Goal: Task Accomplishment & Management: Manage account settings

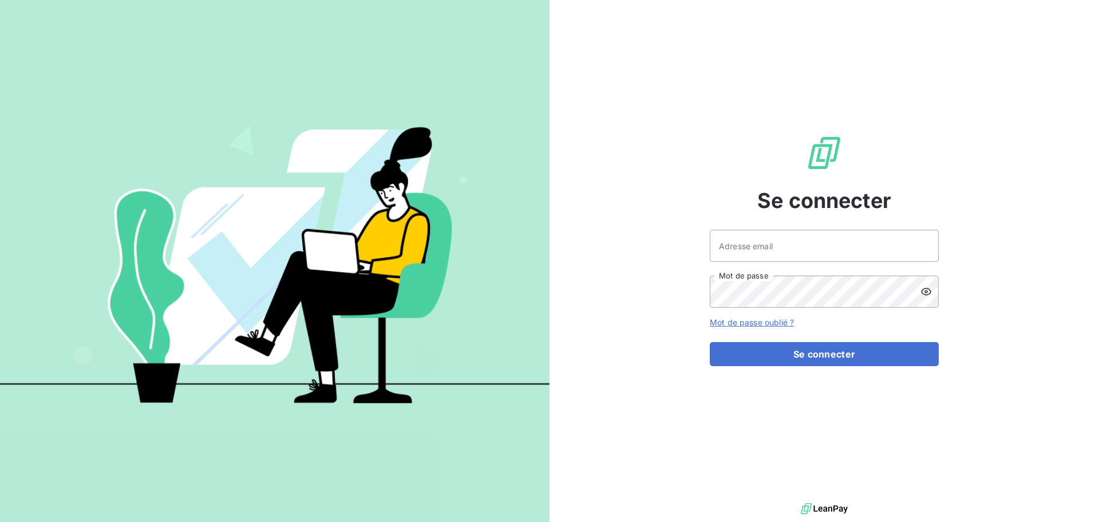
click at [747, 226] on div "Se connecter Adresse email Mot de passe Mot de passe oublié ? Se connecter" at bounding box center [824, 250] width 229 height 500
click at [741, 240] on input "Adresse email" at bounding box center [824, 246] width 229 height 32
click at [758, 254] on input "Adresse email" at bounding box center [824, 246] width 229 height 32
type input "[EMAIL_ADDRESS][DOMAIN_NAME]"
click at [710, 342] on button "Se connecter" at bounding box center [824, 354] width 229 height 24
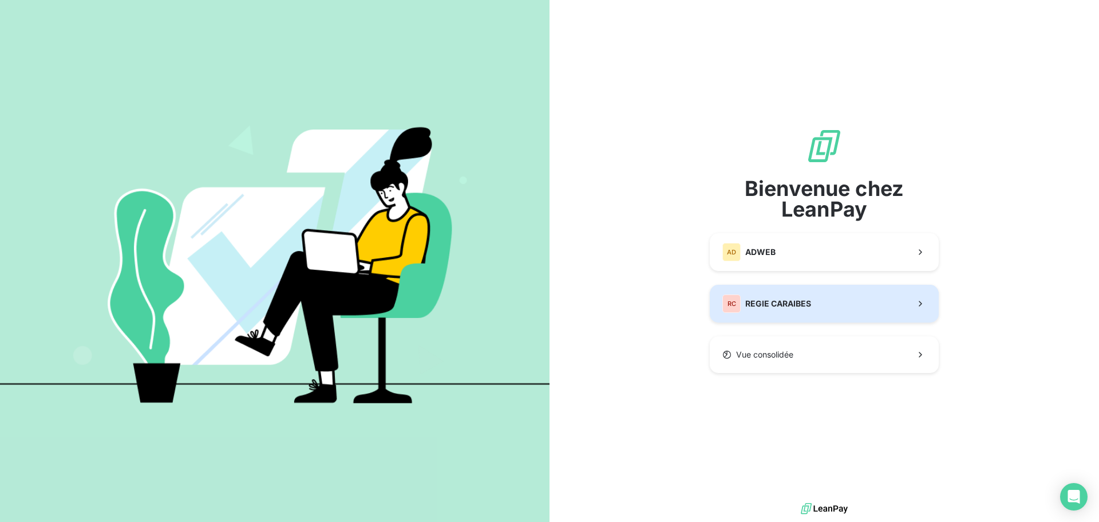
click at [766, 310] on div "RC REGIE CARAIBES" at bounding box center [767, 303] width 89 height 18
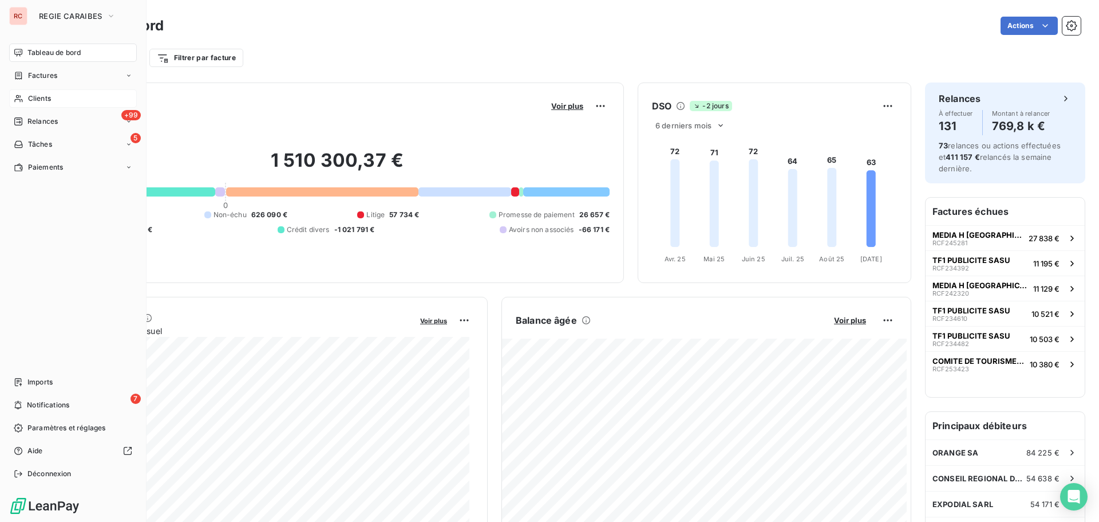
click at [31, 96] on span "Clients" at bounding box center [39, 98] width 23 height 10
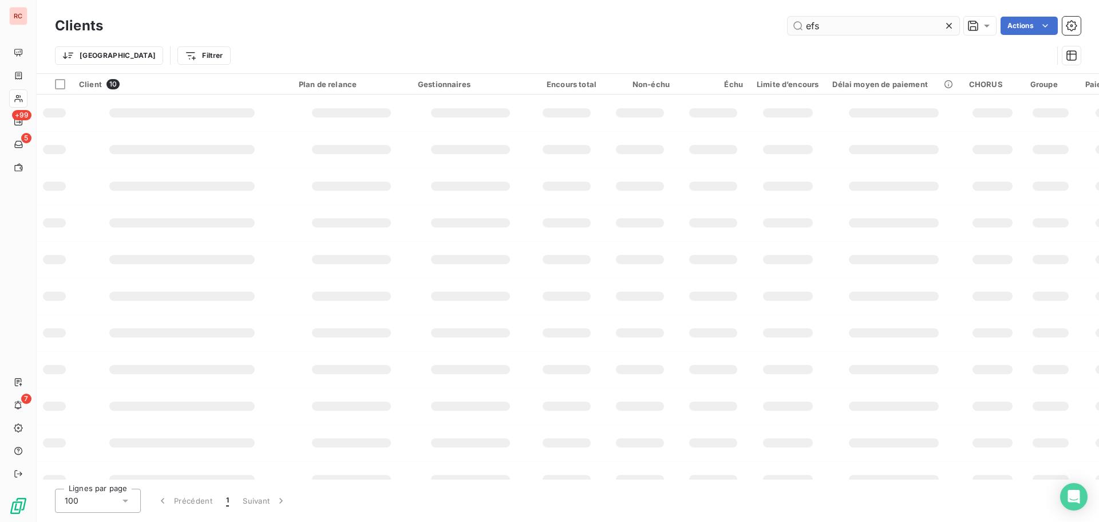
type input "efs"
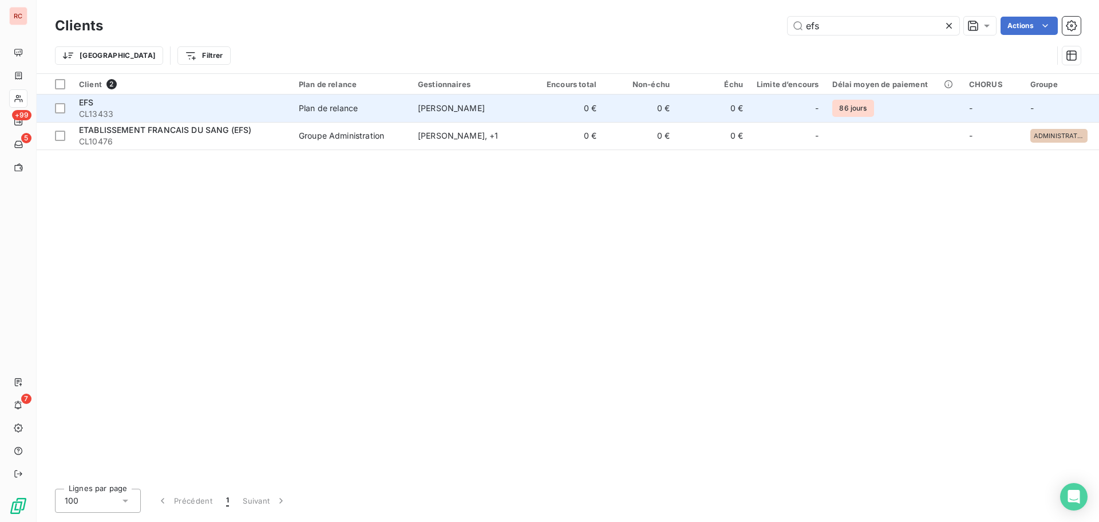
click at [349, 112] on div "Plan de relance" at bounding box center [328, 107] width 59 height 11
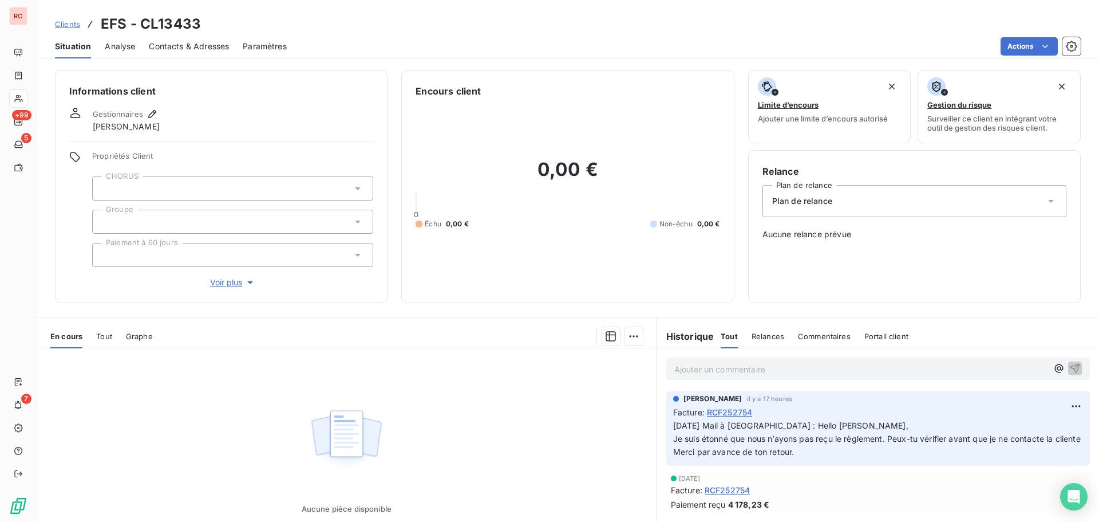
click at [104, 341] on div "Tout" at bounding box center [104, 336] width 16 height 24
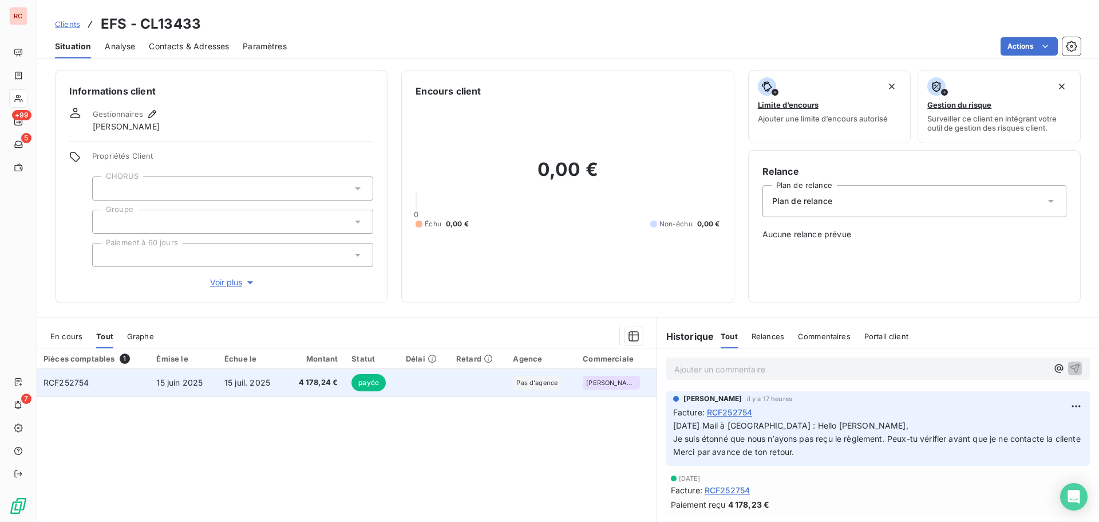
click at [143, 389] on td "RCF252754" at bounding box center [93, 382] width 113 height 27
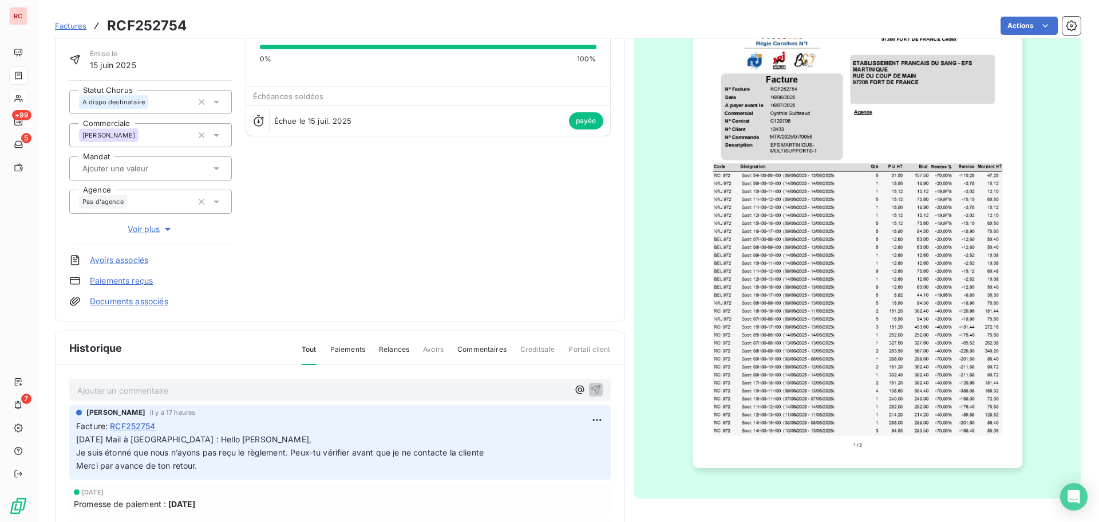
scroll to position [167, 0]
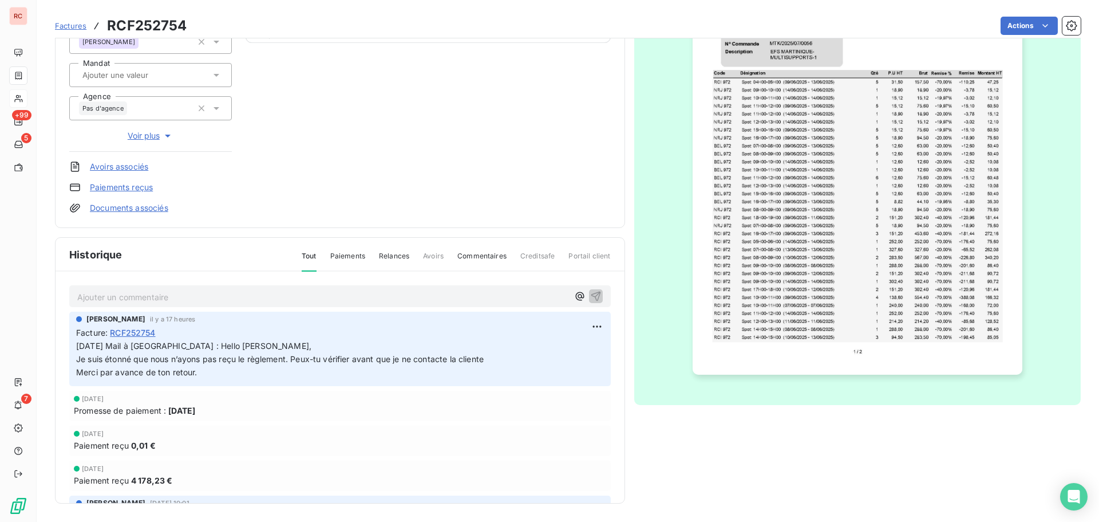
click at [888, 305] on img "button" at bounding box center [858, 141] width 330 height 466
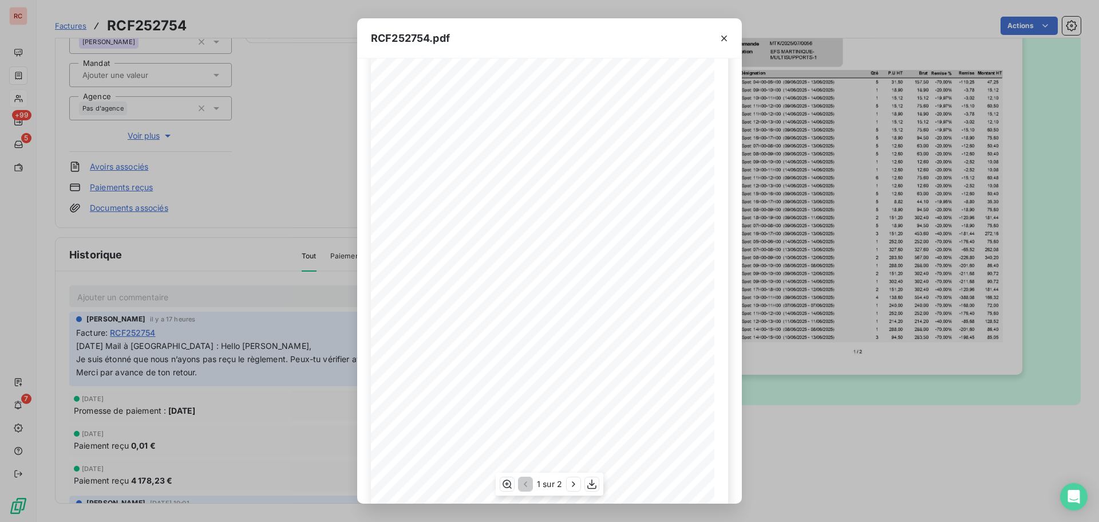
scroll to position [68, 0]
click at [573, 491] on button "button" at bounding box center [574, 484] width 14 height 14
click at [282, 451] on div "RCF252754.pdf 1 Spot: 15H00-16H00 ([DATE] - [DATE]) 36,00 RCI 972 120,00 120,00…" at bounding box center [549, 261] width 1099 height 522
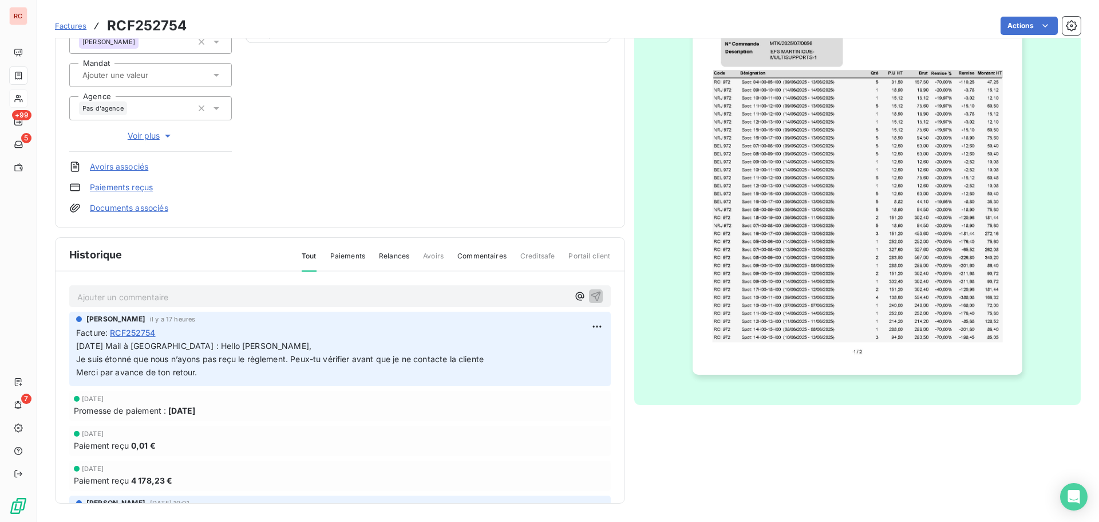
scroll to position [0, 0]
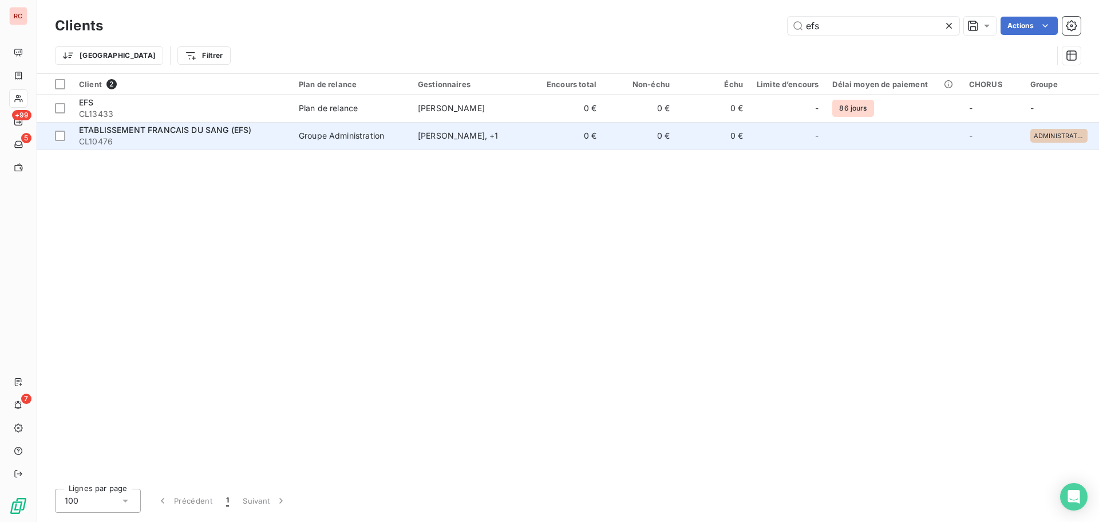
click at [139, 133] on span "ETABLISSEMENT FRANCAIS DU SANG (EFS)" at bounding box center [165, 130] width 172 height 10
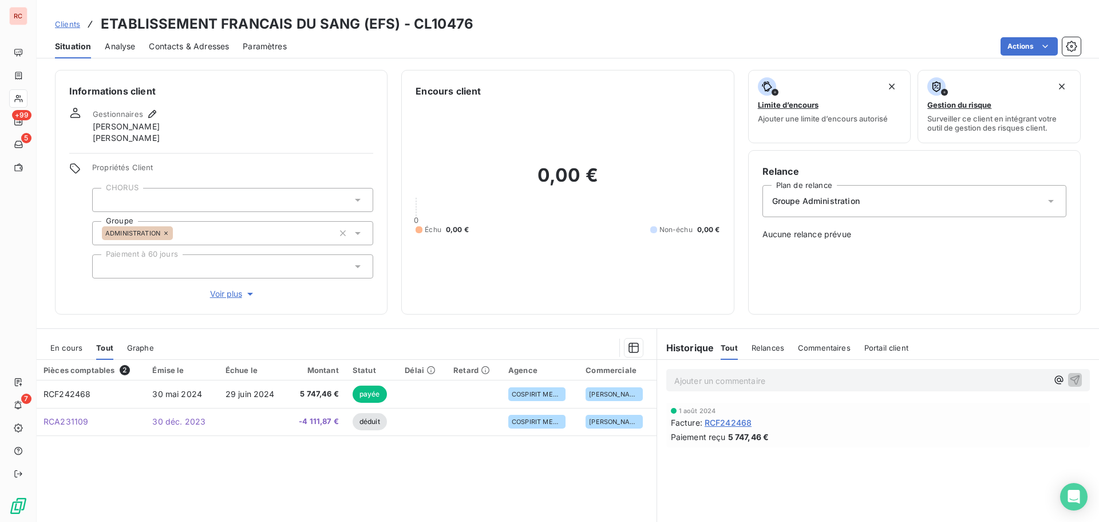
click at [683, 349] on h6 "Historique" at bounding box center [685, 348] width 57 height 14
click at [65, 21] on span "Clients" at bounding box center [67, 23] width 25 height 9
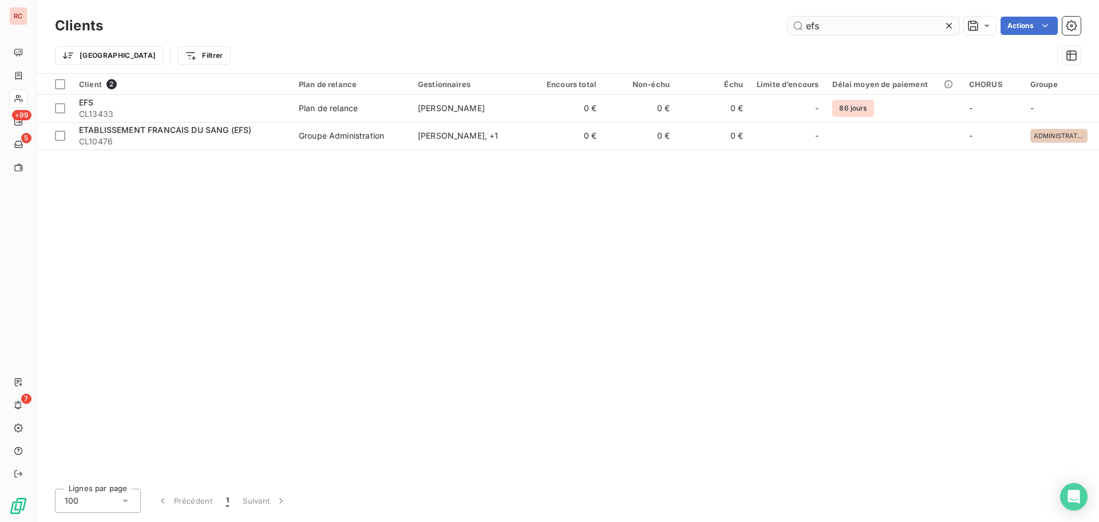
drag, startPoint x: 871, startPoint y: 26, endPoint x: 788, endPoint y: 34, distance: 83.5
click at [788, 34] on input "efs" at bounding box center [874, 26] width 172 height 18
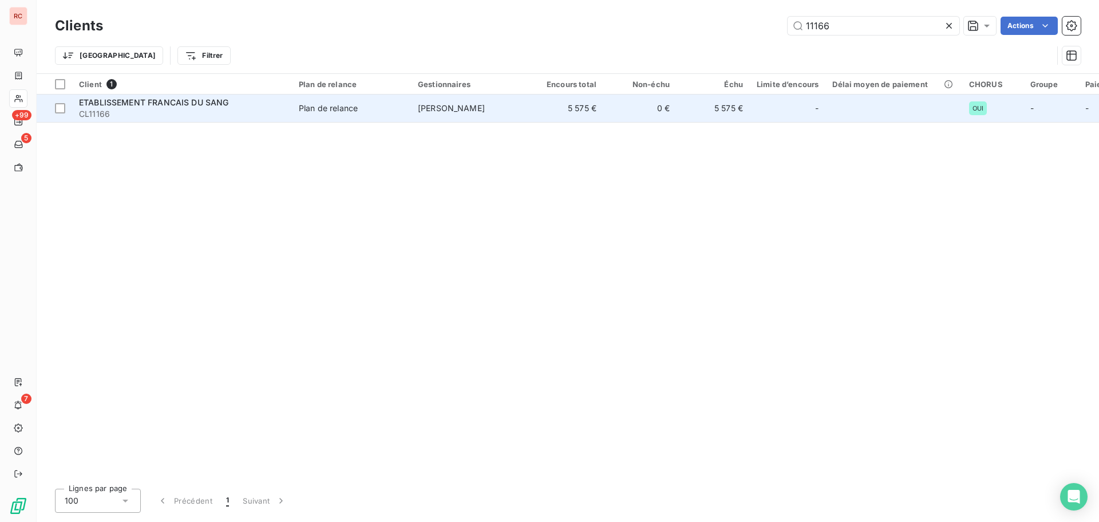
type input "11166"
click at [579, 111] on td "5 575 €" at bounding box center [566, 107] width 73 height 27
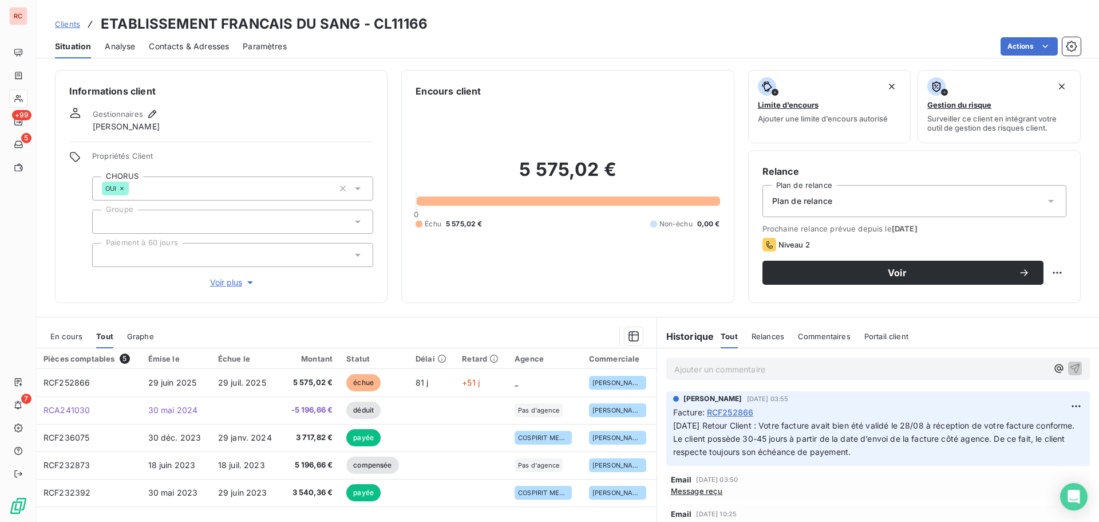
click at [75, 335] on span "En cours" at bounding box center [66, 336] width 32 height 9
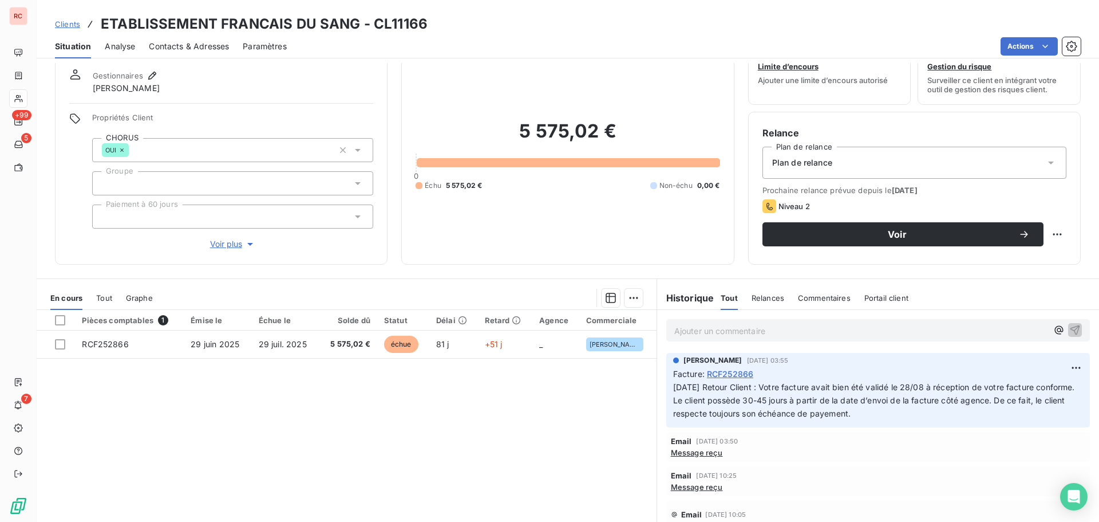
scroll to position [81, 0]
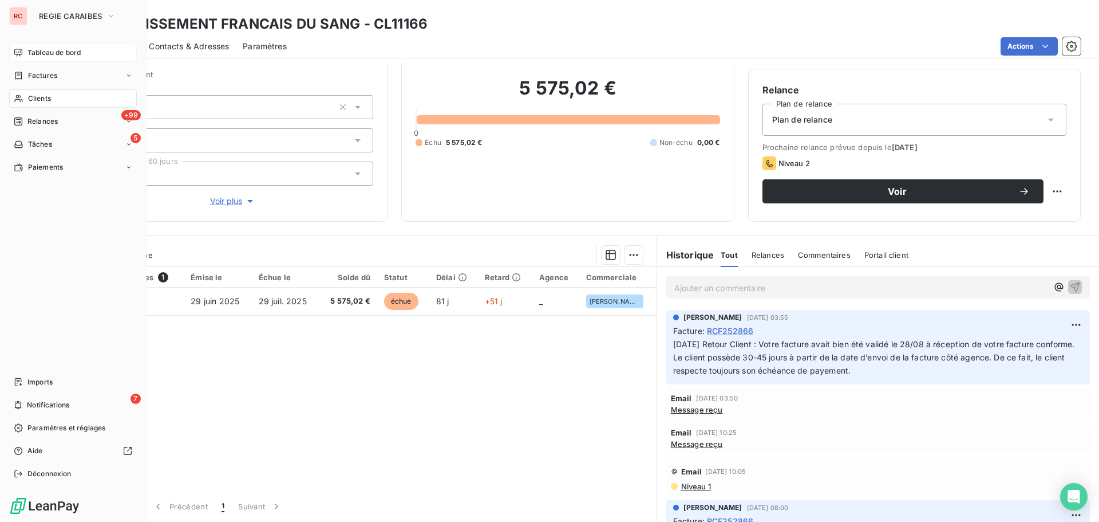
click at [46, 55] on span "Tableau de bord" at bounding box center [53, 53] width 53 height 10
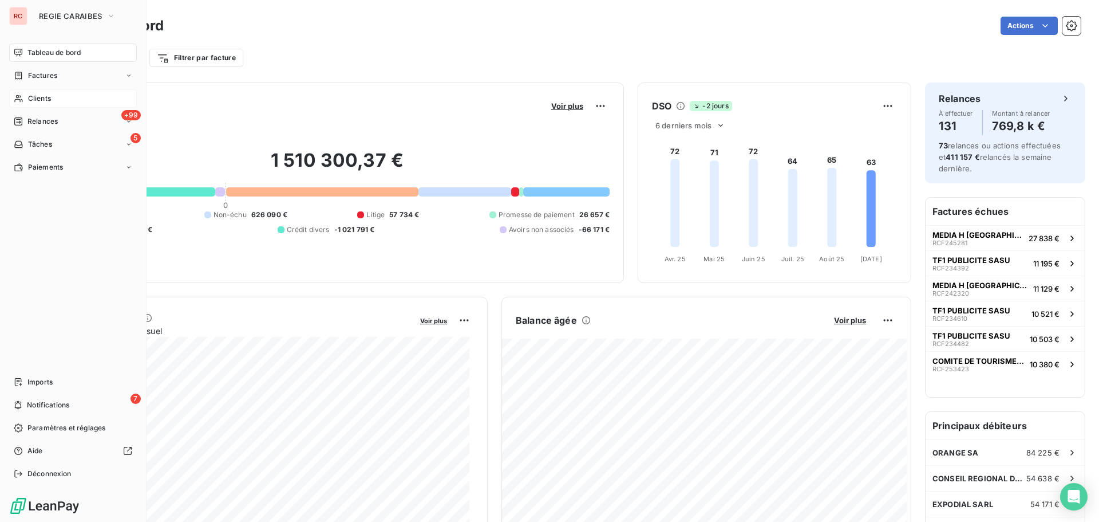
click at [23, 18] on div "RC" at bounding box center [18, 16] width 18 height 18
click at [66, 15] on span "REGIE CARAIBES" at bounding box center [70, 15] width 63 height 9
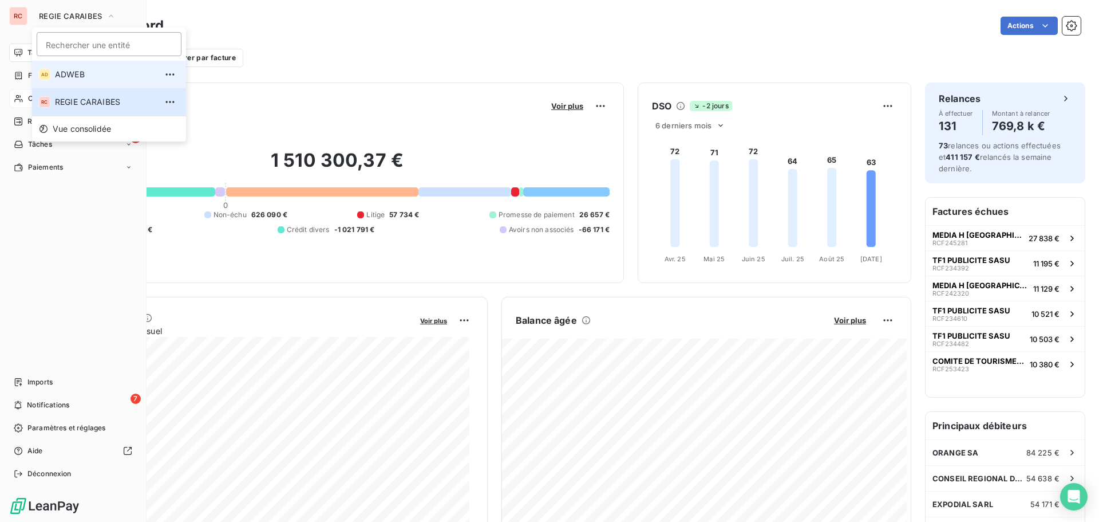
click at [75, 73] on span "ADWEB" at bounding box center [105, 74] width 101 height 11
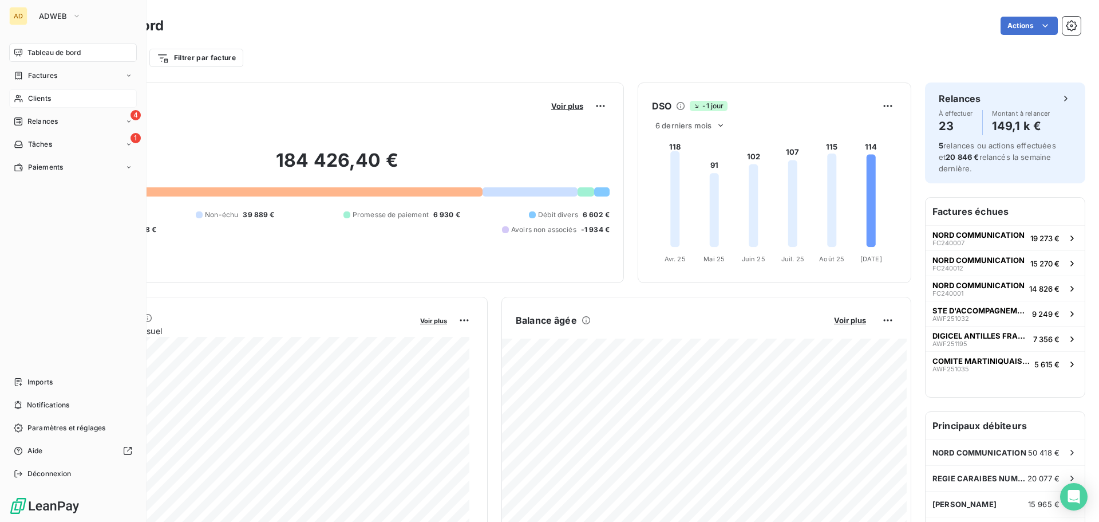
click at [34, 96] on span "Clients" at bounding box center [39, 98] width 23 height 10
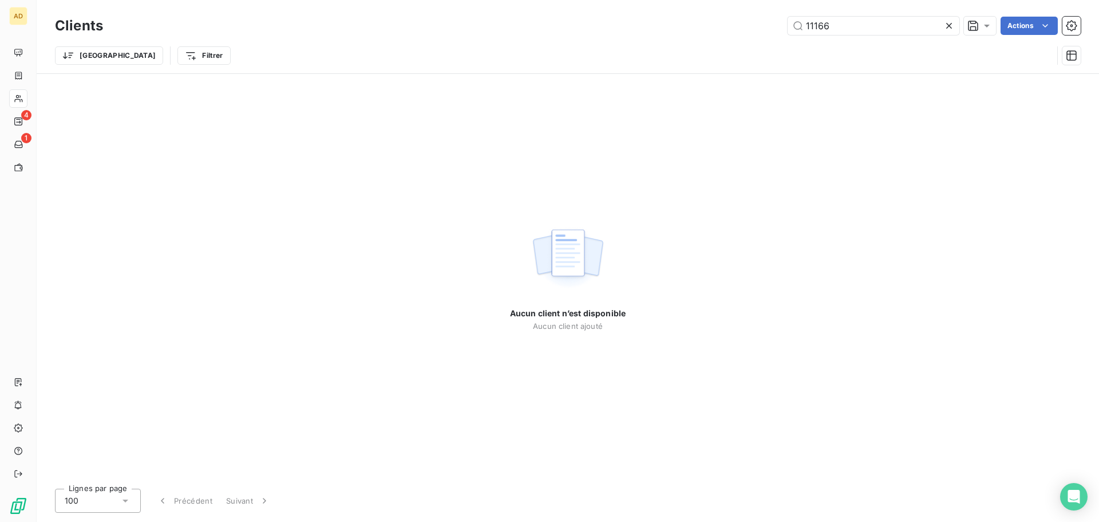
drag, startPoint x: 887, startPoint y: 25, endPoint x: 753, endPoint y: 25, distance: 134.0
click at [753, 25] on div "11166 Actions" at bounding box center [599, 26] width 964 height 18
type input "CASH AFF"
click at [951, 29] on icon at bounding box center [949, 25] width 11 height 11
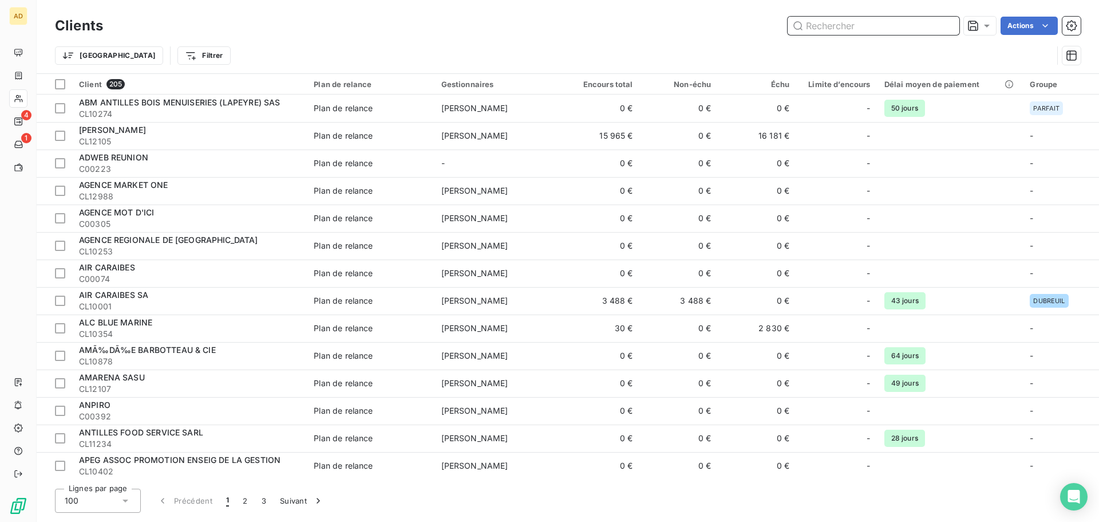
click at [850, 29] on input "text" at bounding box center [874, 26] width 172 height 18
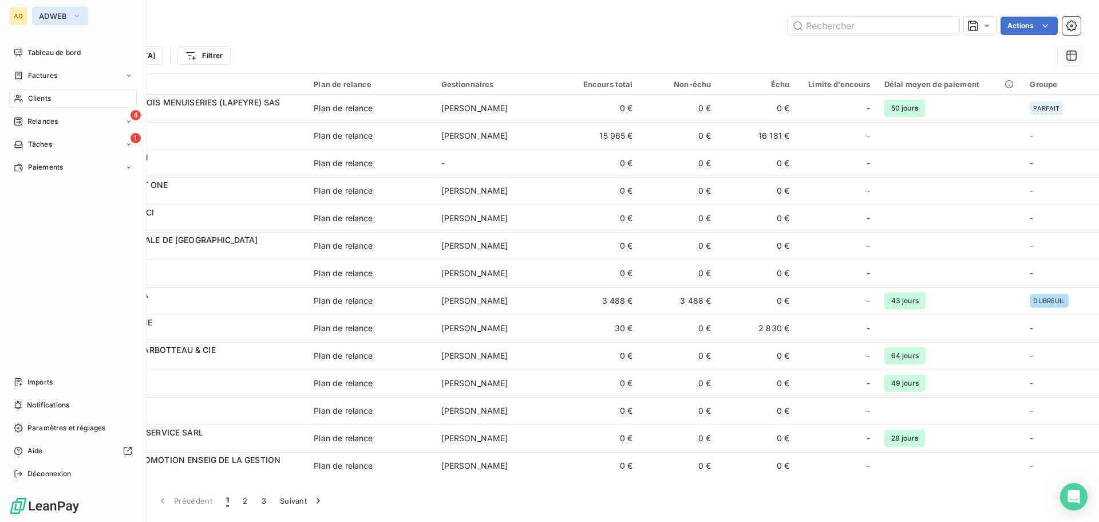
click at [52, 14] on span "ADWEB" at bounding box center [53, 15] width 29 height 9
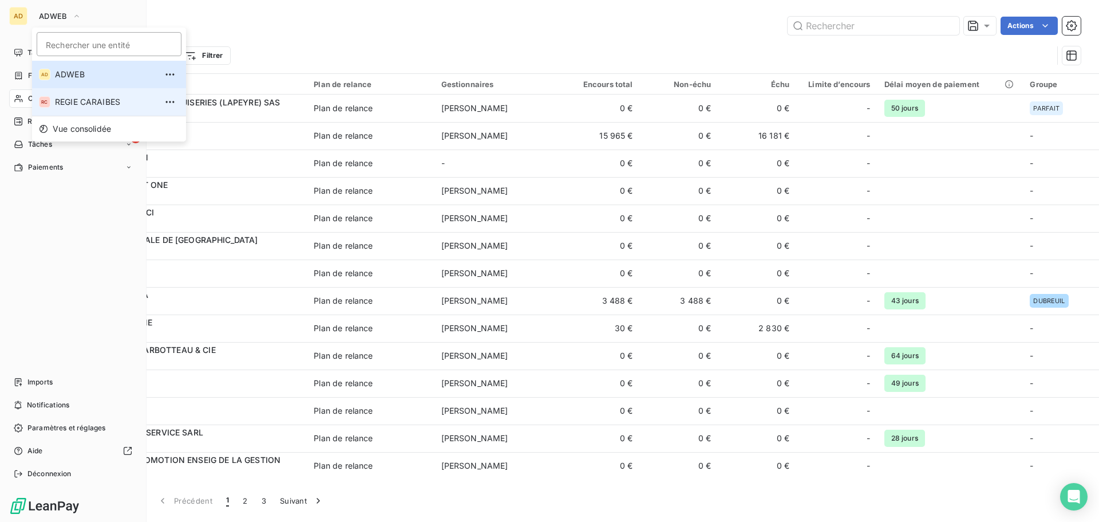
click at [65, 97] on span "REGIE CARAIBES" at bounding box center [105, 101] width 101 height 11
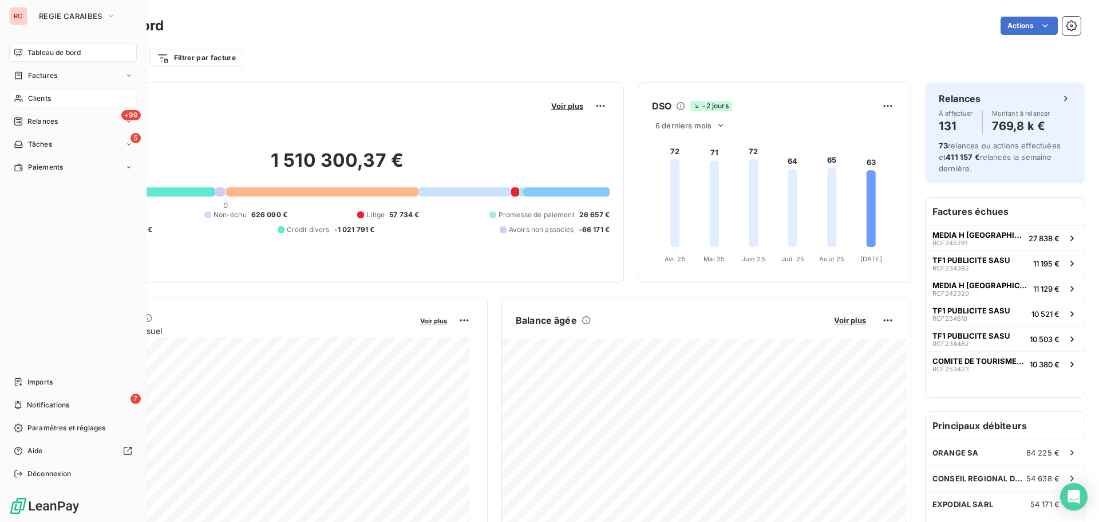
click at [35, 98] on span "Clients" at bounding box center [39, 98] width 23 height 10
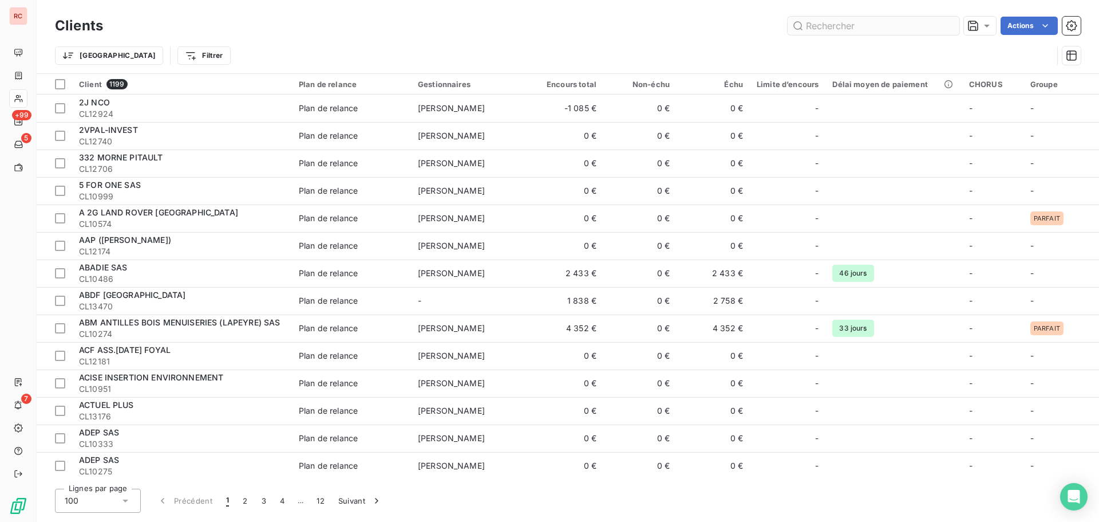
click at [848, 27] on input "text" at bounding box center [874, 26] width 172 height 18
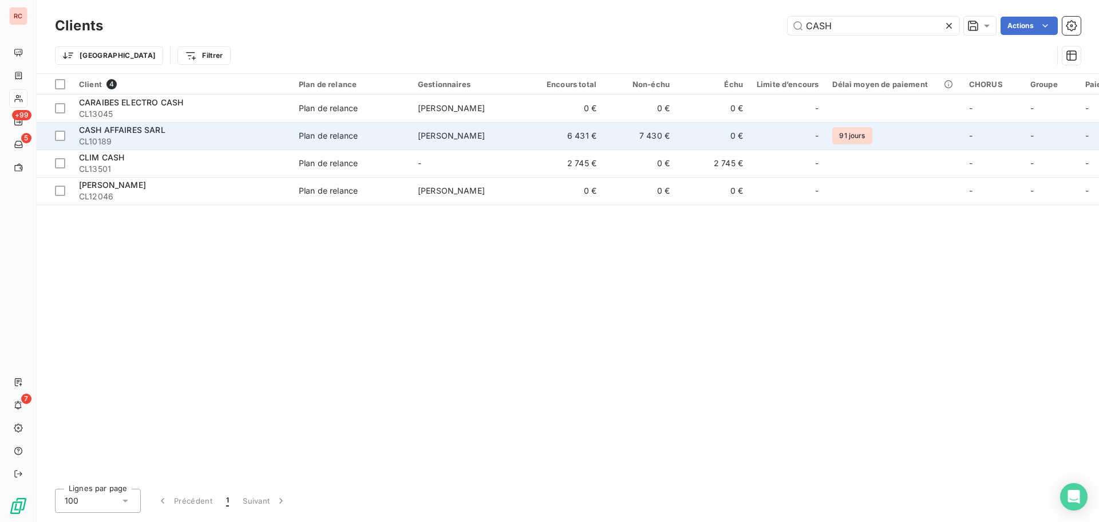
type input "CASH"
click at [121, 147] on span "CL10189" at bounding box center [182, 141] width 206 height 11
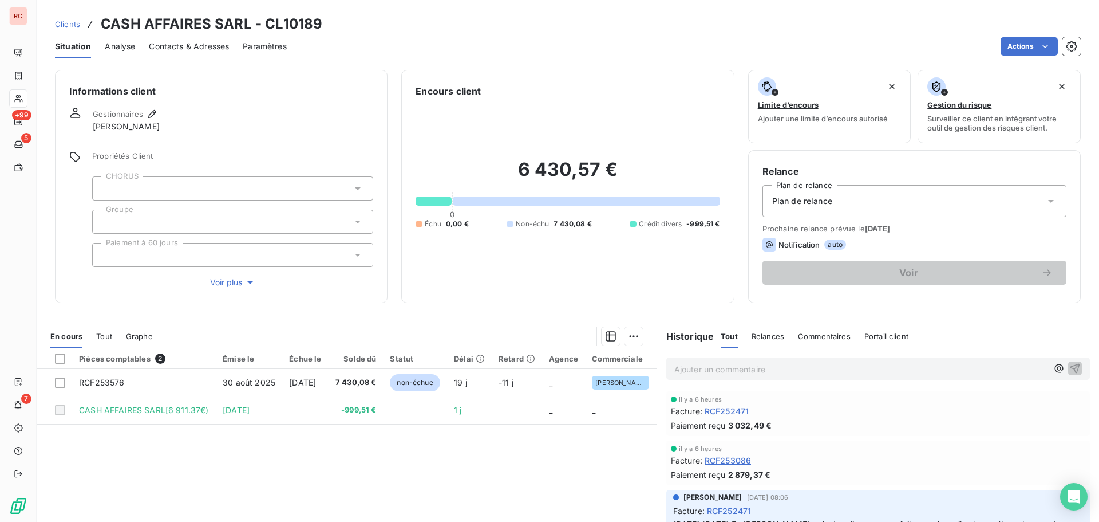
click at [98, 334] on span "Tout" at bounding box center [104, 336] width 16 height 9
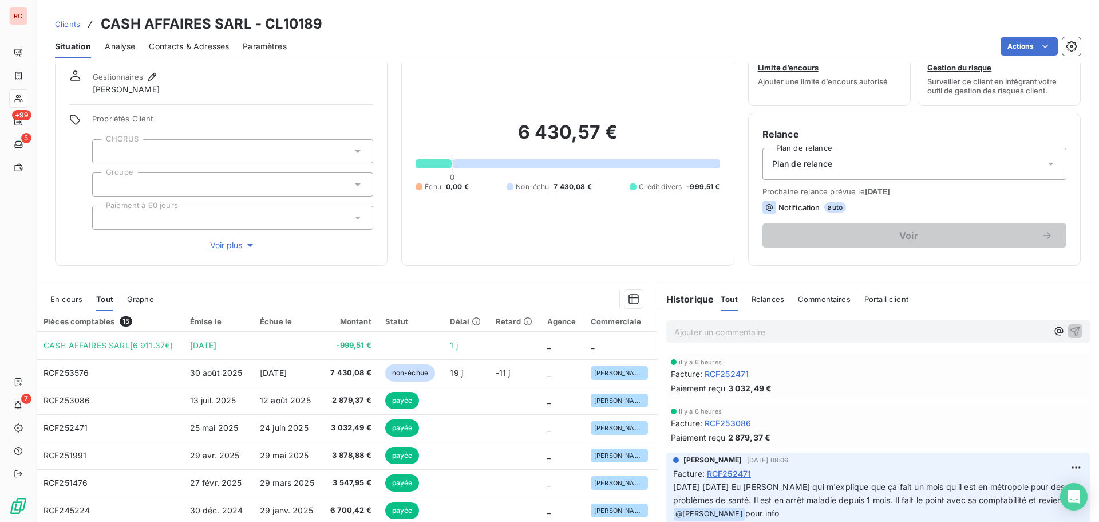
scroll to position [57, 0]
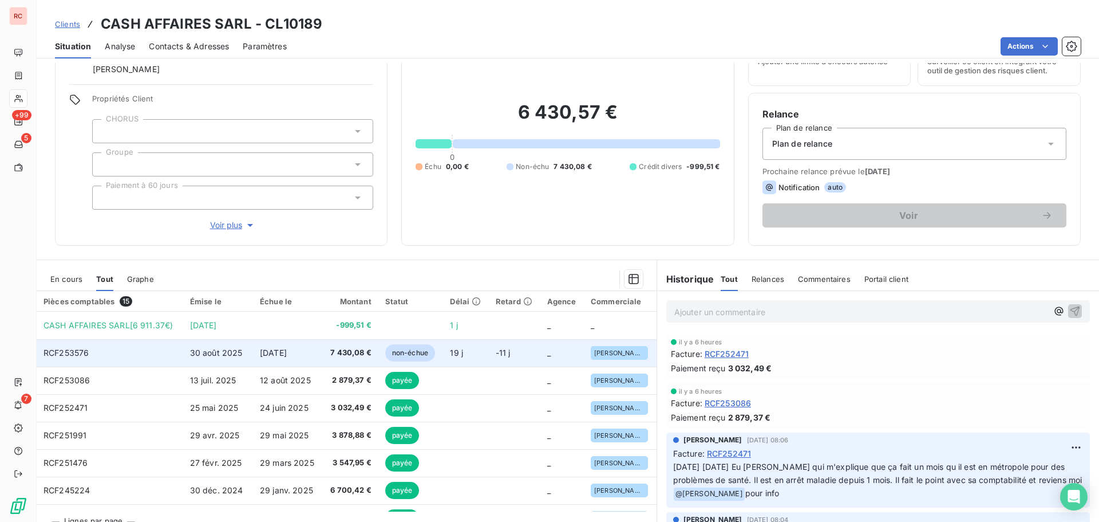
click at [236, 348] on span "30 août 2025" at bounding box center [216, 353] width 53 height 10
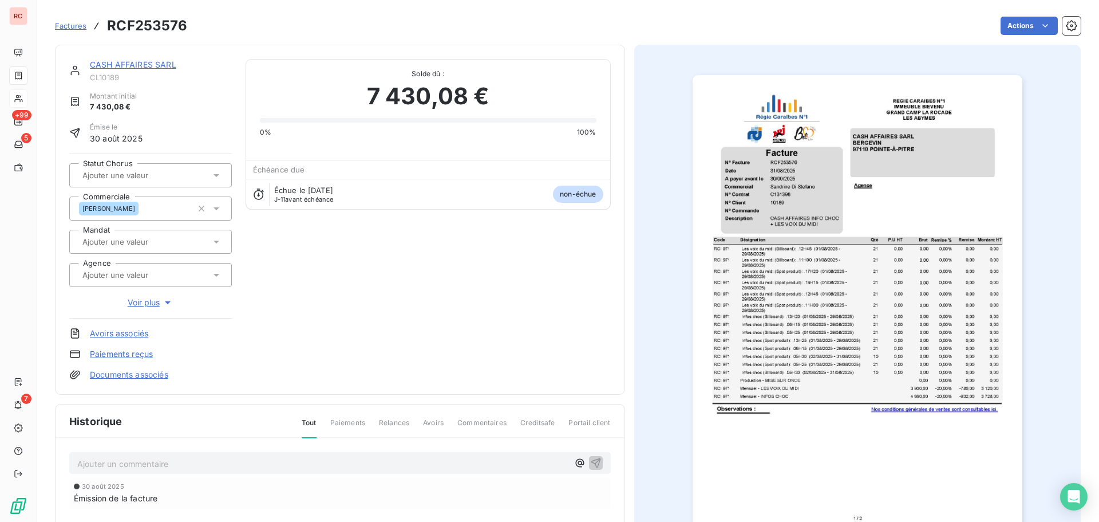
click at [838, 342] on img "button" at bounding box center [858, 308] width 330 height 466
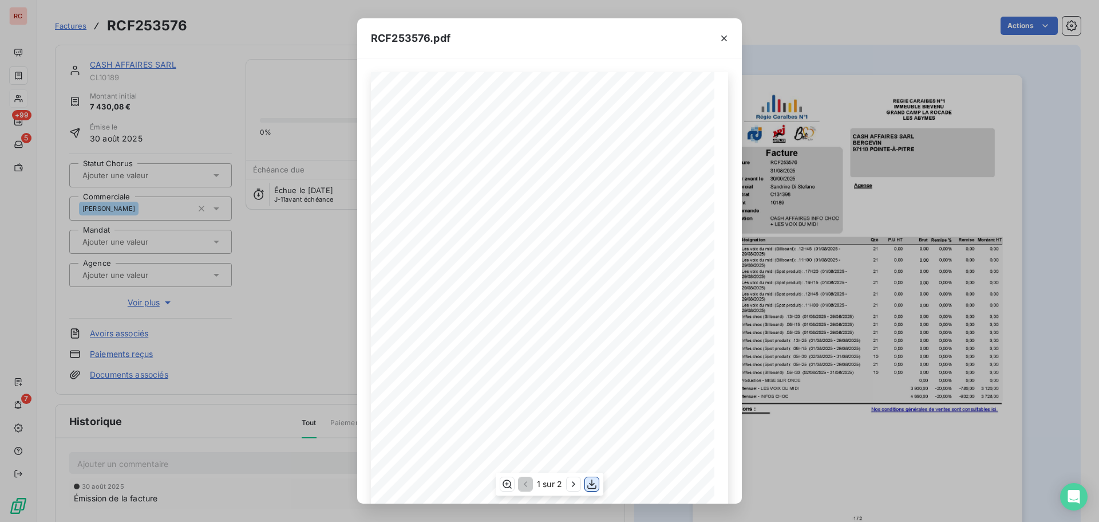
click at [589, 483] on icon "button" at bounding box center [591, 483] width 11 height 11
click at [308, 380] on div "RCF253576.pdf 21 Les voix du midi (Billboard): .12H45 ([DATE] - [DATE]) 0,00 RC…" at bounding box center [549, 261] width 1099 height 522
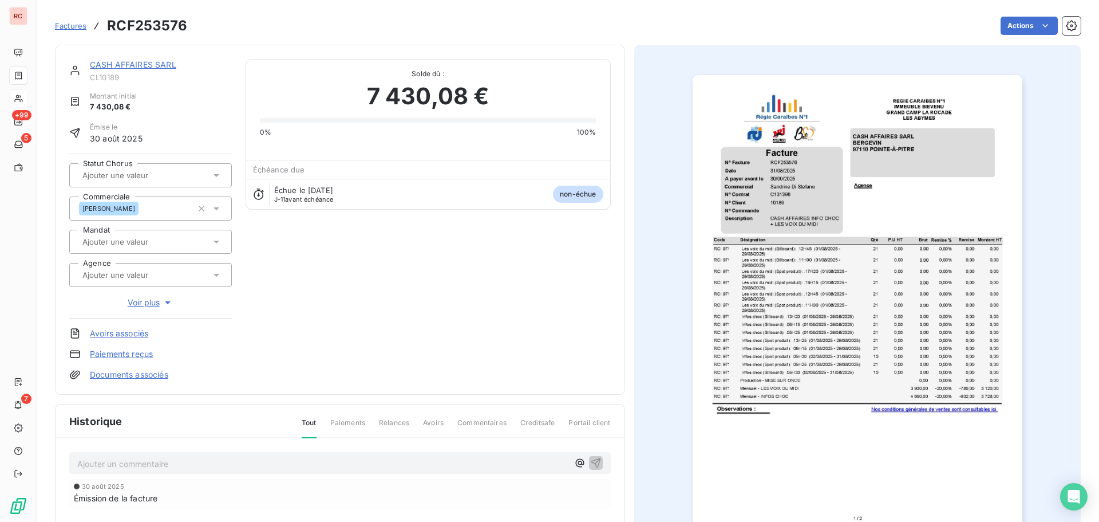
click at [127, 64] on link "CASH AFFAIRES SARL" at bounding box center [133, 65] width 86 height 10
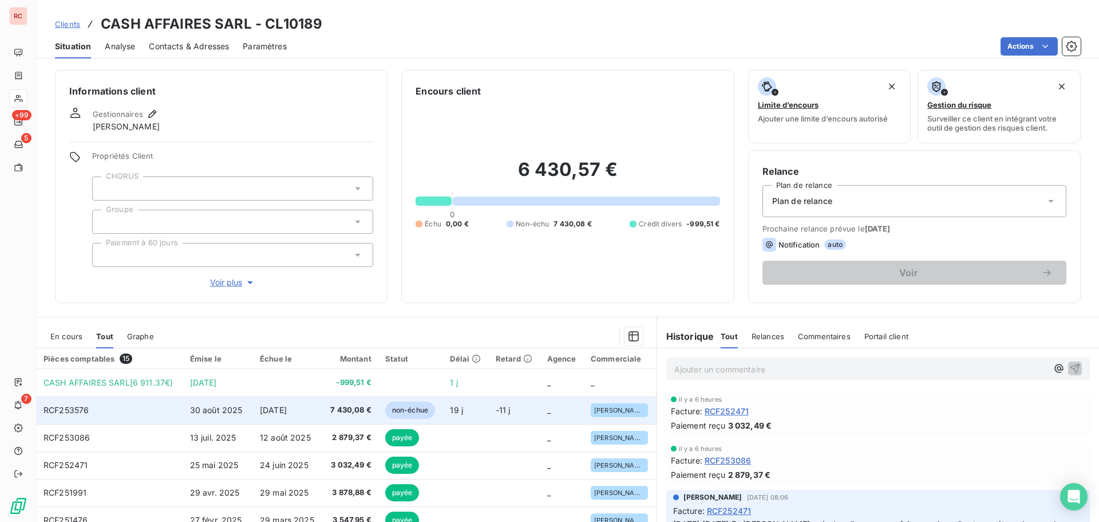
click at [287, 408] on span "[DATE]" at bounding box center [273, 410] width 27 height 10
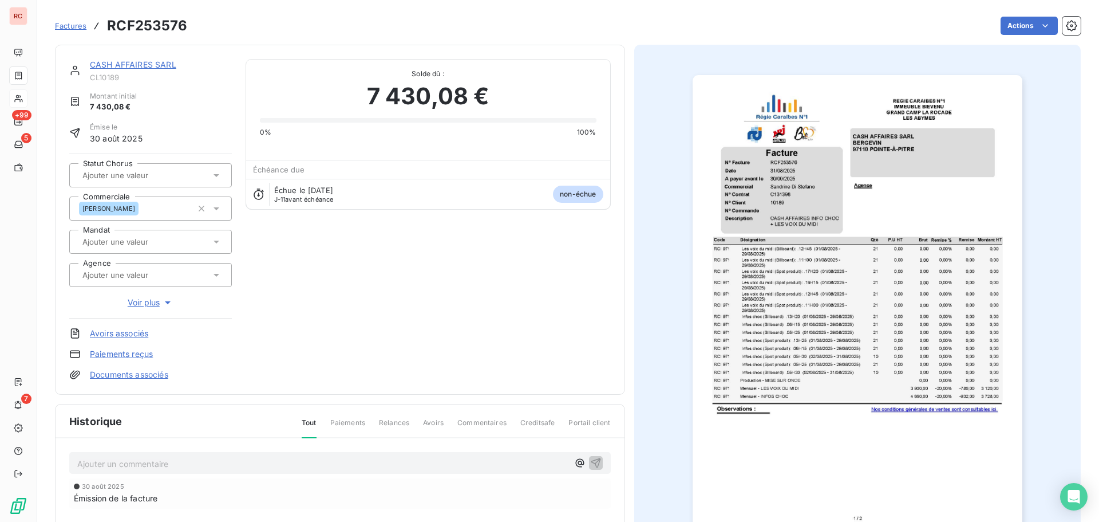
click at [81, 461] on p "Ajouter un commentaire ﻿" at bounding box center [322, 463] width 491 height 14
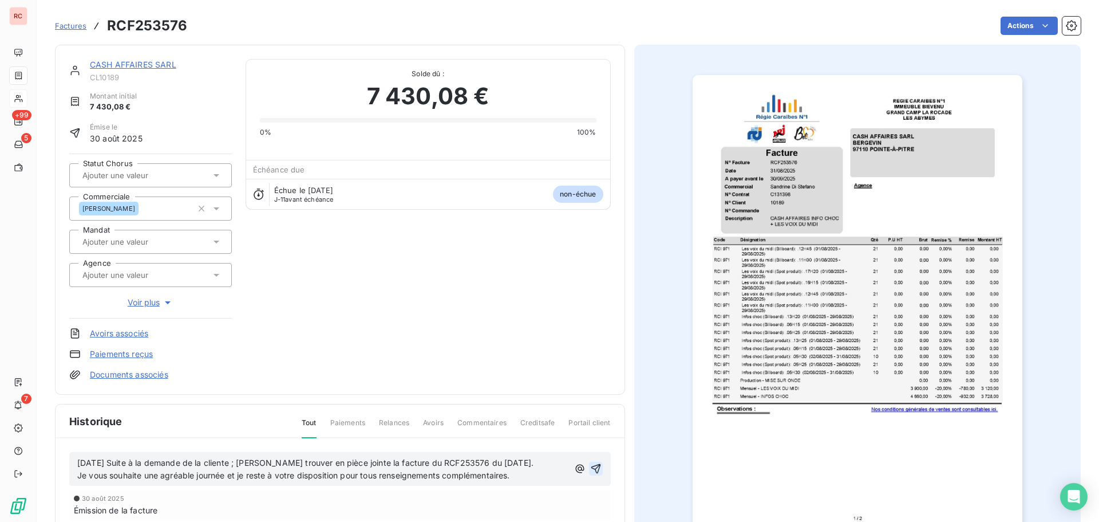
click at [598, 466] on button "button" at bounding box center [596, 469] width 14 height 14
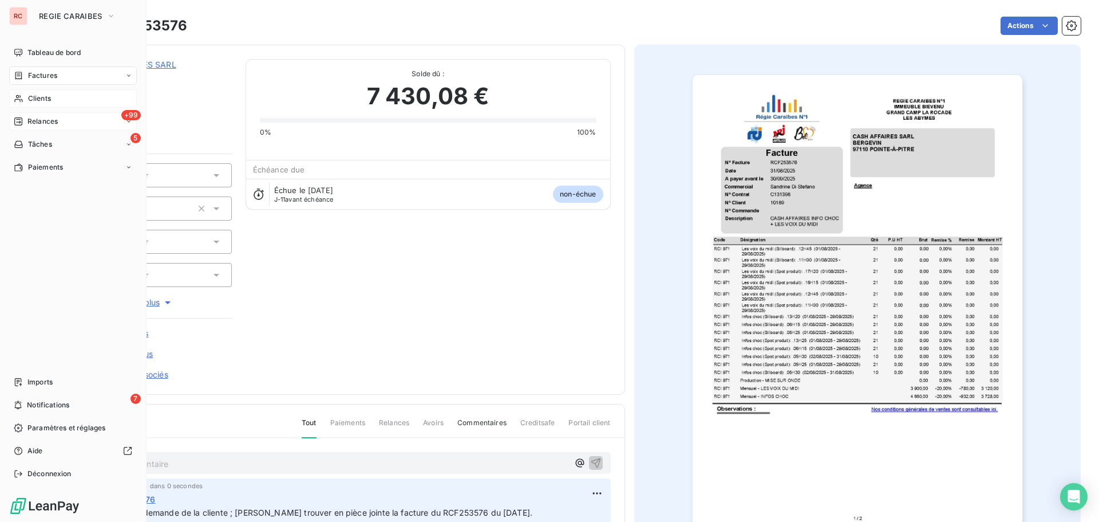
click at [31, 123] on span "Relances" at bounding box center [42, 121] width 30 height 10
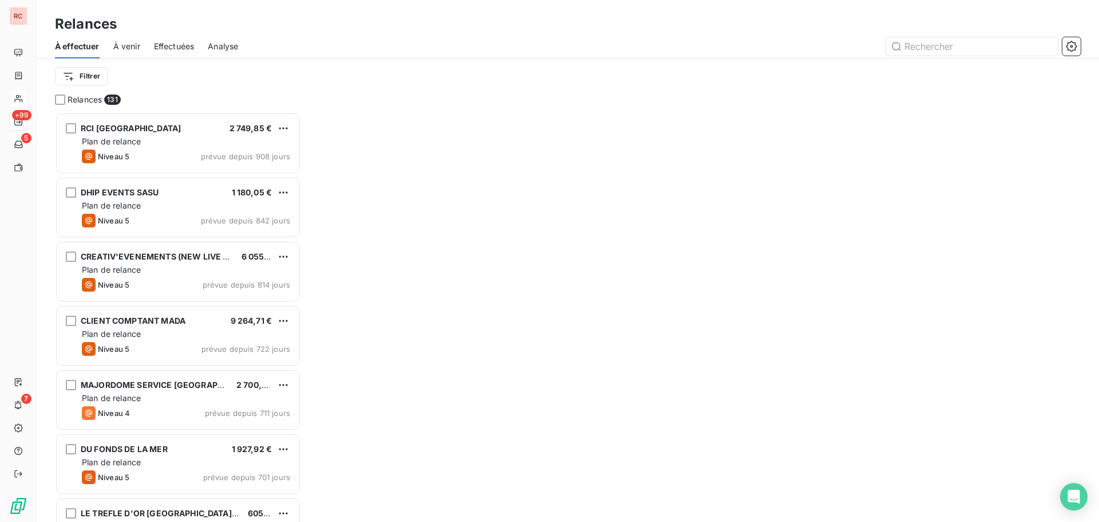
scroll to position [401, 238]
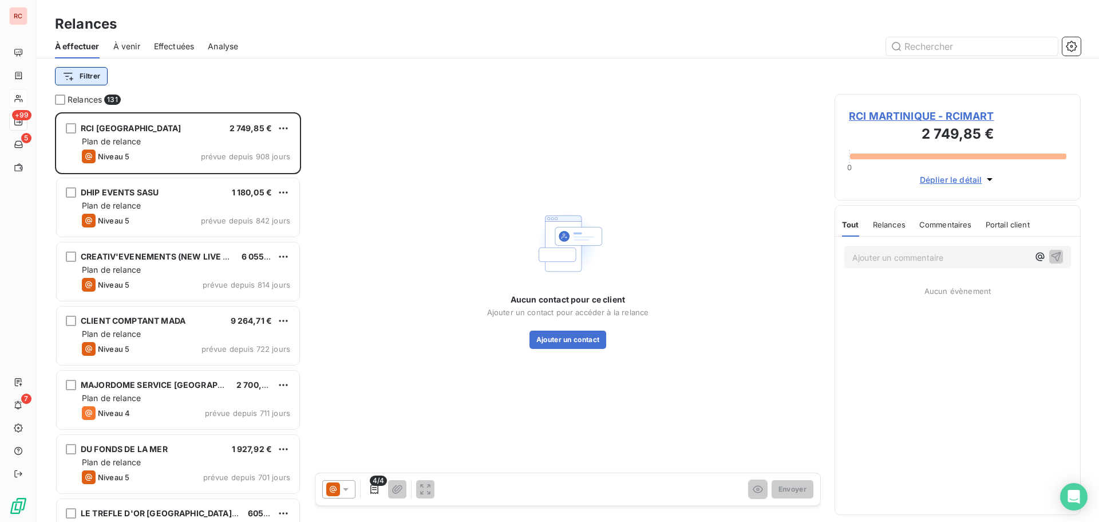
click at [63, 76] on html "RC +99 5 7 Relances À effectuer À venir Effectuées Analyse Filtrer Relances 131…" at bounding box center [549, 261] width 1099 height 522
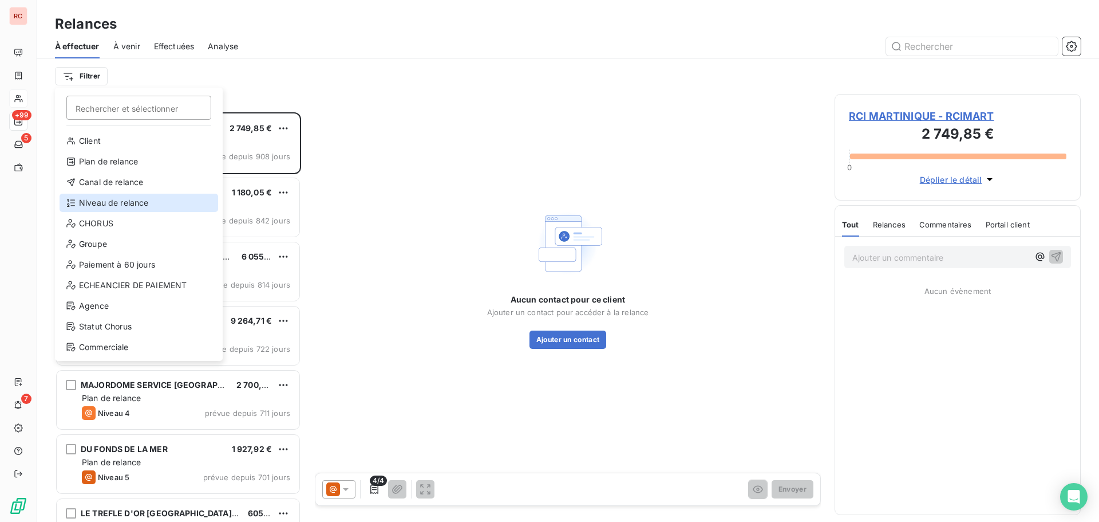
click at [93, 206] on div "Niveau de relance" at bounding box center [139, 203] width 159 height 18
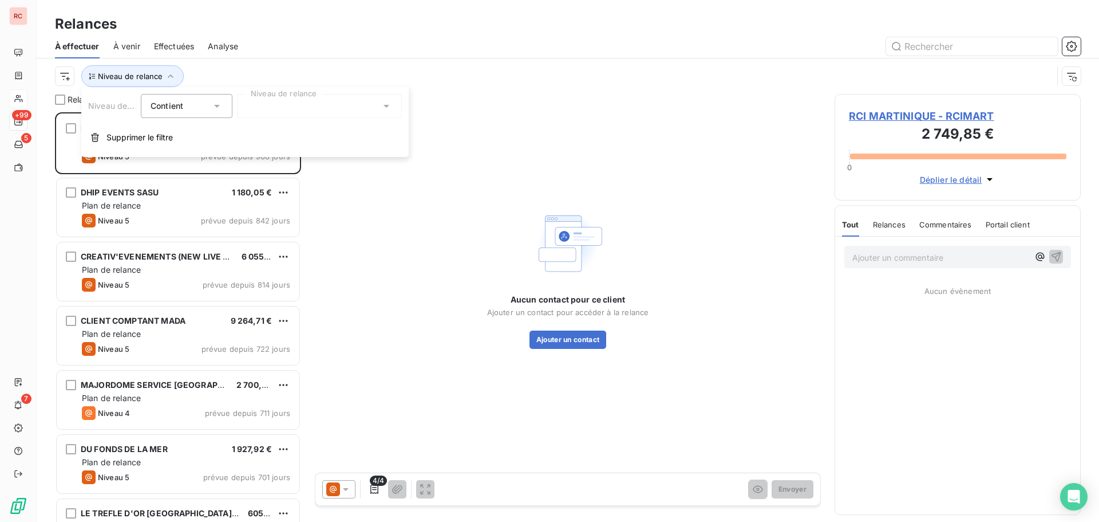
click at [271, 107] on div at bounding box center [319, 106] width 165 height 24
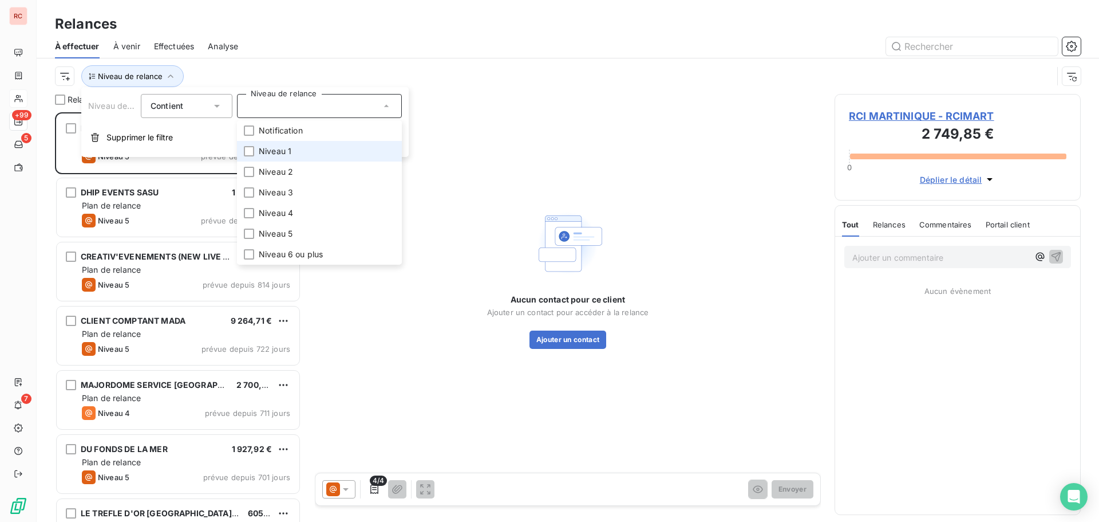
click at [268, 151] on span "Niveau 1" at bounding box center [275, 150] width 33 height 11
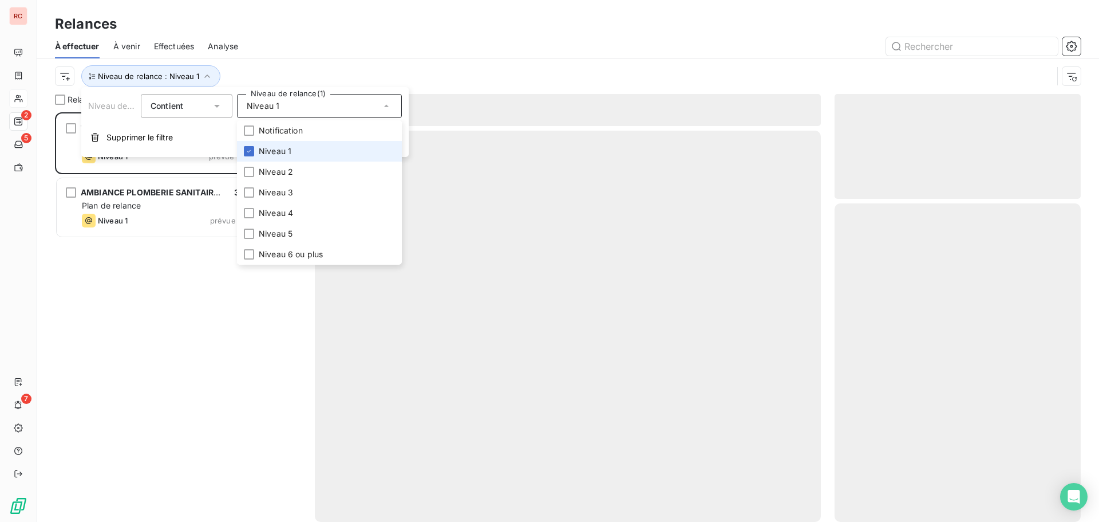
scroll to position [401, 238]
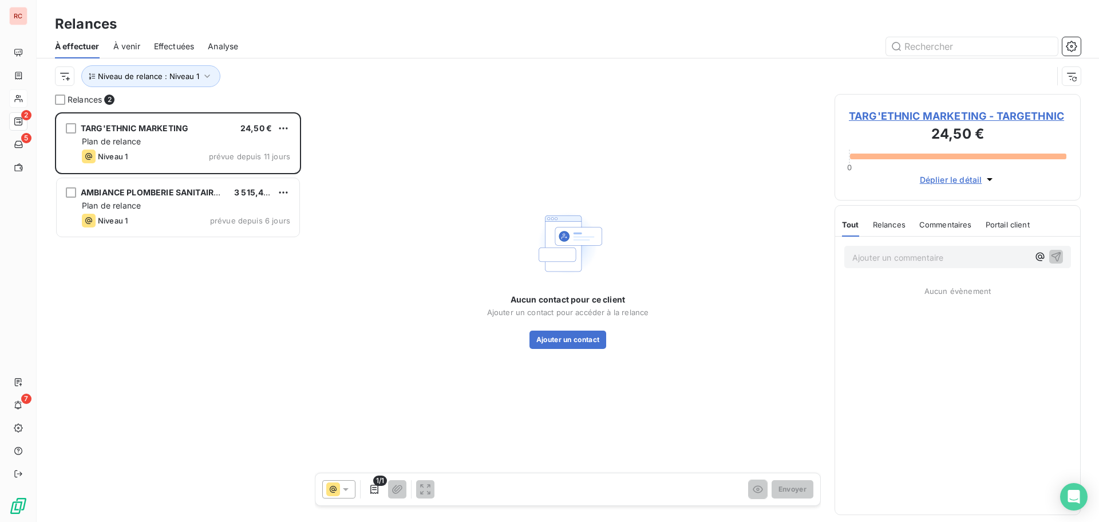
click at [183, 329] on div "TARG'ETHNIC MARKETING 24,50 € Plan de relance Niveau 1 prévue depuis 11 jours A…" at bounding box center [178, 316] width 246 height 409
click at [132, 43] on span "À venir" at bounding box center [126, 46] width 27 height 11
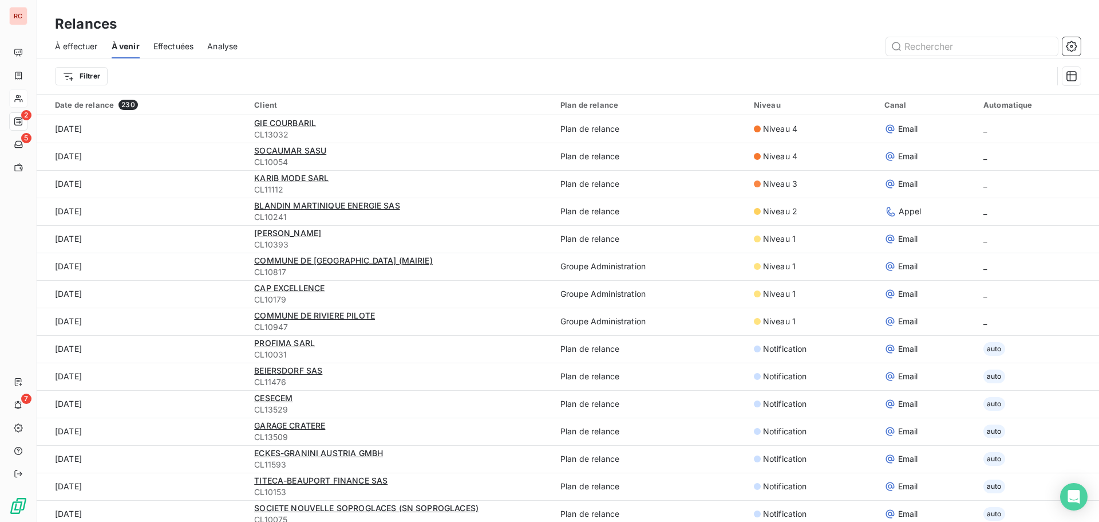
click at [85, 41] on span "À effectuer" at bounding box center [76, 46] width 43 height 11
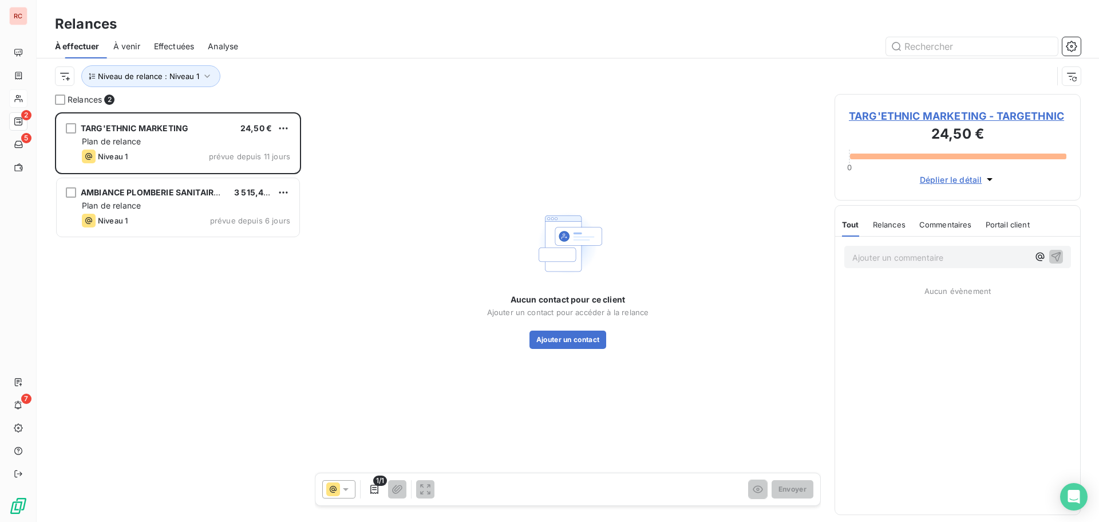
scroll to position [401, 238]
click at [134, 49] on span "À venir" at bounding box center [126, 46] width 27 height 11
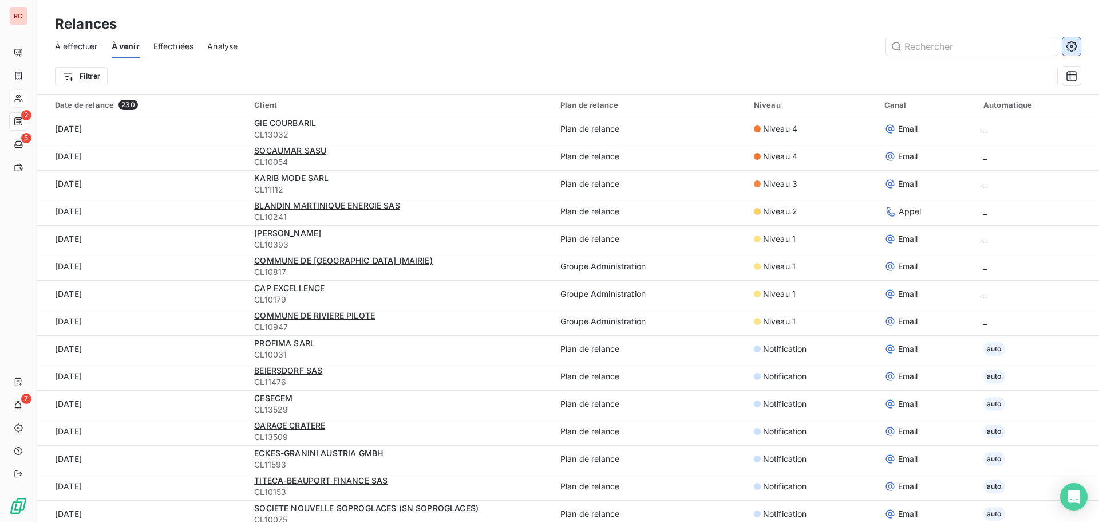
click at [1072, 43] on icon "button" at bounding box center [1071, 46] width 11 height 11
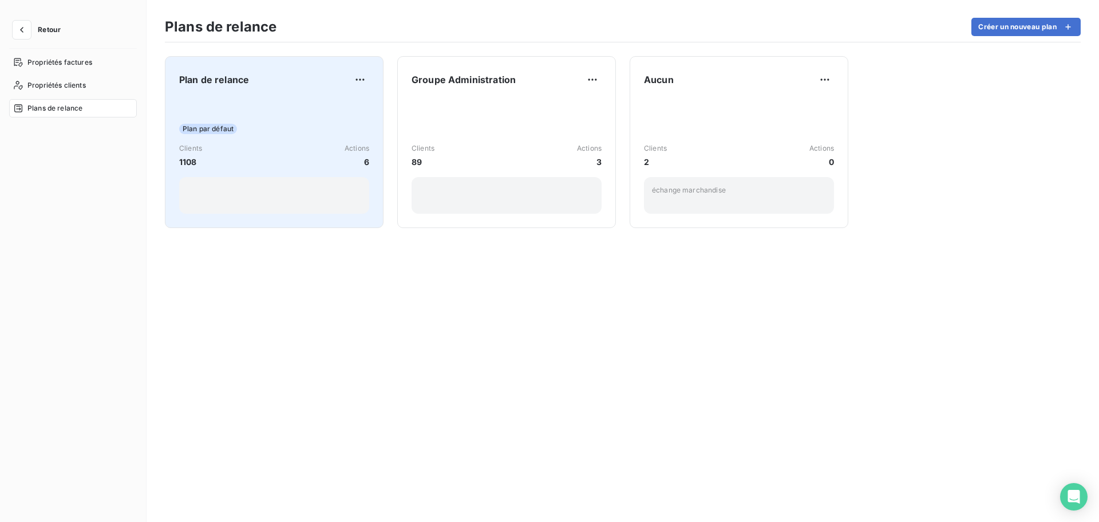
click at [328, 130] on div "Plan par défaut" at bounding box center [274, 129] width 190 height 10
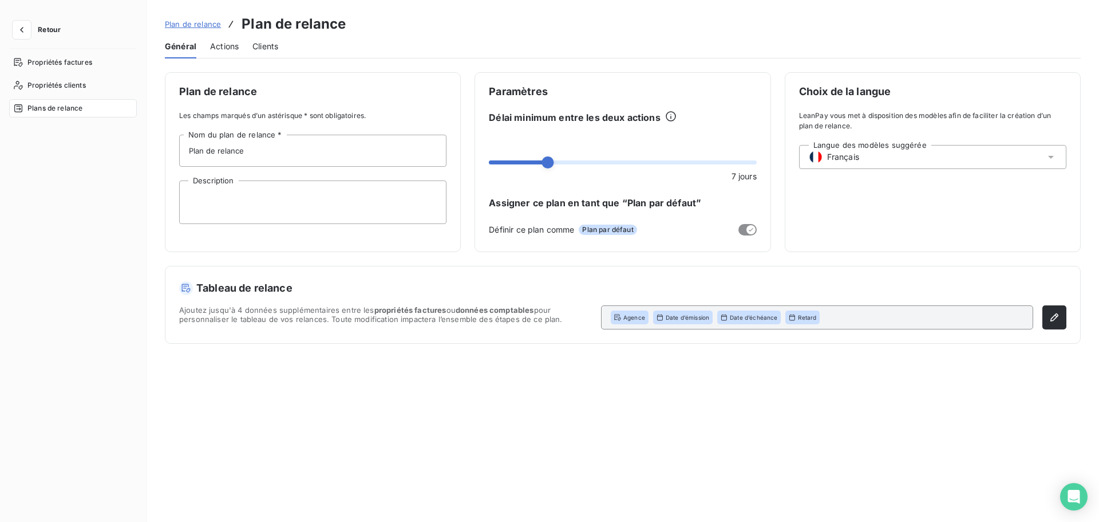
click at [228, 50] on span "Actions" at bounding box center [224, 46] width 29 height 11
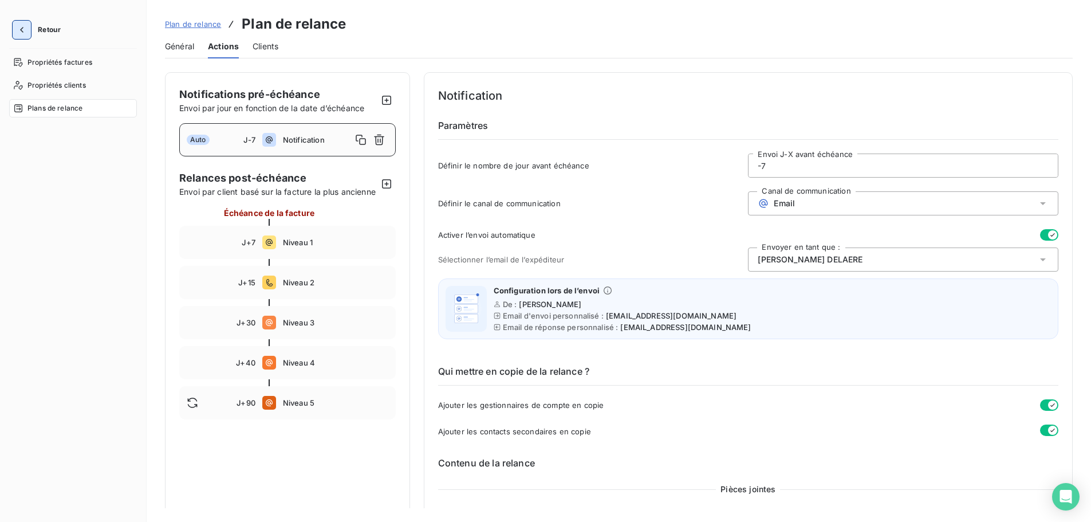
click at [24, 24] on icon "button" at bounding box center [21, 29] width 11 height 11
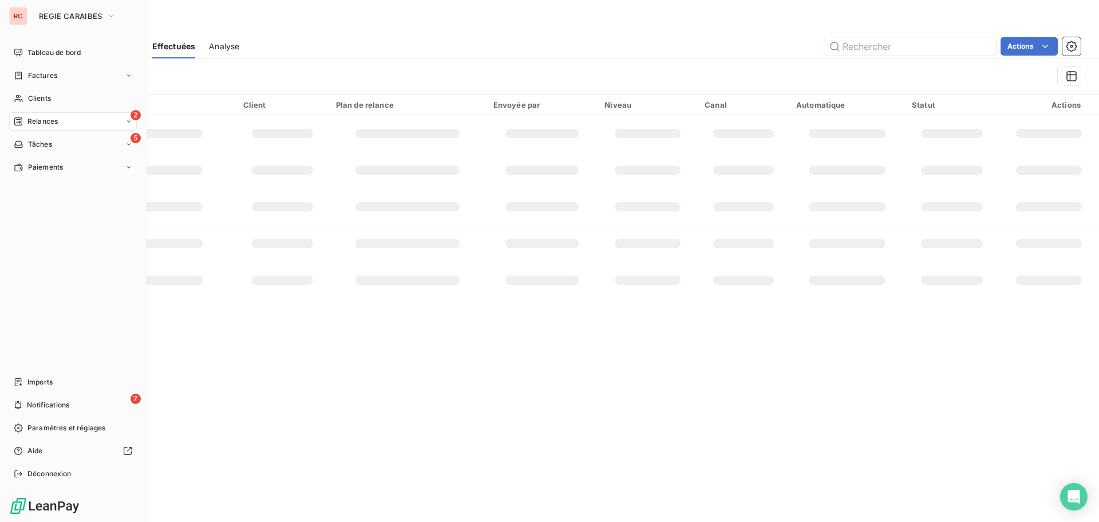
click at [47, 122] on span "Relances" at bounding box center [42, 121] width 30 height 10
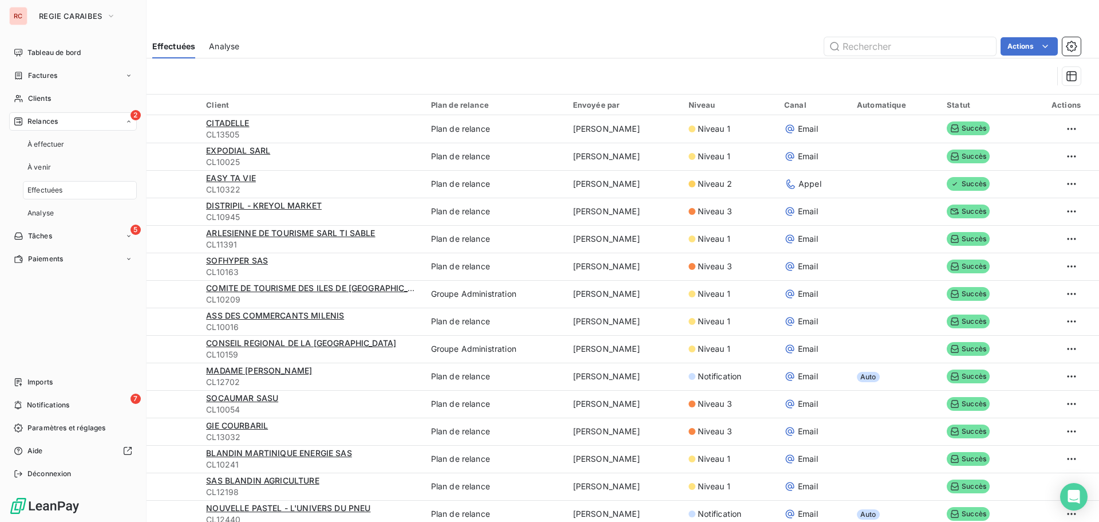
click at [61, 123] on div "2 Relances" at bounding box center [73, 121] width 128 height 18
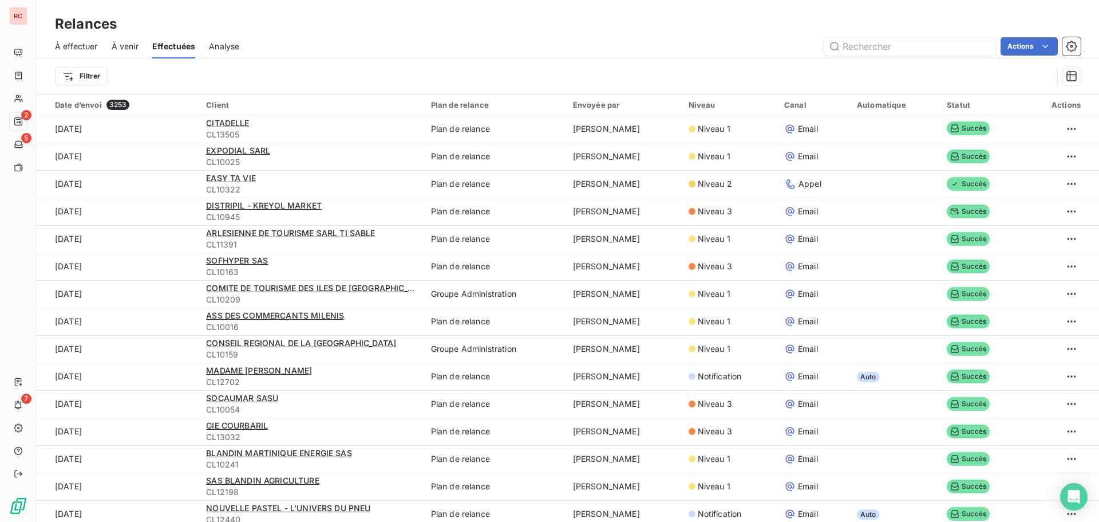
click at [82, 44] on span "À effectuer" at bounding box center [76, 46] width 43 height 11
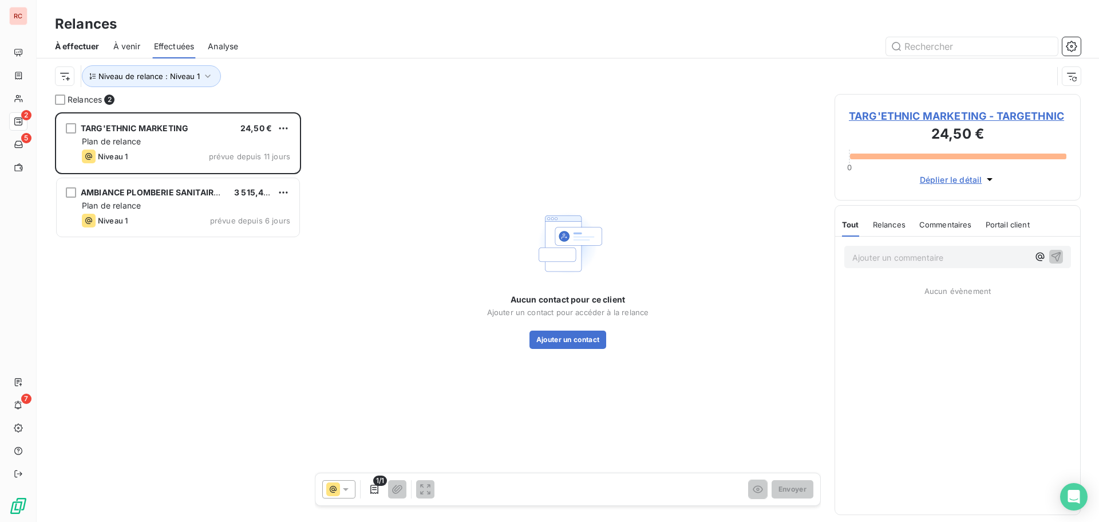
scroll to position [9, 9]
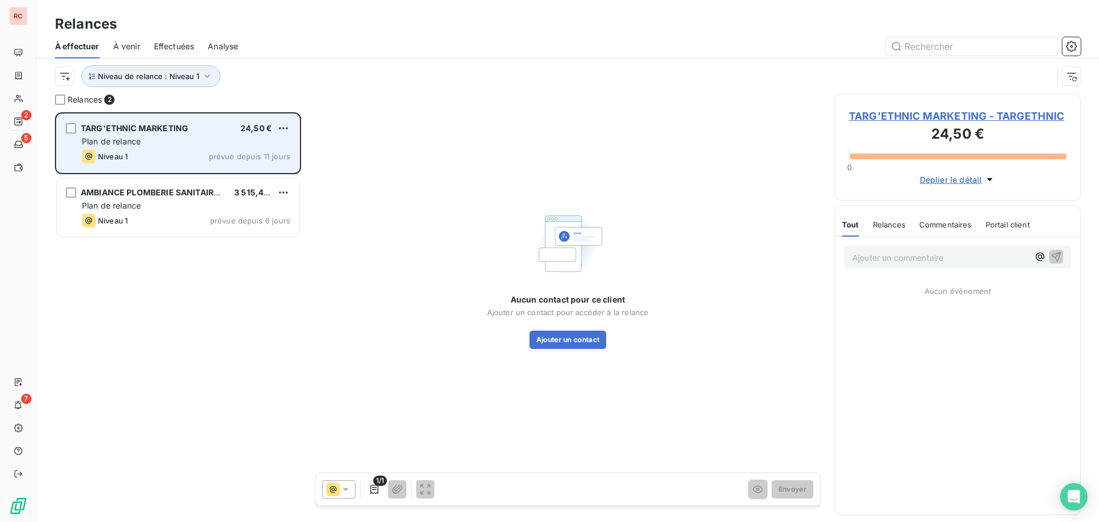
click at [157, 159] on div "Niveau 1 prévue depuis 11 jours" at bounding box center [186, 156] width 208 height 14
click at [159, 155] on div "Niveau 1 prévue depuis 11 jours" at bounding box center [186, 156] width 208 height 14
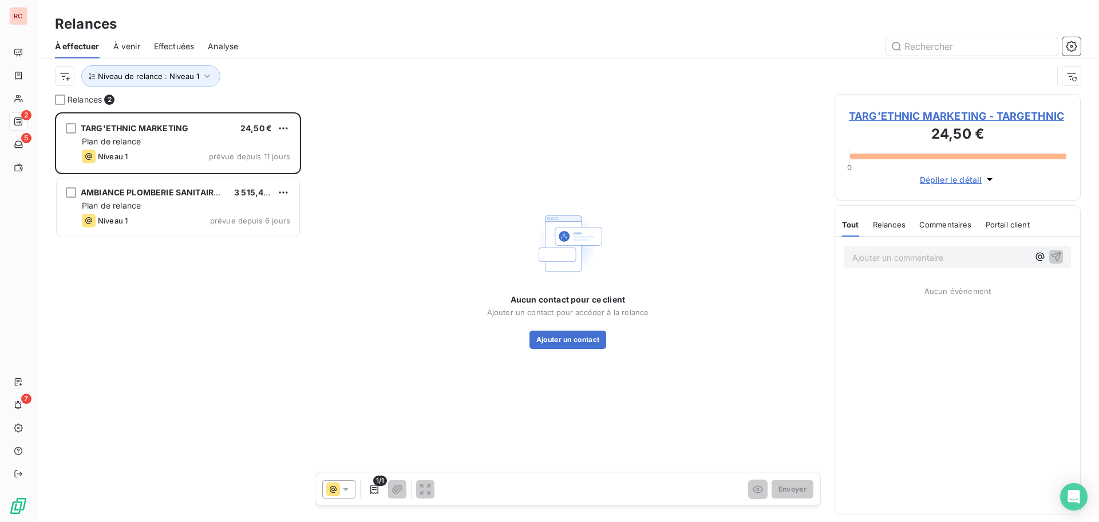
click at [855, 116] on span "TARG'ETHNIC MARKETING - TARGETHNIC" at bounding box center [958, 115] width 218 height 15
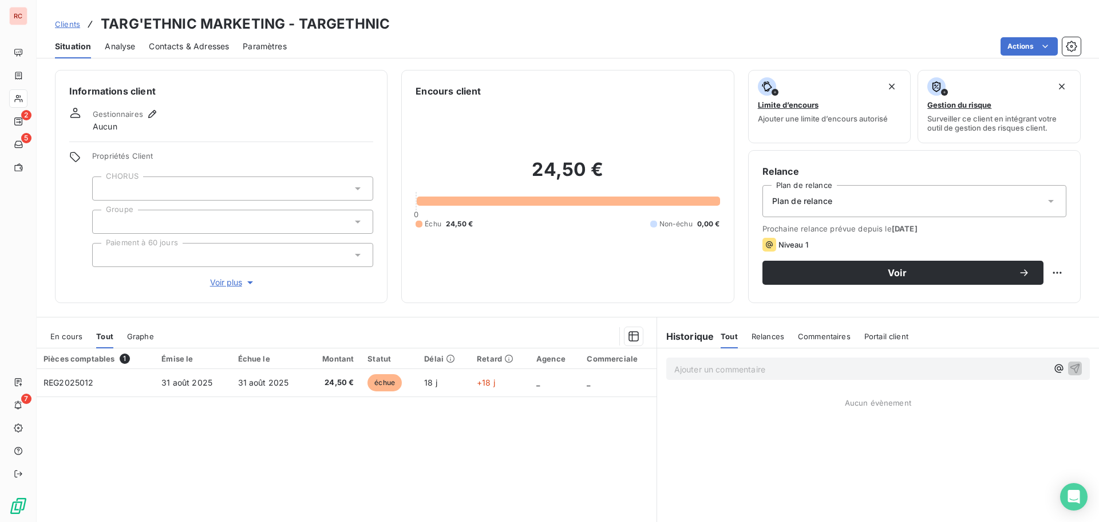
click at [740, 375] on p "Ajouter un commentaire ﻿" at bounding box center [861, 369] width 373 height 14
click at [681, 369] on span "1/089/2025" at bounding box center [698, 368] width 46 height 10
click at [677, 366] on span "1/89/2025" at bounding box center [695, 368] width 40 height 10
click at [679, 365] on span "189/2025" at bounding box center [693, 368] width 37 height 10
click at [747, 361] on div "[DATE]" at bounding box center [861, 368] width 373 height 14
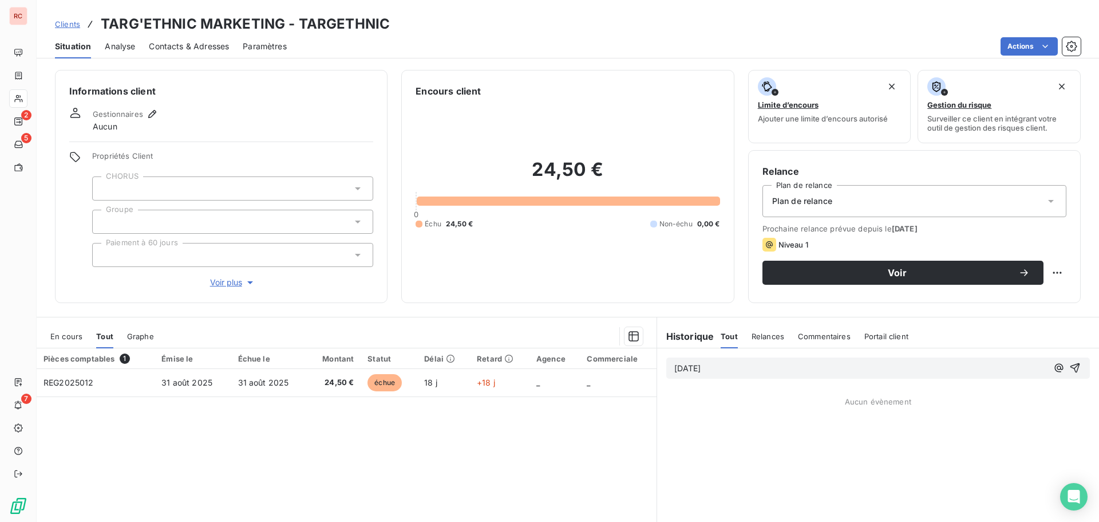
click at [736, 368] on p "[DATE]" at bounding box center [861, 368] width 373 height 13
click at [1055, 366] on icon "button" at bounding box center [1059, 368] width 9 height 9
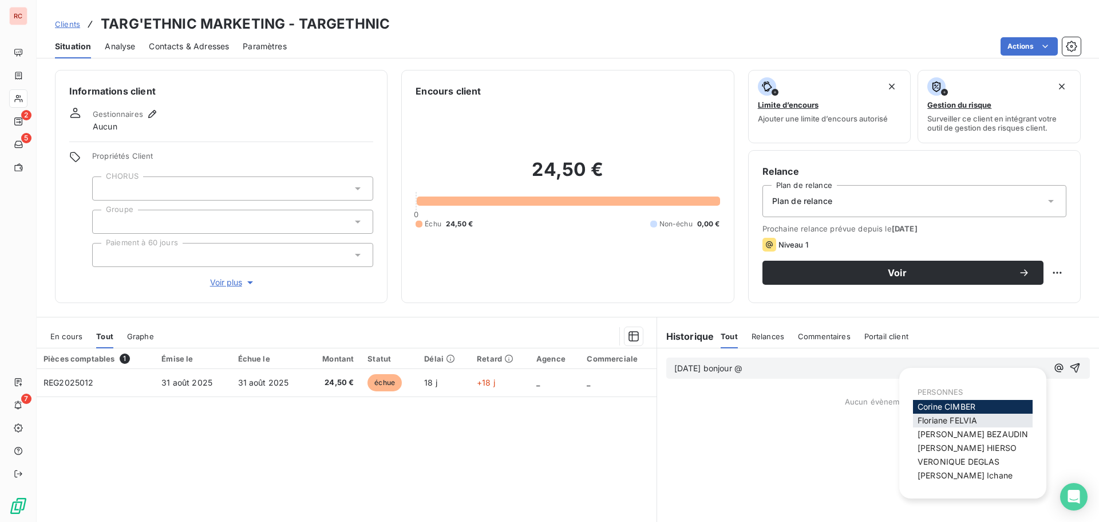
click at [956, 419] on span "[PERSON_NAME]" at bounding box center [948, 420] width 60 height 10
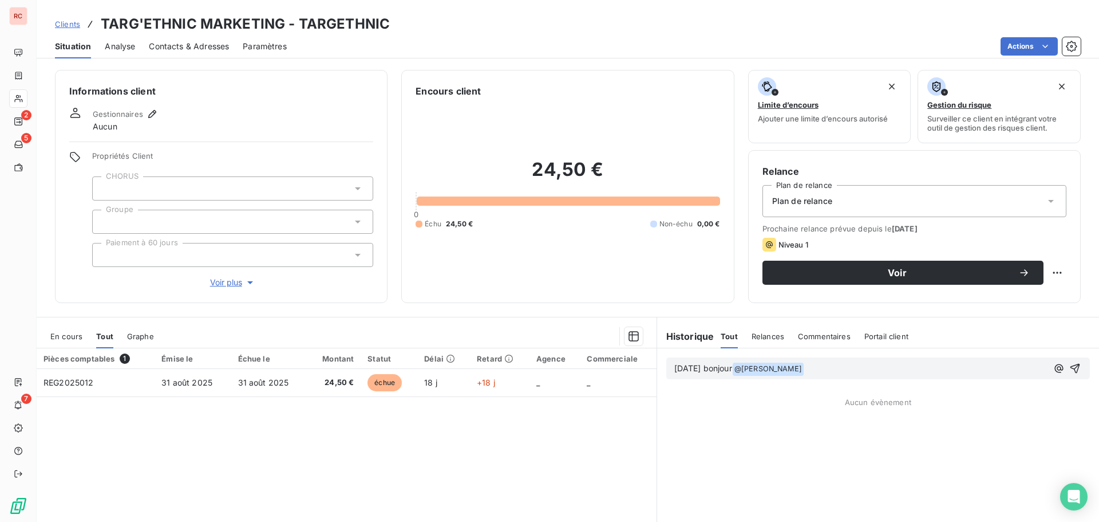
click at [852, 369] on p "[DATE] bonjour @ [PERSON_NAME] ﻿ ﻿" at bounding box center [861, 369] width 373 height 14
click at [1055, 369] on icon "button" at bounding box center [1059, 368] width 9 height 9
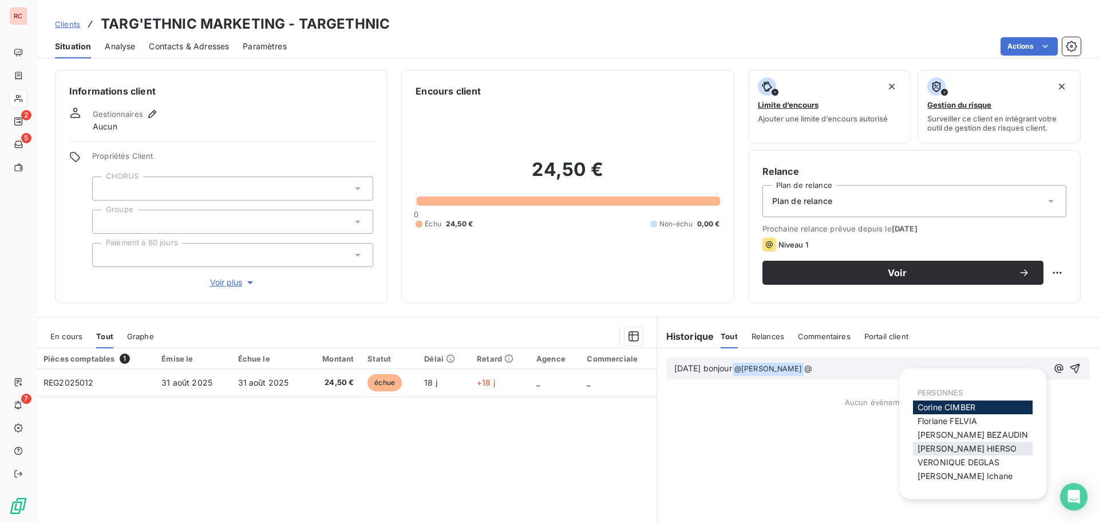
click at [964, 451] on span "[PERSON_NAME]" at bounding box center [967, 448] width 99 height 10
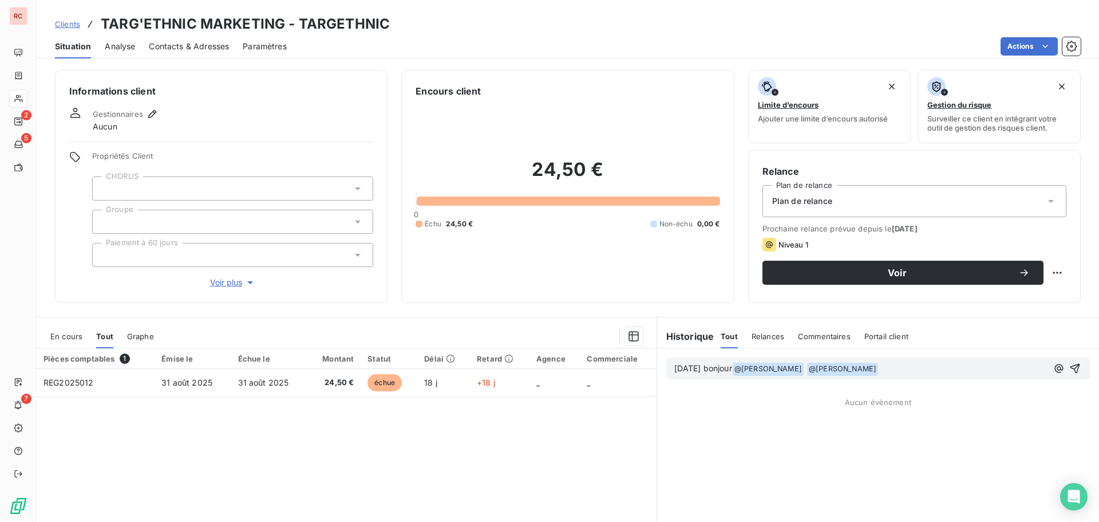
click at [913, 365] on p "[DATE] bonjour @ [PERSON_NAME] ﻿ @ [PERSON_NAME] ﻿ ﻿" at bounding box center [861, 369] width 373 height 14
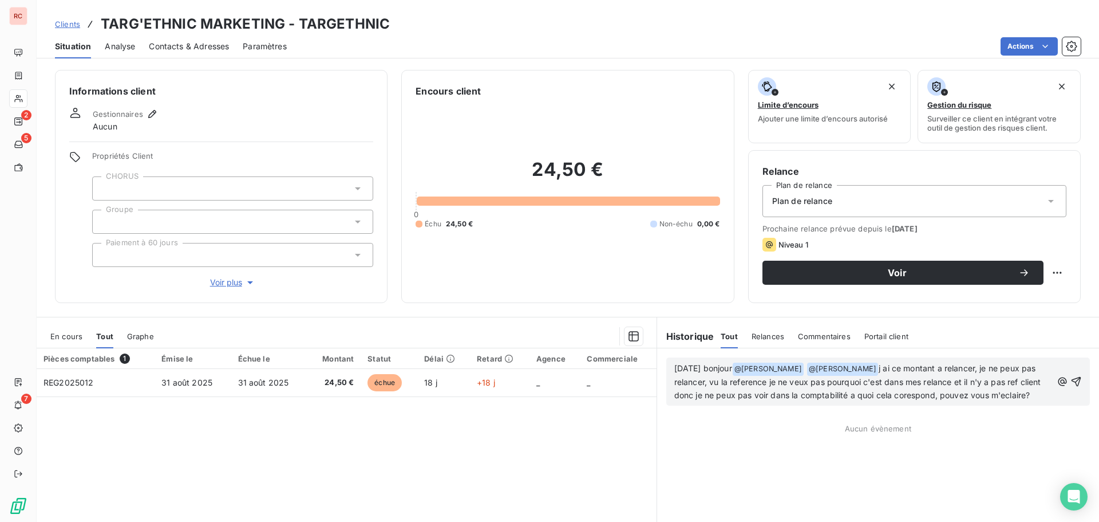
click at [704, 400] on span "j ai ce montant a relancer, je ne peux pas relancer, vu la reference je ne veux…" at bounding box center [859, 381] width 369 height 37
click at [774, 397] on span "j ai ce montant a relancer, je ne peux pas relancer, vu la reference je ne veux…" at bounding box center [859, 381] width 369 height 37
click at [841, 405] on div "[DATE] bonjour @ [PERSON_NAME] ﻿ @ [PERSON_NAME] ﻿ j ai ce montant a relancer, …" at bounding box center [878, 381] width 424 height 48
click at [775, 415] on div "[DATE] bonjour @ [PERSON_NAME] ﻿ @ [PERSON_NAME] ﻿ j ai ce montant a relancer, …" at bounding box center [878, 381] width 442 height 66
drag, startPoint x: 755, startPoint y: 380, endPoint x: 713, endPoint y: 401, distance: 46.1
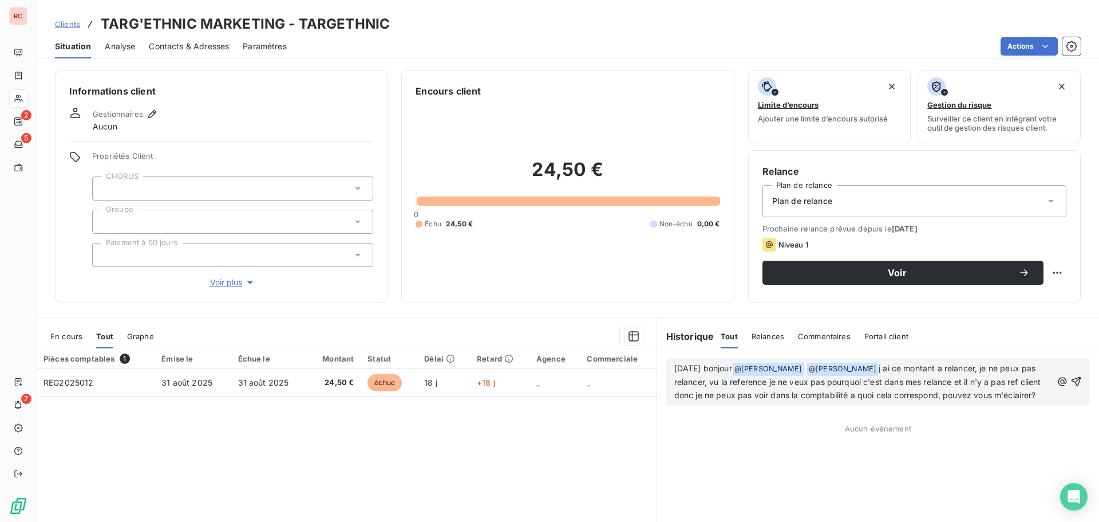
click at [713, 401] on p "[DATE] bonjour @ [PERSON_NAME] ﻿ @ [PERSON_NAME] ﻿ j ai ce montant a relancer, …" at bounding box center [864, 382] width 378 height 40
click at [882, 391] on span "j ai ce montant a relancer, je ne peux pas relancer, vu la reference je ne veux…" at bounding box center [859, 381] width 369 height 37
click at [737, 402] on p "[DATE] bonjour @ [PERSON_NAME] ﻿ @ [PERSON_NAME] ﻿ j ai ce montant a relancer, …" at bounding box center [864, 382] width 378 height 40
click at [916, 369] on span "j ai ce montant a relancer, je ne peux pas relancer, vu la référence je ne veux…" at bounding box center [859, 381] width 369 height 37
click at [1001, 368] on span "j ai cette montant a relancer, je ne peux pas relancer, vu la référence je ne v…" at bounding box center [862, 381] width 374 height 37
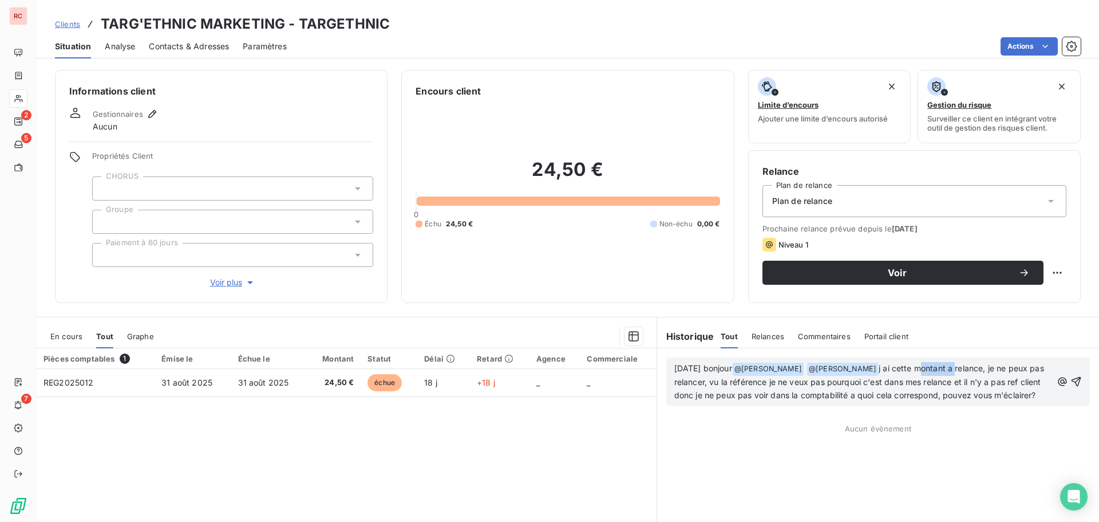
drag, startPoint x: 969, startPoint y: 366, endPoint x: 931, endPoint y: 366, distance: 37.8
click at [931, 366] on span "j ai cette montant a relance, je ne peux pas relancer, vu la référence je ne ve…" at bounding box center [861, 381] width 372 height 37
drag, startPoint x: 808, startPoint y: 383, endPoint x: 786, endPoint y: 384, distance: 21.8
click at [786, 384] on span "j ai cette relance, je ne peux pas relancer, vu la référence je ne veux pas pou…" at bounding box center [864, 381] width 378 height 37
drag, startPoint x: 900, startPoint y: 381, endPoint x: 882, endPoint y: 381, distance: 18.3
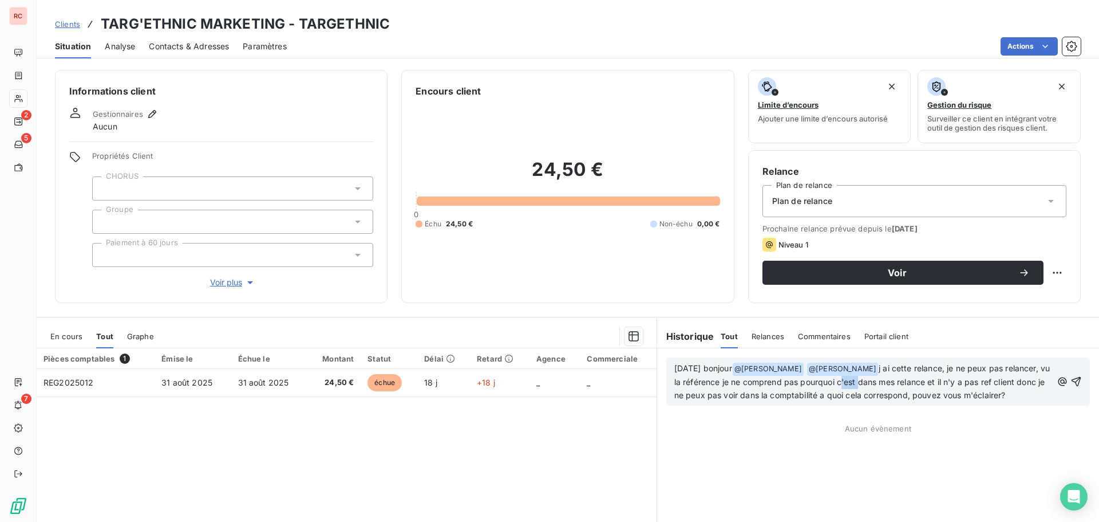
click at [882, 381] on span "j ai cette relance, je ne peux pas relancer, vu la référence je ne comprend pas…" at bounding box center [864, 381] width 378 height 37
drag, startPoint x: 948, startPoint y: 384, endPoint x: 911, endPoint y: 383, distance: 37.2
click at [911, 383] on span "j ai cette relance, je ne peux pas relancer, vu la référence je ne comprend pas…" at bounding box center [864, 381] width 378 height 37
click at [937, 383] on span "j ai cette relance, je ne peux pas relancer, vu la référence je ne comprend pas…" at bounding box center [864, 381] width 378 height 37
click at [939, 380] on span "j ai cette relance, je ne peux pas relancer, vu la référence je ne comprend pas…" at bounding box center [864, 381] width 378 height 37
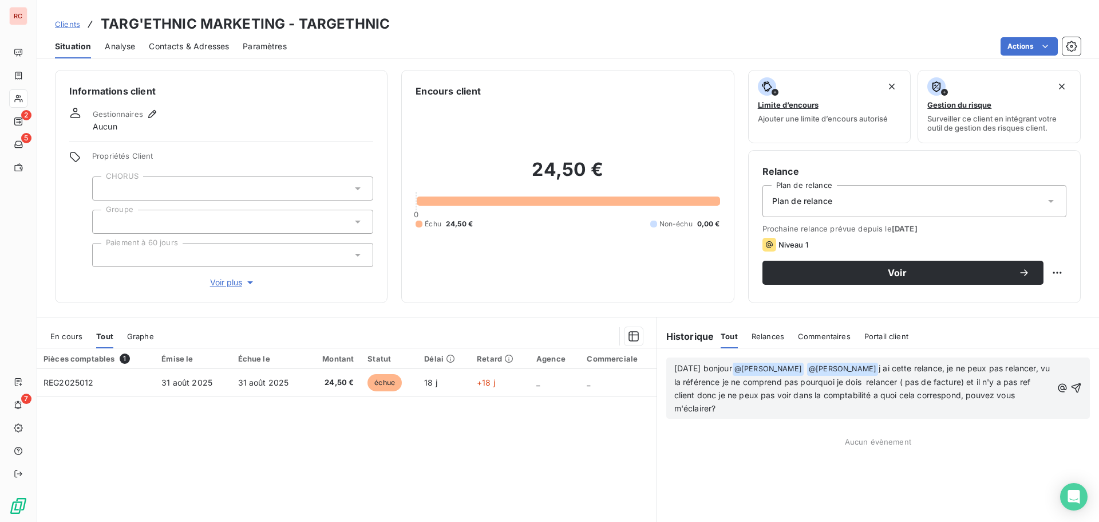
click at [951, 381] on span "j ai cette relance, je ne peux pas relancer, vu la référence je ne comprend pas…" at bounding box center [864, 388] width 378 height 50
click at [1072, 385] on icon "button" at bounding box center [1077, 381] width 10 height 10
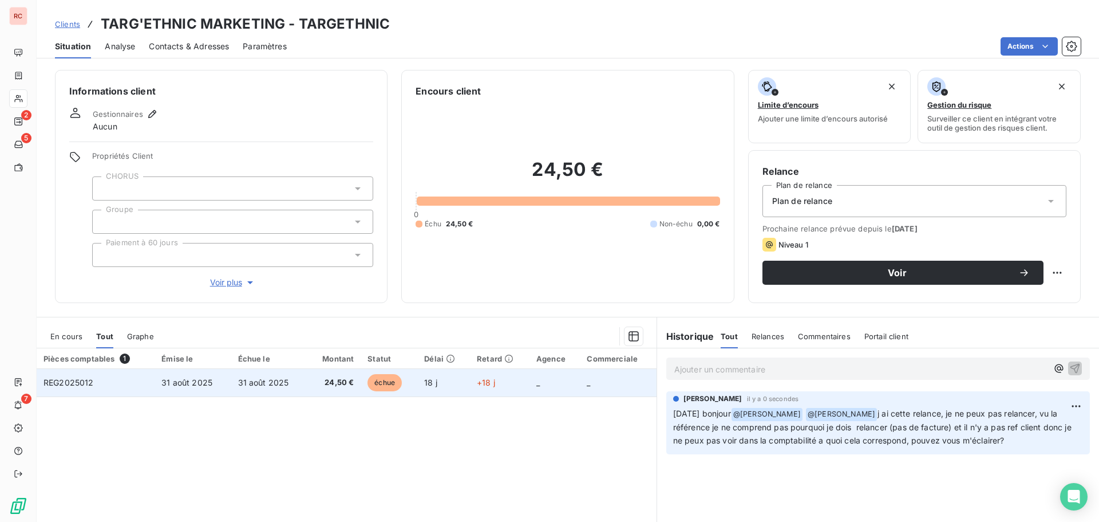
click at [282, 380] on span "31 août 2025" at bounding box center [263, 382] width 51 height 10
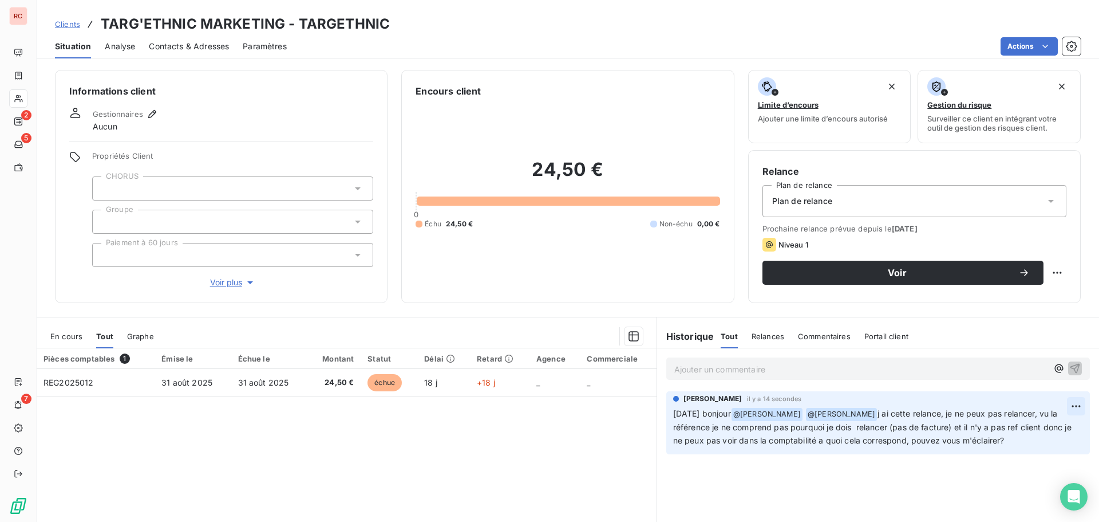
click at [1067, 407] on html "RC 2 5 7 Clients TARG'ETHNIC MARKETING - TARGETHNIC Situation Analyse Contacts …" at bounding box center [549, 261] width 1099 height 522
click at [1034, 435] on div "Editer" at bounding box center [1040, 431] width 64 height 18
click at [966, 431] on span "j ai cette relance, je ne peux pas relancer, vu la référence je ne comprend pas…" at bounding box center [869, 426] width 392 height 37
click at [912, 424] on span "j ai cette relance, je ne peux pas relancer, vu la référence je ne comprend pas…" at bounding box center [869, 433] width 393 height 50
click at [1055, 426] on span "j ai cette relance, je ne peux pas relancer, vu la référence je ne comprend pas…" at bounding box center [870, 433] width 395 height 50
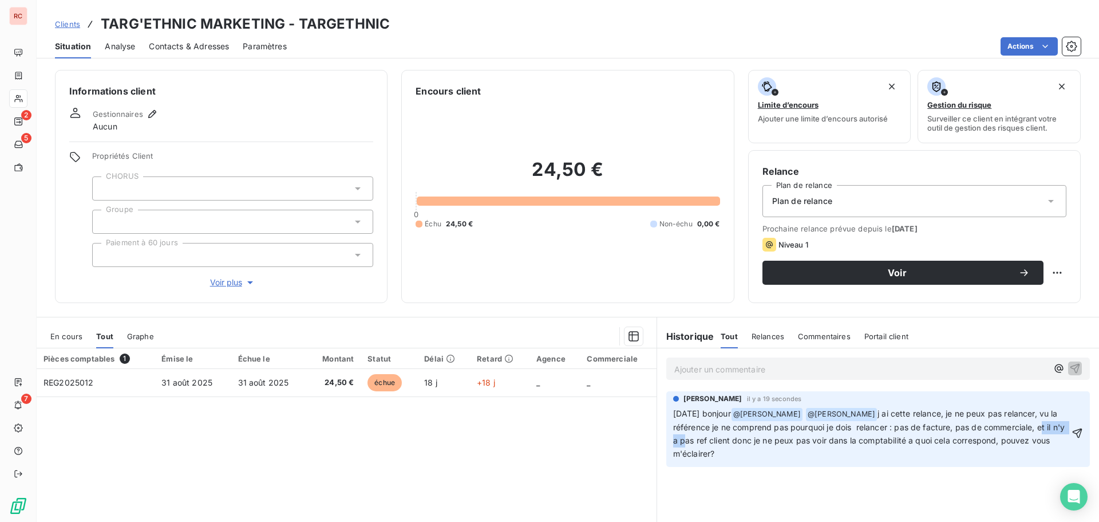
drag, startPoint x: 705, startPoint y: 442, endPoint x: 669, endPoint y: 442, distance: 36.1
click at [673, 442] on span "j ai cette relance, je ne peux pas relancer, vu la référence je ne comprend pas…" at bounding box center [870, 433] width 395 height 50
click at [815, 440] on span "j ai cette relance, je ne peux pas relancer, vu la référence je ne comprend pas…" at bounding box center [869, 426] width 393 height 37
drag, startPoint x: 814, startPoint y: 441, endPoint x: 803, endPoint y: 441, distance: 10.9
click at [803, 441] on span "j ai cette relance, je ne peux pas relancer, vu la référence je ne comprend pas…" at bounding box center [869, 426] width 393 height 37
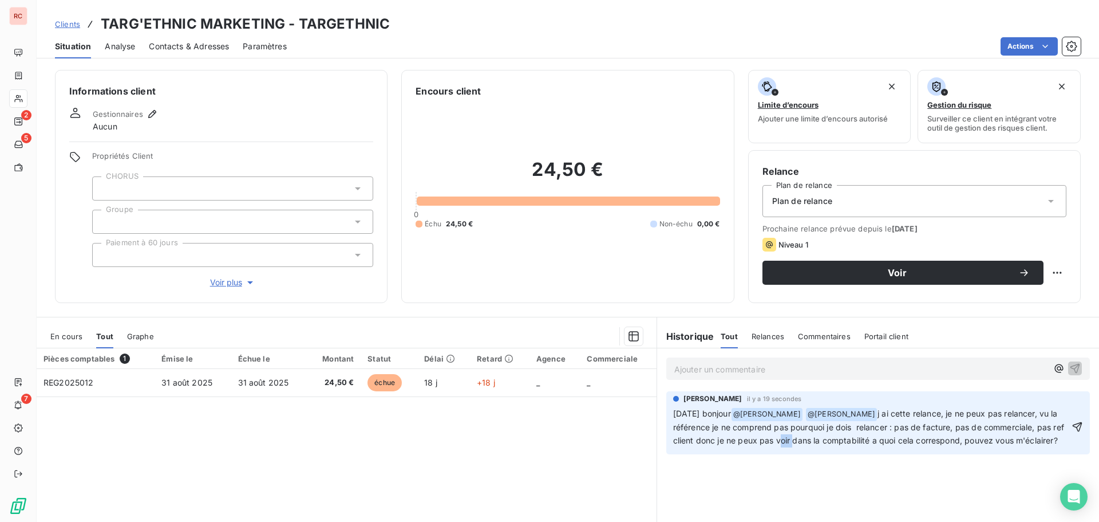
drag, startPoint x: 815, startPoint y: 441, endPoint x: 802, endPoint y: 440, distance: 13.8
click at [802, 440] on span "j ai cette relance, je ne peux pas relancer, vu la référence je ne comprend pas…" at bounding box center [869, 426] width 393 height 37
click at [1072, 432] on icon "button" at bounding box center [1077, 432] width 11 height 11
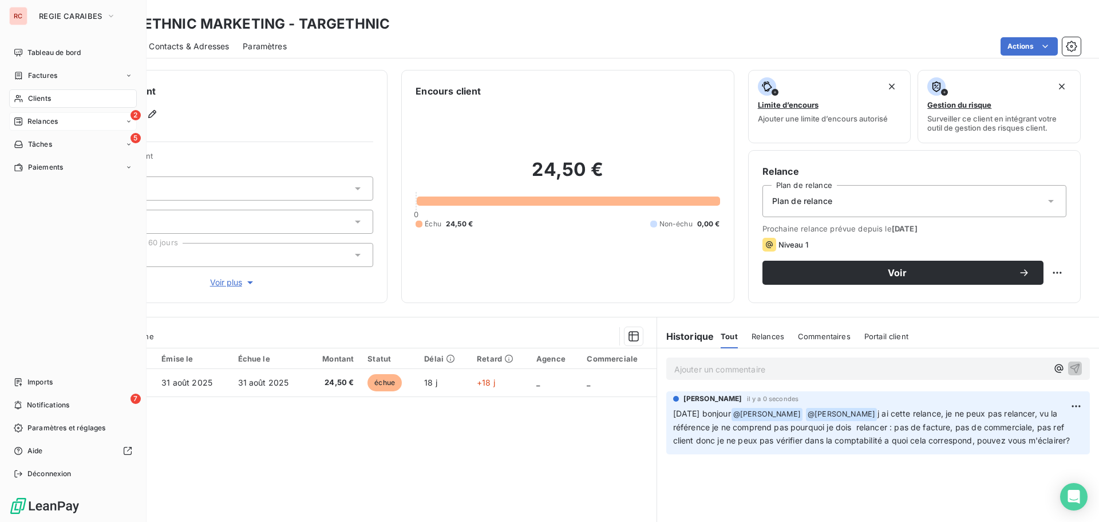
click at [33, 121] on span "Relances" at bounding box center [42, 121] width 30 height 10
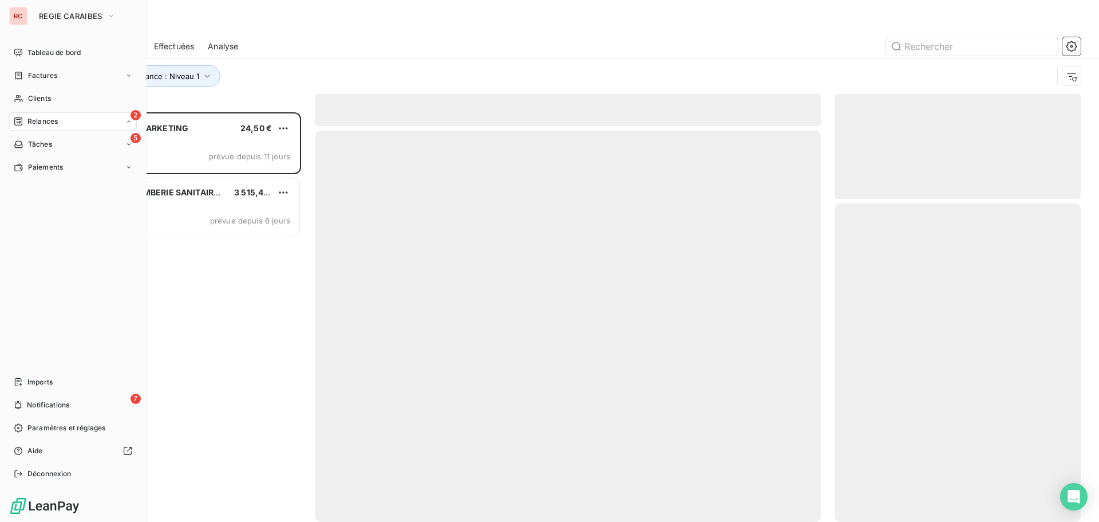
scroll to position [401, 238]
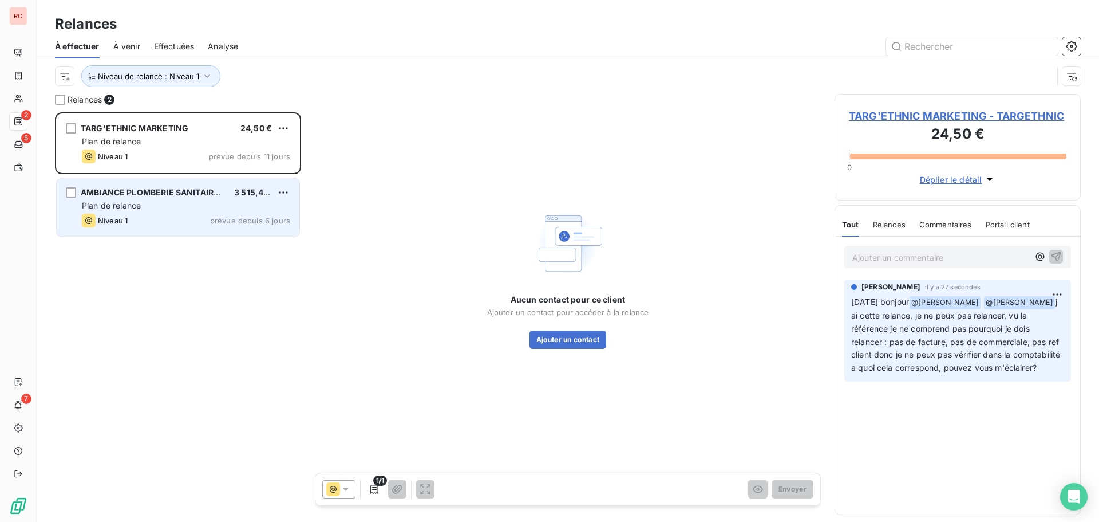
click at [169, 200] on div "Plan de relance" at bounding box center [186, 205] width 208 height 11
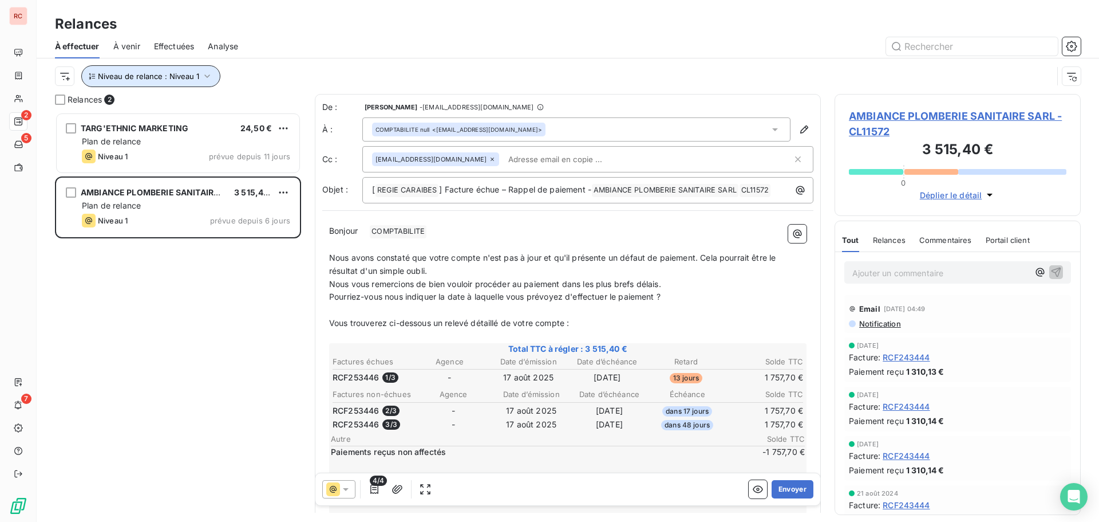
click at [205, 76] on icon "button" at bounding box center [207, 75] width 11 height 11
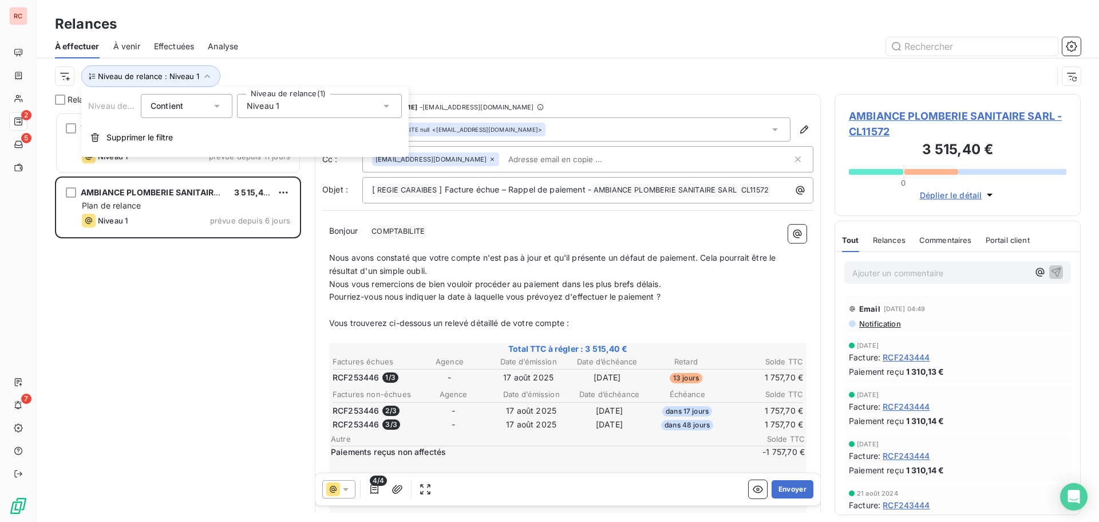
click at [341, 112] on div "Niveau 1" at bounding box center [319, 106] width 165 height 24
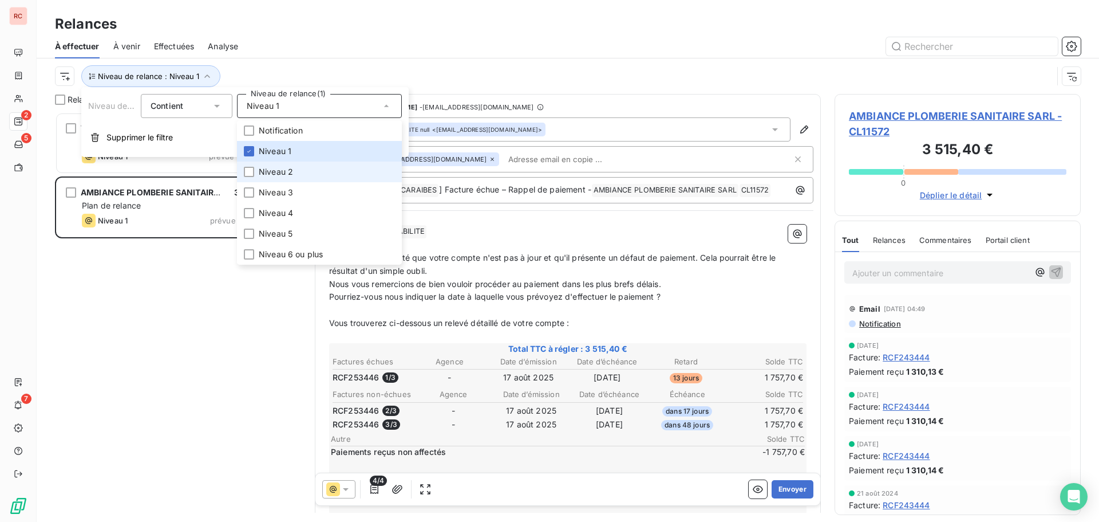
click at [268, 178] on li "Niveau 2" at bounding box center [319, 171] width 165 height 21
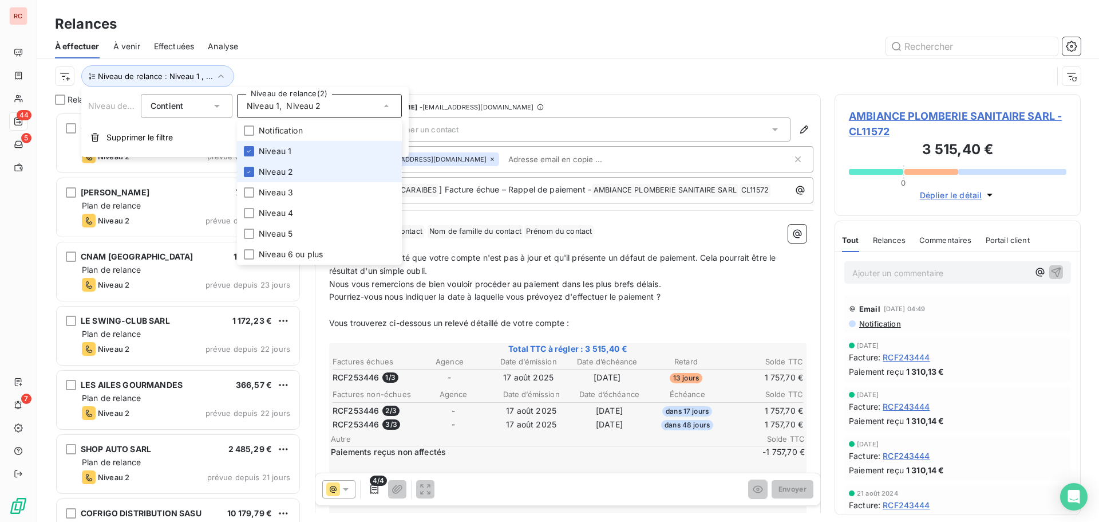
scroll to position [401, 238]
click at [274, 155] on span "Niveau 1" at bounding box center [275, 150] width 33 height 11
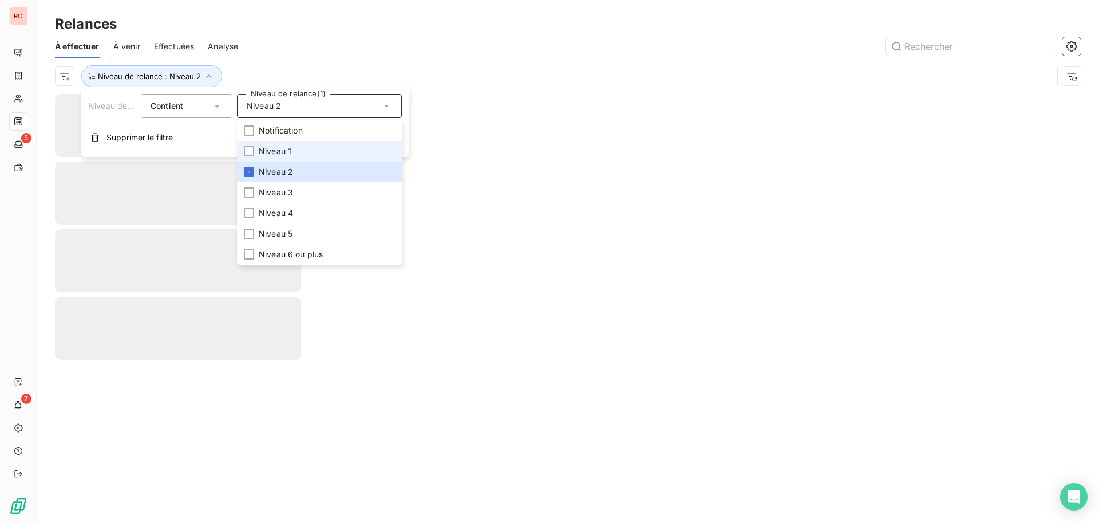
click at [276, 151] on span "Niveau 1" at bounding box center [275, 150] width 33 height 11
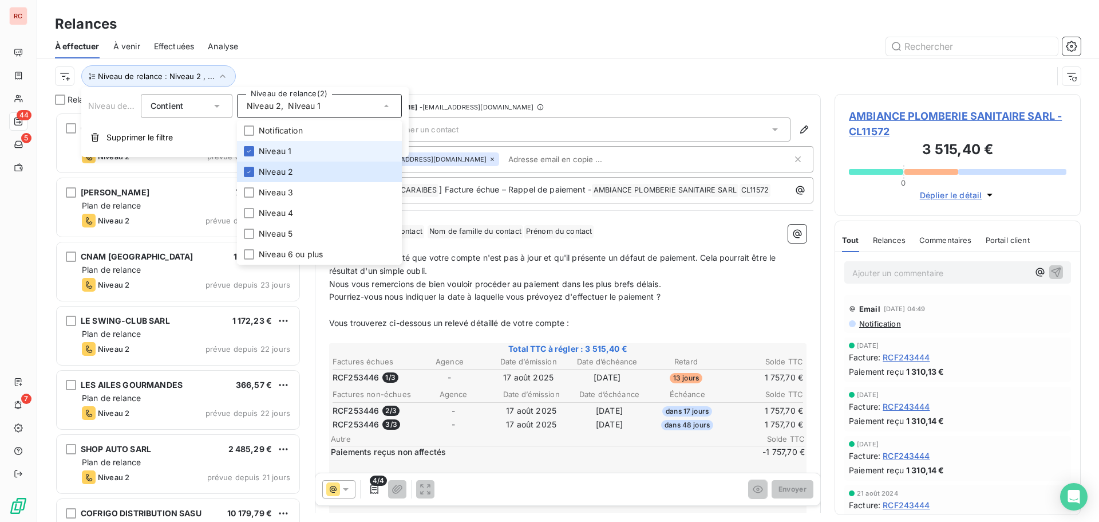
click at [276, 151] on span "Niveau 1" at bounding box center [275, 150] width 33 height 11
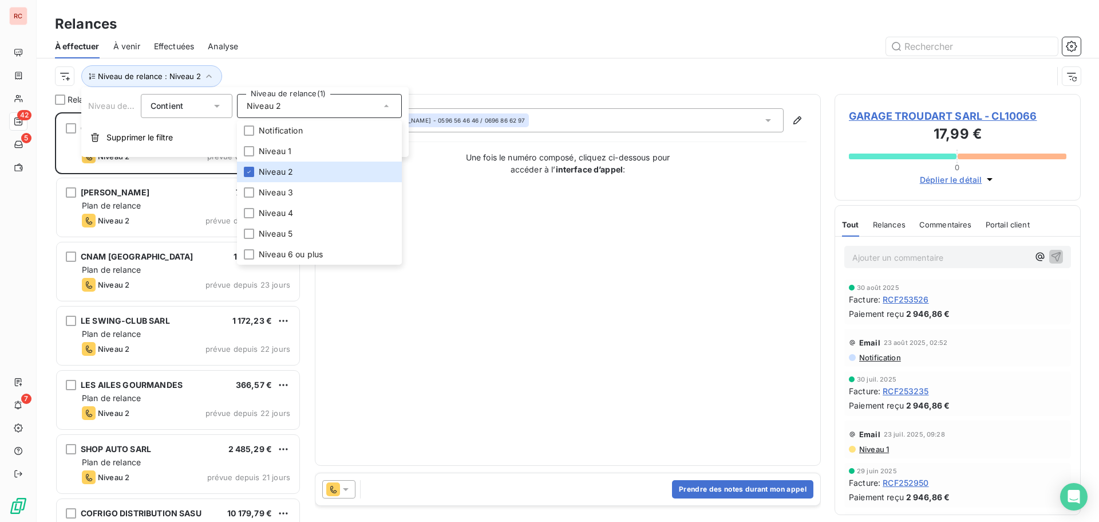
click at [487, 376] on div "Contact : [PERSON_NAME] - 0596 56 46 46 / 0696 86 62 97 Une fois le numéro comp…" at bounding box center [568, 279] width 478 height 343
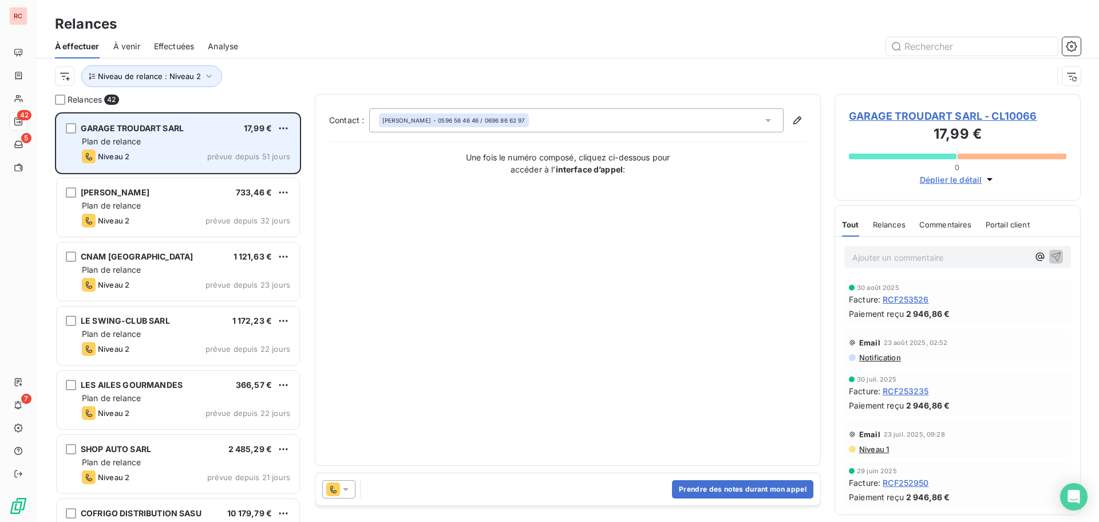
click at [191, 132] on div "GARAGE TROUDART SARL 17,99 €" at bounding box center [186, 128] width 208 height 10
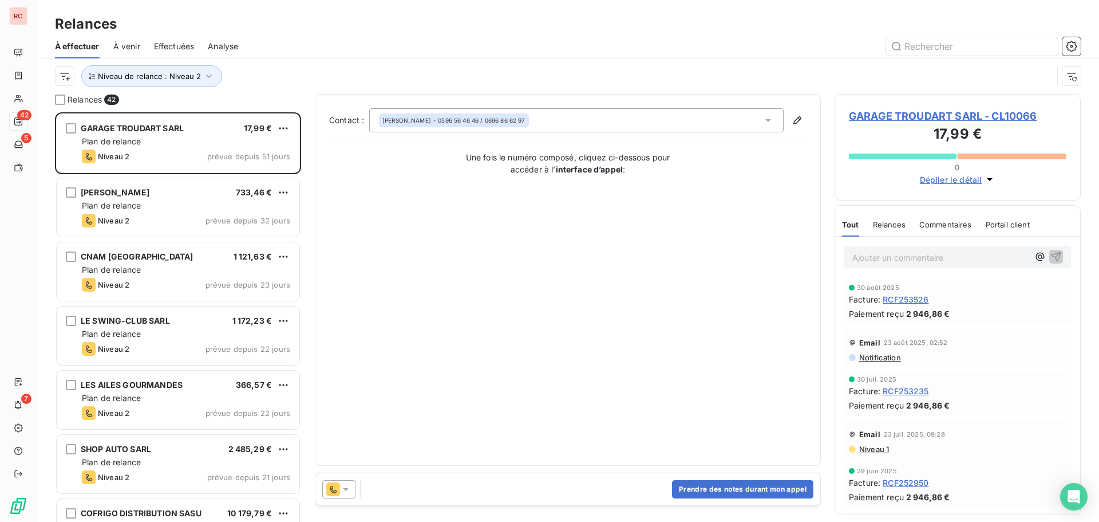
click at [344, 492] on icon at bounding box center [345, 488] width 11 height 11
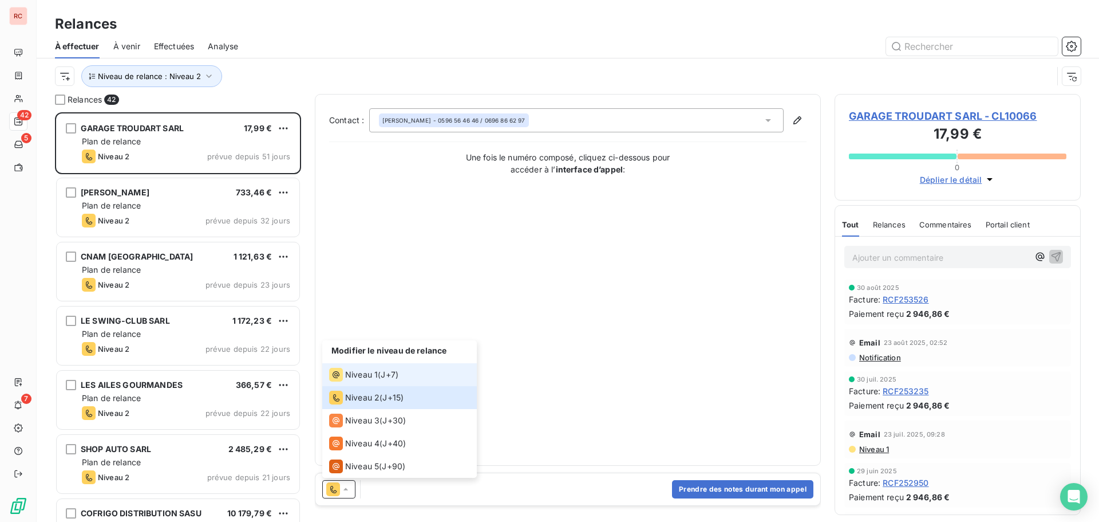
click at [363, 376] on span "Niveau 1" at bounding box center [361, 374] width 33 height 11
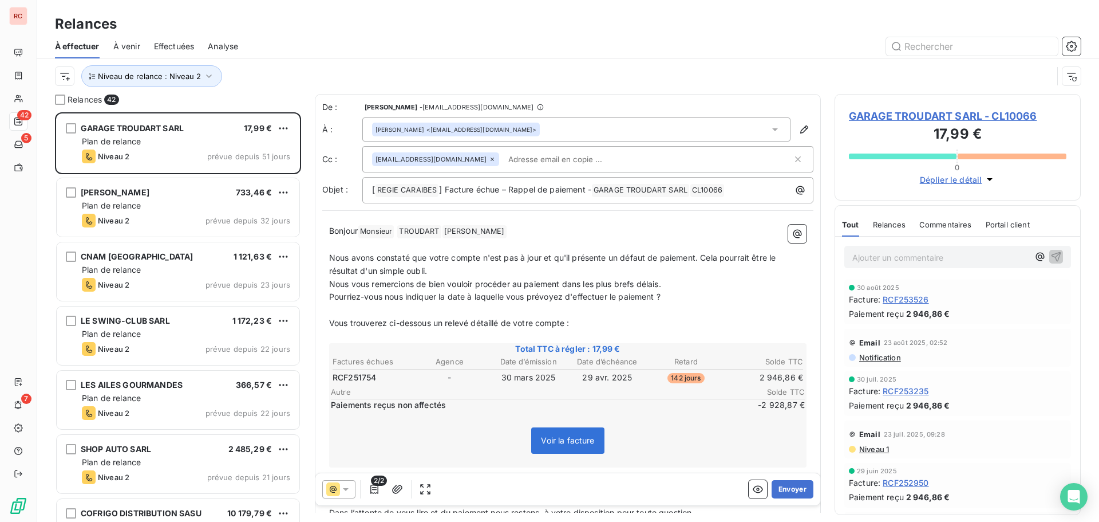
click at [881, 114] on span "GARAGE TROUDART SARL - CL10066" at bounding box center [958, 115] width 218 height 15
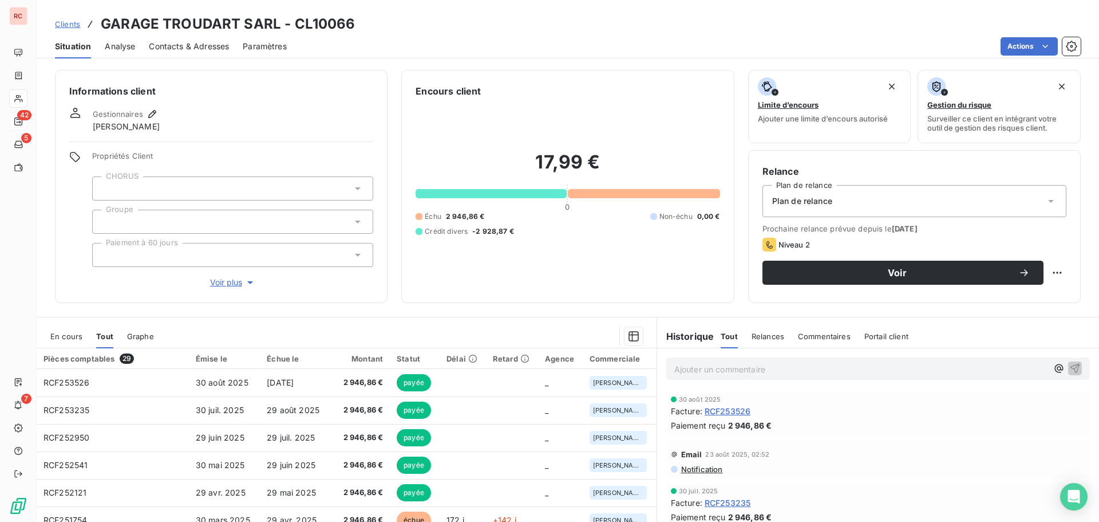
click at [62, 343] on div "En cours" at bounding box center [66, 336] width 32 height 24
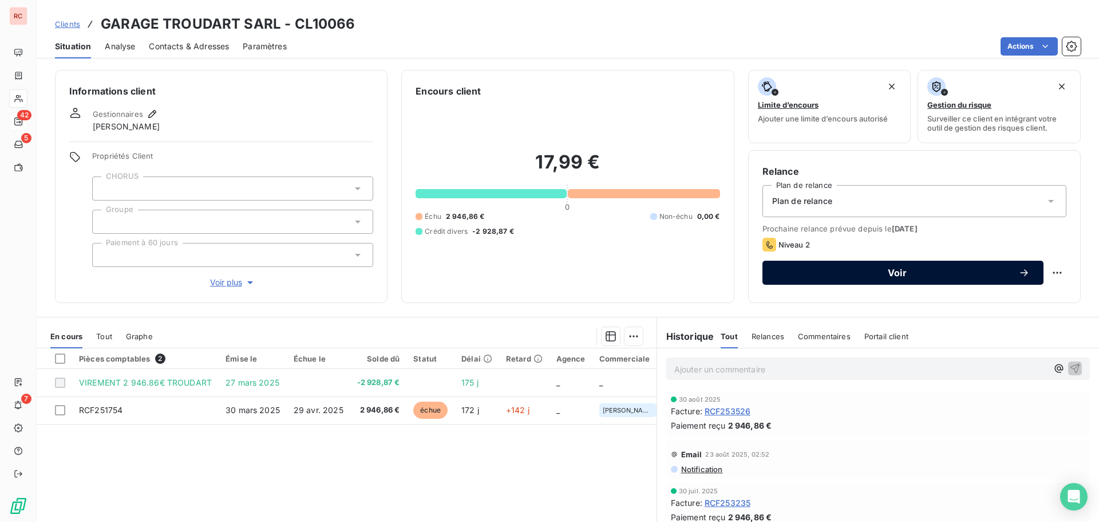
click at [856, 270] on span "Voir" at bounding box center [897, 272] width 242 height 9
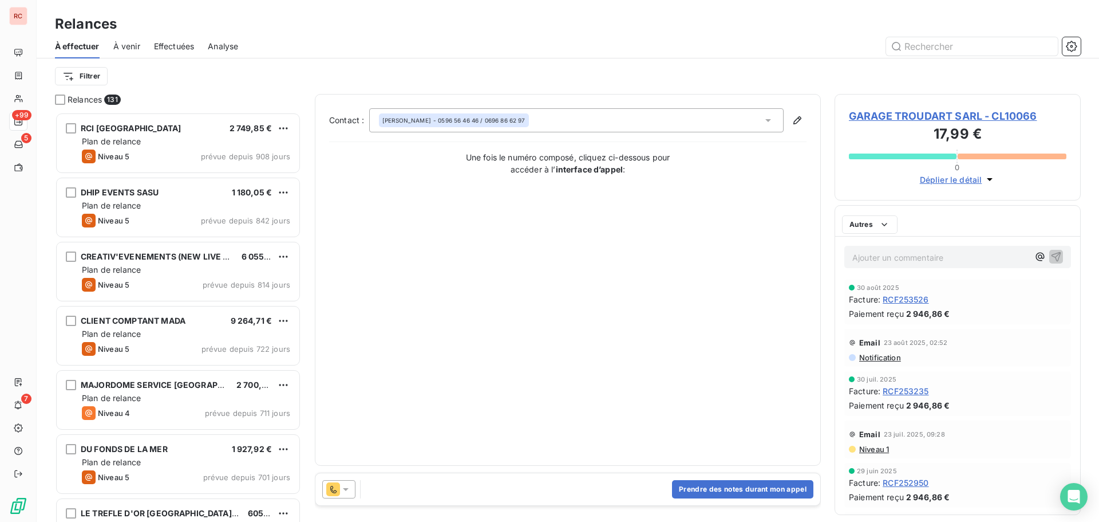
scroll to position [401, 238]
click at [346, 489] on icon at bounding box center [346, 489] width 6 height 3
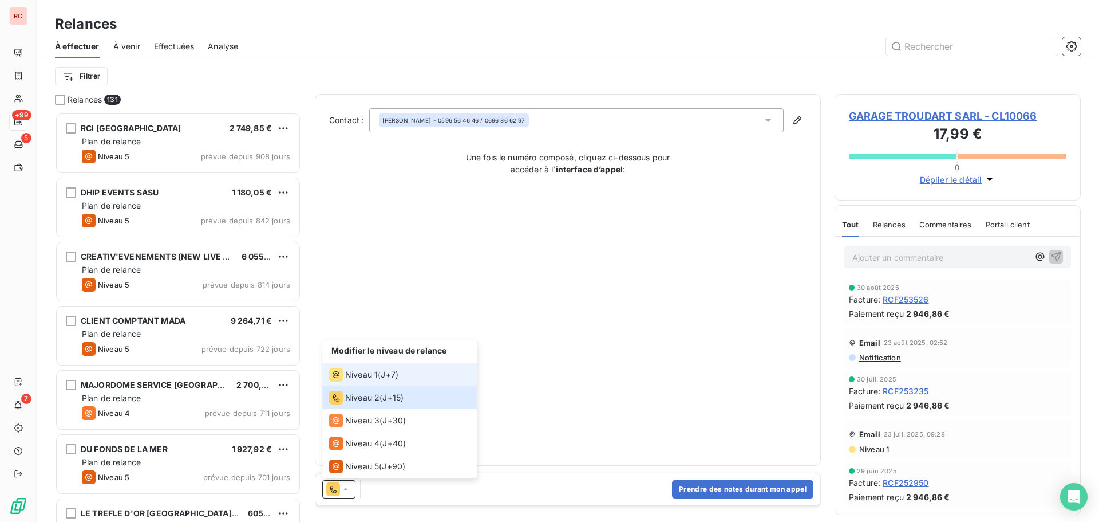
click at [365, 372] on span "Niveau 1" at bounding box center [361, 374] width 33 height 11
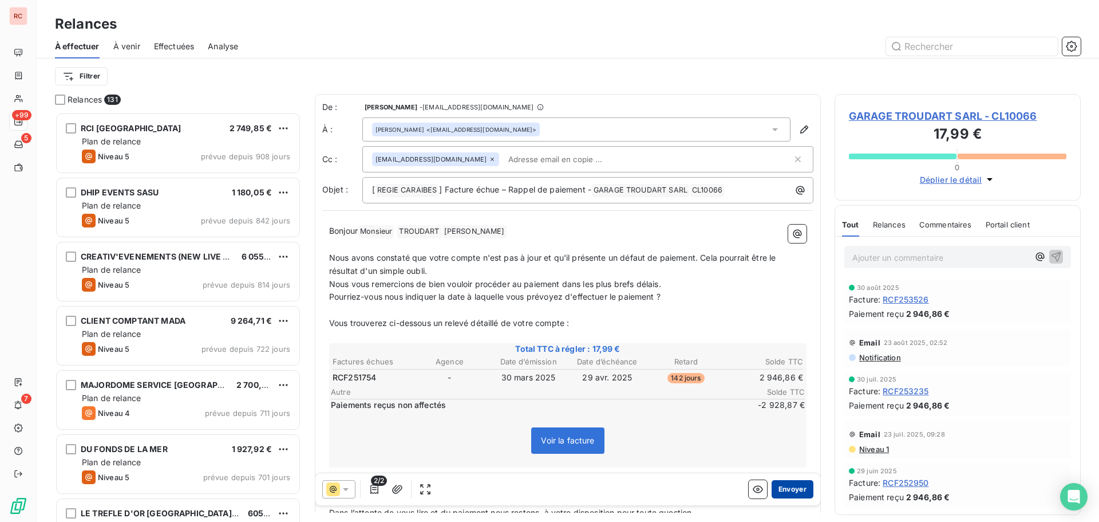
click at [778, 490] on button "Envoyer" at bounding box center [793, 489] width 42 height 18
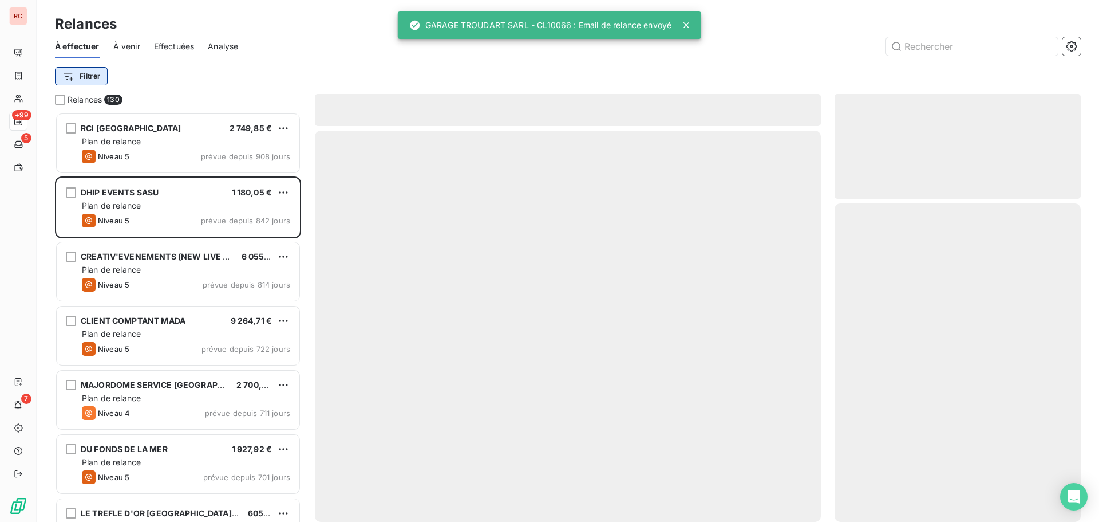
click at [90, 82] on html "RC +99 5 7 Relances À effectuer À venir Effectuées Analyse Filtrer Relances 130…" at bounding box center [549, 261] width 1099 height 522
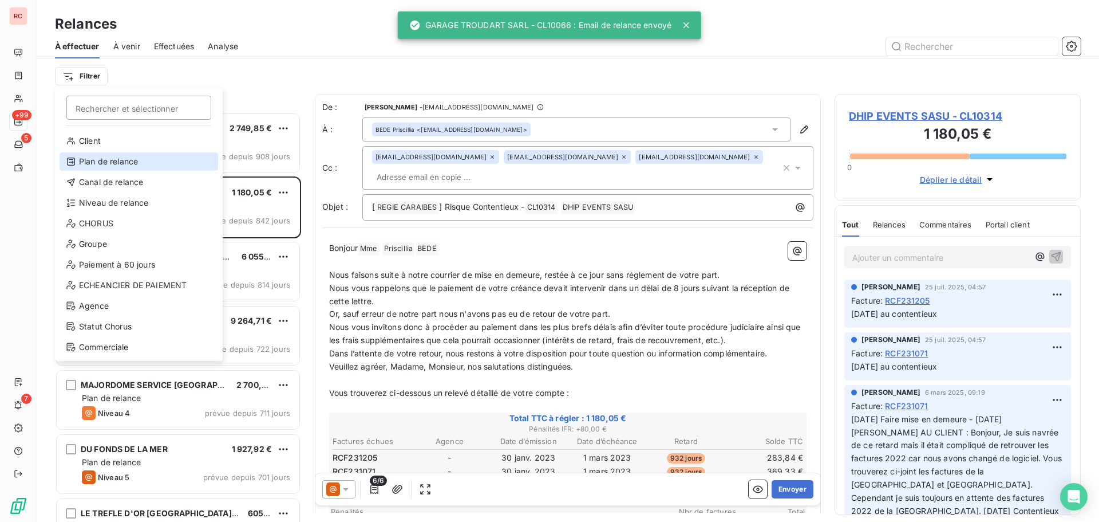
click at [101, 165] on div "Plan de relance" at bounding box center [139, 161] width 159 height 18
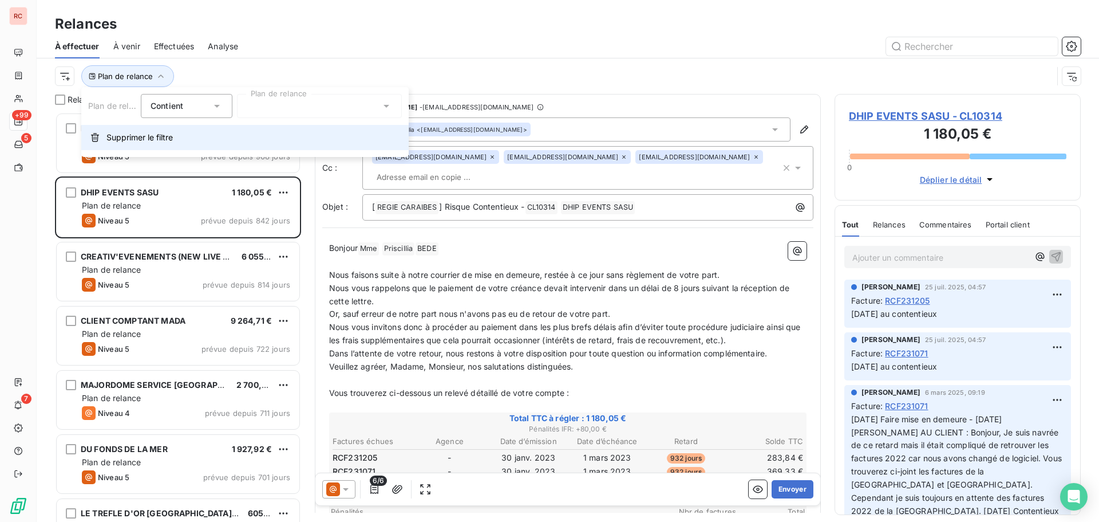
click at [149, 141] on span "Supprimer le filtre" at bounding box center [140, 137] width 66 height 11
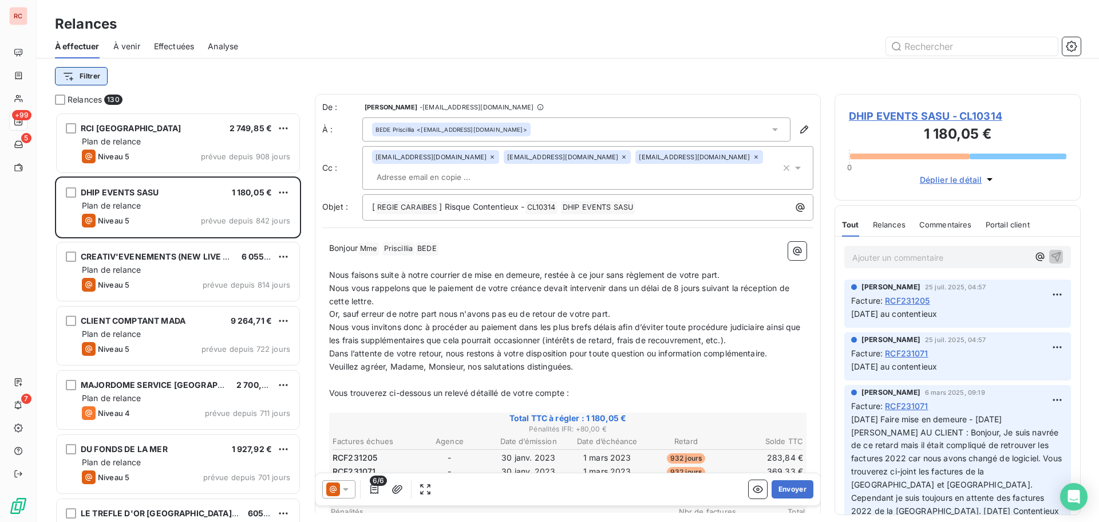
click at [69, 74] on html "RC +99 5 7 Relances À effectuer À venir Effectuées Analyse Filtrer Relances 130…" at bounding box center [549, 261] width 1099 height 522
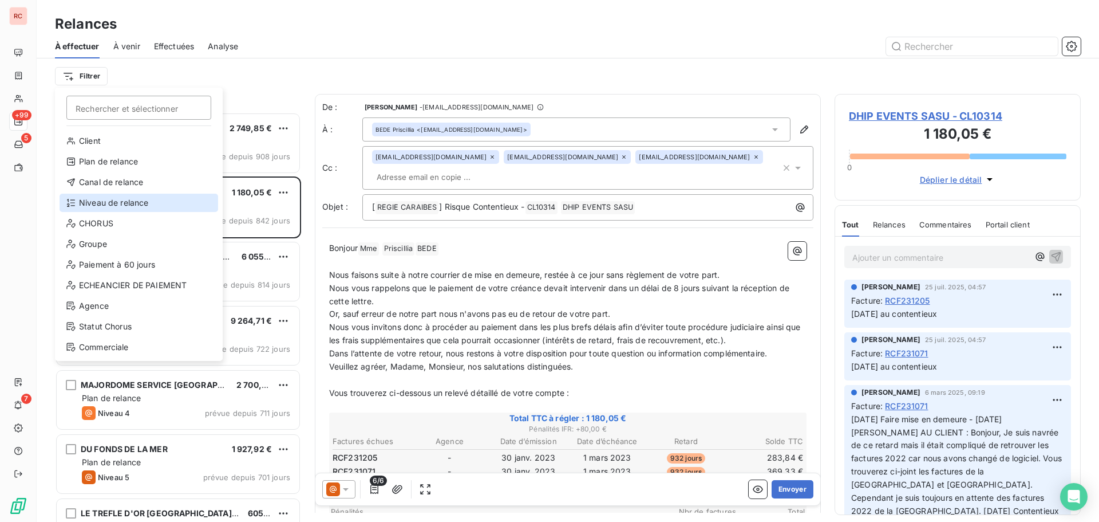
click at [88, 202] on div "Niveau de relance" at bounding box center [139, 203] width 159 height 18
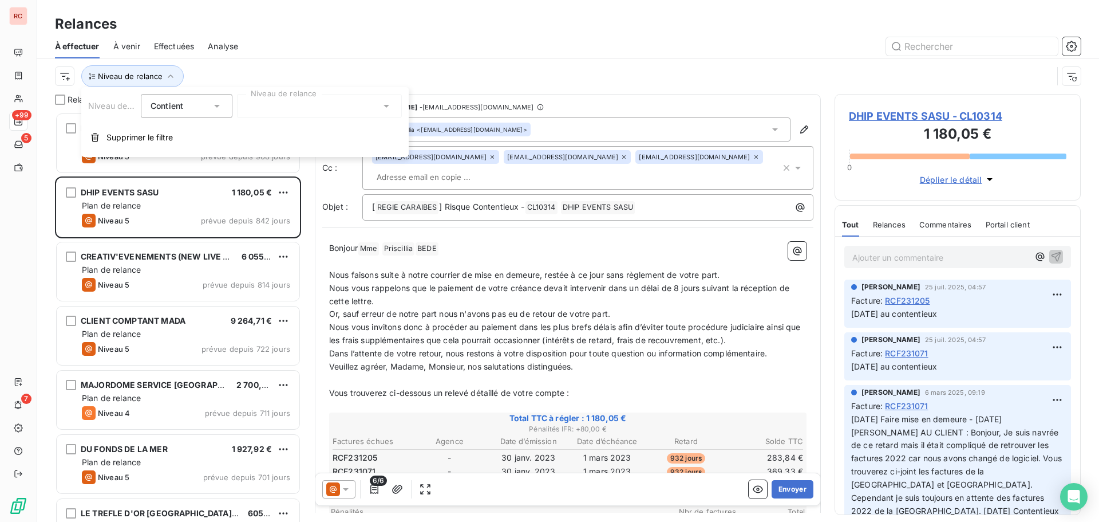
click at [350, 110] on div at bounding box center [319, 106] width 165 height 24
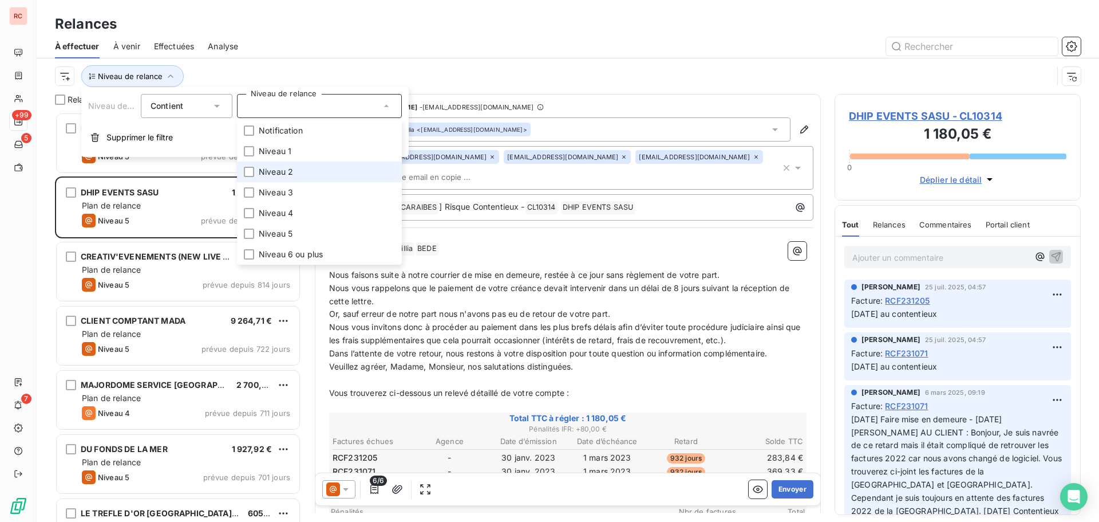
click at [321, 178] on li "Niveau 2" at bounding box center [319, 171] width 165 height 21
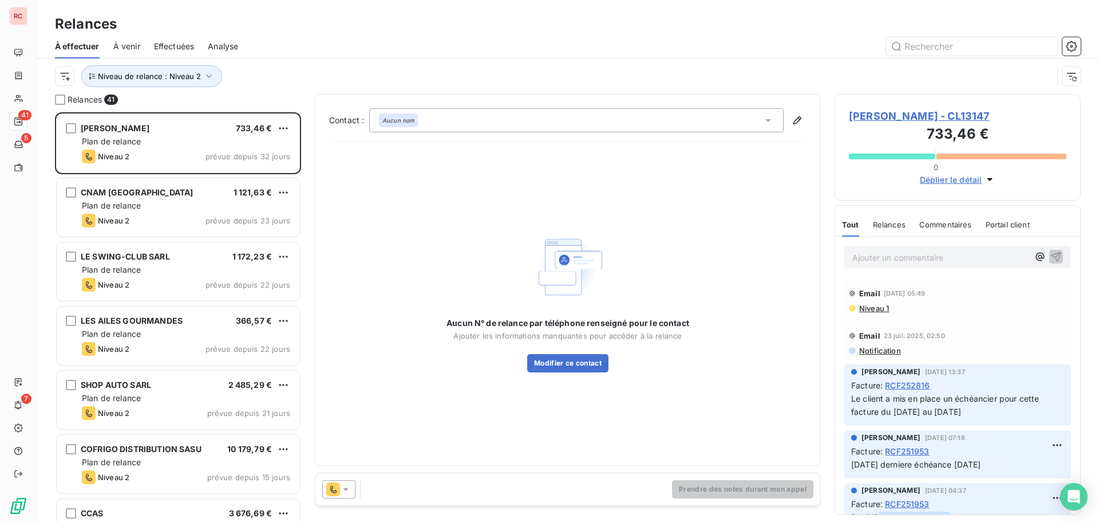
click at [405, 25] on div "Relances" at bounding box center [568, 24] width 1063 height 21
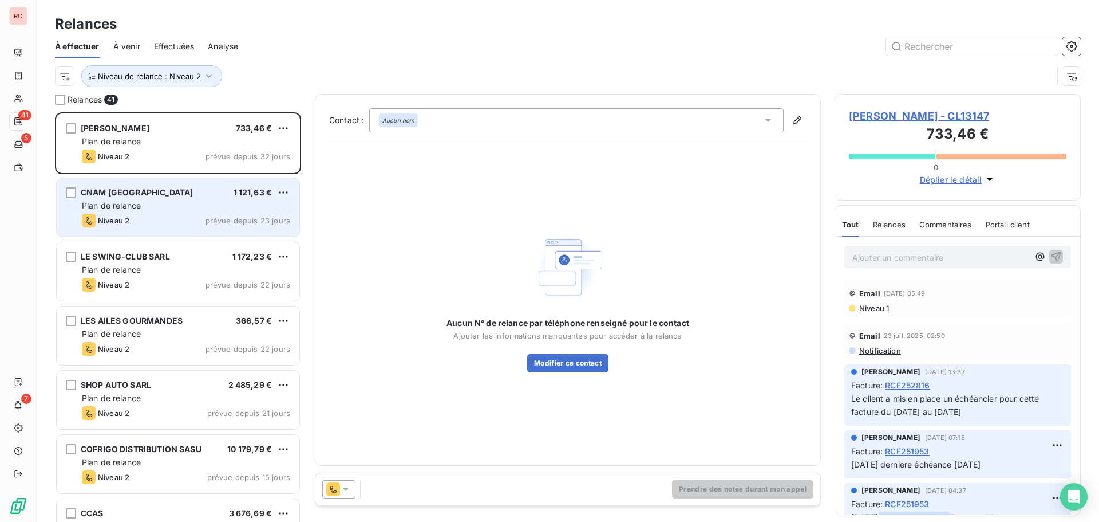
click at [165, 192] on div "CNAM [GEOGRAPHIC_DATA] 1 121,63 €" at bounding box center [186, 192] width 208 height 10
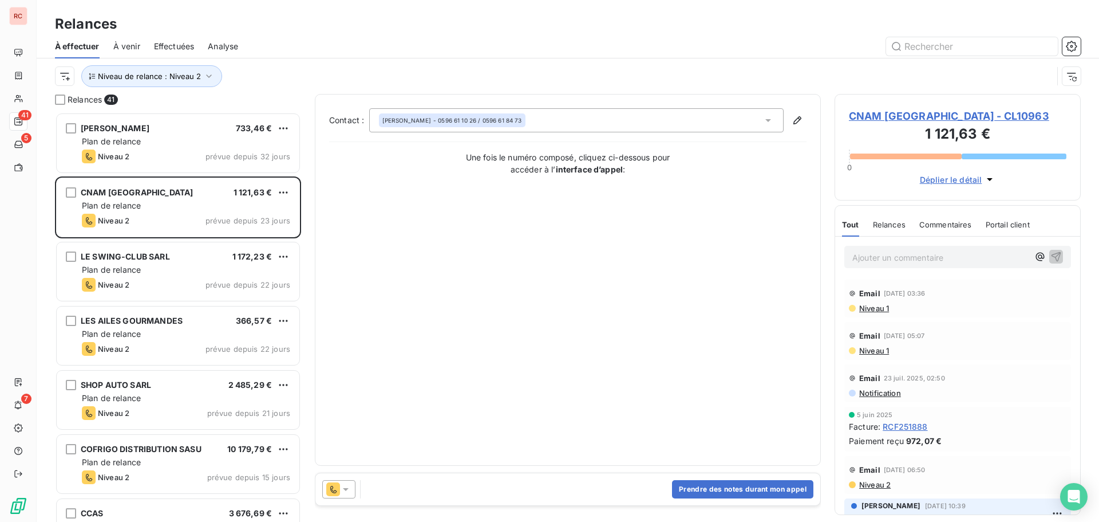
click at [349, 487] on icon at bounding box center [345, 488] width 11 height 11
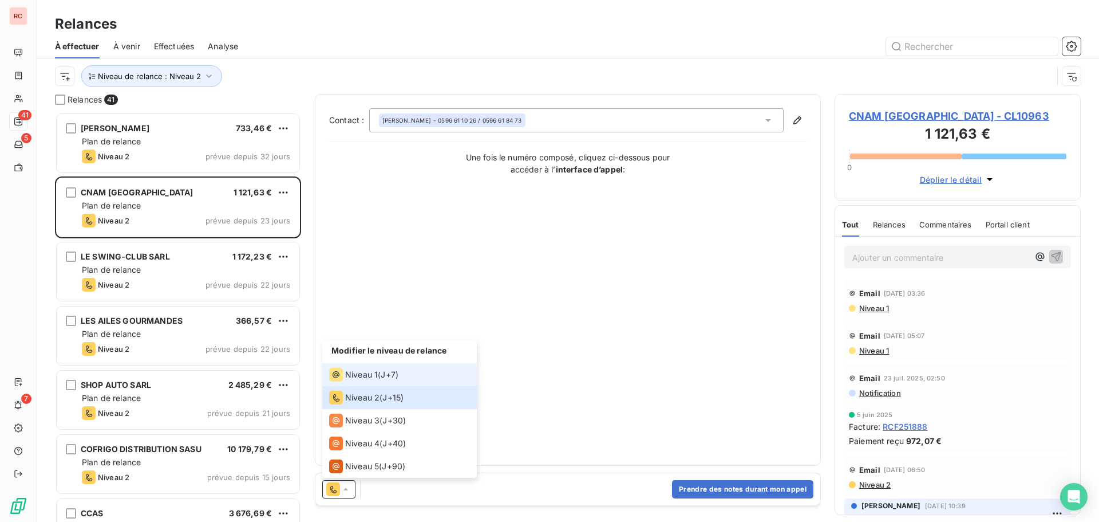
click at [364, 369] on span "Niveau 1" at bounding box center [361, 374] width 33 height 11
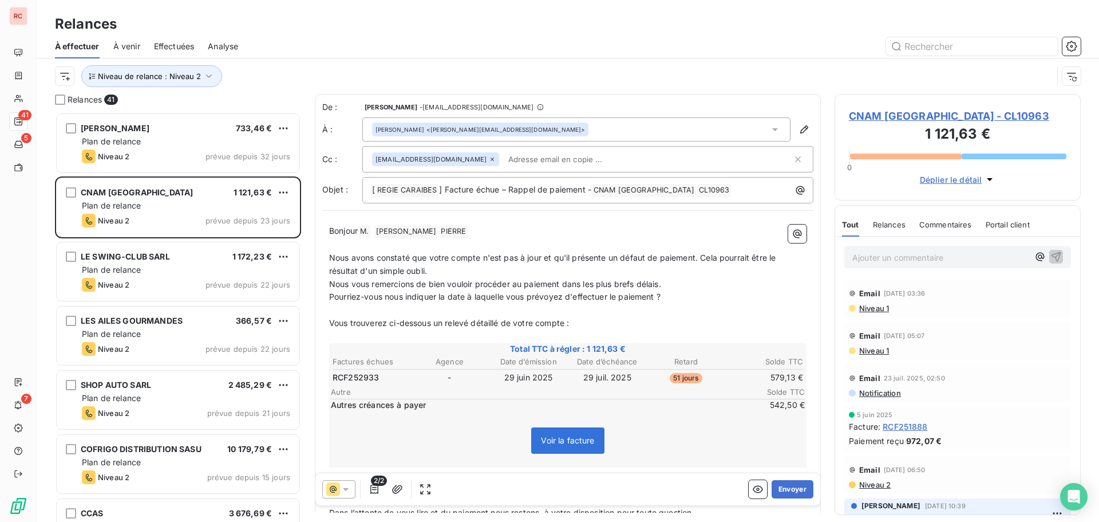
click at [345, 488] on icon at bounding box center [346, 489] width 6 height 3
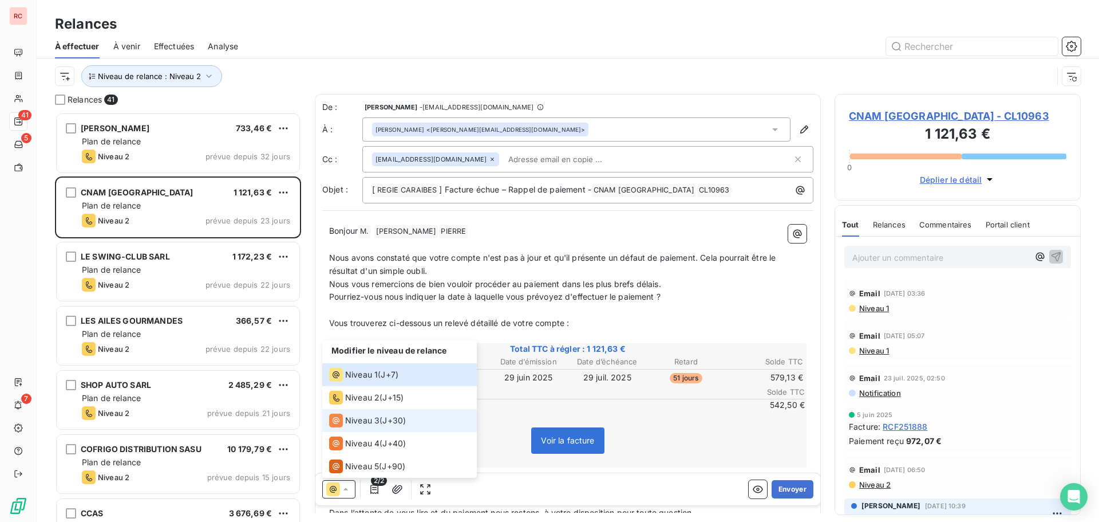
click at [362, 417] on span "Niveau 3" at bounding box center [362, 420] width 34 height 11
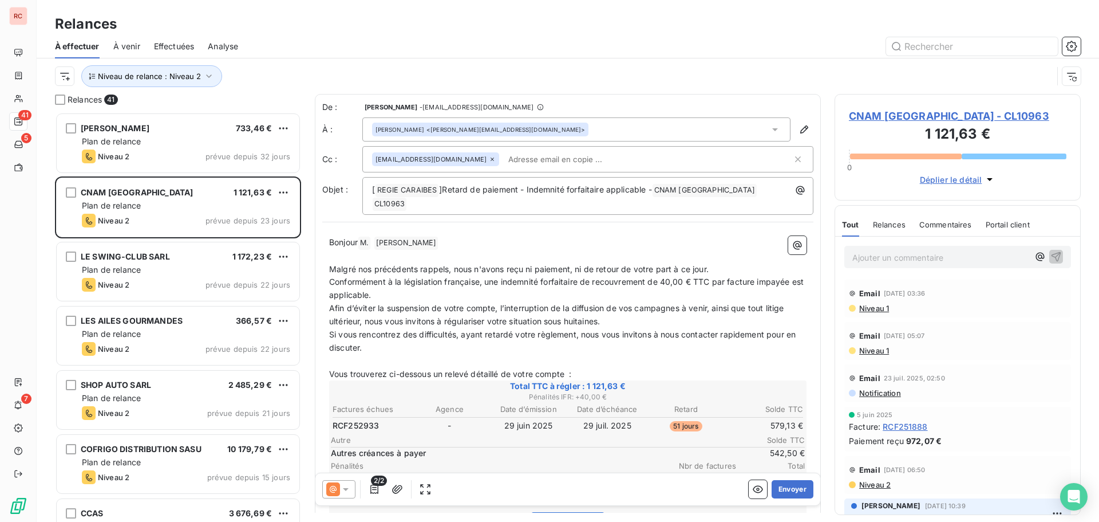
click at [346, 494] on icon at bounding box center [345, 488] width 11 height 11
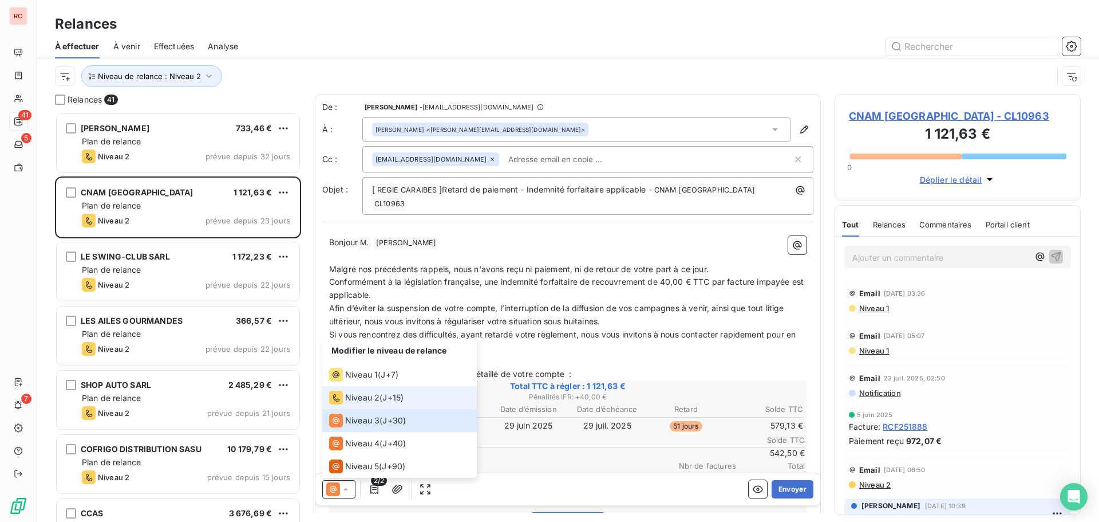
click at [357, 392] on span "Niveau 2" at bounding box center [362, 397] width 34 height 11
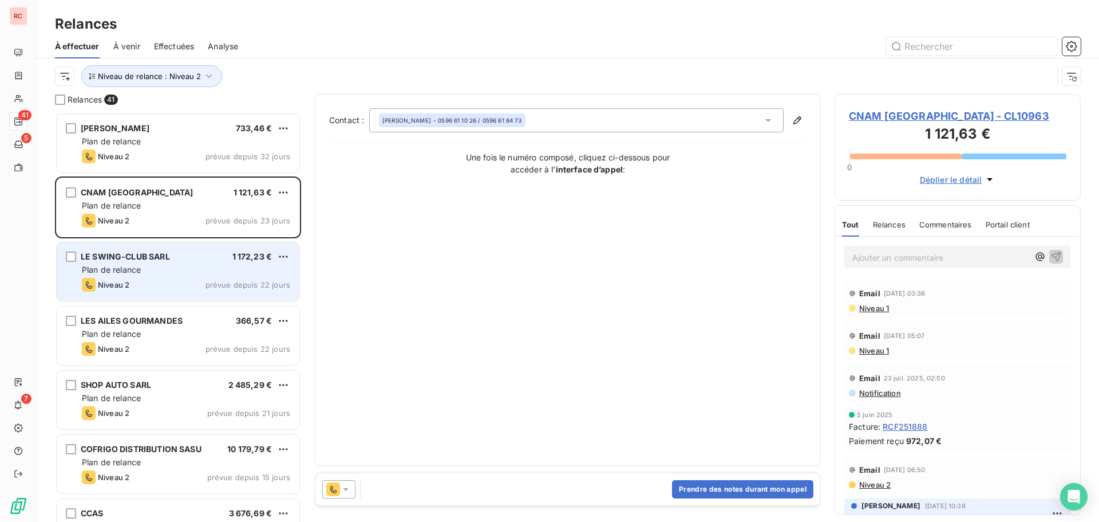
click at [92, 266] on span "Plan de relance" at bounding box center [111, 270] width 59 height 10
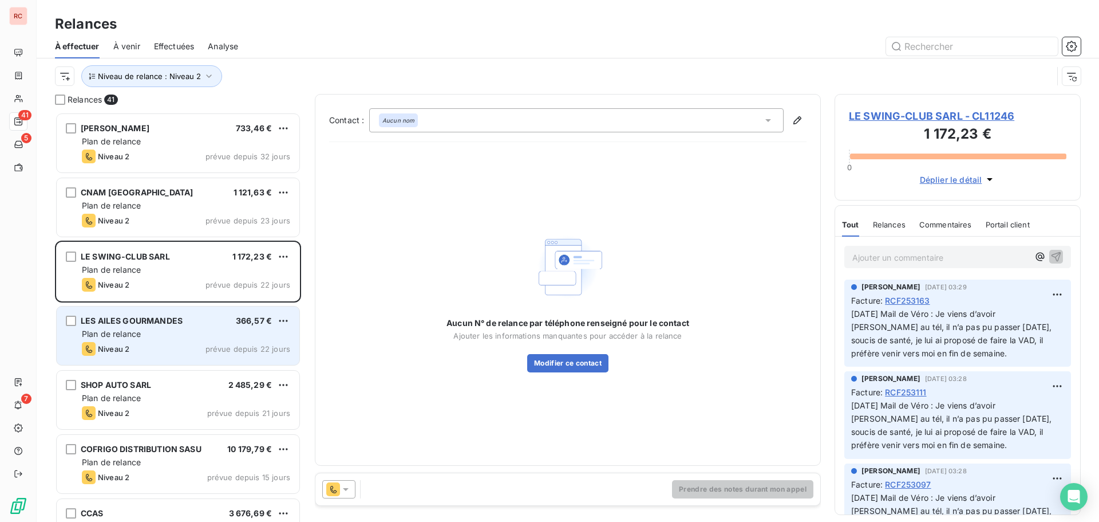
click at [130, 344] on div "Niveau 2 prévue depuis 22 jours" at bounding box center [186, 349] width 208 height 14
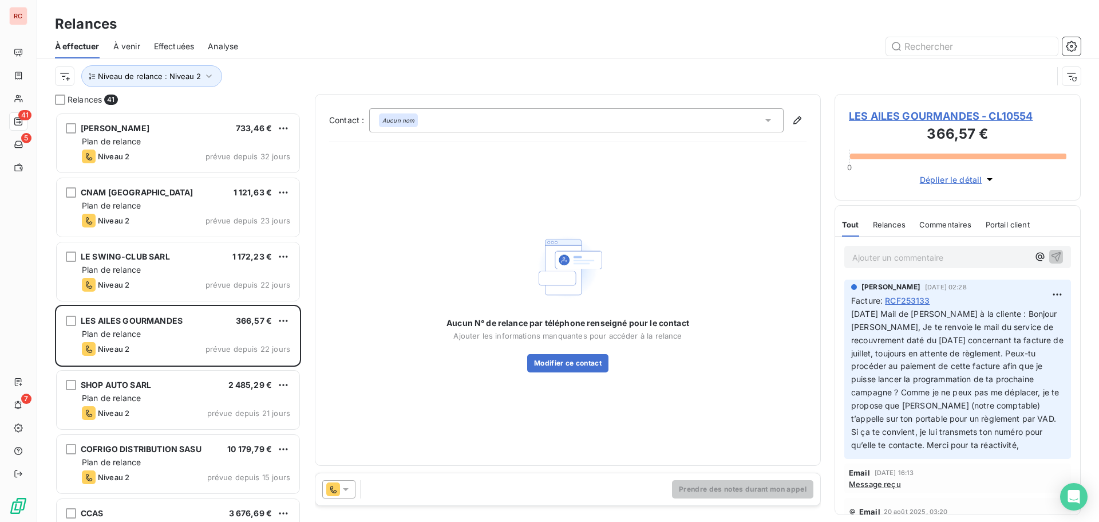
click at [347, 483] on div at bounding box center [338, 489] width 33 height 18
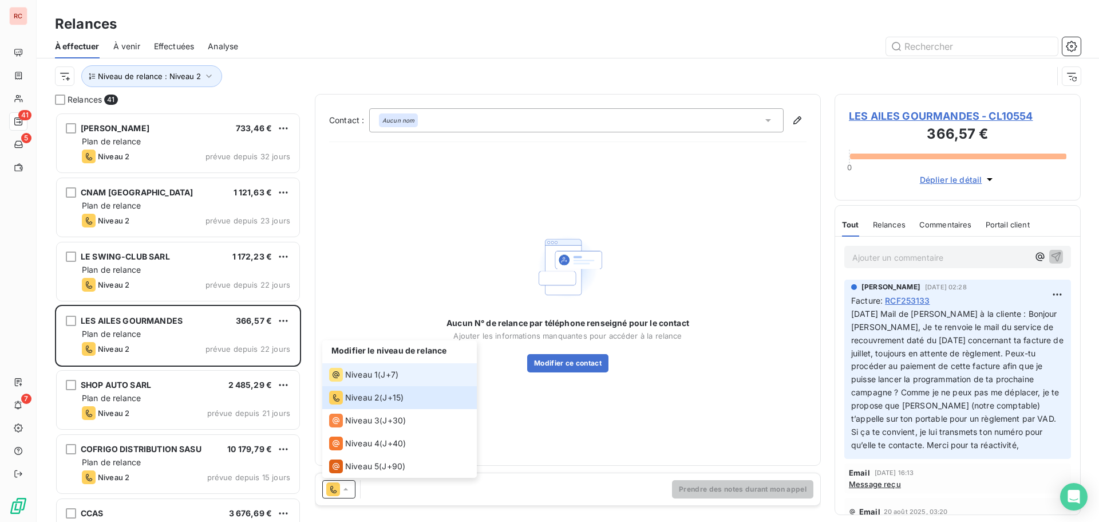
click at [362, 370] on span "Niveau 1" at bounding box center [361, 374] width 33 height 11
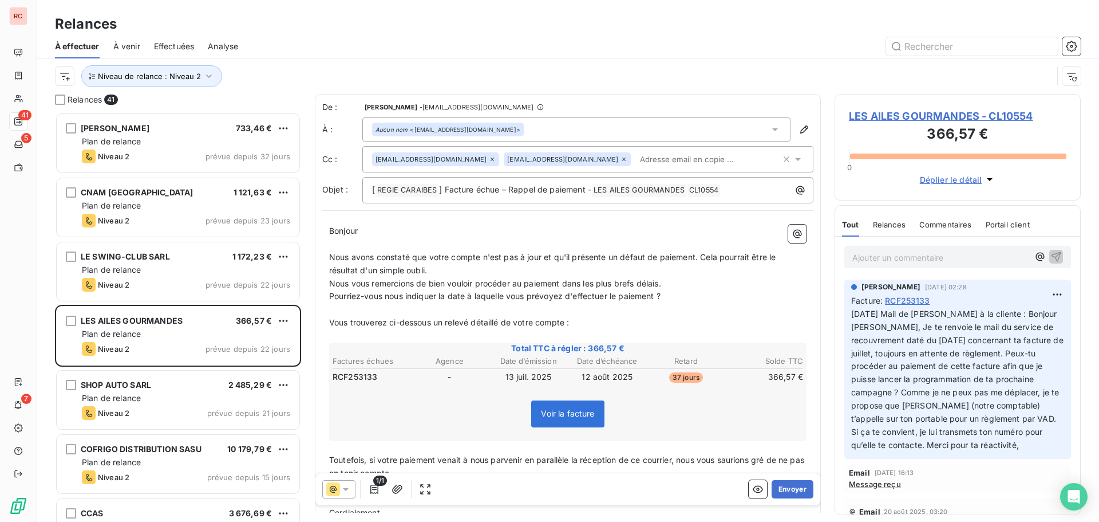
click at [883, 117] on span "LES AILES GOURMANDES - CL10554" at bounding box center [958, 115] width 218 height 15
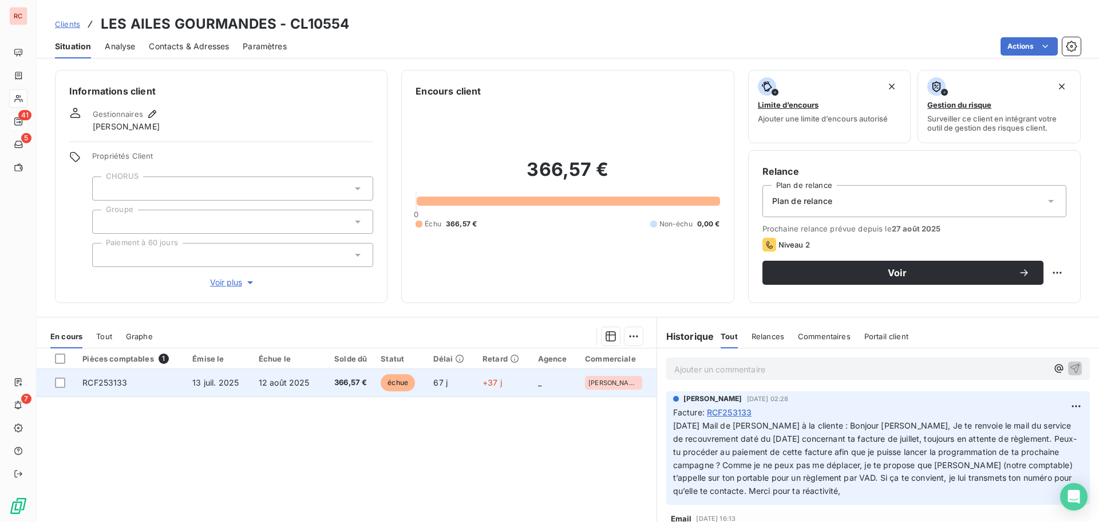
click at [250, 392] on td "13 juil. 2025" at bounding box center [219, 382] width 66 height 27
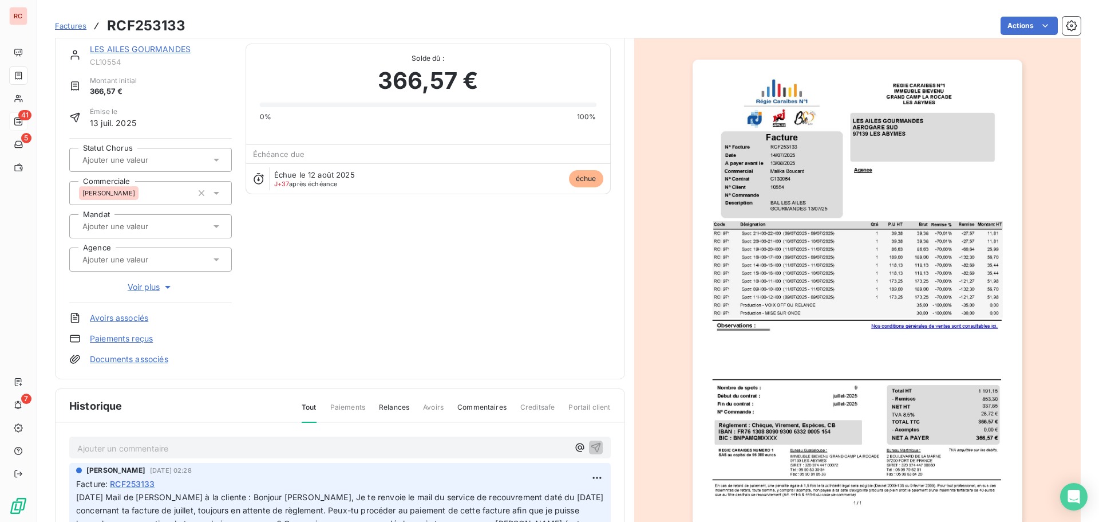
scroll to position [58, 0]
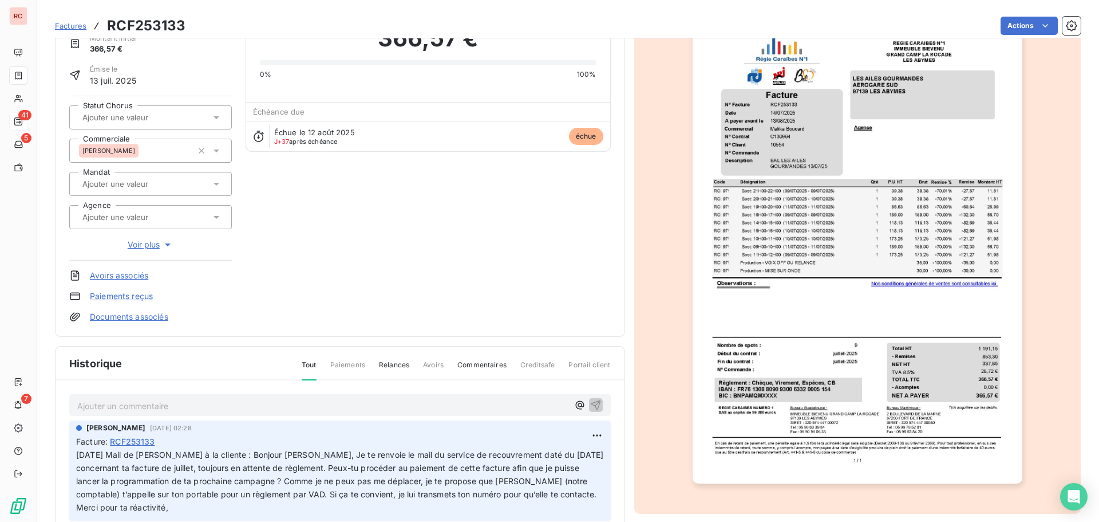
click at [156, 409] on p "Ajouter un commentaire ﻿" at bounding box center [322, 406] width 491 height 14
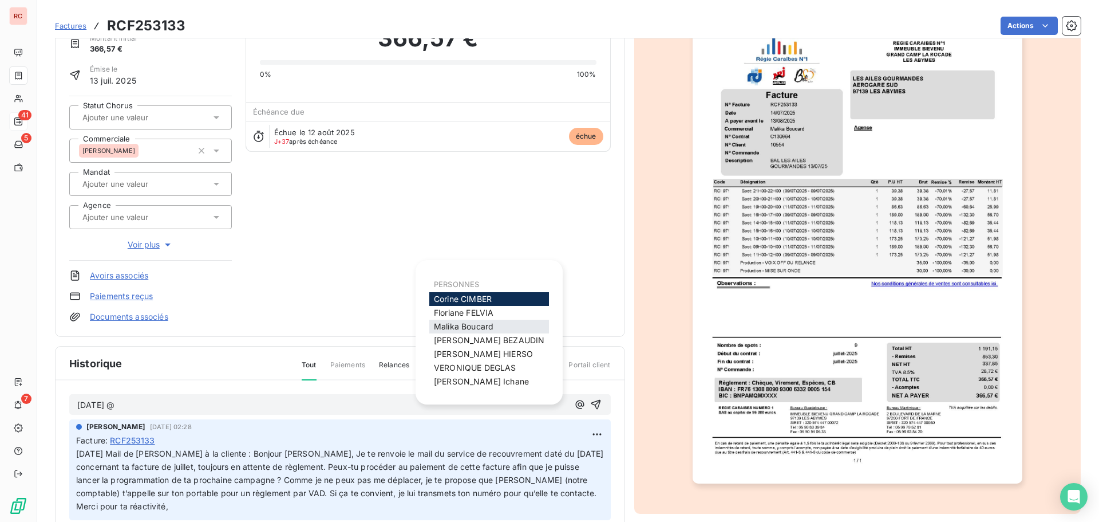
click at [465, 325] on span "[PERSON_NAME]" at bounding box center [464, 326] width 60 height 10
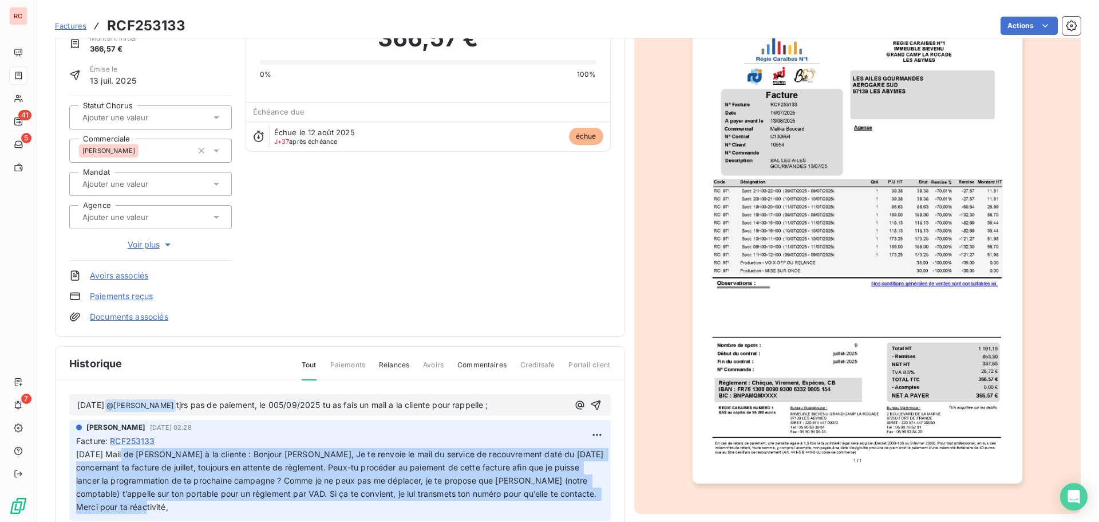
drag, startPoint x: 124, startPoint y: 451, endPoint x: 210, endPoint y: 504, distance: 100.6
click at [210, 504] on p "[DATE] Mail de [PERSON_NAME] à la cliente : Bonjour [PERSON_NAME], Je te renvoi…" at bounding box center [340, 480] width 528 height 65
copy span "Mail de [PERSON_NAME] à la cliente : [PERSON_NAME], Je te renvoie le mail du se…"
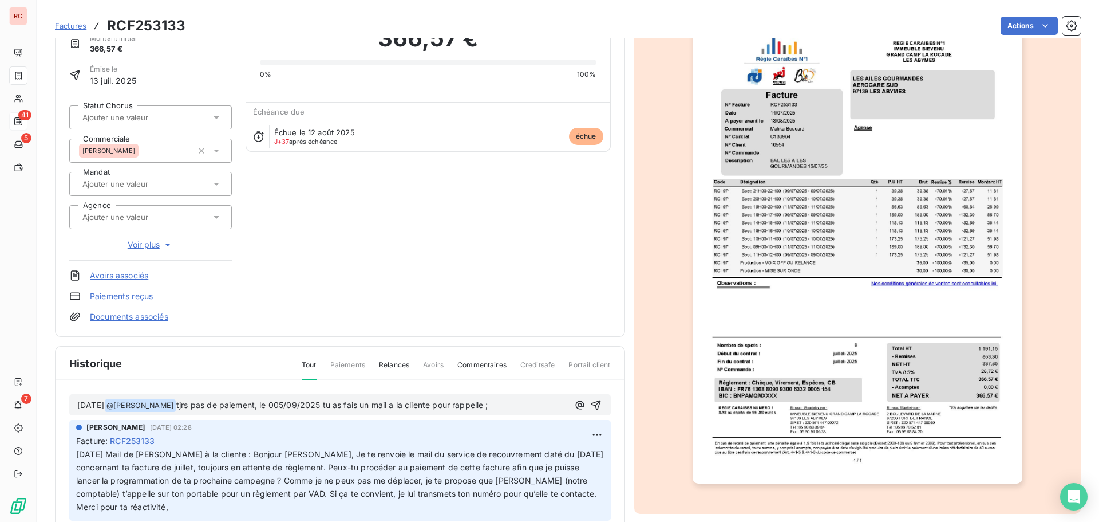
click at [537, 405] on p "[DATE] @ [PERSON_NAME] ﻿ tjrs pas de paiement, le 005/09/2025 tu as fais un mai…" at bounding box center [322, 406] width 491 height 14
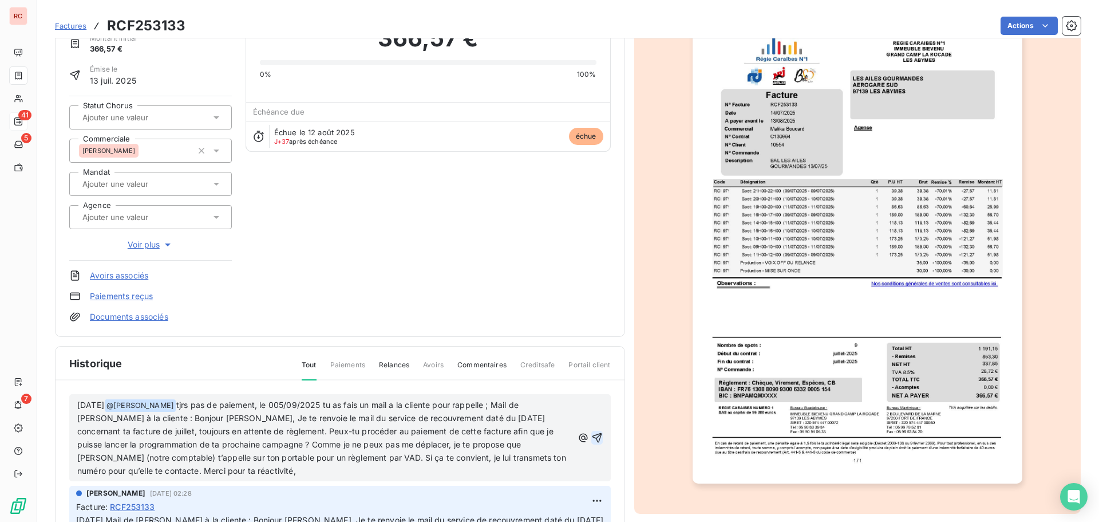
click at [591, 435] on icon "button" at bounding box center [596, 437] width 11 height 11
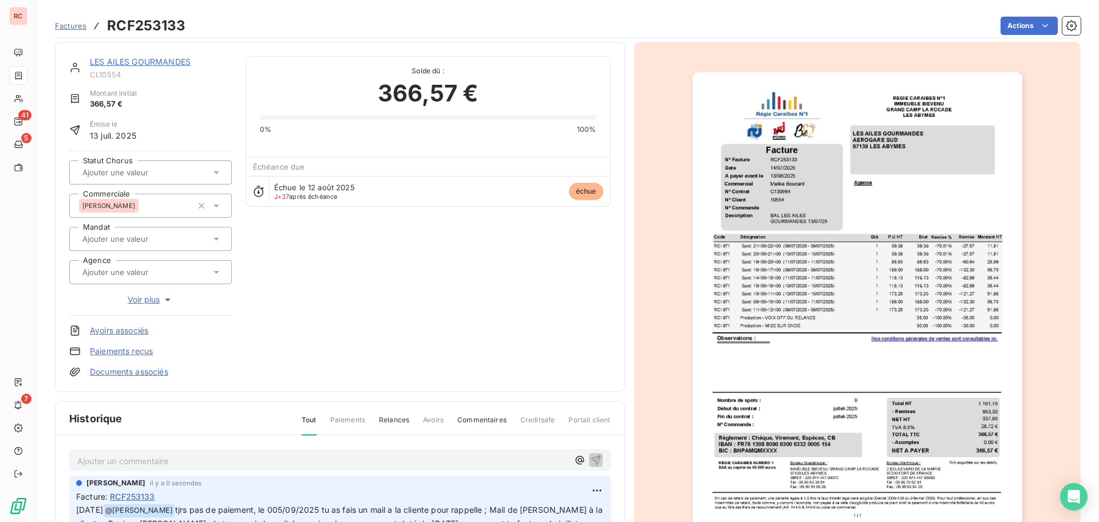
scroll to position [0, 0]
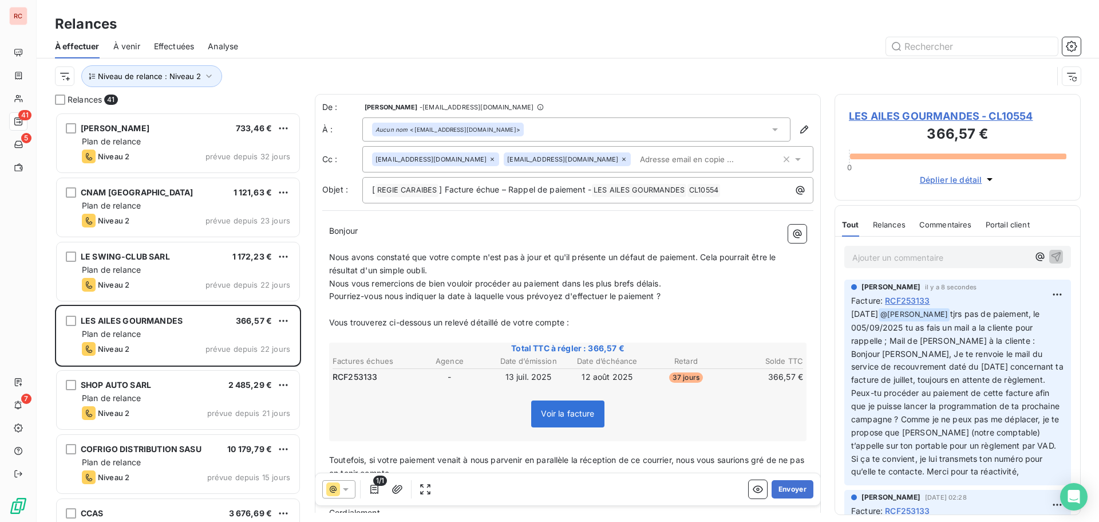
scroll to position [401, 238]
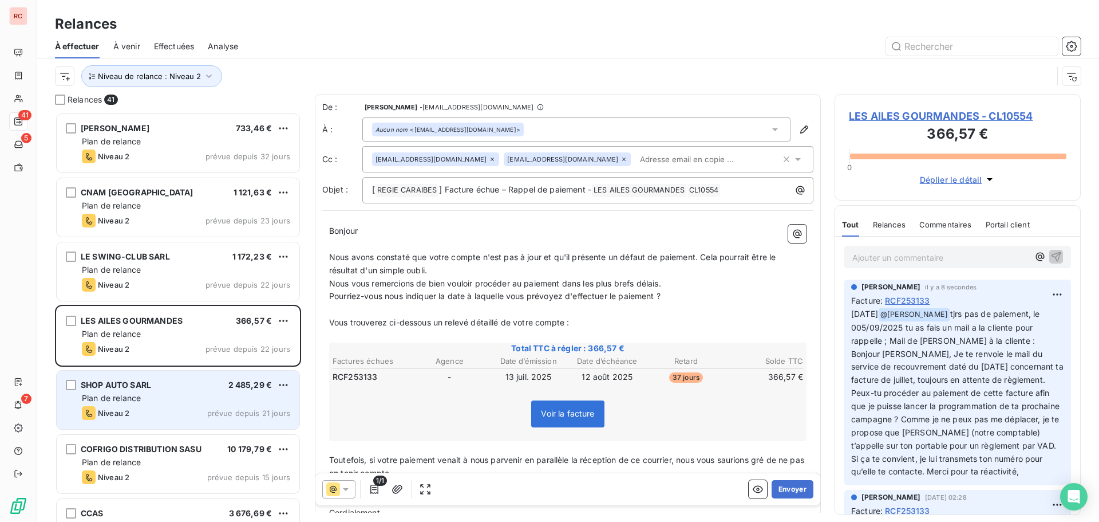
click at [158, 395] on div "Plan de relance" at bounding box center [186, 397] width 208 height 11
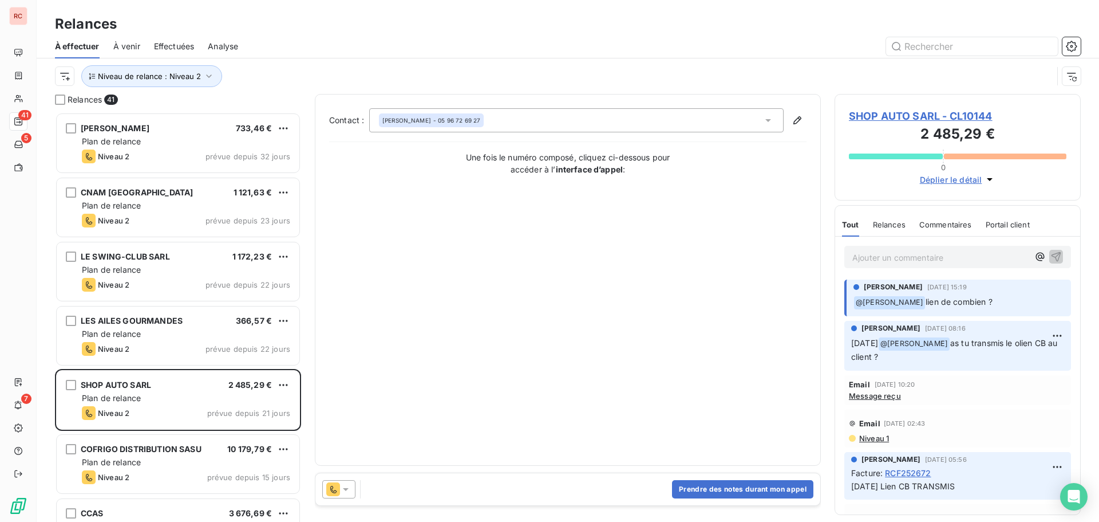
click at [344, 487] on icon at bounding box center [345, 488] width 11 height 11
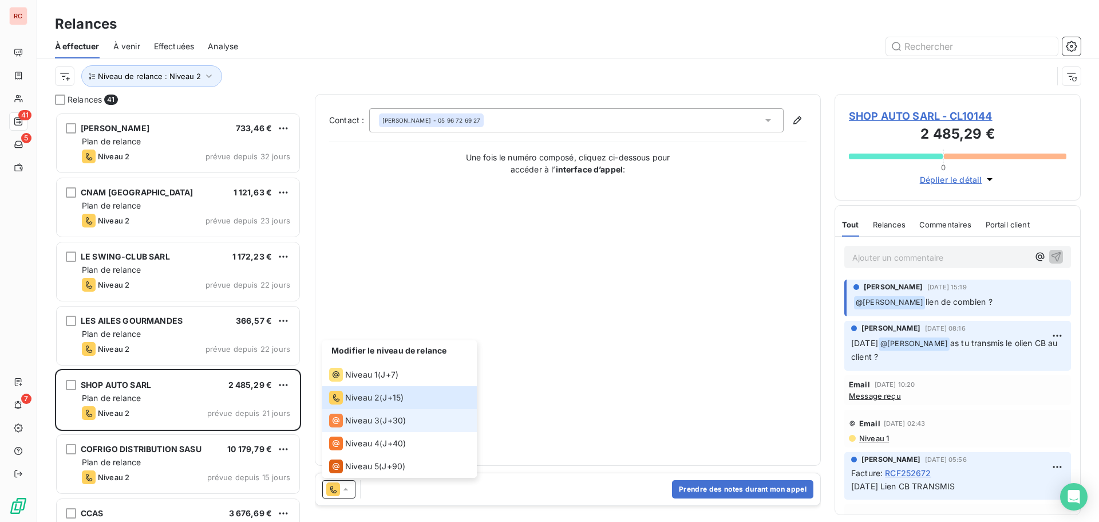
click at [367, 419] on span "Niveau 3" at bounding box center [362, 420] width 34 height 11
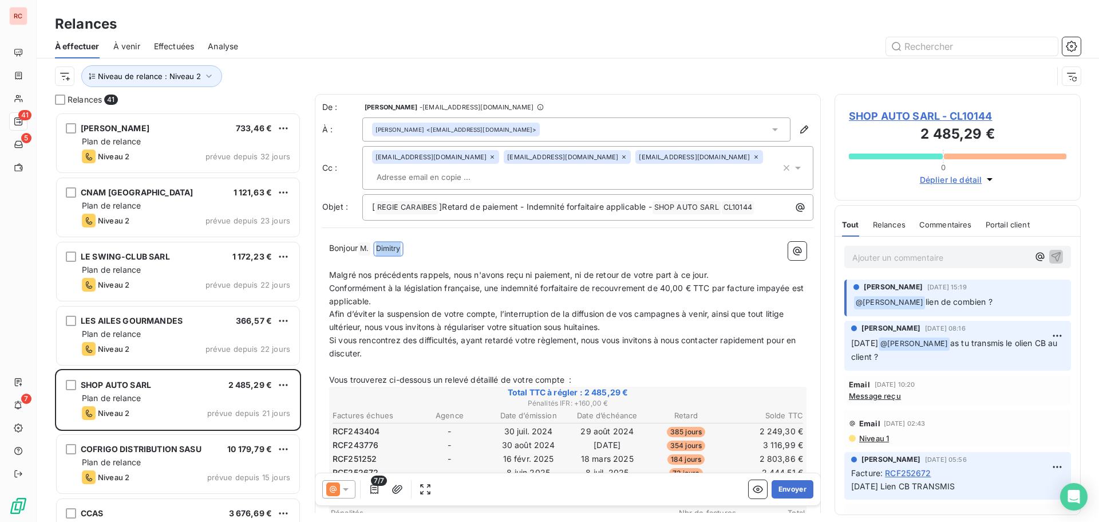
drag, startPoint x: 408, startPoint y: 253, endPoint x: 381, endPoint y: 254, distance: 26.3
click at [381, 254] on p "Bonjour M. ﻿ Dimitry ﻿ ﻿" at bounding box center [568, 249] width 478 height 14
click at [533, 251] on p "Bonjour M. ﻿ Dimitry ﻿ ﻿" at bounding box center [568, 249] width 478 height 14
click at [879, 115] on span "SHOP AUTO SARL - CL10144" at bounding box center [958, 115] width 218 height 15
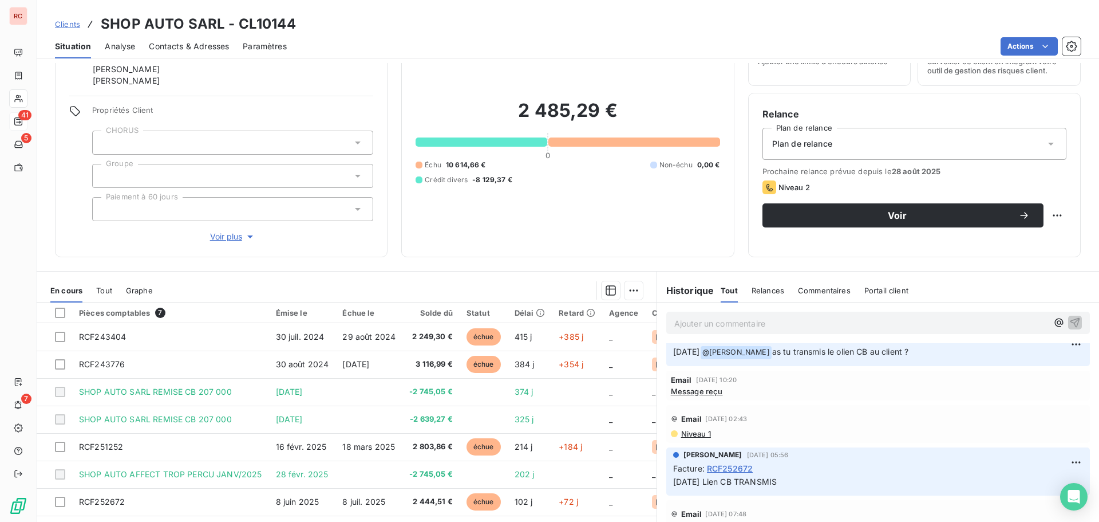
scroll to position [93, 0]
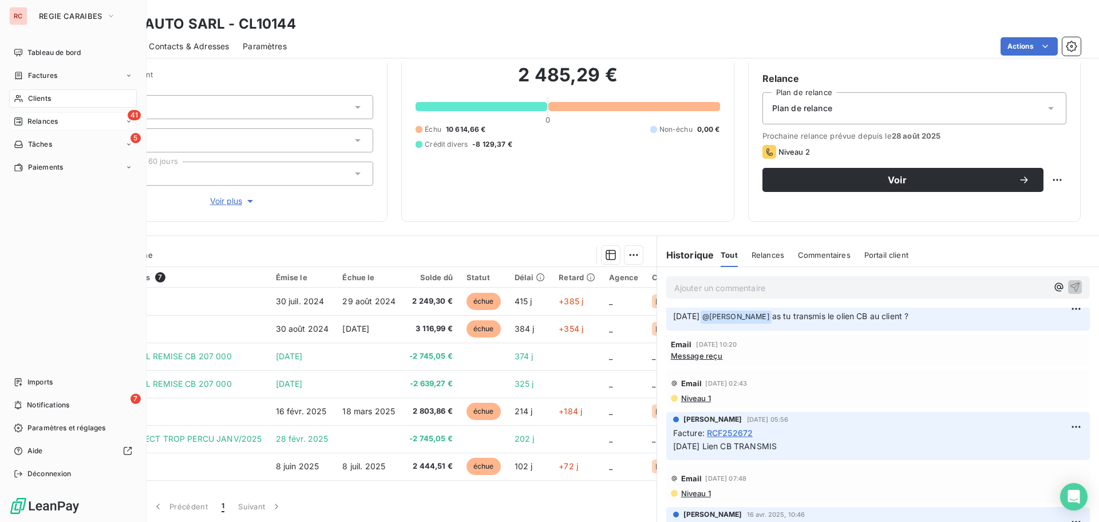
click at [39, 97] on span "Clients" at bounding box center [39, 98] width 23 height 10
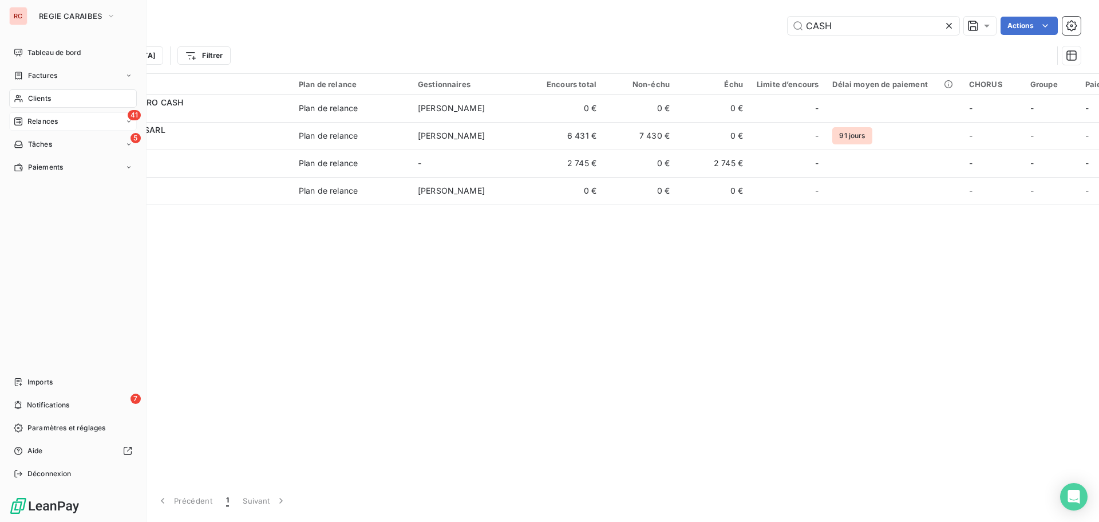
click at [29, 100] on span "Clients" at bounding box center [39, 98] width 23 height 10
click at [46, 70] on span "Factures" at bounding box center [42, 75] width 29 height 10
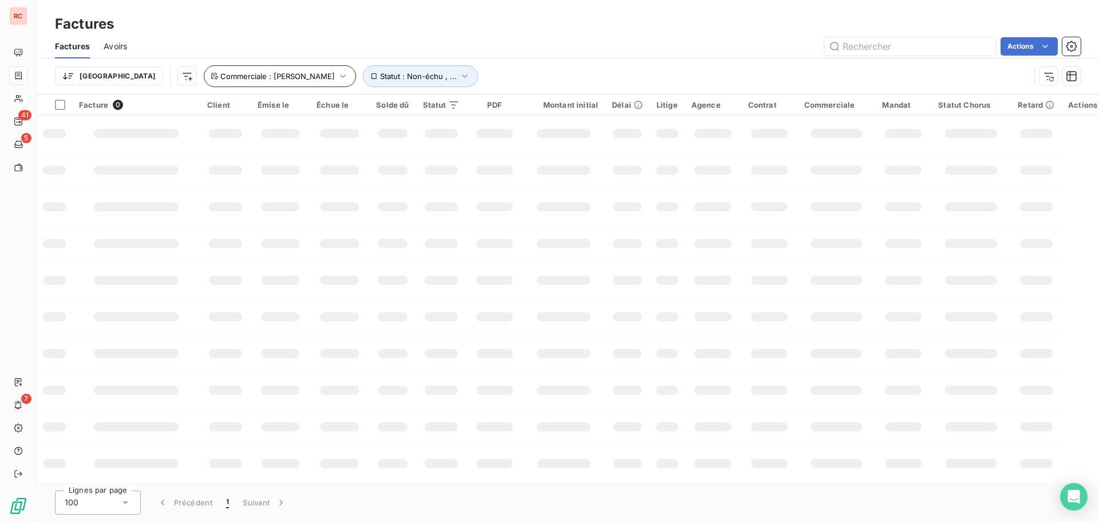
click at [337, 76] on icon "button" at bounding box center [342, 75] width 11 height 11
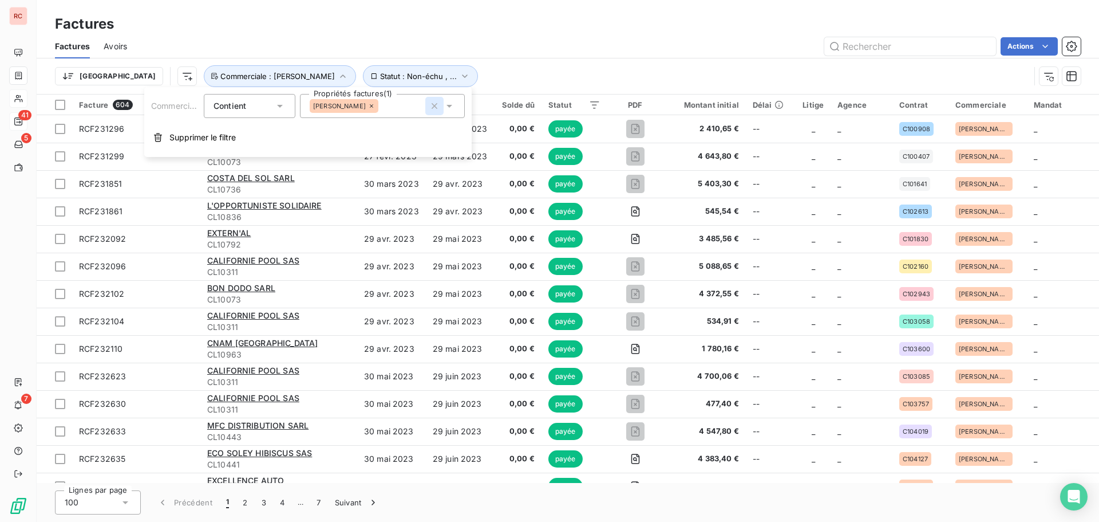
click at [429, 106] on icon "button" at bounding box center [434, 105] width 11 height 11
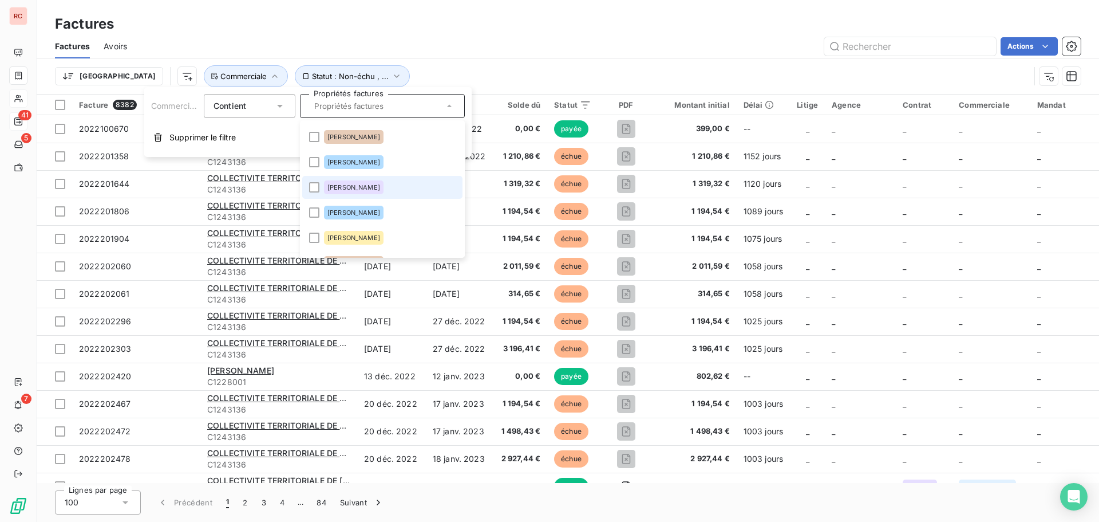
scroll to position [218, 0]
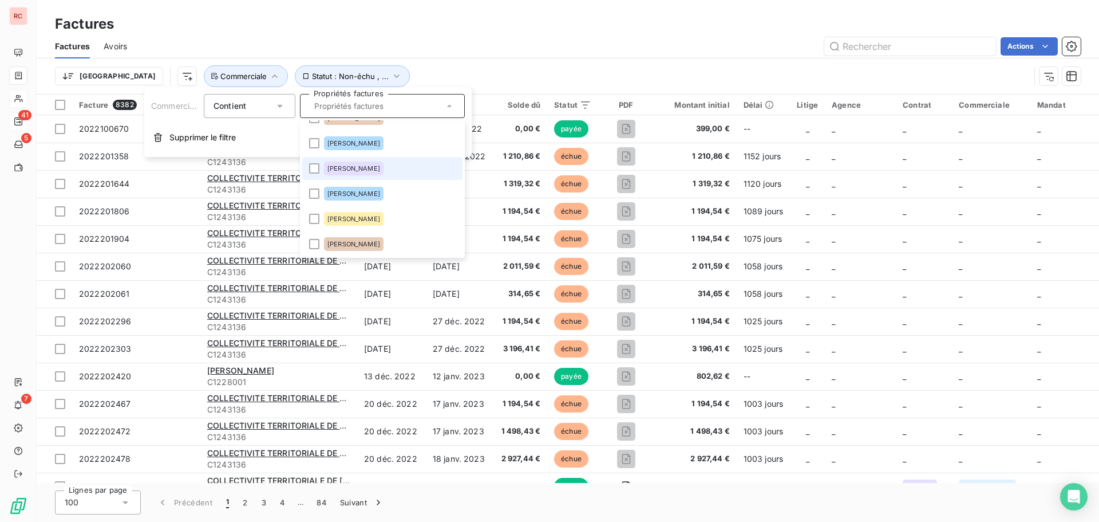
click at [360, 165] on span "[PERSON_NAME]" at bounding box center [354, 168] width 53 height 7
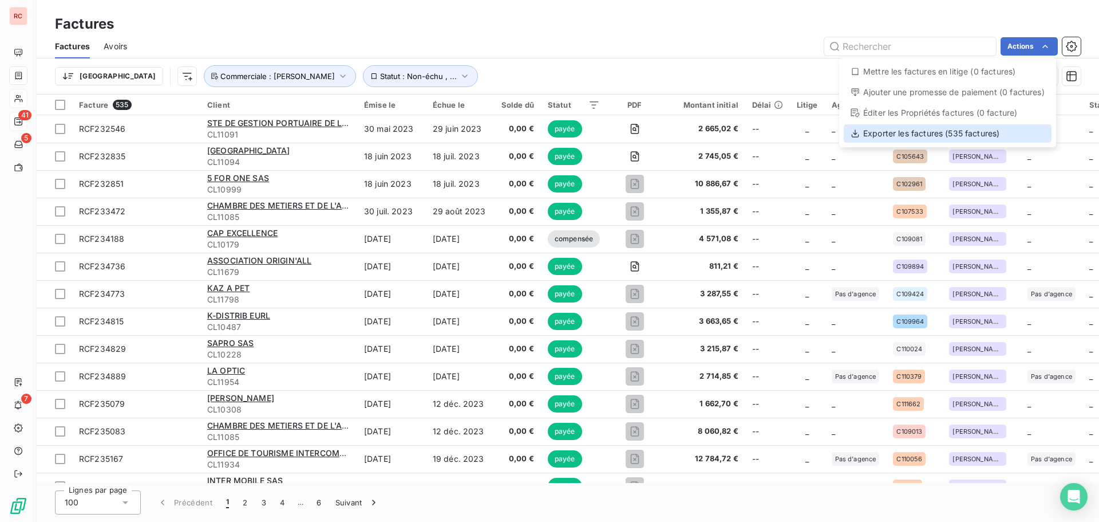
click at [987, 134] on div "Exporter les factures (535 factures)" at bounding box center [948, 133] width 208 height 18
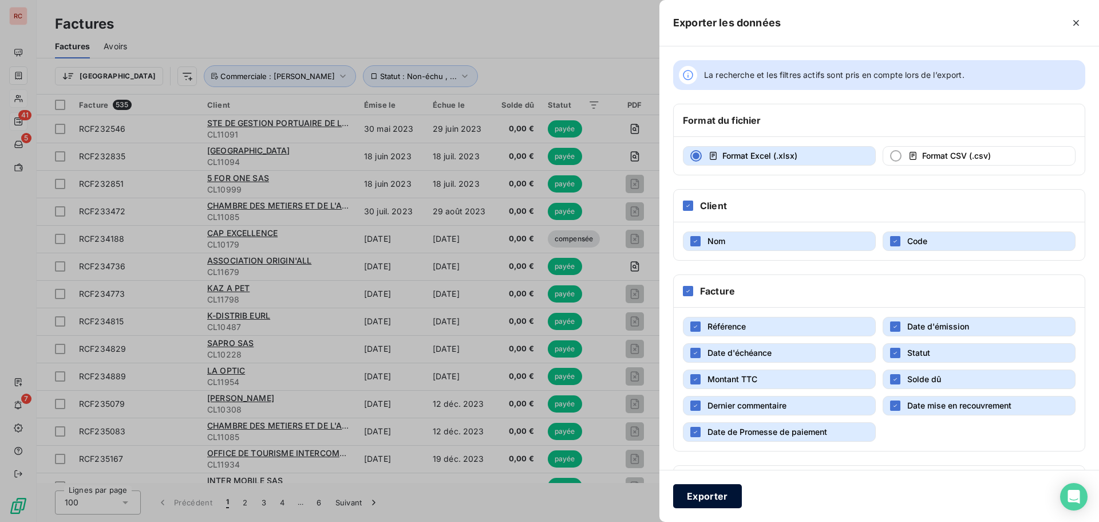
click at [719, 492] on button "Exporter" at bounding box center [707, 496] width 69 height 24
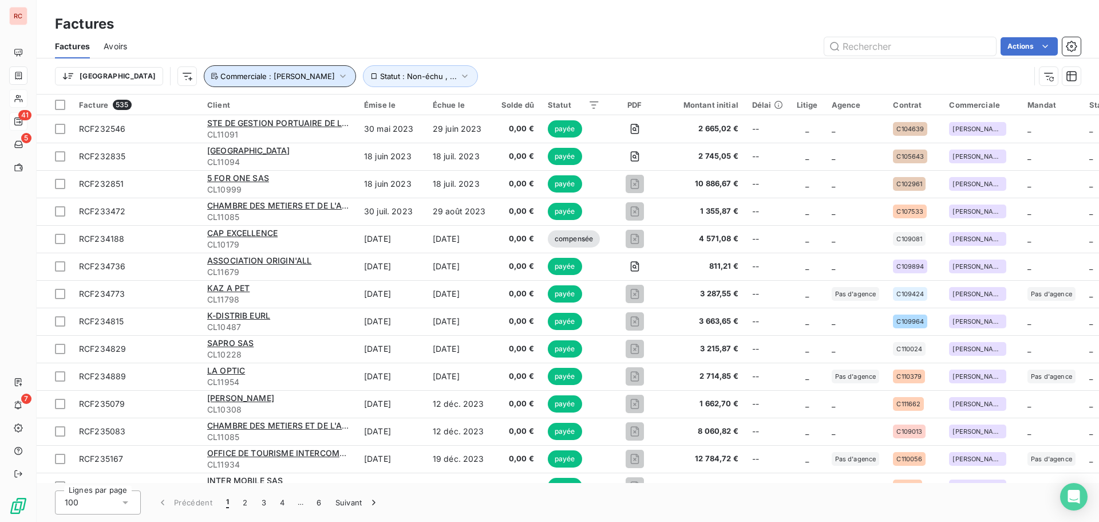
click at [337, 74] on icon "button" at bounding box center [342, 75] width 11 height 11
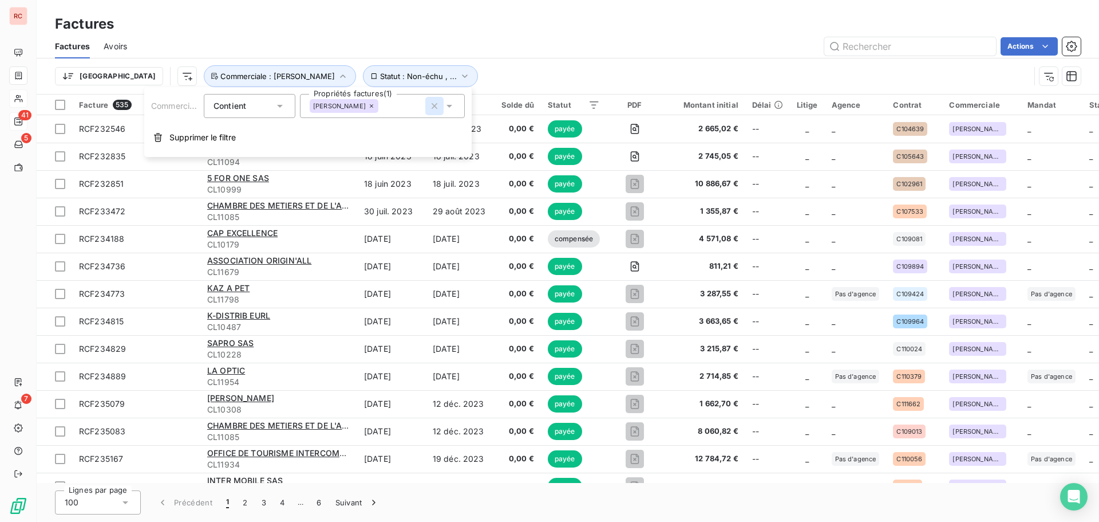
click at [431, 109] on icon "button" at bounding box center [434, 105] width 11 height 11
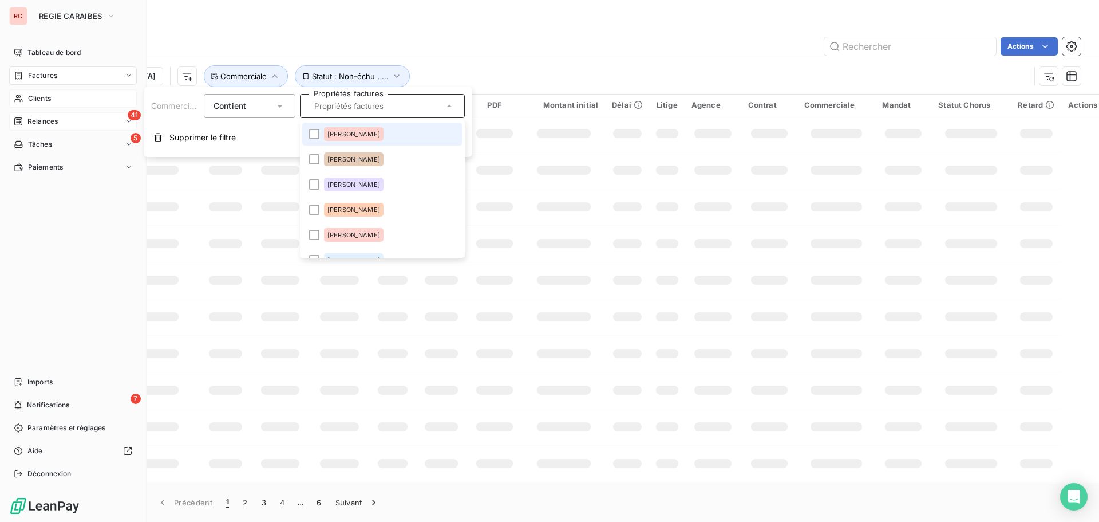
click at [48, 80] on span "Factures" at bounding box center [42, 75] width 29 height 10
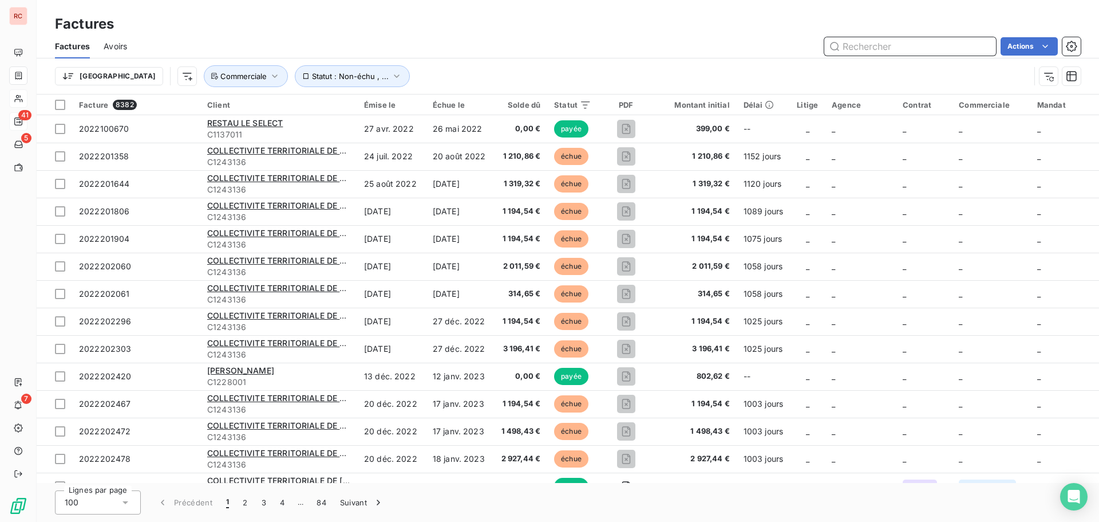
click at [940, 48] on input "text" at bounding box center [911, 46] width 172 height 18
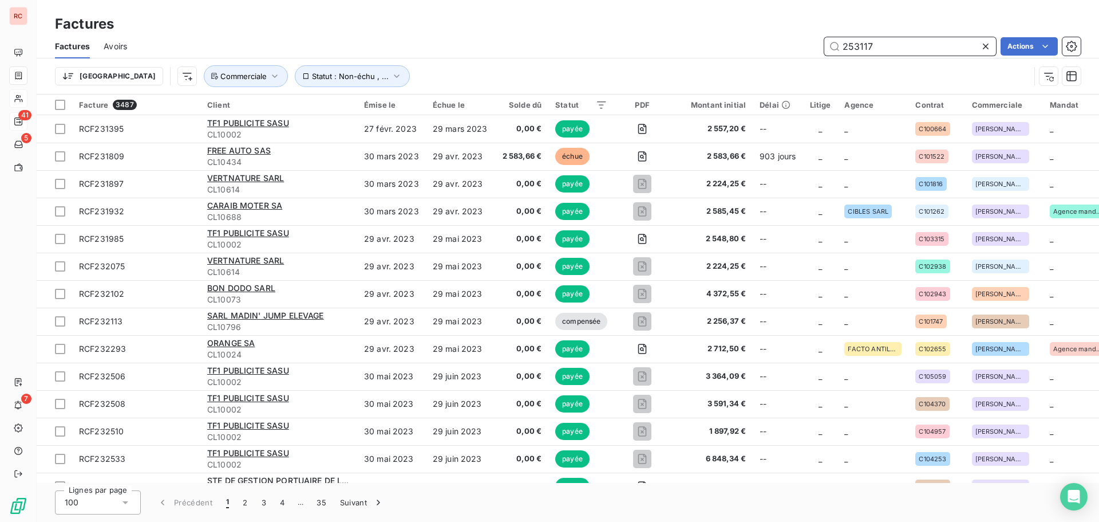
type input "253117"
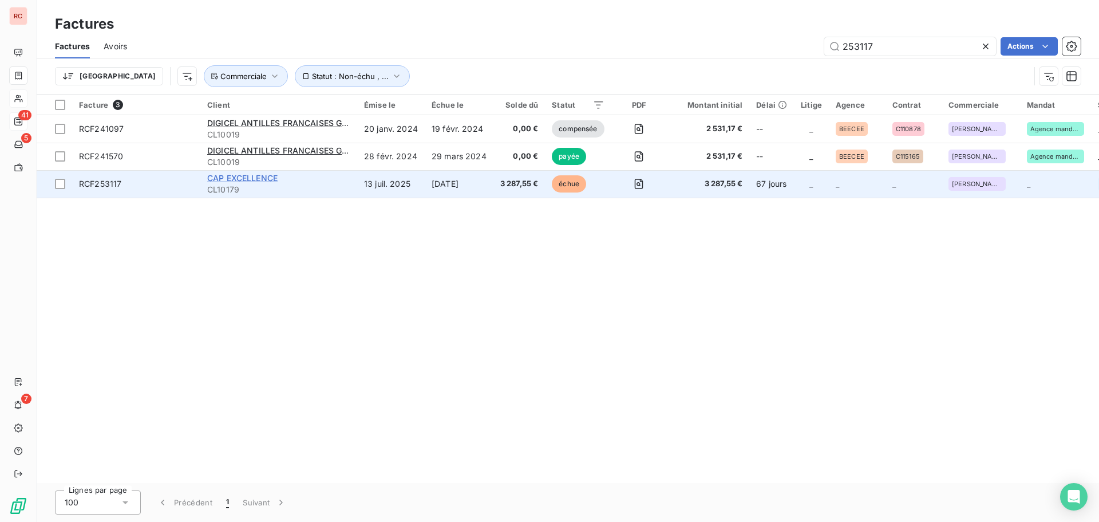
click at [230, 181] on span "CAP EXCELLENCE" at bounding box center [242, 178] width 70 height 10
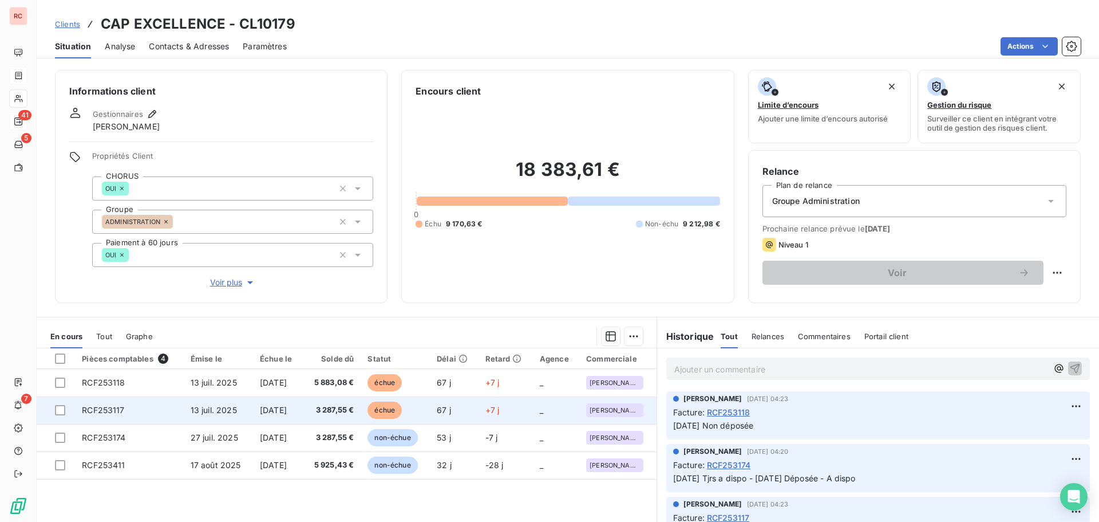
click at [129, 415] on td "RCF253117" at bounding box center [129, 409] width 109 height 27
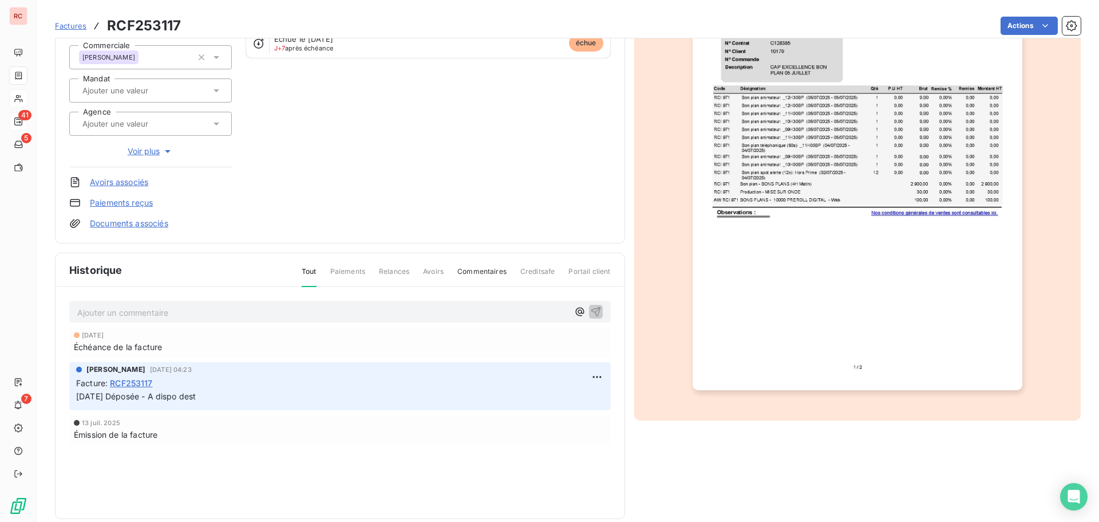
scroll to position [167, 0]
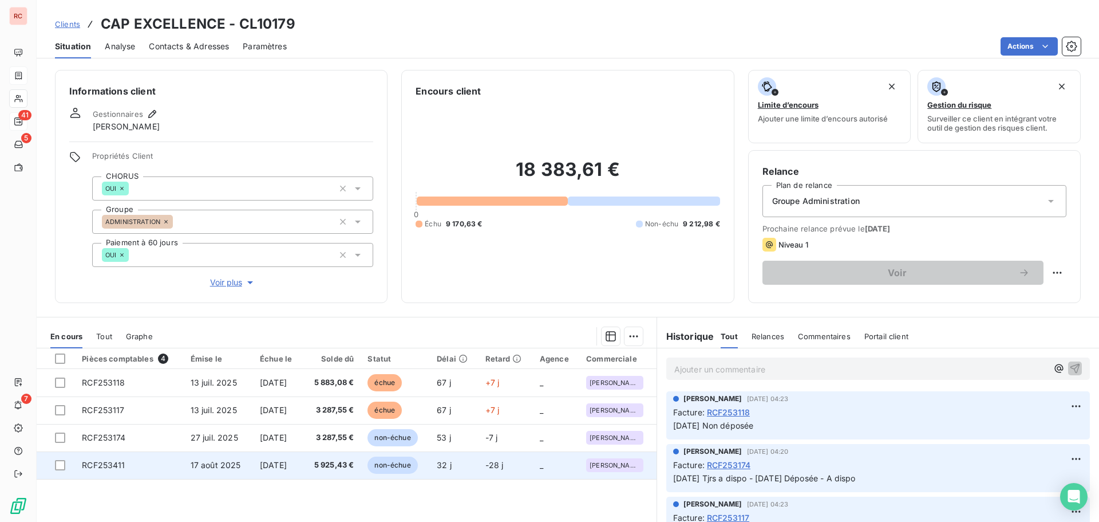
click at [204, 471] on td "17 août 2025" at bounding box center [218, 464] width 69 height 27
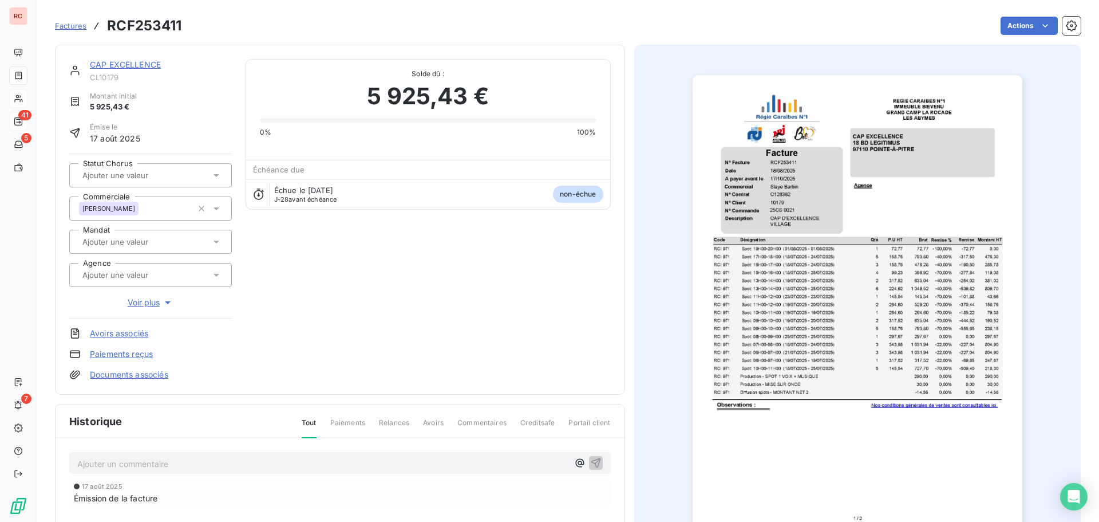
click at [800, 190] on img "button" at bounding box center [858, 308] width 330 height 466
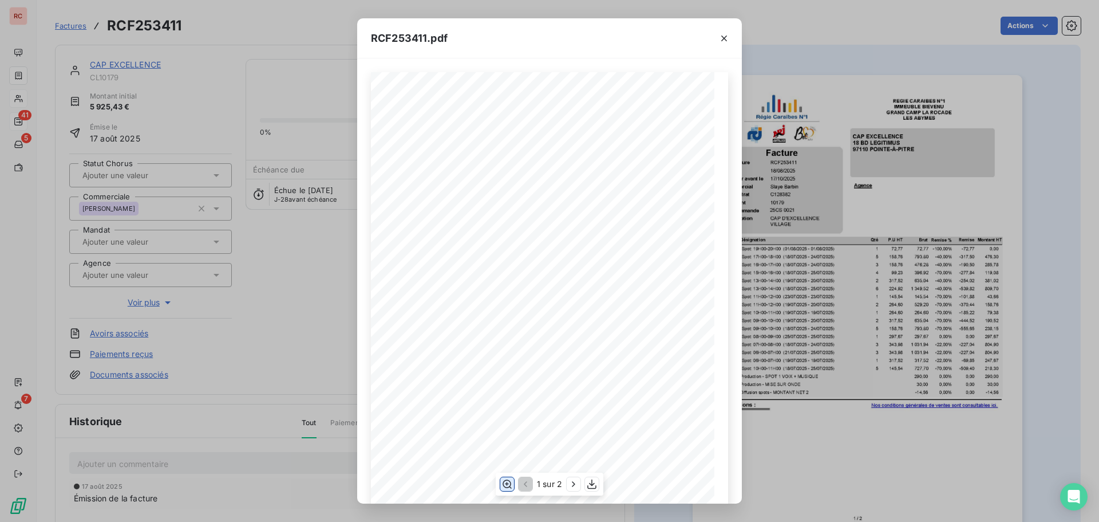
click at [506, 483] on icon "button" at bounding box center [507, 483] width 11 height 11
click at [721, 42] on icon "button" at bounding box center [724, 38] width 11 height 11
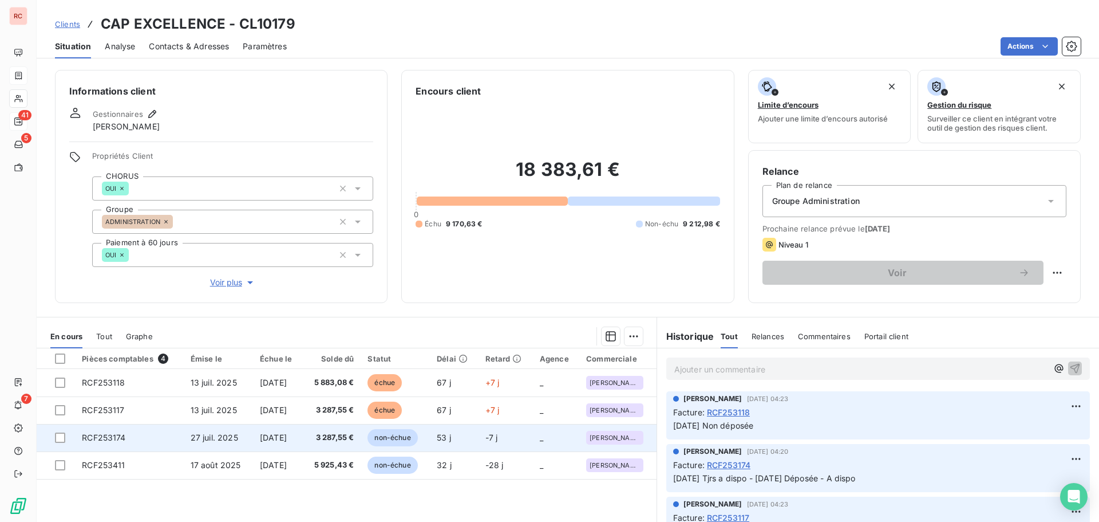
click at [192, 442] on td "27 juil. 2025" at bounding box center [218, 437] width 69 height 27
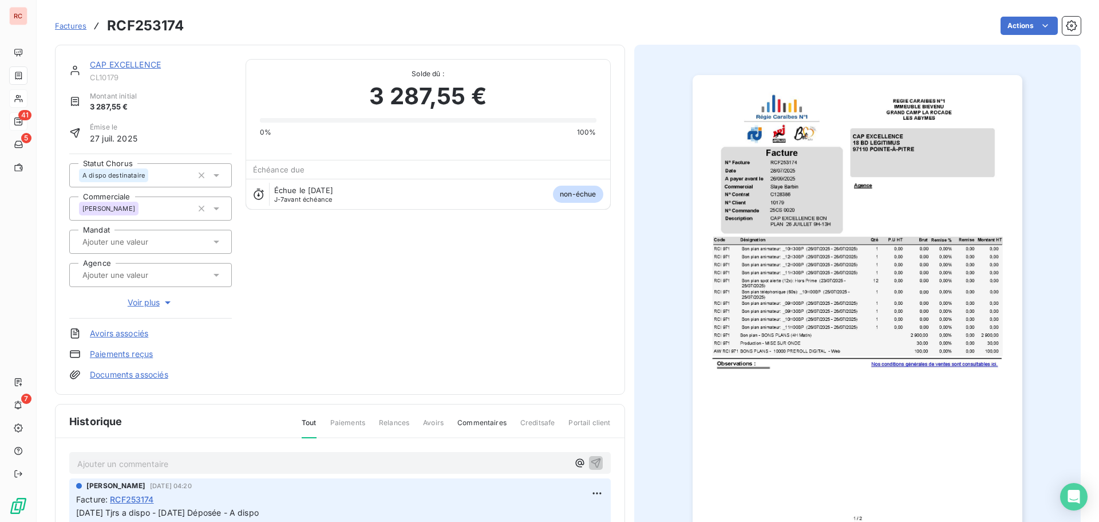
click at [133, 62] on link "CAP EXCELLENCE" at bounding box center [125, 65] width 71 height 10
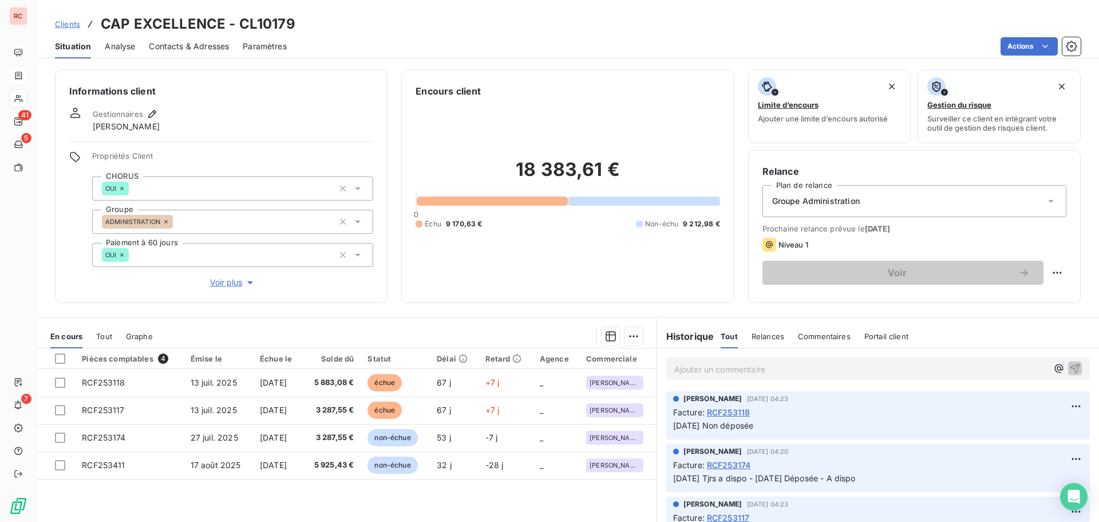
click at [211, 41] on span "Contacts & Adresses" at bounding box center [189, 46] width 80 height 11
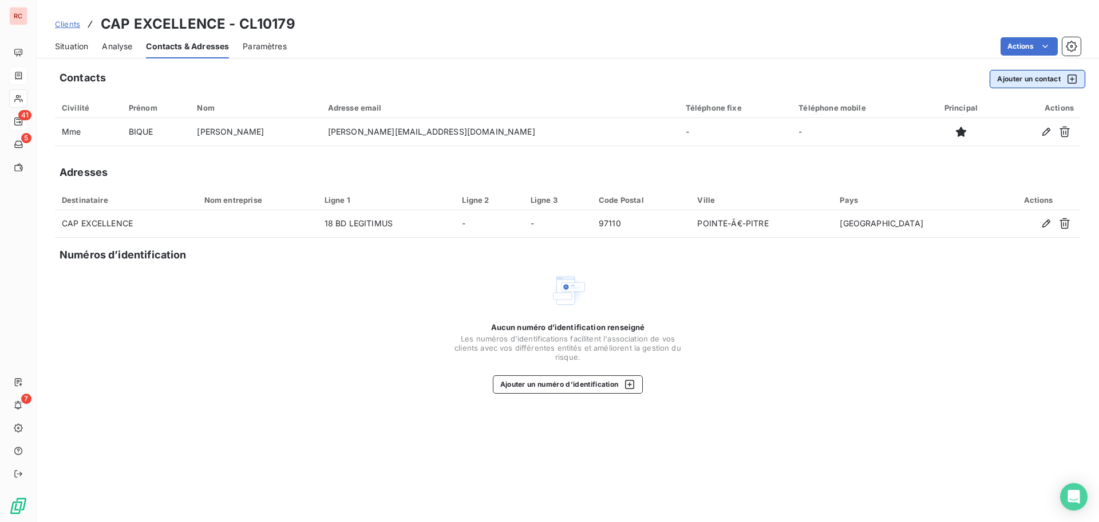
click at [1031, 82] on button "Ajouter un contact" at bounding box center [1038, 79] width 96 height 18
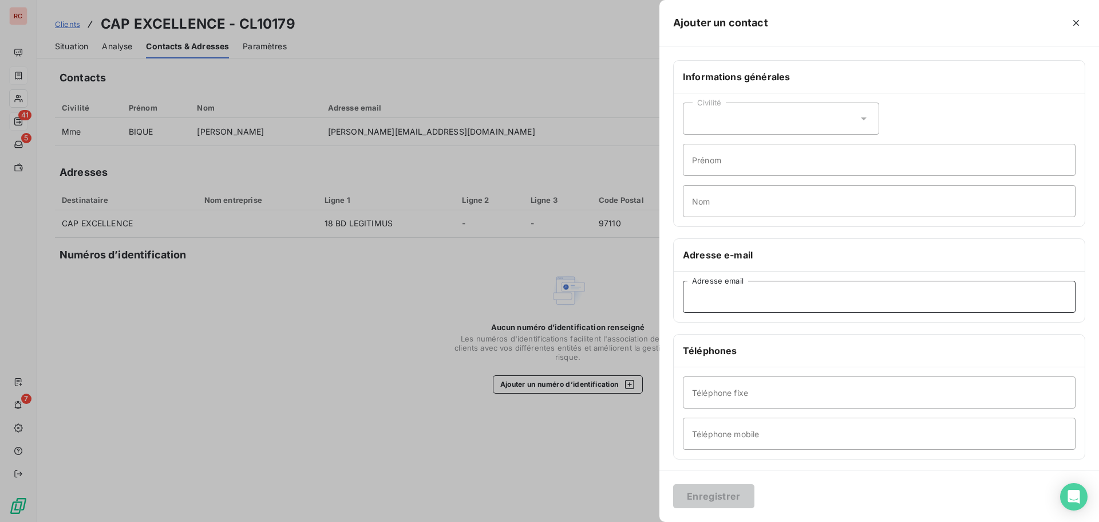
click at [735, 295] on input "Adresse email" at bounding box center [879, 297] width 393 height 32
paste input "[PERSON_NAME][EMAIL_ADDRESS][DOMAIN_NAME]"
type input "[PERSON_NAME][EMAIL_ADDRESS][DOMAIN_NAME]"
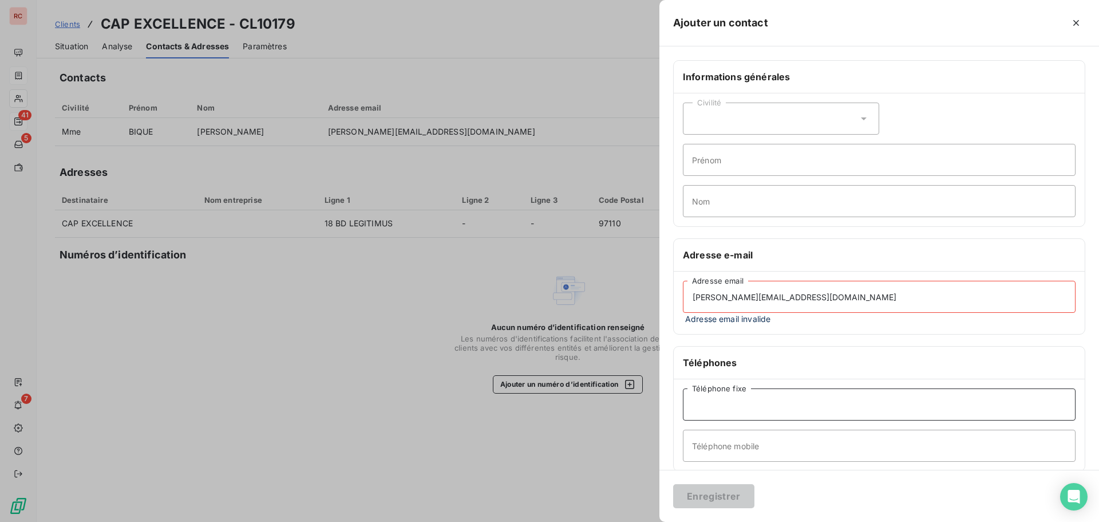
click at [720, 406] on input "Téléphone fixe" at bounding box center [879, 404] width 393 height 32
paste input "05 90 68 92 82"
click at [719, 406] on input "[PHONE_NUMBER]" at bounding box center [879, 404] width 393 height 32
click at [723, 405] on input "[PHONE_NUMBER]" at bounding box center [879, 404] width 393 height 32
type input "[PHONE_NUMBER]"
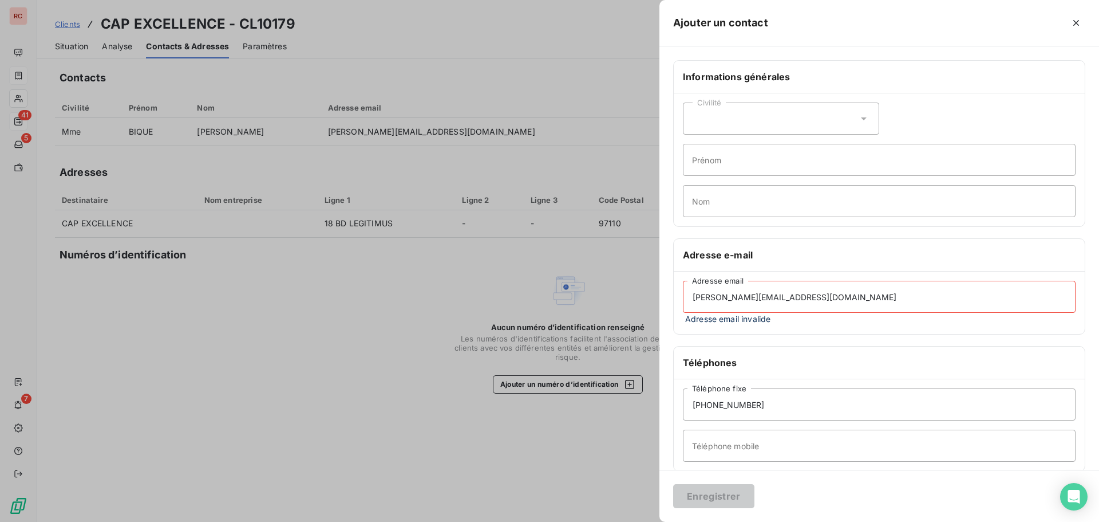
click at [815, 113] on div "Civilité" at bounding box center [781, 118] width 196 height 32
click at [742, 166] on li "Monsieur" at bounding box center [781, 167] width 196 height 21
click at [740, 167] on input "Prénom" at bounding box center [879, 160] width 393 height 32
drag, startPoint x: 716, startPoint y: 160, endPoint x: 699, endPoint y: 160, distance: 17.2
click at [699, 160] on input "Beuno" at bounding box center [879, 160] width 393 height 32
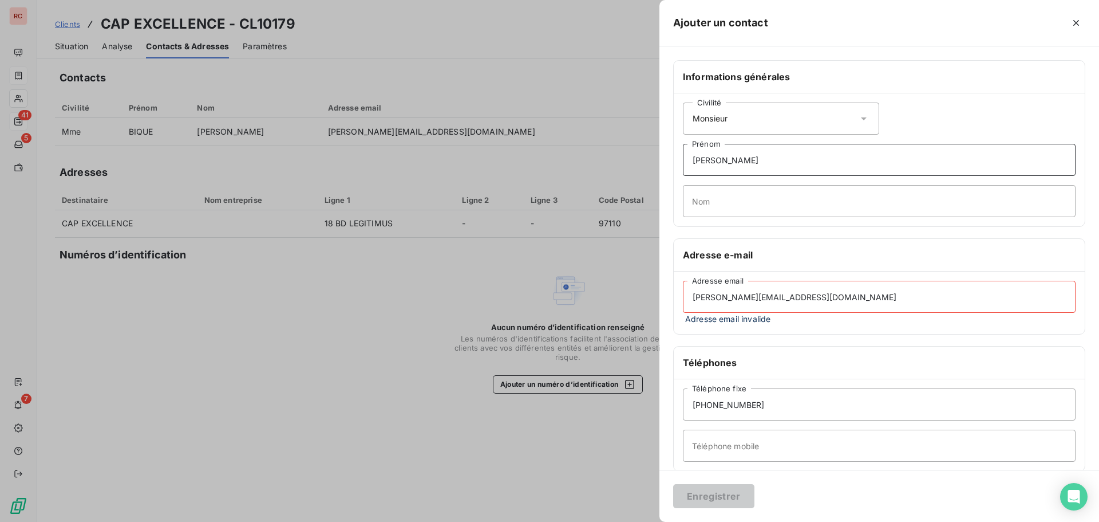
type input "[PERSON_NAME]"
click at [699, 196] on input "Nom" at bounding box center [879, 201] width 393 height 32
type input "PIERREPONT"
click at [775, 485] on div "Enregistrer" at bounding box center [880, 496] width 440 height 52
click at [859, 292] on input "[PERSON_NAME][EMAIL_ADDRESS][DOMAIN_NAME]" at bounding box center [879, 297] width 393 height 32
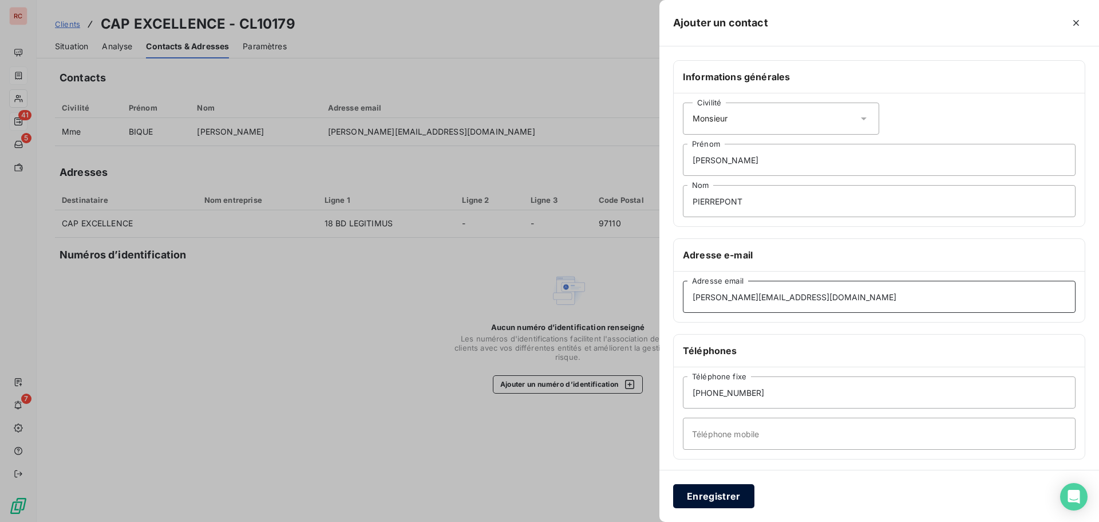
type input "[PERSON_NAME][EMAIL_ADDRESS][DOMAIN_NAME]"
click at [712, 493] on button "Enregistrer" at bounding box center [713, 496] width 81 height 24
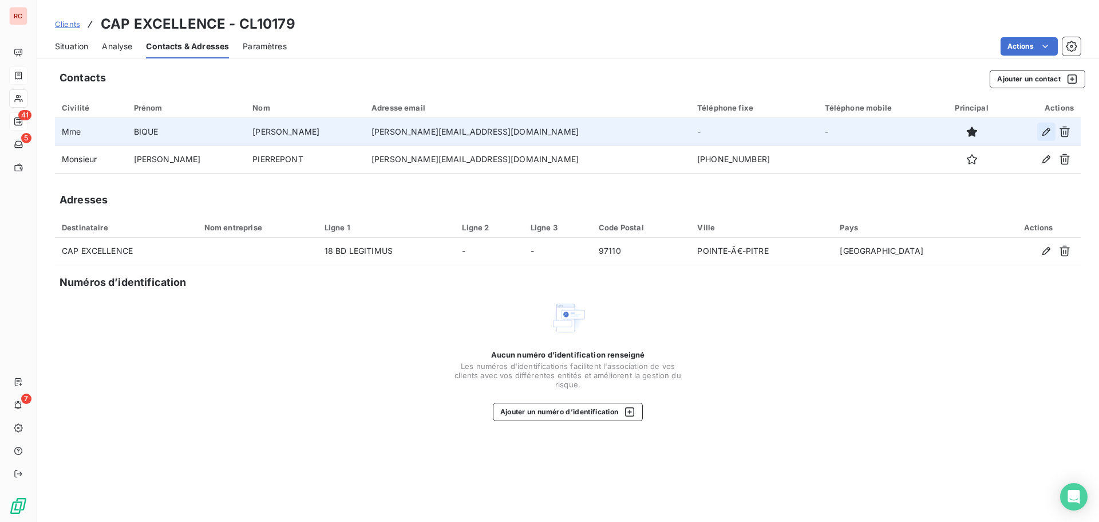
click at [1044, 133] on icon "button" at bounding box center [1046, 131] width 11 height 11
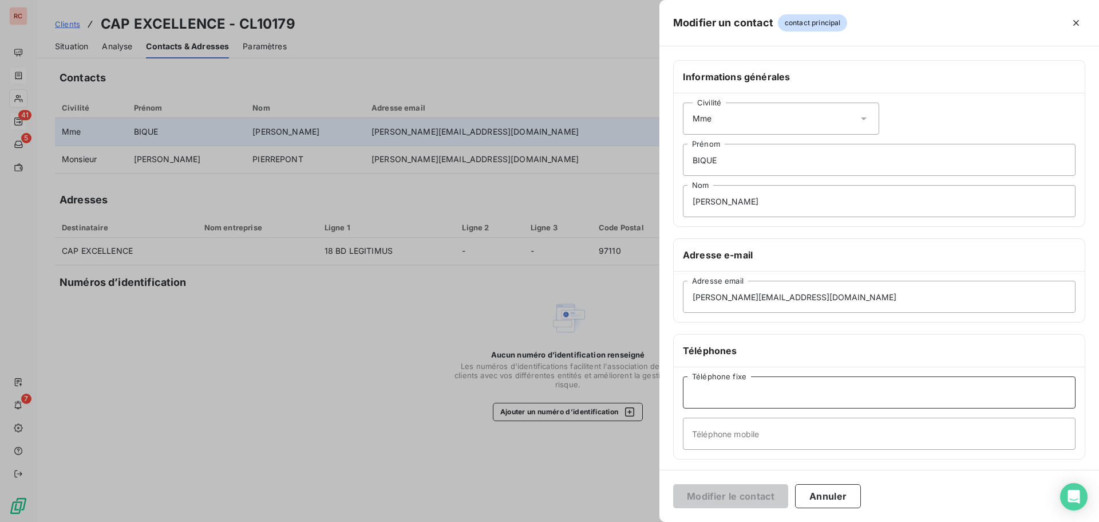
click at [728, 396] on input "Téléphone fixe" at bounding box center [879, 392] width 393 height 32
click at [720, 425] on input "Téléphone mobile" at bounding box center [879, 433] width 393 height 32
paste input "06 90 08 39 16"
drag, startPoint x: 697, startPoint y: 433, endPoint x: 681, endPoint y: 435, distance: 15.6
click at [681, 435] on div "Téléphone fixe [PHONE_NUMBER] Téléphone mobile" at bounding box center [879, 413] width 411 height 92
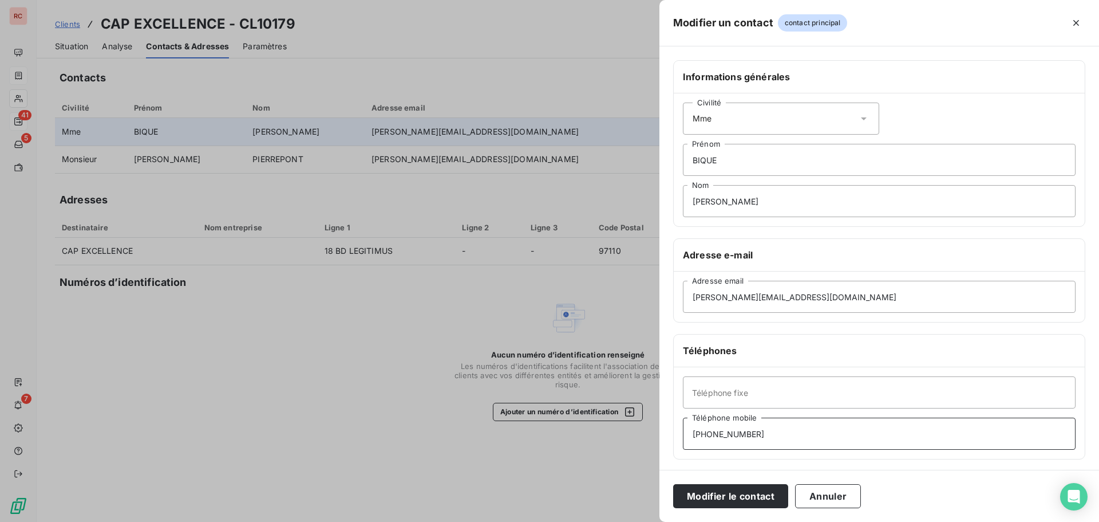
click at [724, 436] on input "[PHONE_NUMBER]" at bounding box center [879, 433] width 393 height 32
type input "[PHONE_NUMBER]"
click at [771, 495] on button "Modifier le contact" at bounding box center [730, 496] width 115 height 24
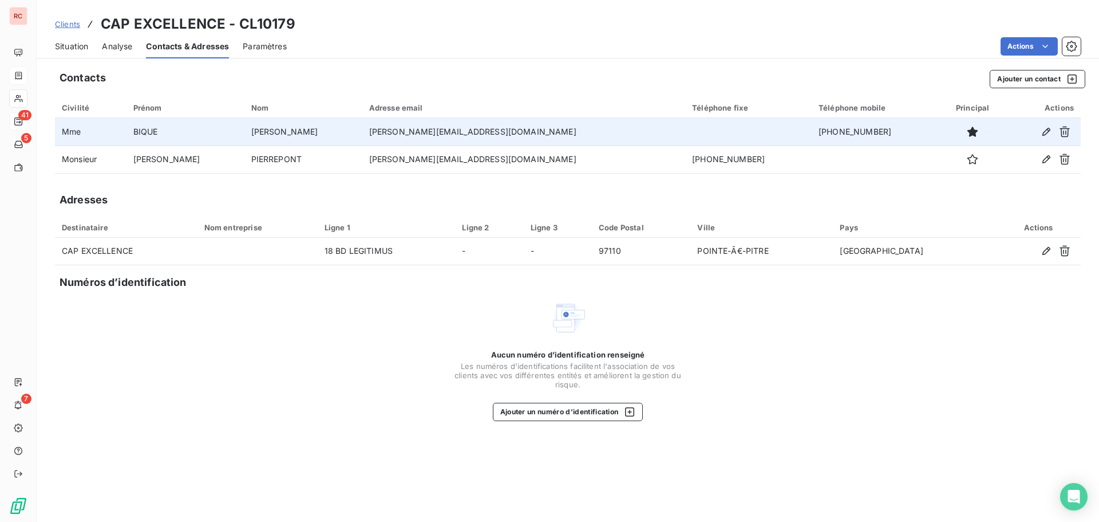
click at [70, 47] on span "Situation" at bounding box center [71, 46] width 33 height 11
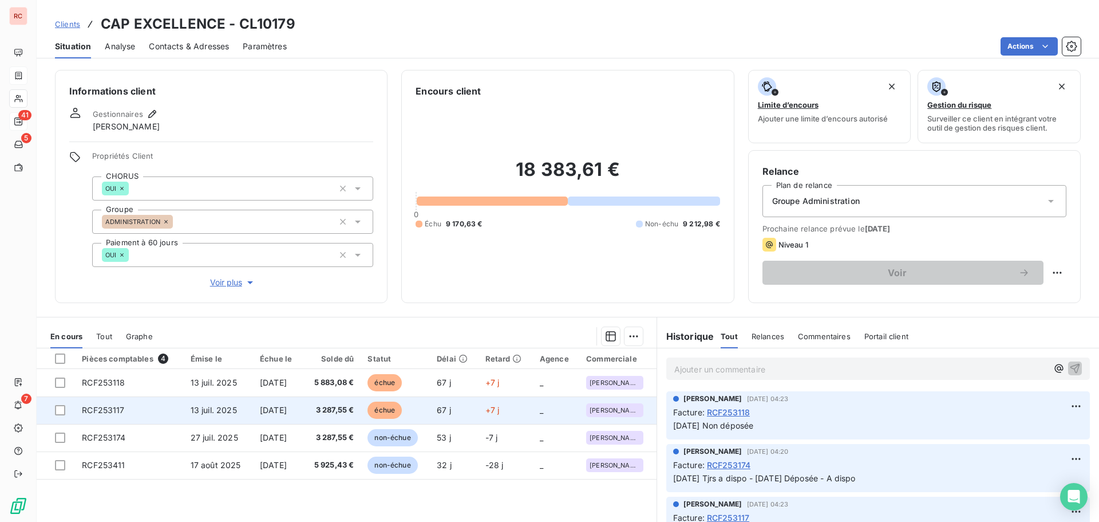
click at [115, 412] on span "RCF253117" at bounding box center [103, 410] width 42 height 10
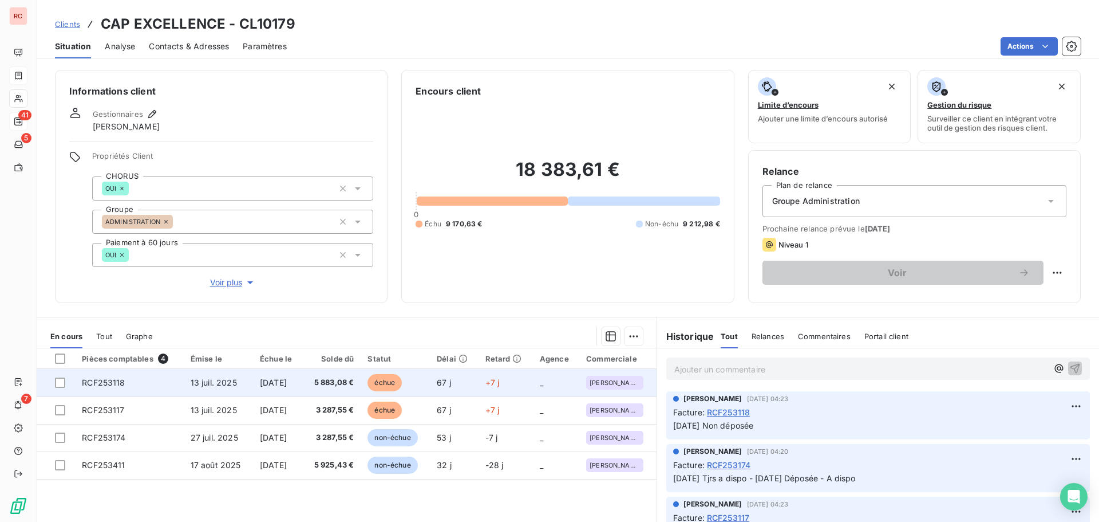
click at [301, 387] on td "[DATE]" at bounding box center [278, 382] width 50 height 27
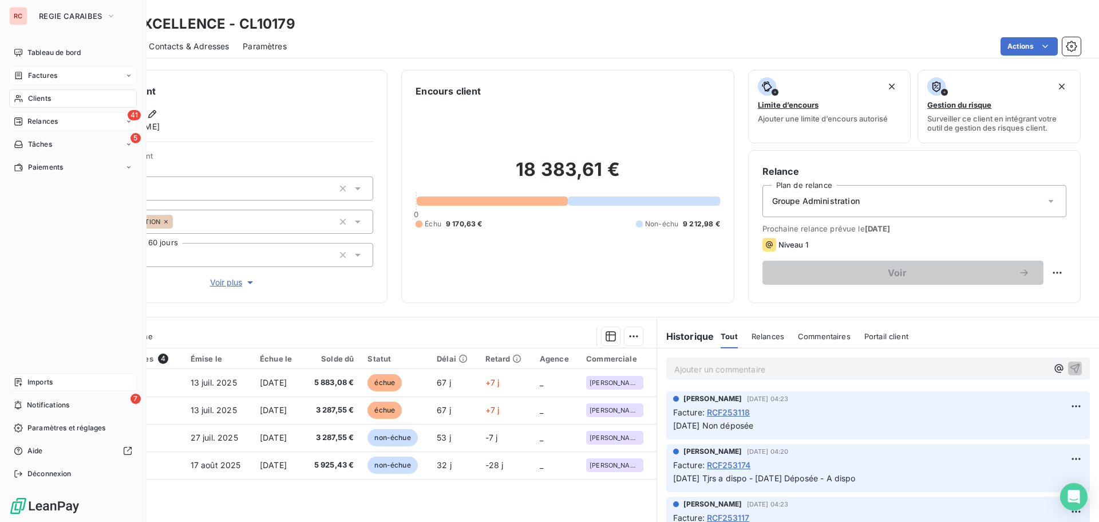
click at [42, 380] on span "Imports" at bounding box center [39, 382] width 25 height 10
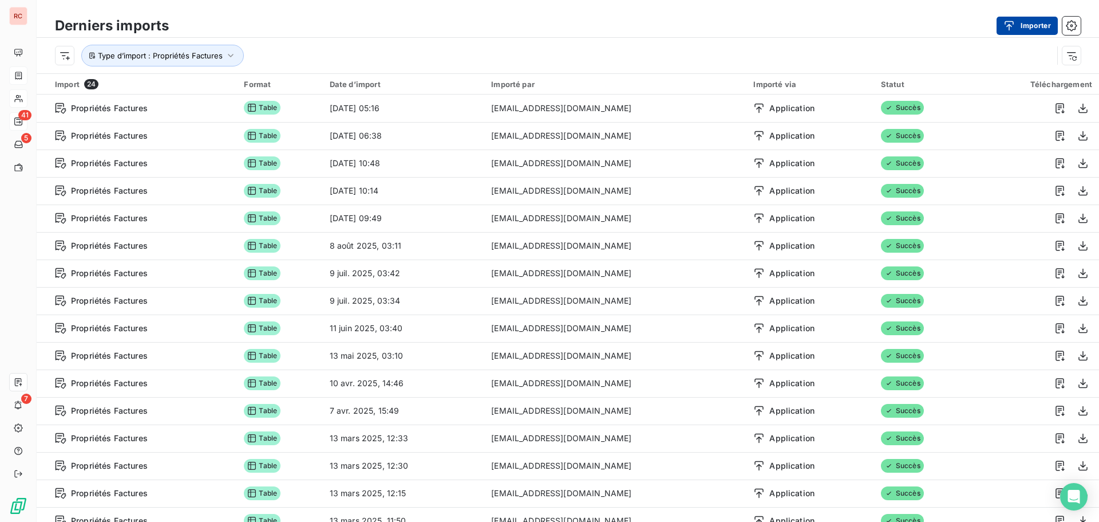
click at [1004, 23] on icon "button" at bounding box center [1009, 25] width 11 height 11
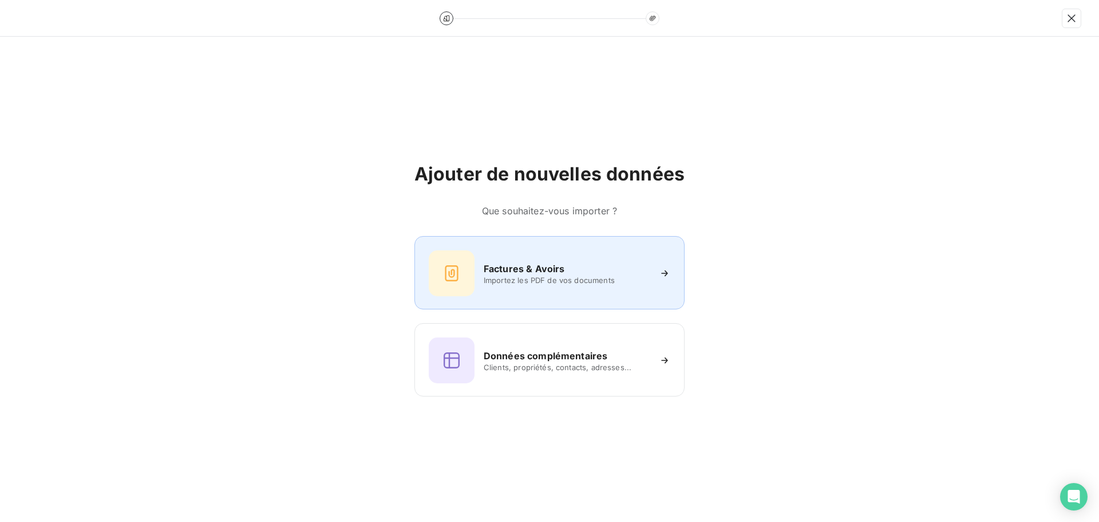
click at [574, 273] on div "Factures & Avoirs" at bounding box center [567, 269] width 166 height 14
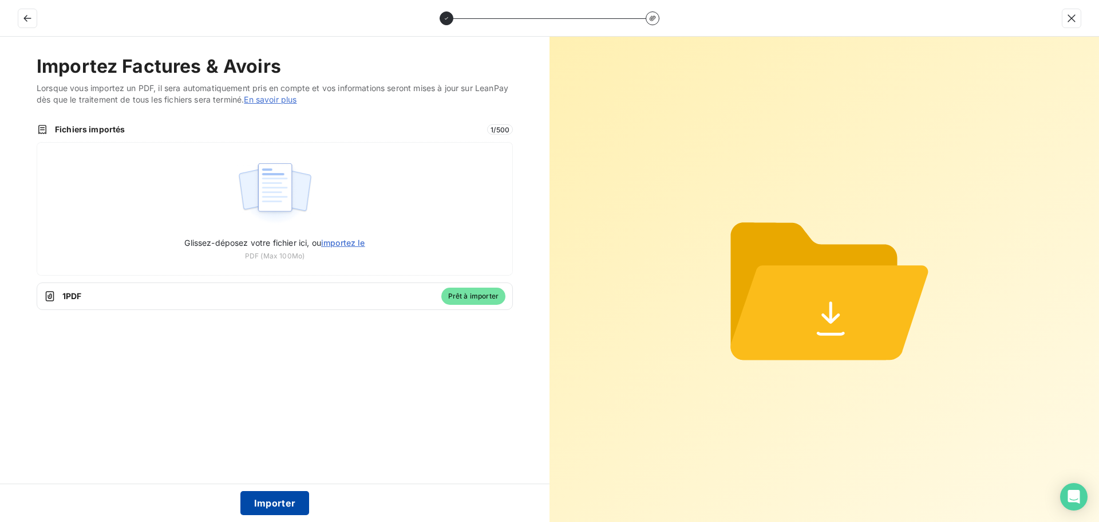
click at [289, 502] on button "Importer" at bounding box center [274, 503] width 69 height 24
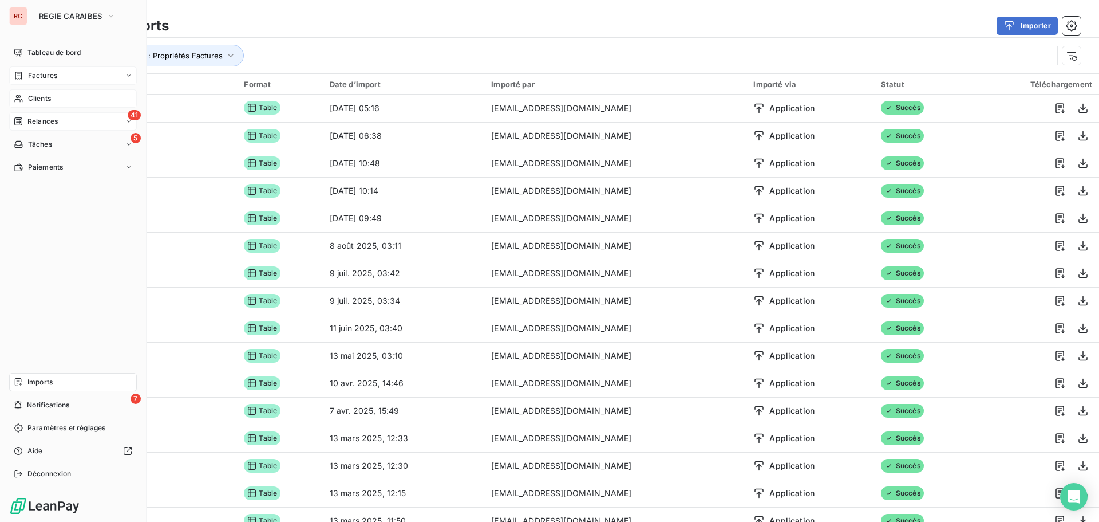
click at [32, 101] on span "Clients" at bounding box center [39, 98] width 23 height 10
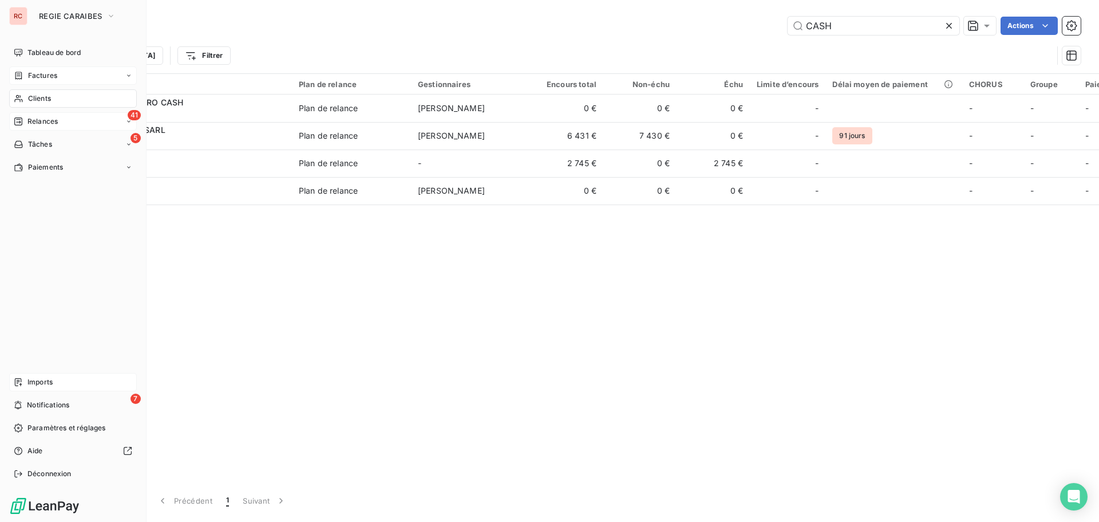
click at [27, 82] on div "Factures" at bounding box center [73, 75] width 128 height 18
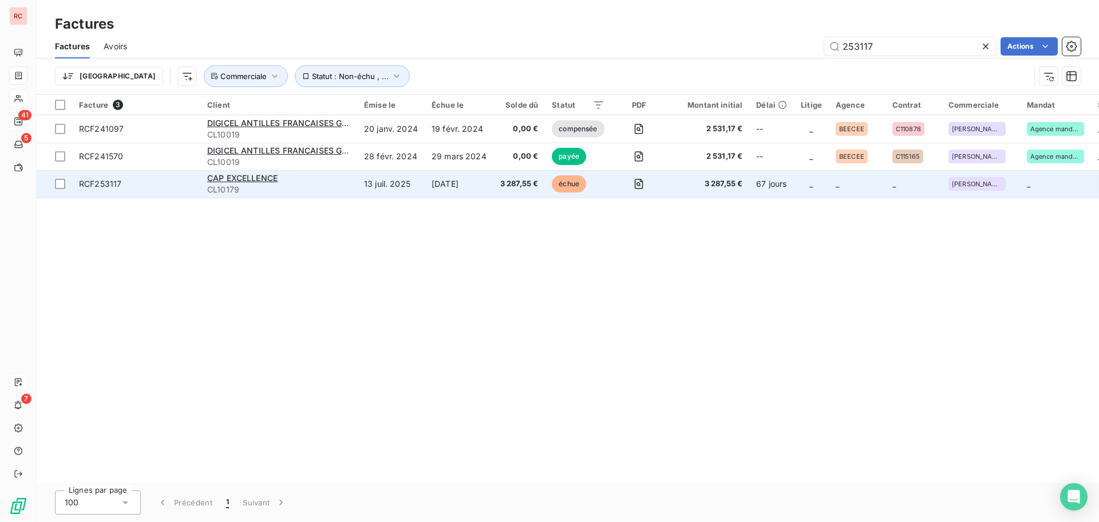
click at [266, 183] on div "CAP EXCELLENCE" at bounding box center [278, 177] width 143 height 11
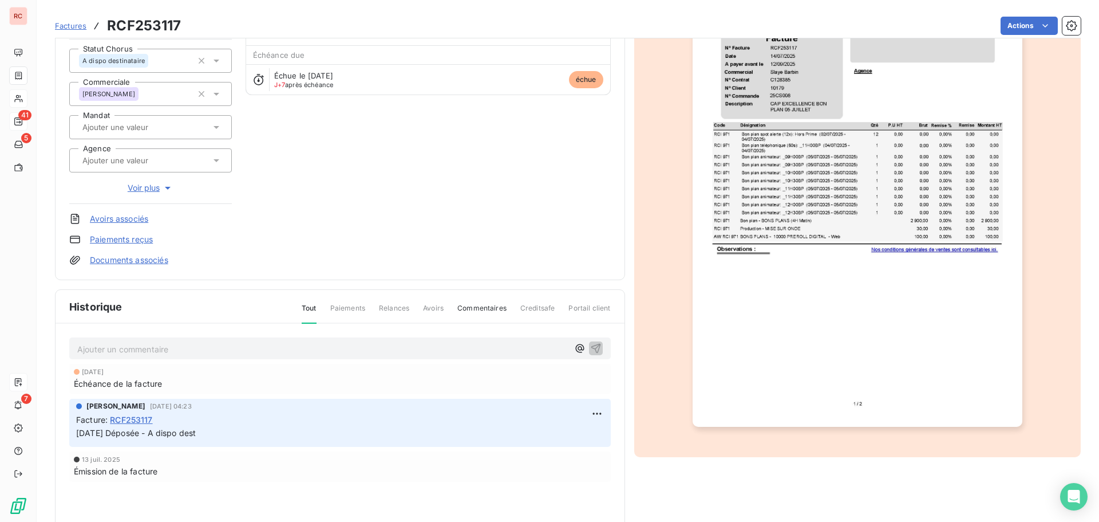
scroll to position [116, 0]
click at [215, 61] on icon at bounding box center [216, 59] width 11 height 11
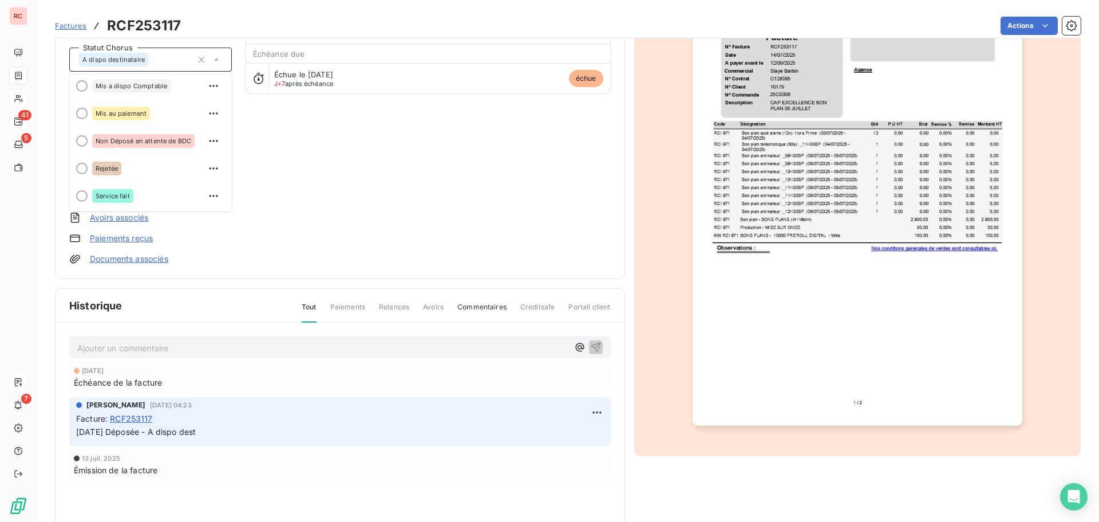
scroll to position [115, 0]
click at [113, 165] on span "Rejetée" at bounding box center [107, 167] width 22 height 7
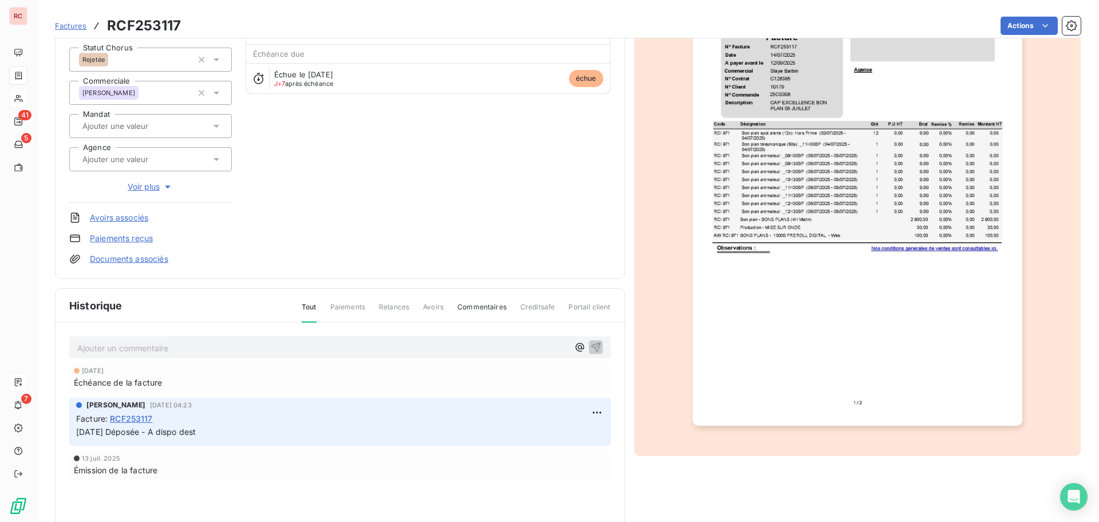
click at [125, 351] on p "Ajouter un commentaire ﻿" at bounding box center [322, 348] width 491 height 14
click at [277, 342] on p "[DATE] Rejetée : Motif absence de BDC :" at bounding box center [322, 347] width 491 height 13
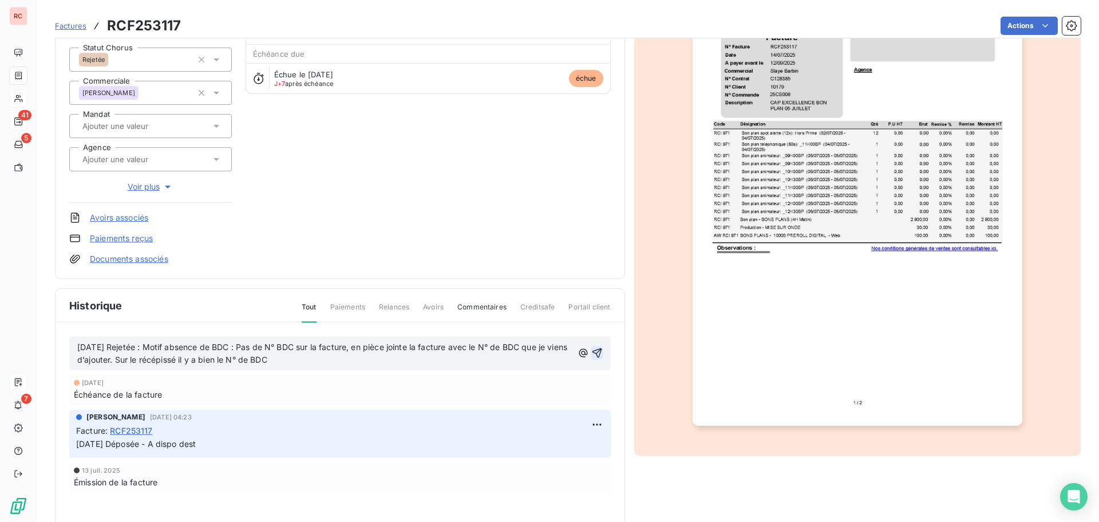
click at [595, 353] on icon "button" at bounding box center [597, 353] width 10 height 10
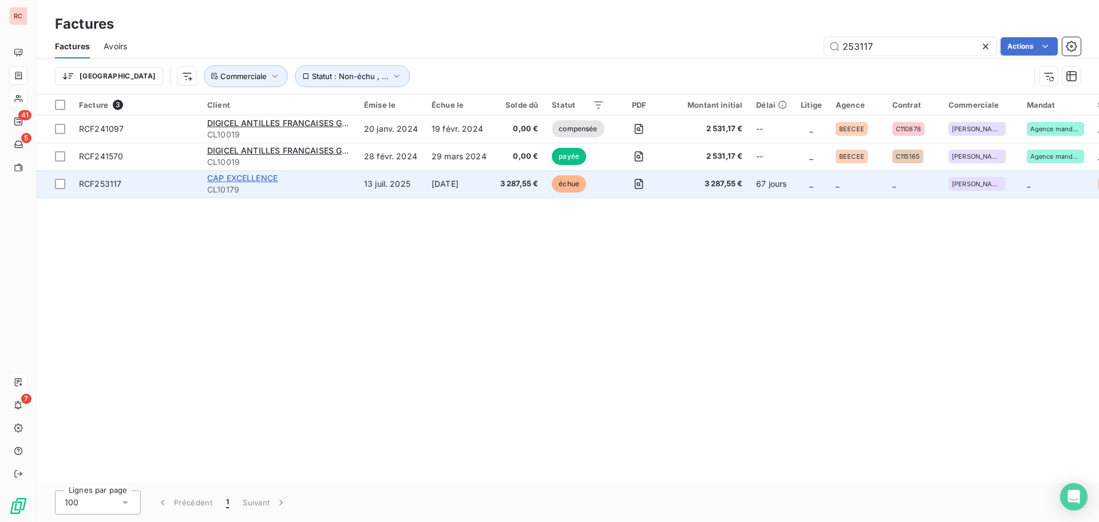
click at [226, 180] on span "CAP EXCELLENCE" at bounding box center [242, 178] width 70 height 10
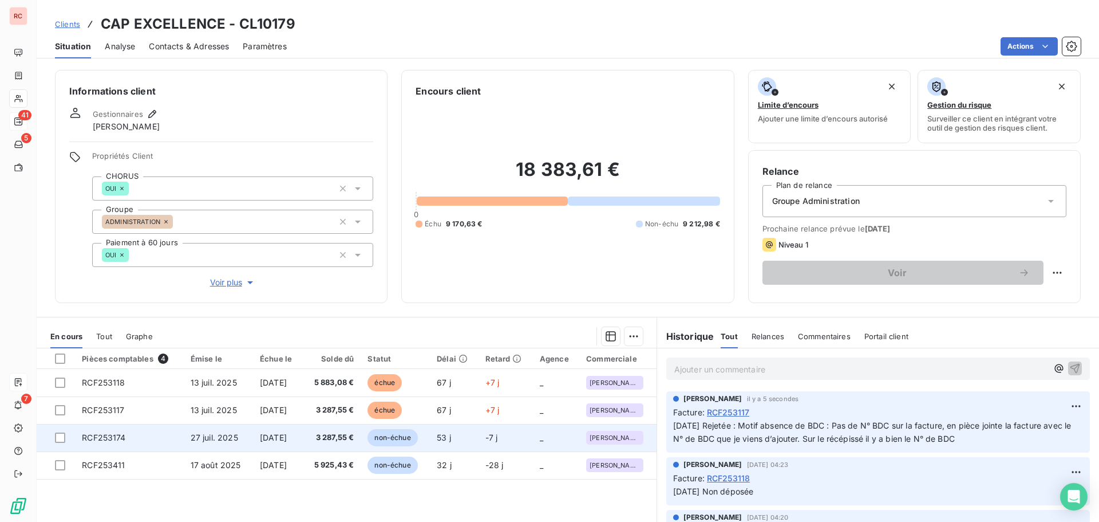
click at [200, 439] on span "27 juil. 2025" at bounding box center [215, 437] width 48 height 10
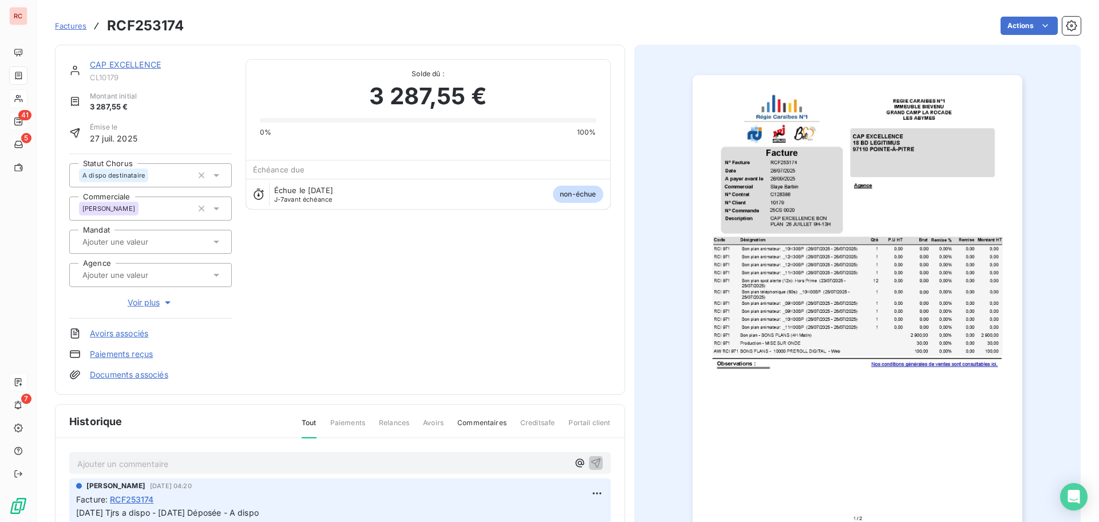
click at [211, 173] on icon at bounding box center [216, 174] width 11 height 11
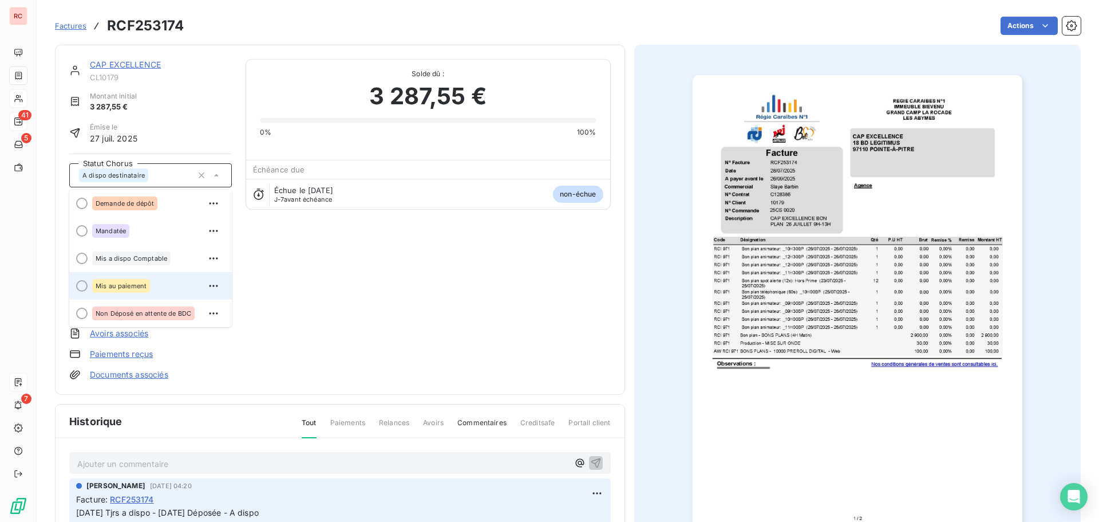
scroll to position [115, 0]
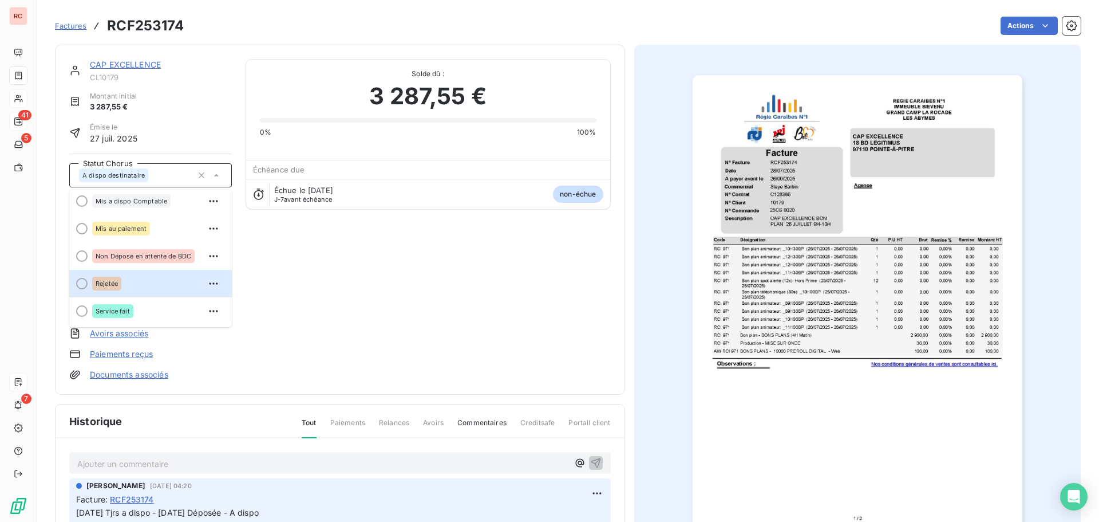
click at [118, 280] on span "Rejetée" at bounding box center [107, 283] width 22 height 7
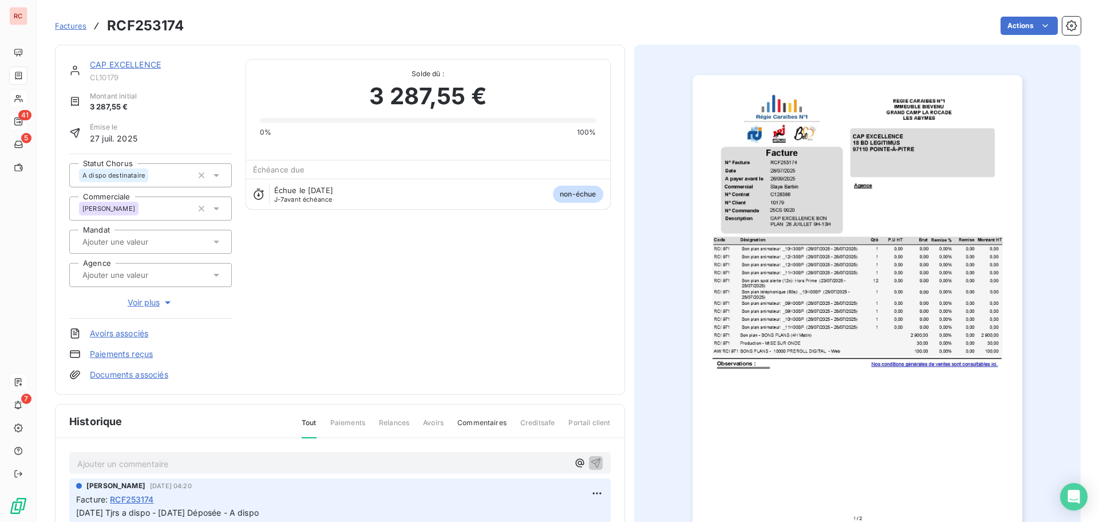
scroll to position [0, 0]
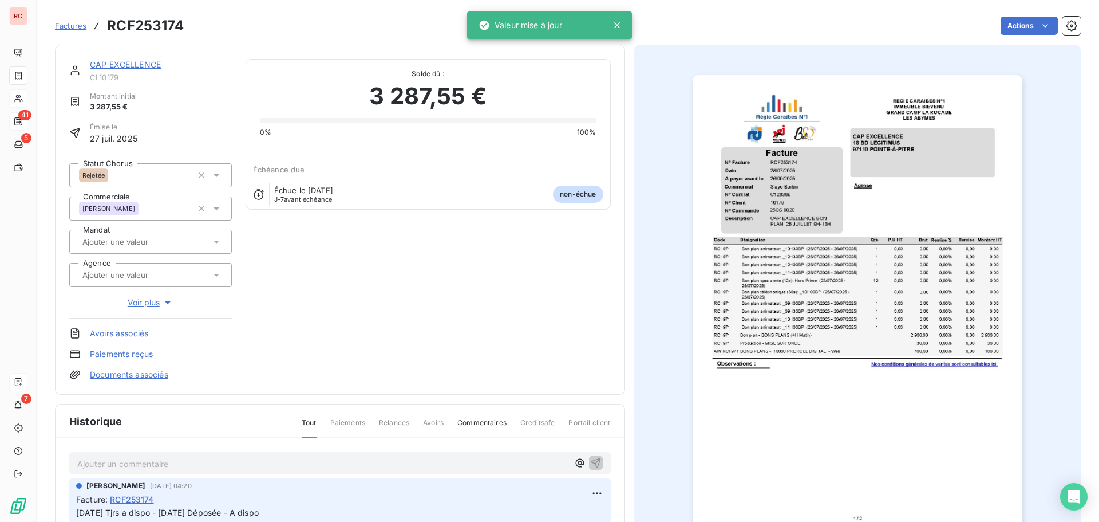
click at [97, 469] on p "Ajouter un commentaire ﻿" at bounding box center [322, 463] width 491 height 14
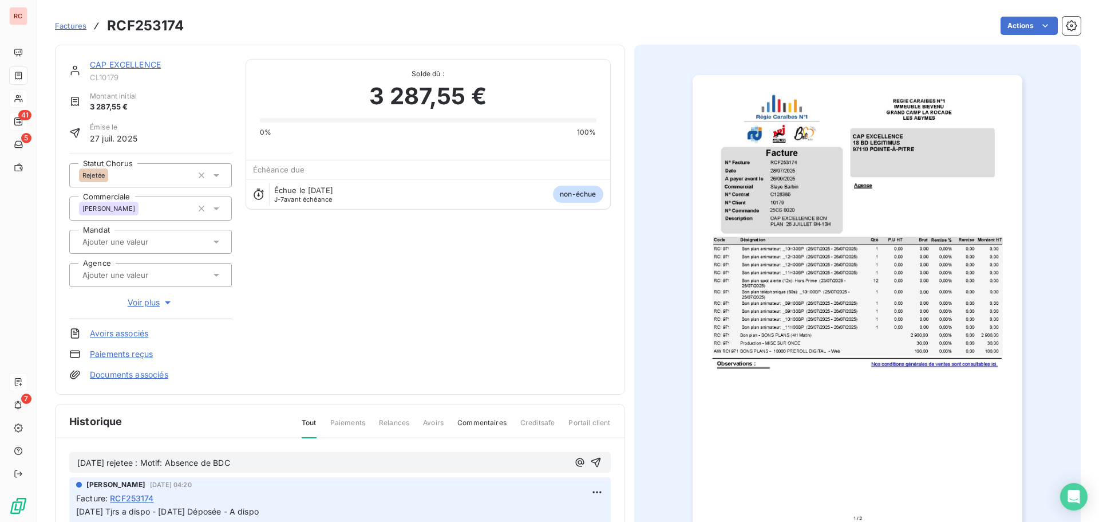
click at [263, 463] on p "[DATE] rejetee : Motif: Absence de BDC" at bounding box center [322, 462] width 491 height 13
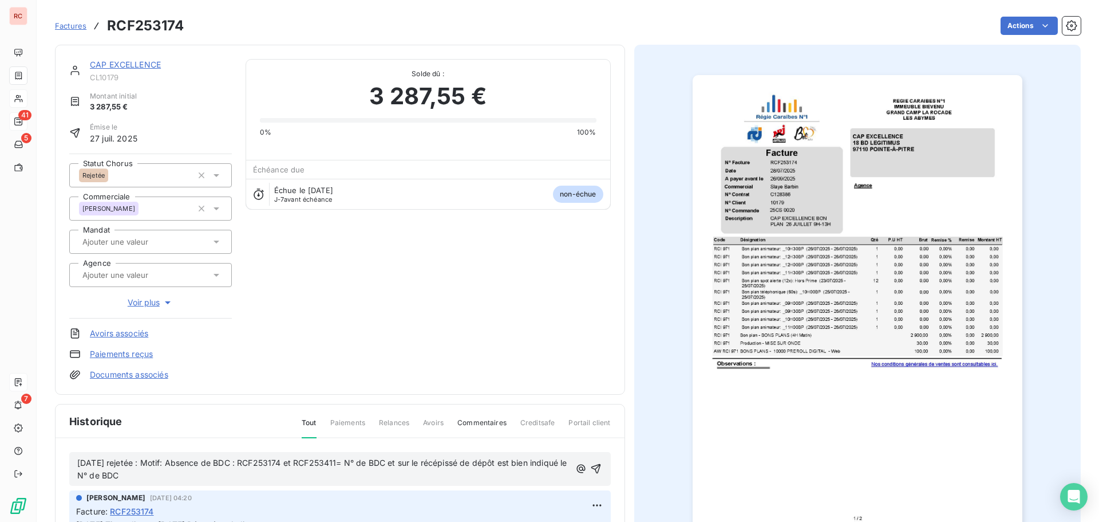
click at [159, 475] on p "[DATE] rejetée : Motif: Absence de BDC : RCF253174 et RCF253411= N° de BDC et s…" at bounding box center [323, 469] width 493 height 26
drag, startPoint x: 355, startPoint y: 463, endPoint x: 255, endPoint y: 465, distance: 100.2
click at [255, 465] on span "[DATE] rejetée : Motif: Absence de BDC : RCF253174 et RCF253411= N° de BDC et s…" at bounding box center [323, 469] width 492 height 23
click at [354, 464] on span "[DATE] rejetée : Motif: Absence de BDC : RCF253174 et RCF253411= N° de BDC et s…" at bounding box center [323, 469] width 492 height 23
click at [356, 460] on span "[DATE] rejetée : Motif: Absence de BDC : RCF253174 et RCF253411= N° de BDC et s…" at bounding box center [323, 469] width 492 height 23
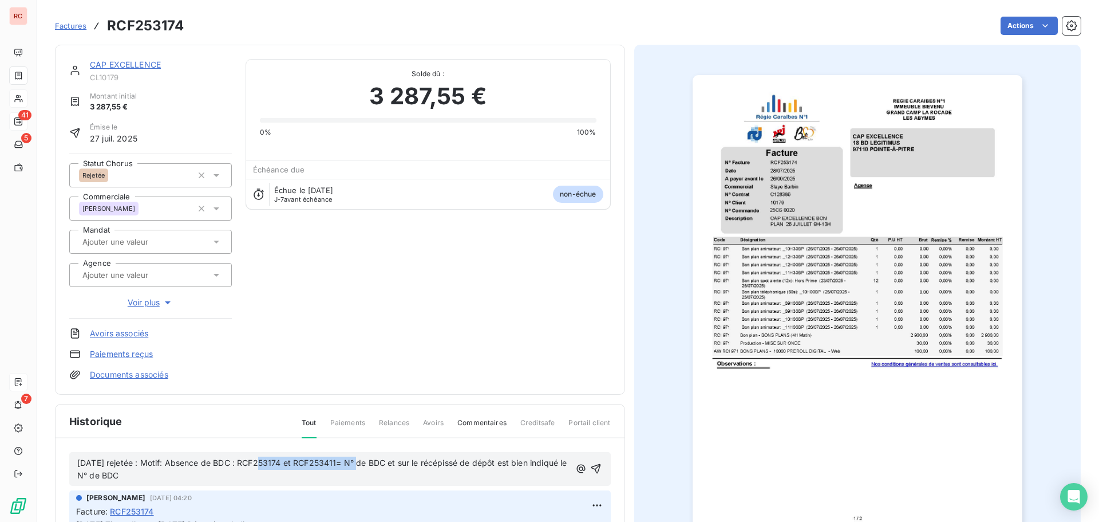
drag, startPoint x: 357, startPoint y: 463, endPoint x: 256, endPoint y: 469, distance: 100.9
click at [256, 469] on p "[DATE] rejetée : Motif: Absence de BDC : RCF253174 et RCF253411= N° de BDC et s…" at bounding box center [323, 469] width 493 height 26
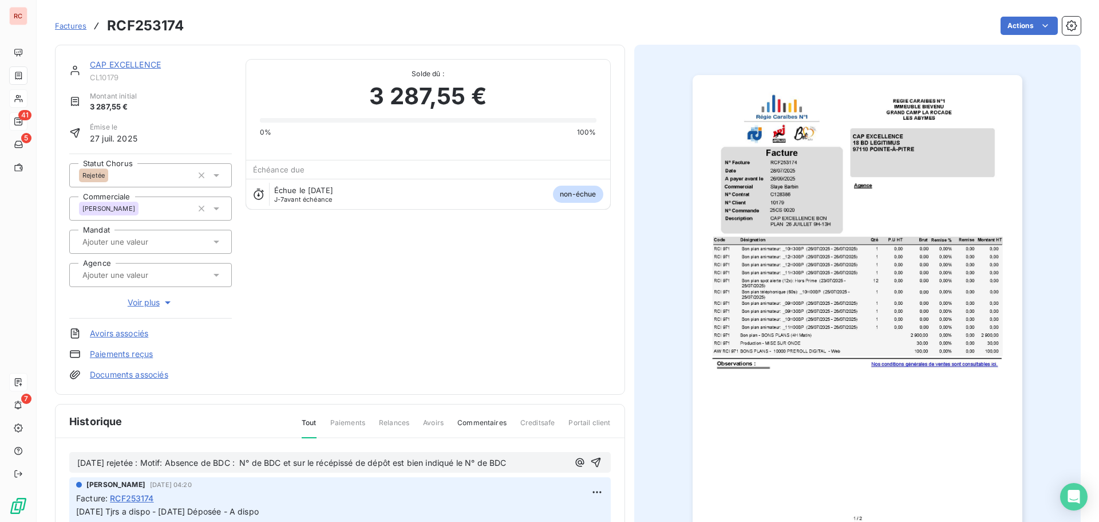
drag, startPoint x: 535, startPoint y: 461, endPoint x: 68, endPoint y: 466, distance: 467.3
click at [68, 466] on div "[DATE] rejetée : Motif: Absence de BDC : N° de BDC et sur le récépissé de dépôt…" at bounding box center [340, 522] width 569 height 168
copy span "[DATE] rejetée : Motif: Absence de BDC : N° de BDC et sur le récépissé de dépôt…"
click at [591, 463] on icon "button" at bounding box center [596, 463] width 10 height 10
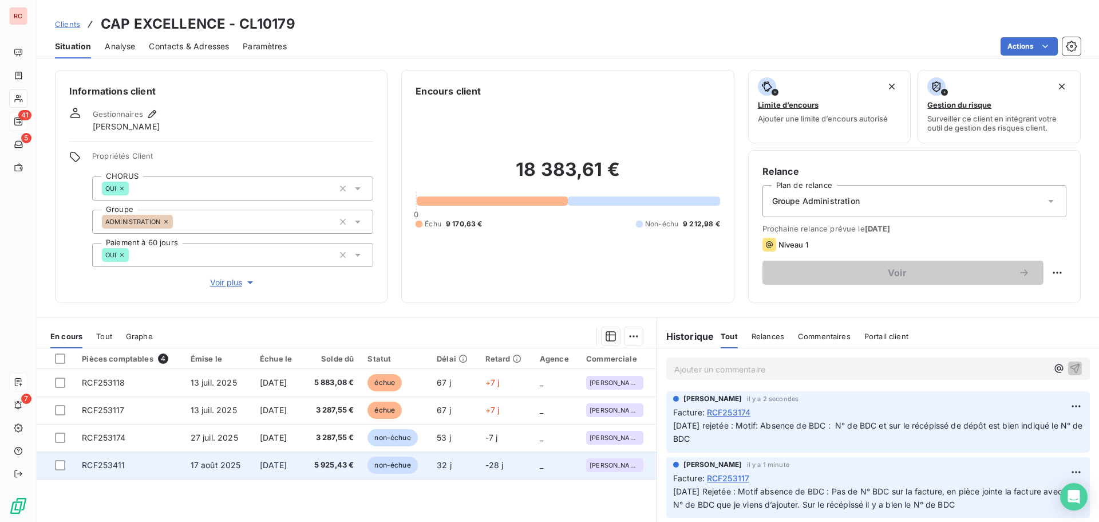
click at [164, 464] on td "RCF253411" at bounding box center [129, 464] width 109 height 27
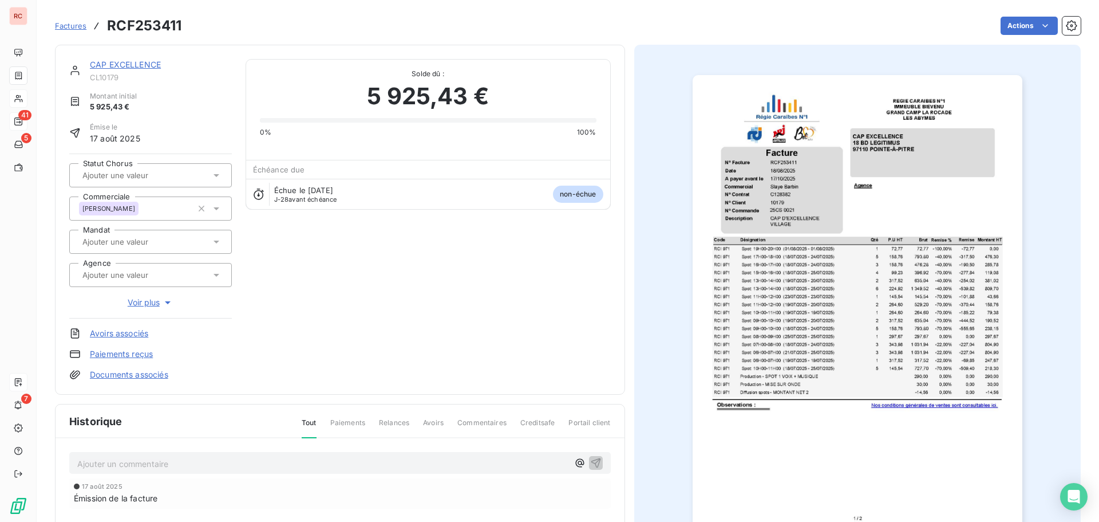
click at [216, 174] on icon at bounding box center [217, 175] width 6 height 3
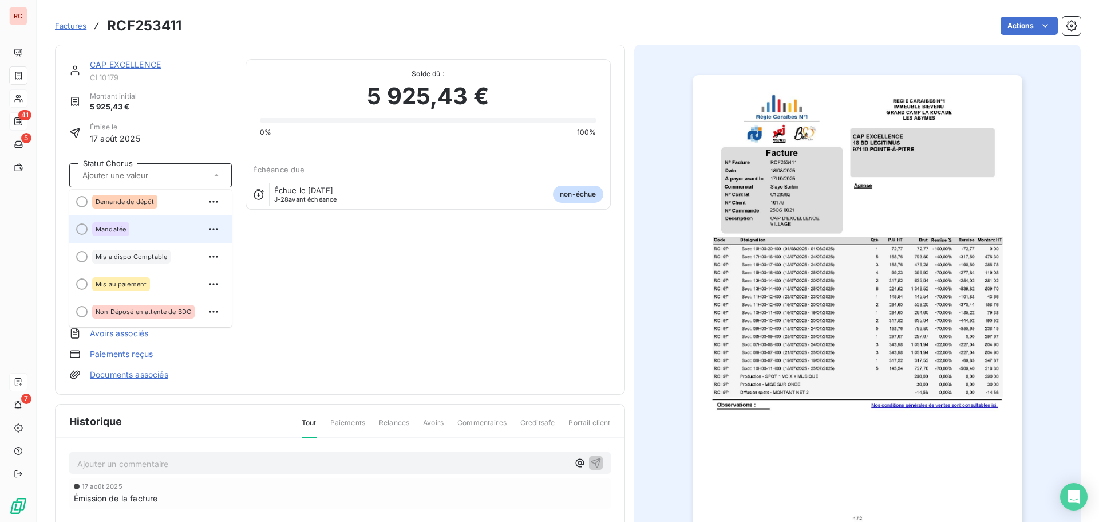
scroll to position [115, 0]
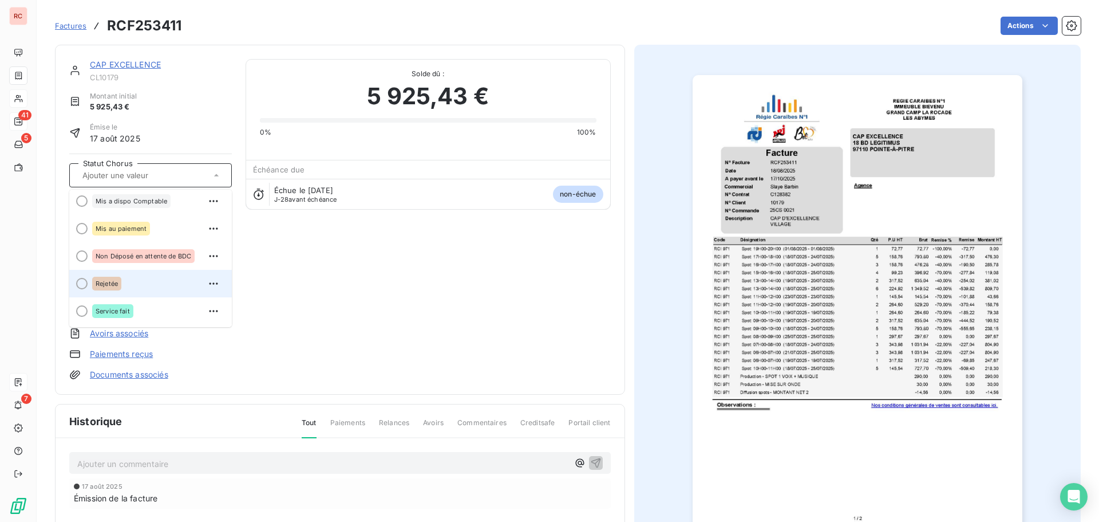
click at [115, 279] on div "Rejetée" at bounding box center [106, 284] width 29 height 14
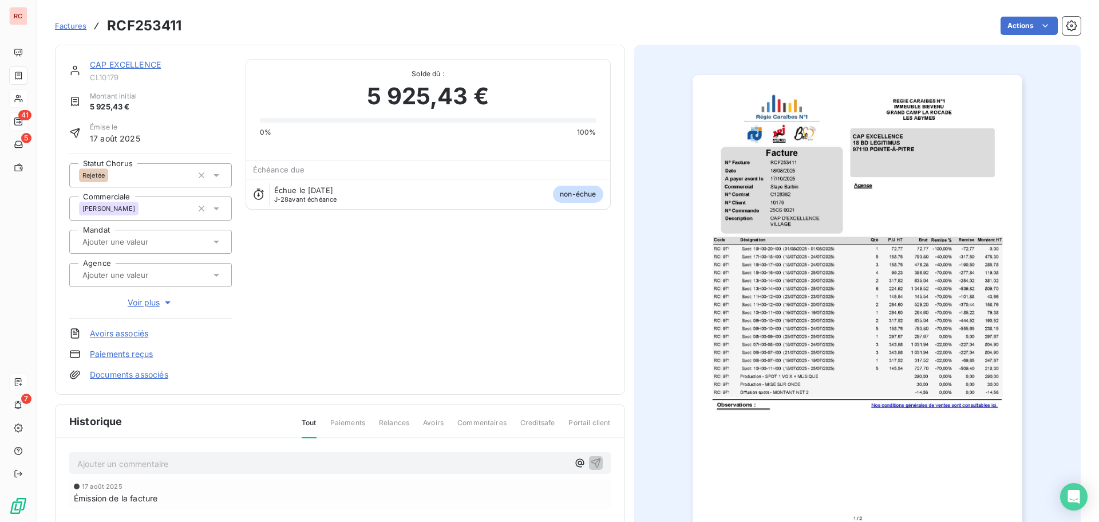
click at [146, 467] on p "Ajouter un commentaire ﻿" at bounding box center [322, 463] width 491 height 14
click at [590, 462] on icon "button" at bounding box center [595, 461] width 11 height 11
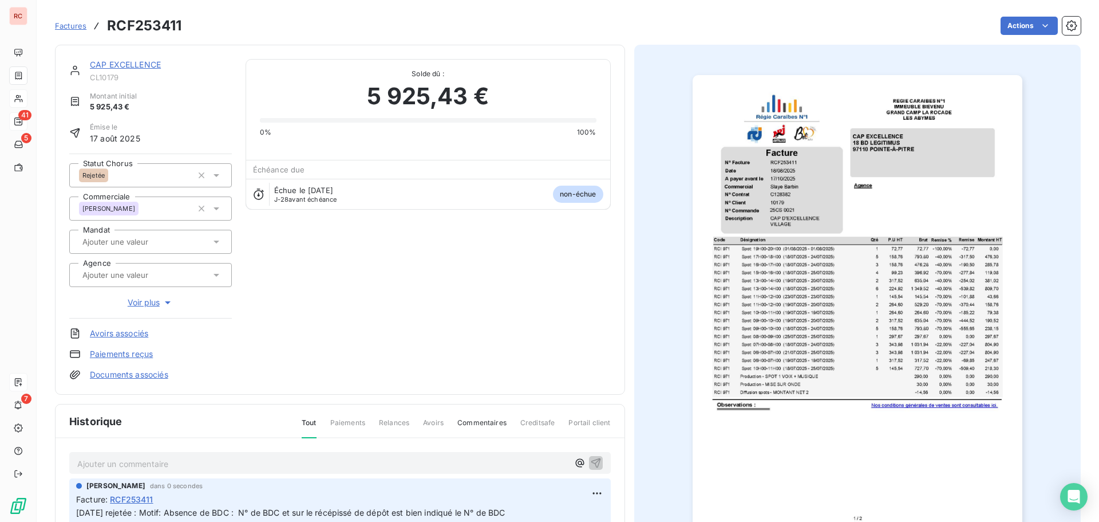
click at [146, 67] on link "CAP EXCELLENCE" at bounding box center [125, 65] width 71 height 10
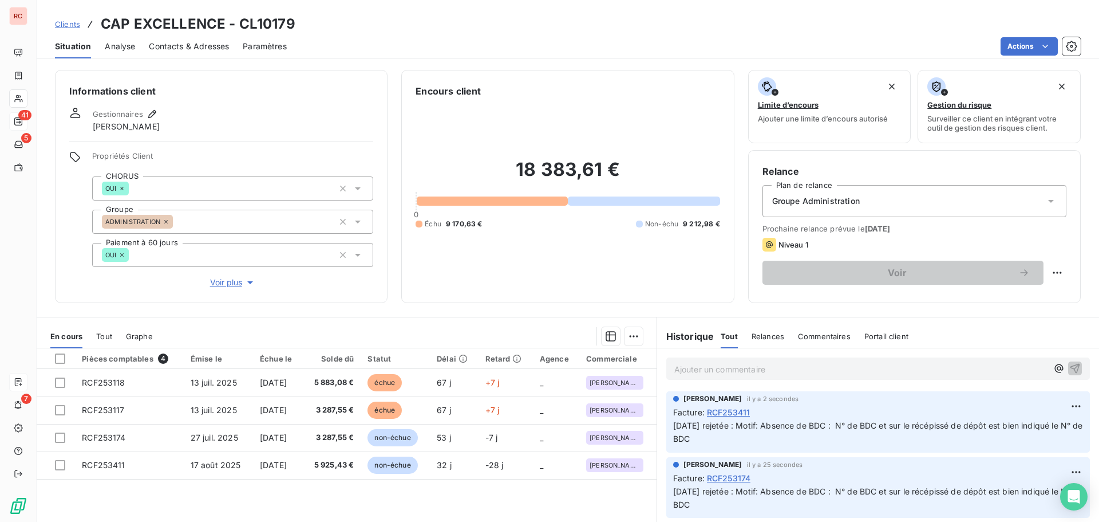
click at [699, 373] on p "Ajouter un commentaire ﻿" at bounding box center [861, 369] width 373 height 14
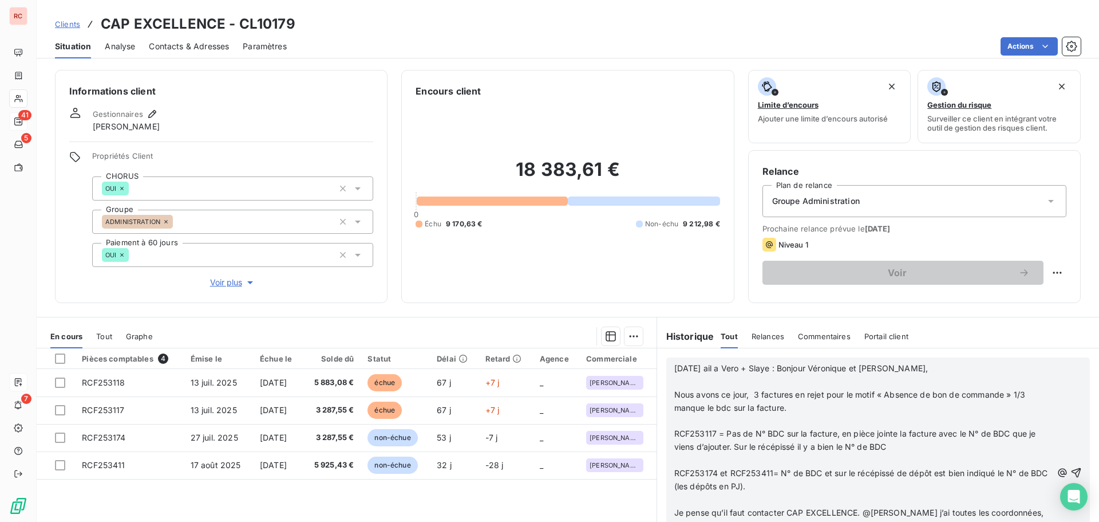
click at [791, 368] on span "[DATE] ail a Vero + Slaye : Bonjour Véronique et [PERSON_NAME]," at bounding box center [802, 368] width 254 height 10
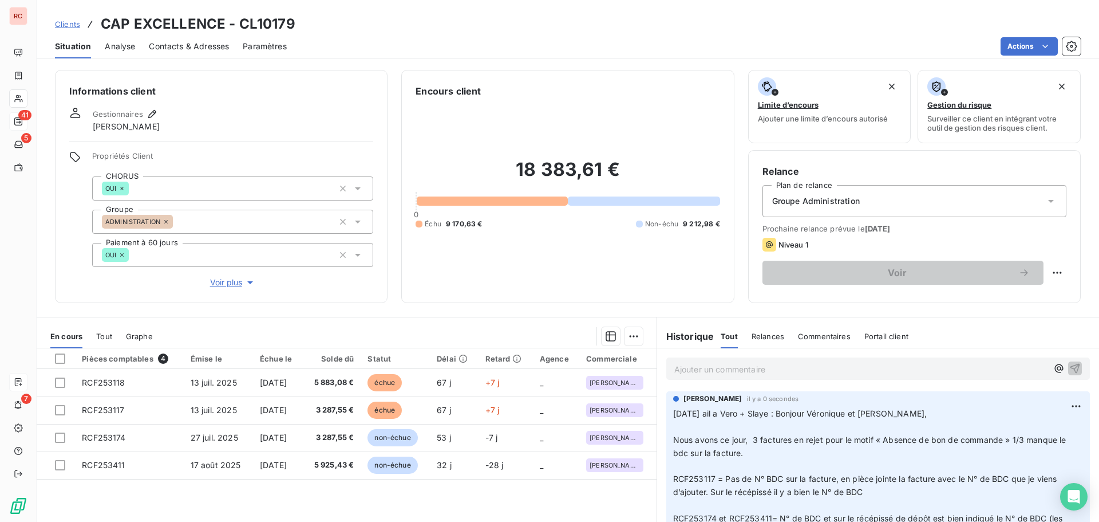
click at [728, 433] on p "[DATE] ail a Vero + Slaye : Bonjour Véronique et [PERSON_NAME], ﻿ Nous avons ce…" at bounding box center [878, 512] width 410 height 210
click at [1063, 405] on html "RC 41 5 7 Clients CAP EXCELLENCE - CL10179 Situation Analyse Contacts & Adresse…" at bounding box center [549, 261] width 1099 height 522
click at [688, 432] on html "RC 41 5 7 Clients CAP EXCELLENCE - CL10179 Situation Analyse Contacts & Adresse…" at bounding box center [549, 261] width 1099 height 522
click at [1068, 406] on html "RC 41 5 7 Clients CAP EXCELLENCE - CL10179 Situation Analyse Contacts & Adresse…" at bounding box center [549, 261] width 1099 height 522
click at [1022, 428] on div "Editer" at bounding box center [1032, 431] width 64 height 18
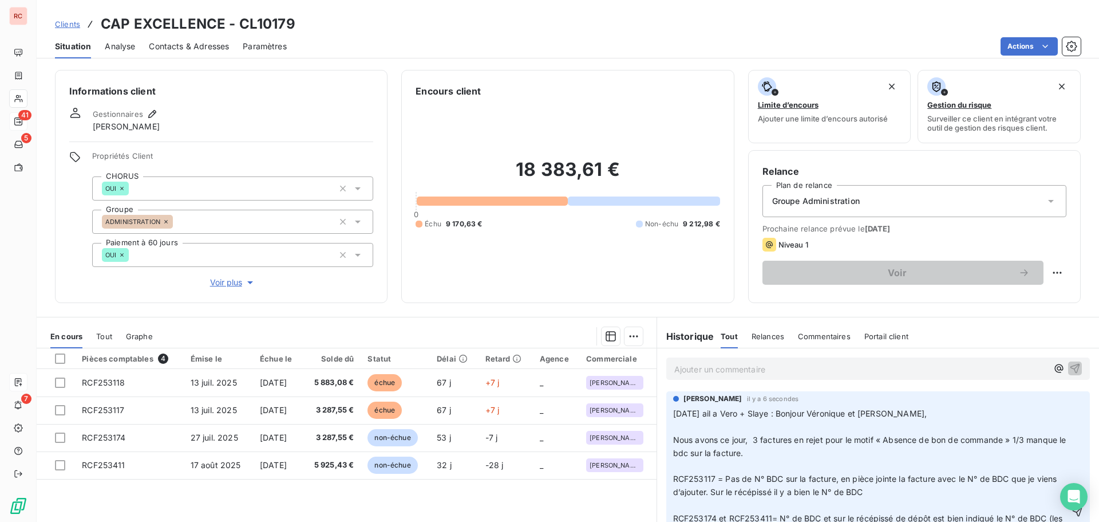
click at [788, 412] on span "[DATE] ail a Vero + Slaye : Bonjour Véronique et [PERSON_NAME]," at bounding box center [800, 413] width 254 height 10
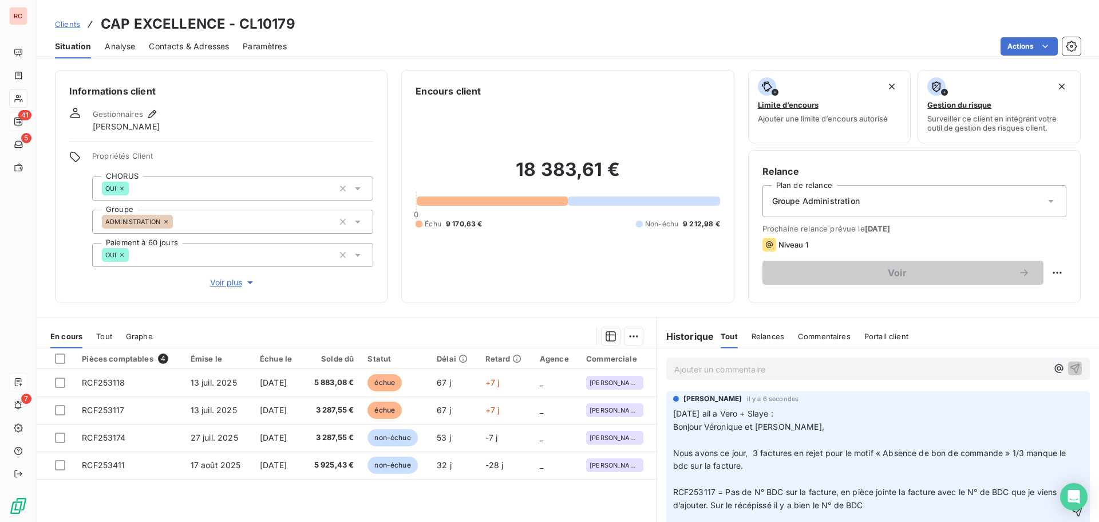
click at [682, 440] on p "[DATE] ail a Vero + Slaye : Bonjour Véronique et [PERSON_NAME], Nous avons ce j…" at bounding box center [871, 512] width 396 height 210
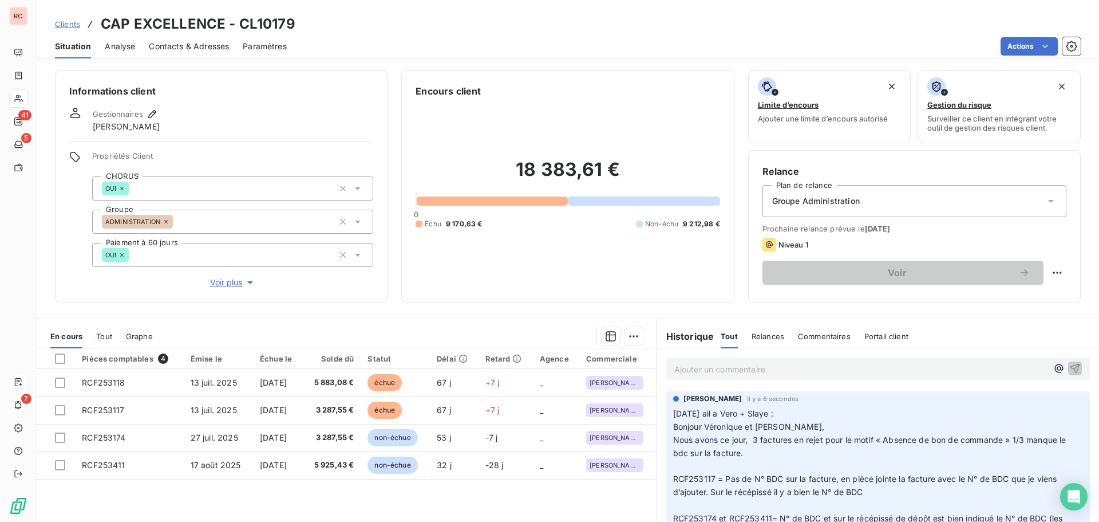
click at [673, 469] on p "[DATE] ail a Vero + Slaye : Bonjour Véronique et [PERSON_NAME], Nous avons ce j…" at bounding box center [871, 505] width 396 height 196
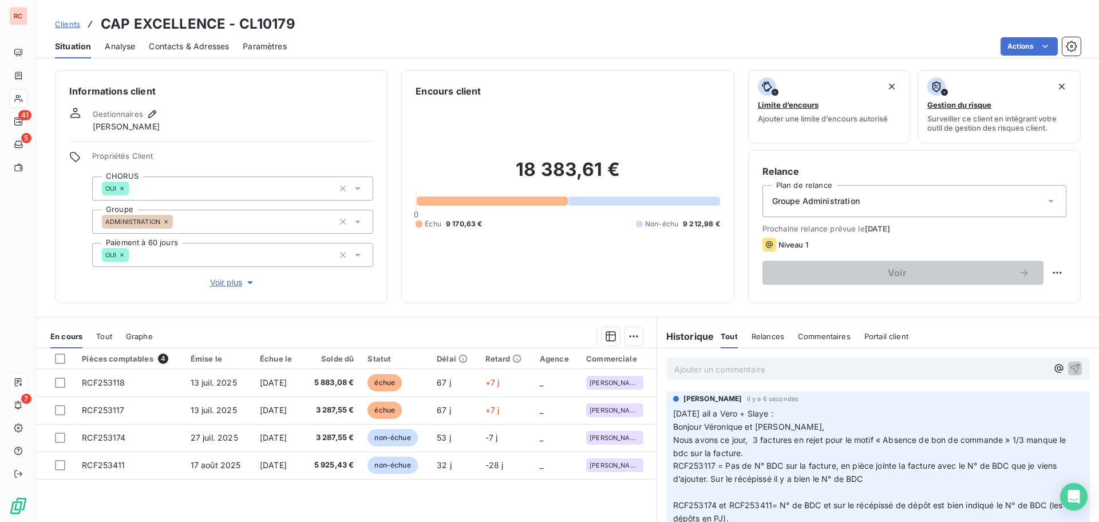
click at [673, 490] on p "[DATE] ail a Vero + Slaye : Bonjour Véronique et [PERSON_NAME], Nous avons ce j…" at bounding box center [871, 498] width 396 height 183
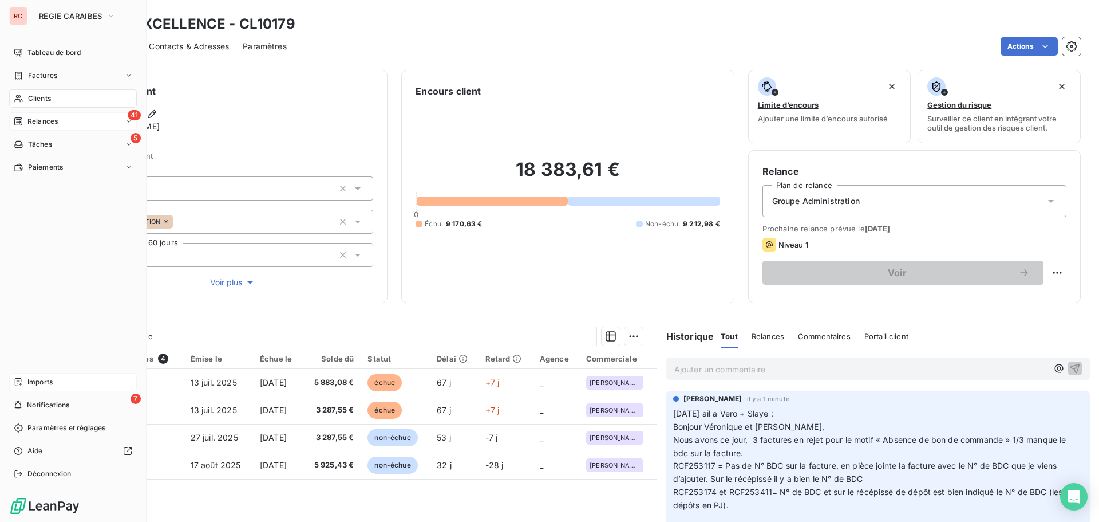
click at [51, 79] on span "Factures" at bounding box center [42, 75] width 29 height 10
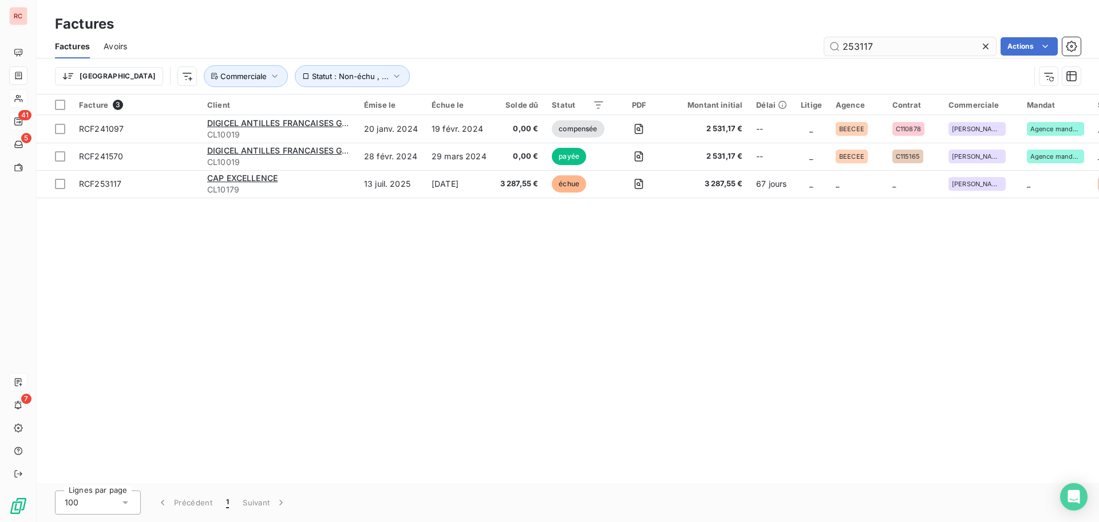
drag, startPoint x: 891, startPoint y: 45, endPoint x: 854, endPoint y: 46, distance: 36.7
click at [854, 46] on input "253117" at bounding box center [911, 46] width 172 height 18
type input "252912"
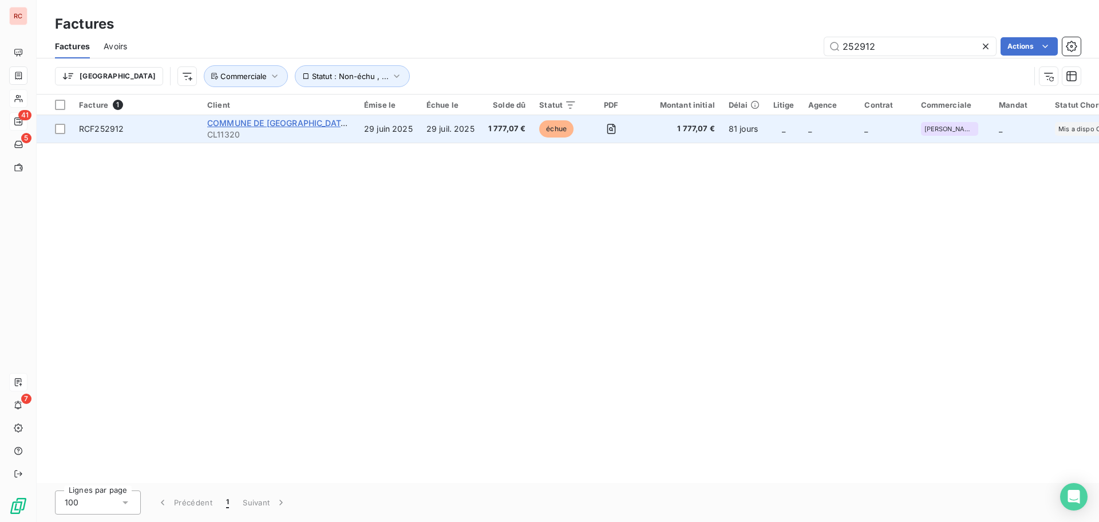
click at [239, 122] on span "COMMUNE DE [GEOGRAPHIC_DATA] (MAIRIE)" at bounding box center [296, 123] width 179 height 10
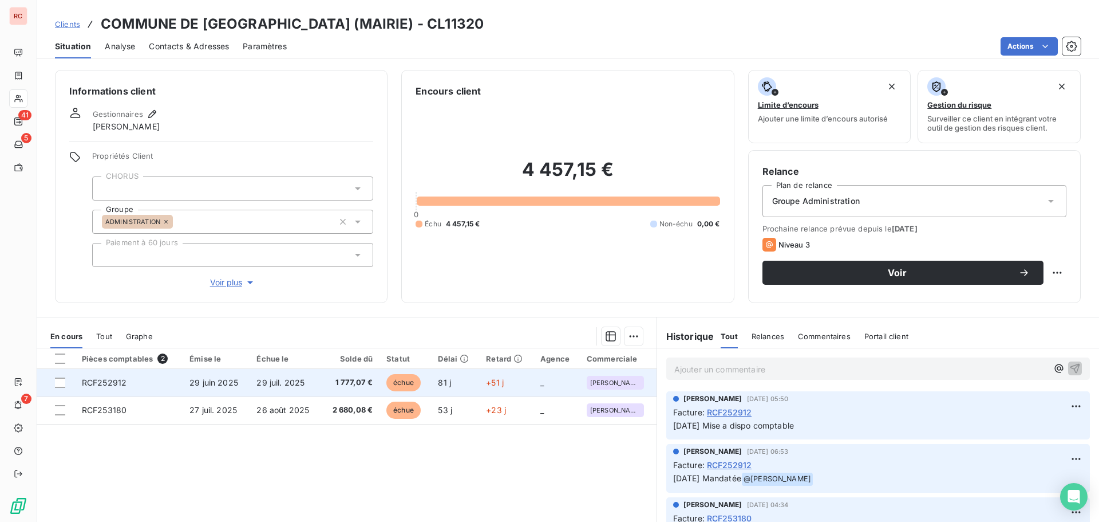
click at [136, 391] on td "RCF252912" at bounding box center [129, 382] width 108 height 27
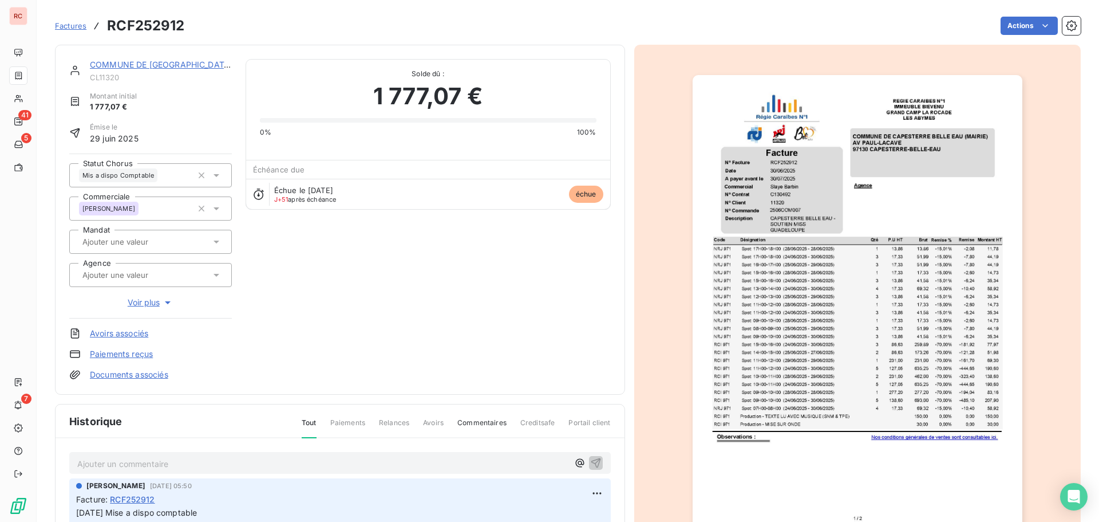
scroll to position [1, 0]
click at [214, 174] on icon at bounding box center [217, 174] width 6 height 3
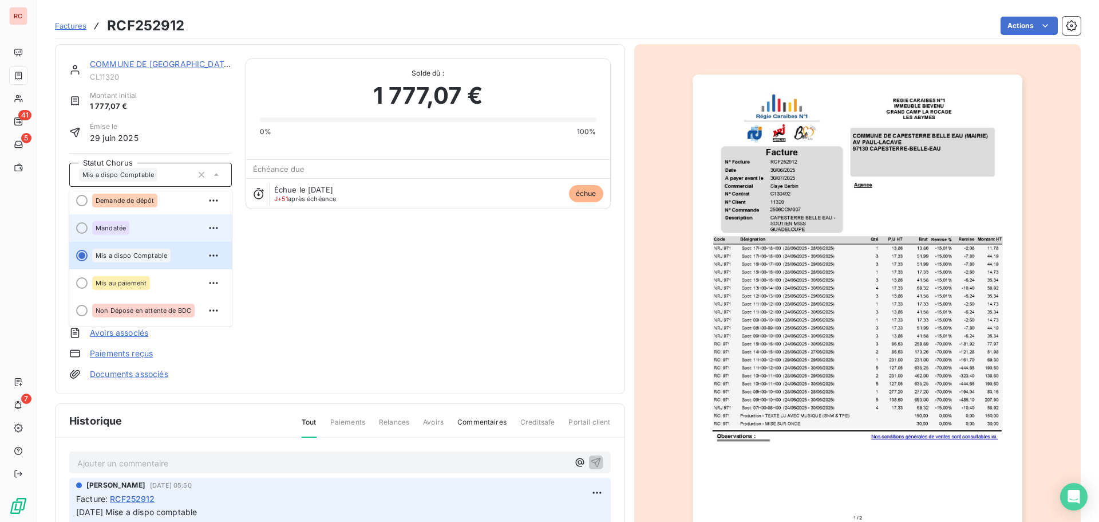
scroll to position [115, 0]
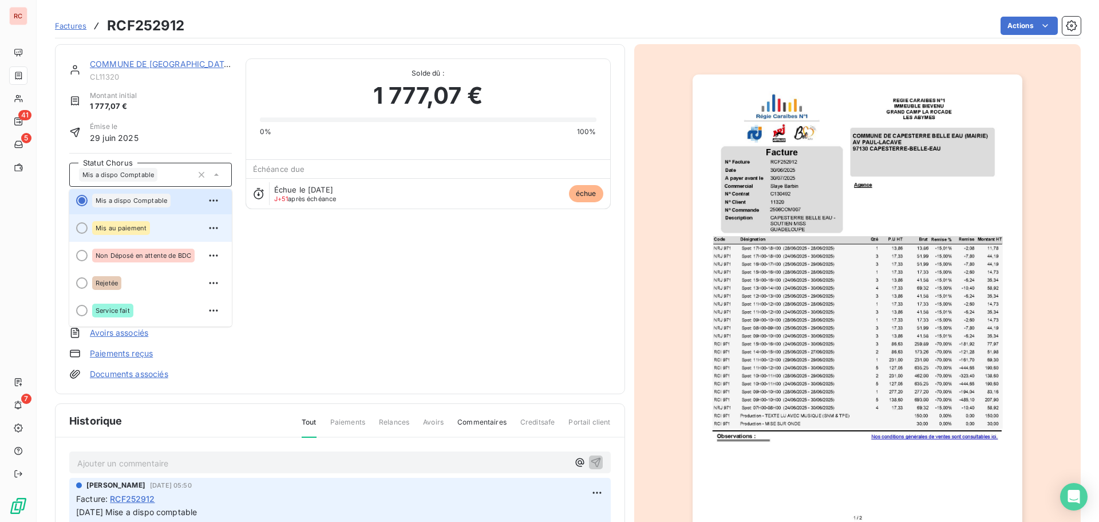
click at [149, 232] on div "Mis au paiement" at bounding box center [157, 228] width 131 height 18
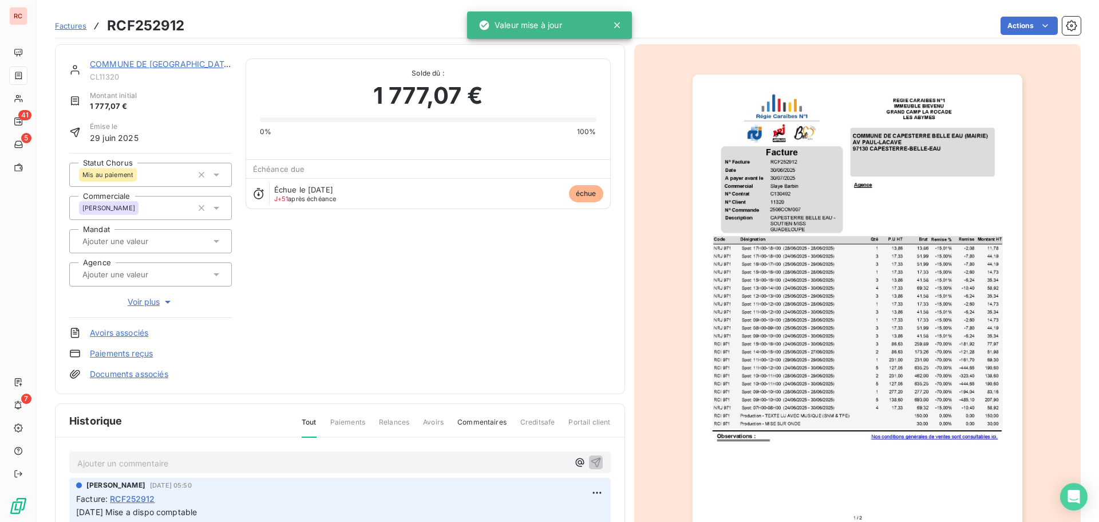
click at [146, 470] on div "Ajouter un commentaire ﻿" at bounding box center [340, 462] width 542 height 22
click at [140, 463] on p "Ajouter un commentaire ﻿" at bounding box center [322, 463] width 491 height 14
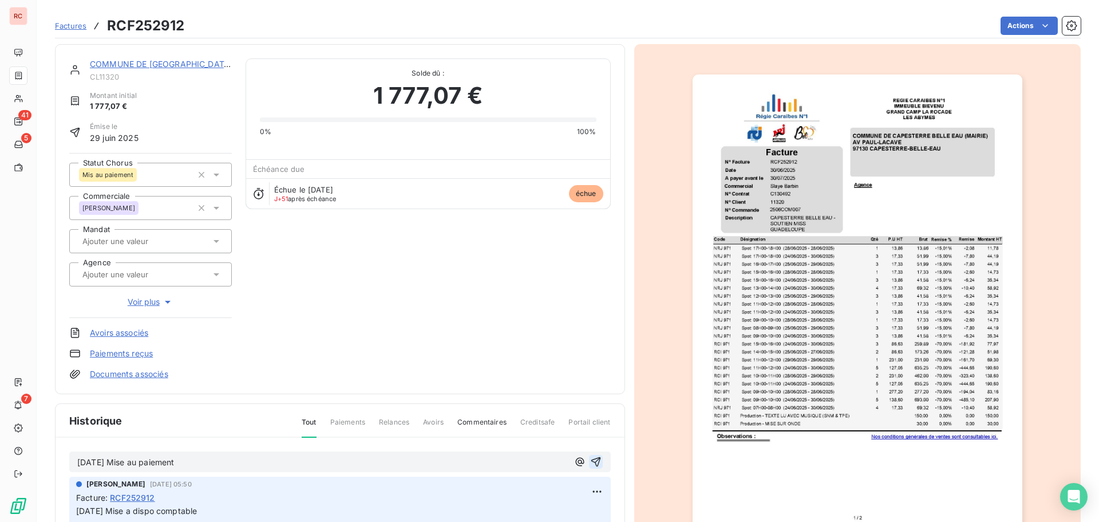
click at [590, 463] on icon "button" at bounding box center [595, 461] width 11 height 11
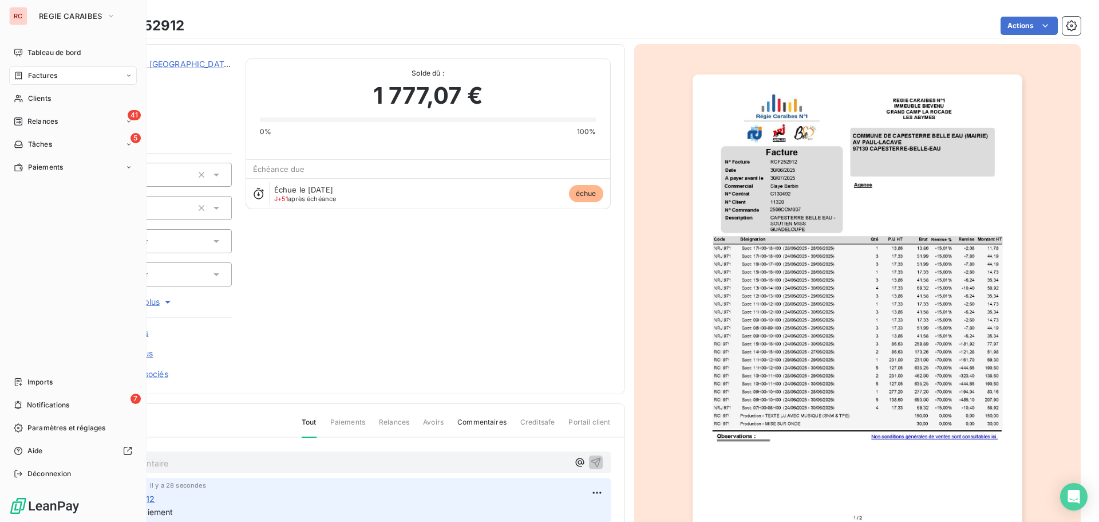
click at [40, 74] on span "Factures" at bounding box center [42, 75] width 29 height 10
click at [33, 74] on span "Factures" at bounding box center [42, 75] width 29 height 10
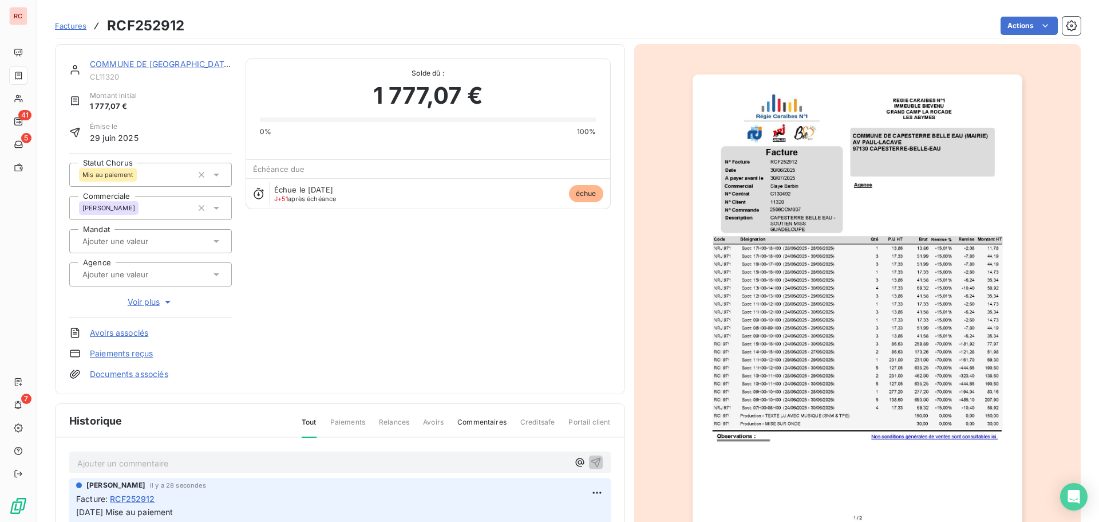
click at [66, 26] on span "Factures" at bounding box center [70, 25] width 31 height 9
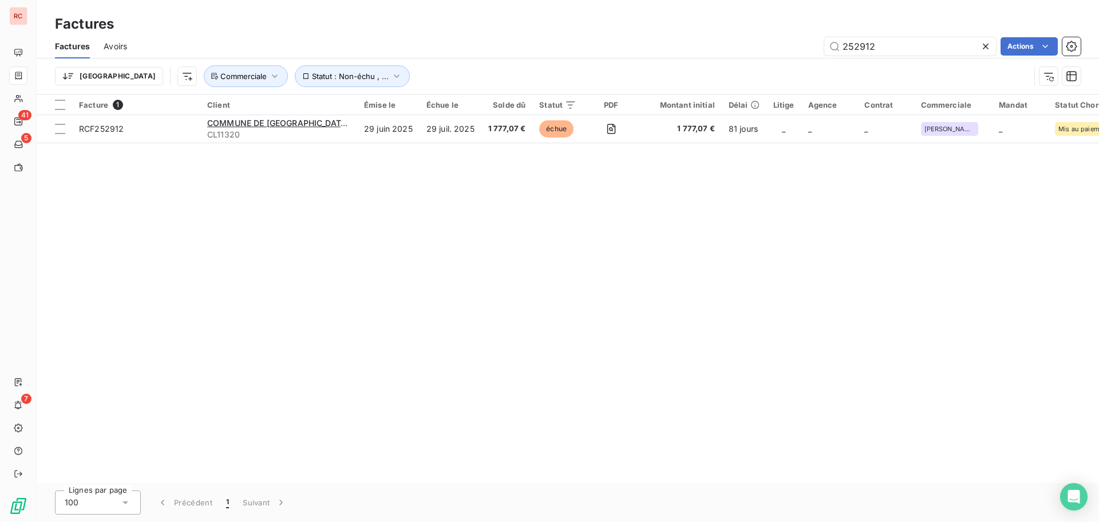
drag, startPoint x: 900, startPoint y: 43, endPoint x: 786, endPoint y: 45, distance: 114.0
click at [786, 45] on div "252912 Actions" at bounding box center [611, 46] width 940 height 18
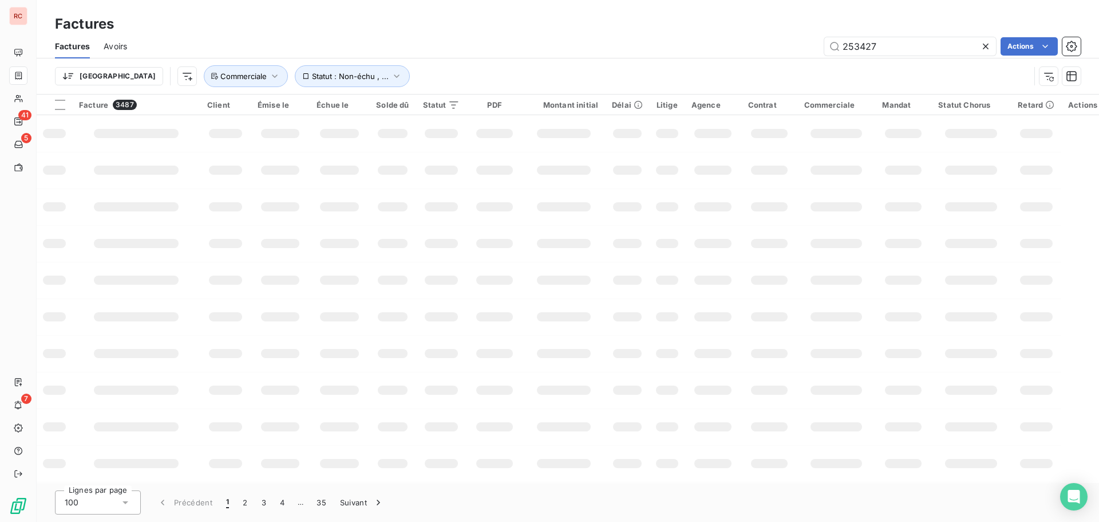
type input "253427"
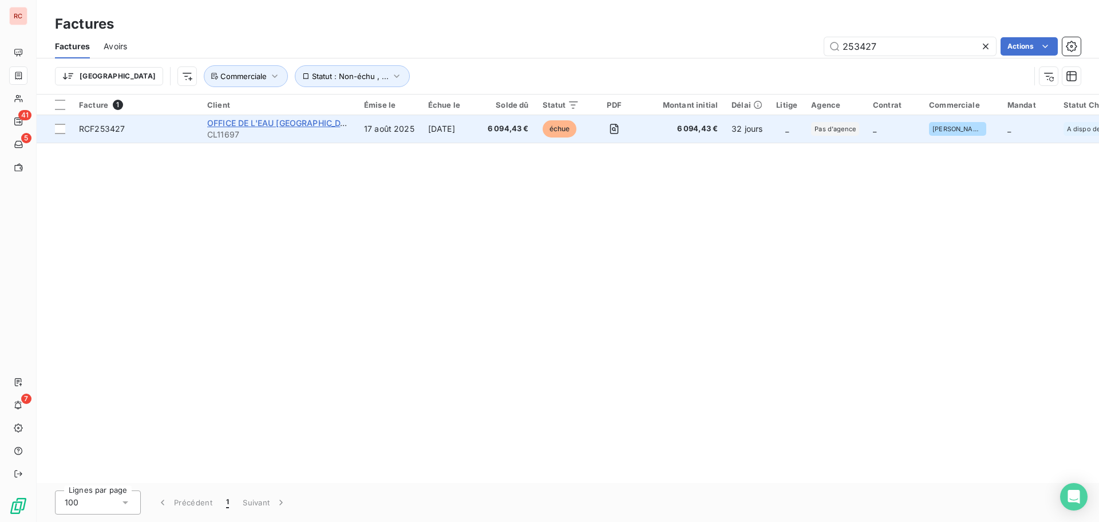
click at [286, 124] on span "OFFICE DE L'EAU GUADELOUPE" at bounding box center [283, 123] width 152 height 10
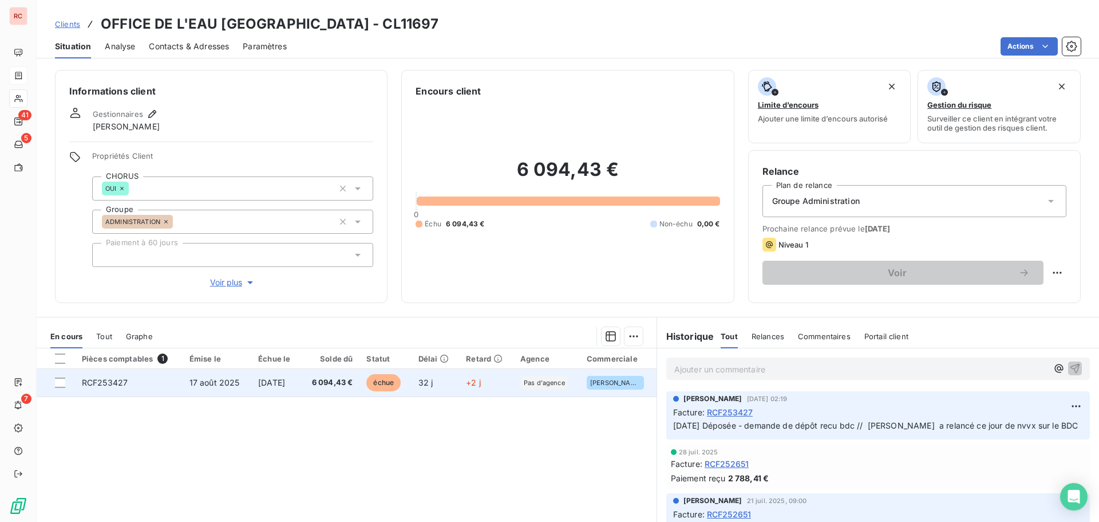
click at [271, 388] on td "[DATE]" at bounding box center [275, 382] width 49 height 27
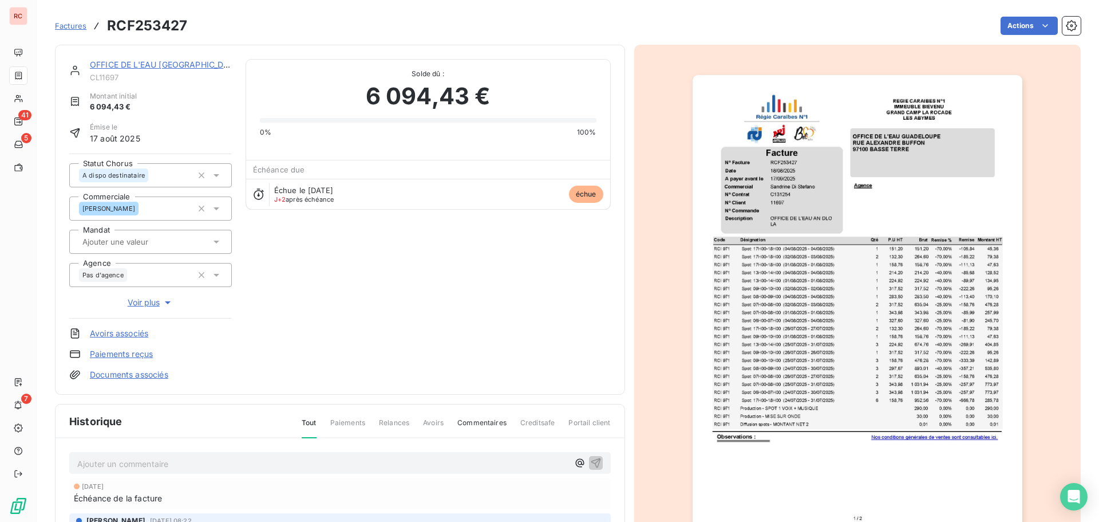
click at [220, 175] on icon at bounding box center [216, 174] width 11 height 11
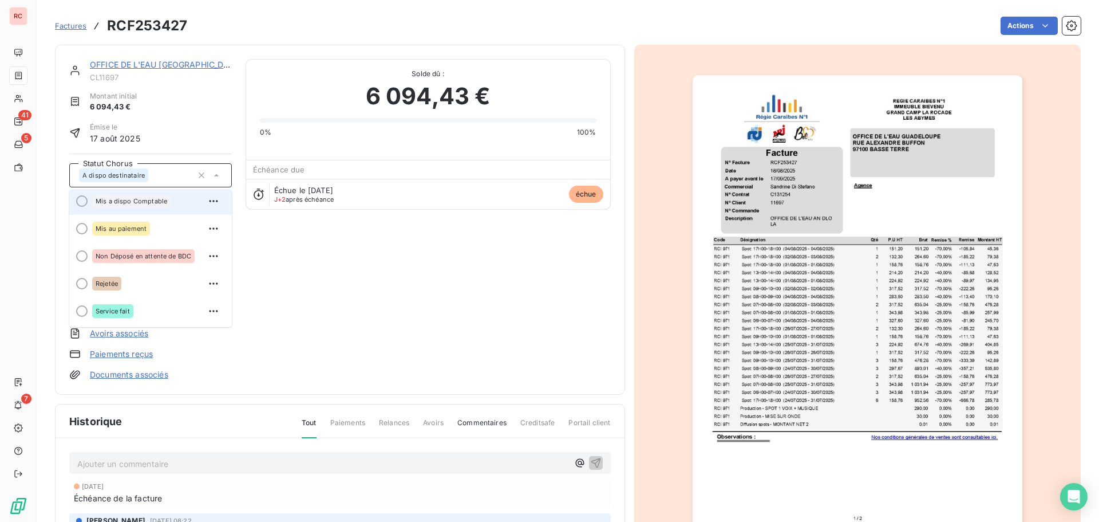
scroll to position [112, 0]
click at [147, 200] on span "Mis a dispo Comptable" at bounding box center [132, 203] width 72 height 7
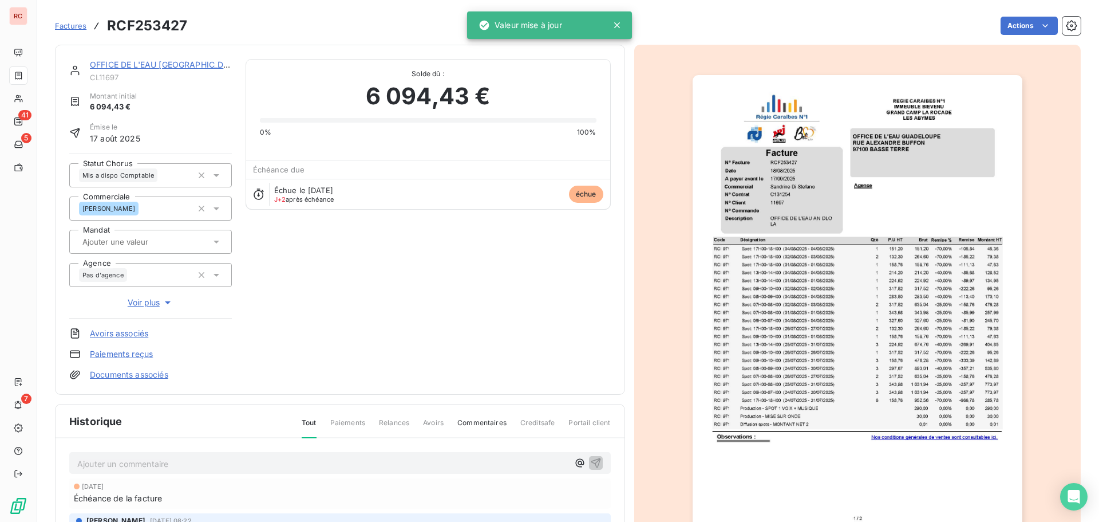
click at [104, 462] on p "Ajouter un commentaire ﻿" at bounding box center [322, 463] width 491 height 14
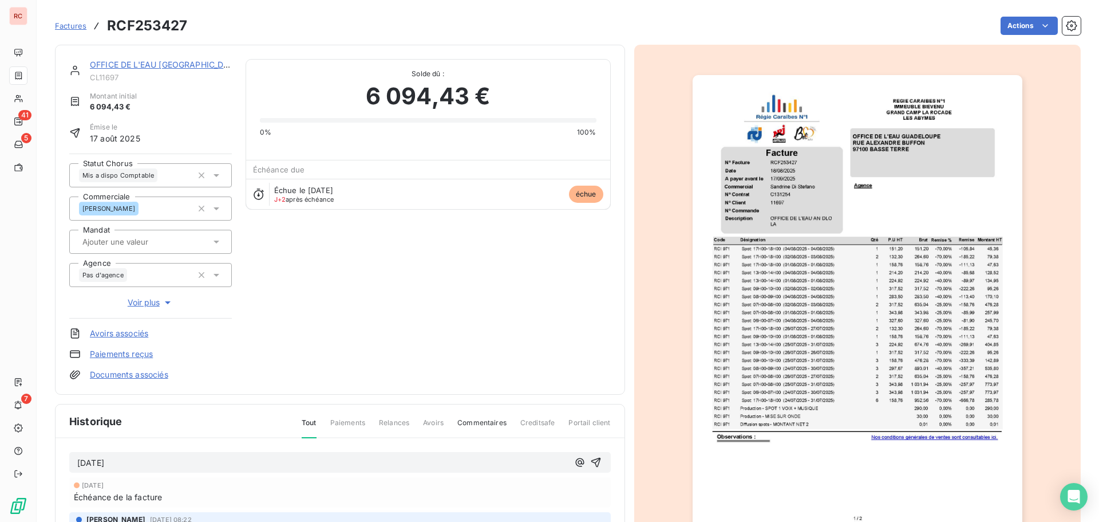
click at [151, 459] on p "[DATE]" at bounding box center [322, 462] width 491 height 13
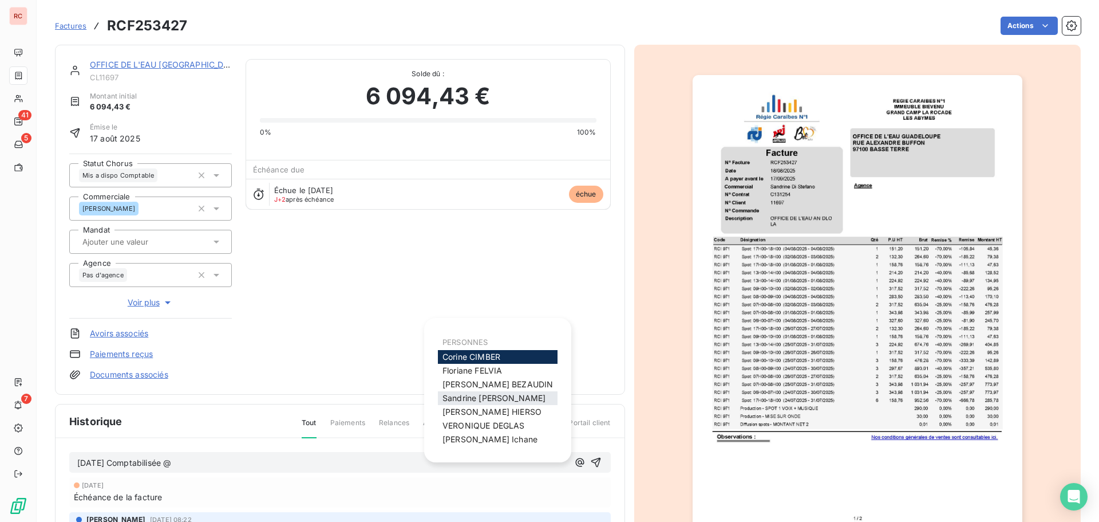
click at [460, 397] on span "Sandrine Di Stefano" at bounding box center [494, 398] width 103 height 10
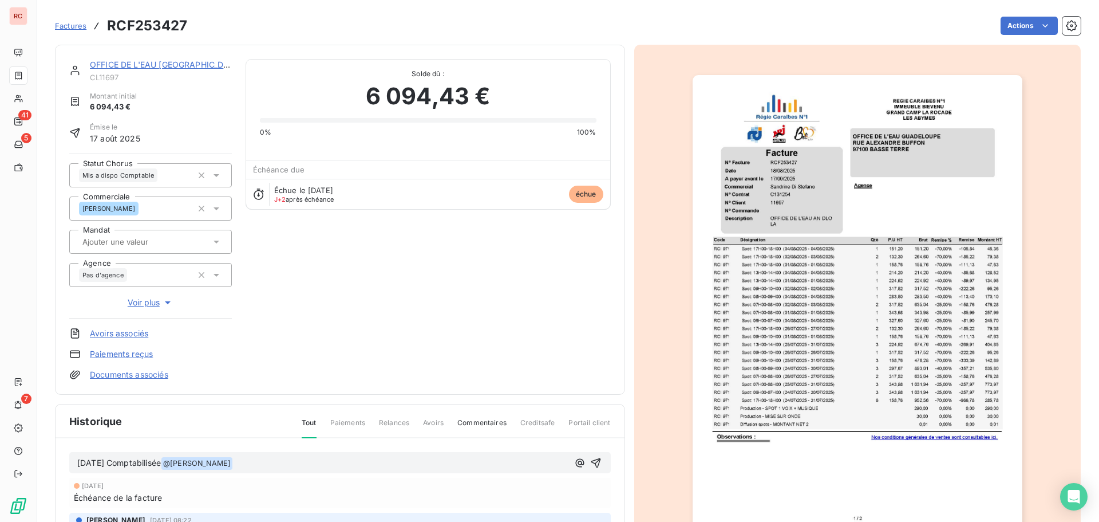
click at [289, 467] on p "18/09/2025 Comptabilisée @ Sandrine Di Stefano ﻿ ﻿" at bounding box center [322, 463] width 491 height 14
click at [590, 459] on icon "button" at bounding box center [595, 462] width 11 height 11
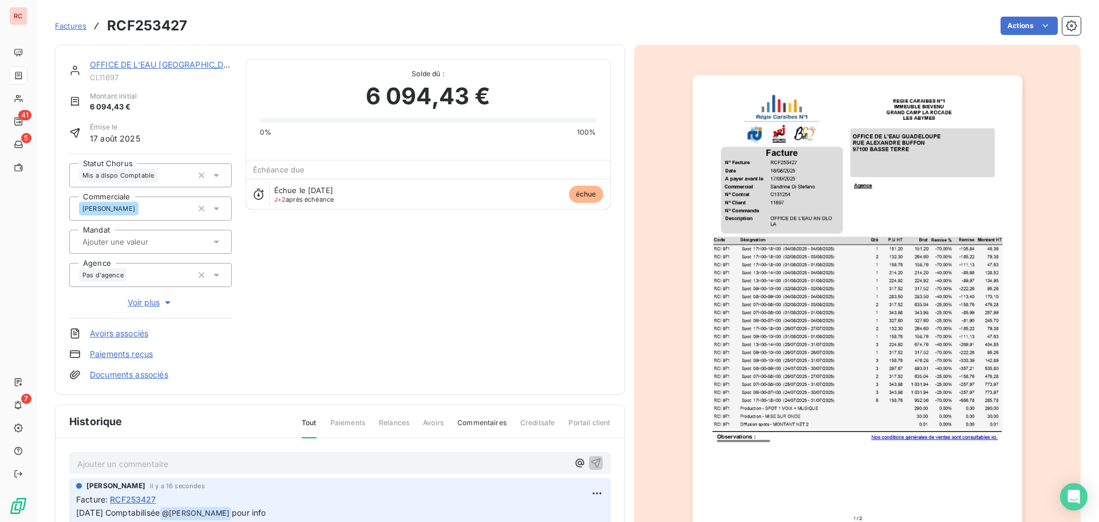
click at [72, 25] on span "Factures" at bounding box center [70, 25] width 31 height 9
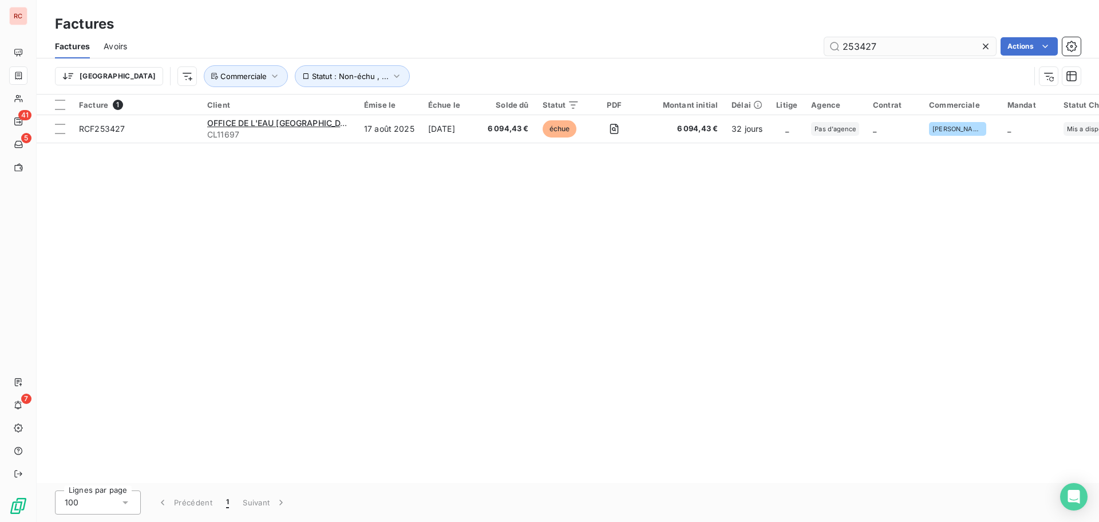
drag, startPoint x: 913, startPoint y: 44, endPoint x: 871, endPoint y: 46, distance: 41.9
click at [871, 46] on input "253427" at bounding box center [911, 46] width 172 height 18
type input "253423"
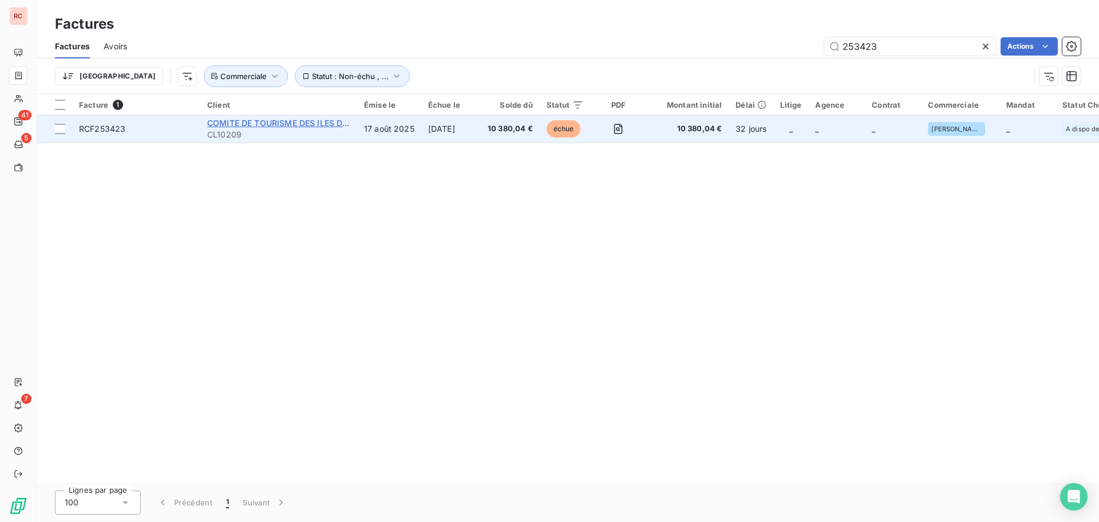
click at [259, 127] on span "COMITE DE TOURISME DES ILES DE [GEOGRAPHIC_DATA] (CTIG) EPCI" at bounding box center [343, 123] width 273 height 10
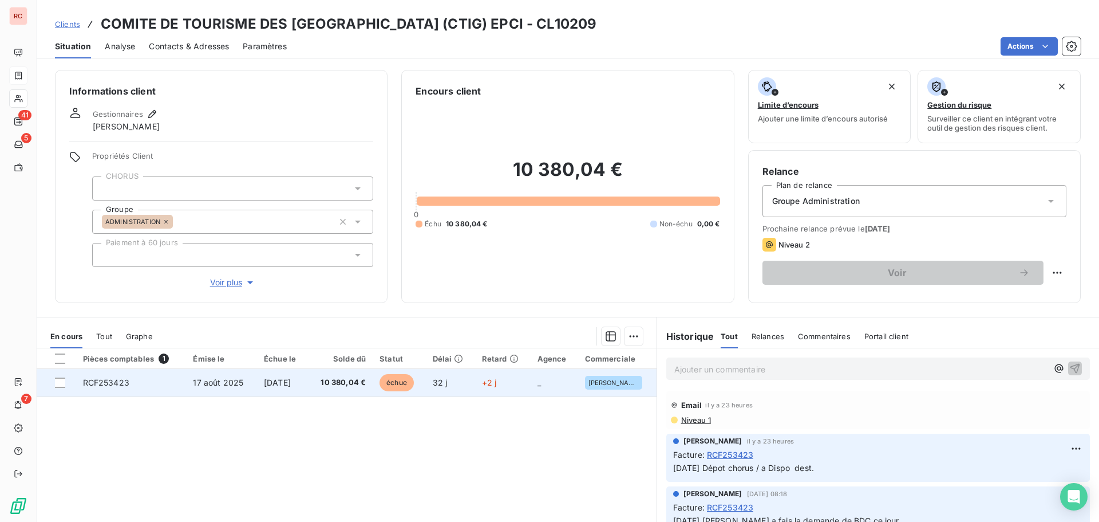
click at [206, 386] on span "17 août 2025" at bounding box center [218, 382] width 50 height 10
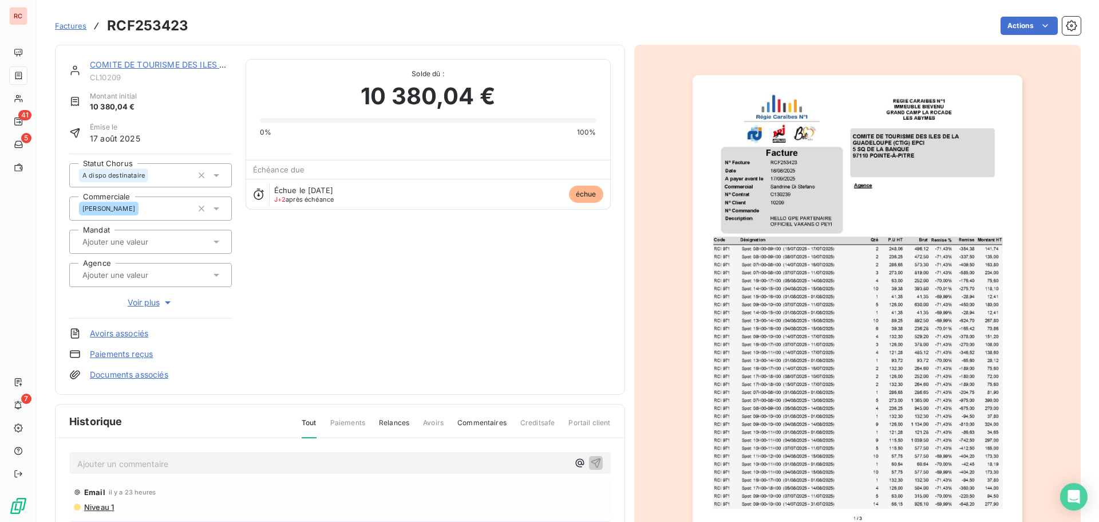
click at [218, 175] on icon at bounding box center [216, 174] width 11 height 11
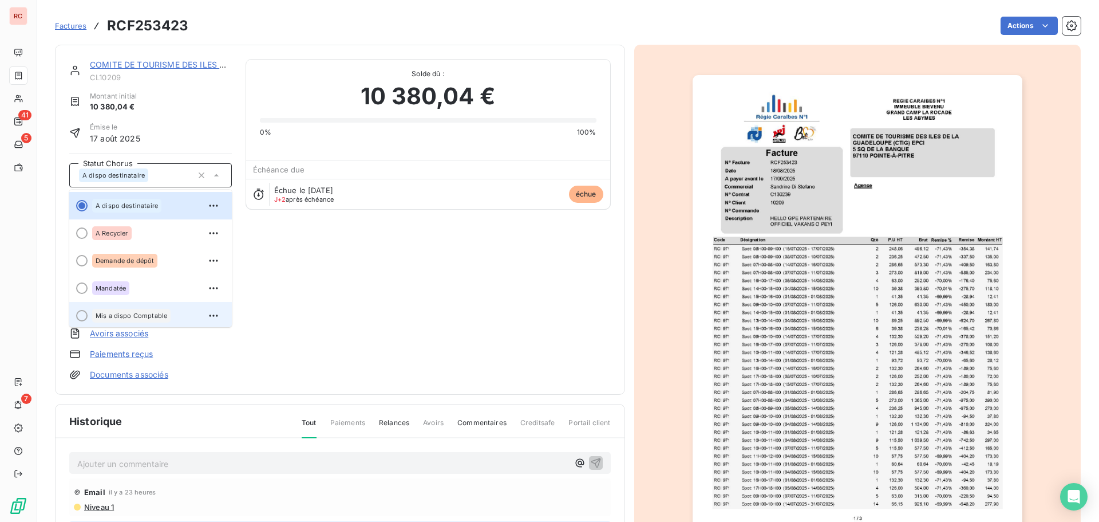
scroll to position [2, 0]
click at [134, 312] on span "Mis a dispo Comptable" at bounding box center [132, 315] width 72 height 7
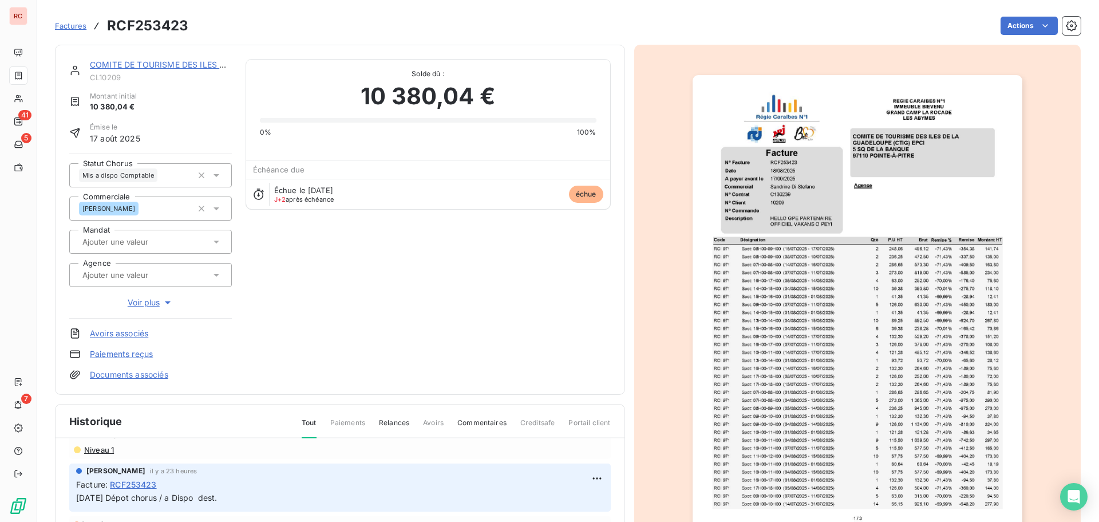
scroll to position [0, 0]
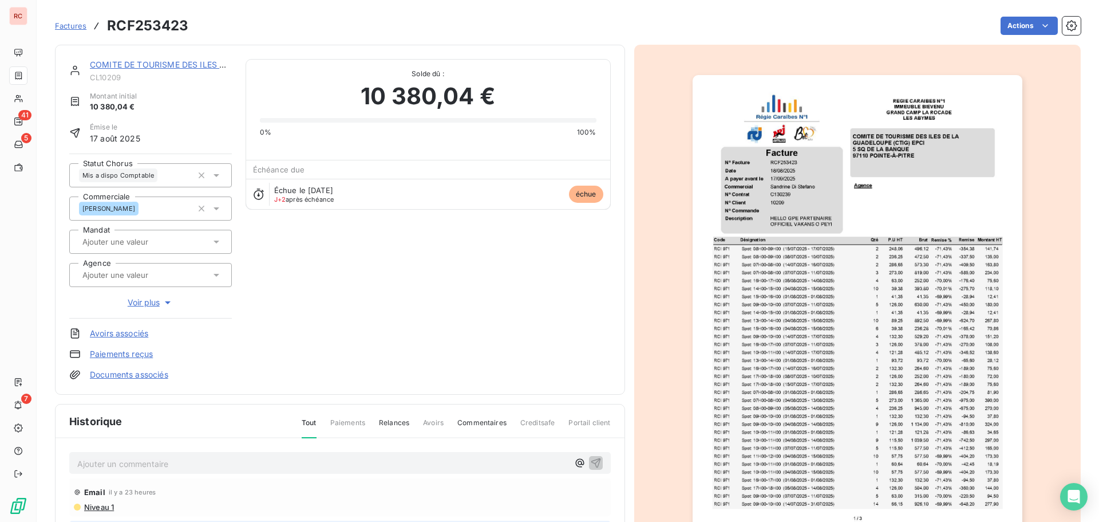
click at [106, 462] on p "Ajouter un commentaire ﻿" at bounding box center [322, 463] width 491 height 14
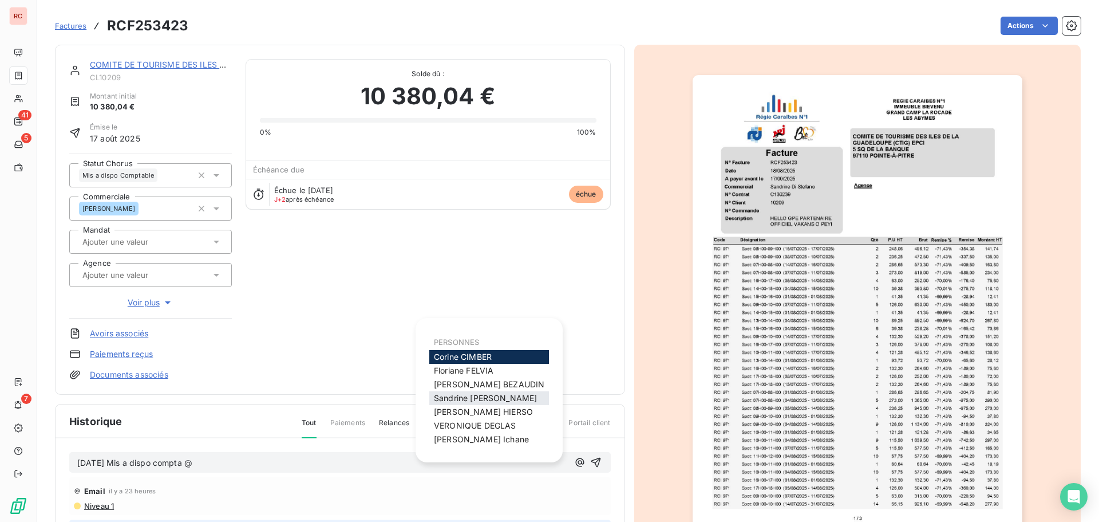
click at [447, 397] on span "Sandrine Di Stefano" at bounding box center [485, 398] width 103 height 10
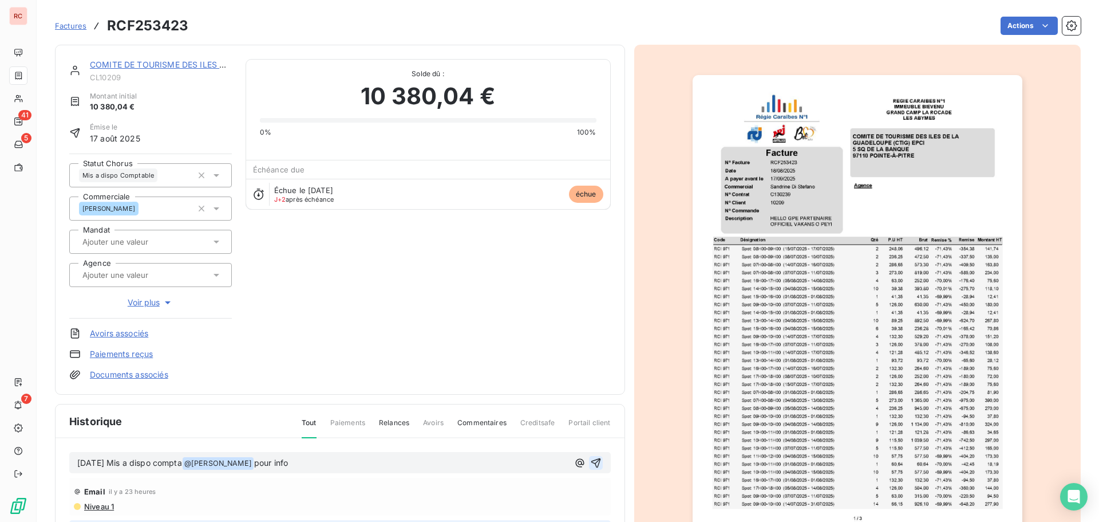
click at [590, 464] on icon "button" at bounding box center [595, 462] width 11 height 11
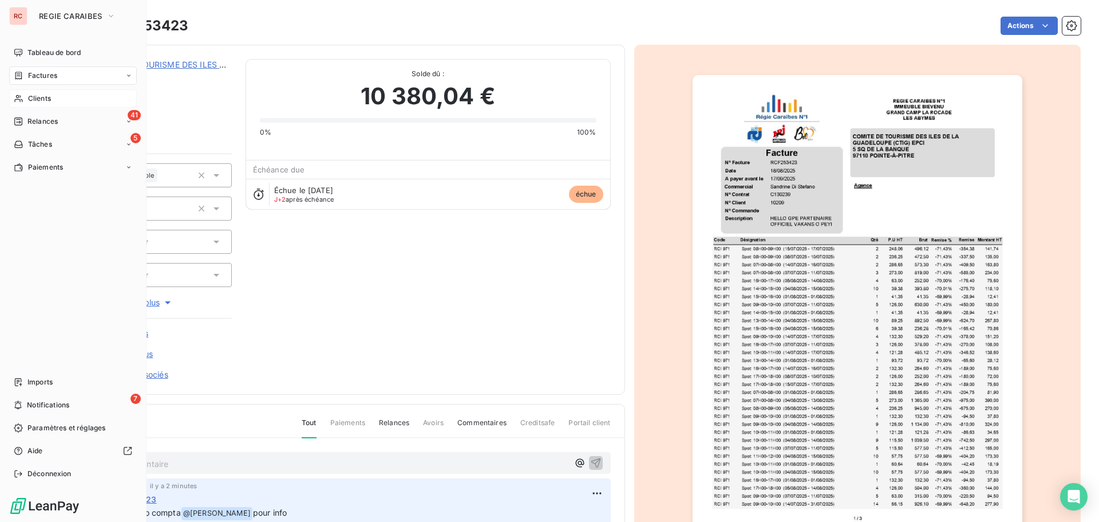
click at [29, 101] on span "Clients" at bounding box center [39, 98] width 23 height 10
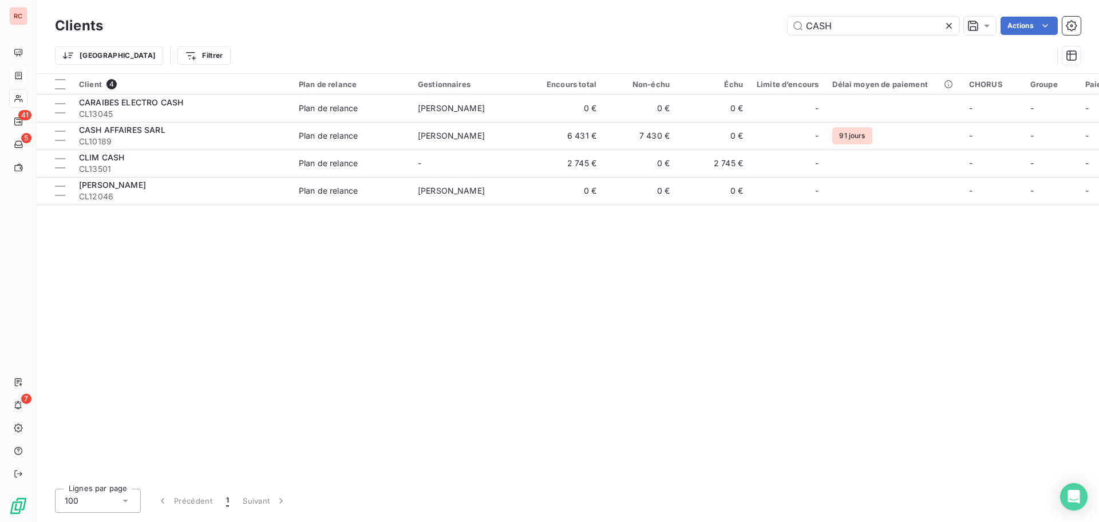
drag, startPoint x: 844, startPoint y: 31, endPoint x: 775, endPoint y: 19, distance: 69.9
click at [775, 19] on div "CASH Actions" at bounding box center [599, 26] width 964 height 18
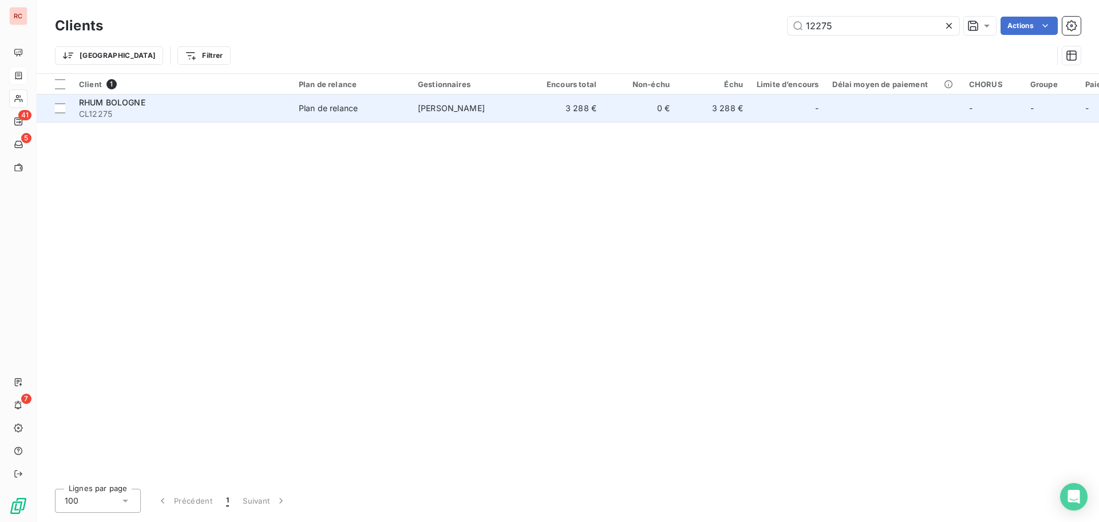
type input "12275"
click at [415, 108] on td "[PERSON_NAME]" at bounding box center [470, 107] width 119 height 27
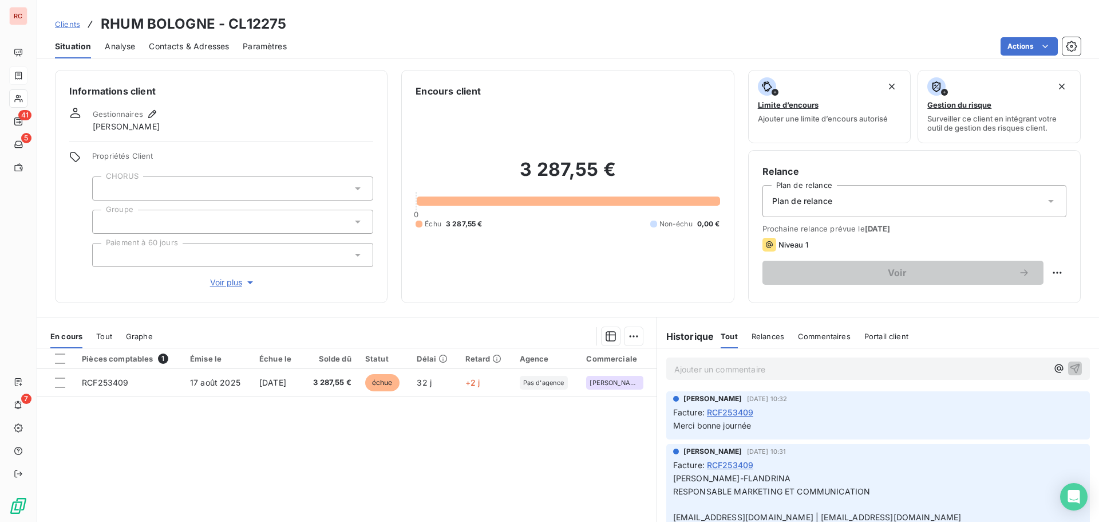
scroll to position [57, 0]
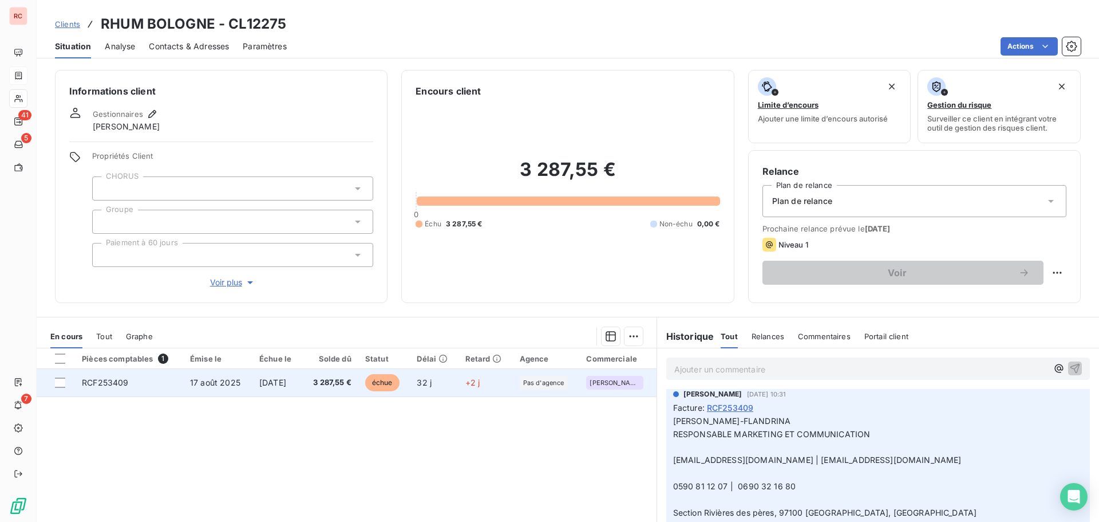
click at [253, 382] on td "[DATE]" at bounding box center [278, 382] width 50 height 27
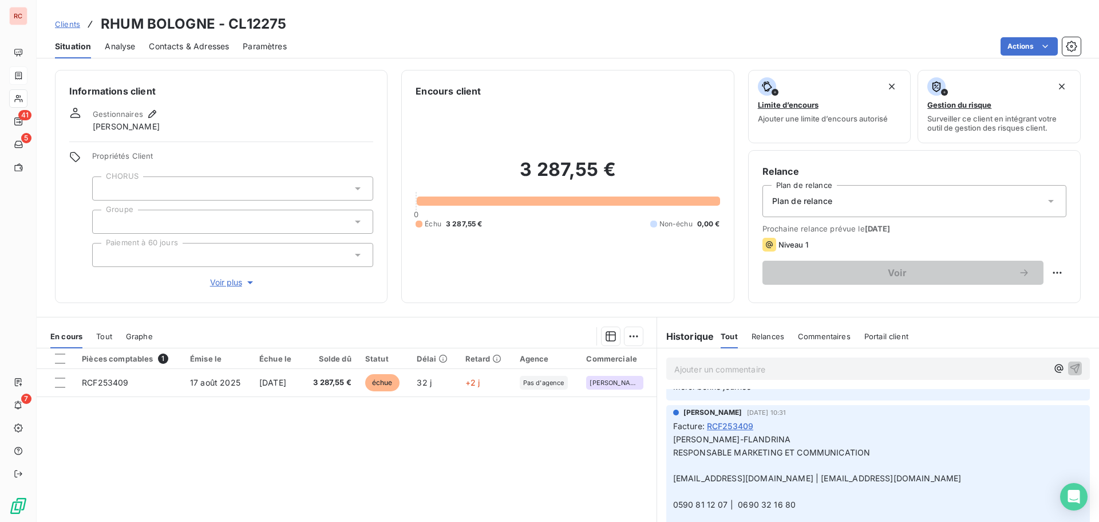
scroll to position [57, 0]
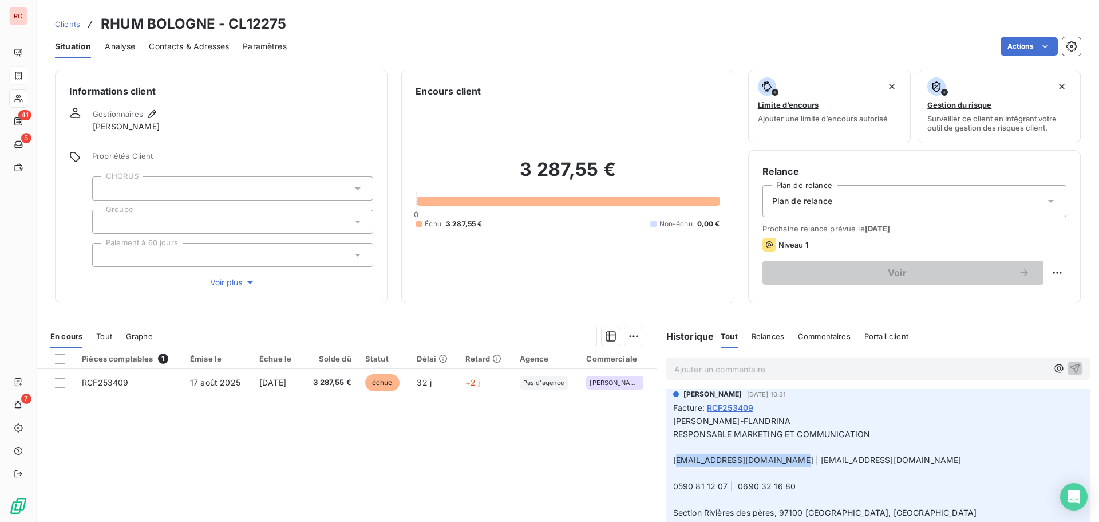
drag, startPoint x: 782, startPoint y: 459, endPoint x: 673, endPoint y: 458, distance: 108.8
click at [673, 458] on span "m.flandrina@rhumbologne.fr | marketing@rhumbologne.fr" at bounding box center [817, 460] width 289 height 10
copy span "m.flandrina@rhumbologne.fr"
click at [184, 50] on span "Contacts & Adresses" at bounding box center [189, 46] width 80 height 11
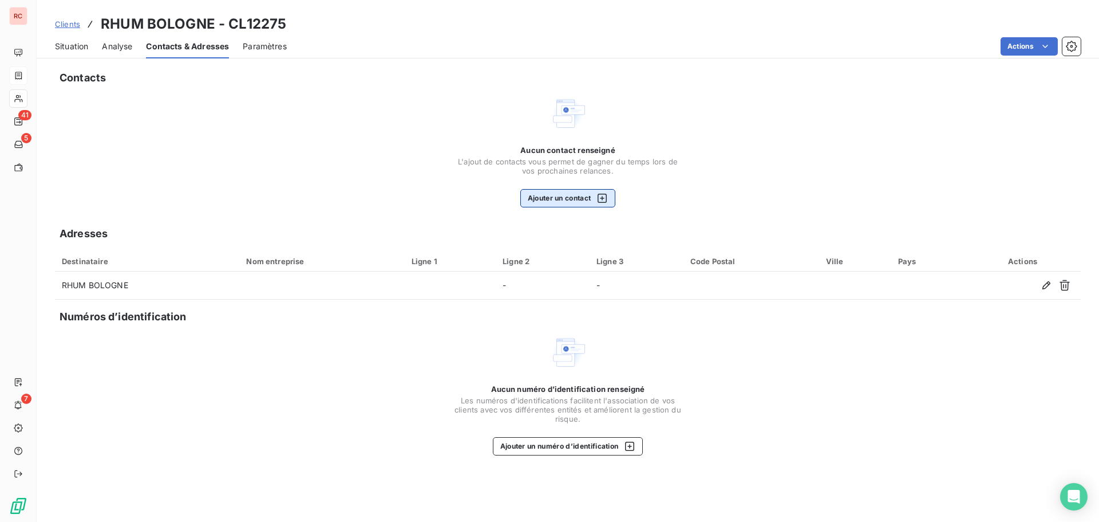
click at [560, 194] on button "Ajouter un contact" at bounding box center [568, 198] width 96 height 18
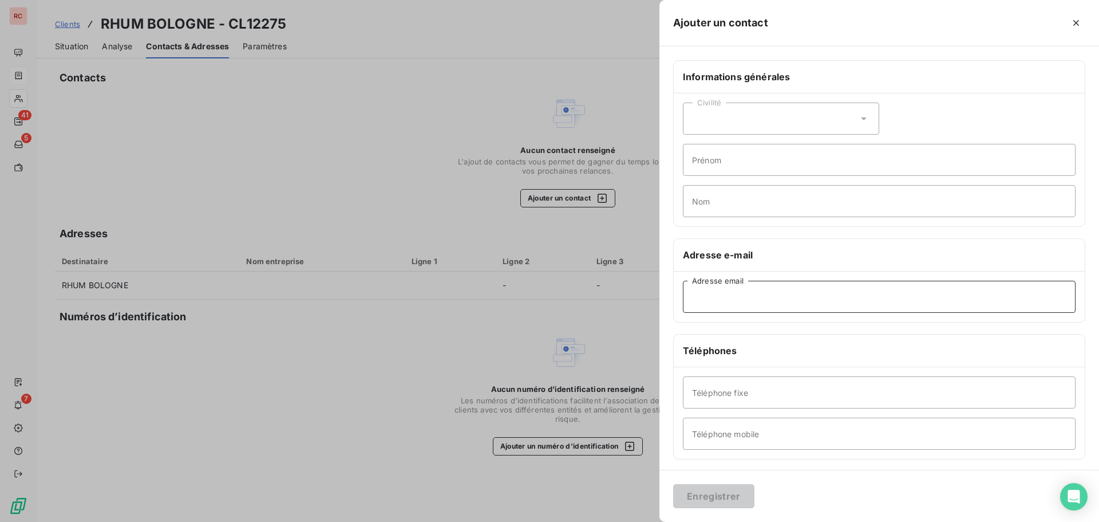
paste input "m.flandrina@rhumbologne.fr"
type input "m.flandrina@rhumbologne.fr"
click at [806, 120] on div "Civilité" at bounding box center [781, 118] width 196 height 32
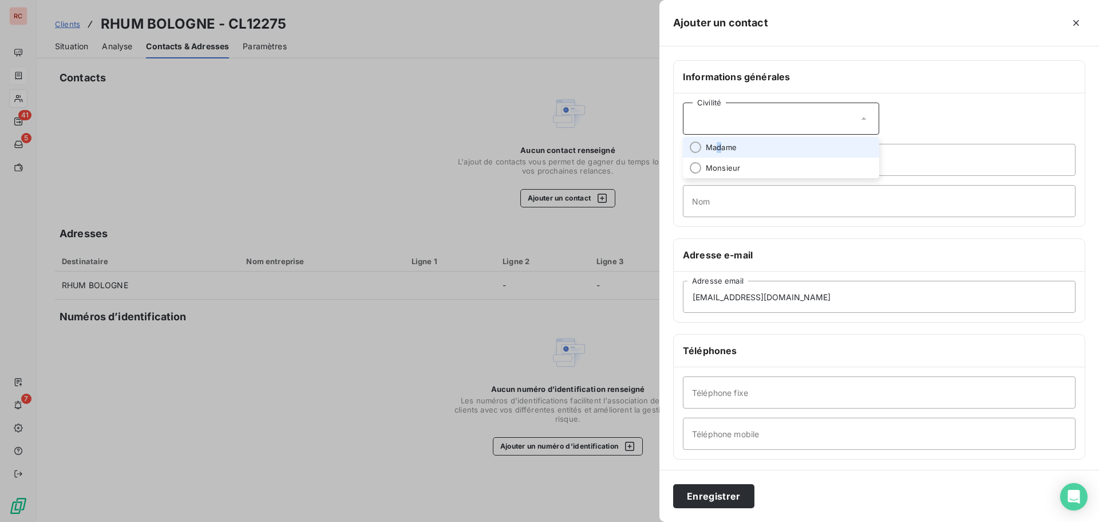
click at [720, 147] on span "Madame" at bounding box center [721, 147] width 31 height 11
click at [720, 199] on input "Nom" at bounding box center [879, 201] width 393 height 32
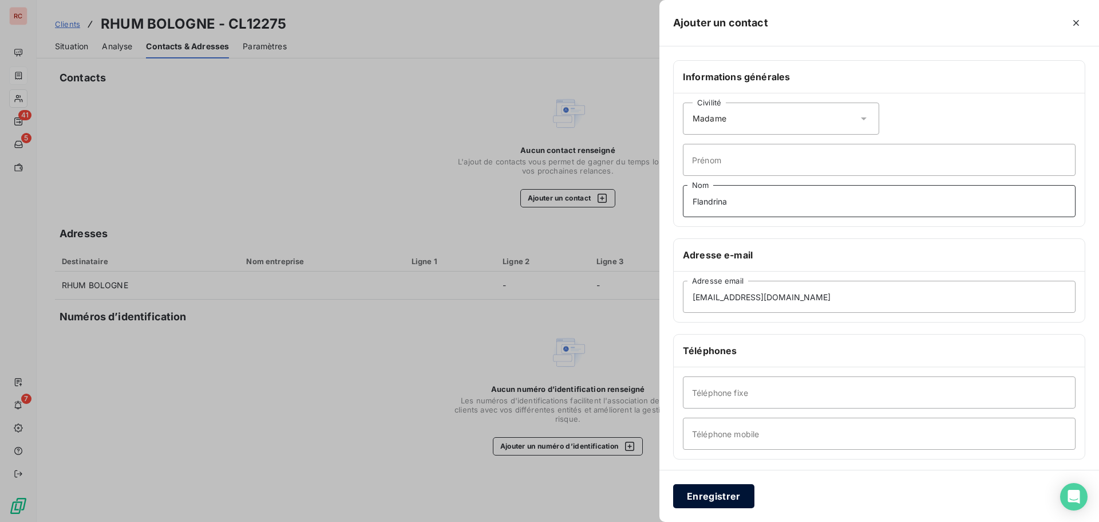
type input "Flandrina"
click at [736, 502] on button "Enregistrer" at bounding box center [713, 496] width 81 height 24
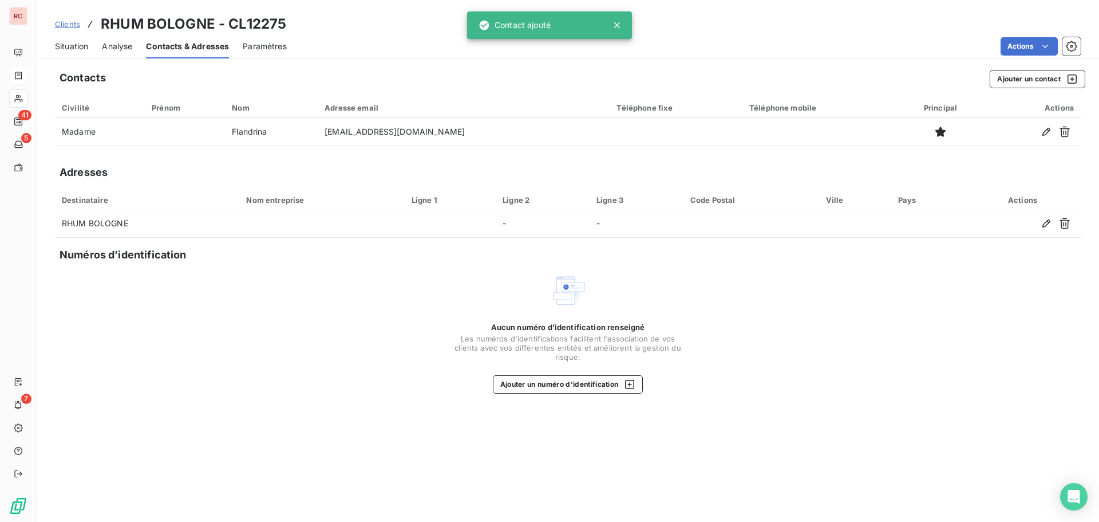
click at [70, 30] on div "Clients RHUM BOLOGNE - CL12275" at bounding box center [170, 24] width 231 height 21
click at [67, 29] on link "Clients" at bounding box center [67, 23] width 25 height 11
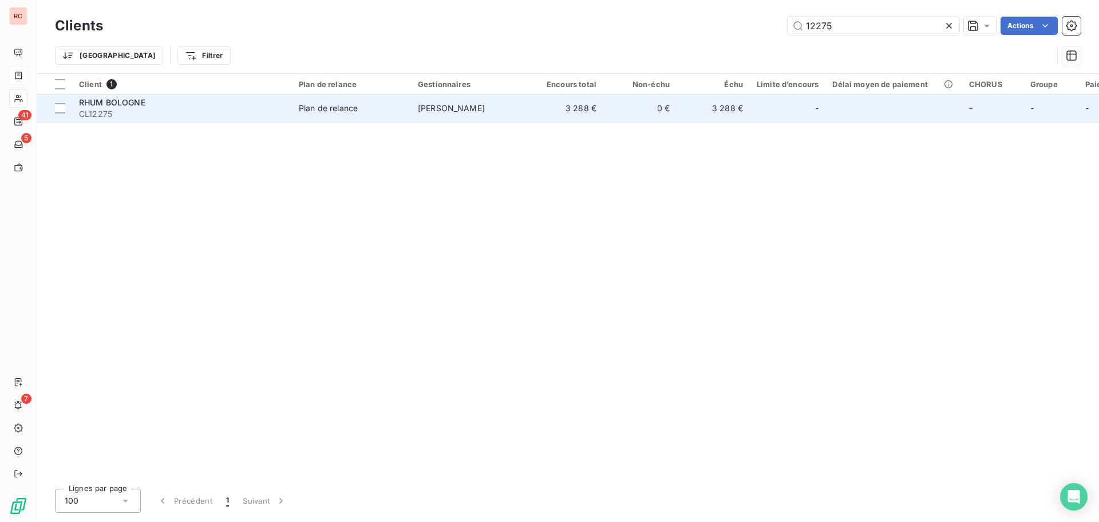
click at [104, 113] on span "CL12275" at bounding box center [182, 113] width 206 height 11
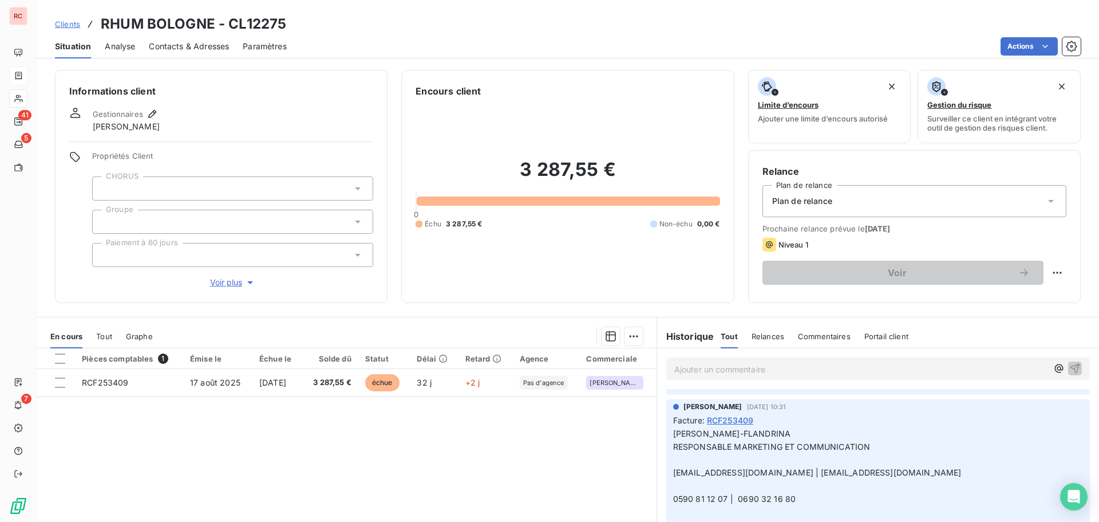
scroll to position [57, 0]
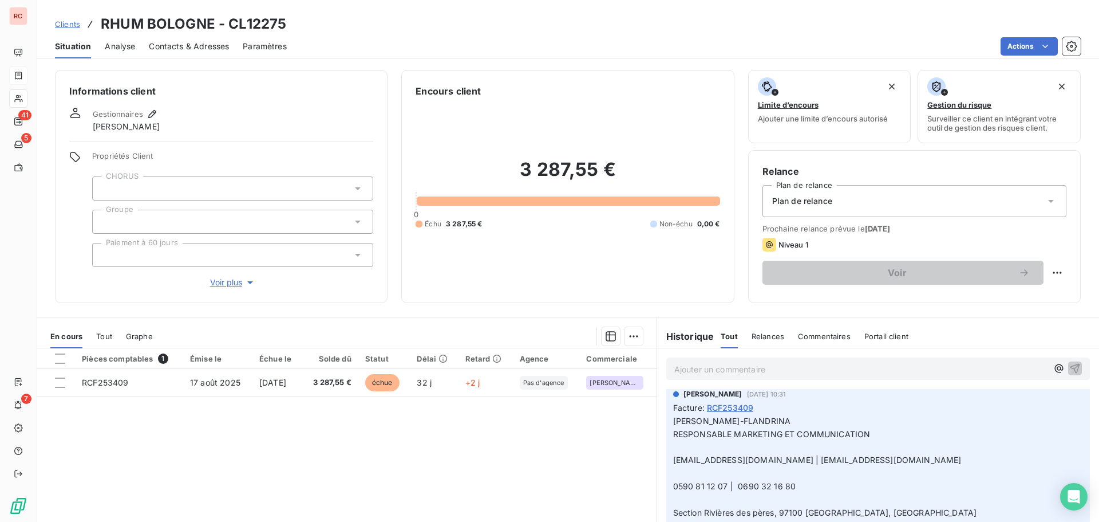
drag, startPoint x: 796, startPoint y: 483, endPoint x: 744, endPoint y: 483, distance: 52.1
click at [736, 484] on p "MAËVA MÉCORVIN-FLANDRINA RESPONSABLE MARKETING ET COMMUNICATION ﻿ m.flandrina@r…" at bounding box center [878, 506] width 410 height 183
copy span "0690 32 16 80"
click at [201, 48] on span "Contacts & Adresses" at bounding box center [189, 46] width 80 height 11
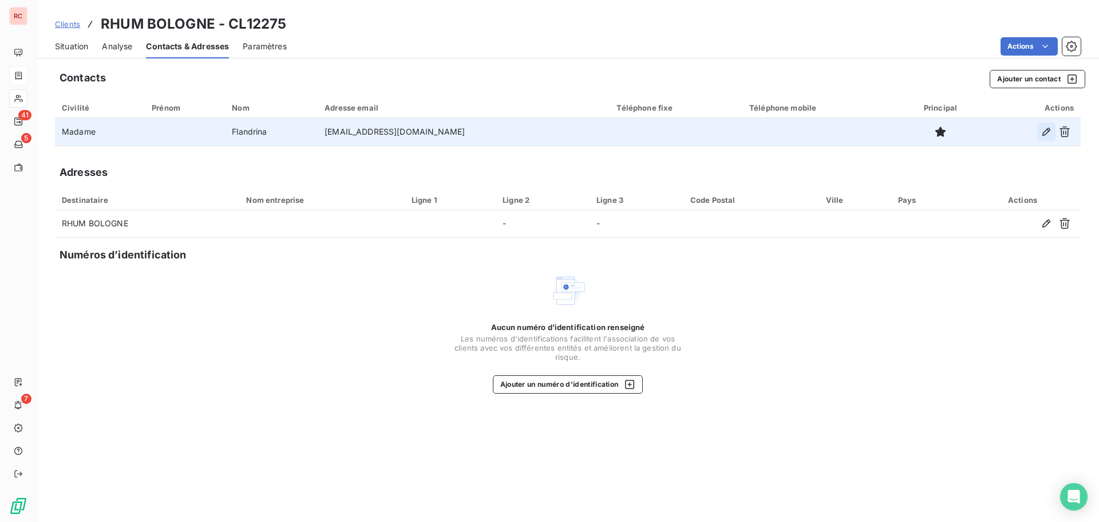
click at [1046, 132] on icon "button" at bounding box center [1046, 131] width 11 height 11
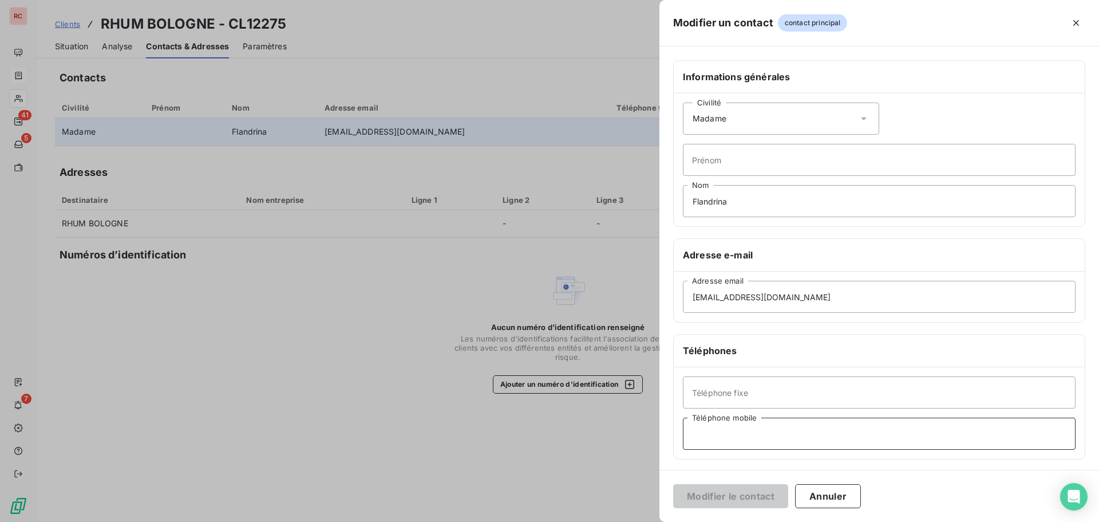
click at [701, 428] on input "Téléphone mobile" at bounding box center [879, 433] width 393 height 32
paste input "0690 32 16 80"
click at [719, 435] on input "+590 0690 32 16 80" at bounding box center [879, 433] width 393 height 32
type input "+590 690 32 16 80"
click at [755, 502] on button "Modifier le contact" at bounding box center [730, 496] width 115 height 24
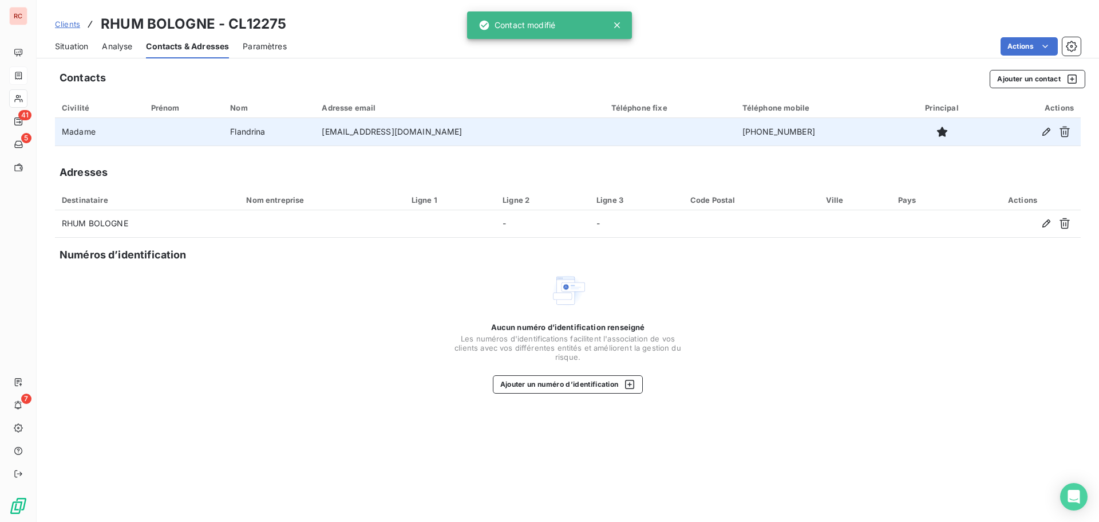
click at [76, 48] on span "Situation" at bounding box center [71, 46] width 33 height 11
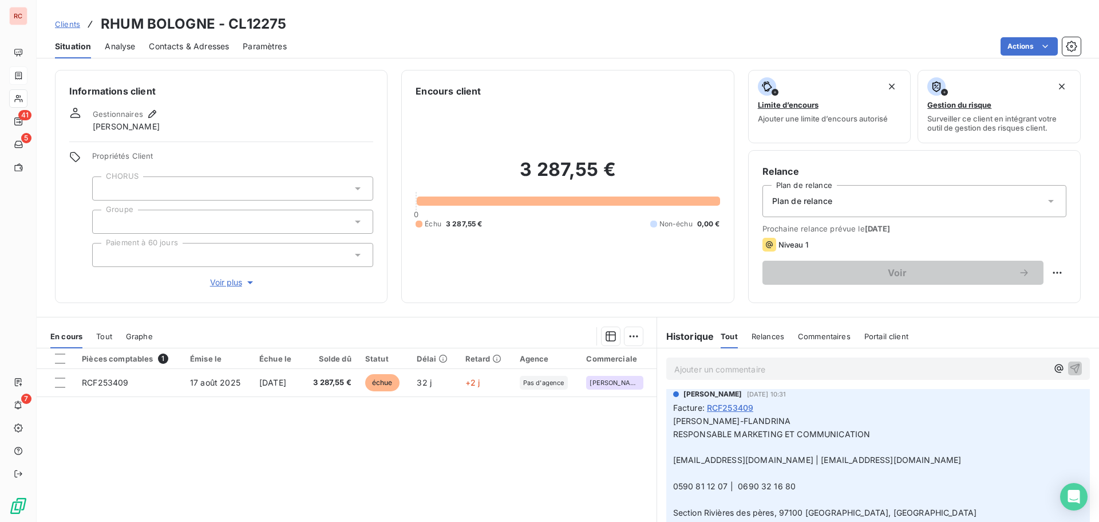
drag, startPoint x: 793, startPoint y: 487, endPoint x: 741, endPoint y: 490, distance: 52.2
click at [741, 490] on p "MAËVA MÉCORVIN-FLANDRINA RESPONSABLE MARKETING ET COMMUNICATION ﻿ m.flandrina@r…" at bounding box center [878, 506] width 410 height 183
drag, startPoint x: 727, startPoint y: 485, endPoint x: 676, endPoint y: 486, distance: 51.0
click at [676, 486] on span "0590 81 12 07 | 0690 32 16 80" at bounding box center [734, 486] width 123 height 10
copy span "590 81 12 07"
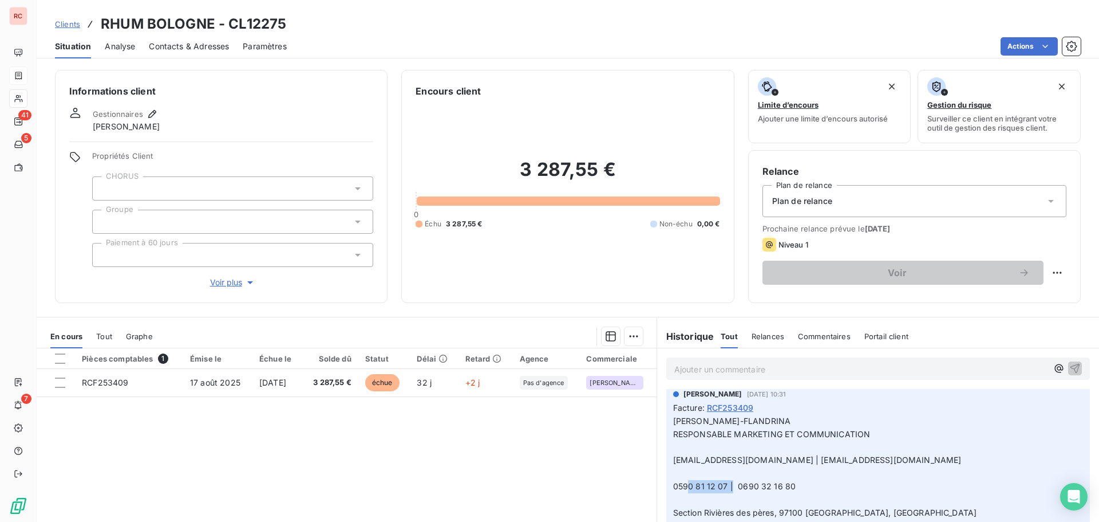
click at [184, 41] on span "Contacts & Adresses" at bounding box center [189, 46] width 80 height 11
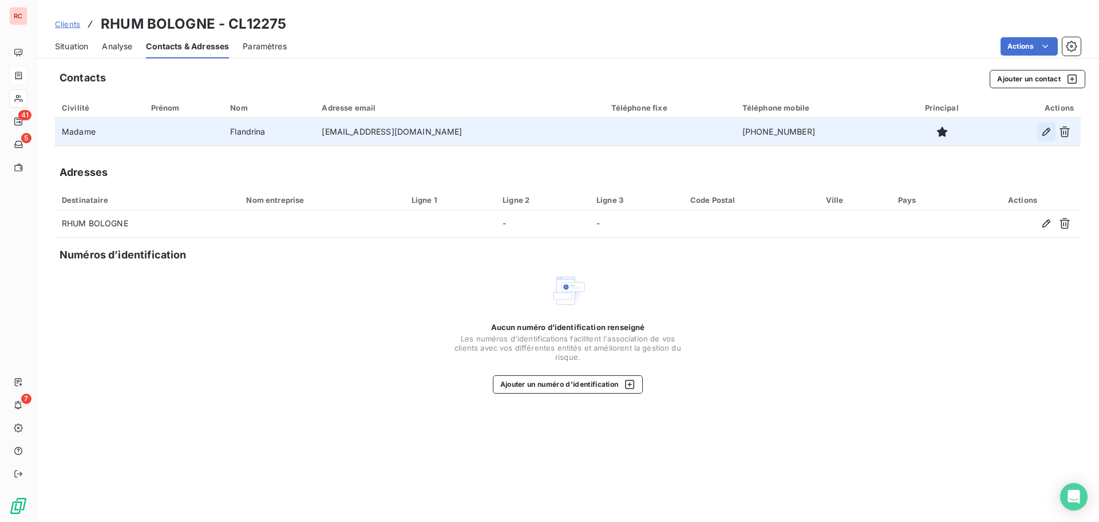
click at [1044, 129] on icon "button" at bounding box center [1046, 131] width 11 height 11
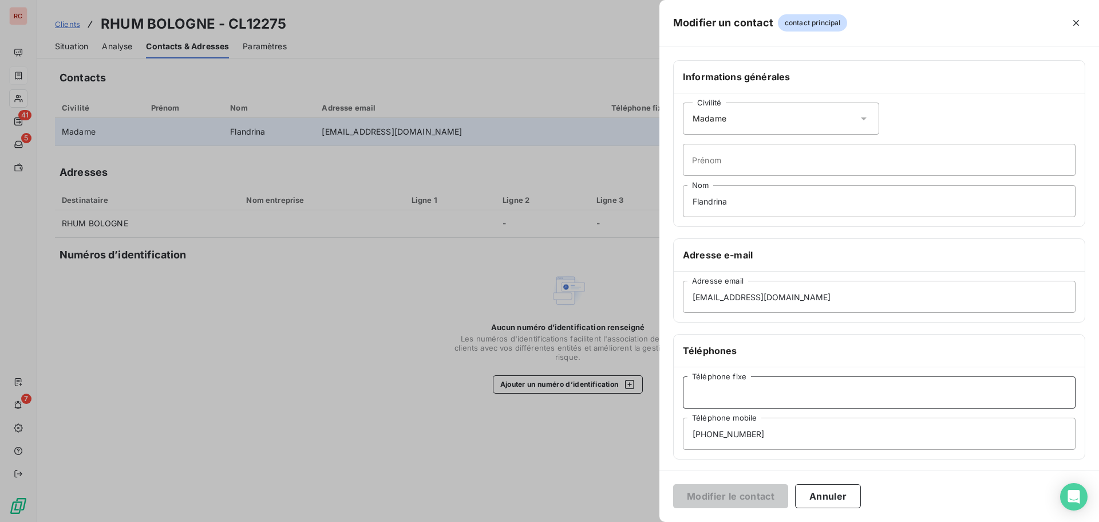
click at [707, 400] on input "Téléphone fixe" at bounding box center [879, 392] width 393 height 32
paste input "590 81 12 07"
type input "+ 590 590 81 12 07"
click at [759, 500] on button "Modifier le contact" at bounding box center [730, 496] width 115 height 24
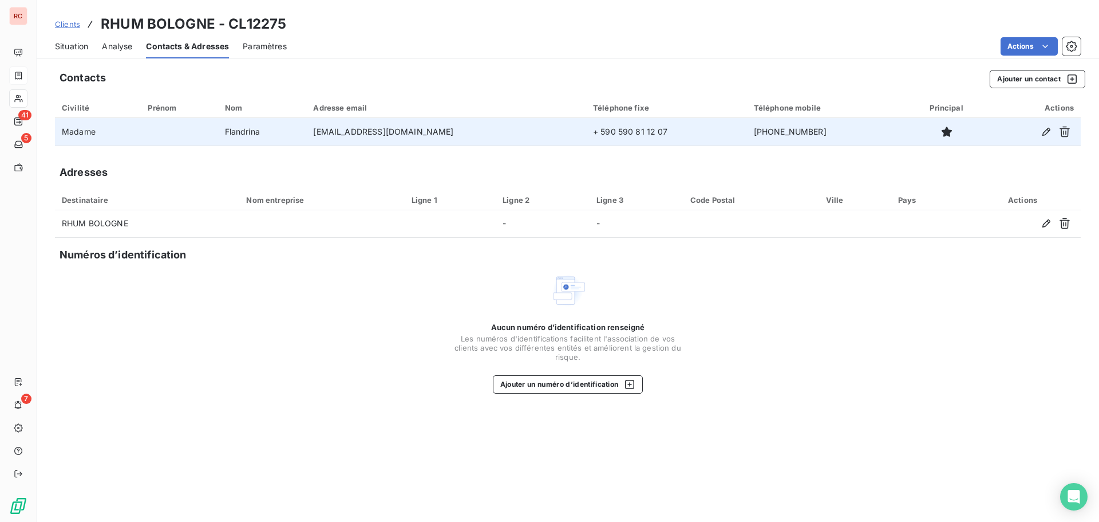
click at [68, 46] on span "Situation" at bounding box center [71, 46] width 33 height 11
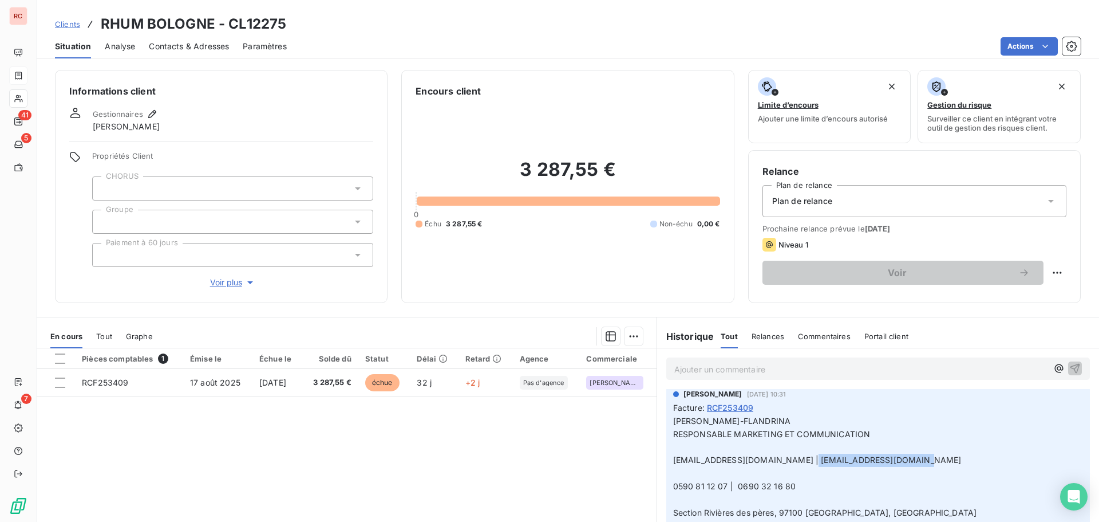
drag, startPoint x: 901, startPoint y: 463, endPoint x: 790, endPoint y: 463, distance: 110.5
click at [790, 463] on p "MAËVA MÉCORVIN-FLANDRINA RESPONSABLE MARKETING ET COMMUNICATION ﻿ m.flandrina@r…" at bounding box center [878, 506] width 410 height 183
copy span "marketing@rhumbologne.fr"
click at [205, 46] on span "Contacts & Adresses" at bounding box center [189, 46] width 80 height 11
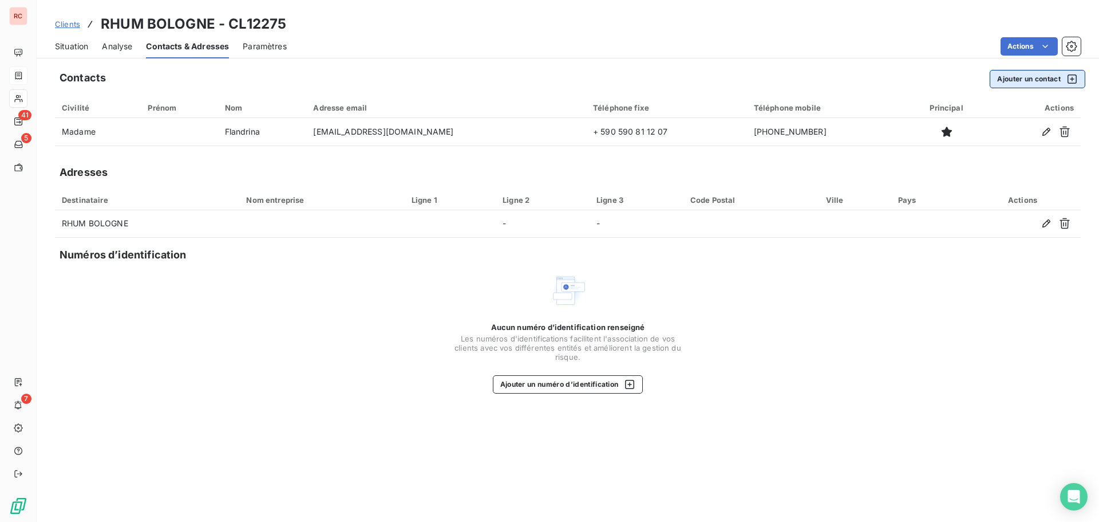
click at [1034, 85] on button "Ajouter un contact" at bounding box center [1038, 79] width 96 height 18
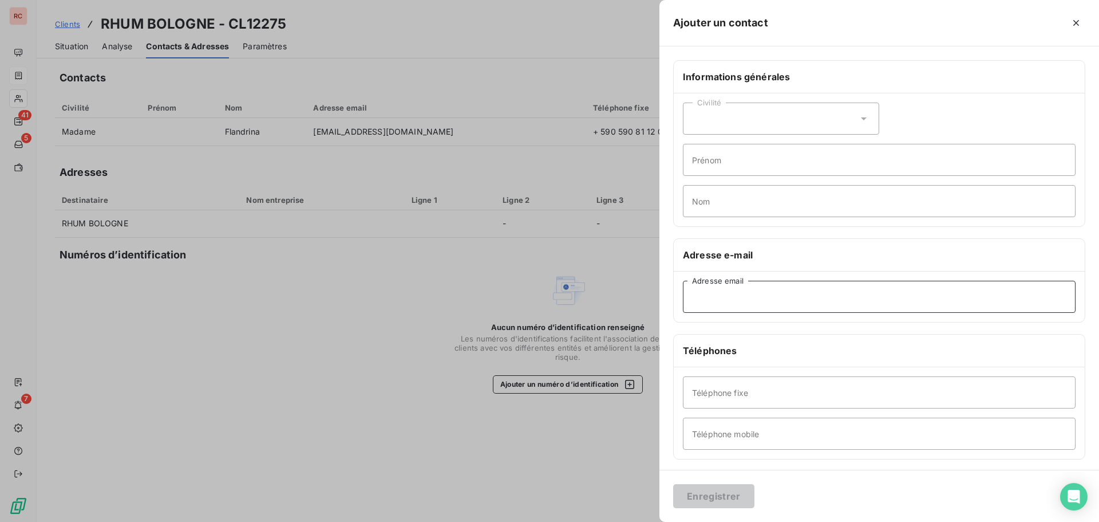
click at [713, 294] on input "Adresse email" at bounding box center [879, 297] width 393 height 32
paste input "marketing@rhumbologne.fr"
type input "marketing@rhumbologne.fr"
click at [708, 494] on button "Enregistrer" at bounding box center [713, 496] width 81 height 24
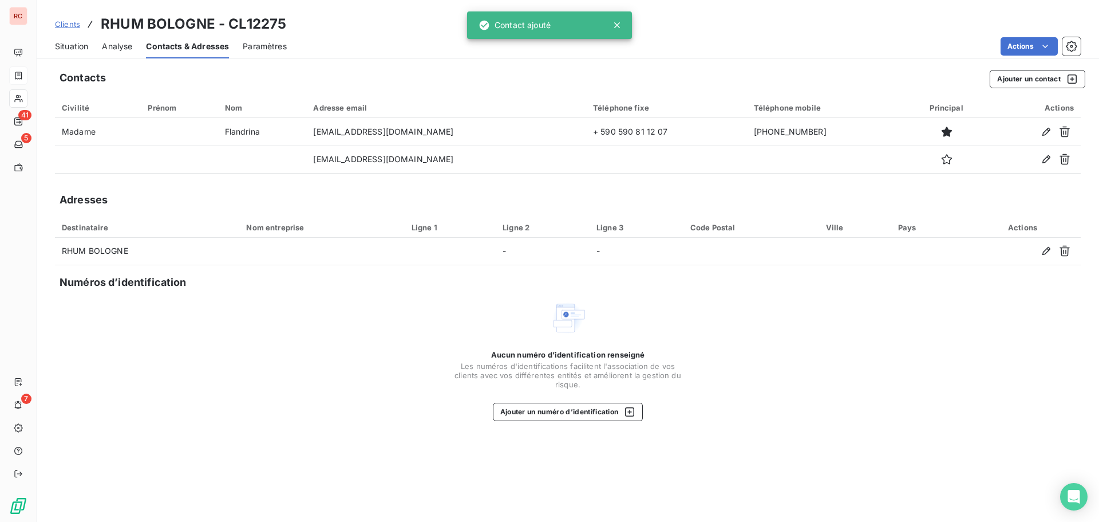
click at [71, 48] on span "Situation" at bounding box center [71, 46] width 33 height 11
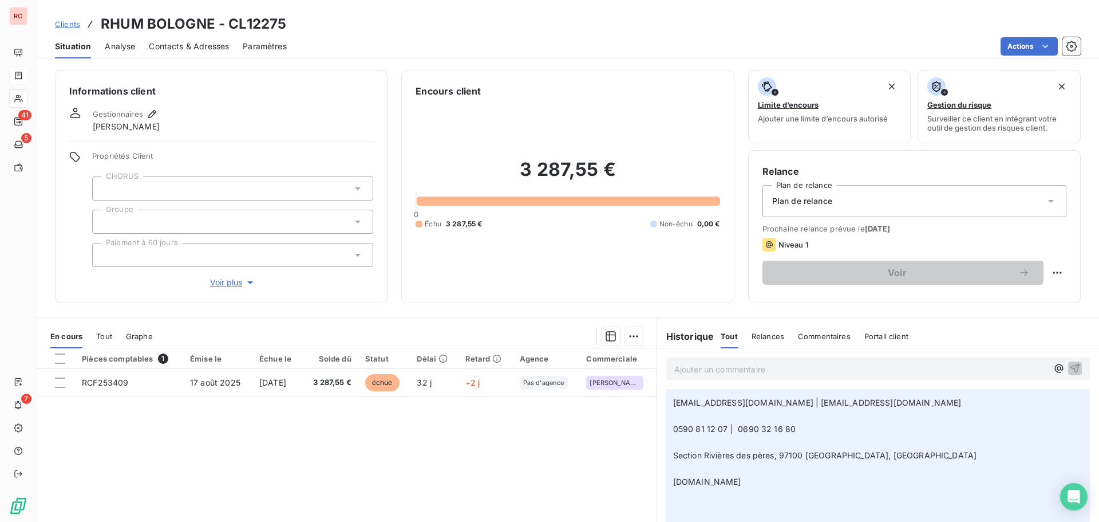
scroll to position [0, 0]
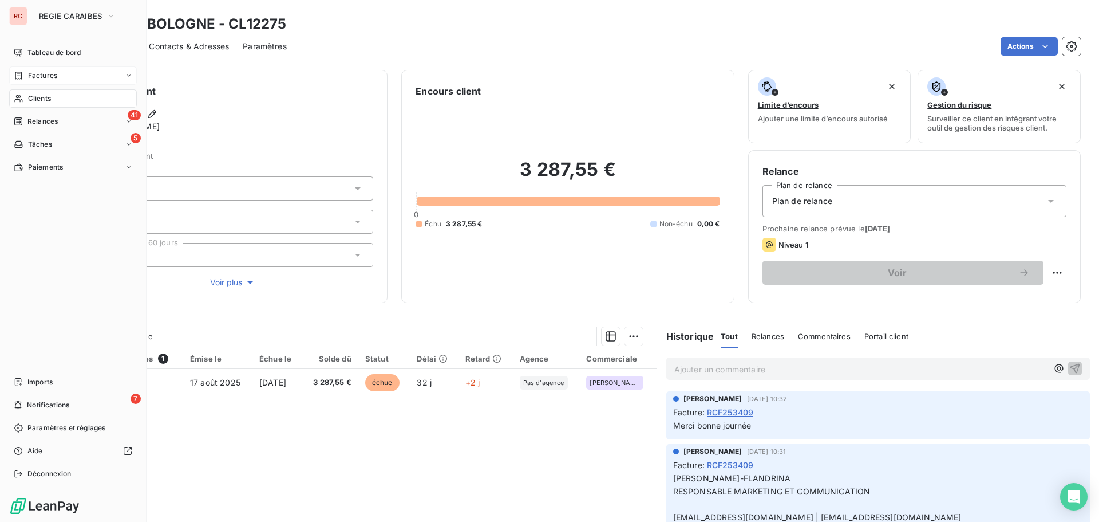
click at [36, 97] on span "Clients" at bounding box center [39, 98] width 23 height 10
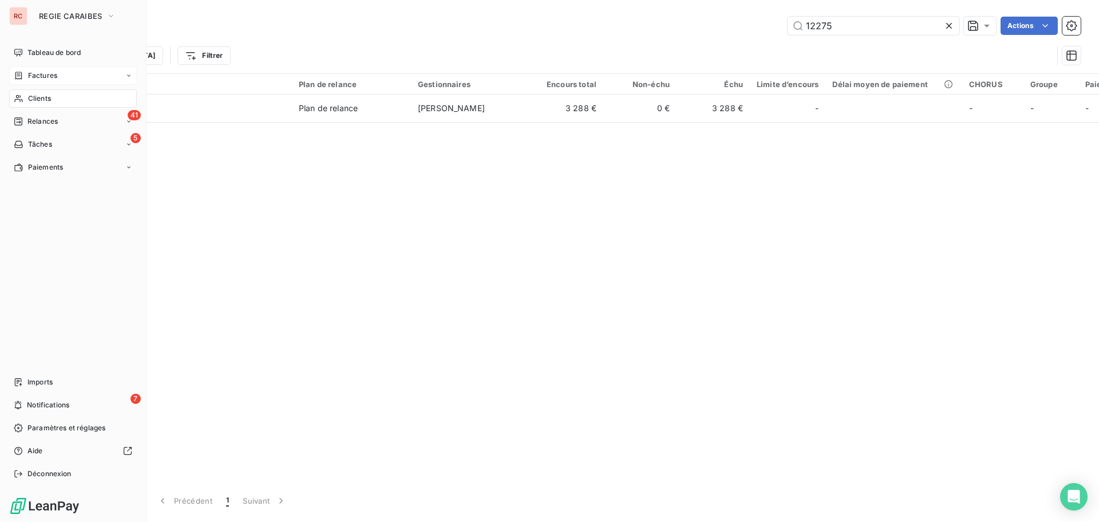
click at [44, 74] on span "Factures" at bounding box center [42, 75] width 29 height 10
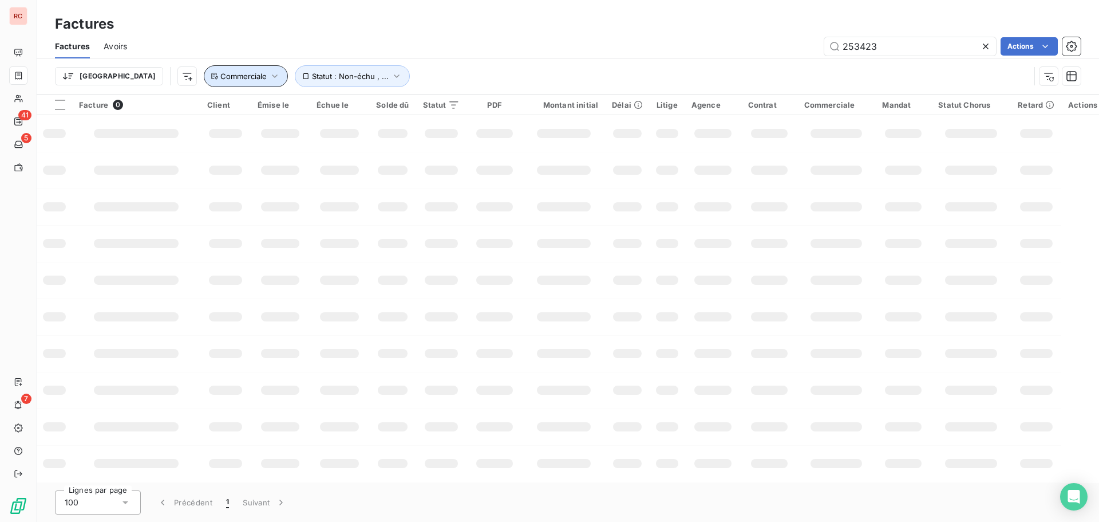
click at [269, 77] on icon "button" at bounding box center [274, 75] width 11 height 11
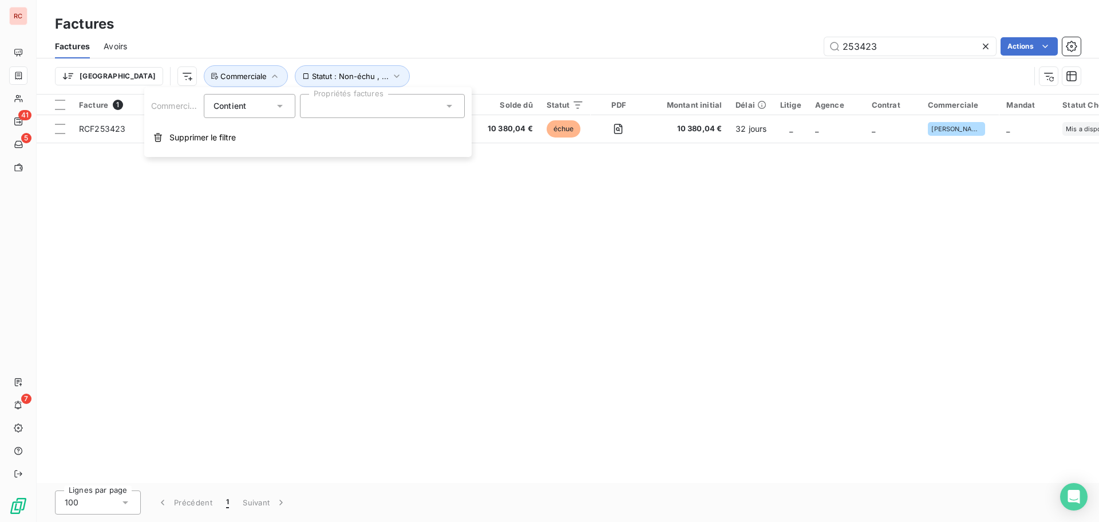
click at [355, 104] on div at bounding box center [382, 106] width 165 height 24
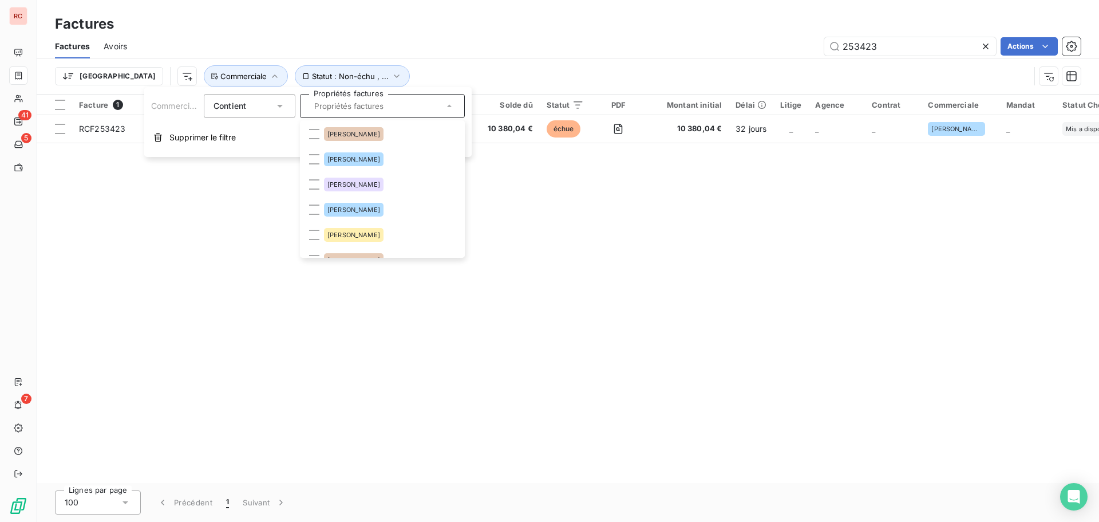
scroll to position [218, 0]
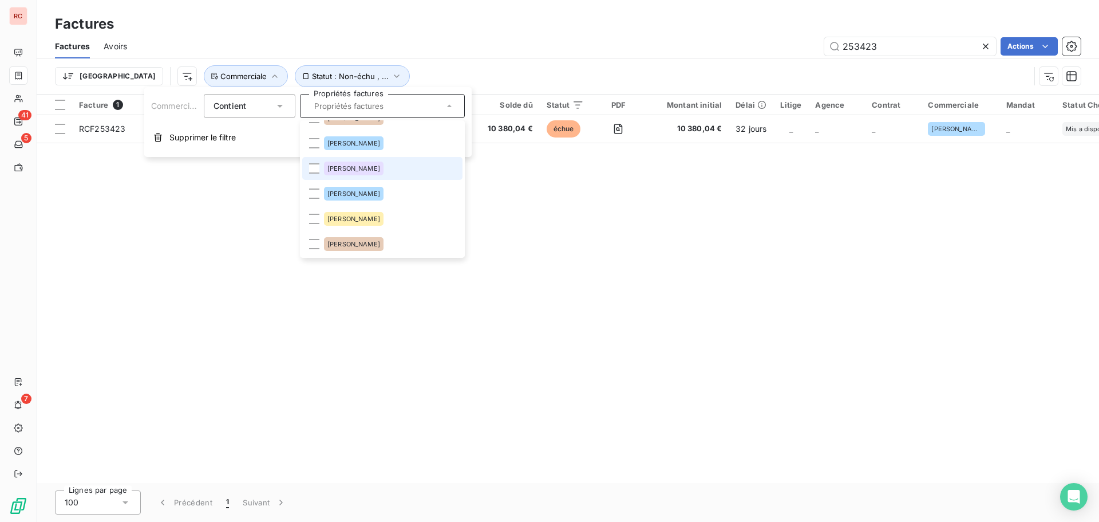
click at [358, 170] on span "[PERSON_NAME]" at bounding box center [354, 168] width 53 height 7
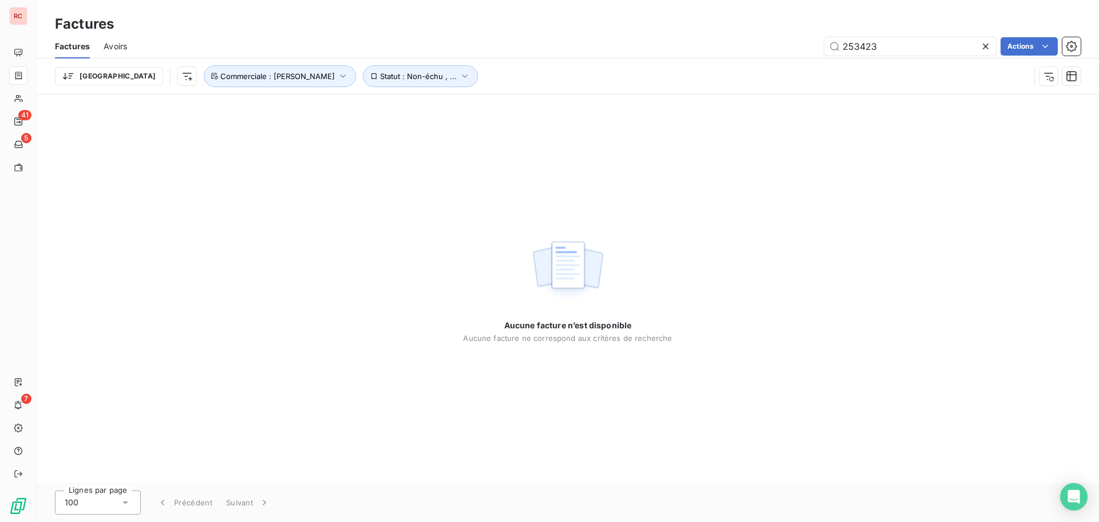
click at [985, 48] on icon at bounding box center [985, 46] width 11 height 11
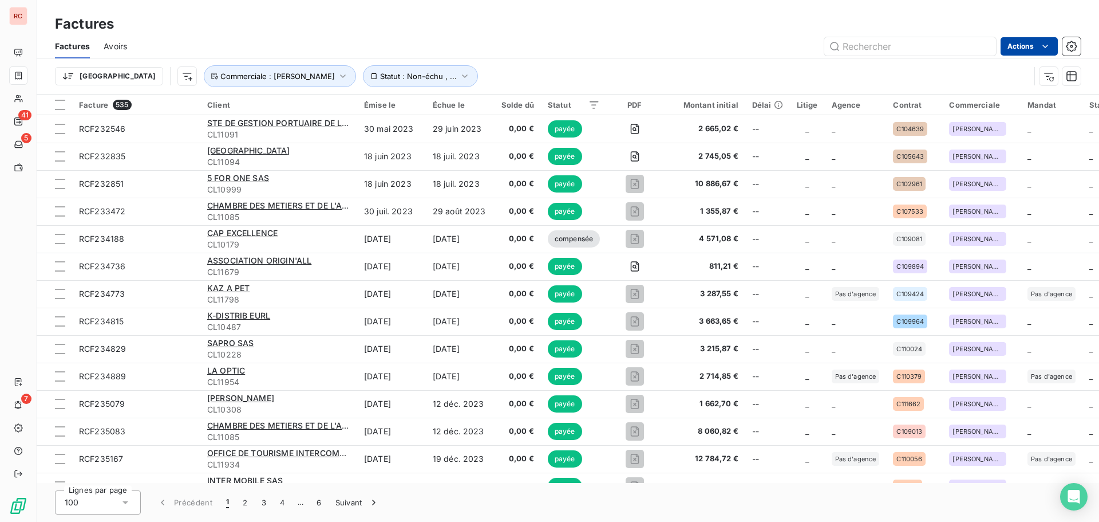
click at [1026, 51] on html "RC 41 5 7 Factures Factures Avoirs Actions Trier Statut : Non-échu , ... Commer…" at bounding box center [549, 261] width 1099 height 522
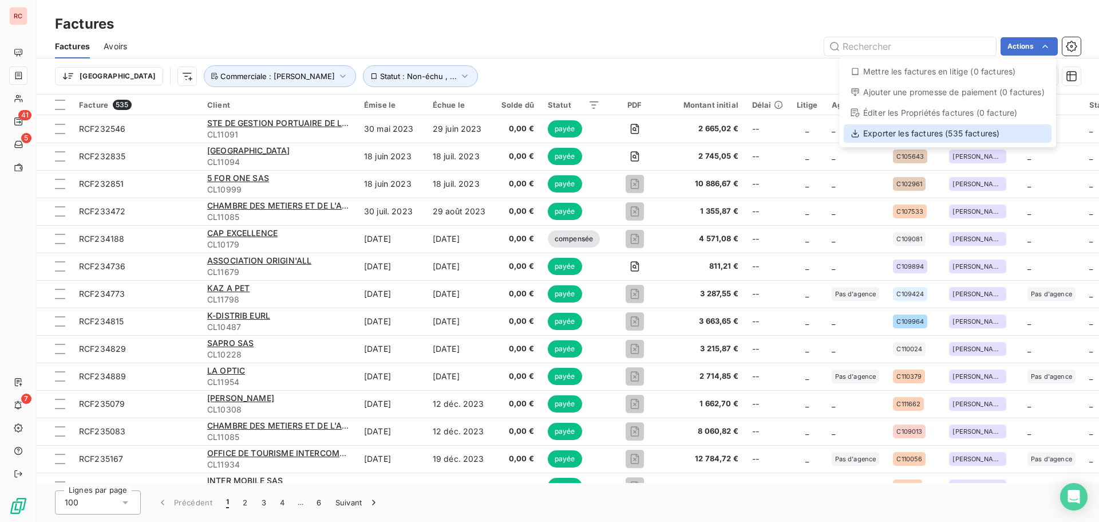
click at [983, 135] on div "Exporter les factures (535 factures)" at bounding box center [948, 133] width 208 height 18
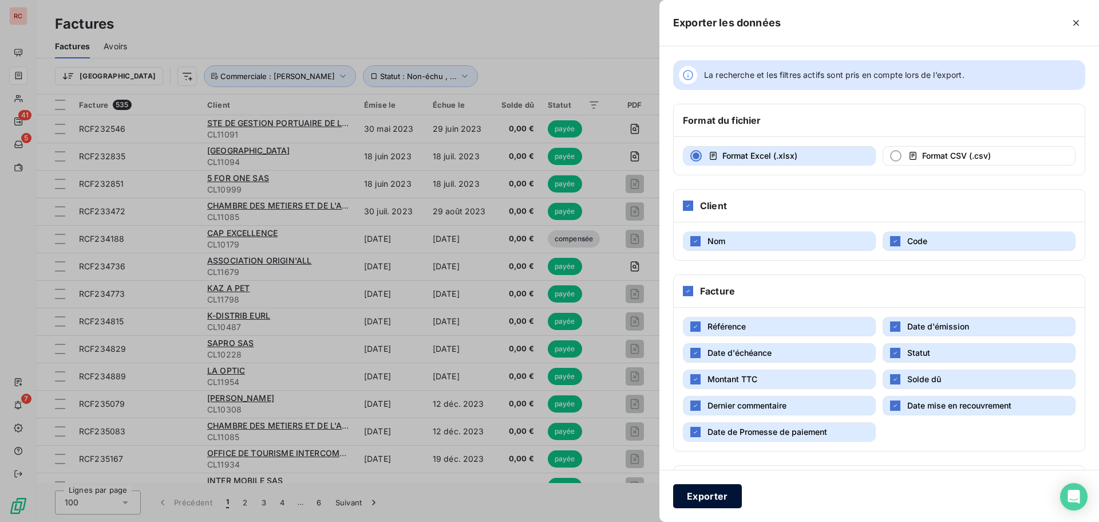
click at [707, 492] on button "Exporter" at bounding box center [707, 496] width 69 height 24
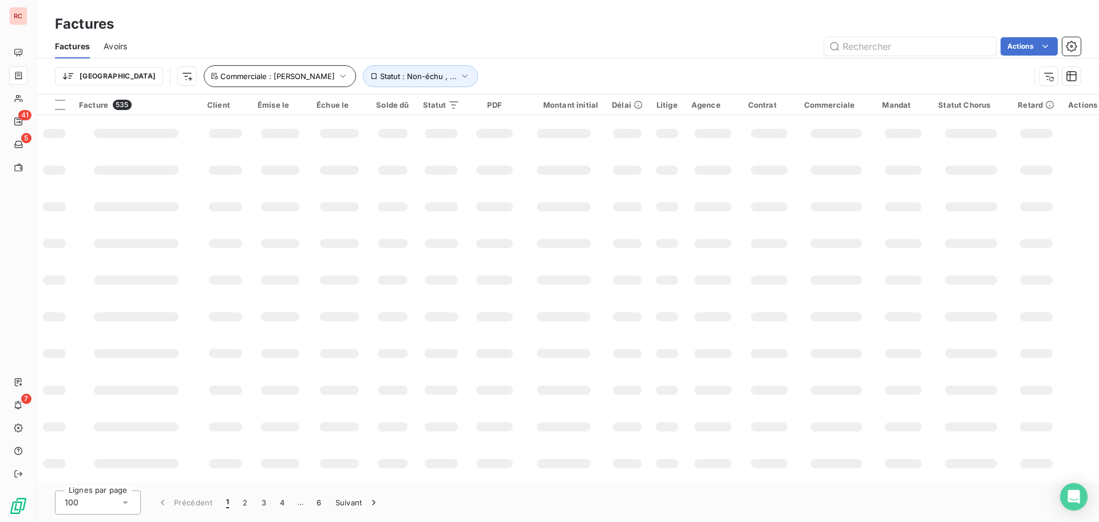
click at [337, 78] on icon "button" at bounding box center [342, 75] width 11 height 11
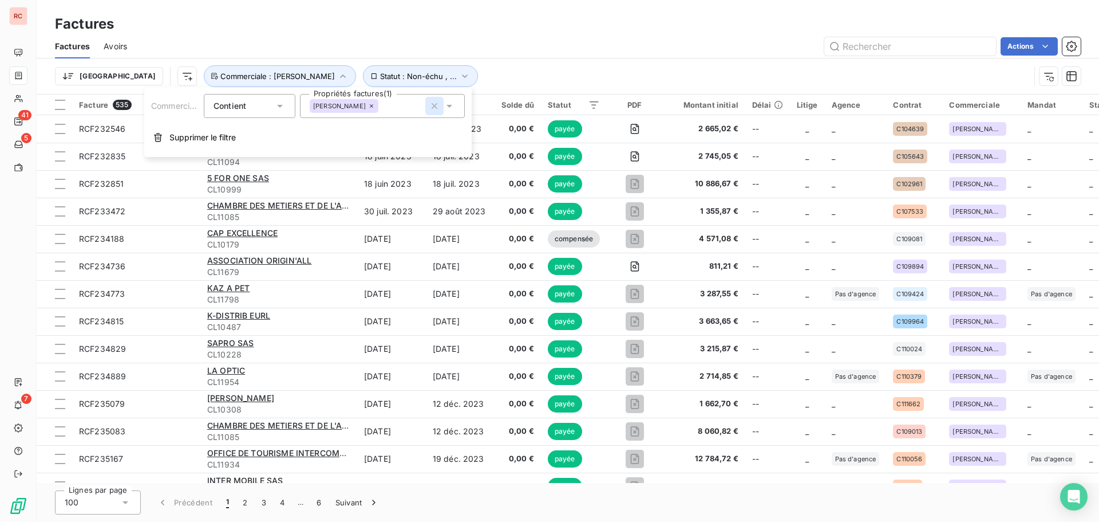
click at [434, 104] on icon "button" at bounding box center [434, 105] width 11 height 11
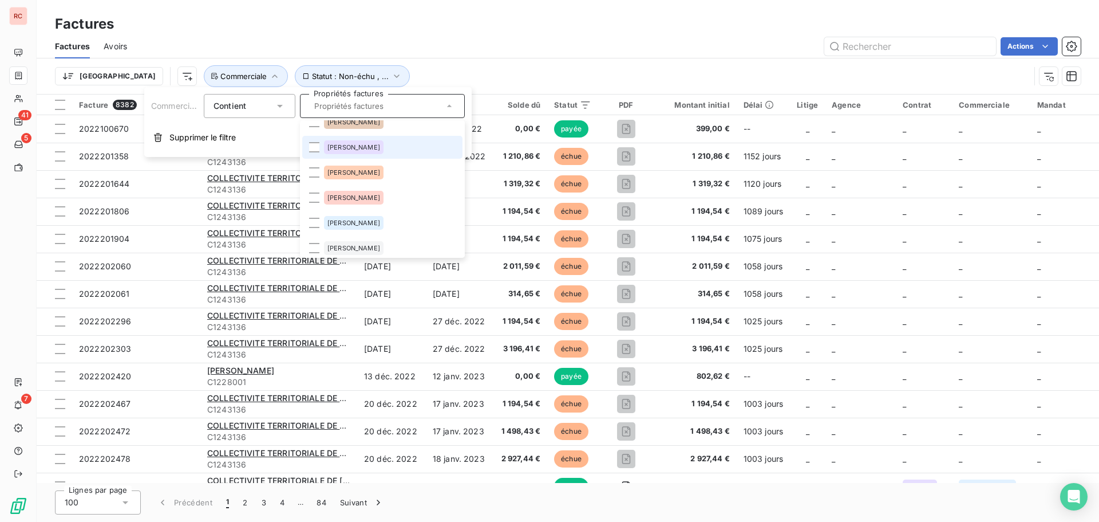
scroll to position [57, 0]
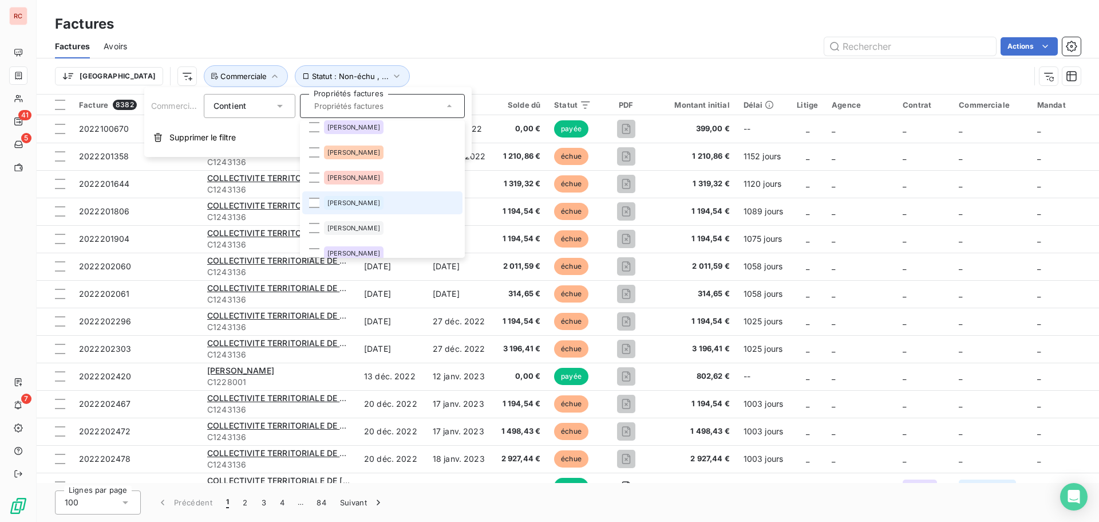
click at [379, 203] on div "[PERSON_NAME]" at bounding box center [354, 203] width 60 height 14
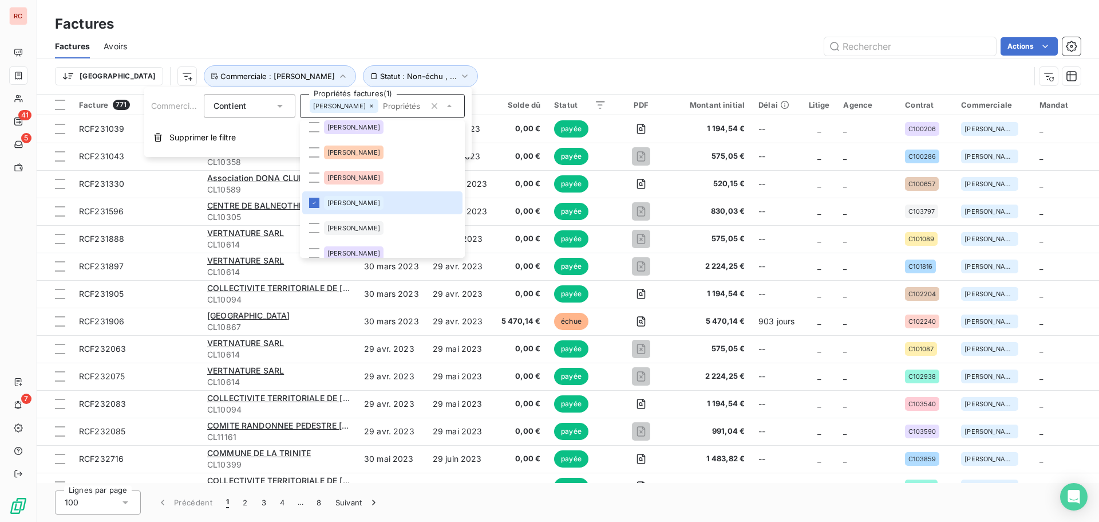
click at [710, 27] on div "Factures" at bounding box center [568, 24] width 1063 height 21
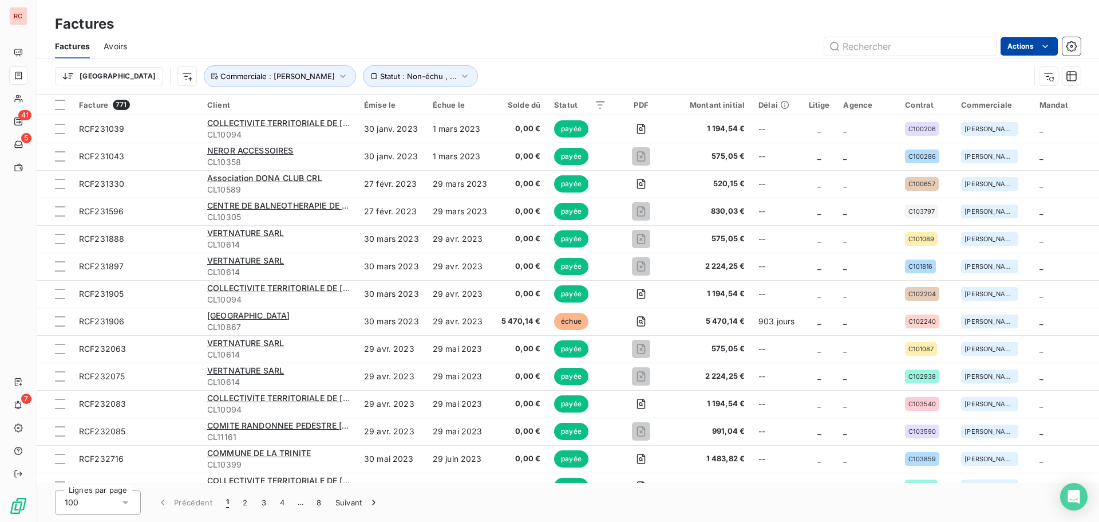
click at [1034, 49] on html "RC 41 5 7 Factures Factures Avoirs Actions Trier Statut : Non-échu , ... Commer…" at bounding box center [549, 261] width 1099 height 522
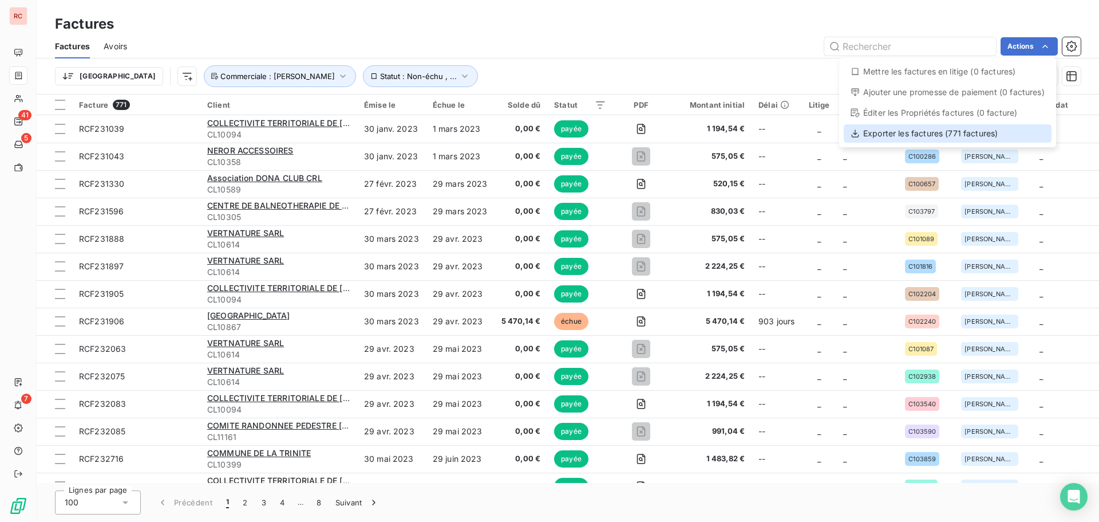
click at [961, 131] on div "Exporter les factures (771 factures)" at bounding box center [948, 133] width 208 height 18
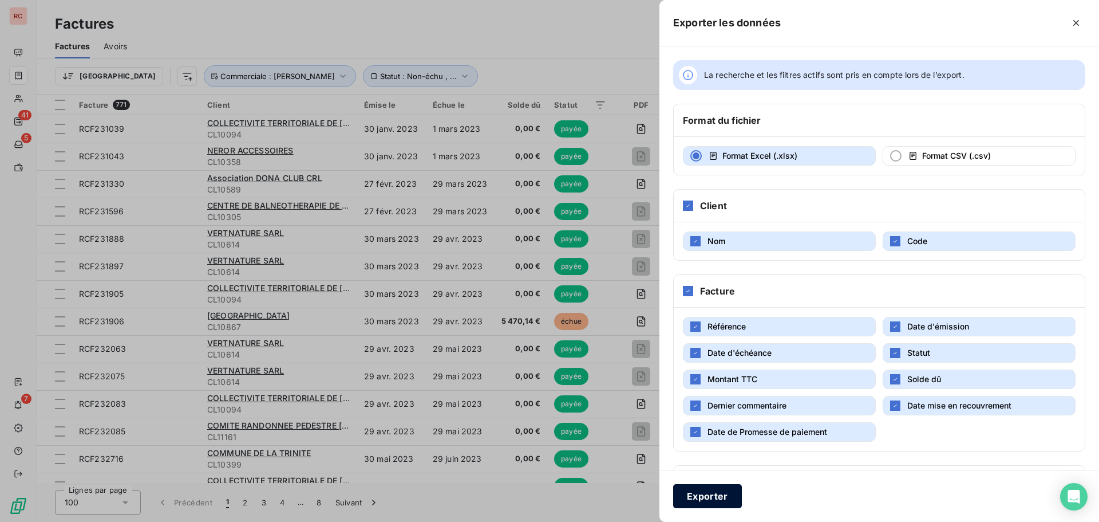
click at [704, 494] on button "Exporter" at bounding box center [707, 496] width 69 height 24
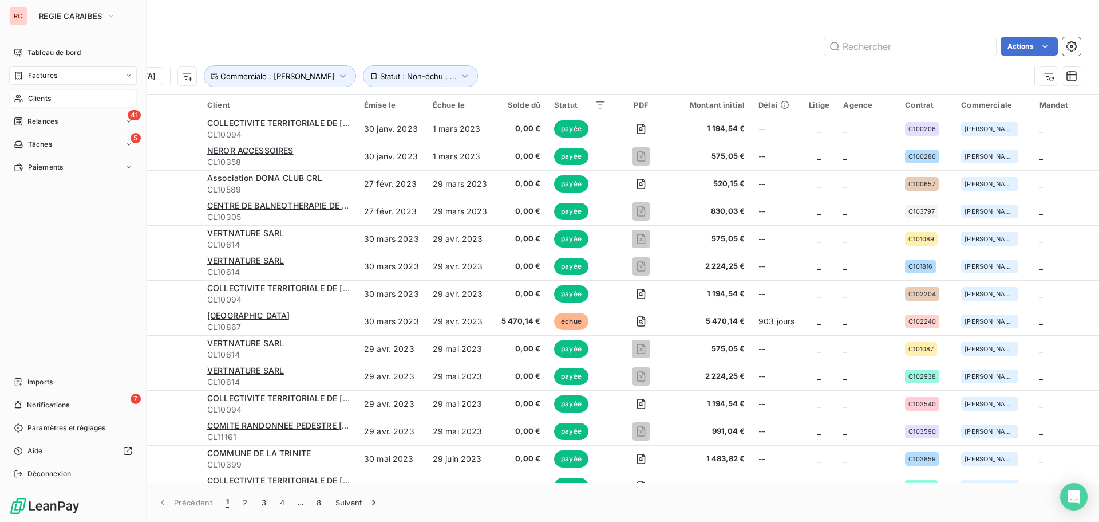
click at [39, 102] on span "Clients" at bounding box center [39, 98] width 23 height 10
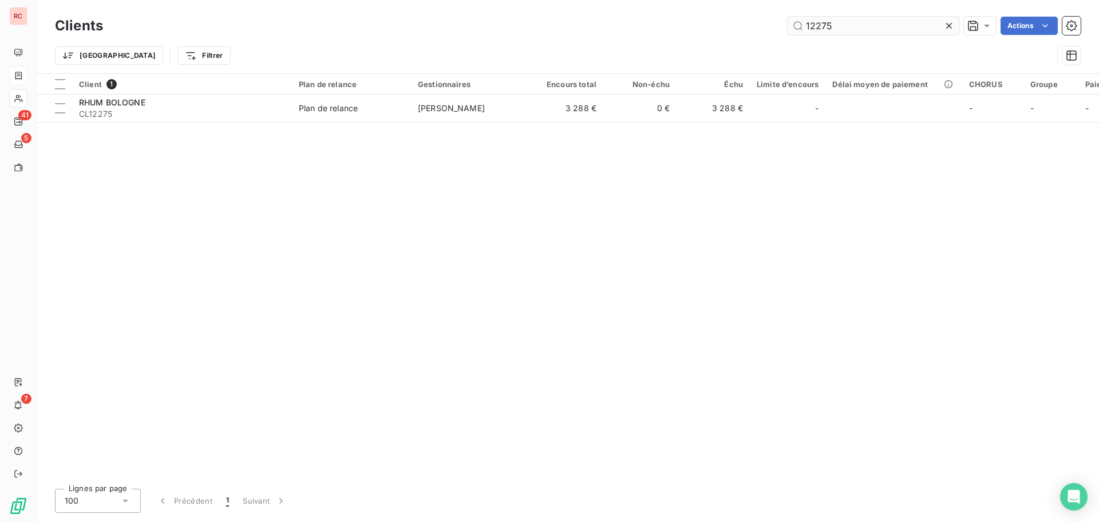
drag, startPoint x: 870, startPoint y: 22, endPoint x: 809, endPoint y: 26, distance: 61.4
click at [770, 37] on div "Clients 12275 Actions" at bounding box center [568, 26] width 1026 height 24
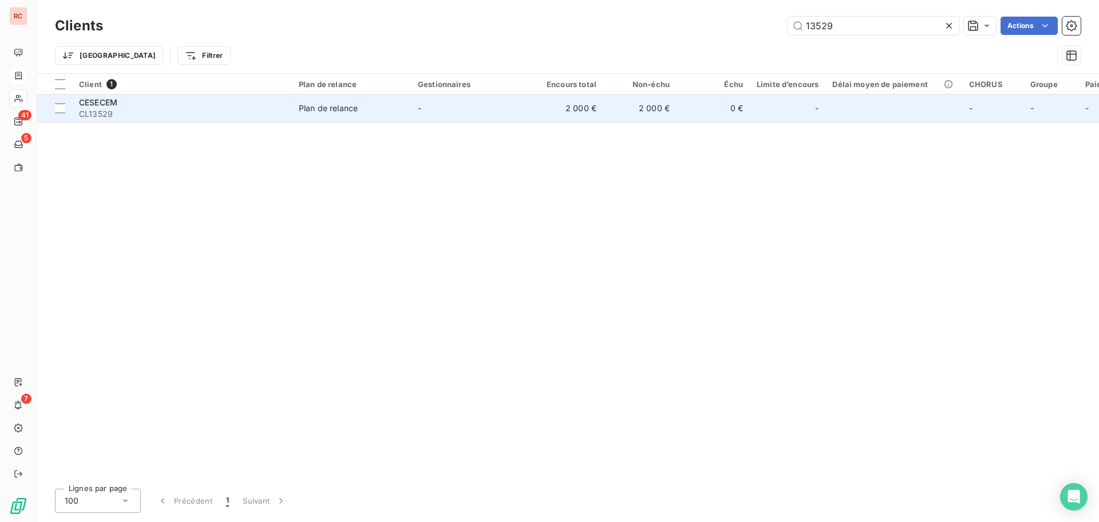
type input "13529"
click at [394, 118] on td "Plan de relance" at bounding box center [351, 107] width 119 height 27
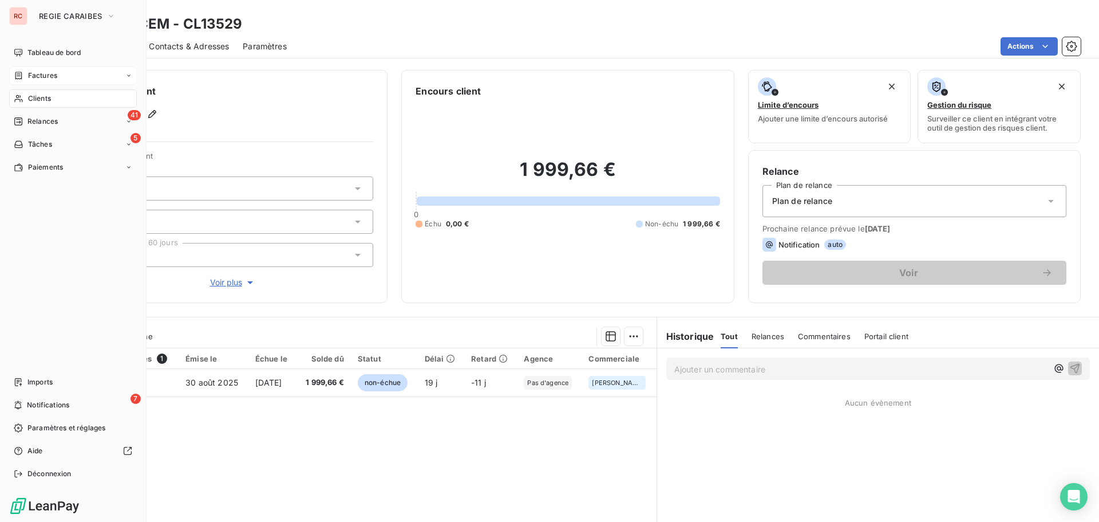
click at [32, 78] on span "Factures" at bounding box center [42, 75] width 29 height 10
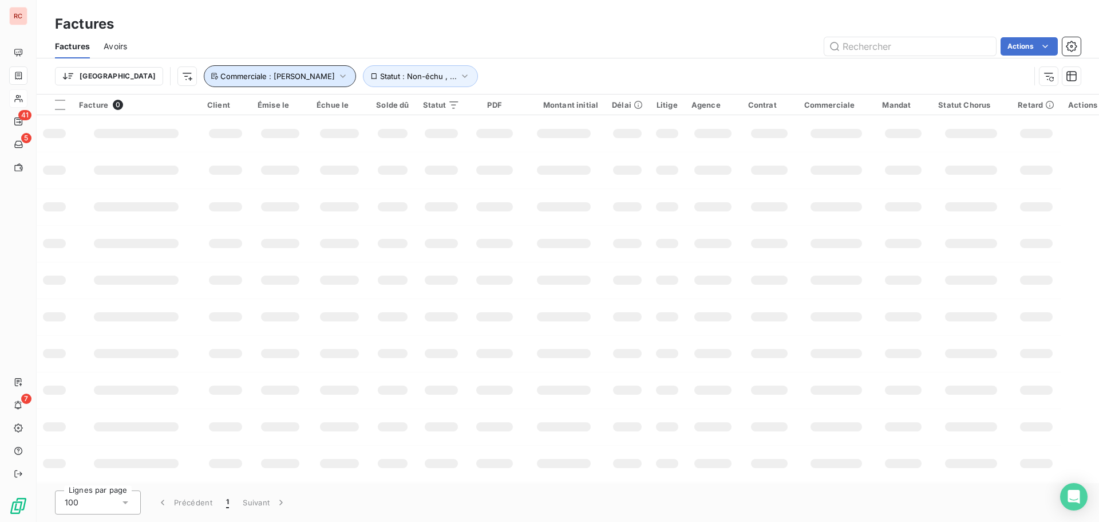
click at [337, 78] on icon "button" at bounding box center [342, 75] width 11 height 11
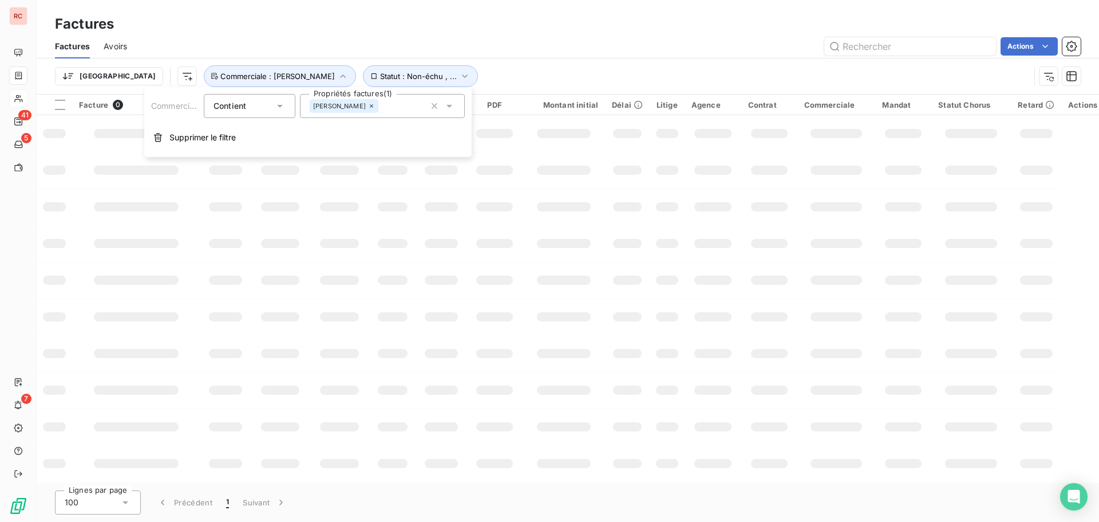
click at [435, 105] on icon "button" at bounding box center [434, 105] width 11 height 11
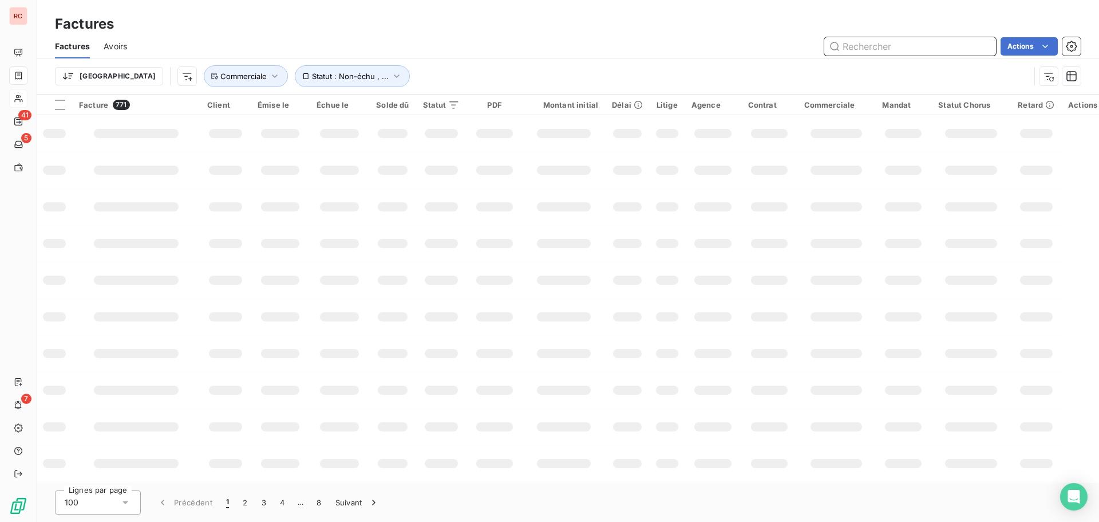
click at [888, 42] on input "text" at bounding box center [911, 46] width 172 height 18
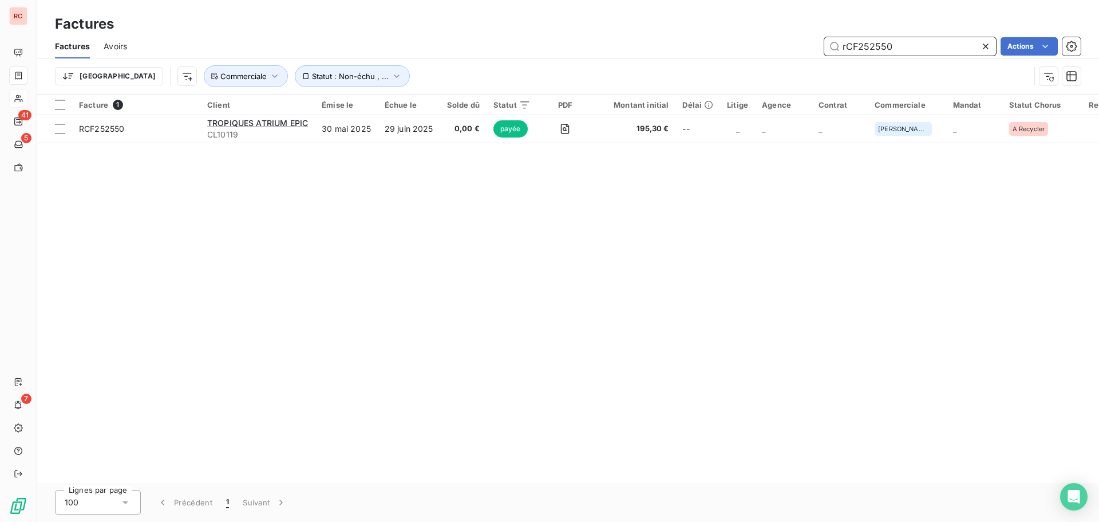
click at [951, 42] on input "rCF252550" at bounding box center [911, 46] width 172 height 18
drag, startPoint x: 904, startPoint y: 47, endPoint x: 870, endPoint y: 48, distance: 33.2
click at [870, 48] on input "rCF252550" at bounding box center [911, 46] width 172 height 18
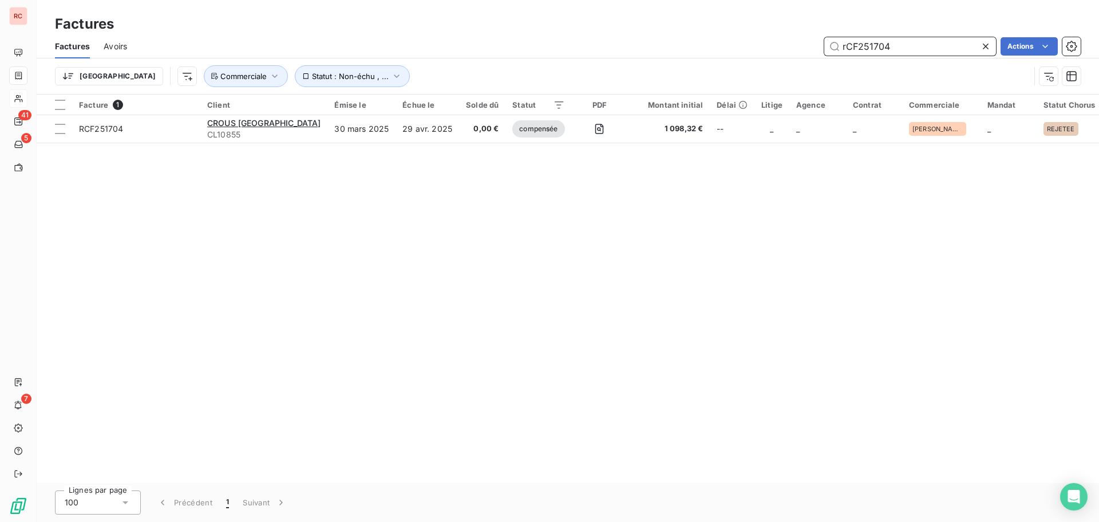
drag, startPoint x: 913, startPoint y: 46, endPoint x: 878, endPoint y: 49, distance: 35.7
click at [878, 49] on input "rCF251704" at bounding box center [911, 46] width 172 height 18
type input "rCF251762"
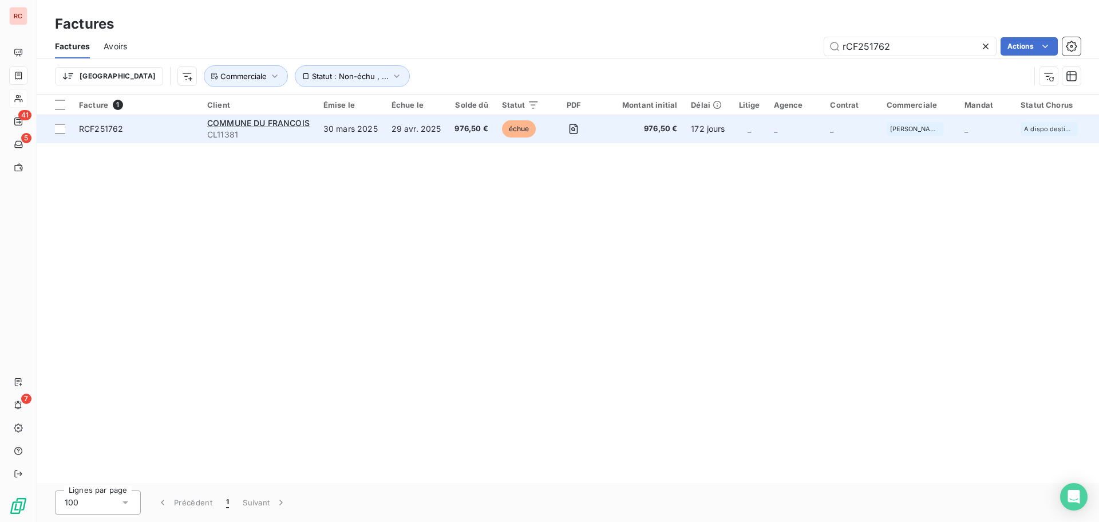
click at [234, 116] on table "Facture 1 Client Émise le Échue le Solde dû Statut PDF Montant initial Délai Li…" at bounding box center [612, 118] width 1150 height 49
click at [234, 124] on span "COMMUNE DU FRANCOIS" at bounding box center [258, 123] width 102 height 10
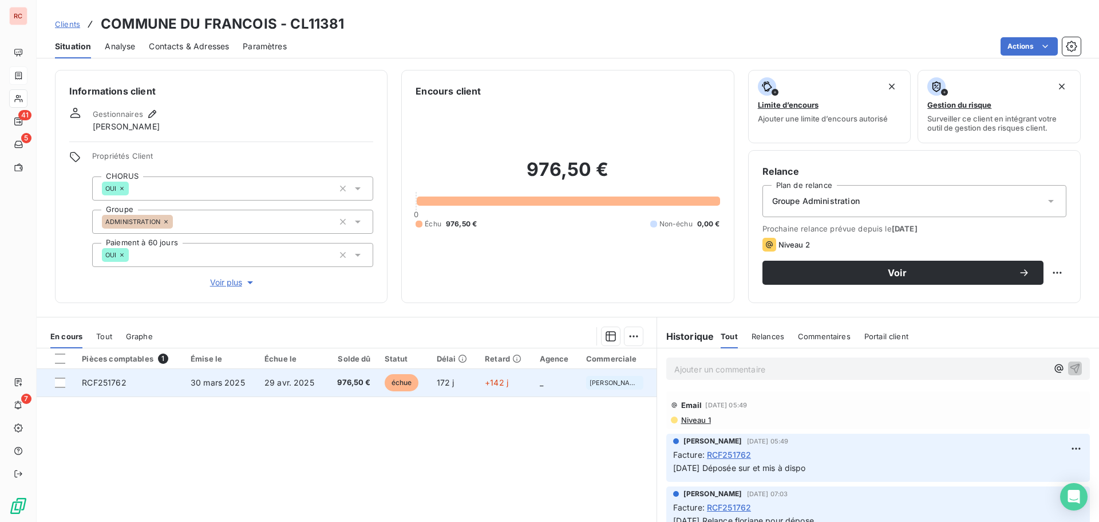
click at [194, 382] on span "30 mars 2025" at bounding box center [218, 382] width 54 height 10
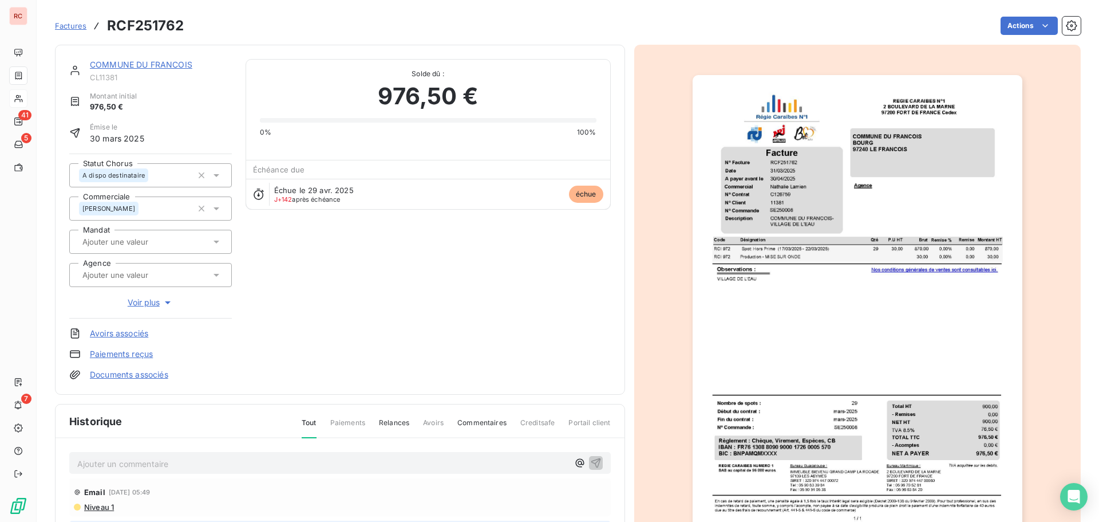
click at [211, 175] on icon at bounding box center [216, 174] width 11 height 11
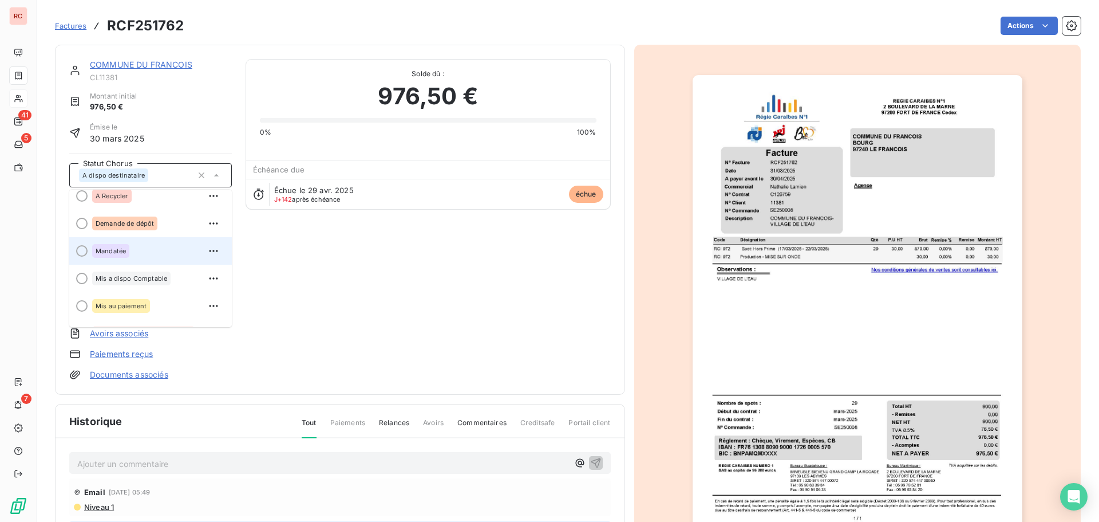
scroll to position [57, 0]
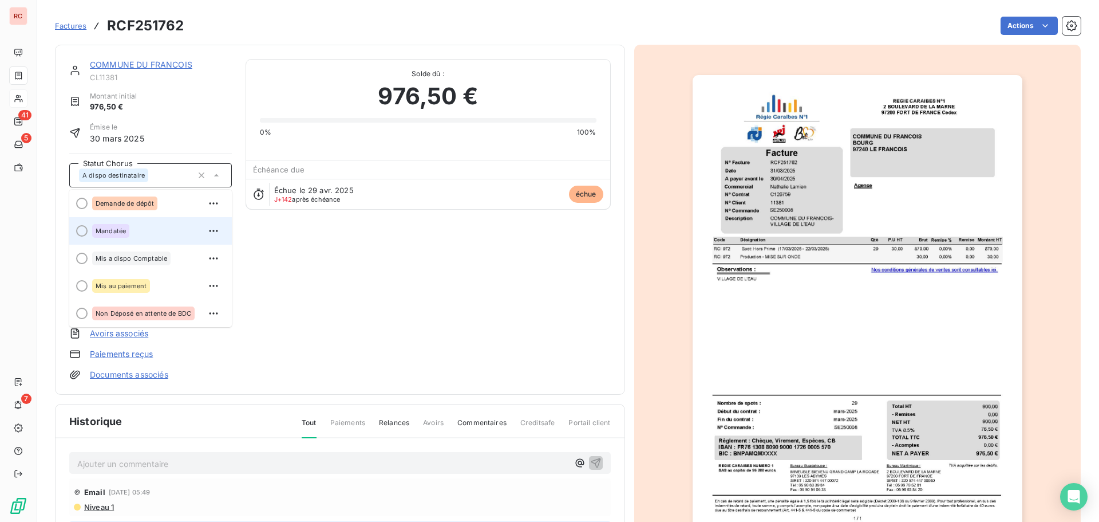
click at [138, 227] on div "Mandatée" at bounding box center [157, 231] width 131 height 18
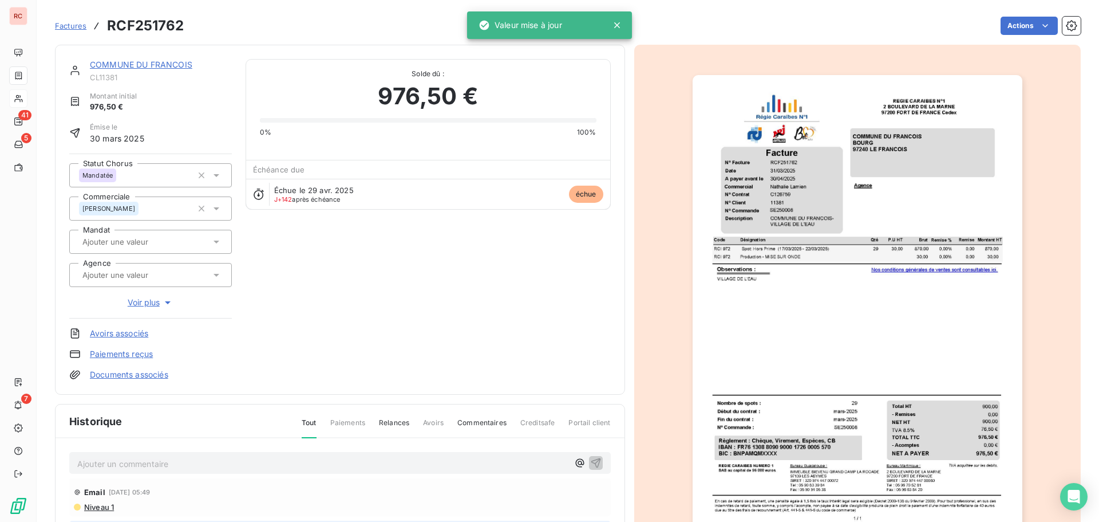
click at [113, 460] on p "Ajouter un commentaire ﻿" at bounding box center [322, 463] width 491 height 14
click at [111, 466] on p "Ajouter un commentaire ﻿" at bounding box center [322, 463] width 491 height 14
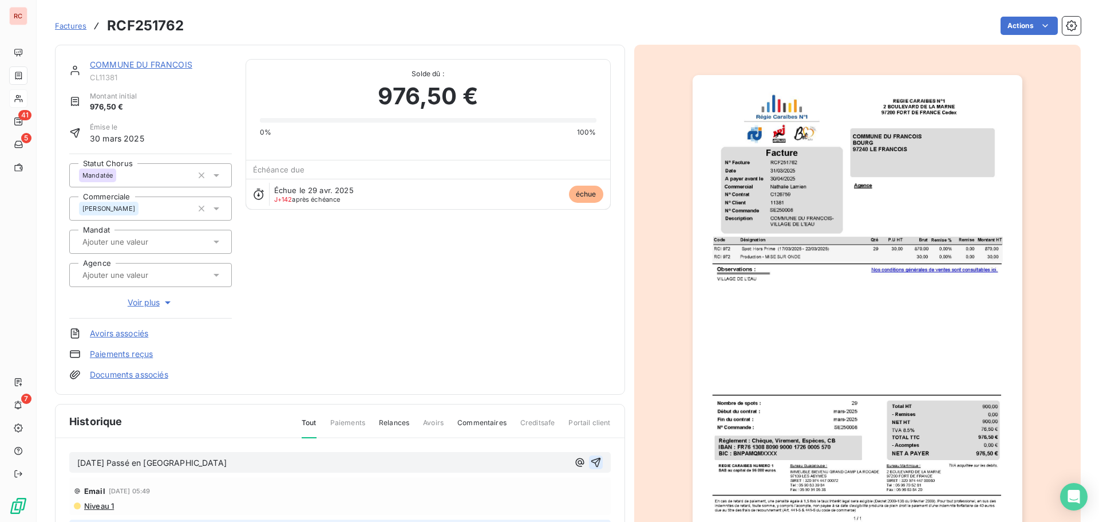
click at [590, 463] on icon "button" at bounding box center [595, 461] width 11 height 11
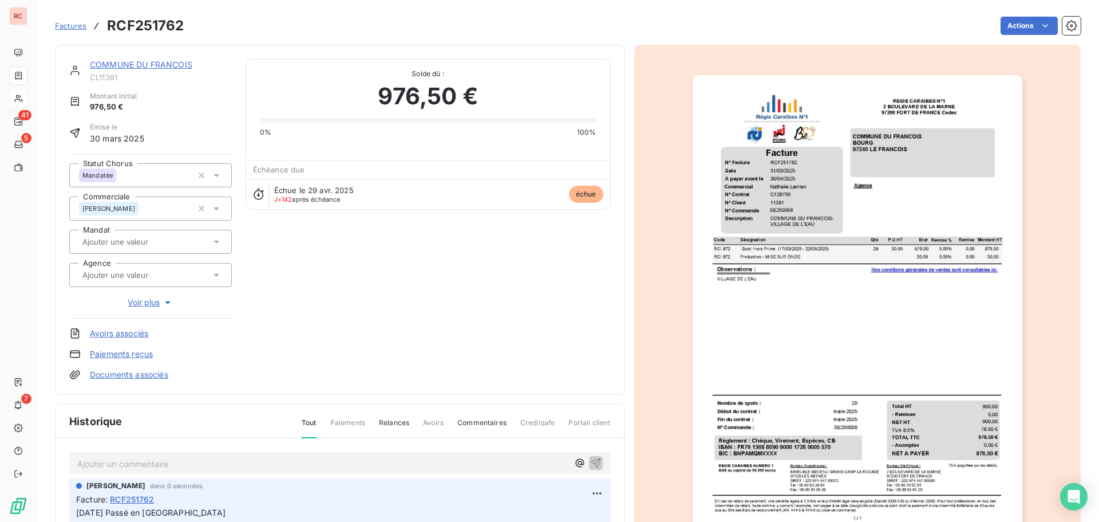
click at [164, 66] on link "COMMUNE DU FRANCOIS" at bounding box center [141, 65] width 102 height 10
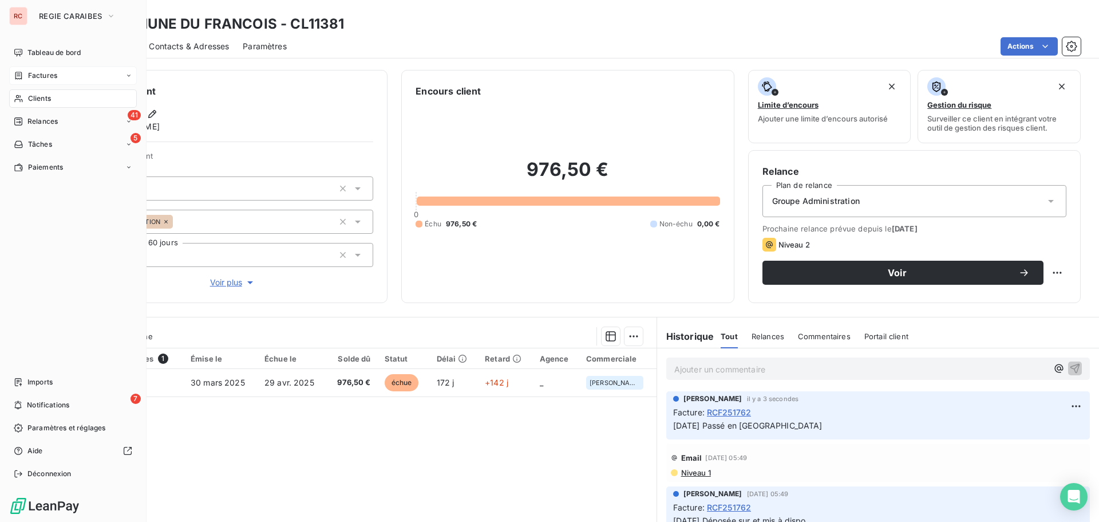
click at [46, 73] on span "Factures" at bounding box center [42, 75] width 29 height 10
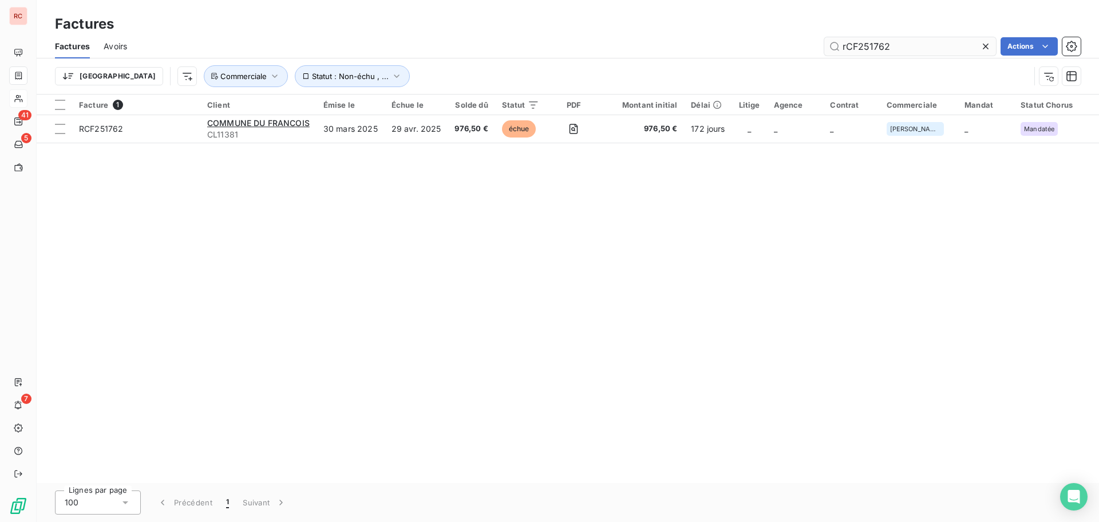
drag, startPoint x: 924, startPoint y: 45, endPoint x: 869, endPoint y: 50, distance: 55.3
click at [869, 50] on input "rCF251762" at bounding box center [911, 46] width 172 height 18
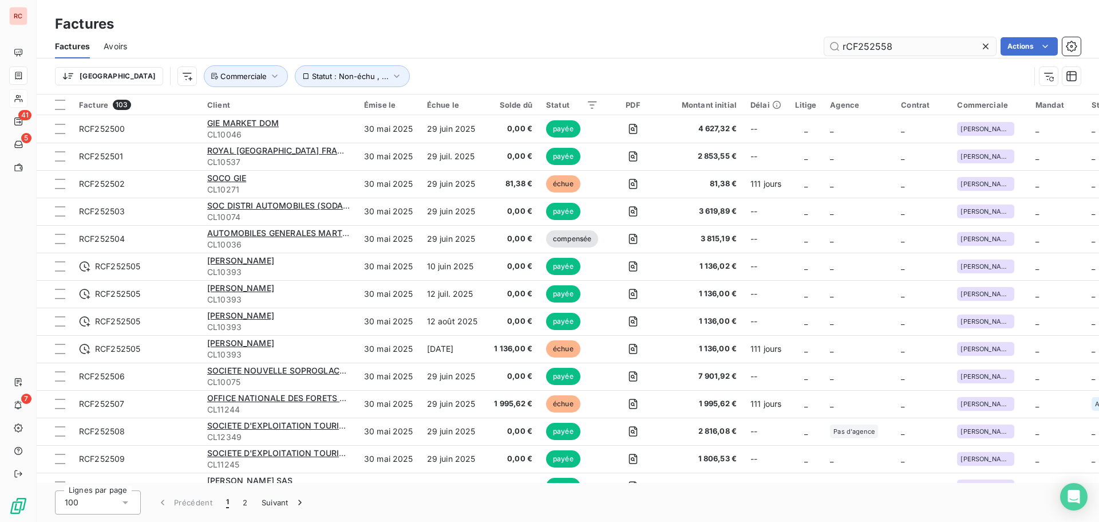
type input "rCF252558"
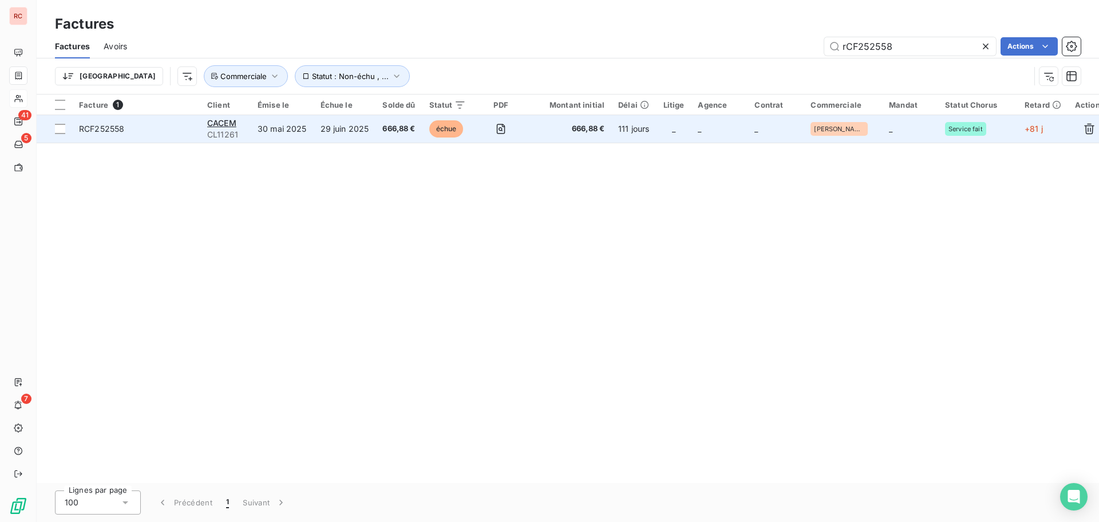
click at [376, 124] on td "666,88 €" at bounding box center [399, 128] width 46 height 27
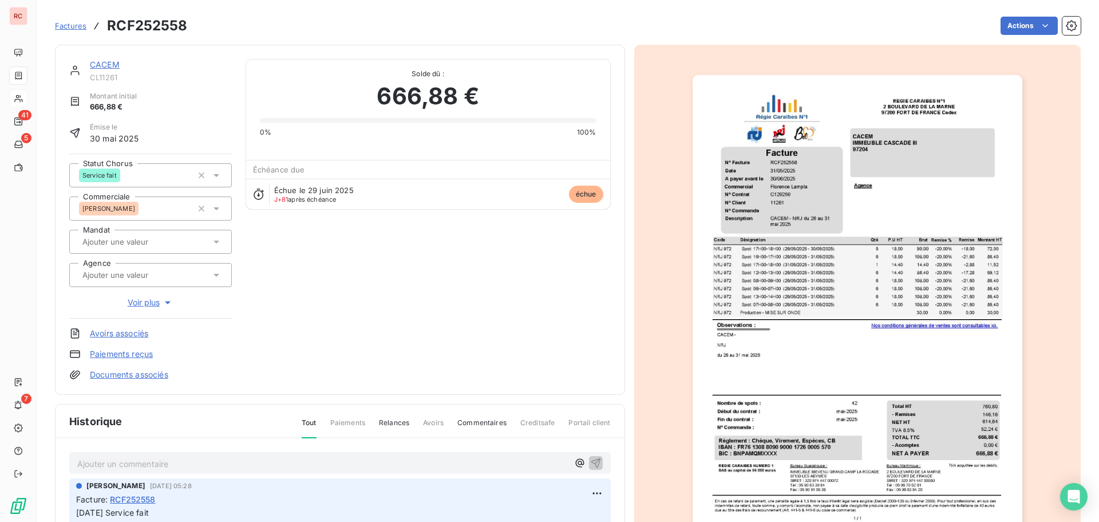
click at [217, 176] on icon at bounding box center [216, 174] width 11 height 11
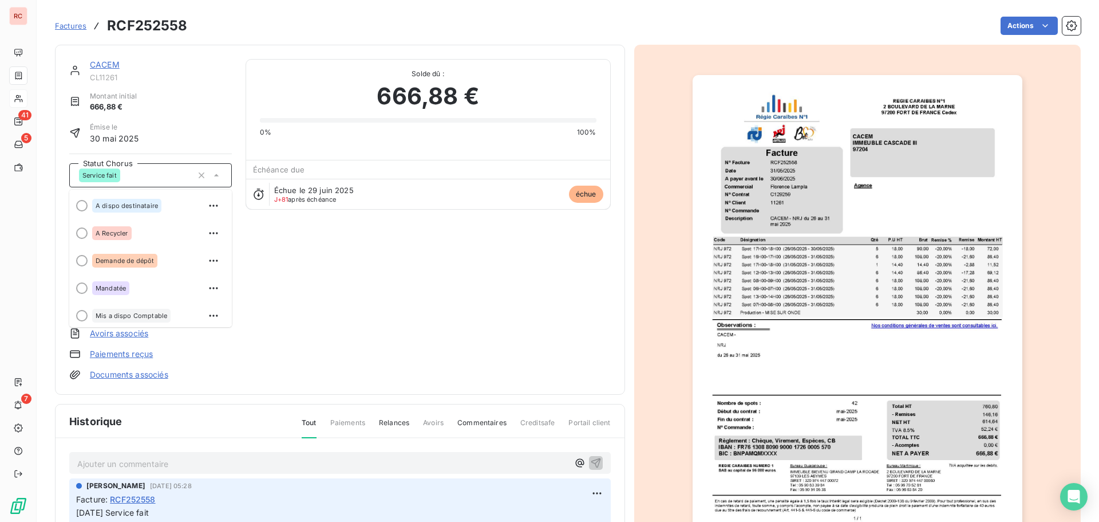
scroll to position [112, 0]
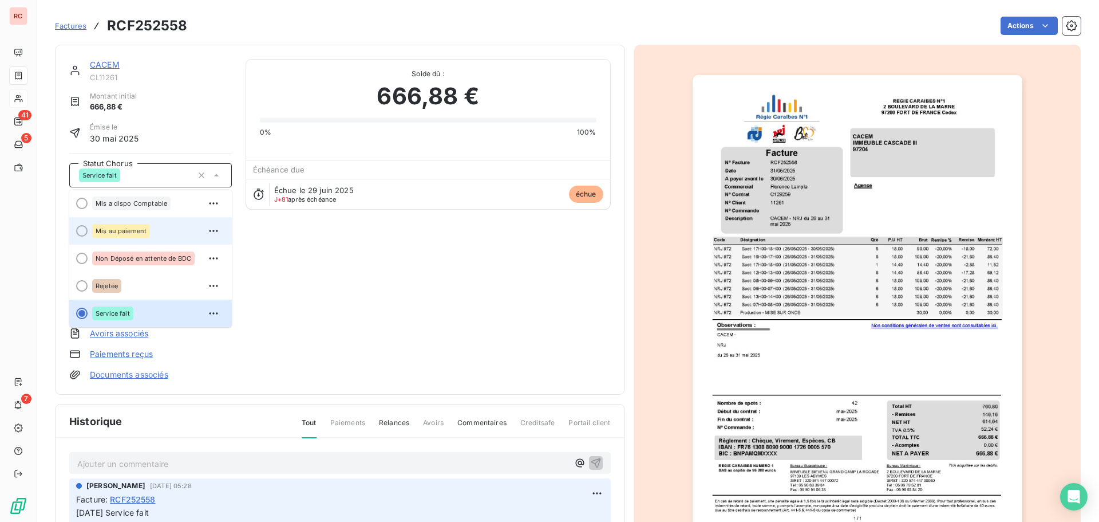
click at [169, 227] on div "Mis au paiement" at bounding box center [157, 231] width 131 height 18
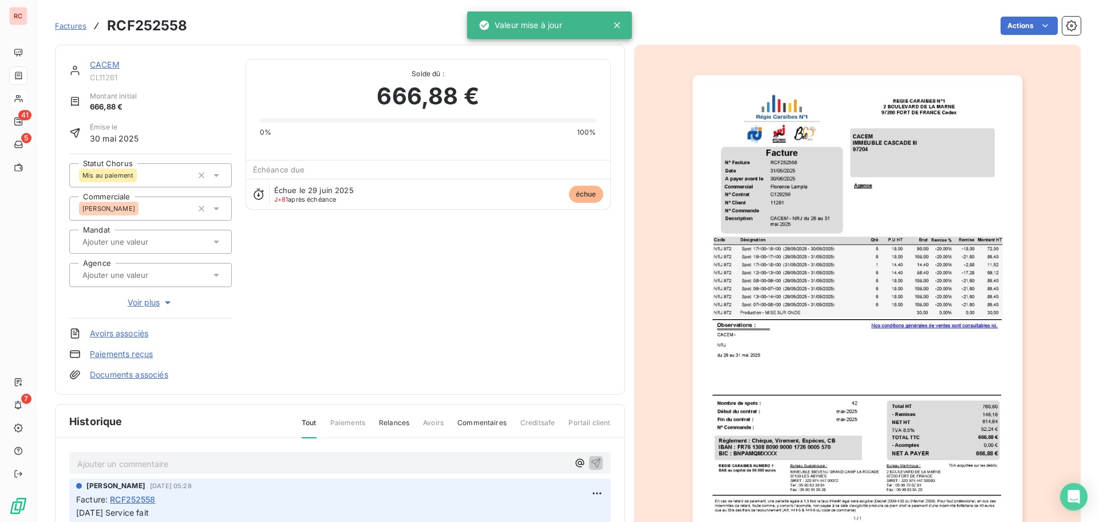
click at [100, 463] on p "Ajouter un commentaire ﻿" at bounding box center [322, 463] width 491 height 14
click at [89, 460] on p "Ajouter un commentaire ﻿" at bounding box center [322, 463] width 491 height 14
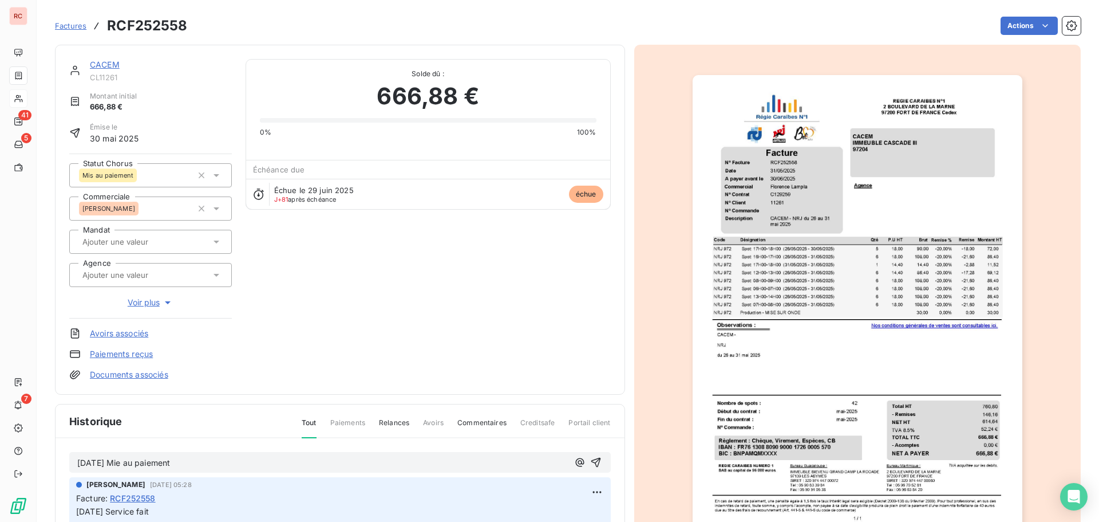
click at [135, 461] on span "18/09/2025 Mie au paiement" at bounding box center [123, 463] width 93 height 10
click at [590, 462] on icon "button" at bounding box center [595, 461] width 11 height 11
click at [83, 25] on span "Factures" at bounding box center [70, 25] width 31 height 9
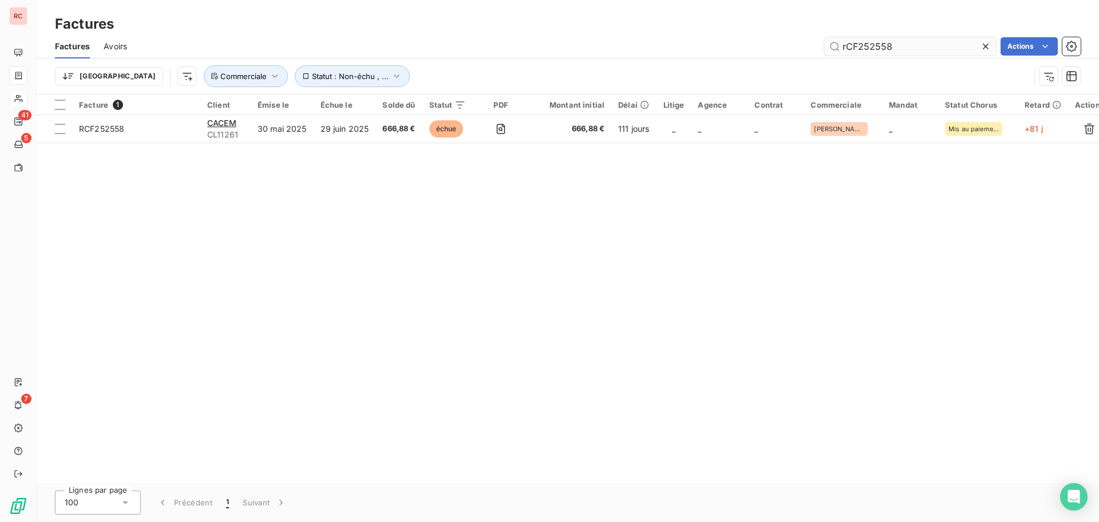
drag, startPoint x: 926, startPoint y: 50, endPoint x: 865, endPoint y: 45, distance: 61.0
click at [865, 45] on input "rCF252558" at bounding box center [911, 46] width 172 height 18
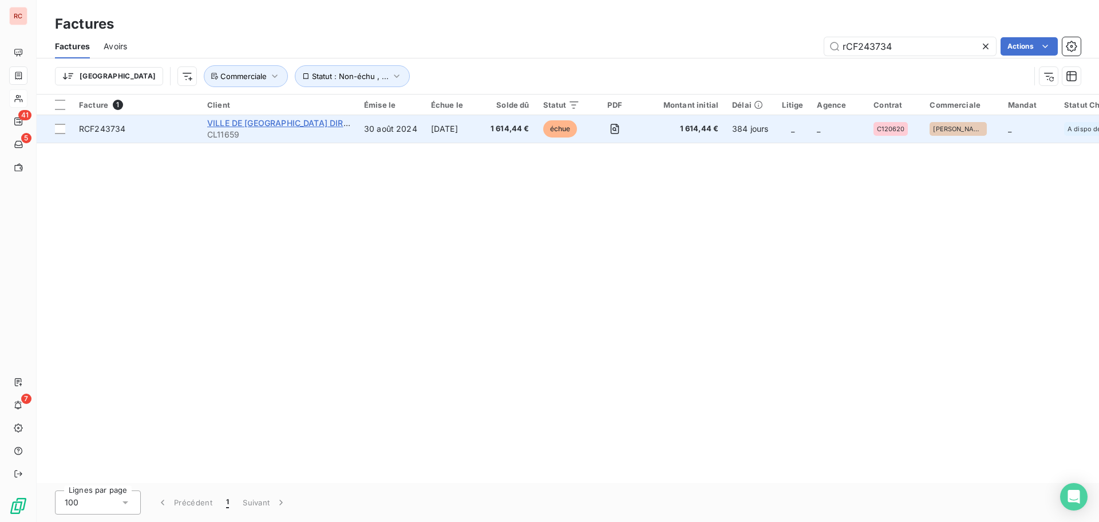
type input "rCF243734"
click at [256, 127] on span "VILLE DE FORT DE FRANCE DIRECTION DES SPORTS" at bounding box center [317, 123] width 220 height 10
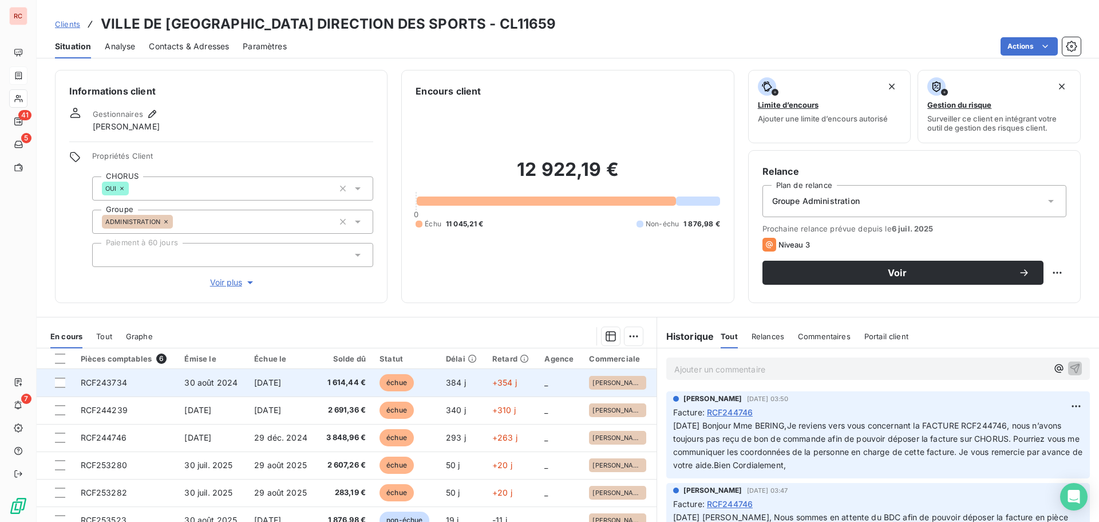
click at [118, 387] on span "RCF243734" at bounding box center [104, 382] width 46 height 10
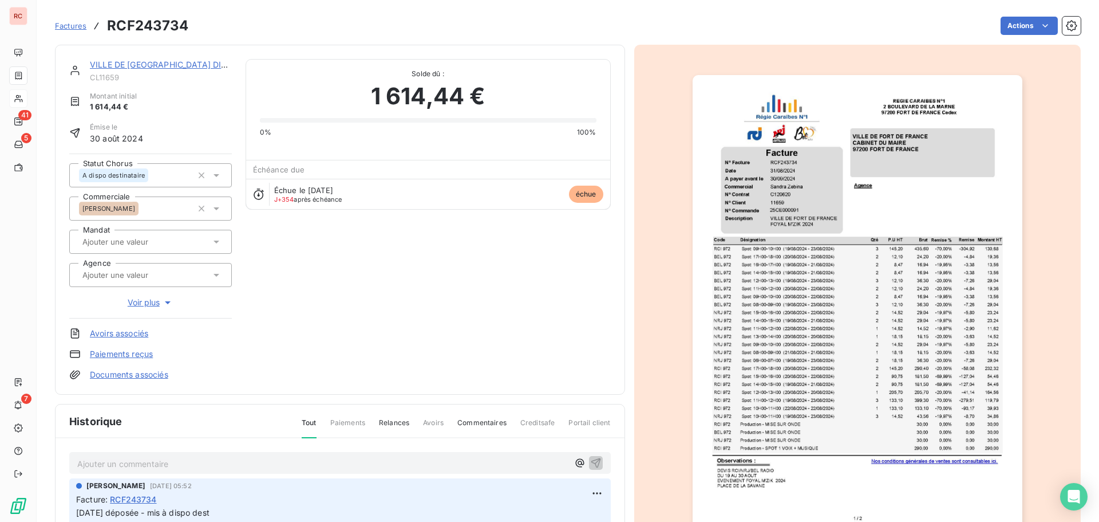
click at [215, 177] on icon at bounding box center [216, 174] width 11 height 11
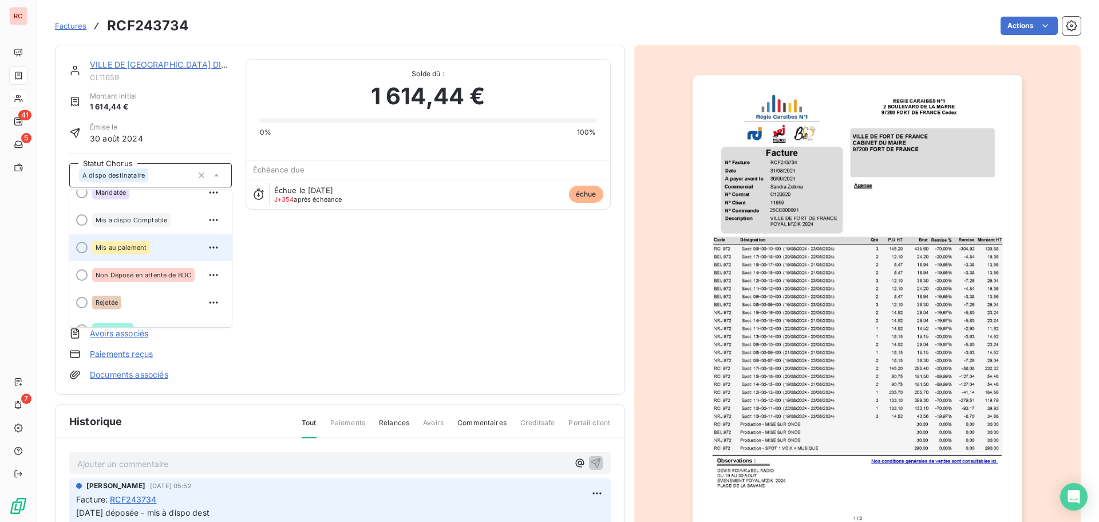
scroll to position [115, 0]
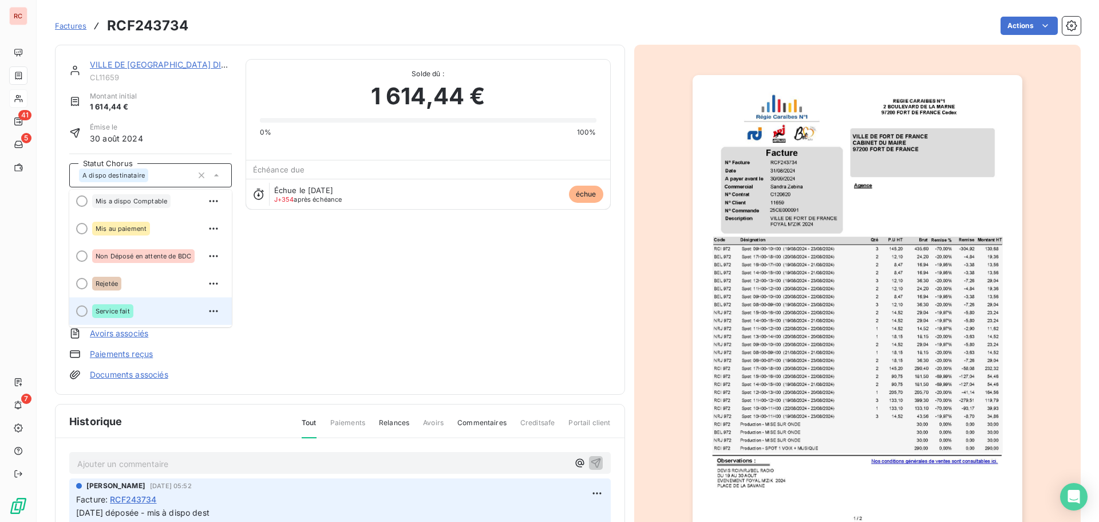
click at [117, 307] on span "Service fait" at bounding box center [113, 310] width 34 height 7
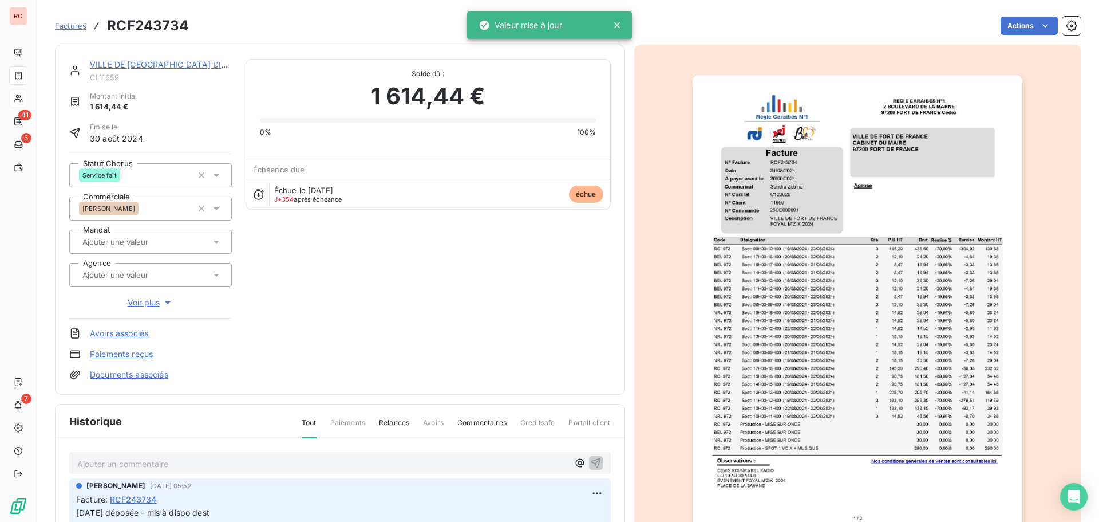
click at [112, 469] on p "Ajouter un commentaire ﻿" at bounding box center [322, 463] width 491 height 14
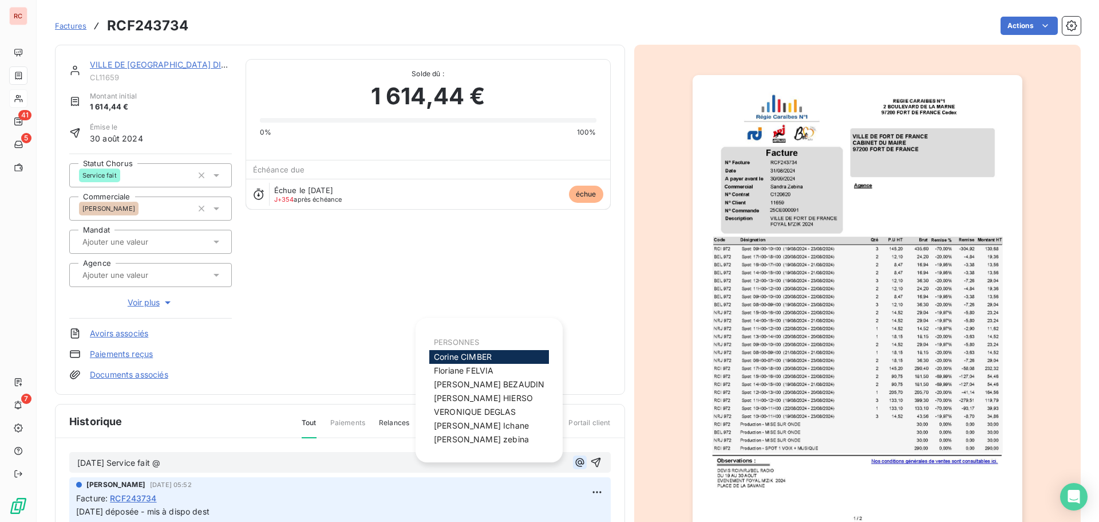
click at [575, 463] on icon "button" at bounding box center [579, 462] width 9 height 9
click at [474, 439] on span "sandra zebina" at bounding box center [481, 439] width 95 height 10
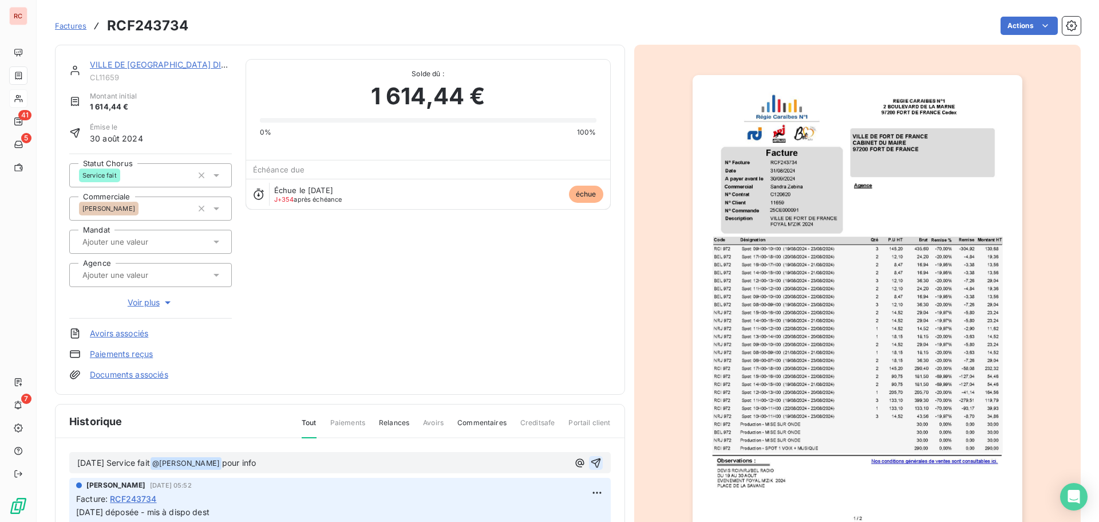
click at [590, 459] on icon "button" at bounding box center [595, 462] width 11 height 11
click at [151, 67] on link "VILLE DE FORT DE FRANCE DIRECTION DES SPORTS" at bounding box center [200, 65] width 220 height 10
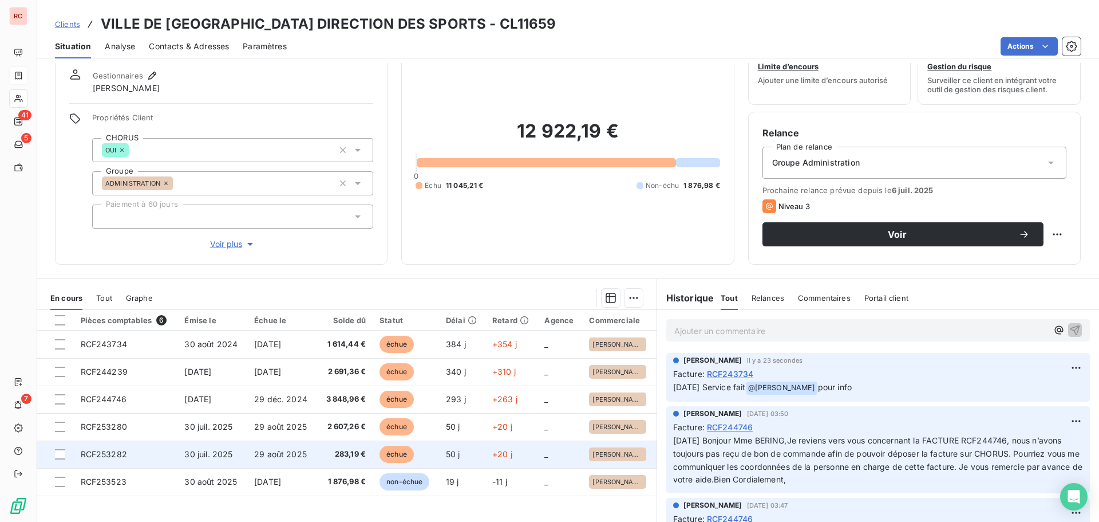
scroll to position [81, 0]
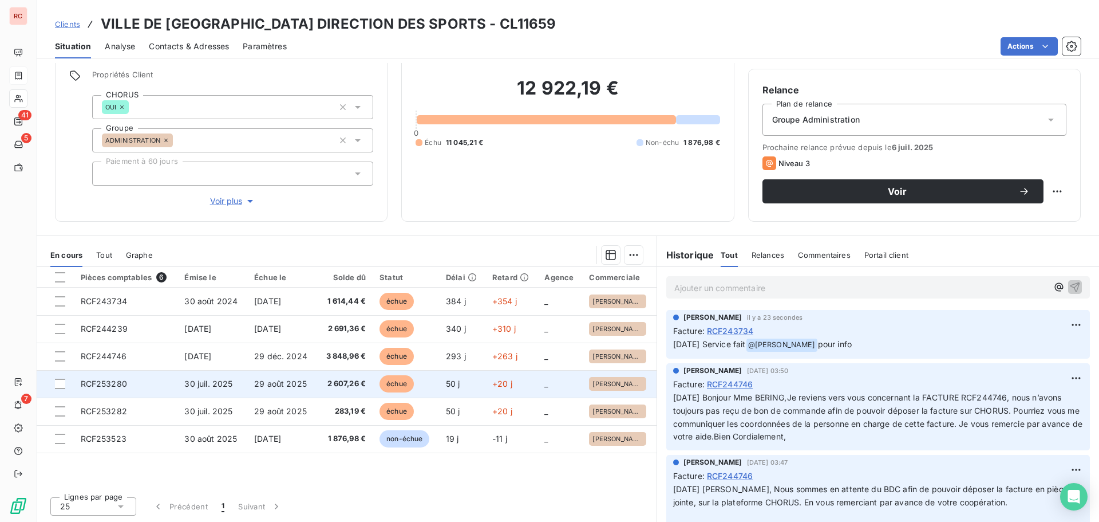
click at [131, 381] on td "RCF253280" at bounding box center [126, 383] width 104 height 27
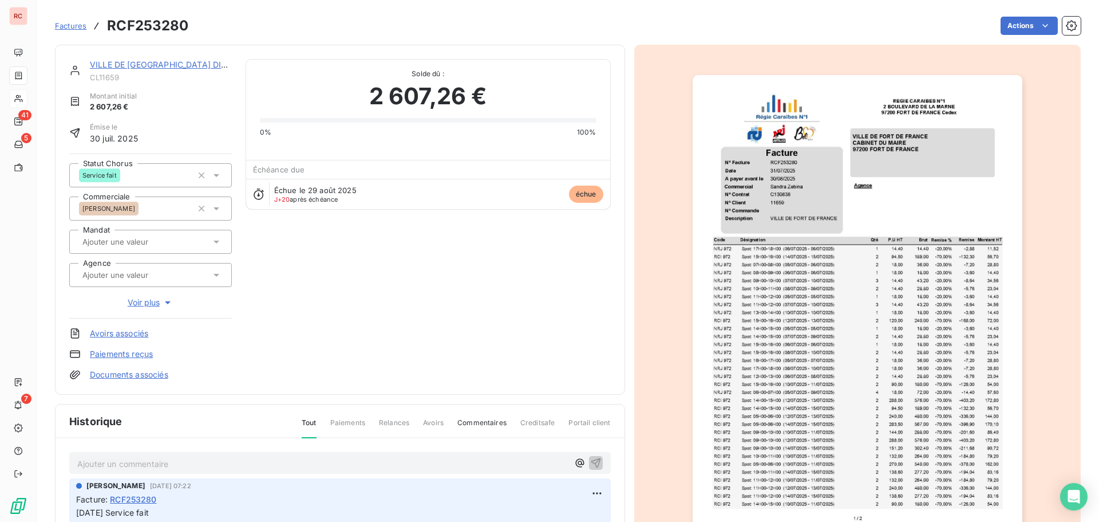
click at [121, 462] on p "Ajouter un commentaire ﻿" at bounding box center [322, 463] width 491 height 14
click at [219, 178] on icon at bounding box center [216, 174] width 11 height 11
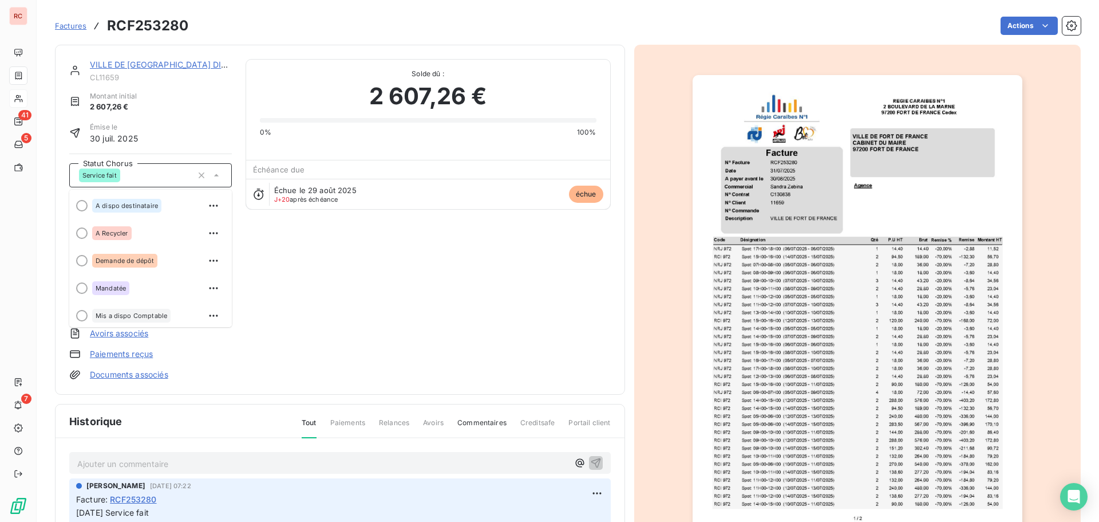
scroll to position [112, 0]
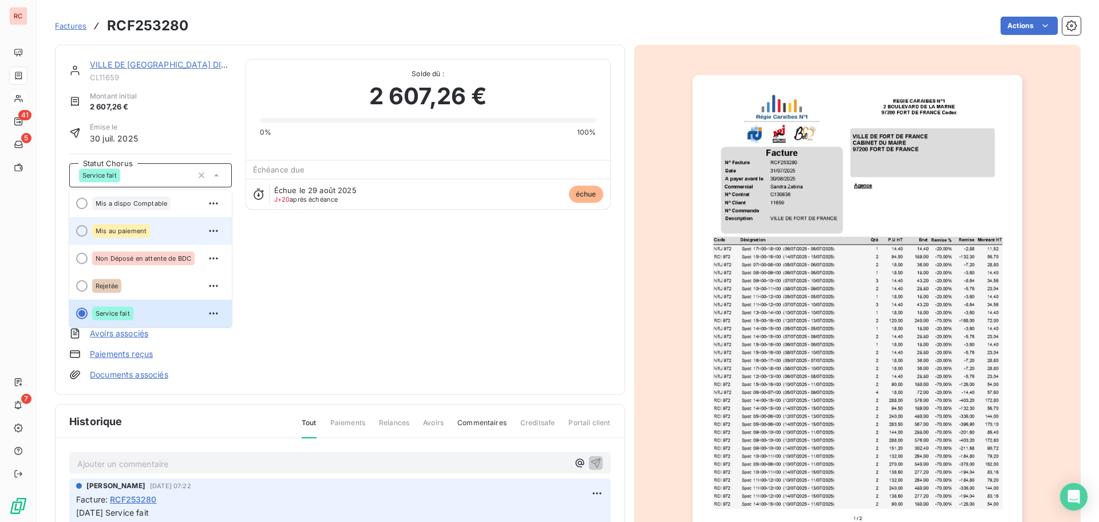
click at [190, 228] on div "Mis au paiement" at bounding box center [157, 231] width 131 height 18
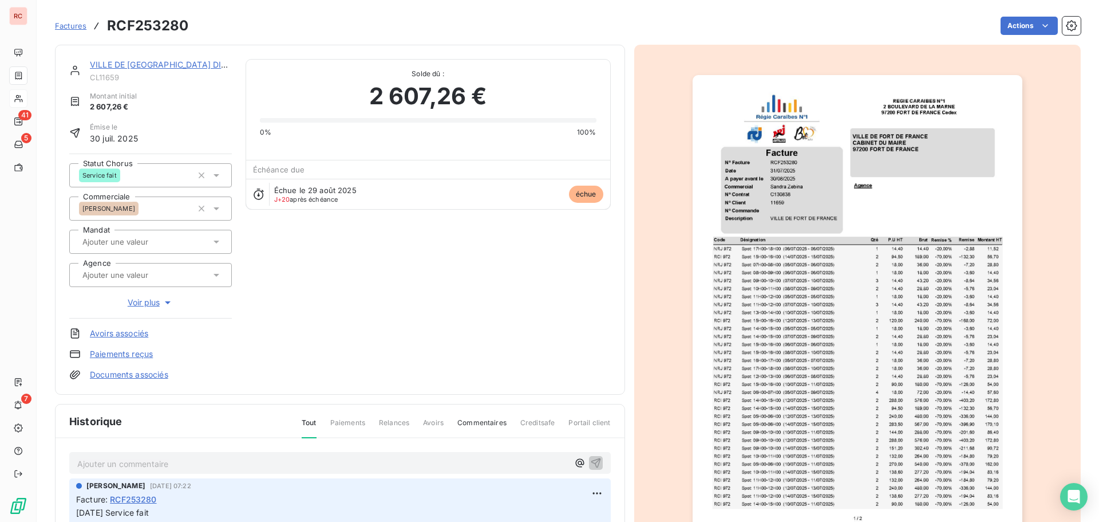
scroll to position [0, 0]
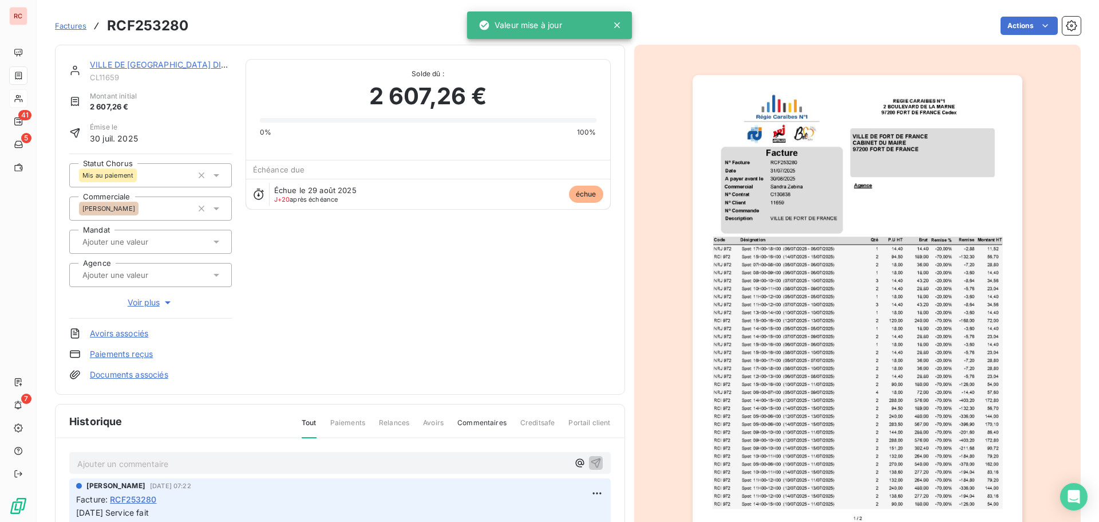
click at [84, 456] on p "Ajouter un commentaire ﻿" at bounding box center [322, 463] width 491 height 14
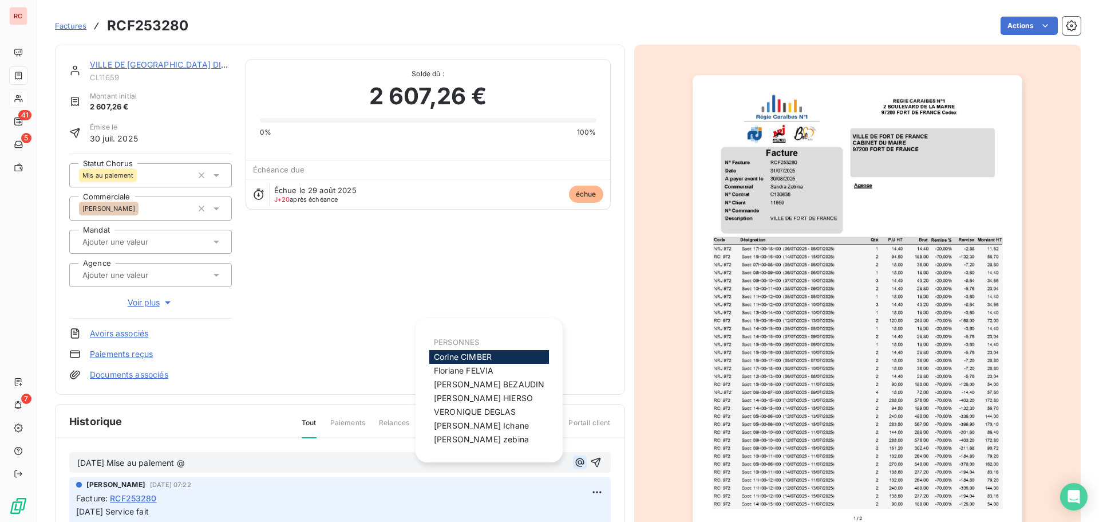
click at [574, 463] on icon "button" at bounding box center [579, 461] width 11 height 11
click at [483, 441] on span "sandra zebina" at bounding box center [481, 439] width 95 height 10
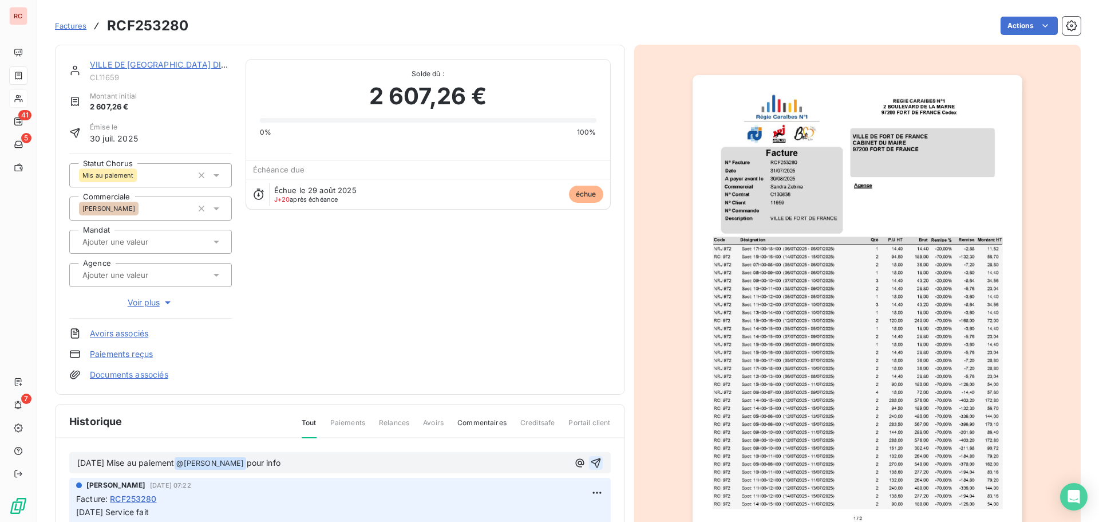
click at [590, 458] on icon "button" at bounding box center [595, 462] width 11 height 11
click at [164, 65] on link "VILLE DE FORT DE FRANCE DIRECTION DES SPORTS" at bounding box center [200, 65] width 220 height 10
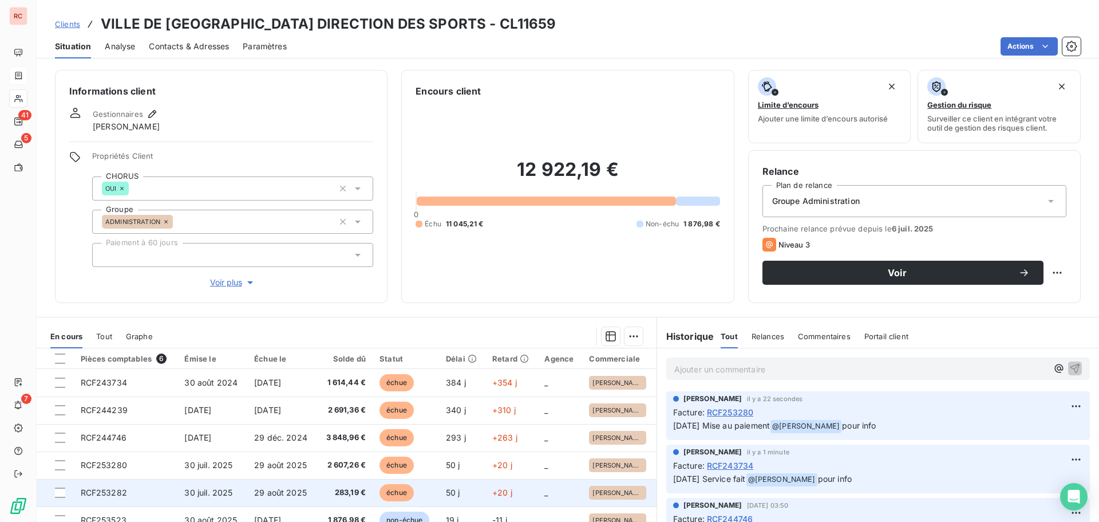
scroll to position [57, 0]
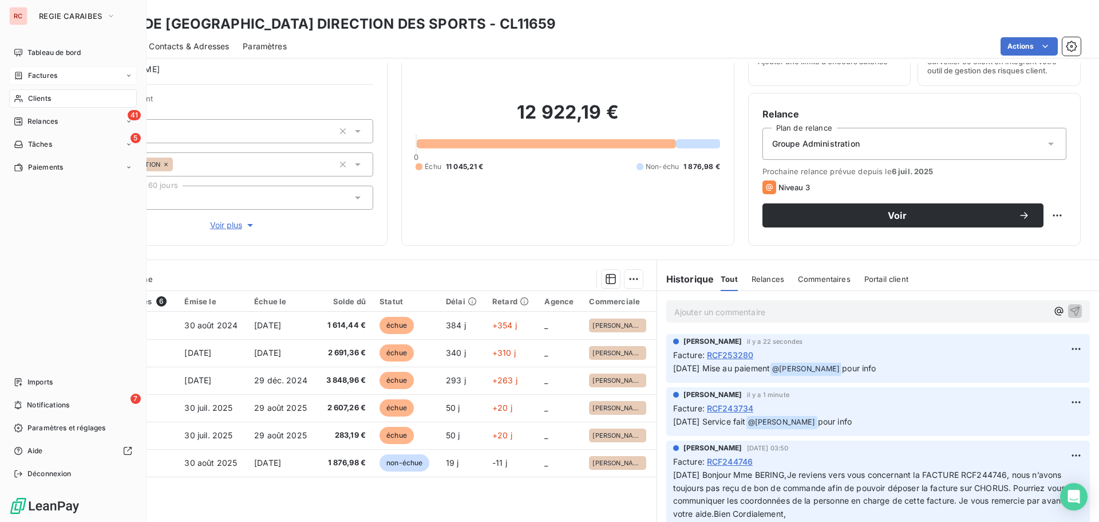
drag, startPoint x: 36, startPoint y: 76, endPoint x: 72, endPoint y: 73, distance: 36.1
click at [36, 76] on span "Factures" at bounding box center [42, 75] width 29 height 10
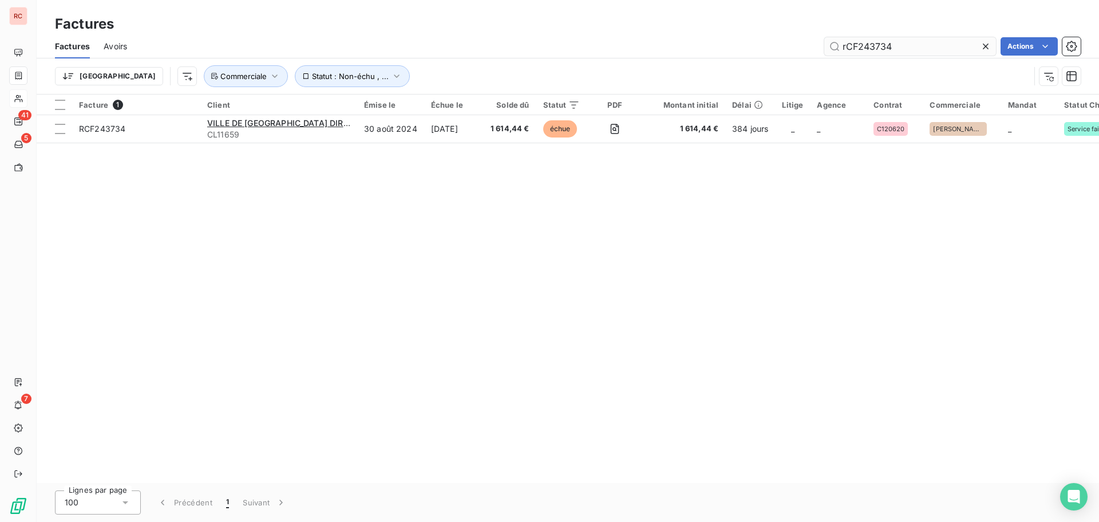
drag, startPoint x: 916, startPoint y: 48, endPoint x: 859, endPoint y: 48, distance: 56.7
click at [859, 48] on input "rCF243734" at bounding box center [911, 46] width 172 height 18
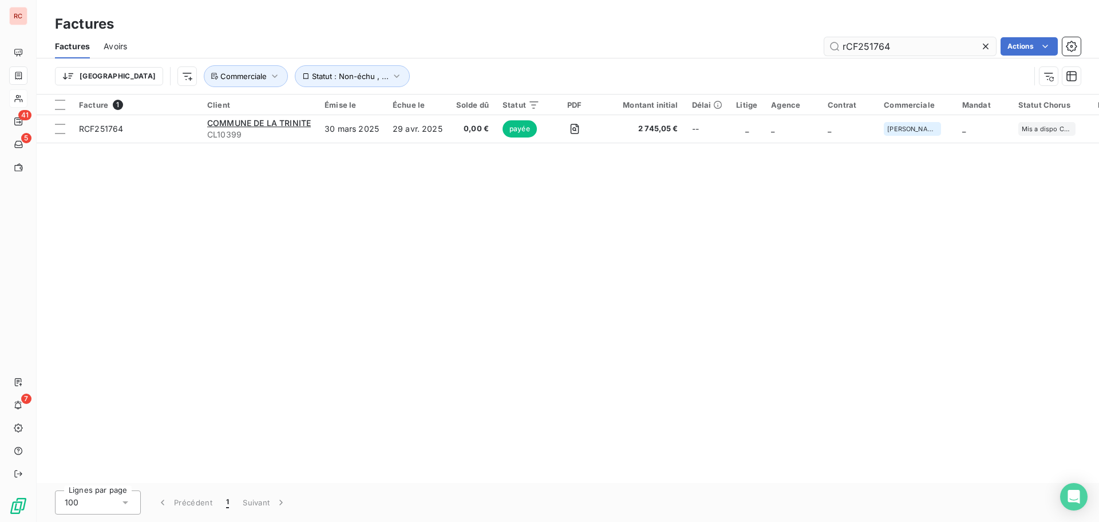
type input "rCF251764"
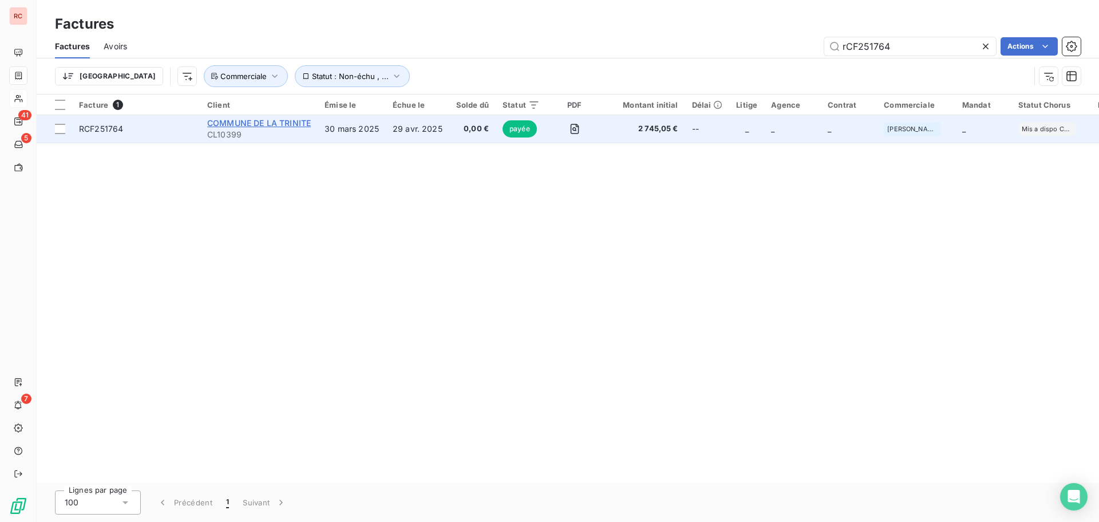
click at [268, 126] on span "COMMUNE DE LA TRINITE" at bounding box center [259, 123] width 104 height 10
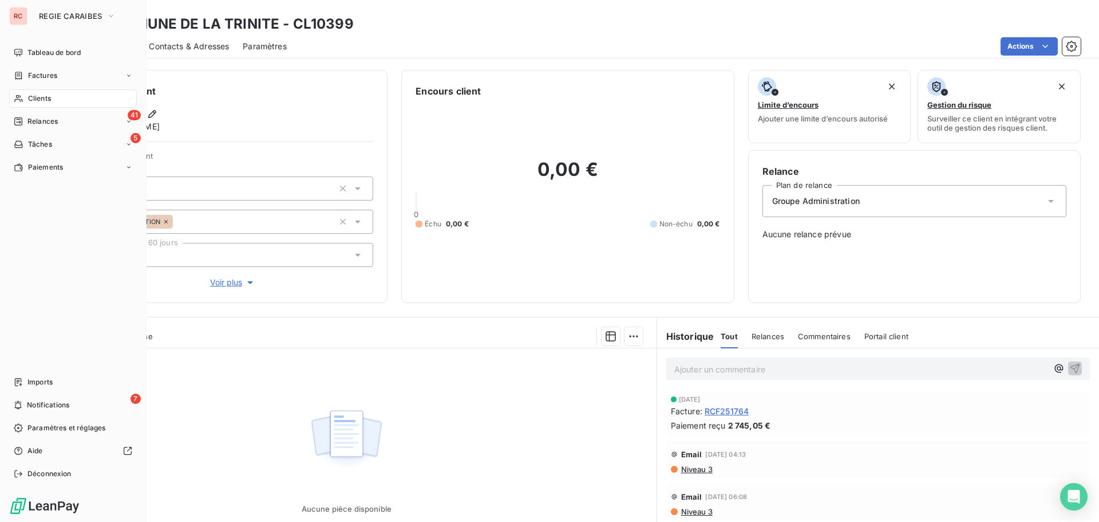
click at [50, 96] on span "Clients" at bounding box center [39, 98] width 23 height 10
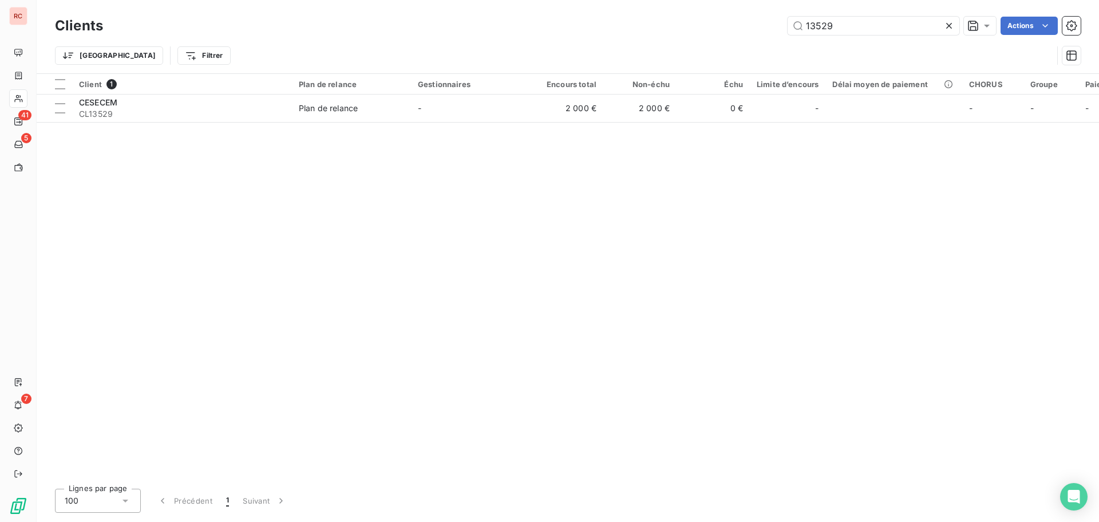
drag, startPoint x: 853, startPoint y: 22, endPoint x: 771, endPoint y: 24, distance: 82.5
click at [771, 24] on div "13529 Actions" at bounding box center [599, 26] width 964 height 18
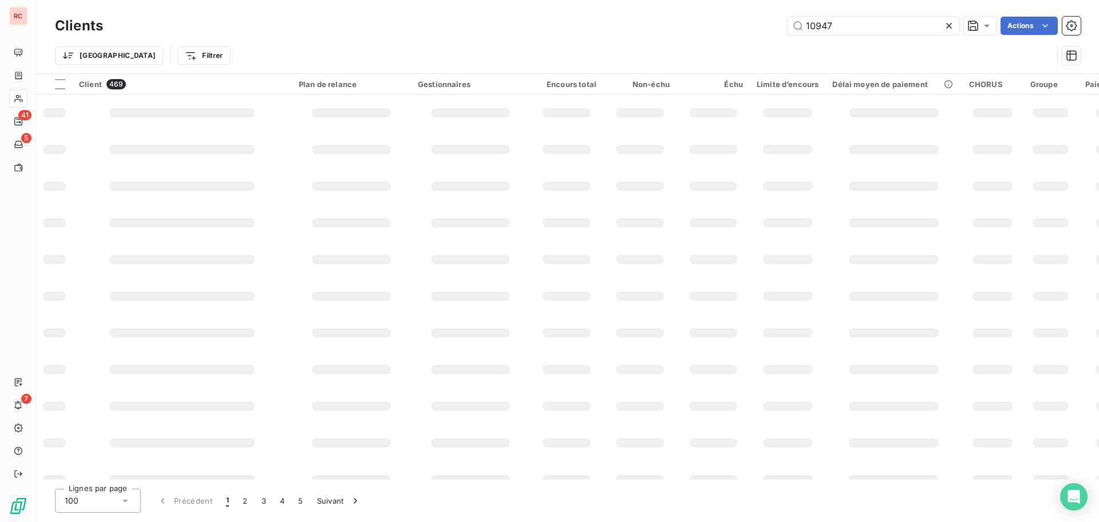
type input "10947"
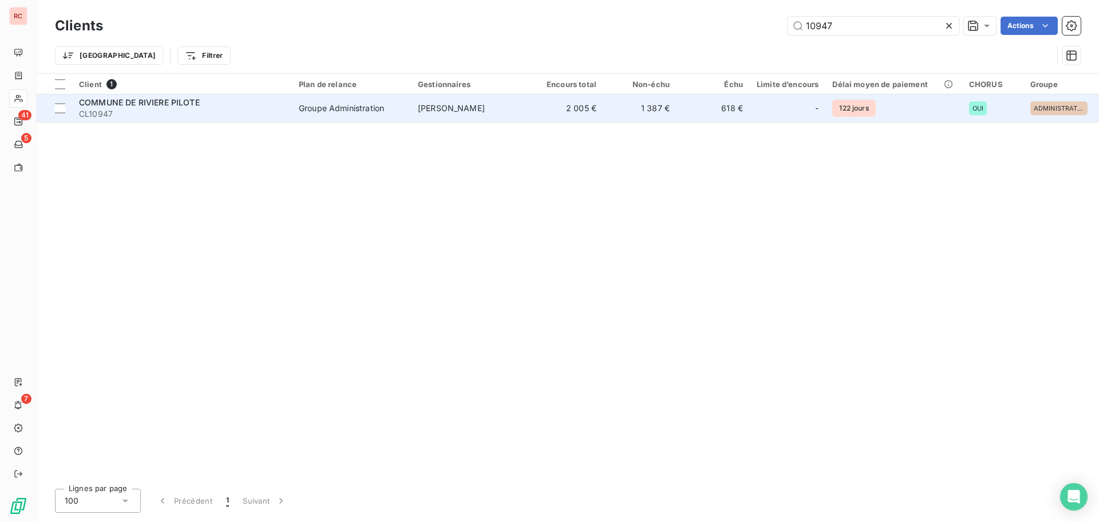
click at [397, 108] on span "Groupe Administration" at bounding box center [351, 107] width 105 height 11
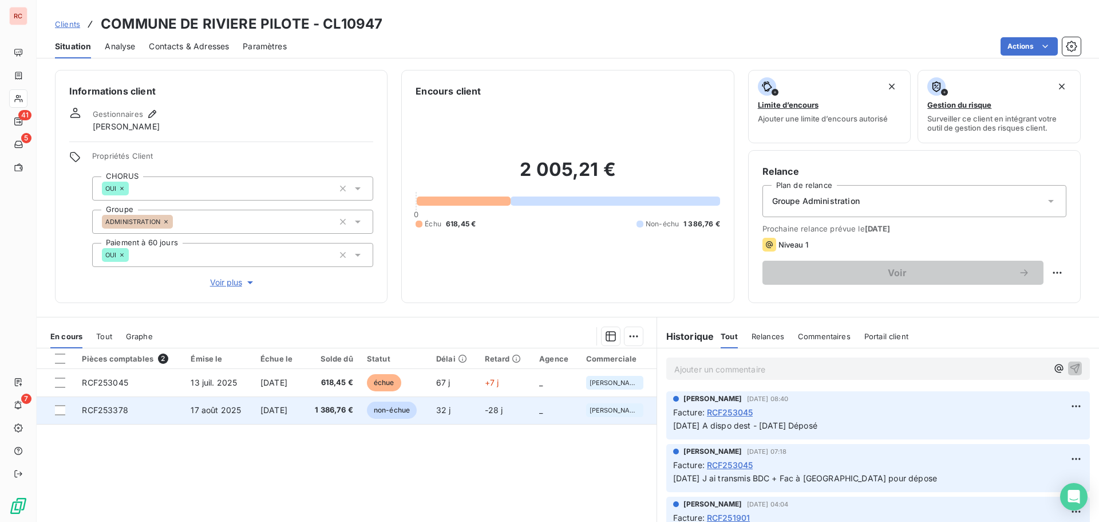
click at [346, 409] on span "1 386,76 €" at bounding box center [331, 409] width 42 height 11
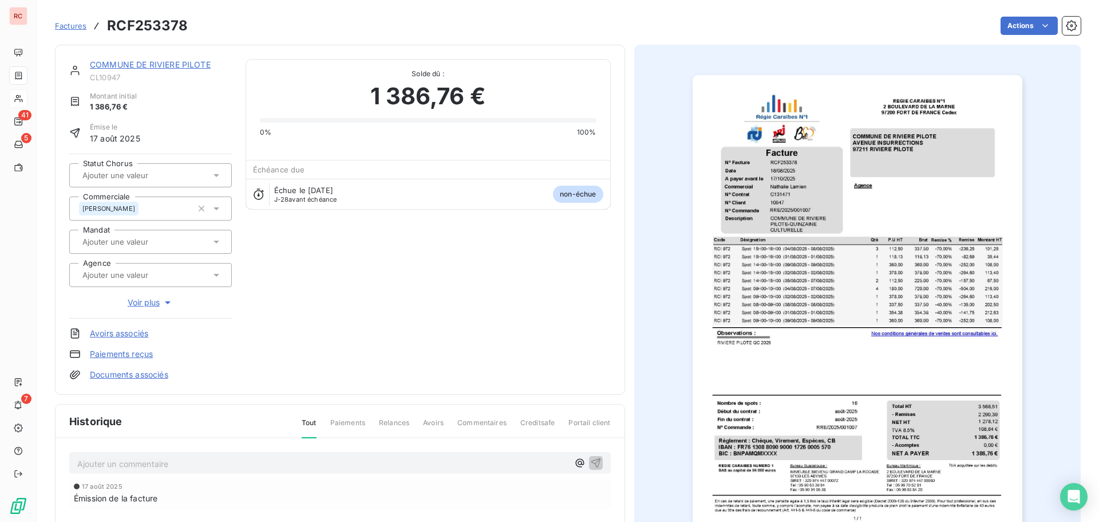
click at [220, 180] on icon at bounding box center [216, 174] width 11 height 11
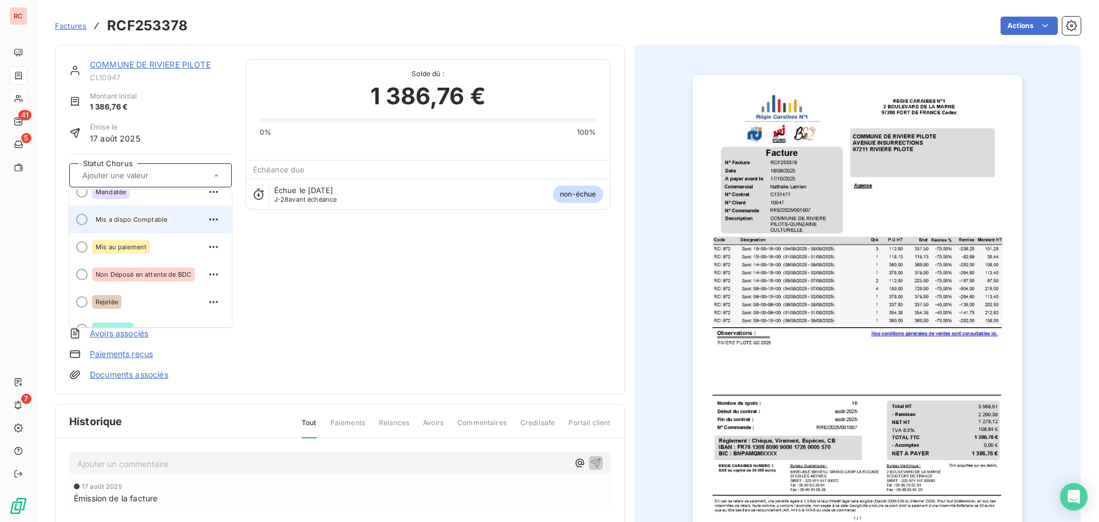
scroll to position [115, 0]
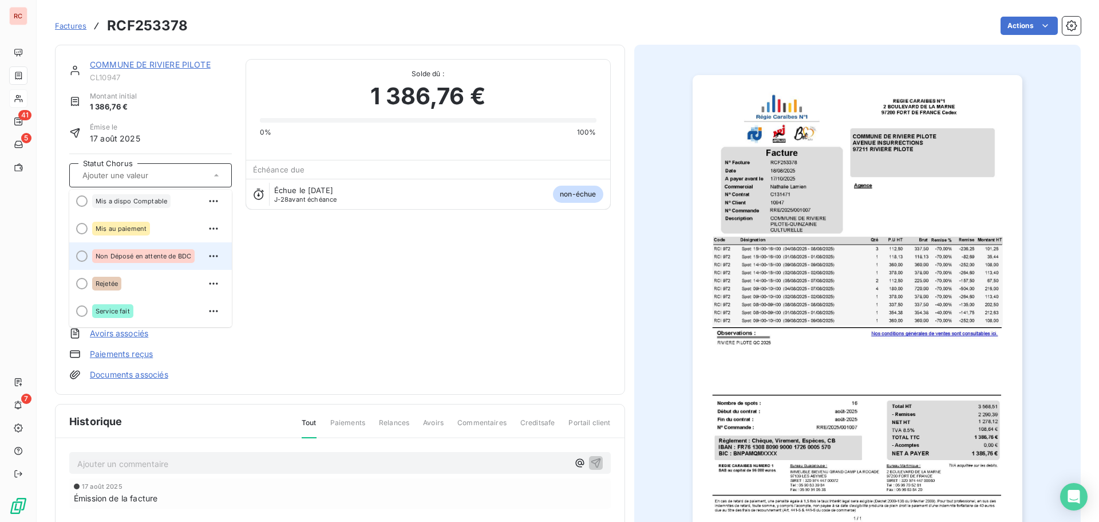
click at [156, 255] on span "Non Déposé en attente de BDC" at bounding box center [144, 256] width 96 height 7
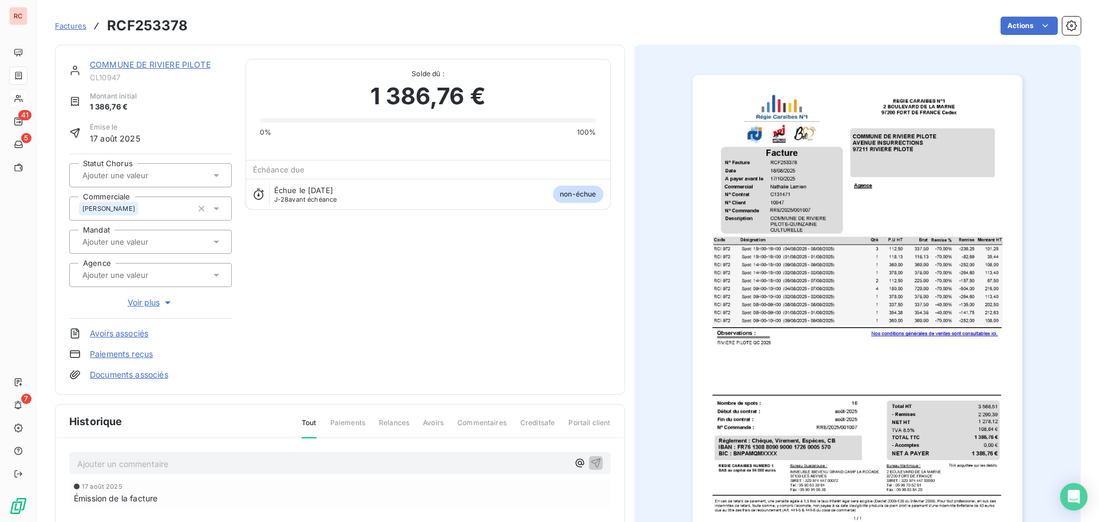
click at [136, 462] on p "Ajouter un commentaire ﻿" at bounding box center [322, 463] width 491 height 14
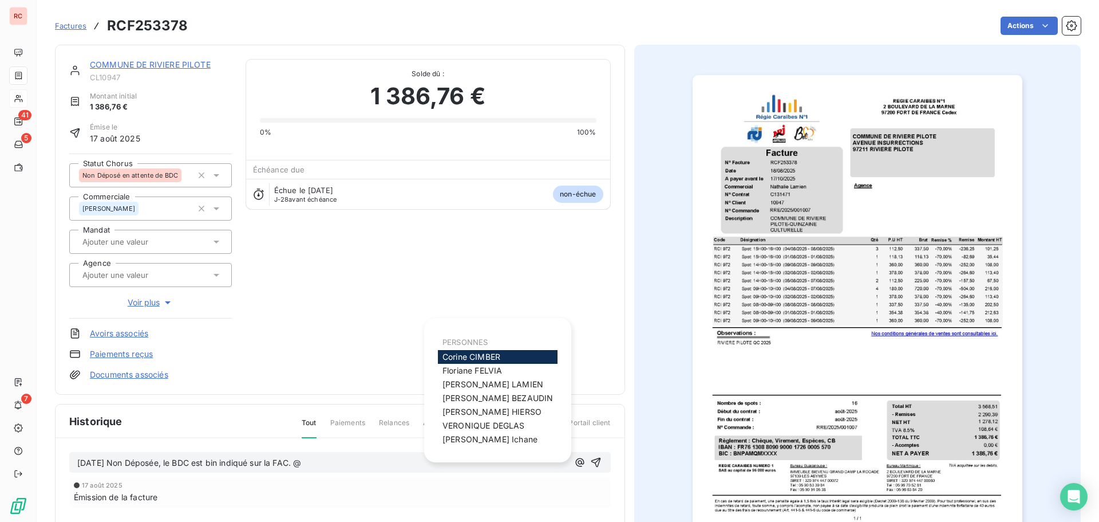
click at [476, 386] on span "Nathalie LAMIEN" at bounding box center [493, 384] width 101 height 10
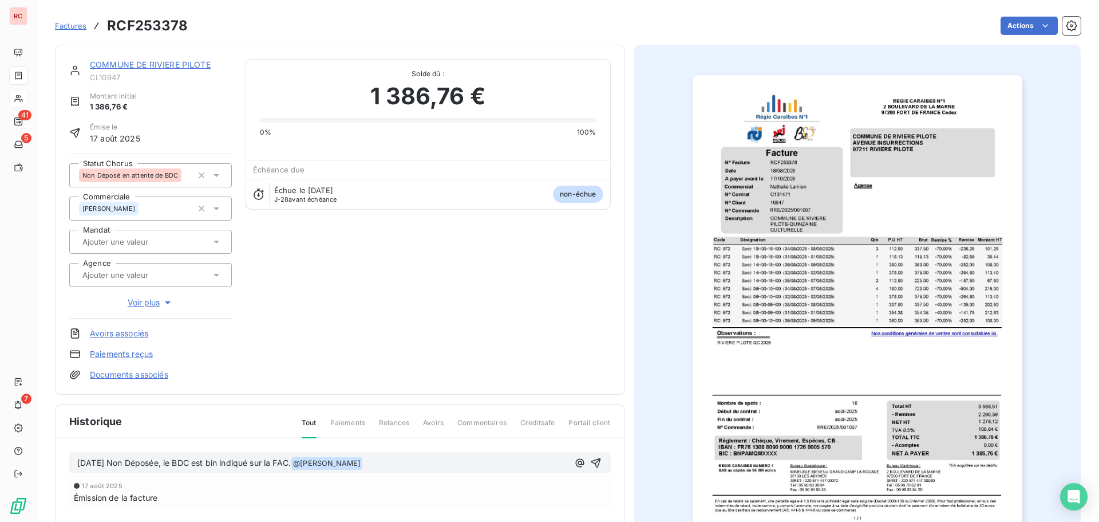
click at [408, 463] on p "18/09/2025 Non Déposée, le BDC est bin indiqué sur la FAC. @ Nathalie LAMIEN ﻿ ﻿" at bounding box center [322, 463] width 491 height 14
click at [393, 465] on p "18/09/2025 Non Déposée, le BDC est bin indiqué sur la FAC. @ Nathalie LAMIEN ﻿" at bounding box center [322, 463] width 491 height 14
click at [591, 465] on icon "button" at bounding box center [596, 463] width 10 height 10
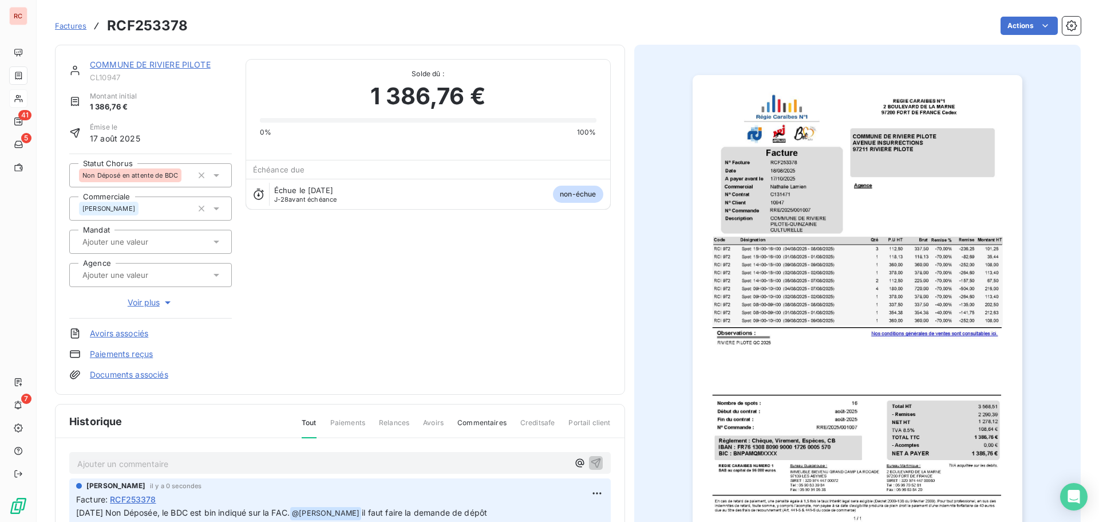
click at [162, 64] on link "COMMUNE DE RIVIERE PILOTE" at bounding box center [150, 65] width 121 height 10
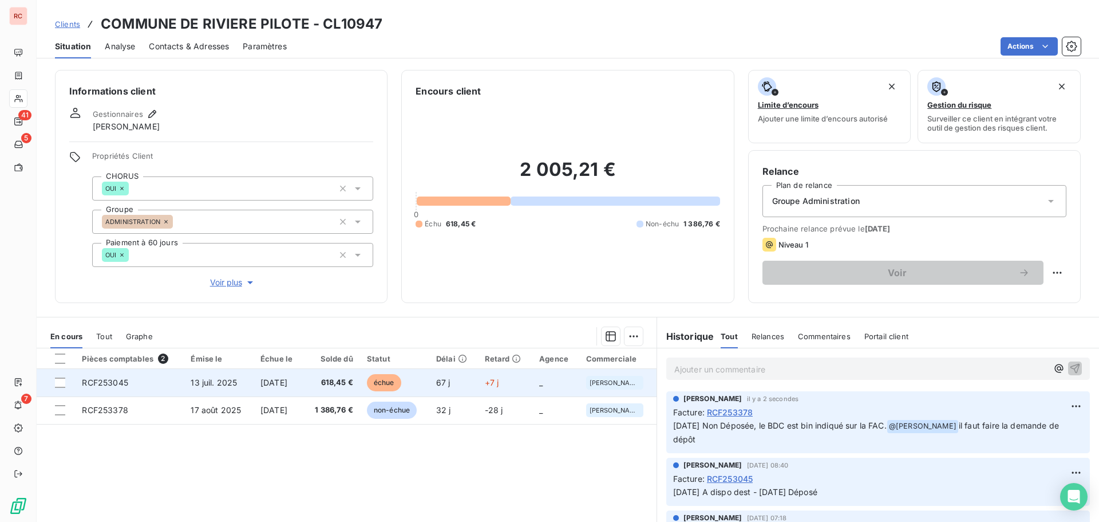
click at [212, 377] on span "13 juil. 2025" at bounding box center [214, 382] width 46 height 10
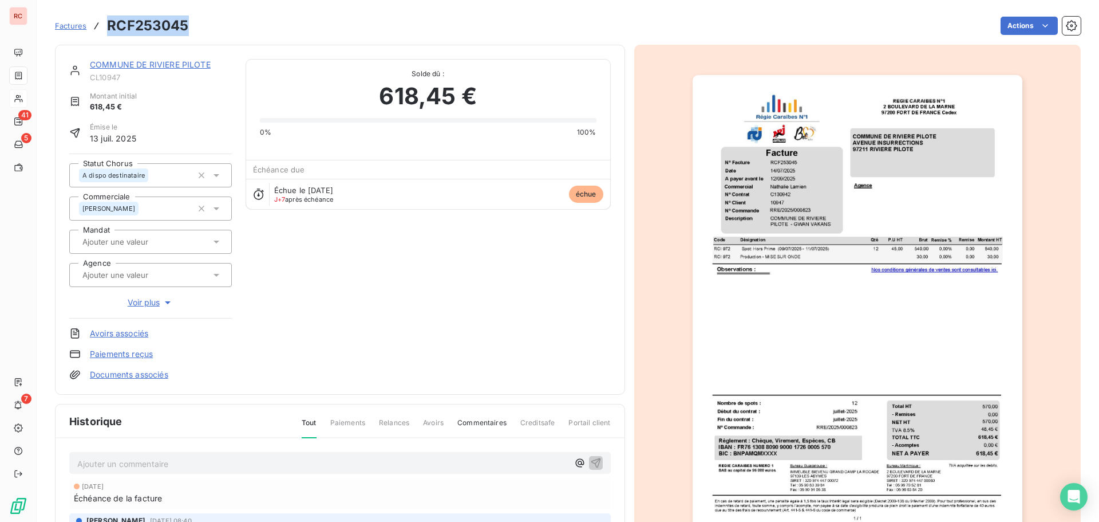
drag, startPoint x: 193, startPoint y: 30, endPoint x: 108, endPoint y: 27, distance: 85.3
click at [108, 27] on div "Factures RCF253045 Actions" at bounding box center [568, 26] width 1026 height 24
copy h3 "RCF253045"
click at [177, 65] on link "COMMUNE DE RIVIERE PILOTE" at bounding box center [150, 65] width 121 height 10
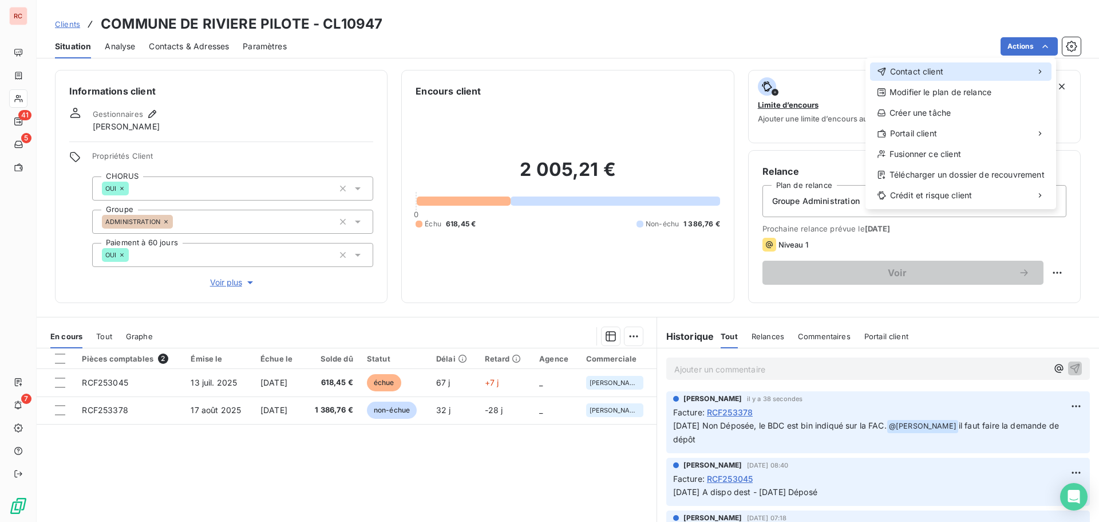
click at [925, 71] on span "Contact client" at bounding box center [916, 71] width 53 height 11
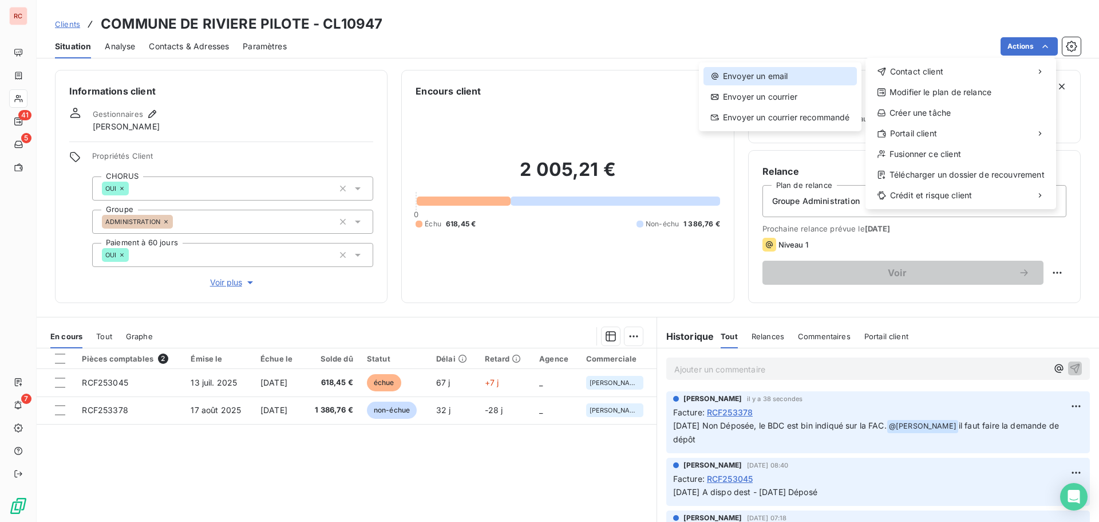
click at [781, 76] on div "Envoyer un email" at bounding box center [780, 76] width 153 height 18
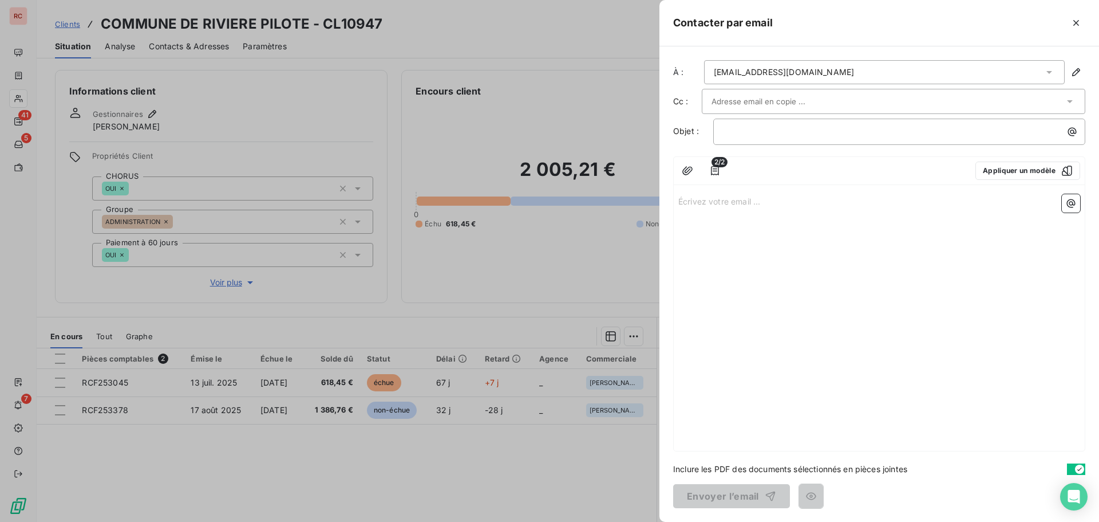
click at [817, 101] on div at bounding box center [888, 101] width 353 height 17
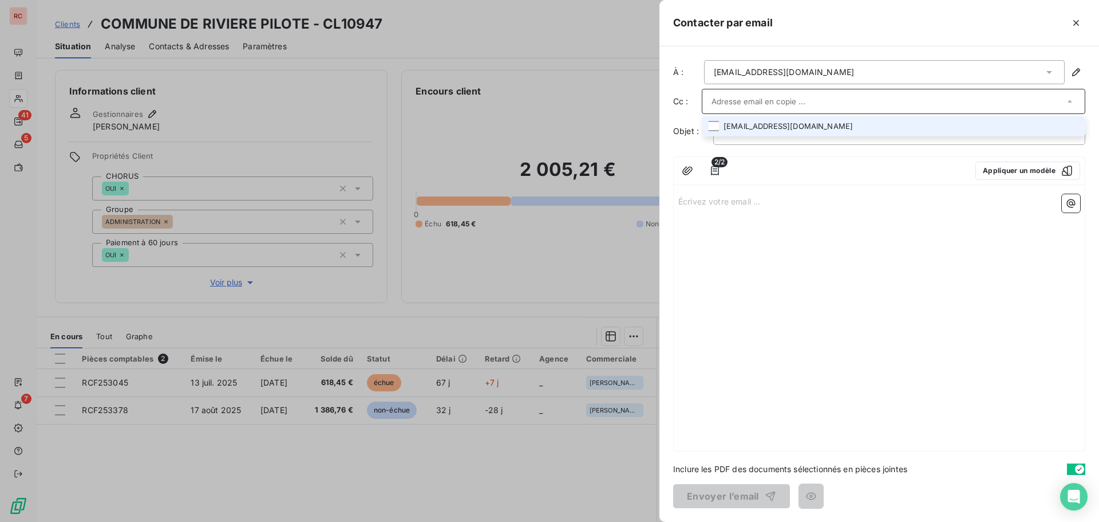
click at [800, 124] on li "compta@mairie-riviere-pilote.fr" at bounding box center [894, 126] width 384 height 20
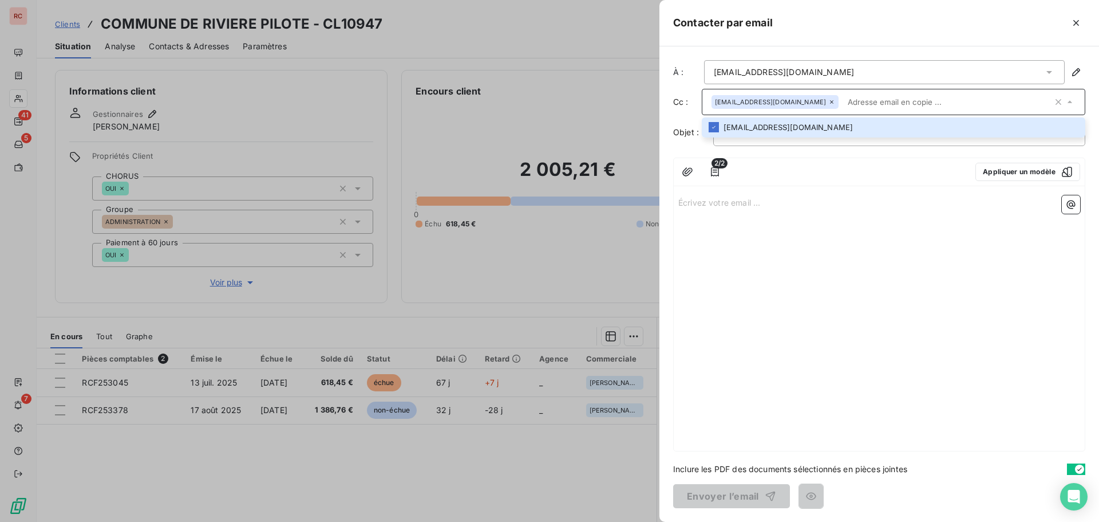
click at [799, 180] on div at bounding box center [849, 172] width 233 height 18
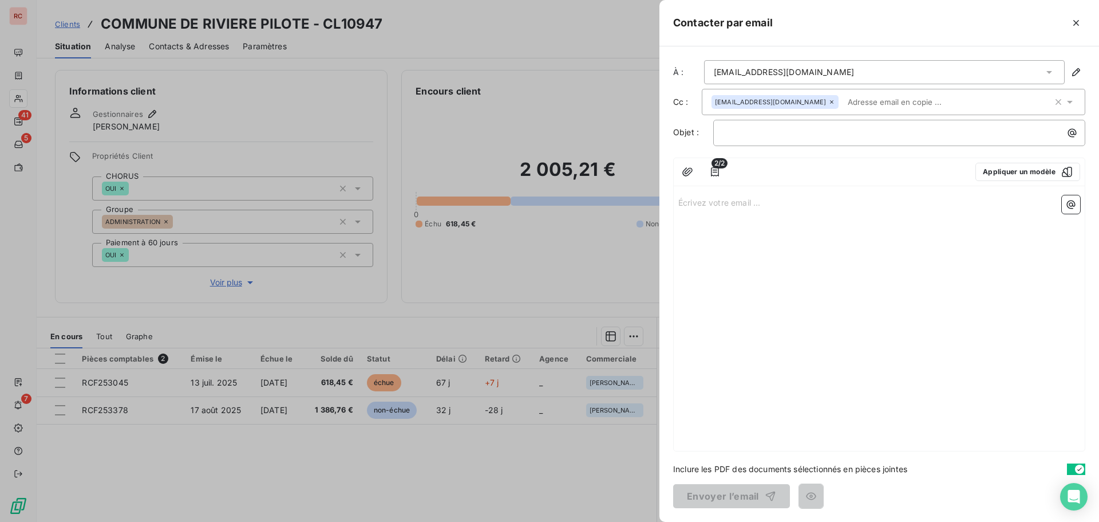
click at [843, 98] on input "text" at bounding box center [909, 101] width 132 height 17
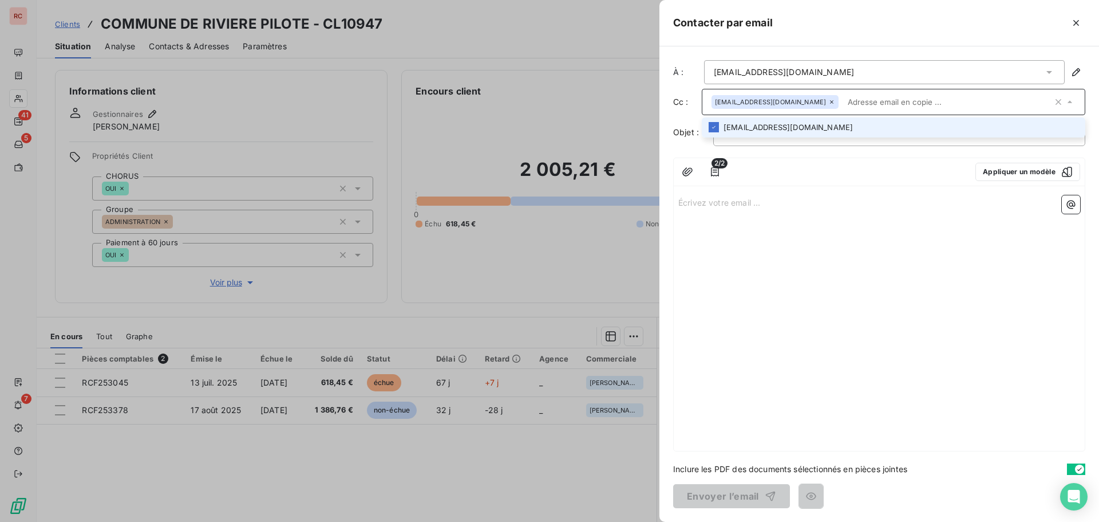
paste input "[EMAIL_ADDRESS][DOMAIN_NAME]"
click at [831, 190] on div "2/2 Appliquer un modèle Écrivez votre email ... ﻿" at bounding box center [879, 304] width 412 height 294
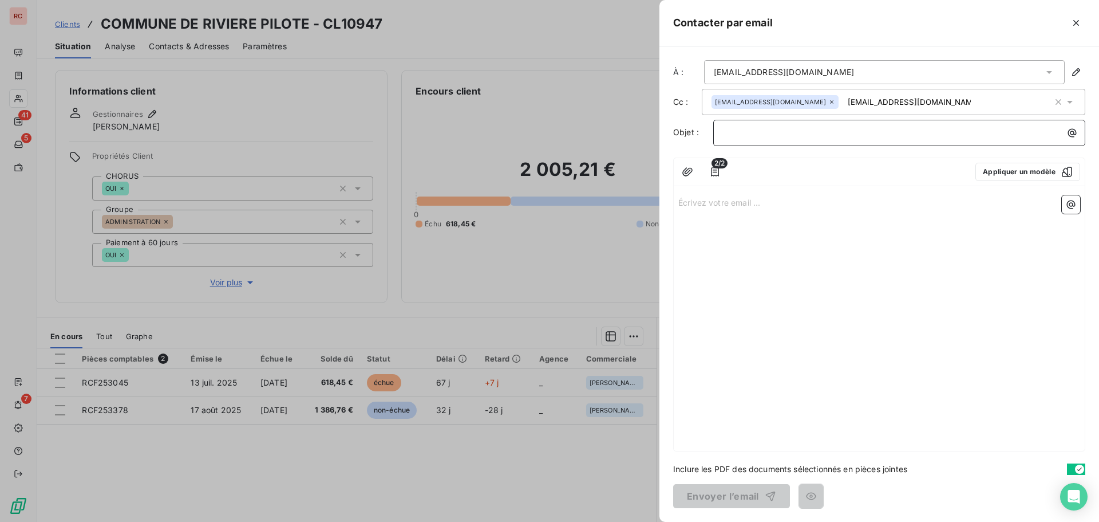
click at [768, 132] on p "﻿" at bounding box center [902, 132] width 358 height 13
click at [1025, 171] on button "Appliquer un modèle" at bounding box center [1028, 172] width 105 height 18
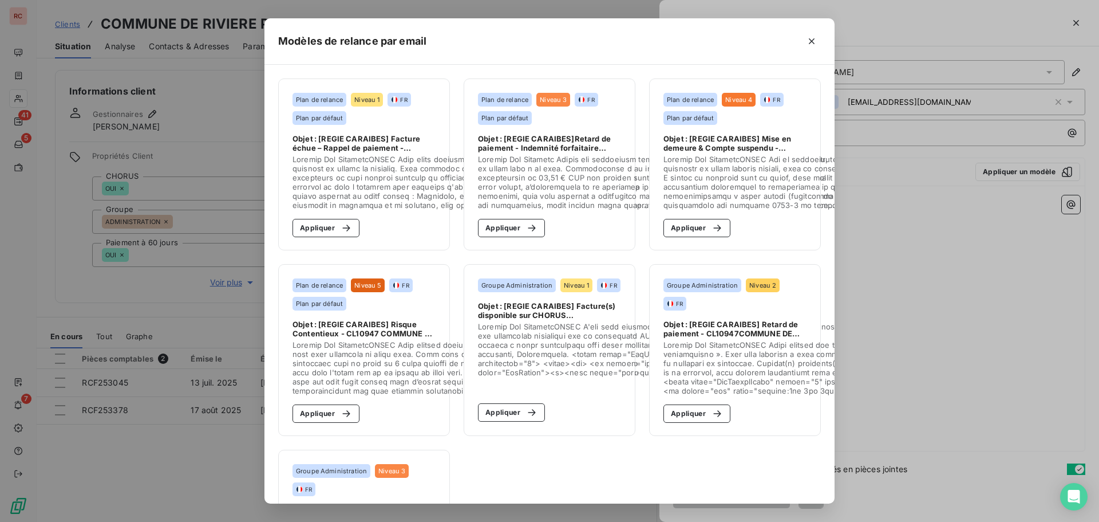
click at [537, 319] on span "Objet : [REGIE CARAIBES] Facture(s) disponible sur CHORUS CL10947COMMUNE DE RIV…" at bounding box center [549, 310] width 143 height 18
click at [520, 411] on div "button" at bounding box center [528, 412] width 17 height 11
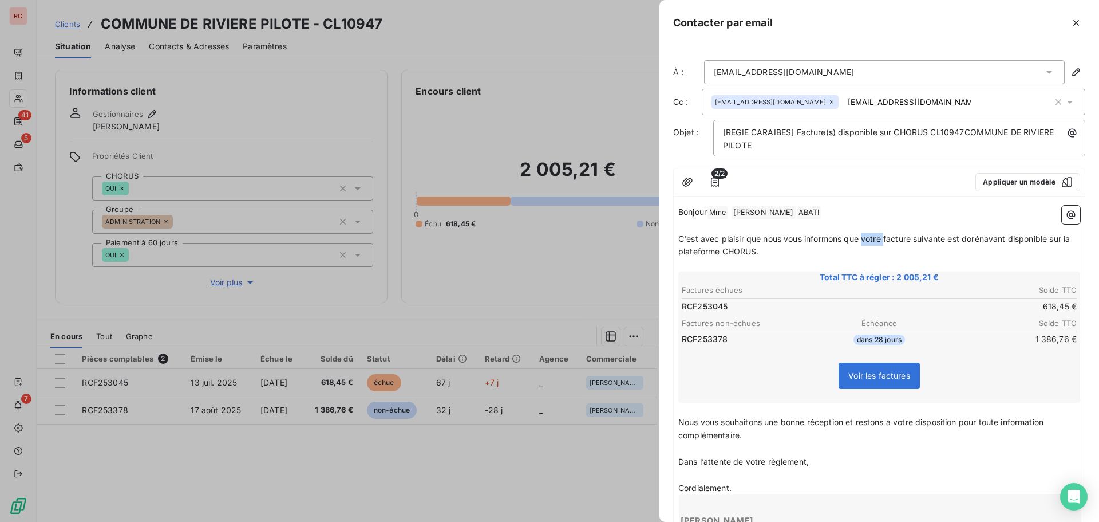
drag, startPoint x: 886, startPoint y: 236, endPoint x: 864, endPoint y: 242, distance: 22.9
click at [864, 242] on span "C'est avec plaisir que nous vous informons que votre facture suivante est dorén…" at bounding box center [876, 245] width 394 height 23
click at [755, 253] on span "C'est avec plaisir que nous vous informons que la facture suivante est dorénava…" at bounding box center [869, 245] width 381 height 23
click at [758, 251] on span "C'est avec plaisir que nous vous informons que la facture suivante est dorénava…" at bounding box center [869, 245] width 381 height 23
click at [713, 180] on icon "button" at bounding box center [715, 182] width 8 height 9
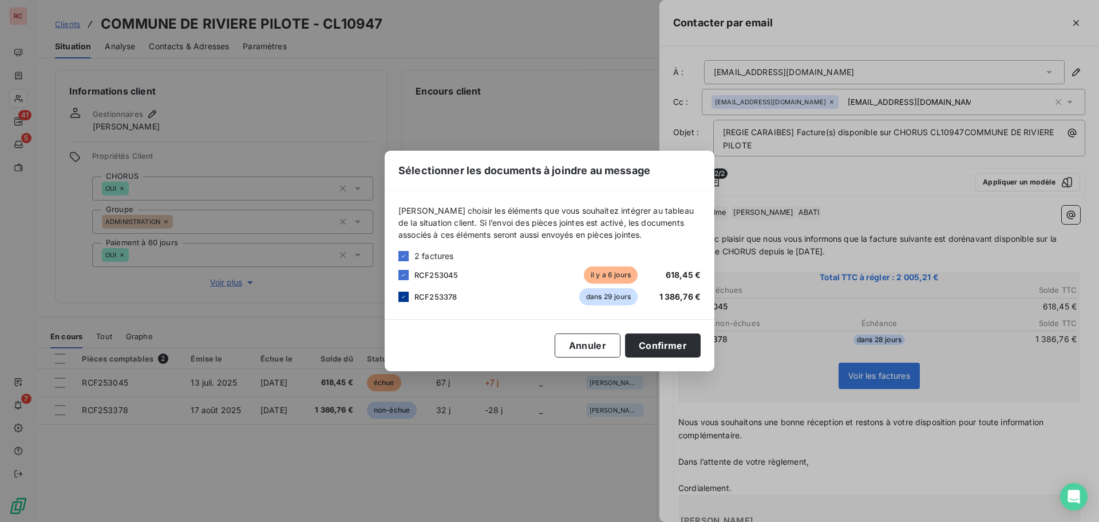
click at [406, 292] on div at bounding box center [404, 296] width 10 height 10
click at [652, 344] on button "Confirmer" at bounding box center [663, 345] width 76 height 24
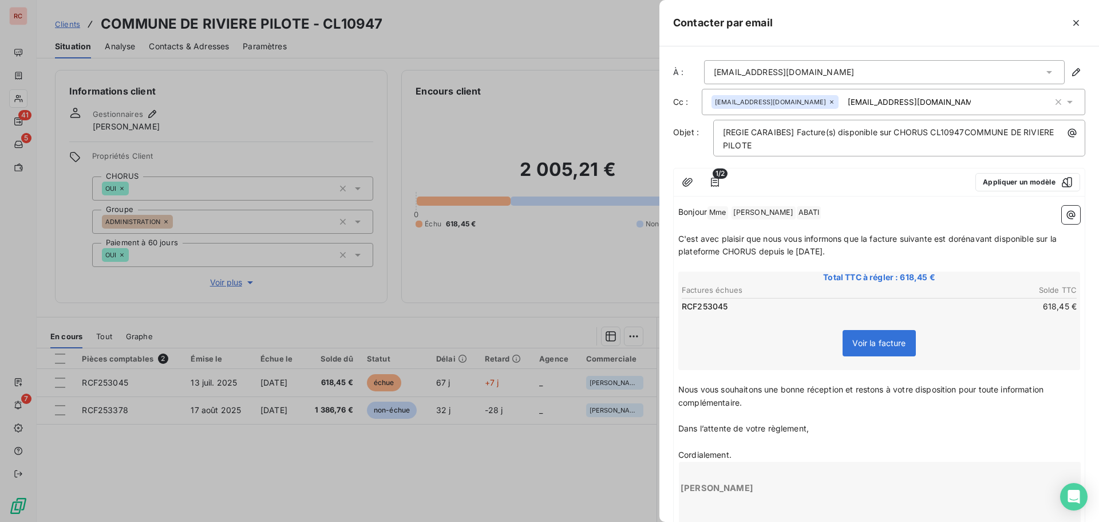
click at [881, 103] on input "[EMAIL_ADDRESS][DOMAIN_NAME]" at bounding box center [909, 101] width 132 height 17
type input "[EMAIL_ADDRESS][DOMAIN_NAME]"
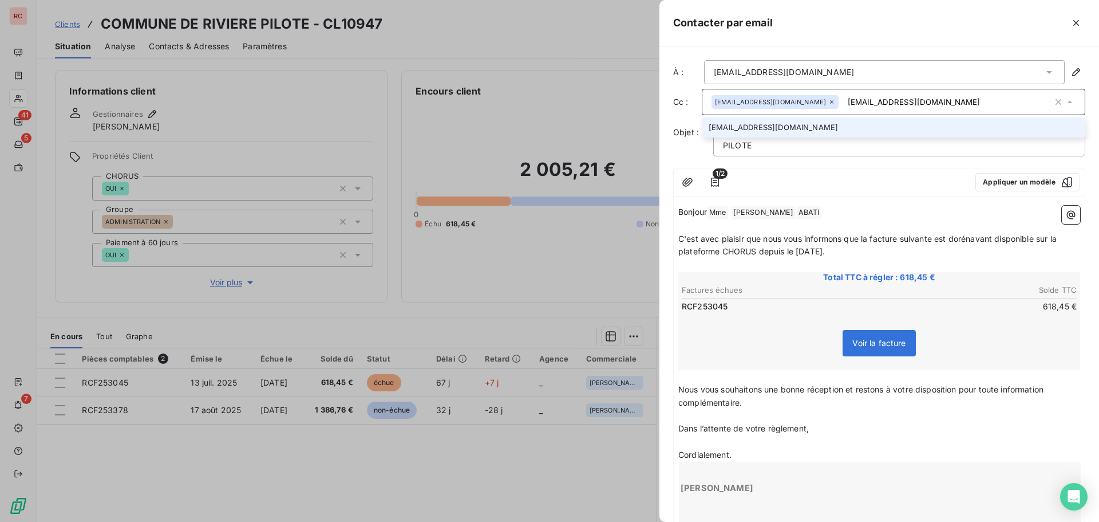
click at [762, 127] on li "[EMAIL_ADDRESS][DOMAIN_NAME]" at bounding box center [894, 127] width 384 height 20
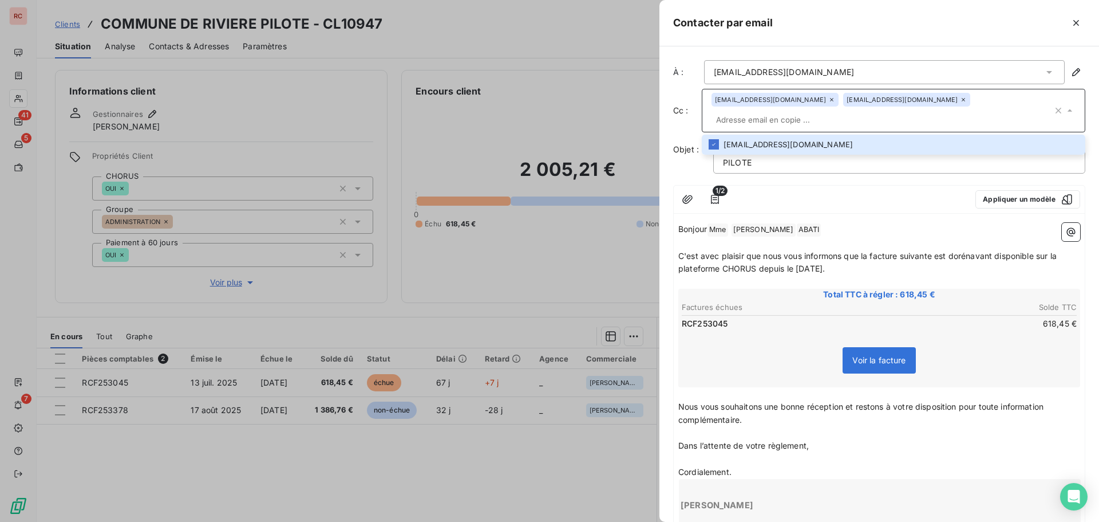
click at [829, 218] on div "Bonjour Mme ﻿ Charlène ﻿ ﻿ ABATI ﻿ ﻿ ﻿ C'est avec plaisir que nous vous informo…" at bounding box center [879, 452] width 411 height 469
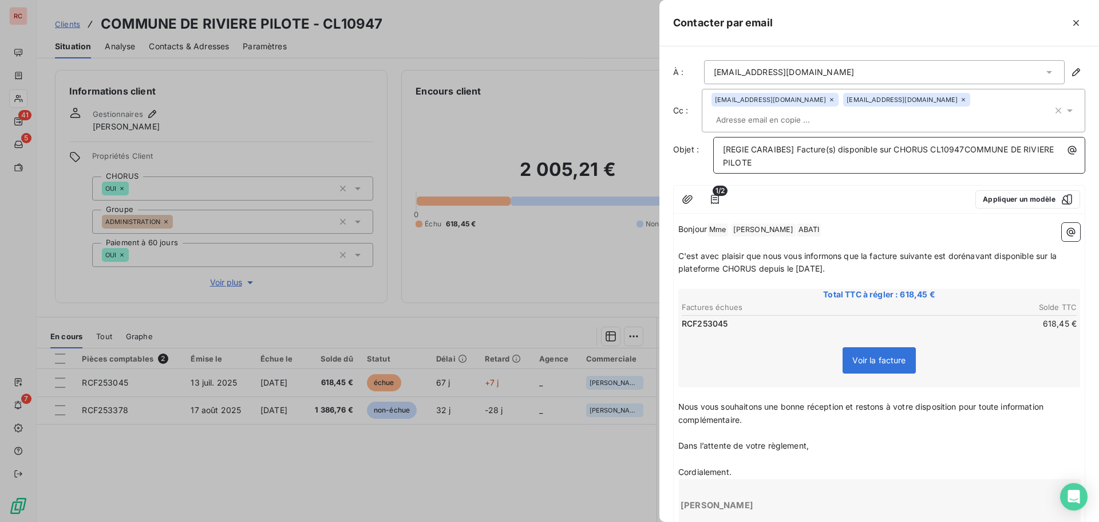
click at [968, 144] on span "[REGIE CARAIBES] Facture(s) disponible sur CHORUS CL10947COMMUNE DE RIVIERE PIL…" at bounding box center [889, 155] width 333 height 23
click at [832, 186] on div "1/2 Appliquer un modèle" at bounding box center [879, 200] width 411 height 28
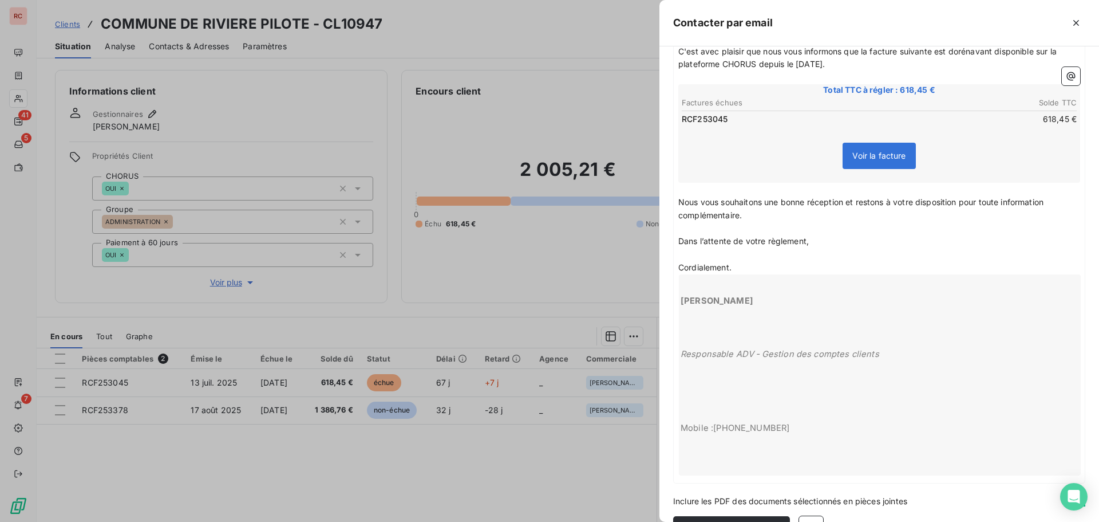
scroll to position [219, 0]
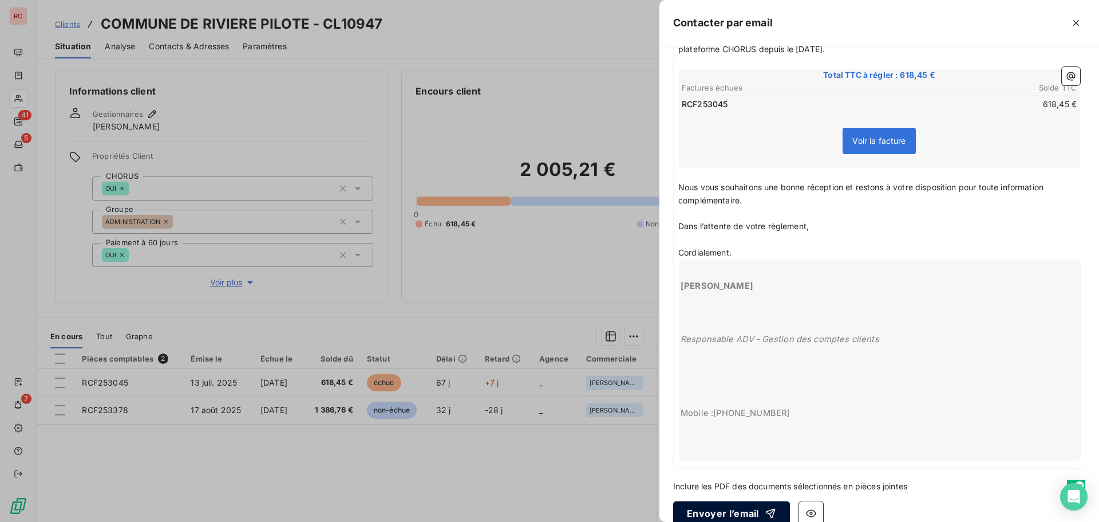
click at [730, 501] on button "Envoyer l’email" at bounding box center [731, 513] width 117 height 24
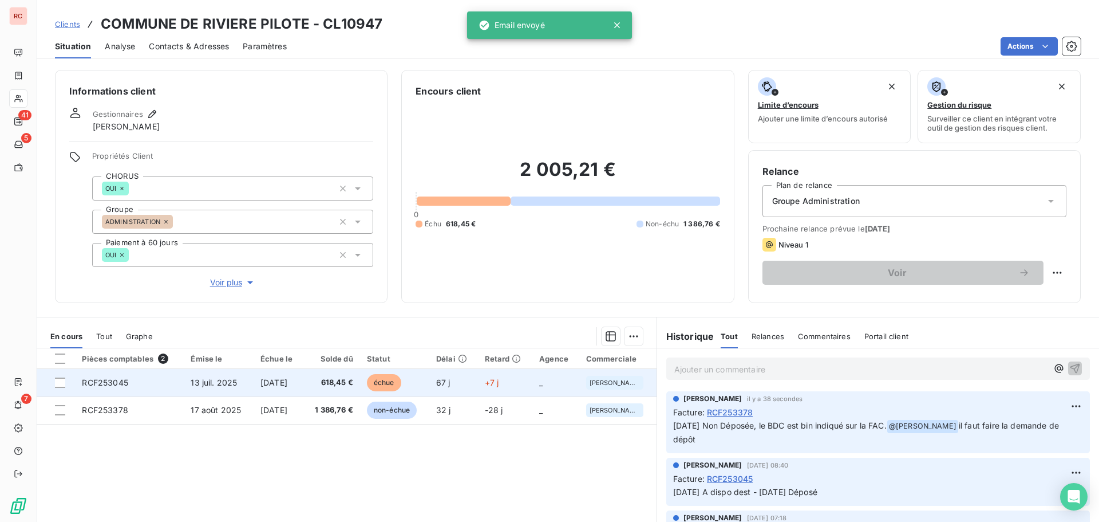
click at [281, 380] on span "[DATE]" at bounding box center [274, 382] width 27 height 10
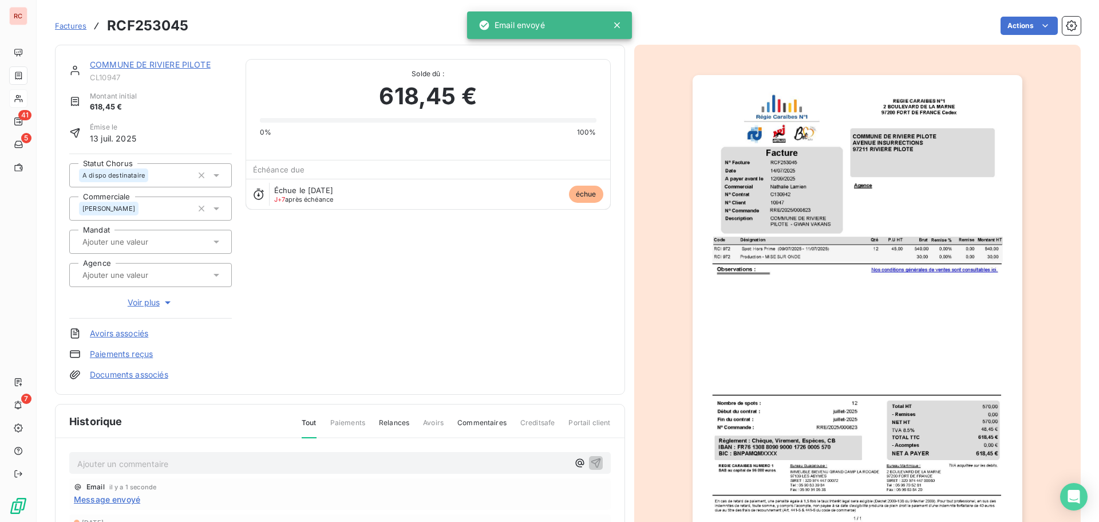
click at [102, 459] on p "Ajouter un commentaire ﻿" at bounding box center [322, 463] width 491 height 14
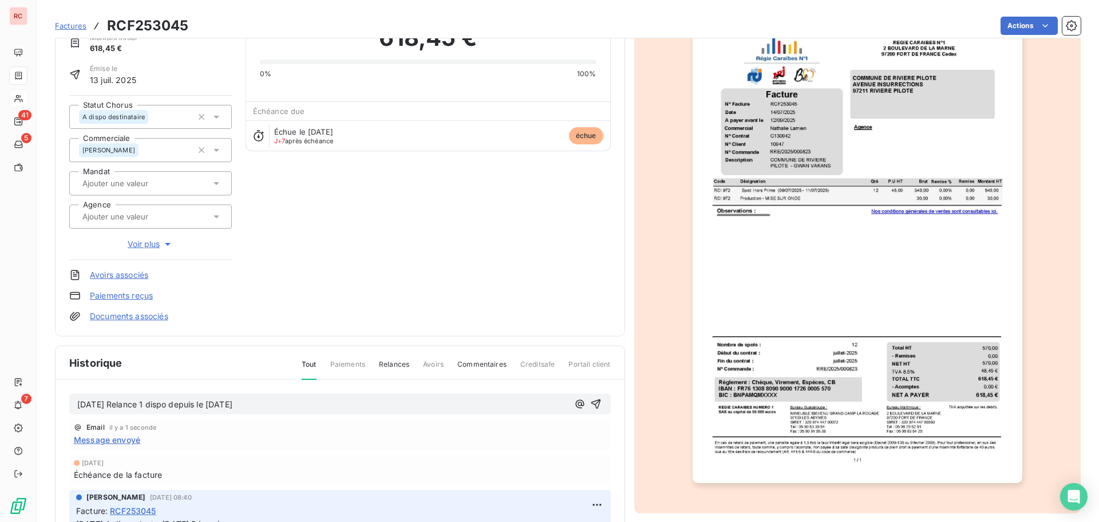
scroll to position [2, 0]
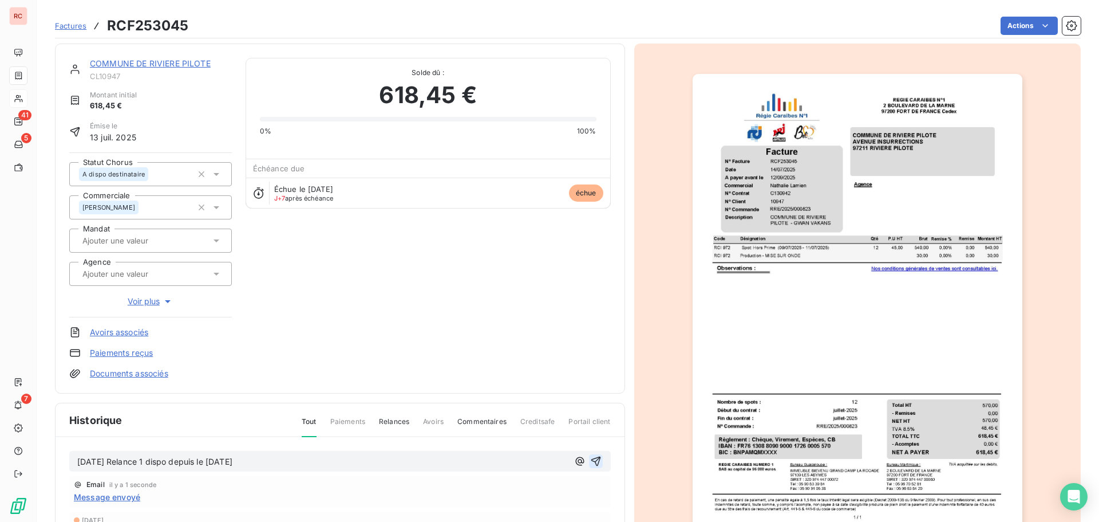
click at [590, 456] on icon "button" at bounding box center [595, 460] width 11 height 11
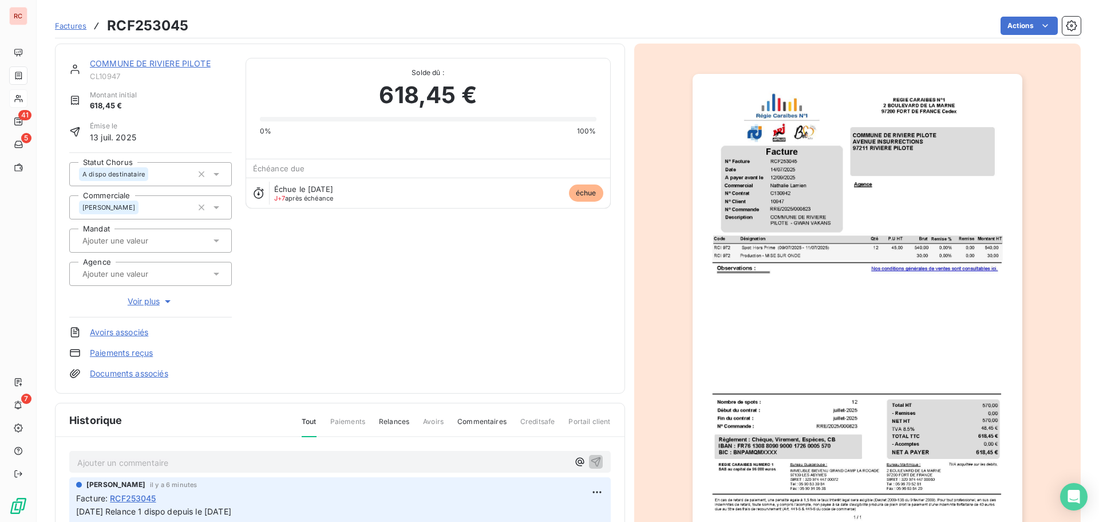
click at [148, 63] on link "COMMUNE DE RIVIERE PILOTE" at bounding box center [150, 63] width 121 height 10
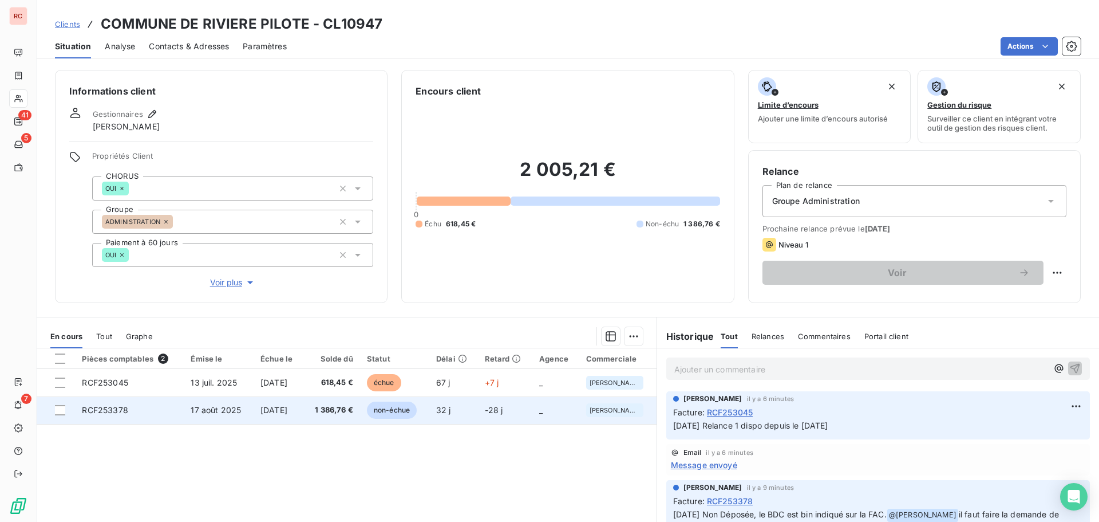
click at [334, 414] on span "1 386,76 €" at bounding box center [331, 409] width 42 height 11
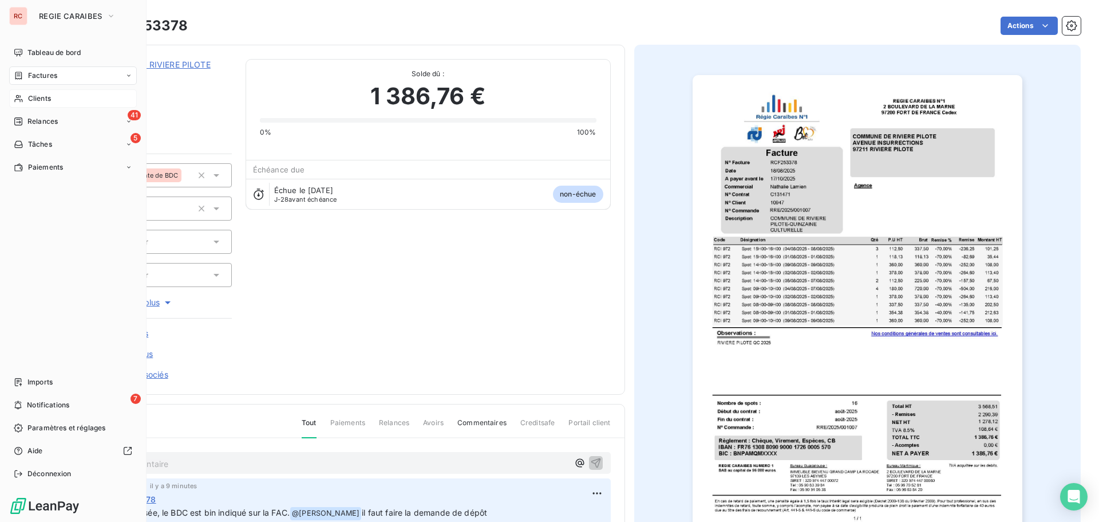
click at [28, 97] on span "Clients" at bounding box center [39, 98] width 23 height 10
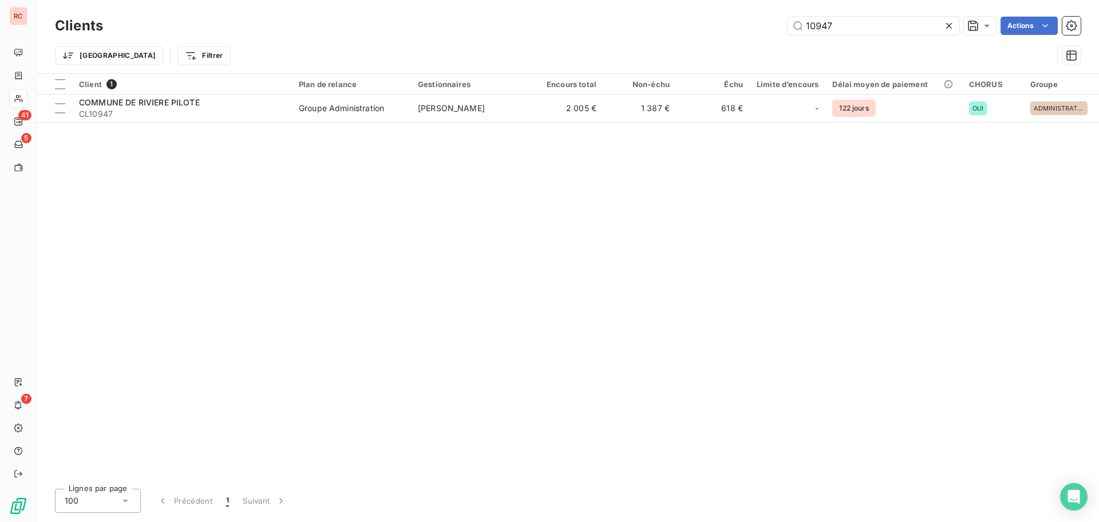
drag, startPoint x: 845, startPoint y: 22, endPoint x: 694, endPoint y: 36, distance: 151.8
click at [694, 37] on div "Clients 10947 Actions" at bounding box center [568, 26] width 1026 height 24
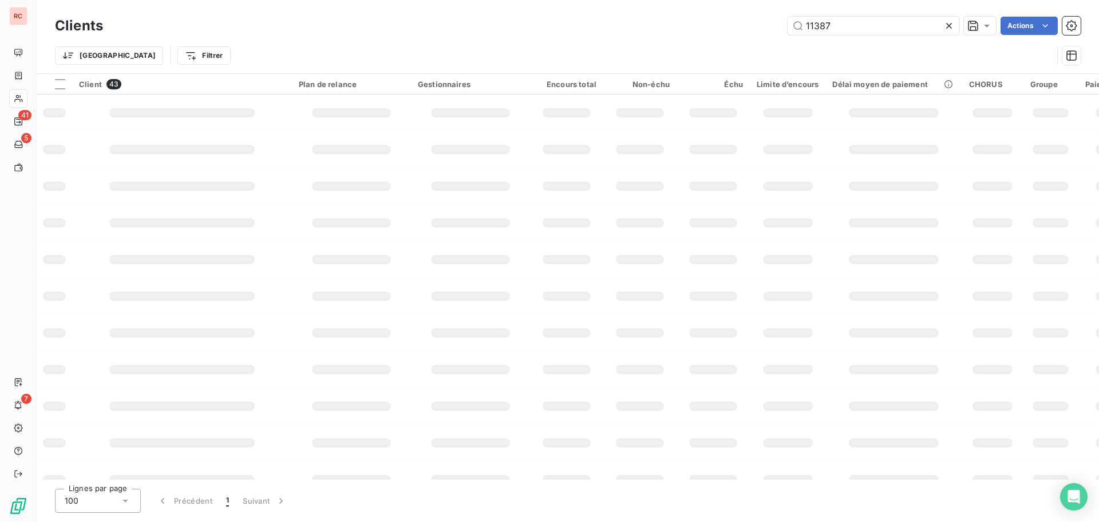
type input "11387"
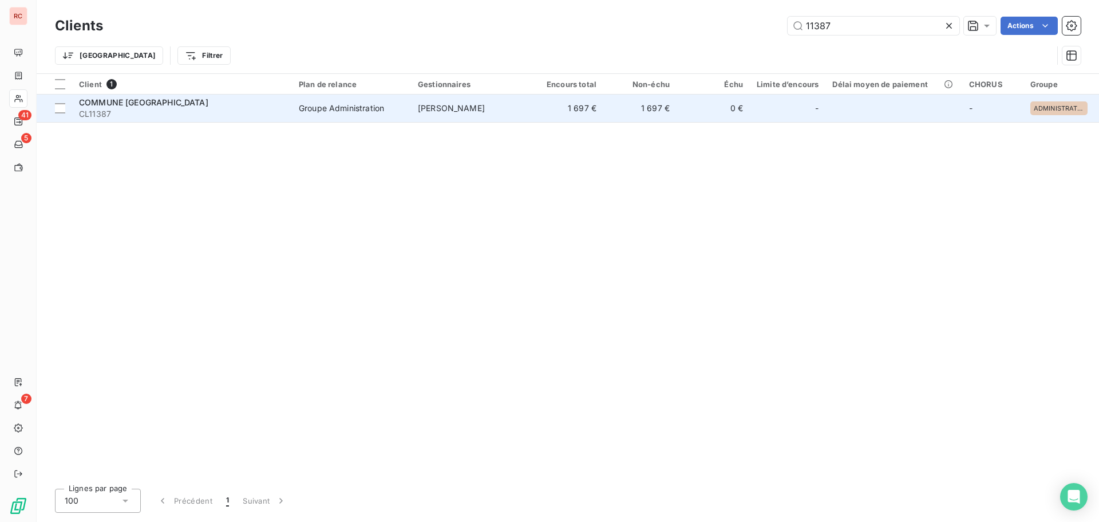
click at [325, 113] on div "Groupe Administration" at bounding box center [341, 107] width 85 height 11
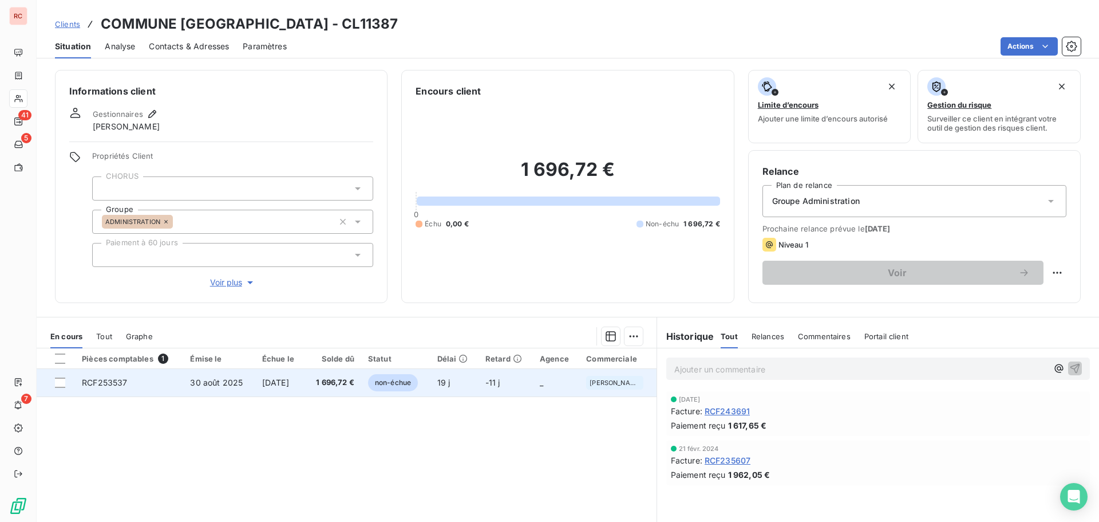
click at [333, 389] on td "1 696,72 €" at bounding box center [333, 382] width 56 height 27
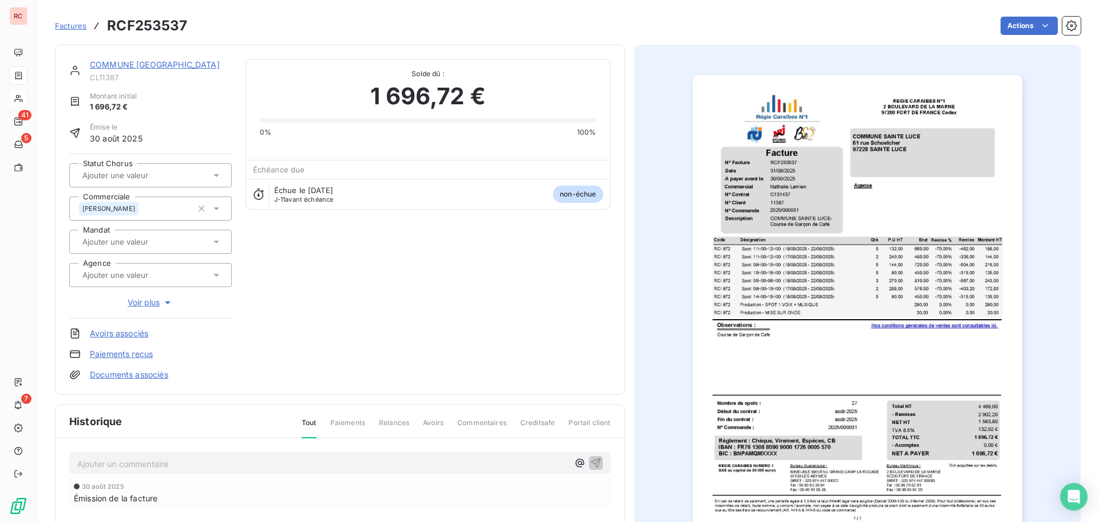
click at [220, 176] on icon at bounding box center [216, 174] width 11 height 11
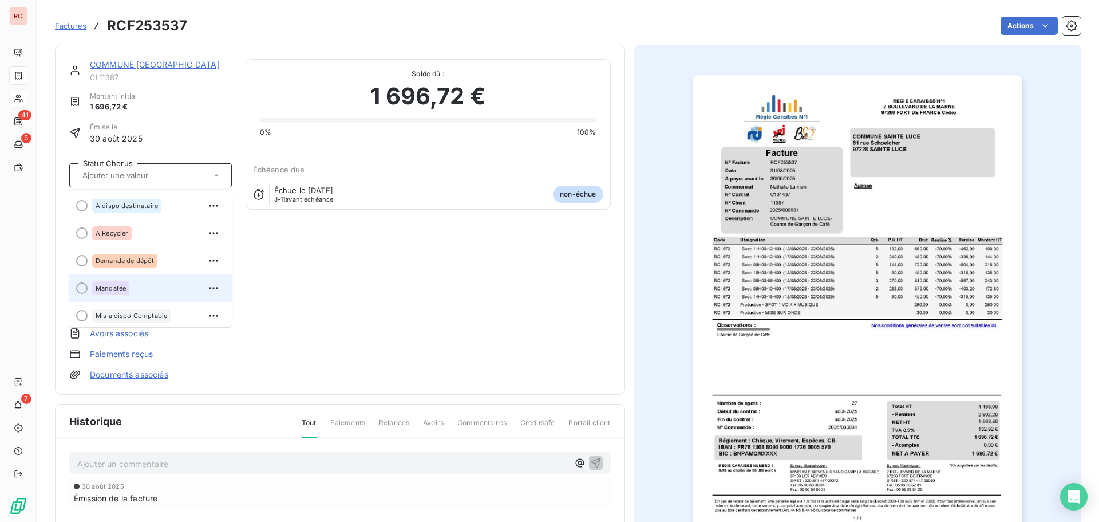
scroll to position [115, 0]
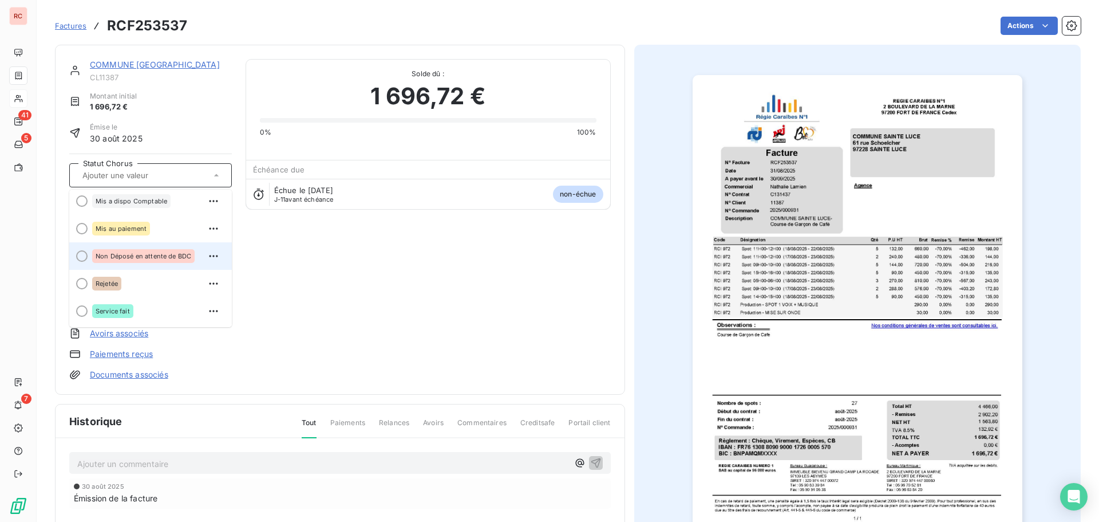
click at [155, 253] on span "Non Déposé en attente de BDC" at bounding box center [144, 256] width 96 height 7
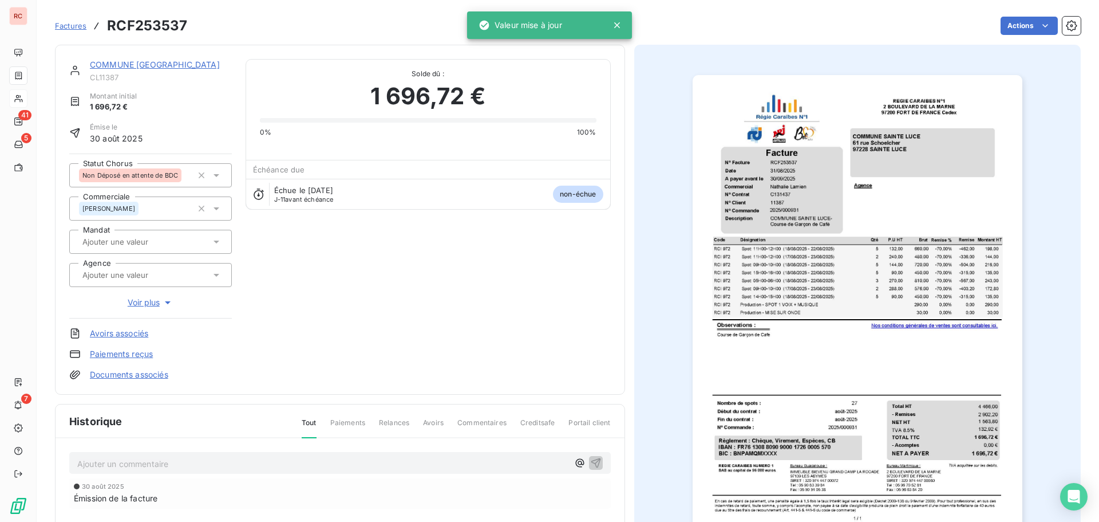
click at [163, 463] on p "Ajouter un commentaire ﻿" at bounding box center [322, 463] width 491 height 14
click at [171, 456] on p "[DATE]" at bounding box center [322, 462] width 491 height 13
click at [578, 460] on icon "button" at bounding box center [579, 461] width 11 height 11
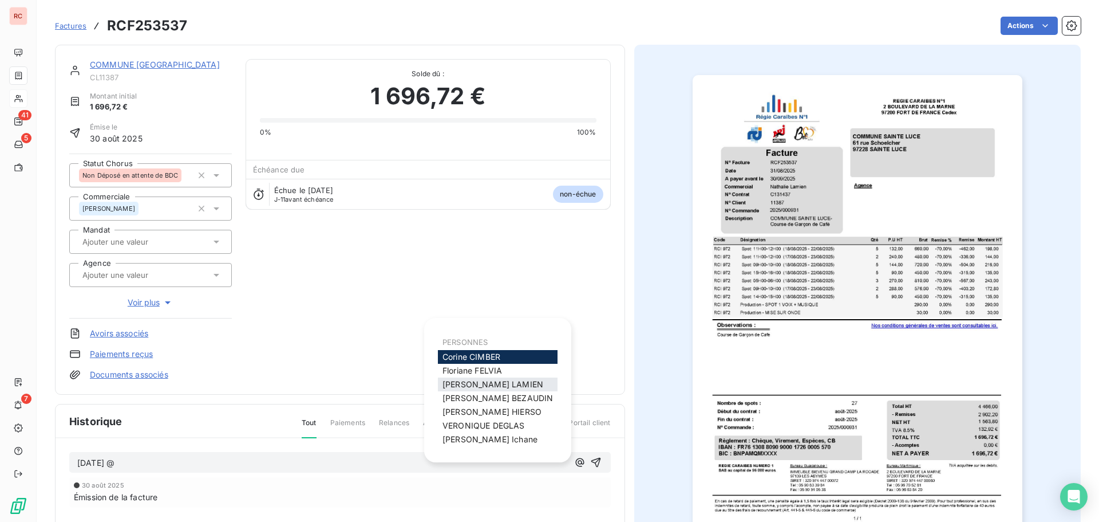
click at [497, 388] on span "Nathalie LAMIEN" at bounding box center [493, 384] width 101 height 10
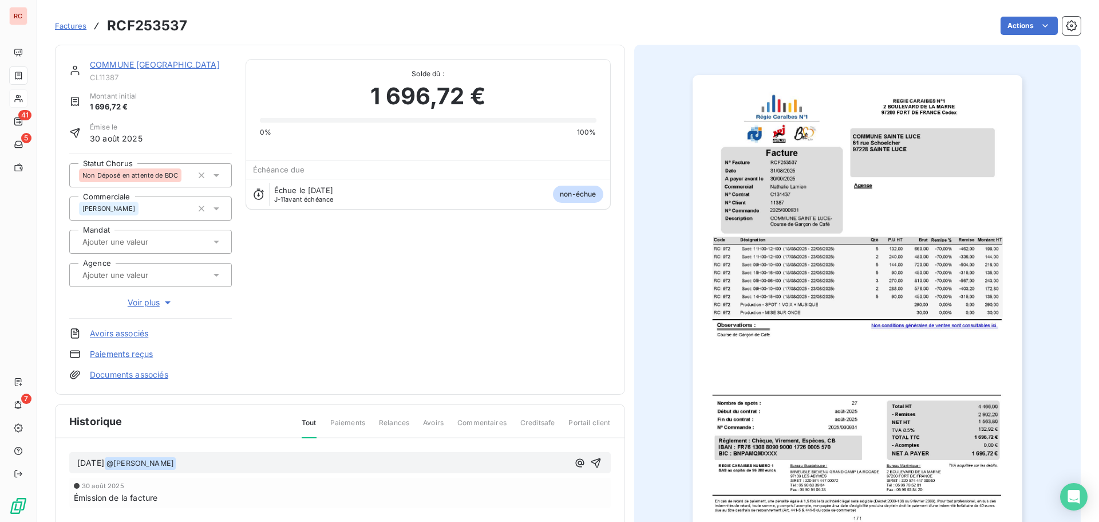
click at [210, 468] on p "18/09/2025 @ Nathalie LAMIEN ﻿ ﻿" at bounding box center [322, 463] width 491 height 14
click at [597, 466] on icon "button" at bounding box center [595, 462] width 11 height 11
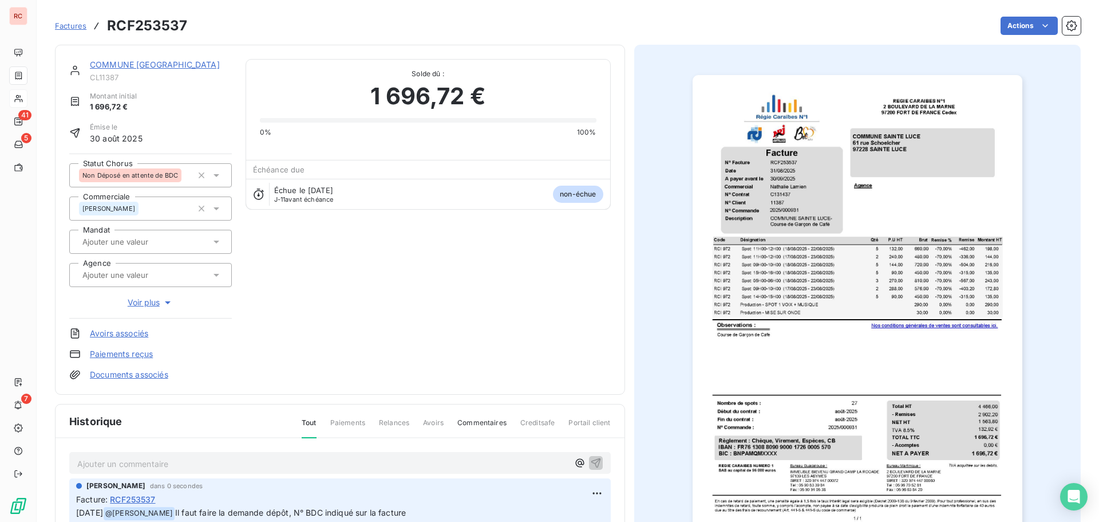
click at [128, 67] on link "COMMUNE [GEOGRAPHIC_DATA]" at bounding box center [155, 65] width 130 height 10
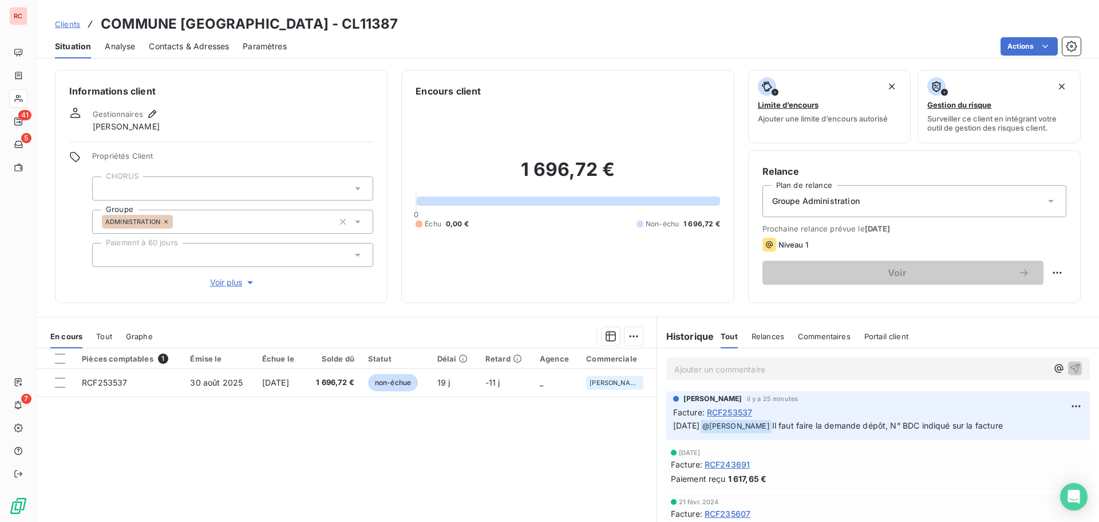
click at [78, 26] on span "Clients" at bounding box center [67, 23] width 25 height 9
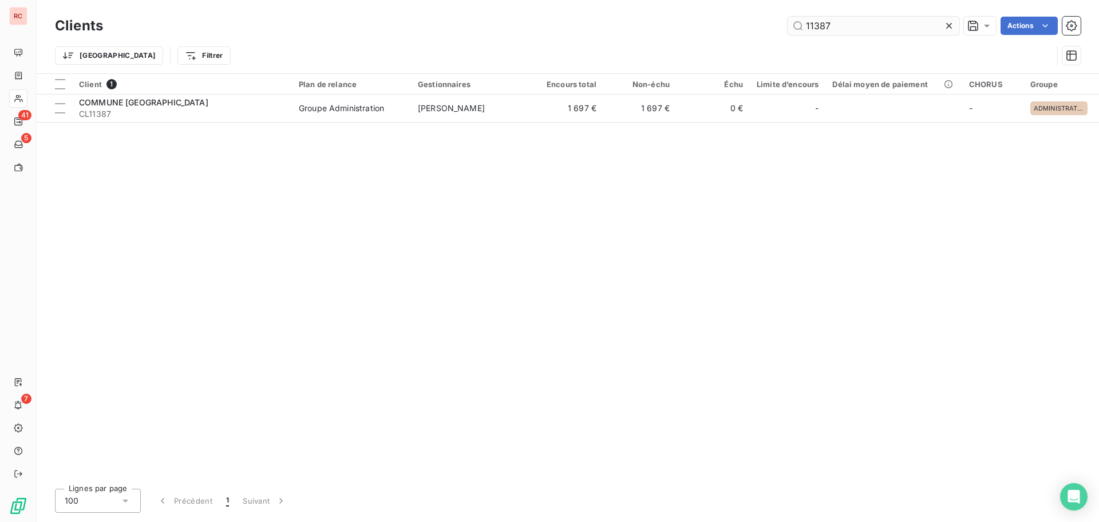
drag, startPoint x: 859, startPoint y: 34, endPoint x: 801, endPoint y: 31, distance: 57.9
click at [801, 31] on div "Clients 11387 Actions" at bounding box center [568, 26] width 1026 height 24
click at [833, 19] on input "11387" at bounding box center [874, 26] width 172 height 18
drag, startPoint x: 829, startPoint y: 21, endPoint x: 775, endPoint y: 24, distance: 53.9
click at [775, 24] on div "11387 Actions" at bounding box center [599, 26] width 964 height 18
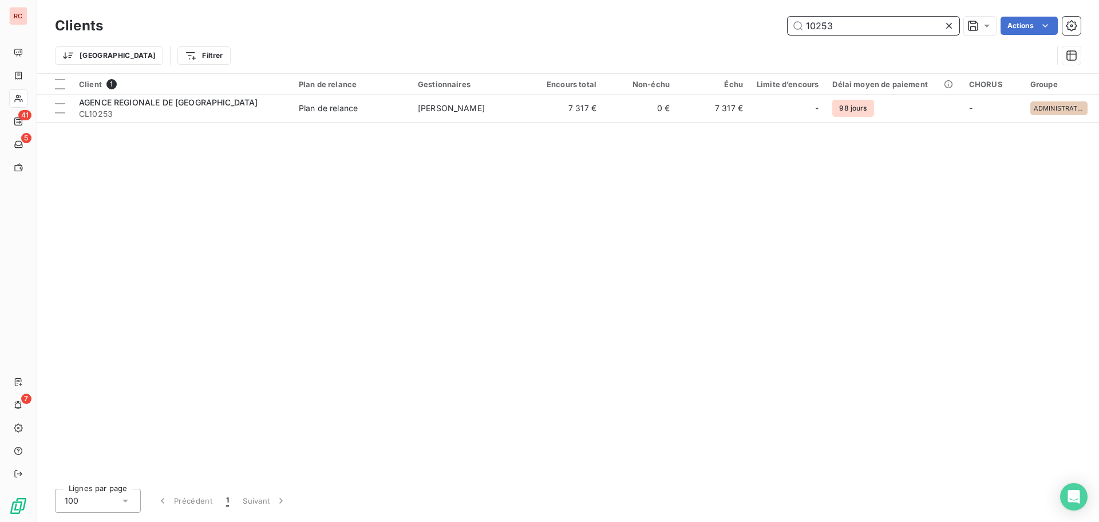
type input "10253"
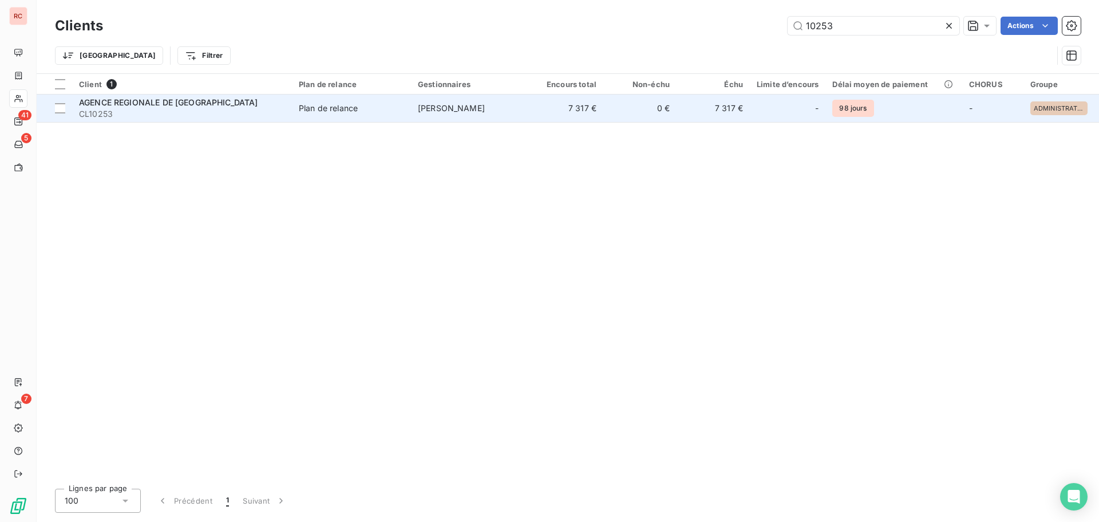
drag, startPoint x: 407, startPoint y: 128, endPoint x: 404, endPoint y: 121, distance: 7.8
click at [405, 125] on div "Client 1 Plan de relance Gestionnaires Encours total Non-échu Échu Limite d’enc…" at bounding box center [568, 276] width 1063 height 405
click at [404, 121] on td "Plan de relance" at bounding box center [351, 107] width 119 height 27
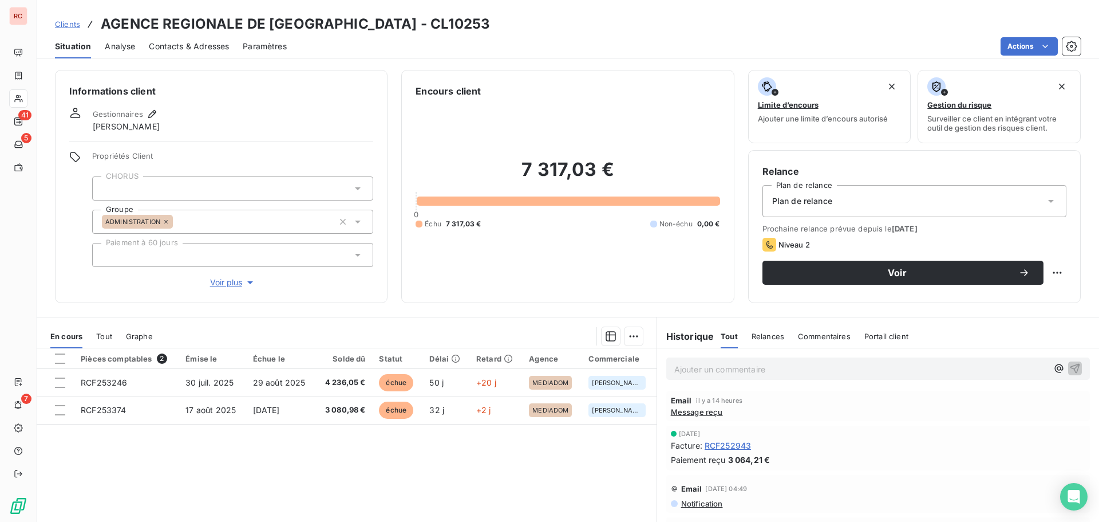
click at [688, 415] on span "Message reçu" at bounding box center [697, 411] width 52 height 9
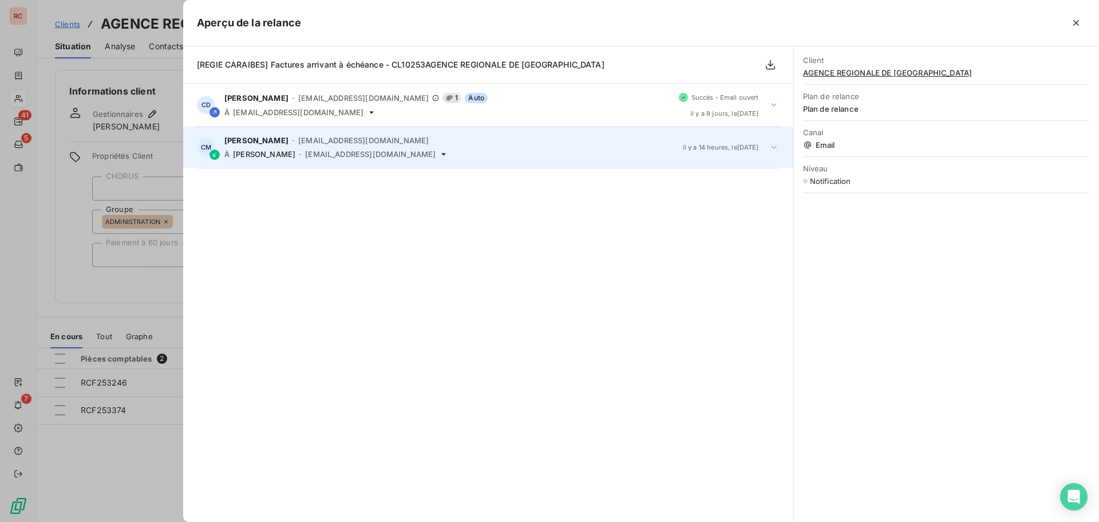
click at [770, 145] on icon at bounding box center [773, 146] width 11 height 11
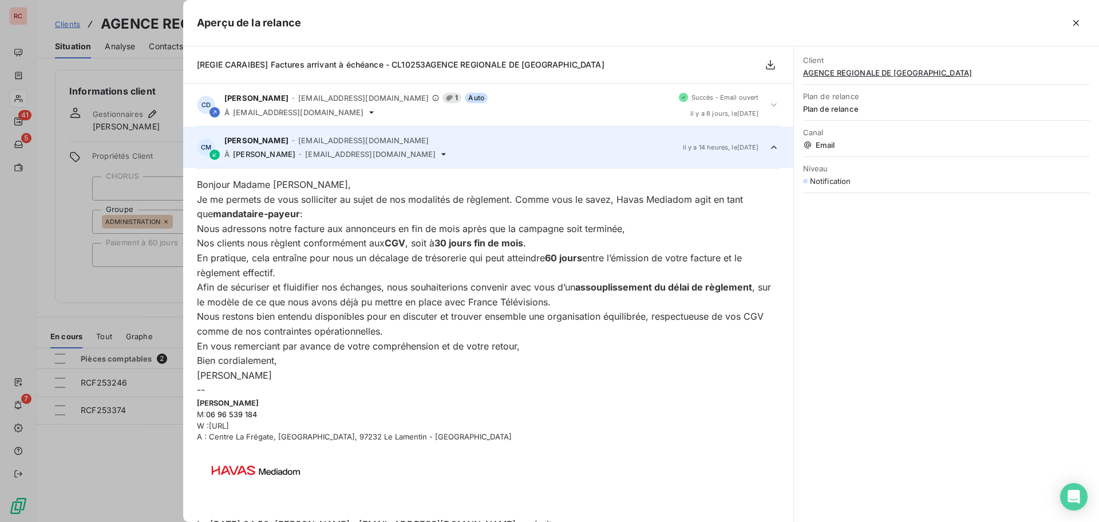
scroll to position [43, 0]
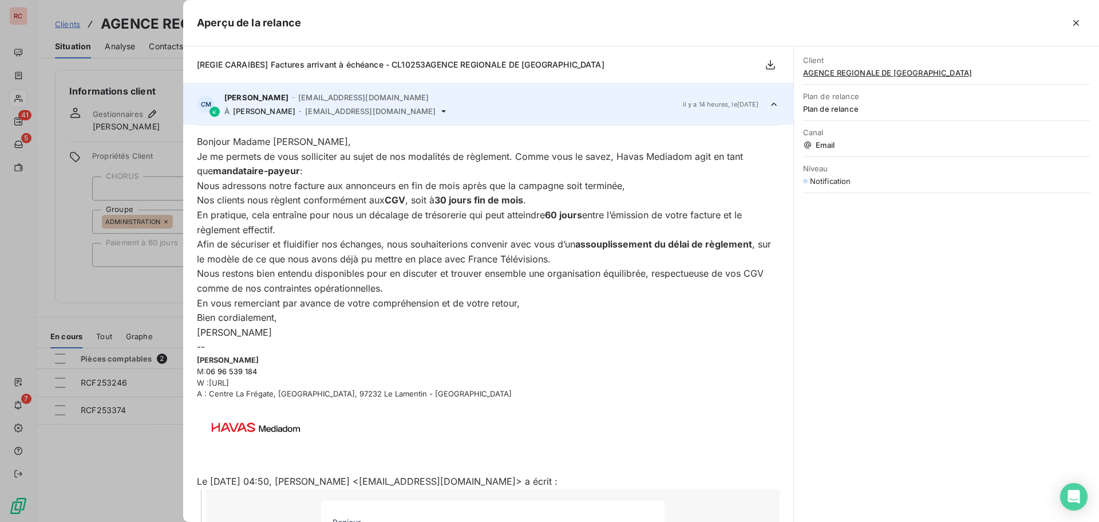
click at [58, 304] on div at bounding box center [549, 261] width 1099 height 522
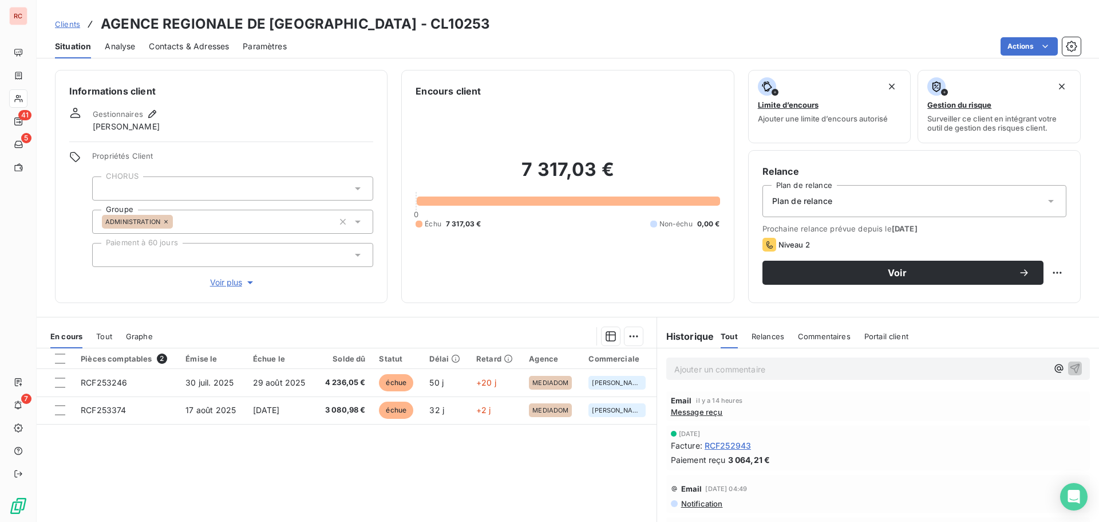
click at [67, 27] on span "Clients" at bounding box center [67, 23] width 25 height 9
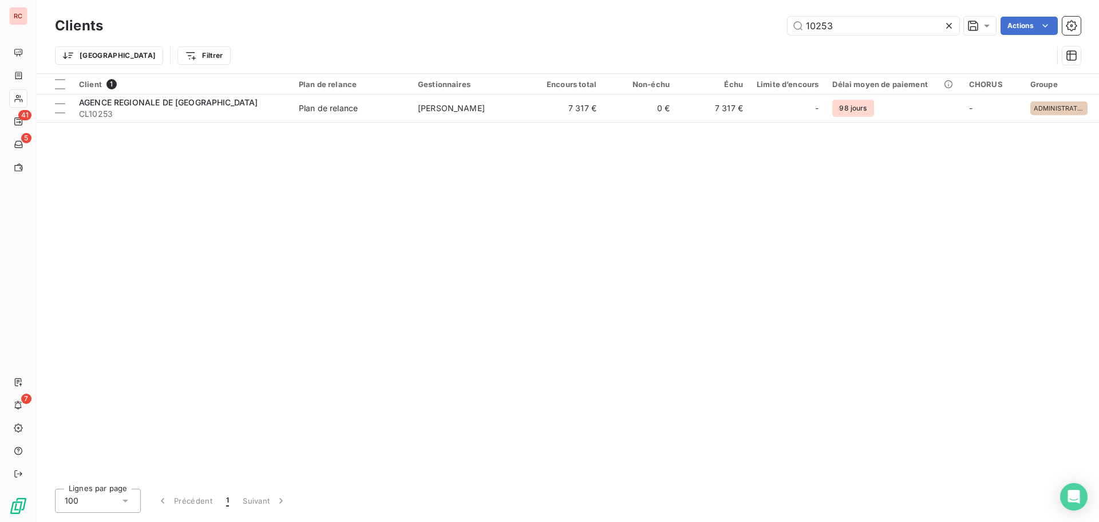
drag, startPoint x: 842, startPoint y: 29, endPoint x: 766, endPoint y: 29, distance: 76.2
click at [766, 29] on div "10253 Actions" at bounding box center [599, 26] width 964 height 18
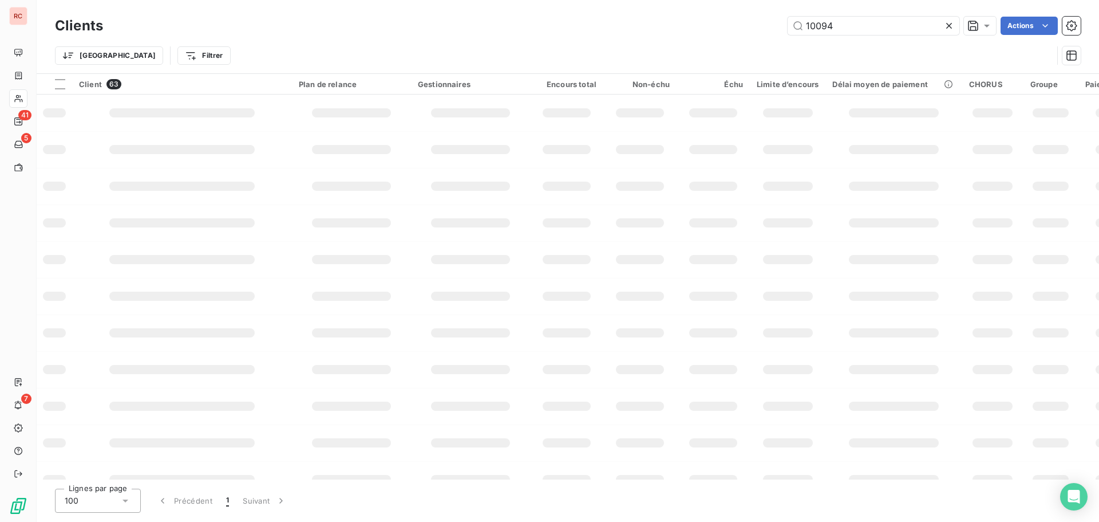
type input "10094"
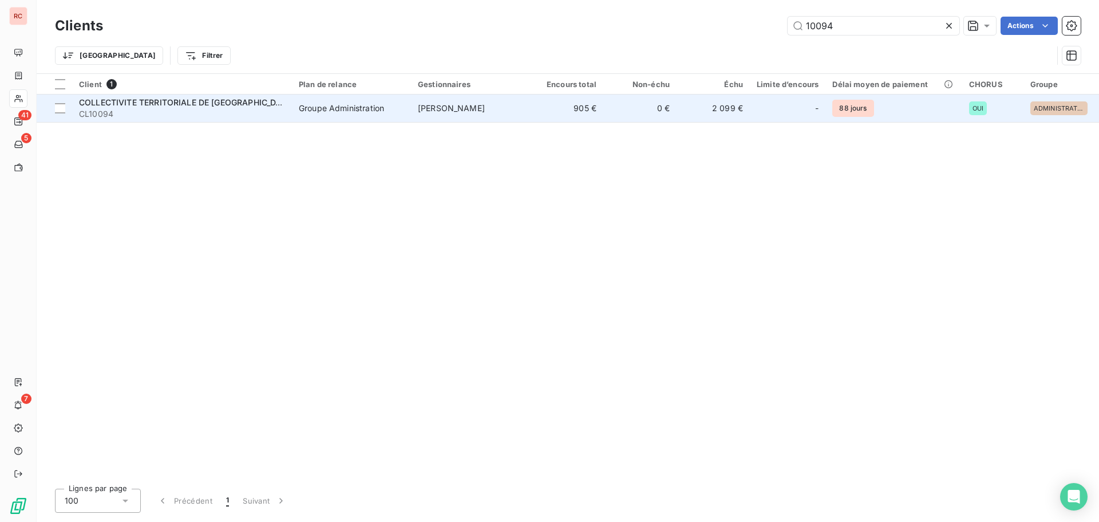
click at [246, 110] on span "CL10094" at bounding box center [182, 113] width 206 height 11
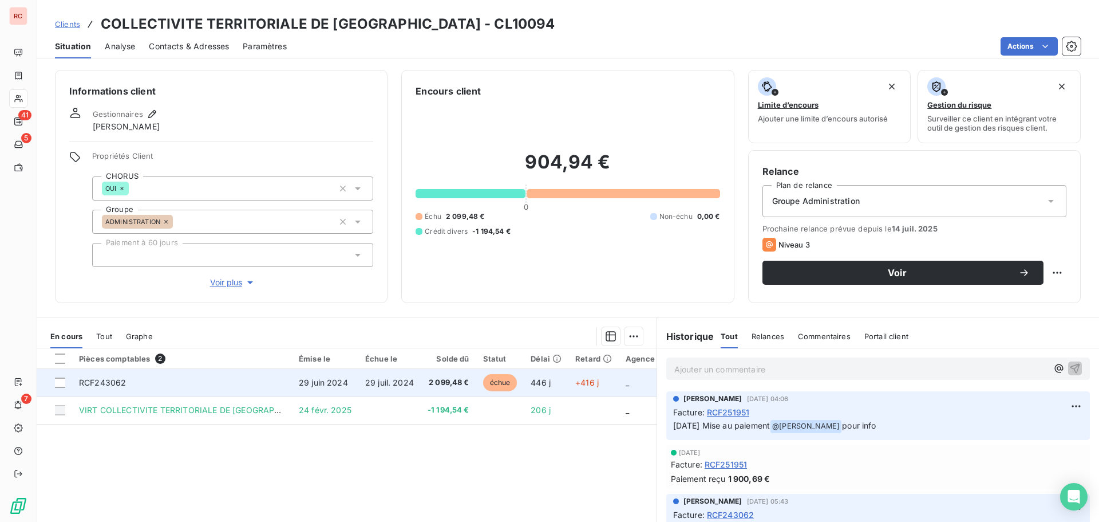
click at [383, 385] on span "29 juil. 2024" at bounding box center [389, 382] width 49 height 10
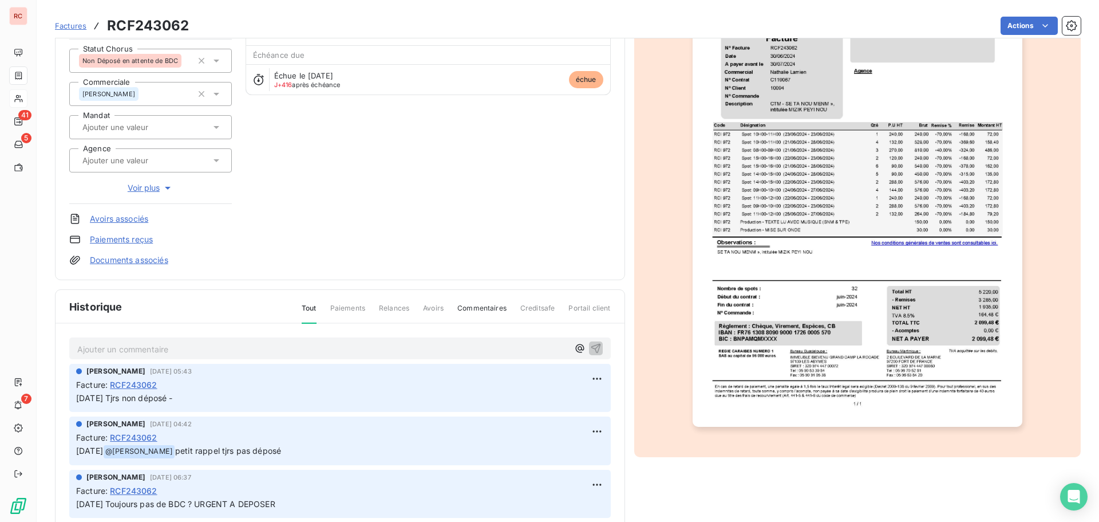
click at [148, 353] on p "Ajouter un commentaire ﻿" at bounding box center [322, 349] width 491 height 14
click at [590, 350] on icon "button" at bounding box center [595, 347] width 11 height 11
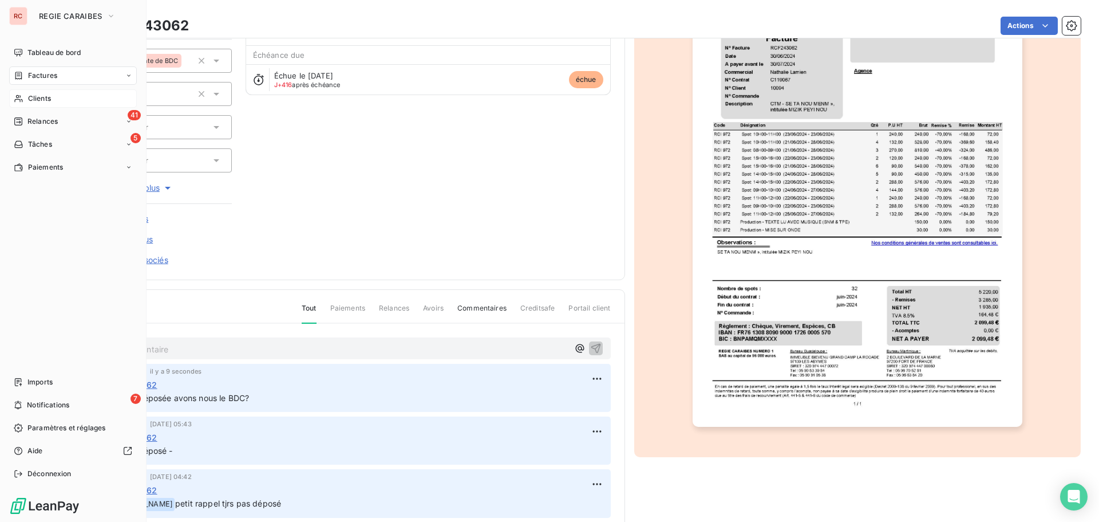
click at [44, 101] on span "Clients" at bounding box center [39, 98] width 23 height 10
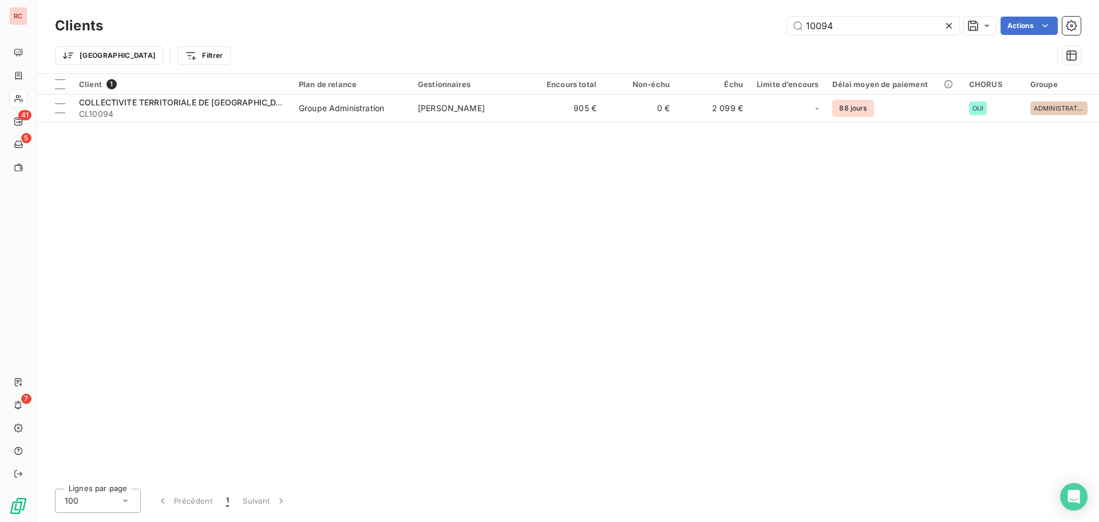
drag, startPoint x: 904, startPoint y: 22, endPoint x: 744, endPoint y: 28, distance: 159.3
click at [743, 29] on div "10094 Actions" at bounding box center [599, 26] width 964 height 18
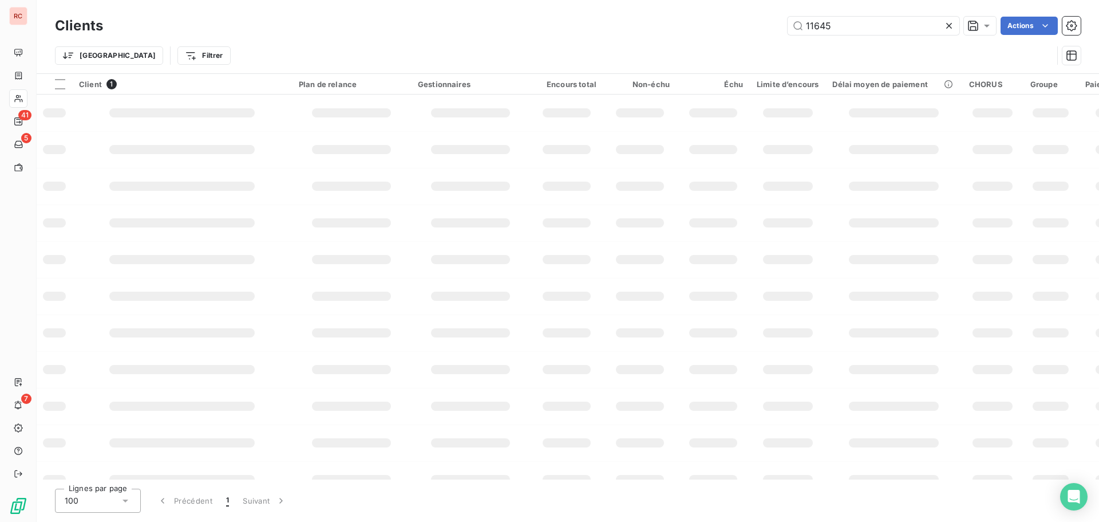
type input "11645"
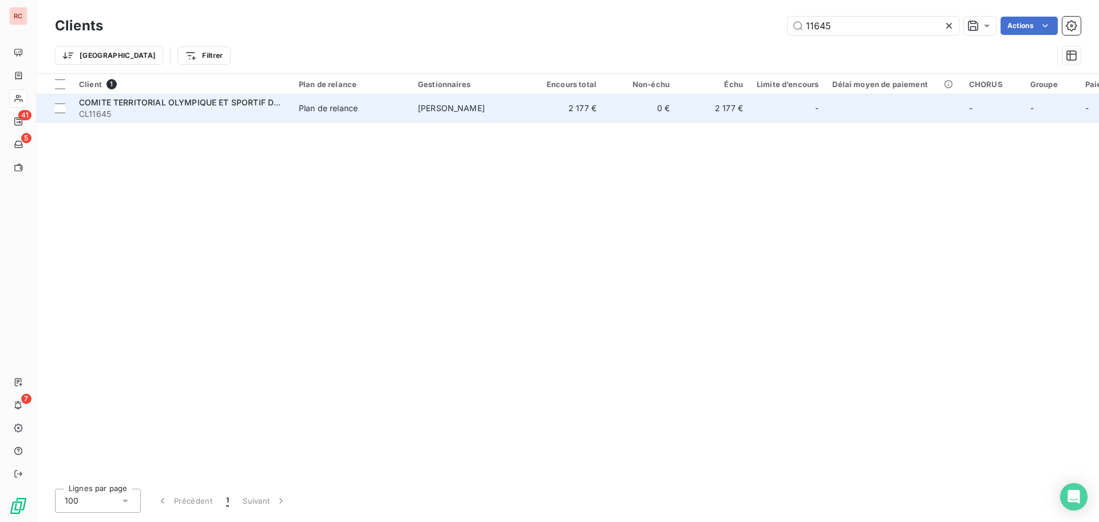
click at [295, 111] on td "Plan de relance" at bounding box center [351, 107] width 119 height 27
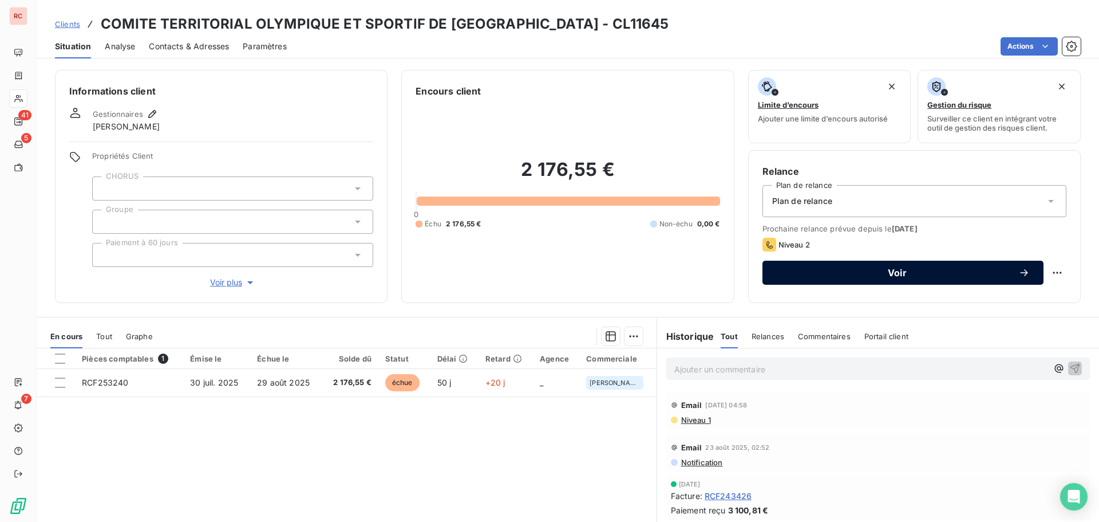
click at [833, 267] on div "Voir" at bounding box center [903, 272] width 254 height 11
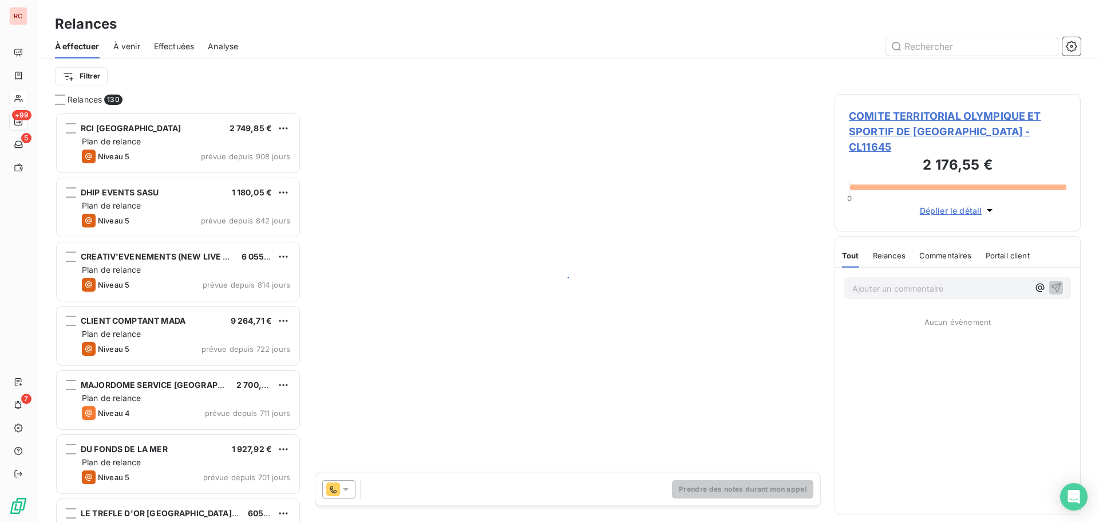
scroll to position [401, 238]
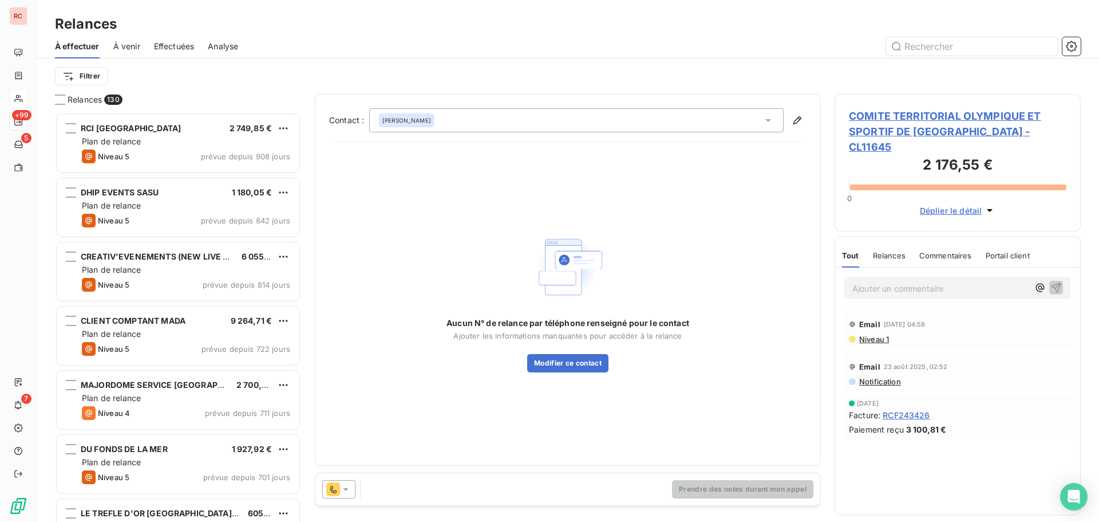
click at [917, 119] on span "COMITE TERRITORIAL OLYMPIQUE ET SPORTIF DE LA MARTINIQUE - CL11645" at bounding box center [958, 131] width 218 height 46
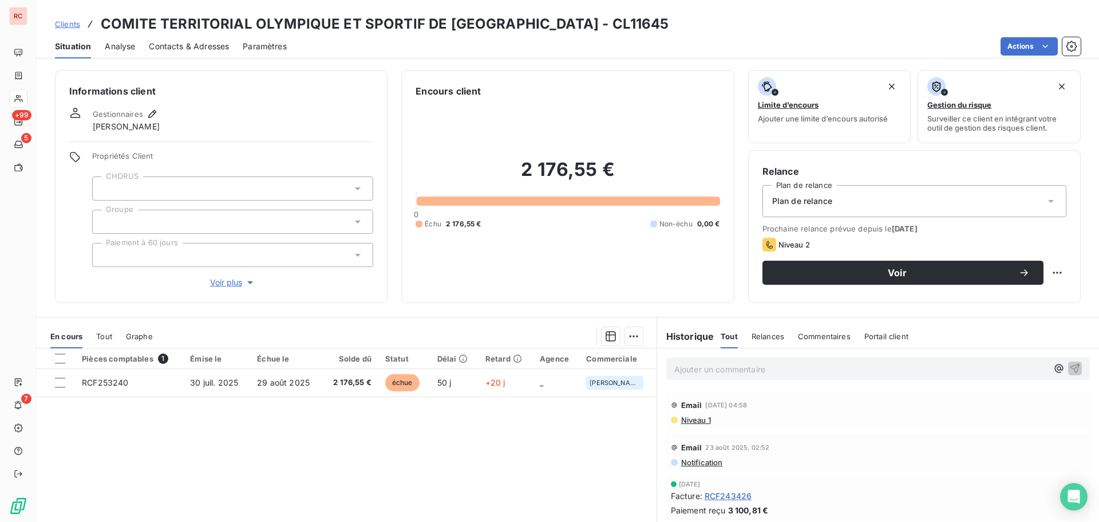
click at [210, 43] on span "Contacts & Adresses" at bounding box center [189, 46] width 80 height 11
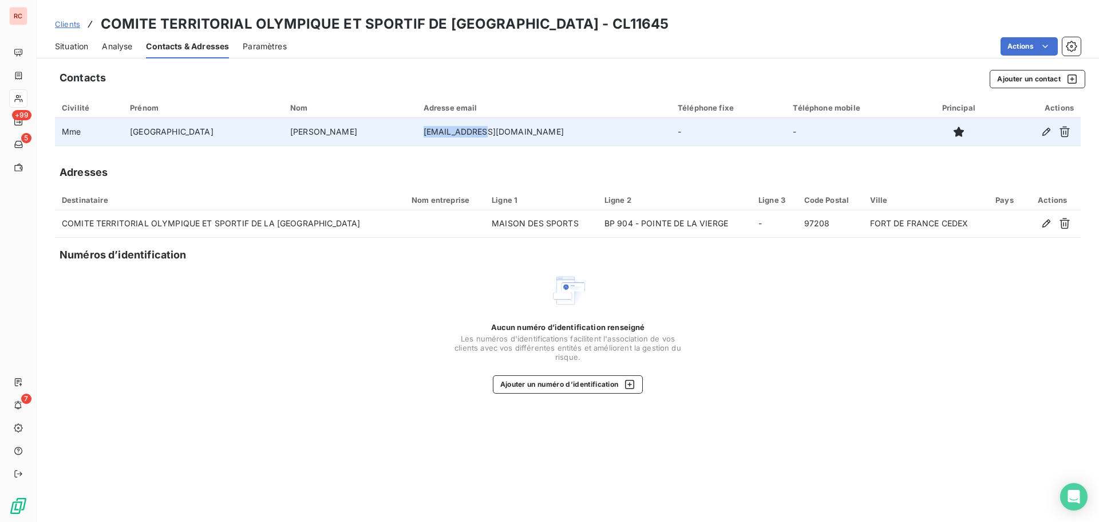
drag, startPoint x: 478, startPoint y: 133, endPoint x: 412, endPoint y: 136, distance: 65.3
click at [417, 136] on td "gaf@ctosma.fr" at bounding box center [544, 131] width 254 height 27
copy td "gaf@ctosma.fr"
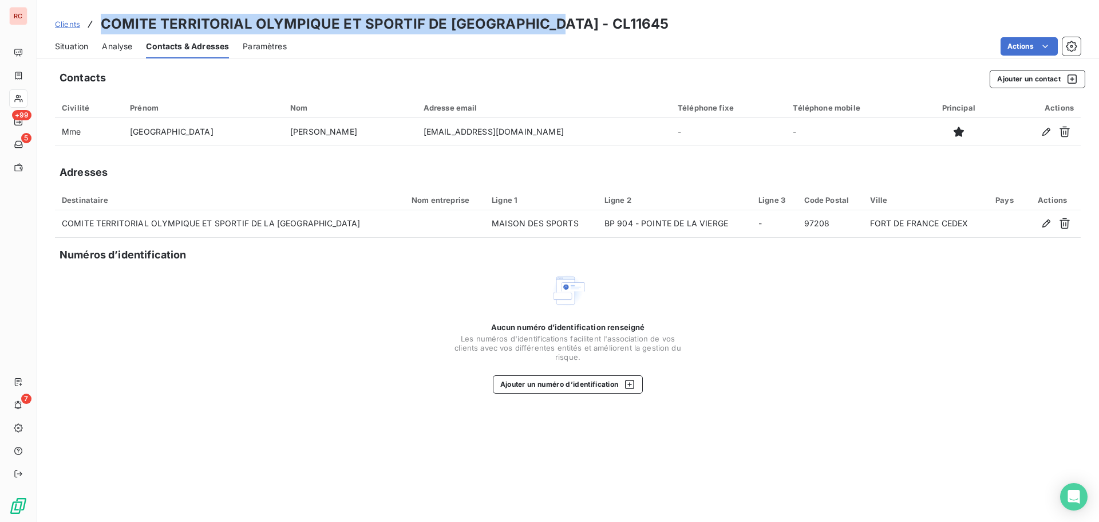
drag, startPoint x: 556, startPoint y: 23, endPoint x: 132, endPoint y: 15, distance: 424.4
click at [97, 15] on div "Clients COMITE TERRITORIAL OLYMPIQUE ET SPORTIF DE LA MARTINIQUE - CL11645" at bounding box center [362, 24] width 614 height 21
copy h3 "COMITE TERRITORIAL OLYMPIQUE ET SPORTIF DE LA [GEOGRAPHIC_DATA]"
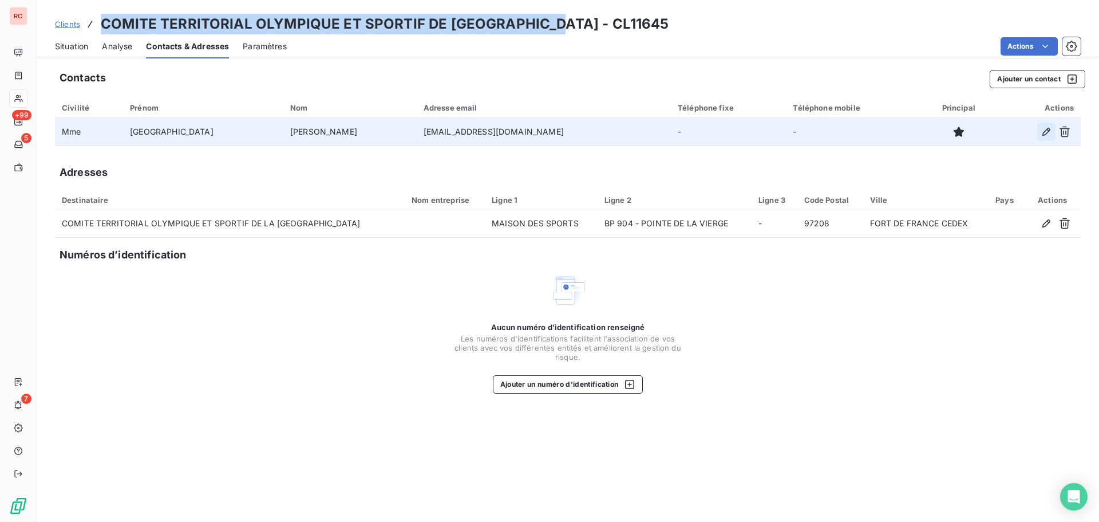
click at [1046, 133] on icon "button" at bounding box center [1046, 131] width 11 height 11
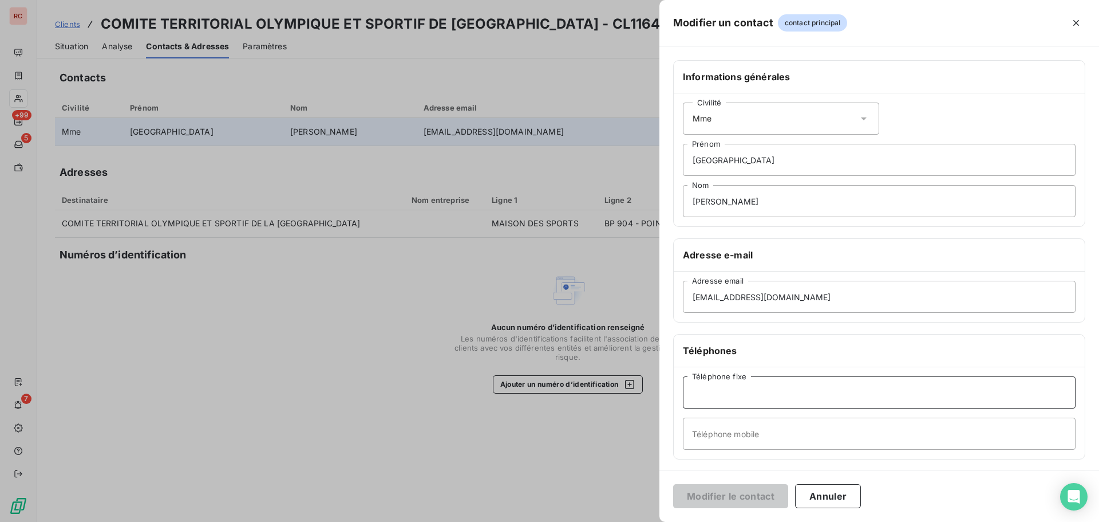
paste input "+ (596) 596 61 30 63"
click at [846, 397] on input "+ (596) 596 61 30 63" at bounding box center [879, 392] width 393 height 32
type input "+ (596) 596 61 30 63 (standard)"
click at [716, 496] on button "Modifier le contact" at bounding box center [730, 496] width 115 height 24
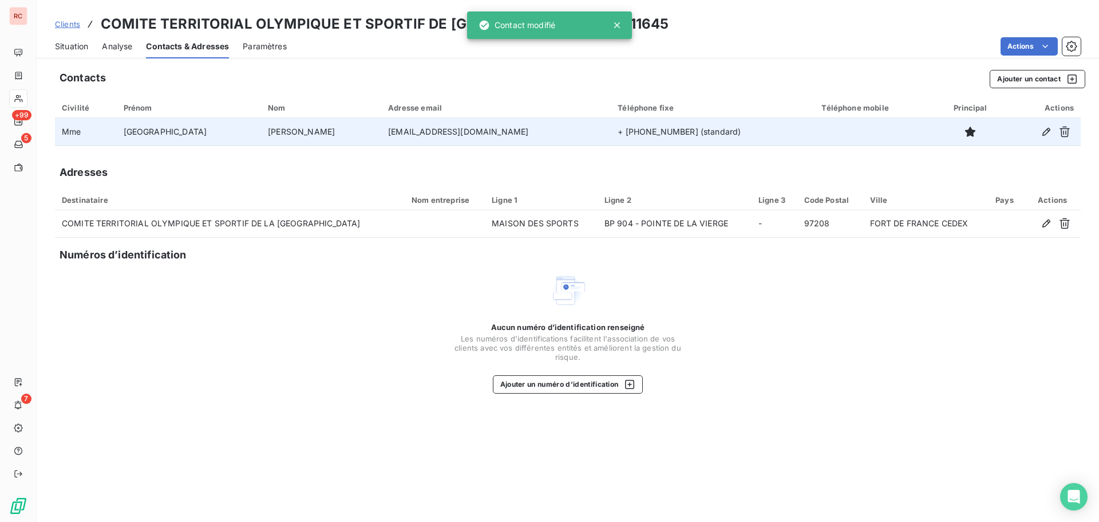
click at [80, 51] on span "Situation" at bounding box center [71, 46] width 33 height 11
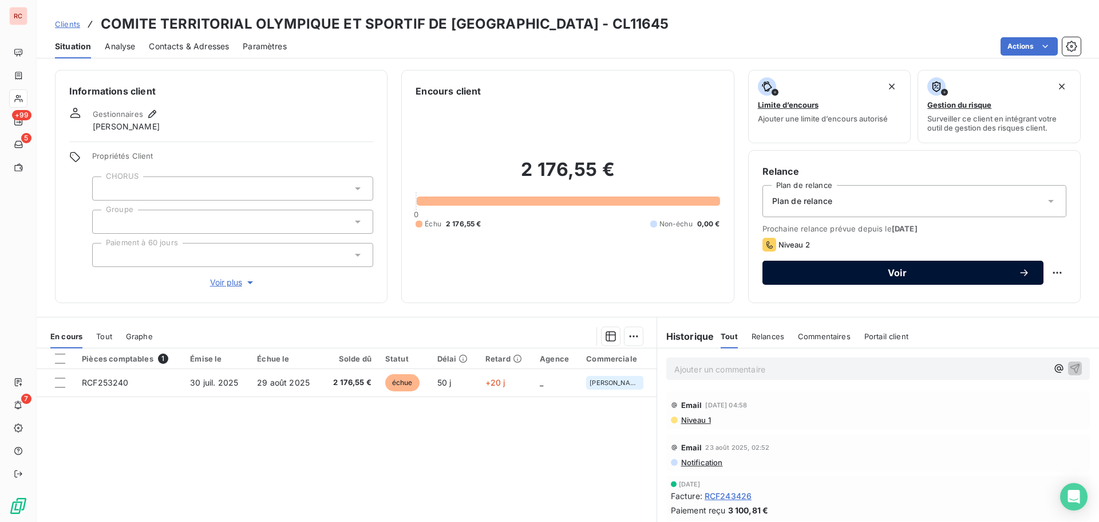
click at [885, 265] on button "Voir" at bounding box center [903, 273] width 281 height 24
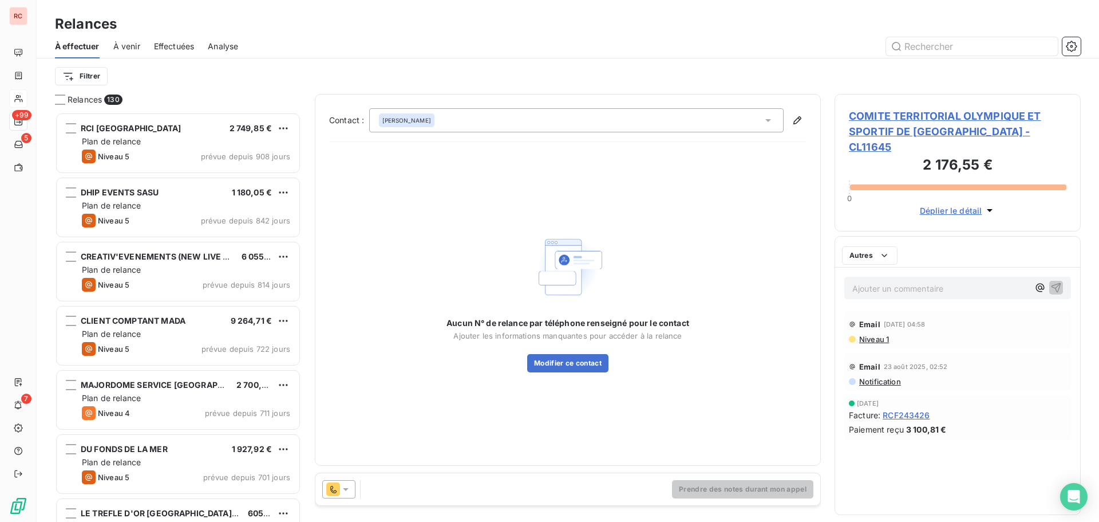
scroll to position [401, 238]
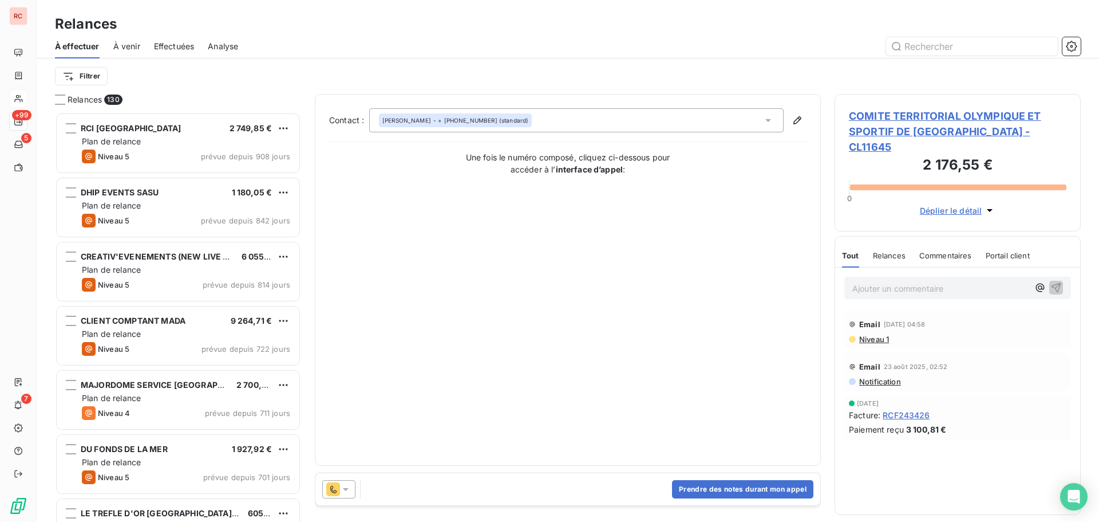
click at [870, 155] on h3 "2 176,55 €" at bounding box center [958, 166] width 218 height 23
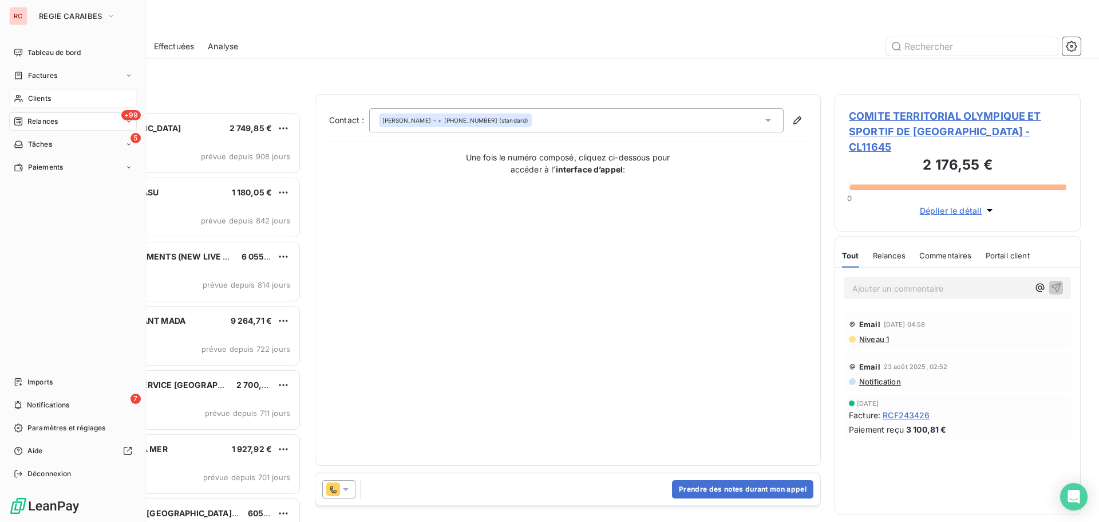
click at [49, 96] on span "Clients" at bounding box center [39, 98] width 23 height 10
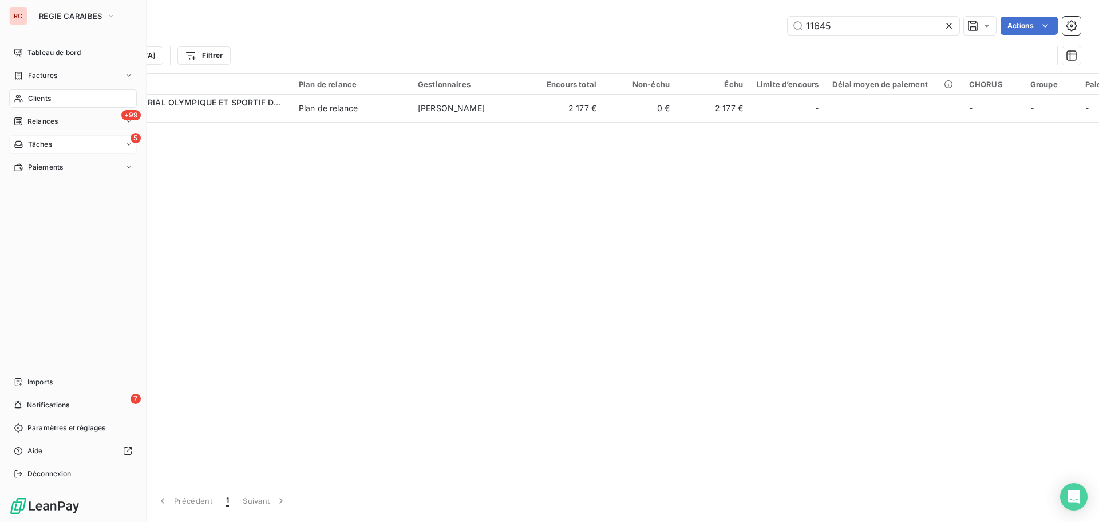
click at [42, 143] on span "Tâches" at bounding box center [40, 144] width 24 height 10
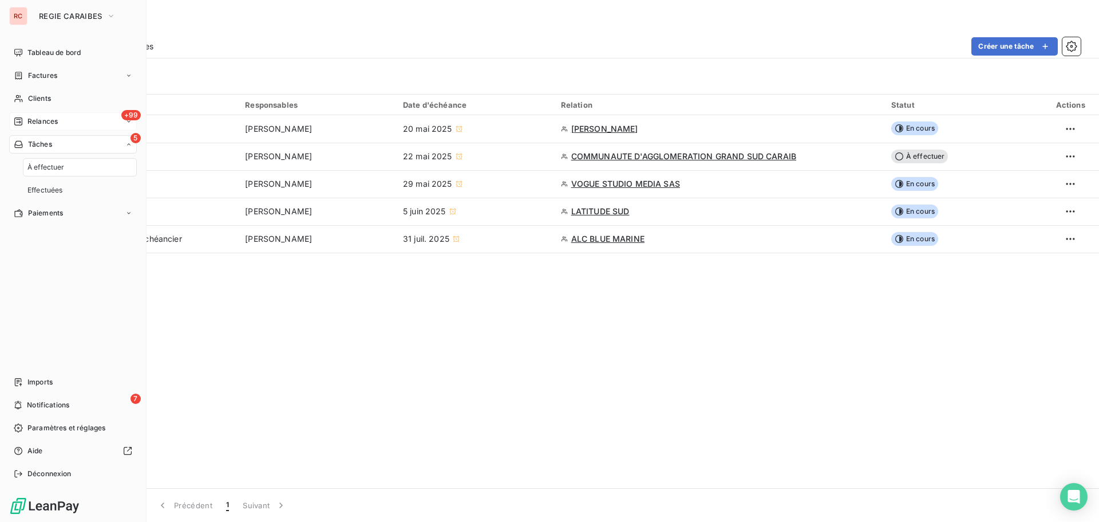
click at [44, 124] on span "Relances" at bounding box center [42, 121] width 30 height 10
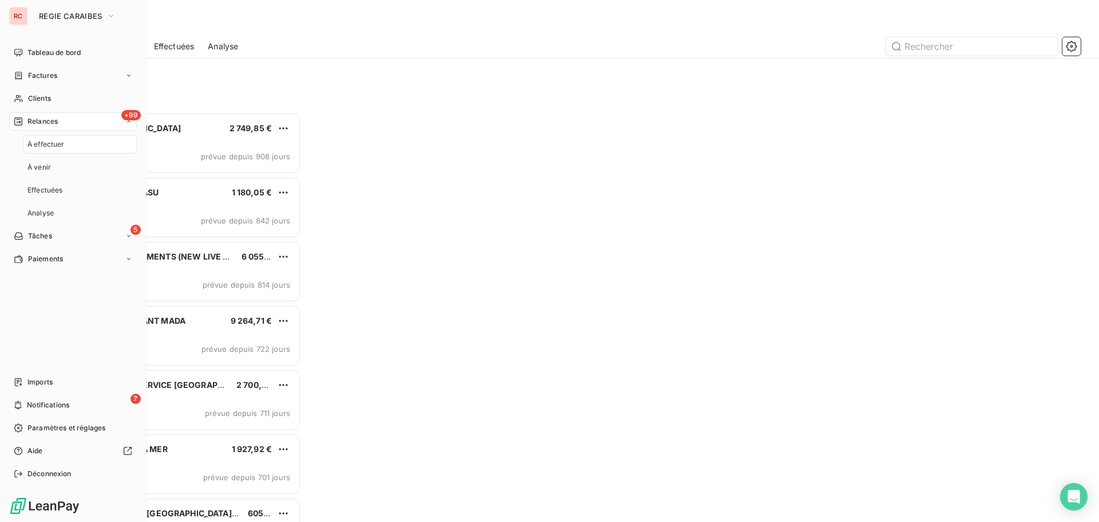
scroll to position [401, 238]
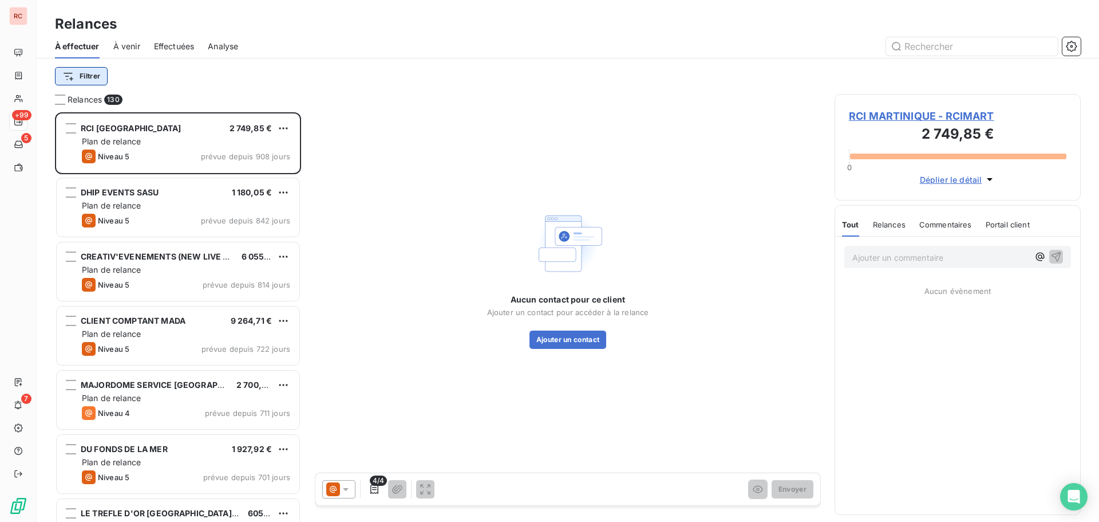
click at [98, 82] on html "RC +99 5 7 Relances À effectuer À venir Effectuées Analyse Filtrer Relances 130…" at bounding box center [549, 261] width 1099 height 522
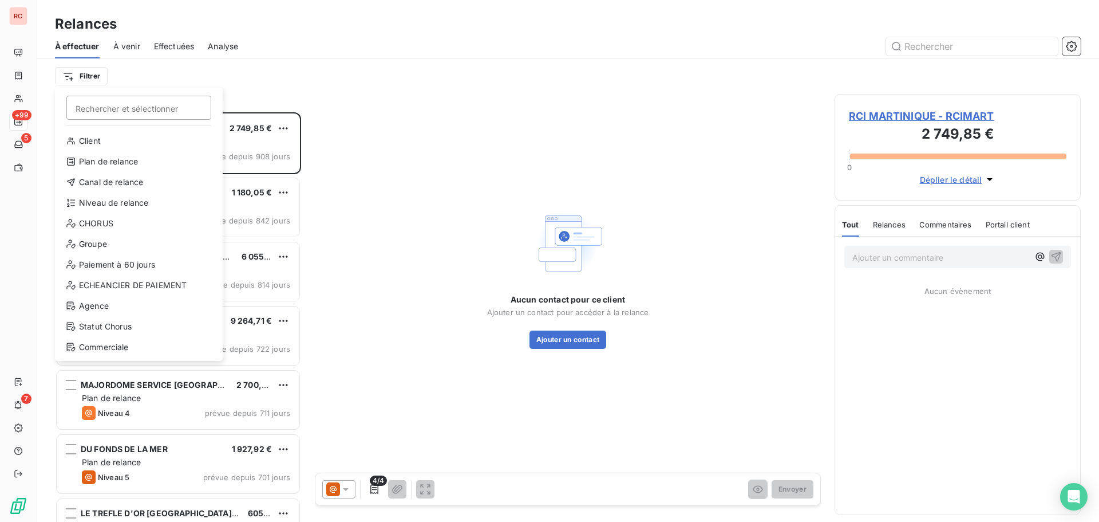
click at [322, 82] on html "RC +99 5 7 Relances À effectuer À venir Effectuées Analyse Filtrer Rechercher e…" at bounding box center [549, 261] width 1099 height 522
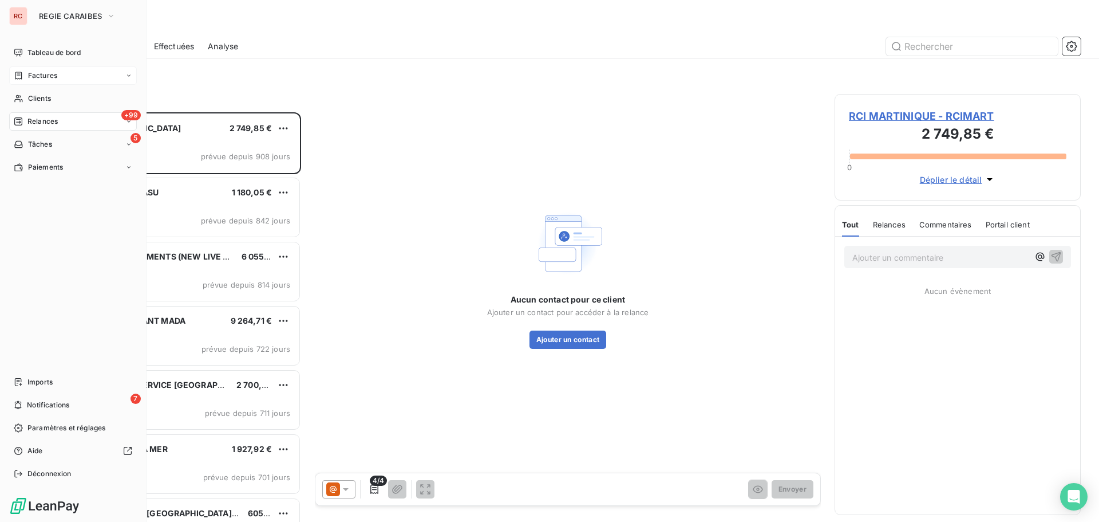
click at [40, 80] on span "Factures" at bounding box center [42, 75] width 29 height 10
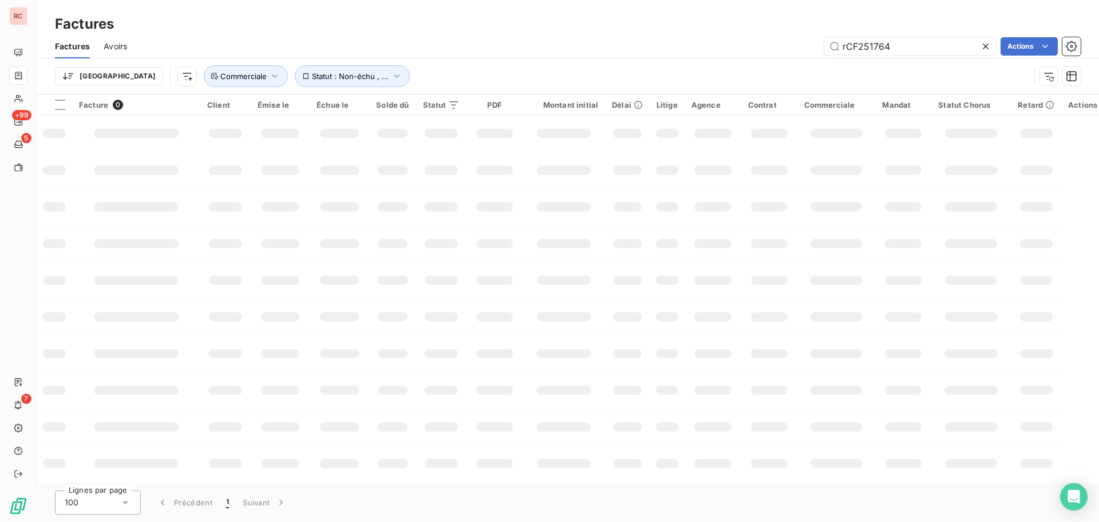
drag, startPoint x: 915, startPoint y: 49, endPoint x: 785, endPoint y: 44, distance: 130.1
click at [785, 44] on div "rCF251764 Actions" at bounding box center [611, 46] width 940 height 18
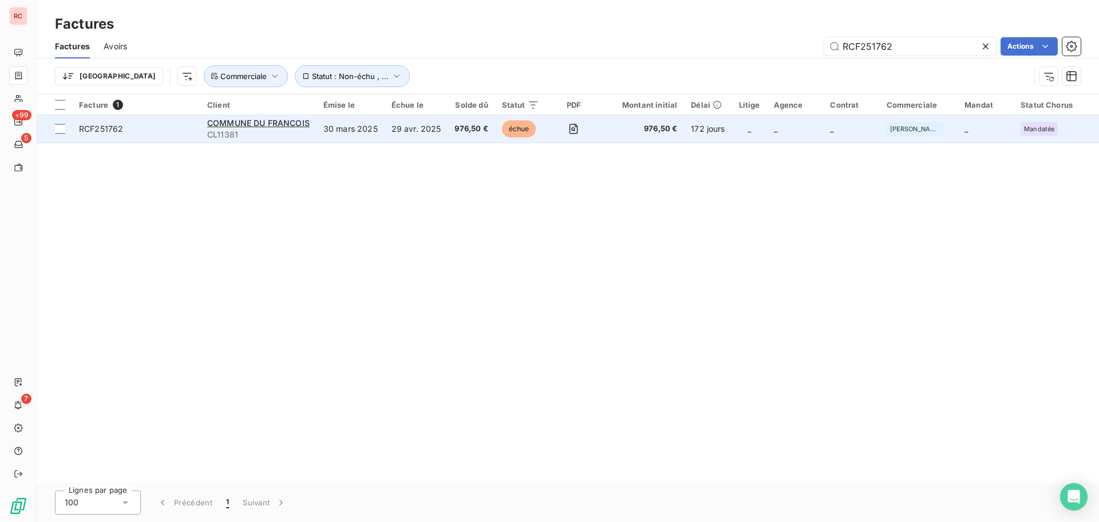
type input "RCF251762"
click at [423, 139] on td "29 avr. 2025" at bounding box center [417, 128] width 64 height 27
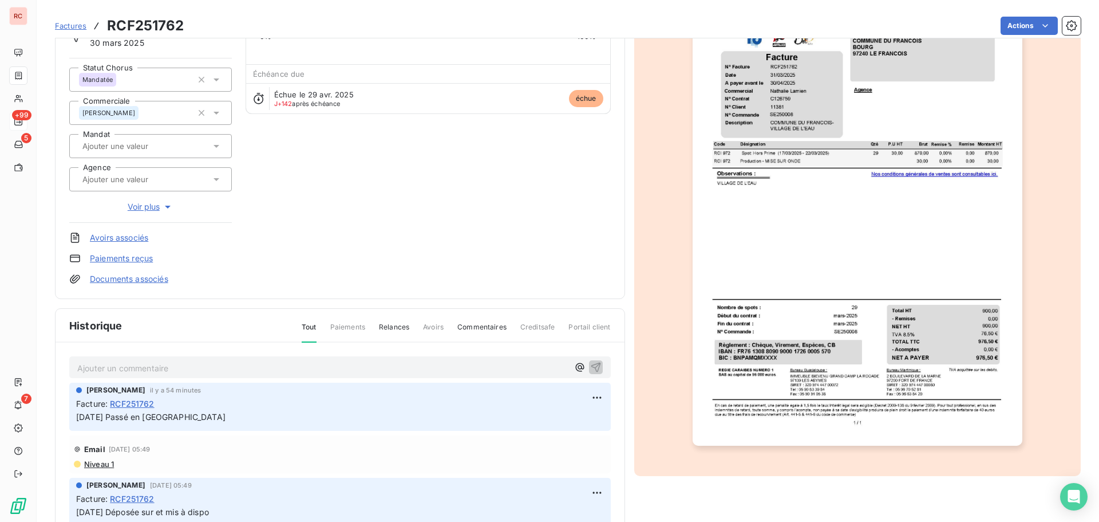
scroll to position [116, 0]
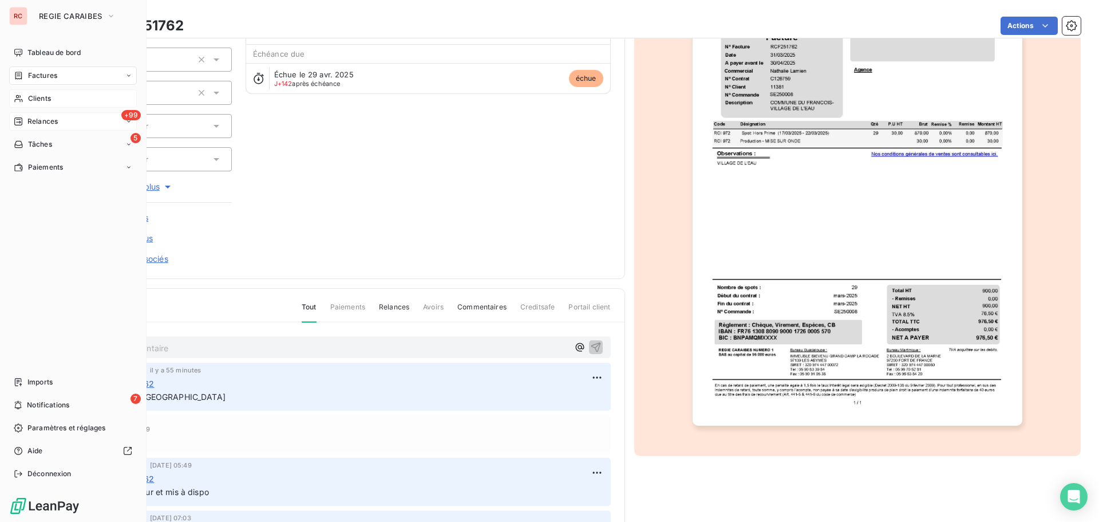
click at [45, 94] on span "Clients" at bounding box center [39, 98] width 23 height 10
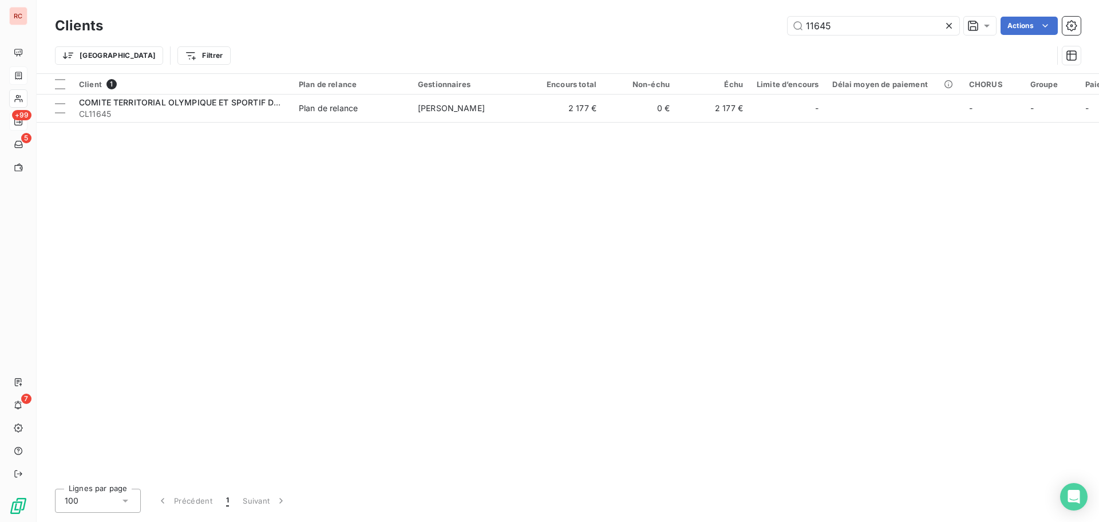
drag, startPoint x: 851, startPoint y: 26, endPoint x: 620, endPoint y: 34, distance: 231.5
click at [621, 38] on div "Clients 11645 Actions Trier Filtrer" at bounding box center [568, 44] width 1026 height 60
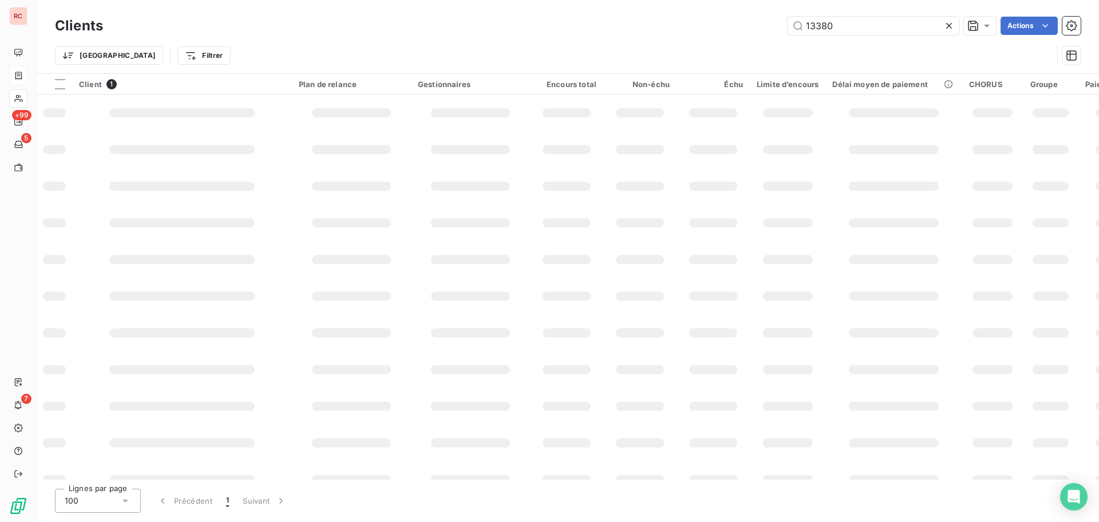
type input "13380"
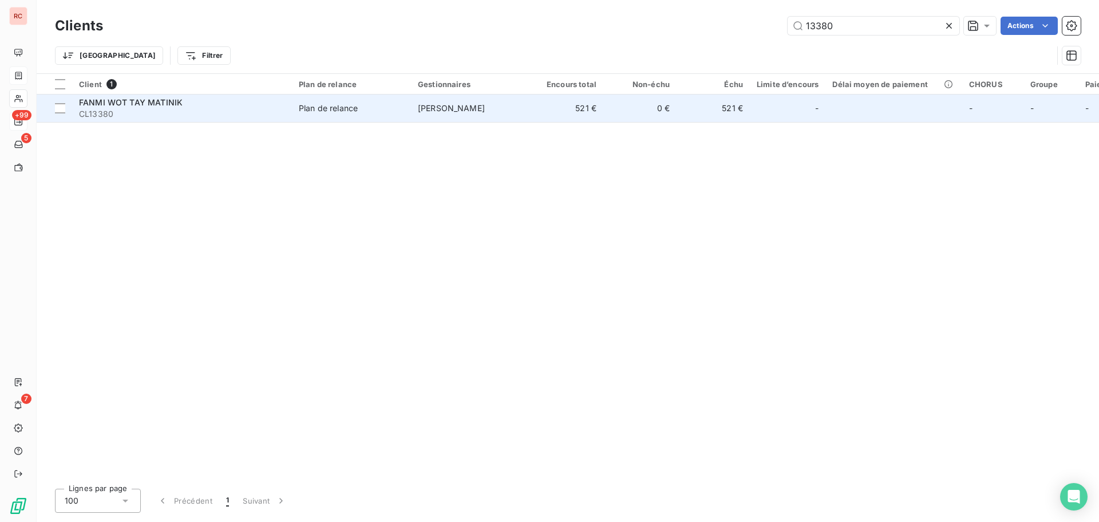
click at [523, 112] on td "[PERSON_NAME]" at bounding box center [470, 107] width 119 height 27
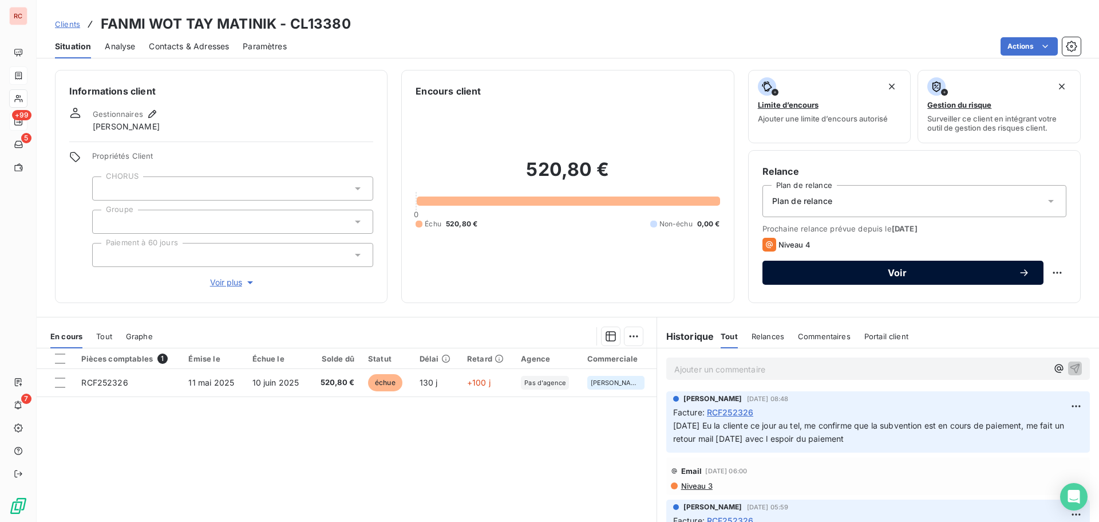
click at [800, 275] on span "Voir" at bounding box center [897, 272] width 242 height 9
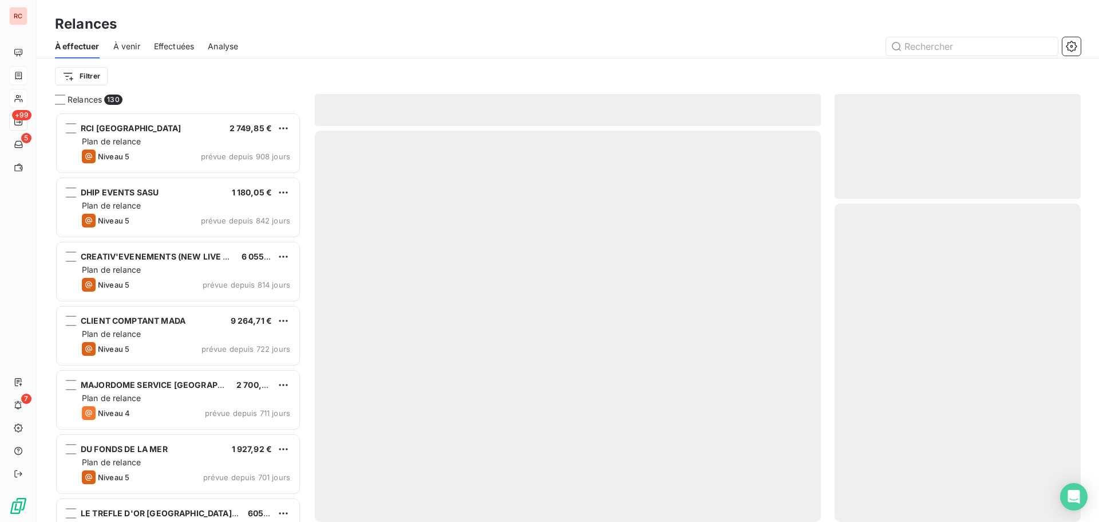
scroll to position [401, 238]
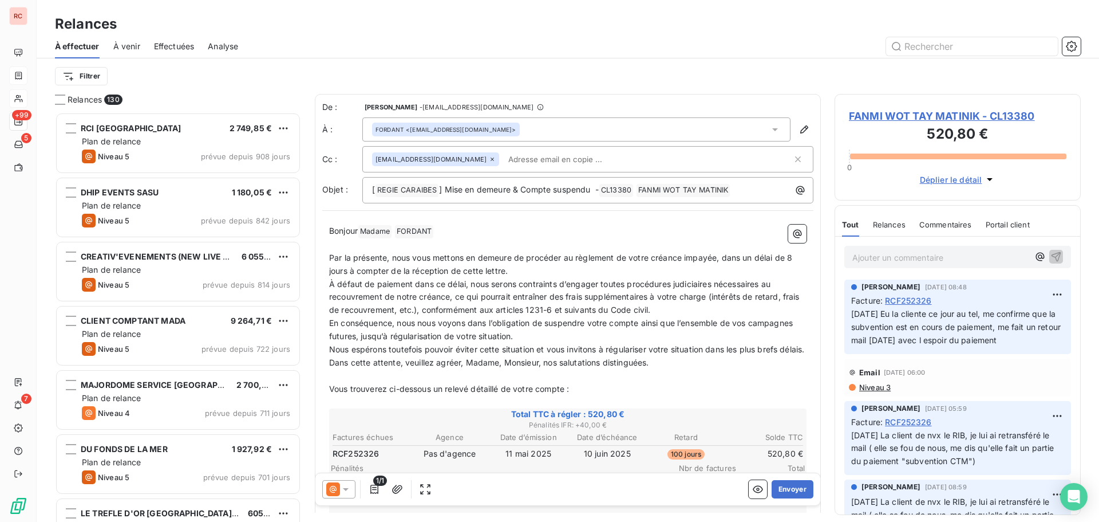
click at [350, 490] on icon at bounding box center [345, 488] width 11 height 11
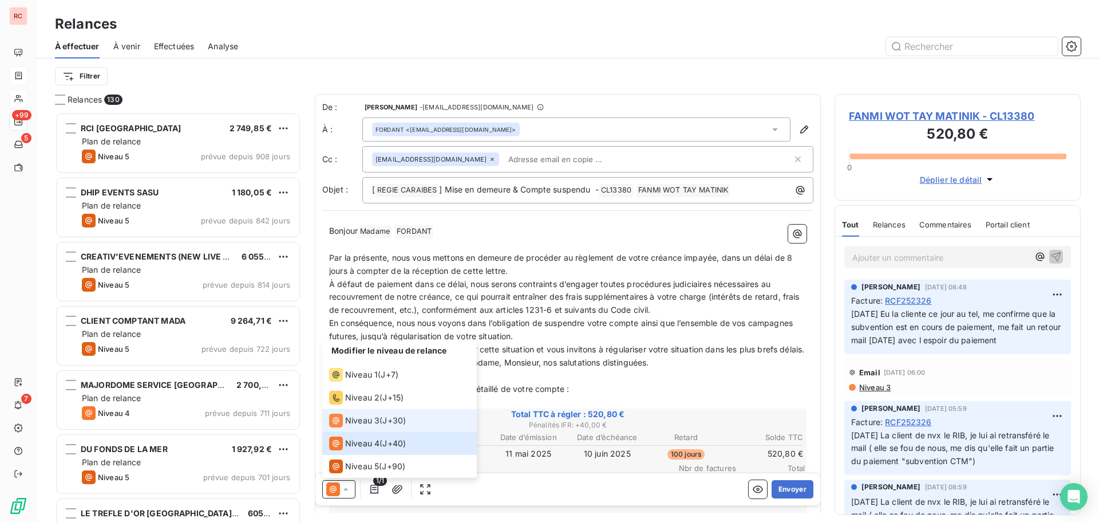
click at [386, 424] on span "J+30 )" at bounding box center [393, 420] width 23 height 11
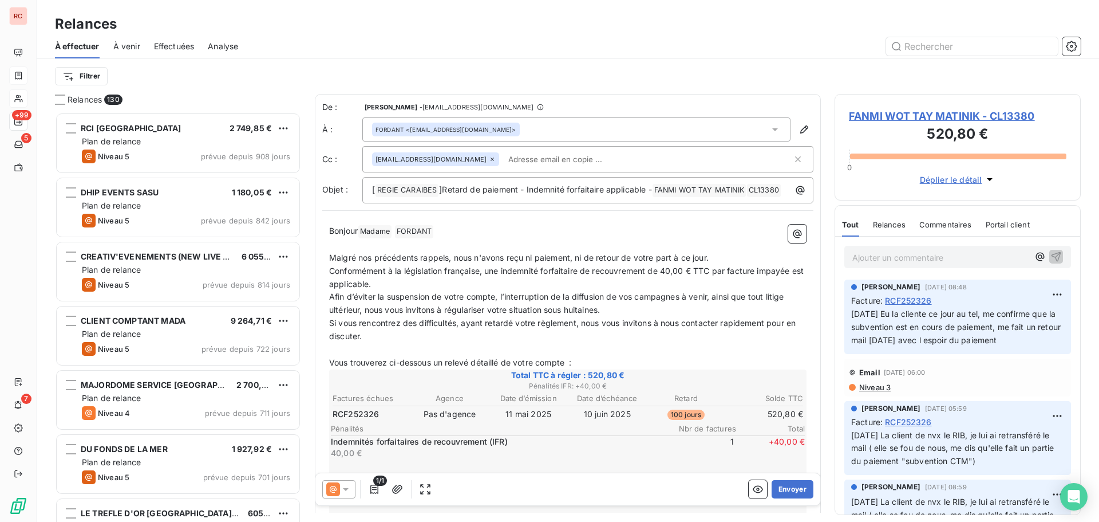
click at [347, 483] on icon at bounding box center [345, 488] width 11 height 11
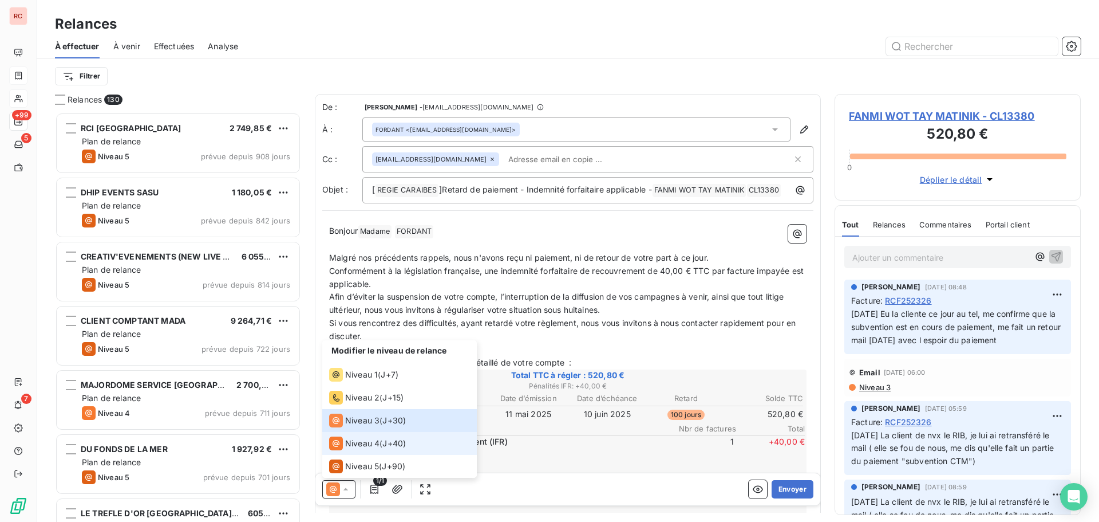
click at [357, 441] on span "Niveau 4" at bounding box center [362, 442] width 34 height 11
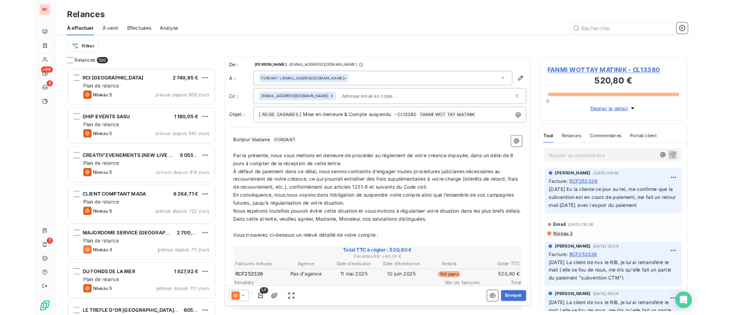
scroll to position [0, 0]
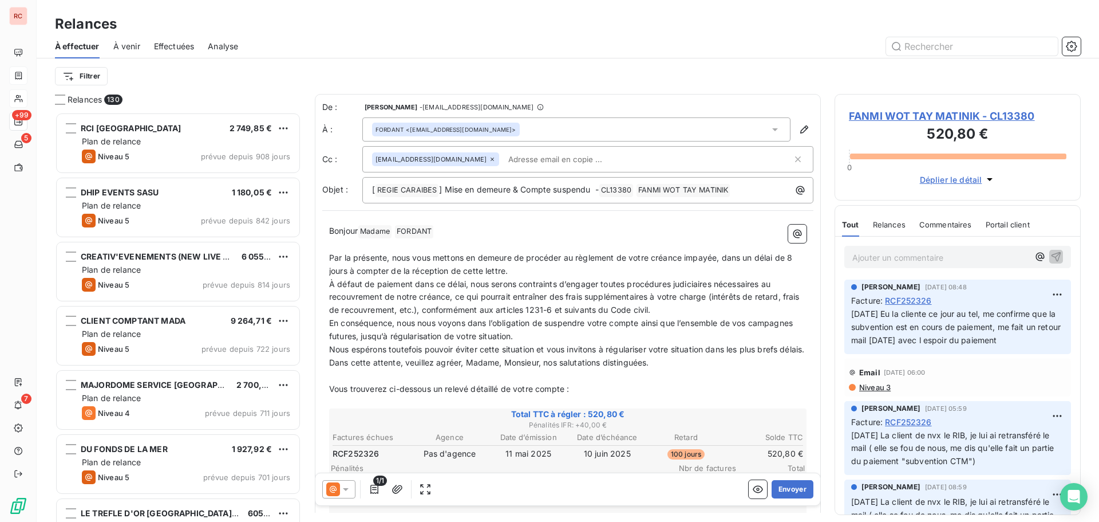
click at [909, 112] on span "FANMI WOT TAY MATINIK - CL13380" at bounding box center [958, 115] width 218 height 15
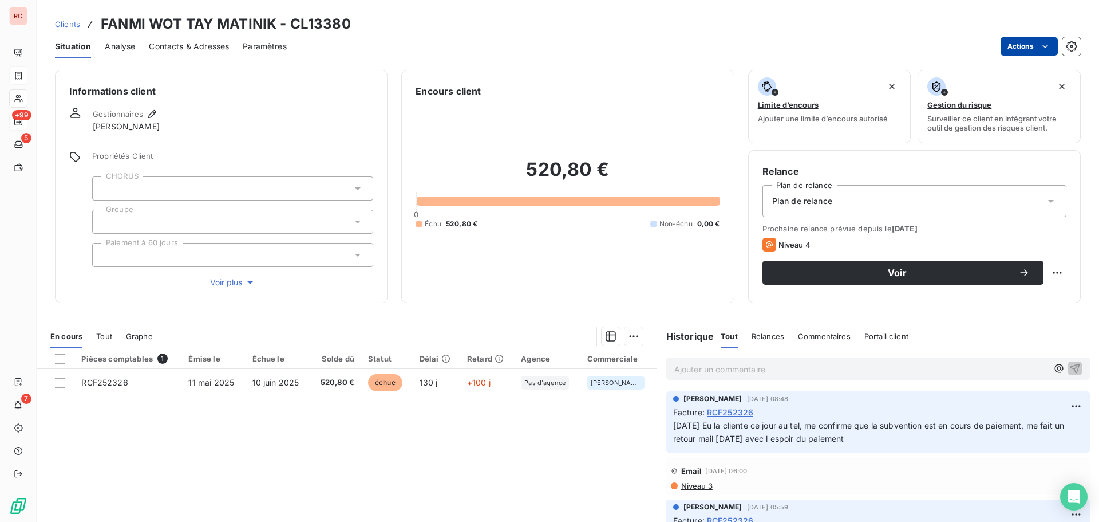
click at [1037, 45] on html "RC +99 5 7 Clients FANMI WOT TAY MATINIK - CL13380 Situation Analyse Contacts &…" at bounding box center [549, 261] width 1099 height 522
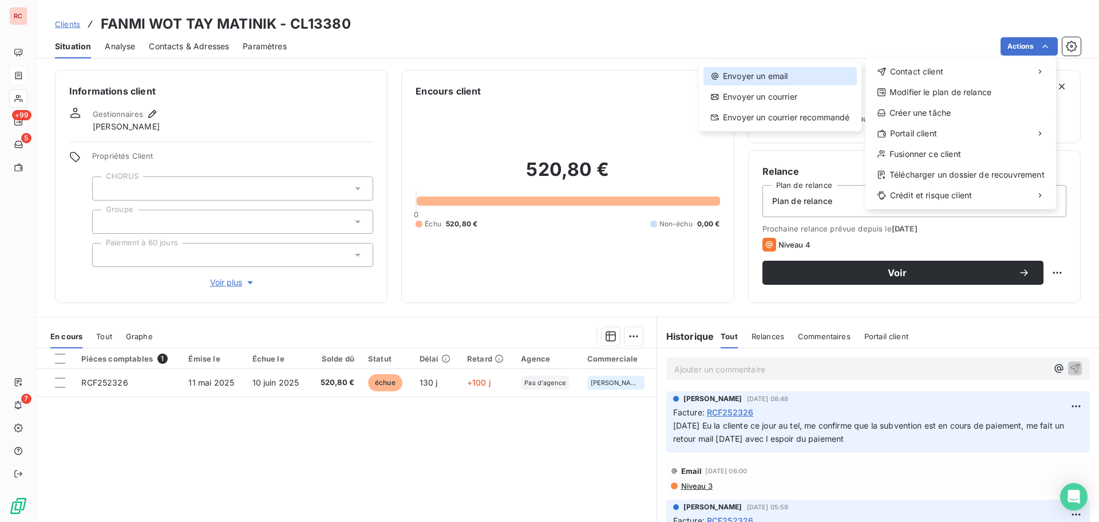
click at [778, 71] on div "Envoyer un email" at bounding box center [780, 76] width 153 height 18
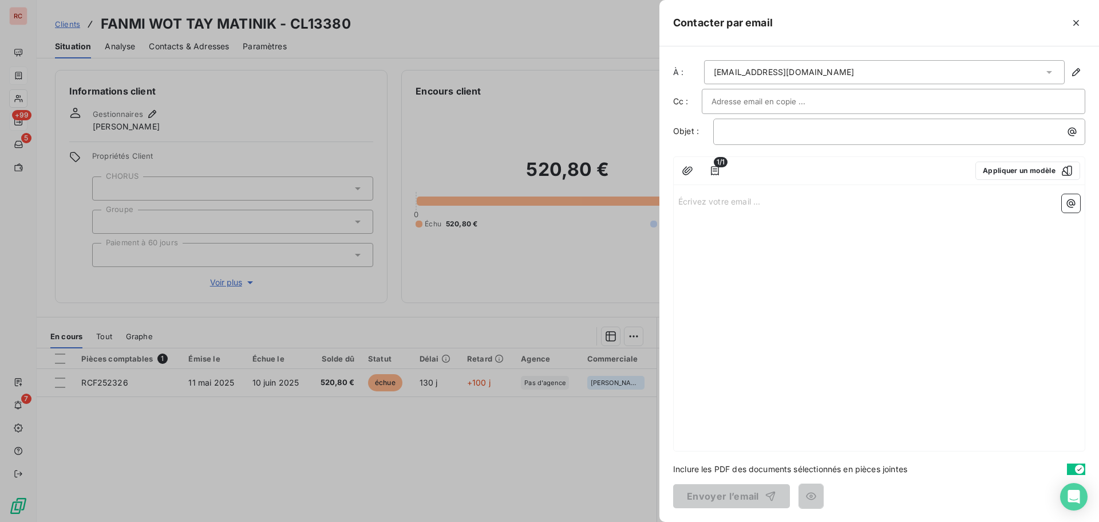
click at [728, 101] on input "text" at bounding box center [773, 101] width 123 height 17
paste input "[EMAIL_ADDRESS][DOMAIN_NAME]"
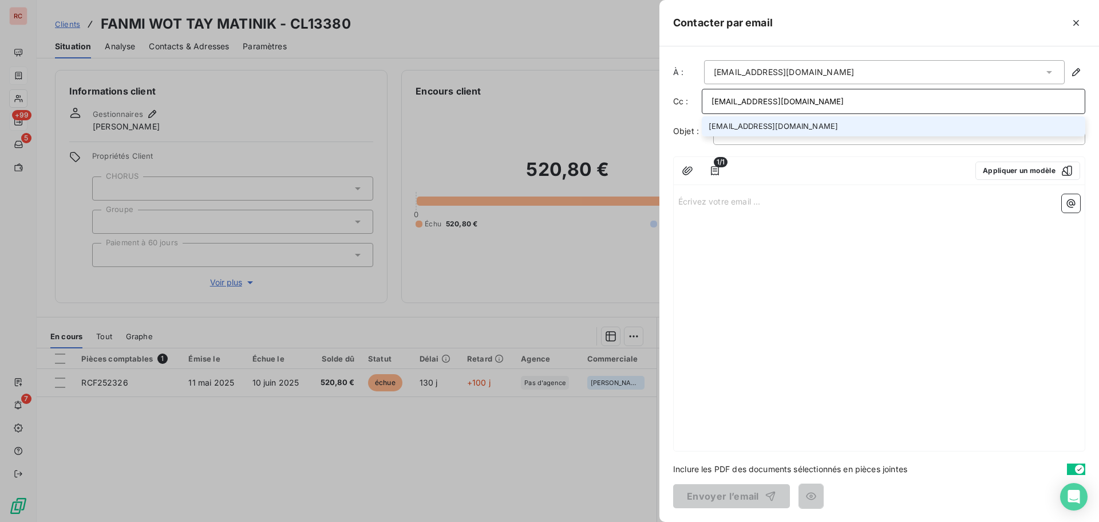
type input "[EMAIL_ADDRESS][DOMAIN_NAME]"
click at [732, 126] on li "[EMAIL_ADDRESS][DOMAIN_NAME]" at bounding box center [894, 126] width 384 height 20
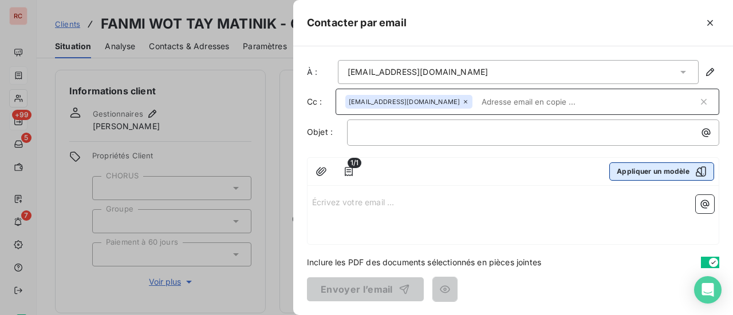
click at [649, 170] on button "Appliquer un modèle" at bounding box center [661, 172] width 105 height 18
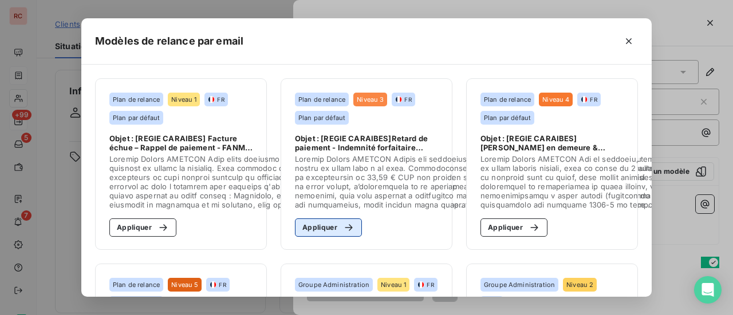
click at [343, 224] on icon "button" at bounding box center [348, 227] width 11 height 11
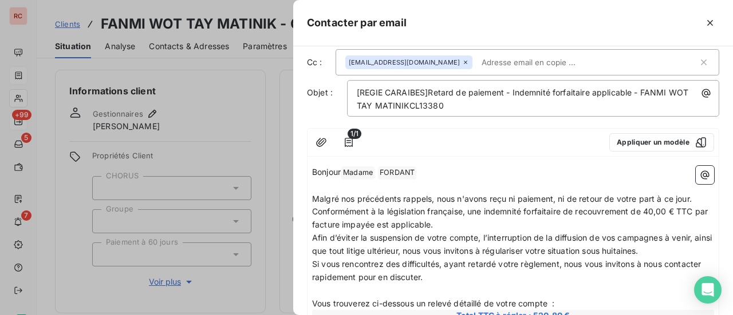
scroll to position [57, 0]
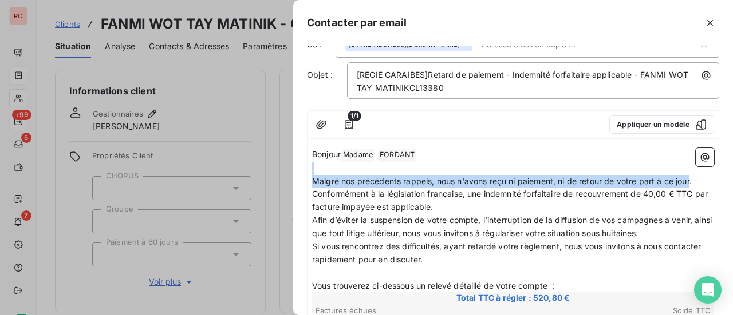
drag, startPoint x: 692, startPoint y: 178, endPoint x: 300, endPoint y: 172, distance: 392.3
click at [300, 172] on div "À : fanmiwottay@gmail.com Cc : nlamien@rcigroup.fr Objet : [REGIE CARAIBES]Reta…" at bounding box center [513, 180] width 440 height 269
click at [373, 179] on span "Malgré nos précédents rappels, nous n'avons reçu ni paiement, ni de retour de v…" at bounding box center [502, 181] width 380 height 10
drag, startPoint x: 694, startPoint y: 181, endPoint x: 306, endPoint y: 176, distance: 387.7
click at [306, 176] on div "À : fanmiwottay@gmail.com Cc : nlamien@rcigroup.fr Objet : [REGIE CARAIBES]Reta…" at bounding box center [513, 180] width 440 height 269
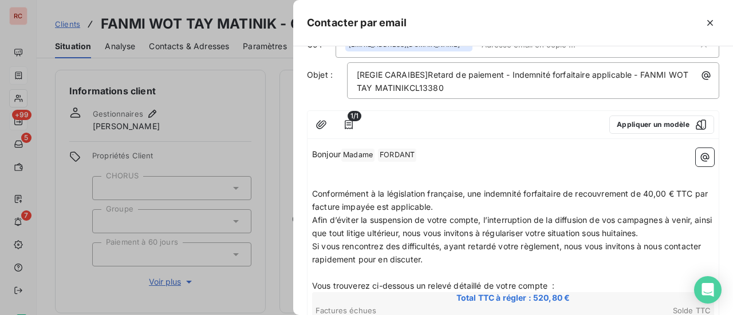
click at [276, 151] on div at bounding box center [366, 157] width 733 height 315
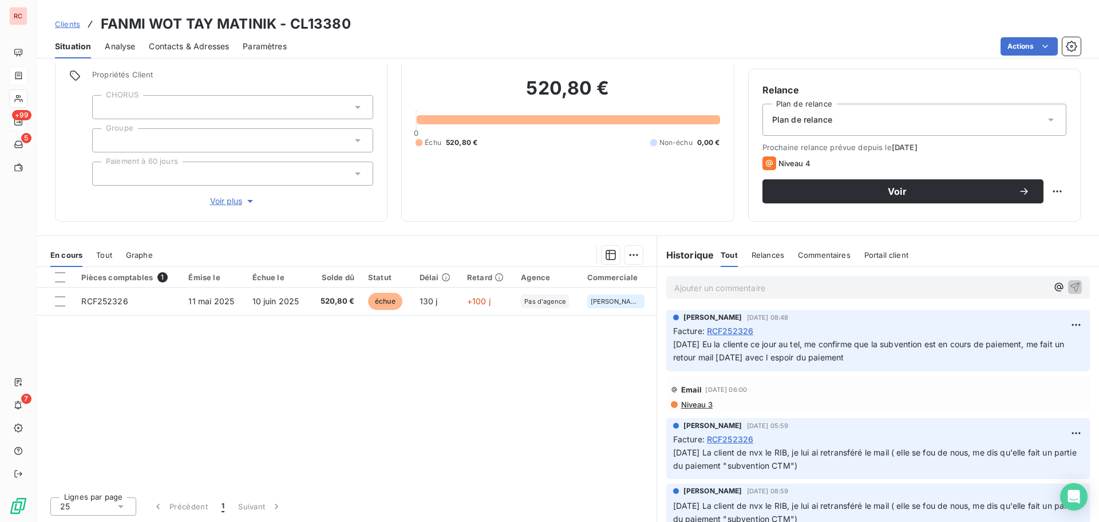
scroll to position [81, 0]
click at [61, 25] on span "Clients" at bounding box center [67, 23] width 25 height 9
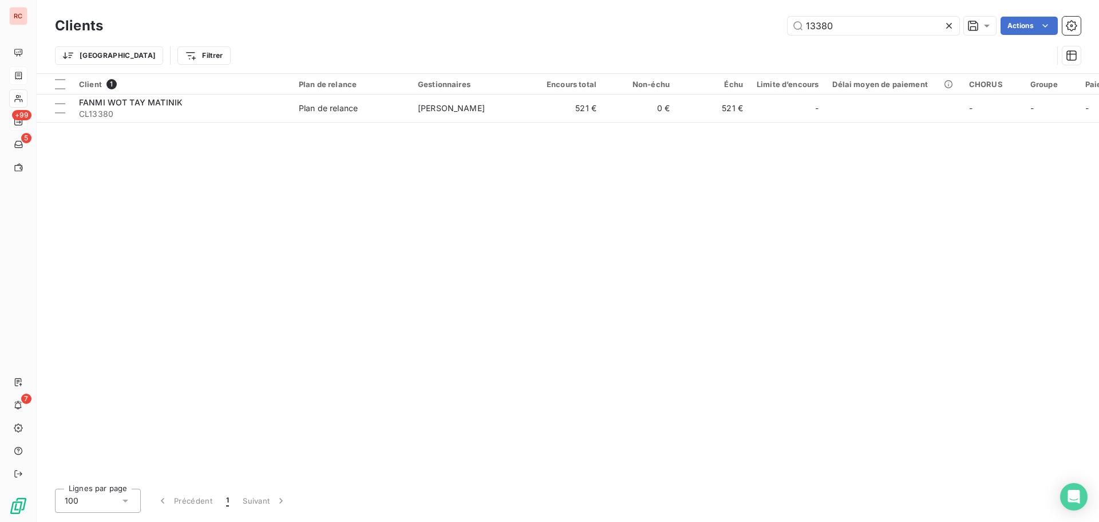
drag, startPoint x: 843, startPoint y: 29, endPoint x: 668, endPoint y: 29, distance: 175.8
click at [668, 29] on div "13380 Actions" at bounding box center [599, 26] width 964 height 18
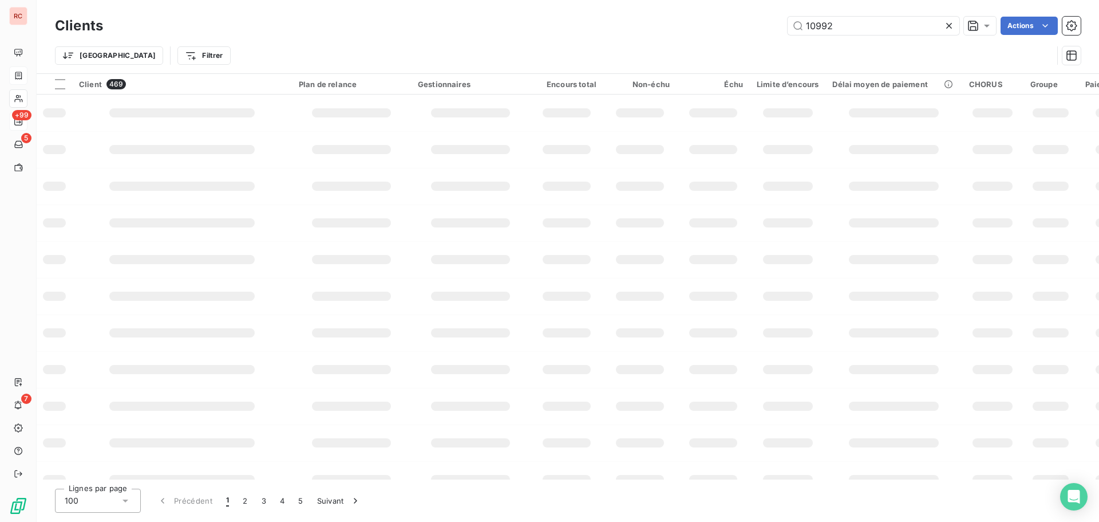
type input "10992"
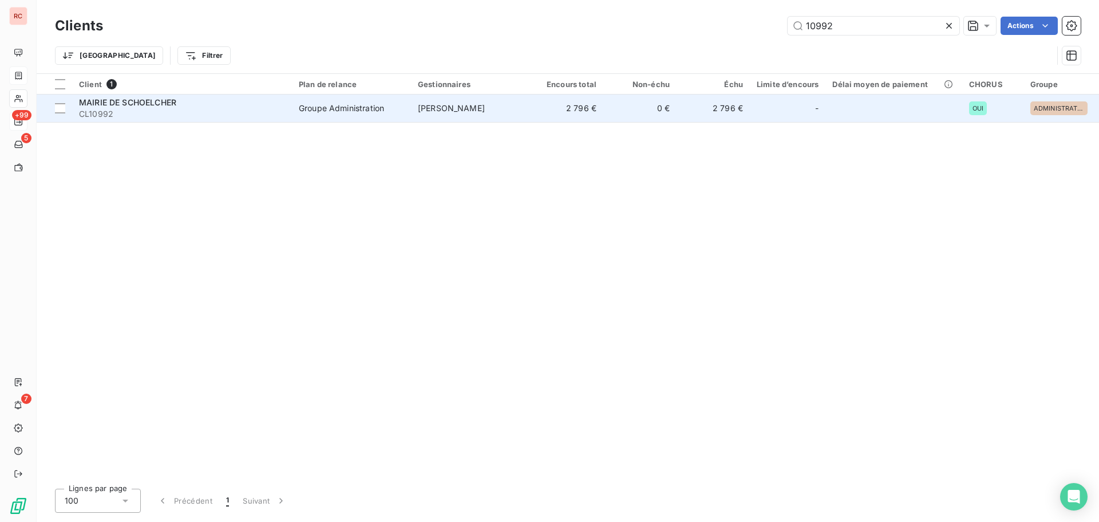
click at [214, 106] on div "MAIRIE DE SCHOELCHER" at bounding box center [182, 102] width 206 height 11
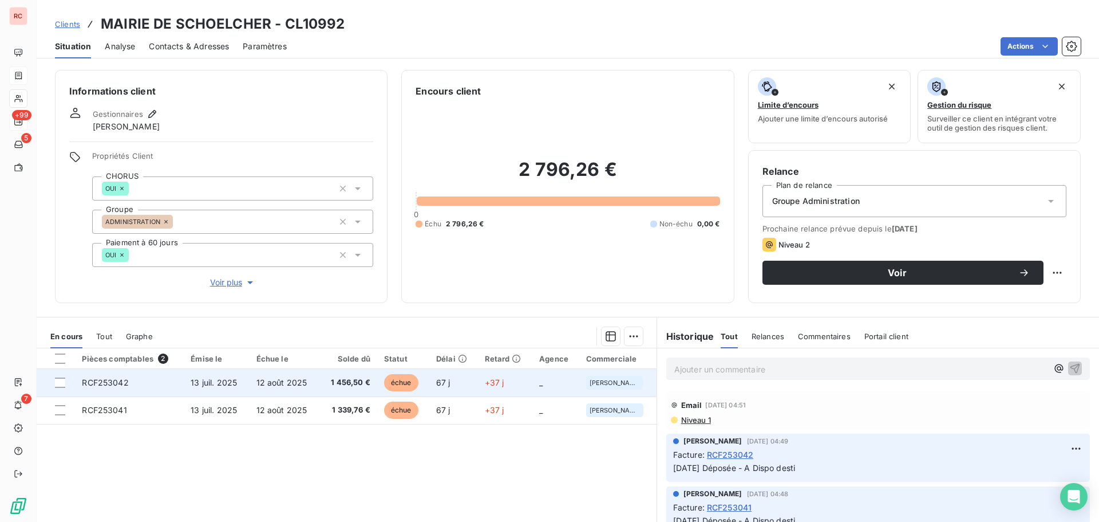
click at [222, 385] on span "13 juil. 2025" at bounding box center [214, 382] width 46 height 10
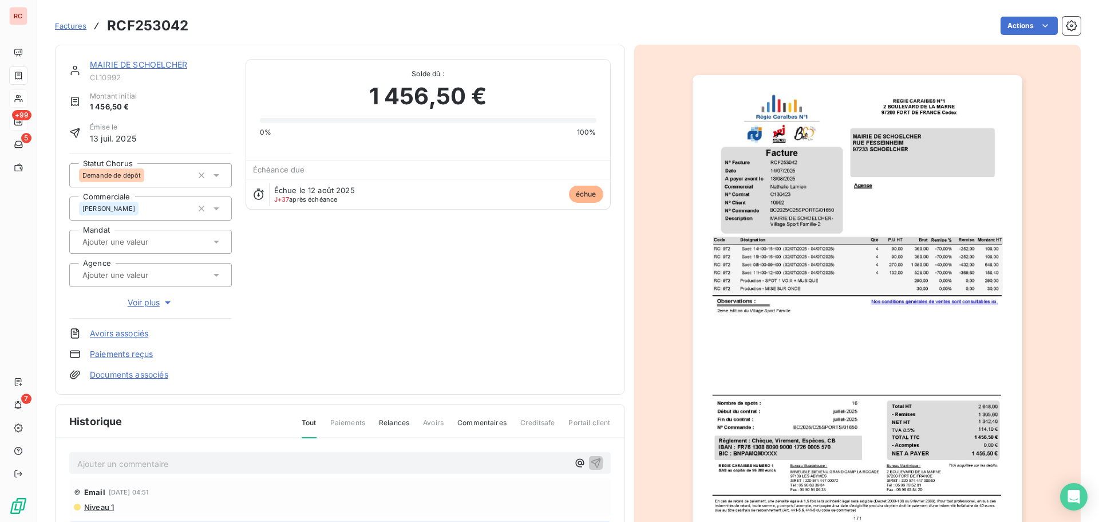
click at [216, 173] on icon at bounding box center [216, 174] width 11 height 11
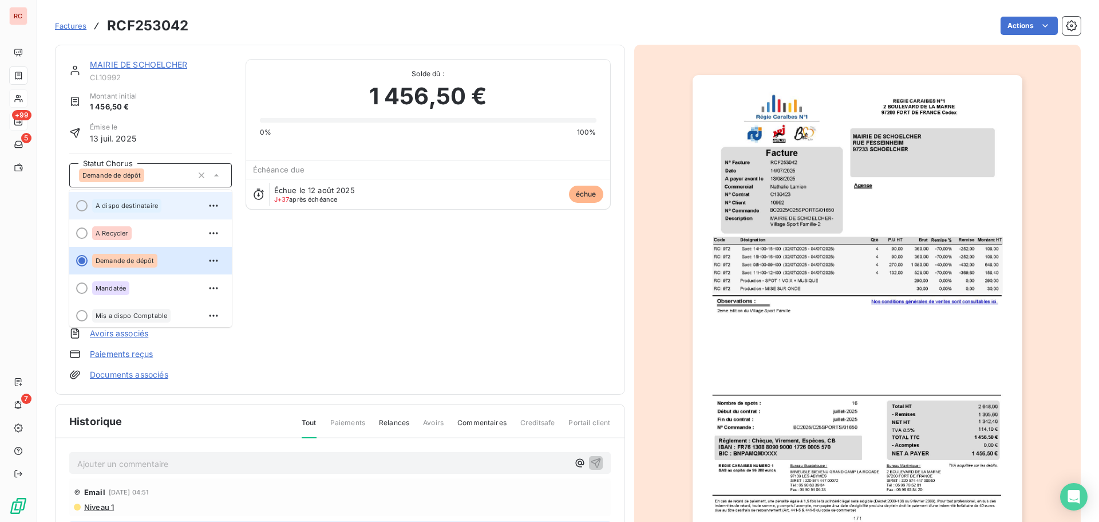
click at [122, 210] on div "A dispo destinataire" at bounding box center [126, 206] width 69 height 14
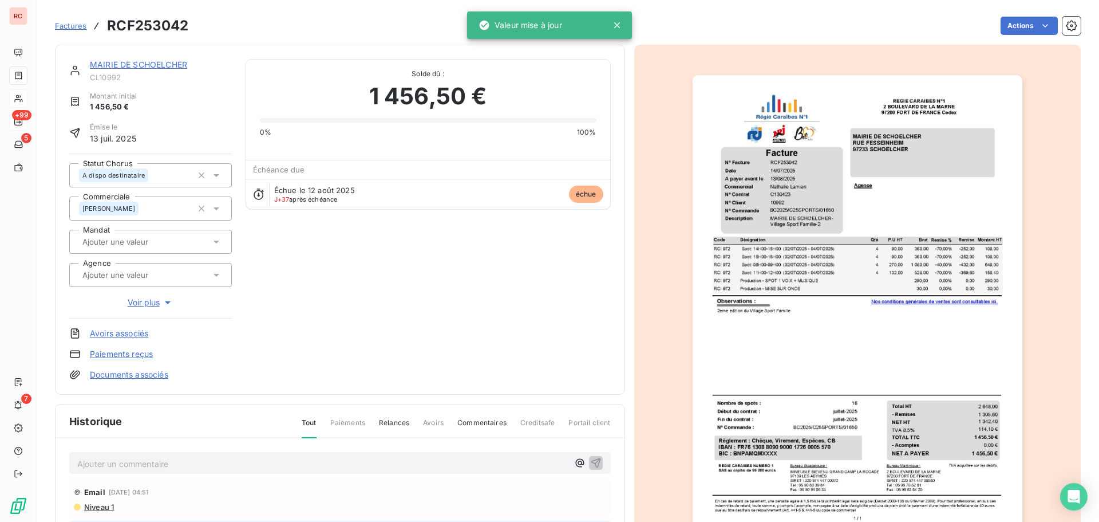
click at [94, 469] on p "Ajouter un commentaire ﻿" at bounding box center [322, 463] width 491 height 14
drag, startPoint x: 128, startPoint y: 462, endPoint x: 144, endPoint y: 456, distance: 17.0
click at [129, 462] on p "Ajouter un commentaire ﻿" at bounding box center [322, 463] width 491 height 14
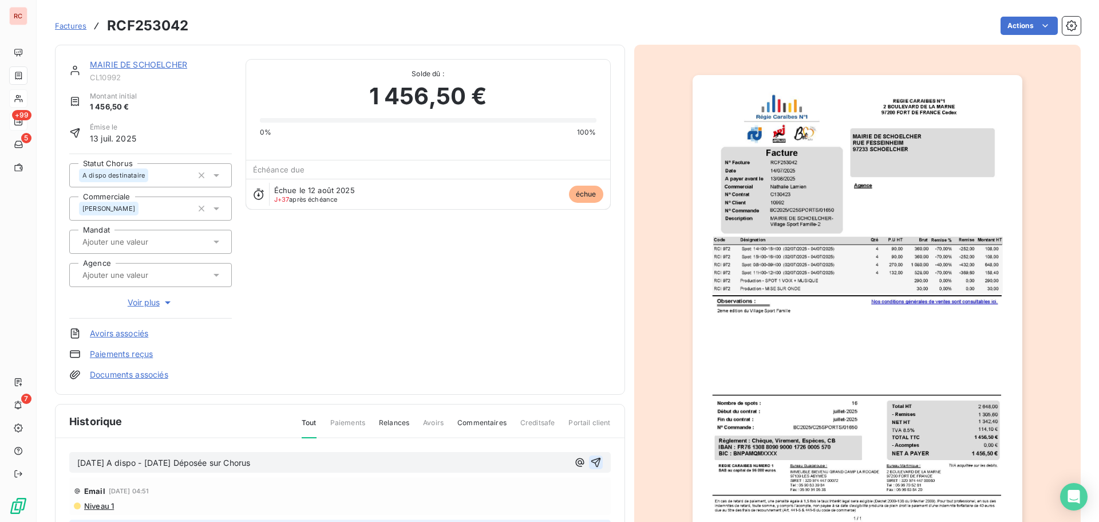
click at [590, 459] on icon "button" at bounding box center [595, 461] width 11 height 11
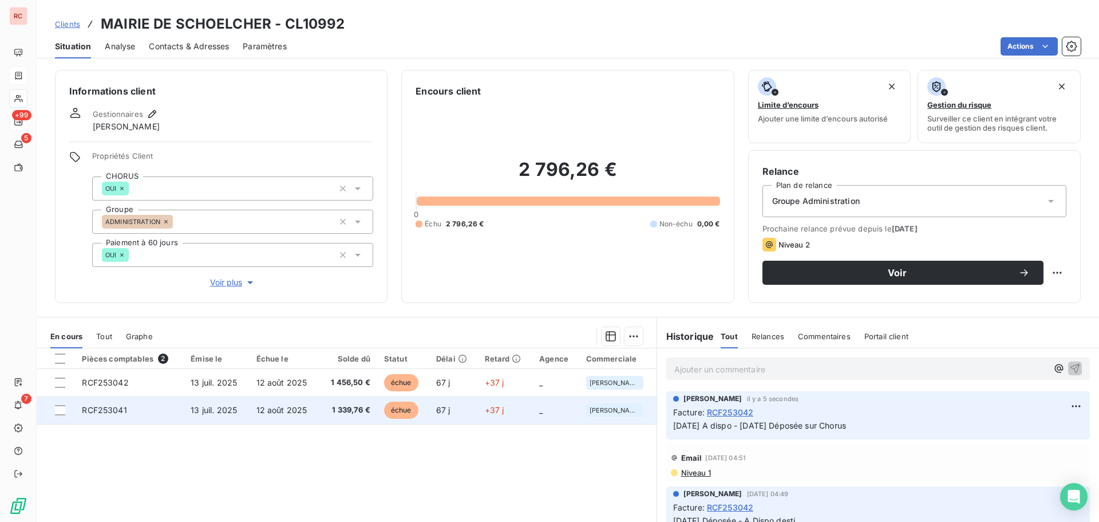
click at [333, 407] on span "1 339,76 €" at bounding box center [348, 409] width 44 height 11
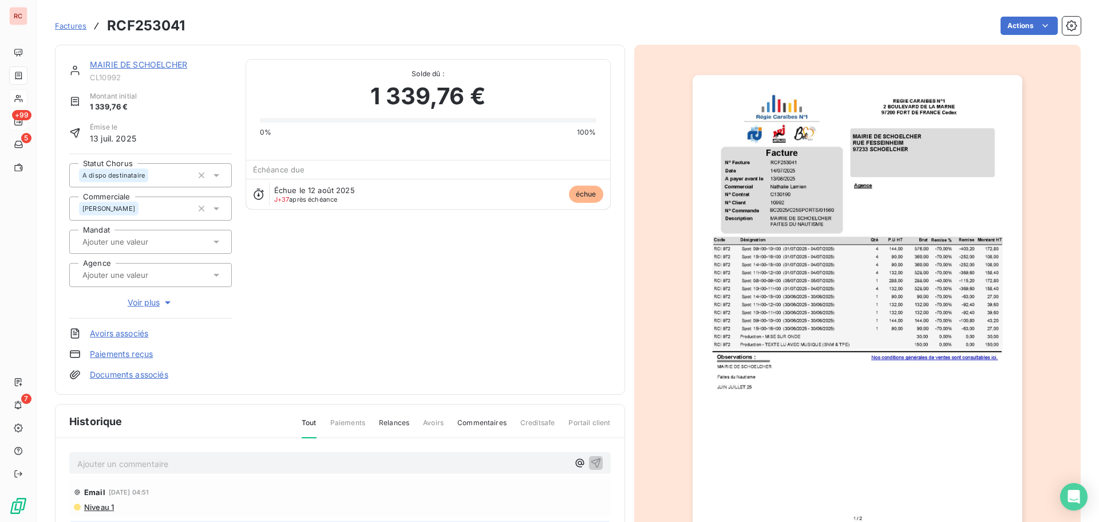
click at [107, 463] on p "Ajouter un commentaire ﻿" at bounding box center [322, 463] width 491 height 14
click at [163, 462] on span "18/09/2025 A dispo - Déposée le 2" at bounding box center [135, 463] width 117 height 10
drag, startPoint x: 277, startPoint y: 460, endPoint x: 246, endPoint y: 466, distance: 30.9
click at [246, 466] on p "18/09/2025 A dispo - 28/08/2025 Déposée le 2" at bounding box center [322, 462] width 491 height 13
click at [591, 462] on icon "button" at bounding box center [596, 463] width 10 height 10
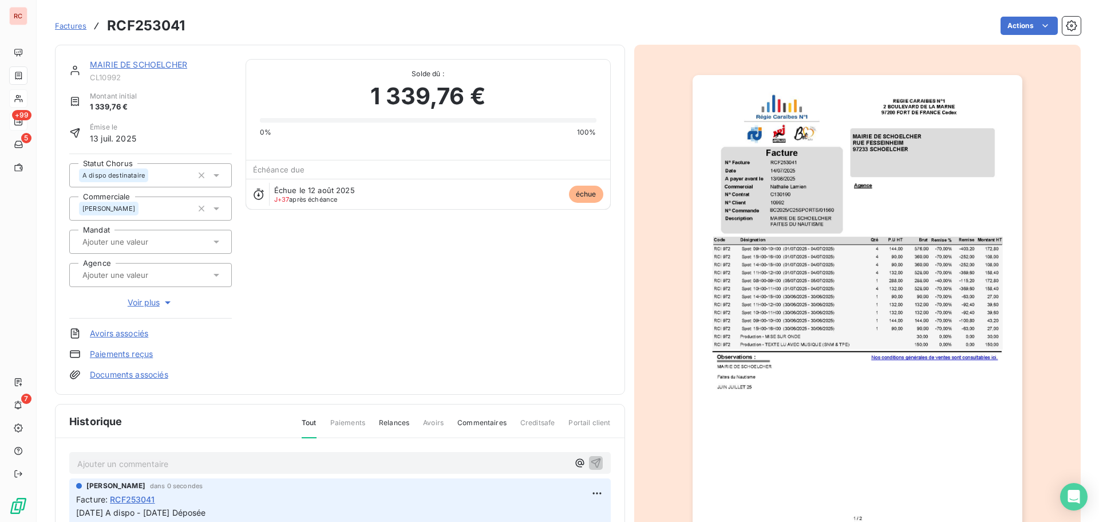
click at [116, 63] on link "MAIRIE DE SCHOELCHER" at bounding box center [138, 65] width 97 height 10
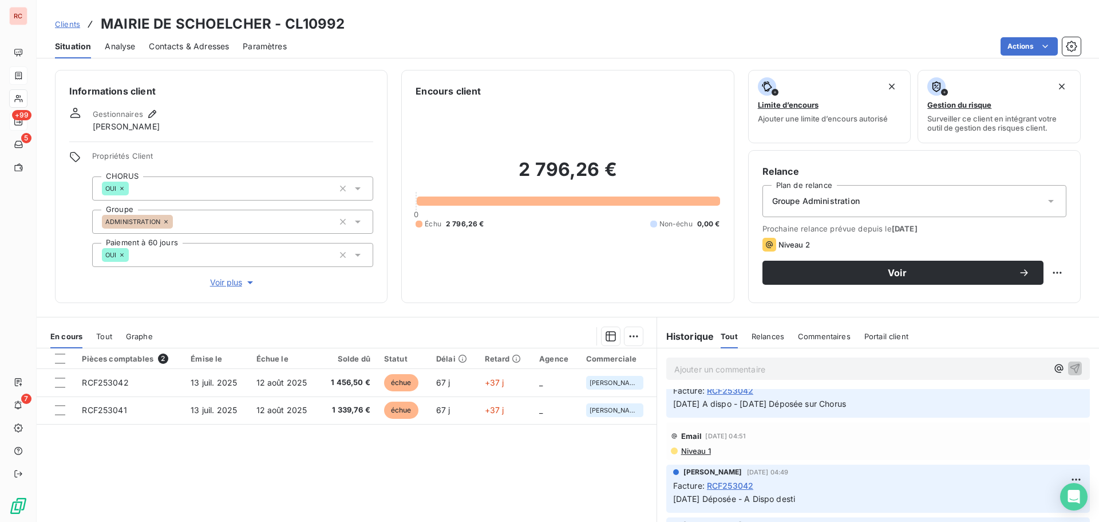
scroll to position [57, 0]
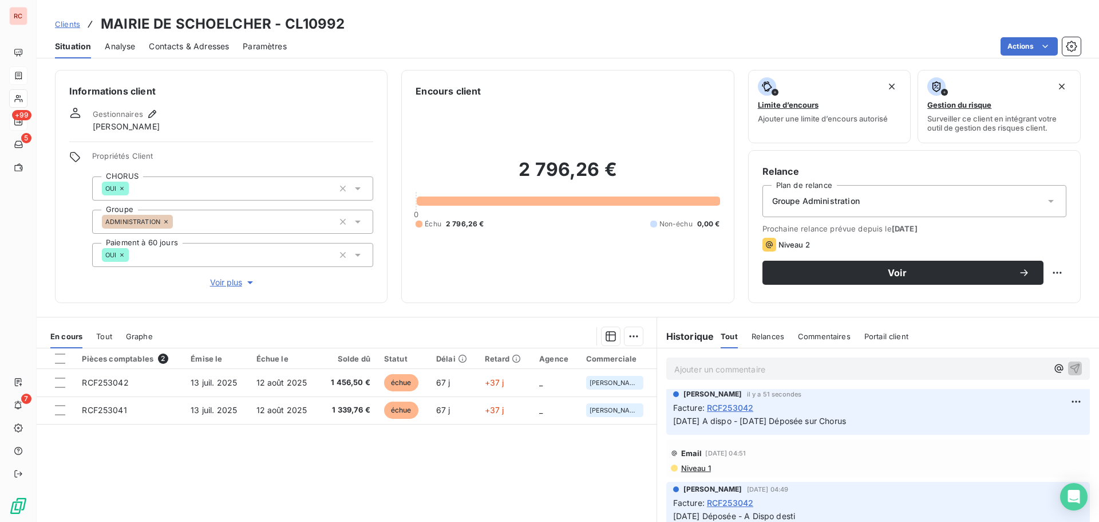
click at [697, 468] on span "Niveau 1" at bounding box center [695, 467] width 31 height 9
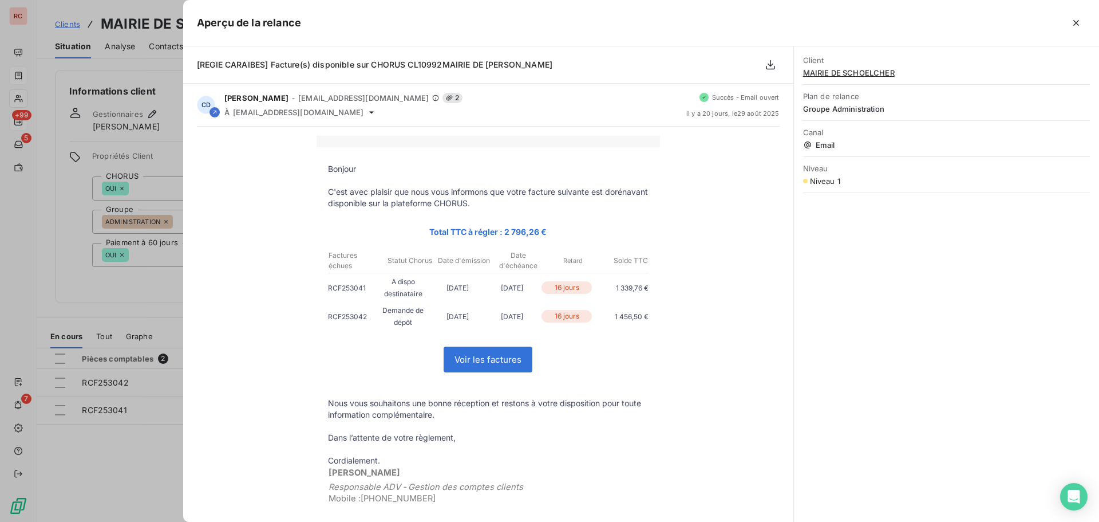
click at [150, 462] on div at bounding box center [549, 261] width 1099 height 522
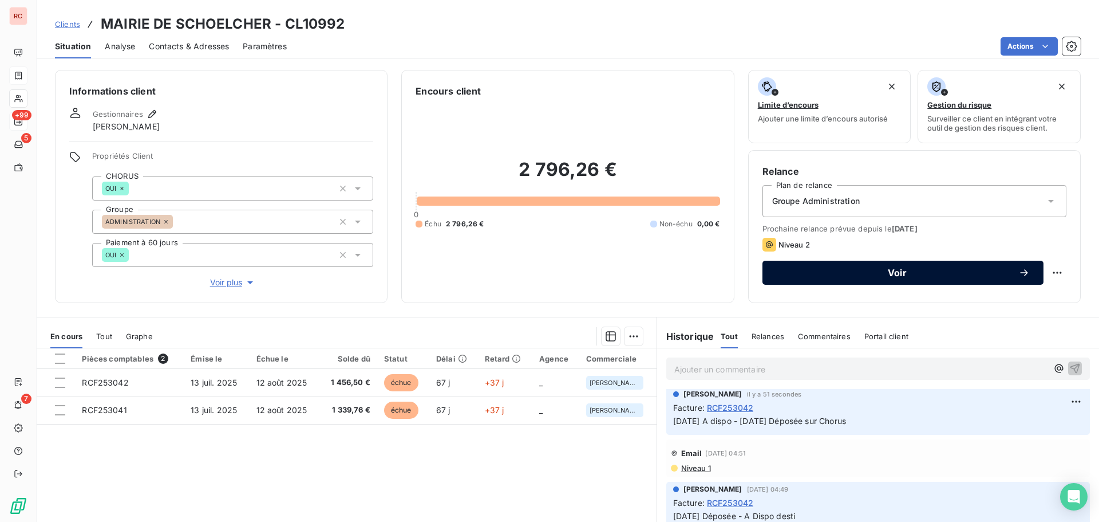
click at [884, 277] on span "Voir" at bounding box center [897, 272] width 242 height 9
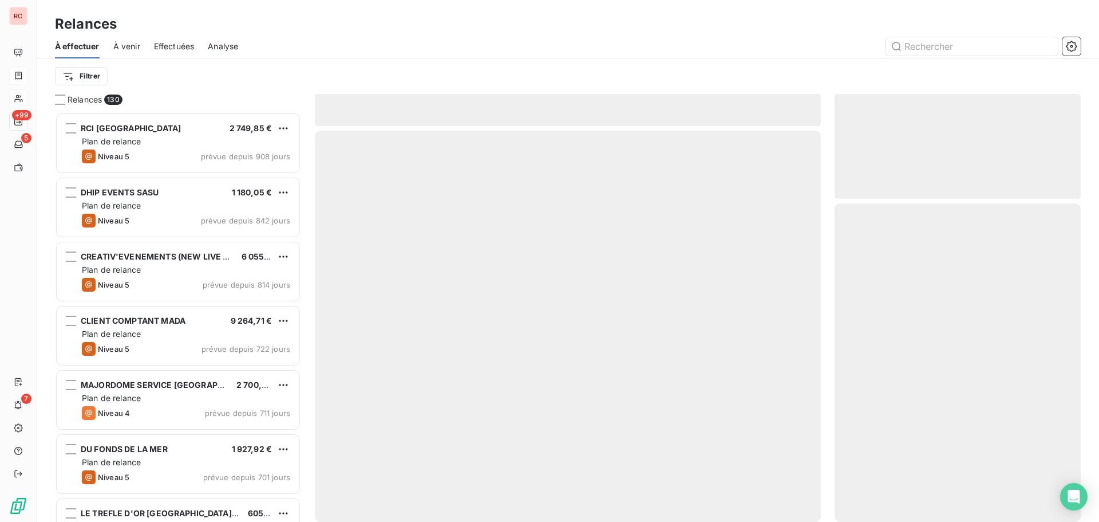
scroll to position [401, 238]
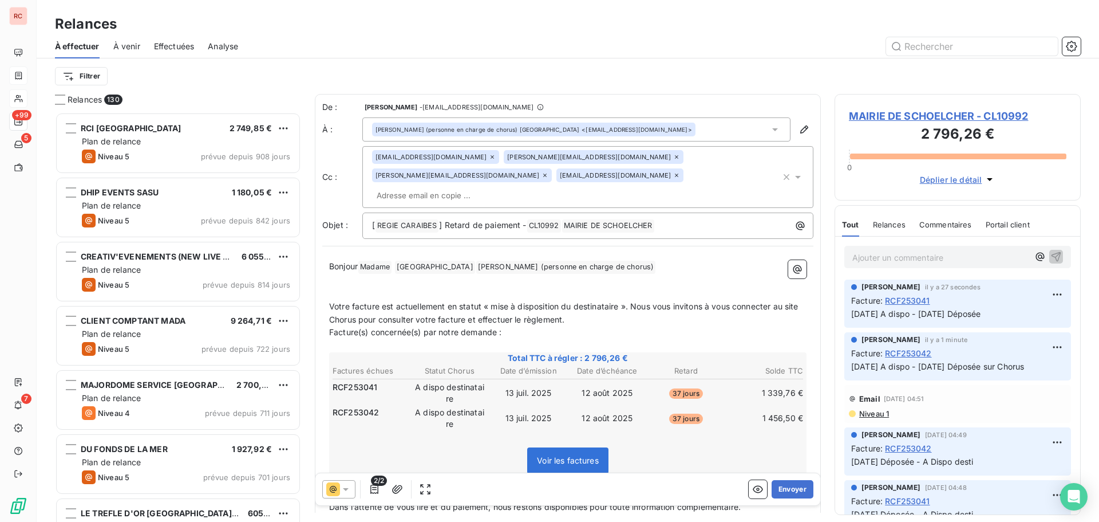
click at [383, 274] on p "﻿" at bounding box center [568, 280] width 478 height 13
click at [333, 287] on p "﻿" at bounding box center [568, 293] width 478 height 13
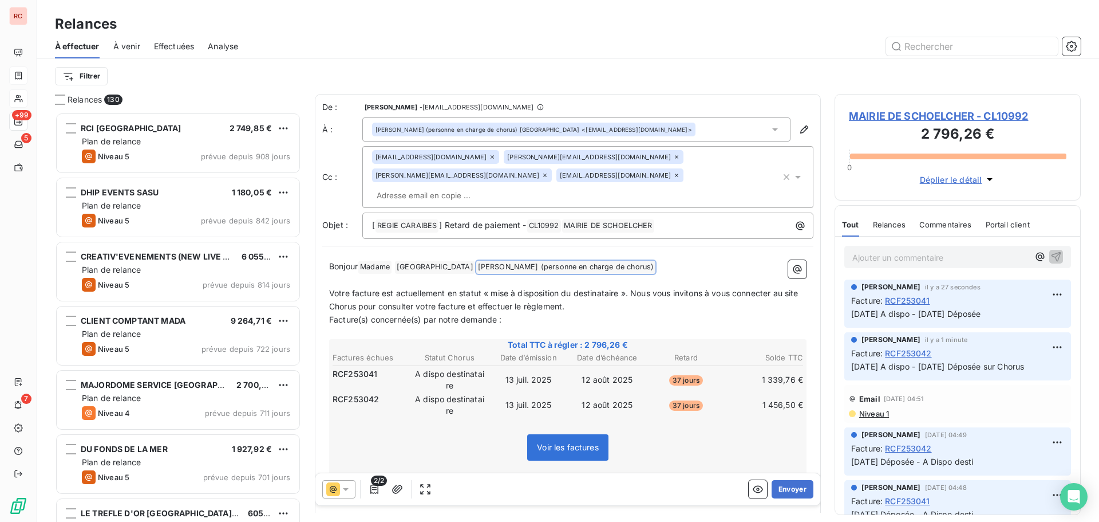
drag, startPoint x: 581, startPoint y: 246, endPoint x: 510, endPoint y: 244, distance: 71.6
click at [510, 260] on p "Bonjour Madame ﻿ DIJON ﻿ ﻿ Christelle (personne en charge de chorus) ﻿ ﻿" at bounding box center [568, 267] width 478 height 14
drag, startPoint x: 435, startPoint y: 249, endPoint x: 374, endPoint y: 249, distance: 61.3
click at [374, 260] on p "Bonjour Madame ﻿" at bounding box center [568, 267] width 478 height 14
click at [417, 260] on p "Bonjour Madame ﻿" at bounding box center [568, 267] width 478 height 14
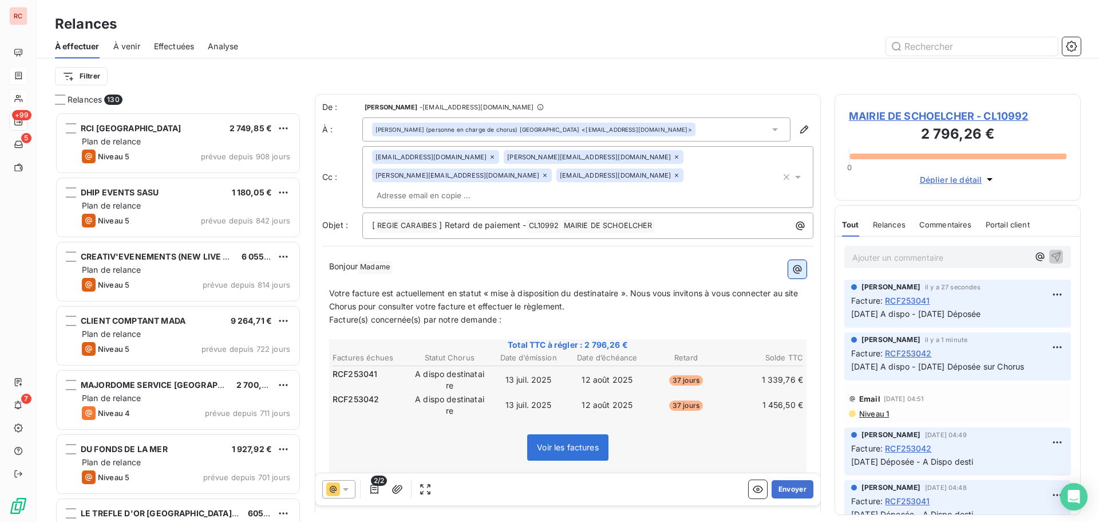
click at [794, 265] on icon "button" at bounding box center [798, 269] width 9 height 9
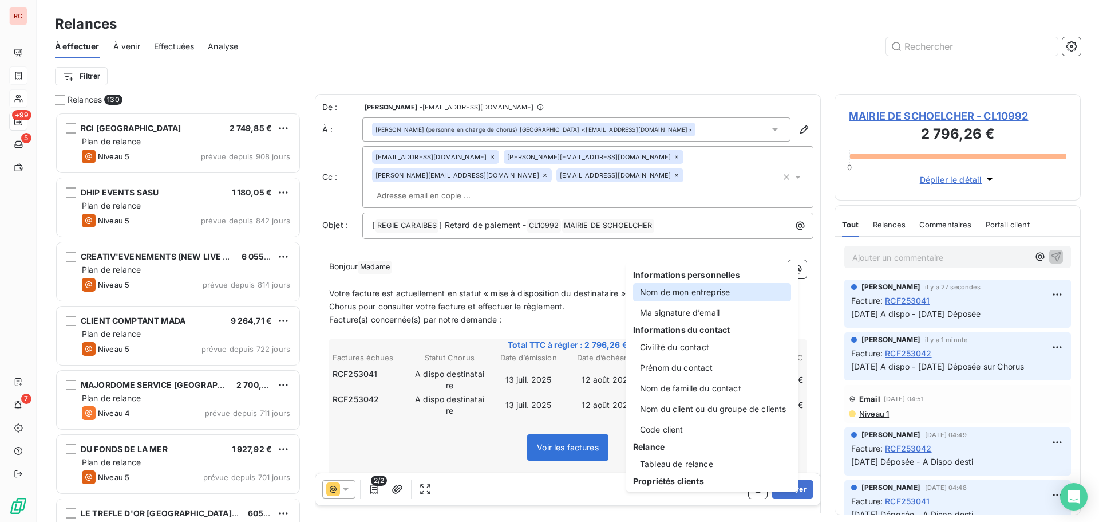
click at [697, 296] on div "Nom de mon entreprise" at bounding box center [712, 292] width 158 height 18
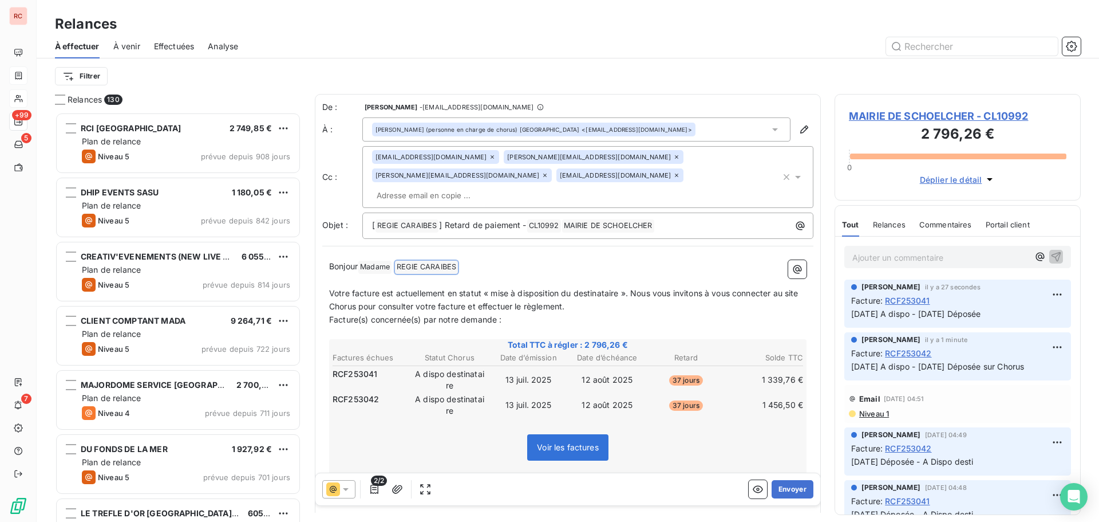
drag, startPoint x: 472, startPoint y: 244, endPoint x: 420, endPoint y: 246, distance: 51.6
click at [420, 260] on p "Bonjour Madame ﻿ REGIE CARAIBES ﻿ ﻿" at bounding box center [568, 267] width 478 height 14
click at [788, 260] on button "button" at bounding box center [797, 269] width 18 height 18
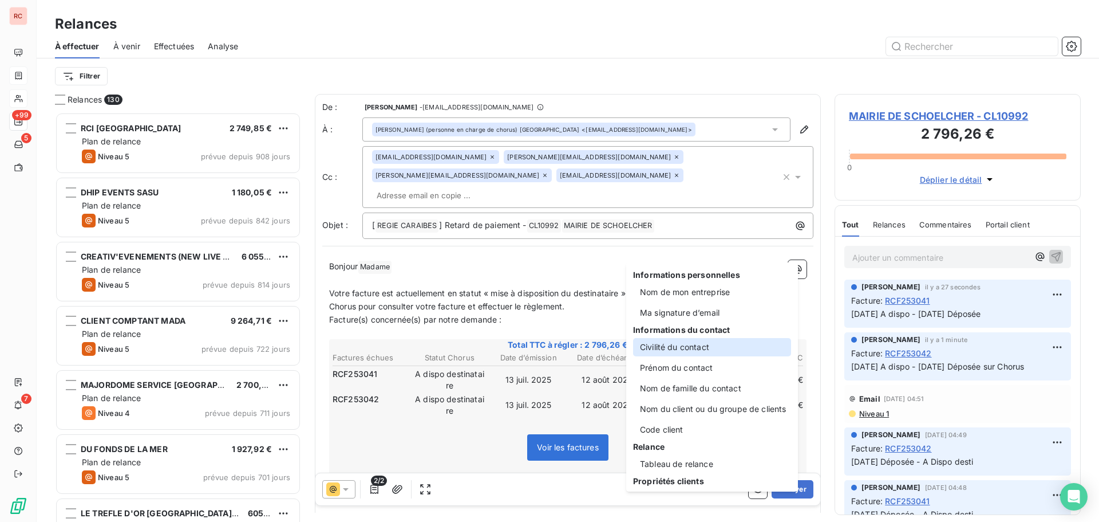
click at [709, 347] on div "Civilité du contact" at bounding box center [712, 347] width 158 height 18
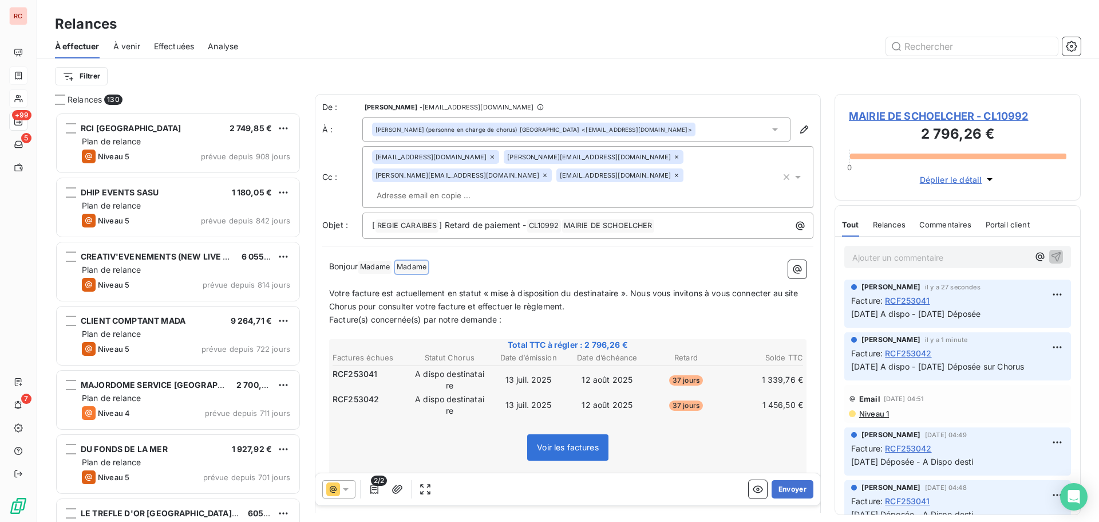
drag, startPoint x: 458, startPoint y: 252, endPoint x: 406, endPoint y: 251, distance: 51.5
click at [406, 260] on p "Bonjour Madame ﻿ Madame ﻿ ﻿" at bounding box center [568, 267] width 478 height 14
click at [794, 265] on icon "button" at bounding box center [798, 269] width 9 height 9
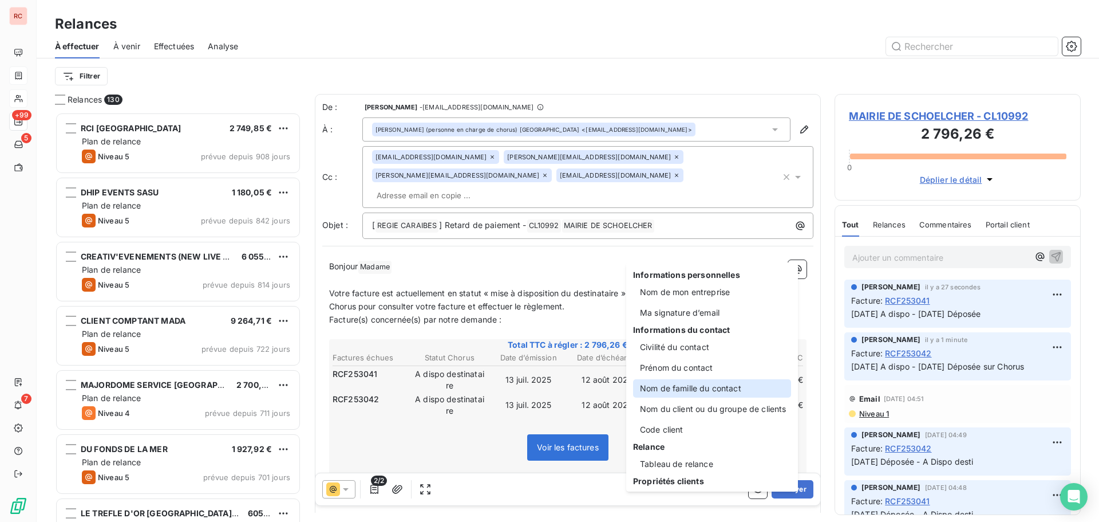
click at [693, 389] on div "Nom de famille du contact" at bounding box center [712, 388] width 158 height 18
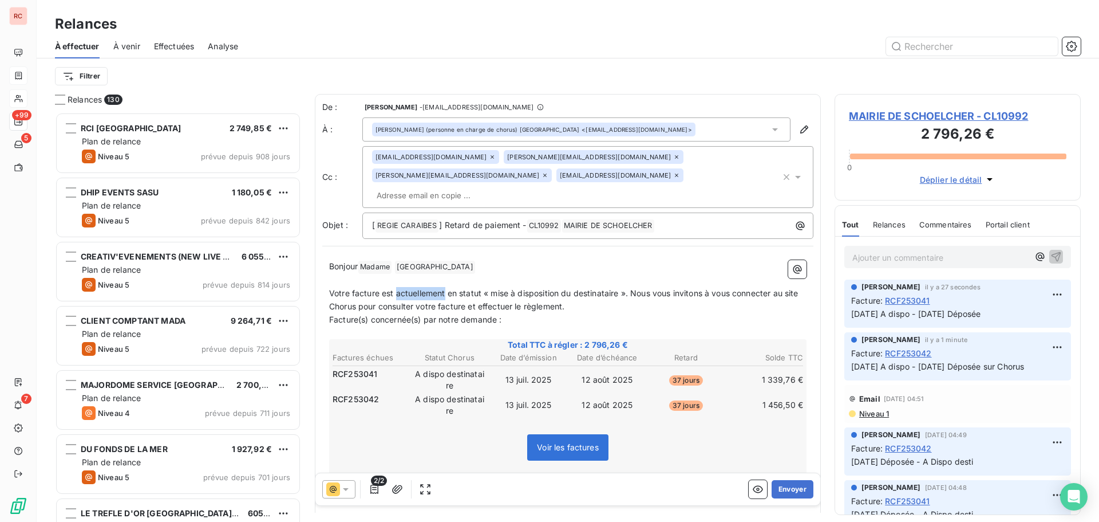
drag, startPoint x: 445, startPoint y: 274, endPoint x: 396, endPoint y: 272, distance: 49.8
click at [396, 288] on span "Votre facture est actuellement en statut « mise à disposition du destinataire »…" at bounding box center [565, 299] width 472 height 23
click at [576, 288] on span "Votre facture est en statut « mise à disposition du destinataire ». Nous vous i…" at bounding box center [565, 299] width 472 height 23
drag, startPoint x: 508, startPoint y: 287, endPoint x: 498, endPoint y: 288, distance: 10.3
click at [498, 288] on span "Votre facture est en statut « mise à disposition du destinataire » depuis le 28…" at bounding box center [565, 299] width 473 height 23
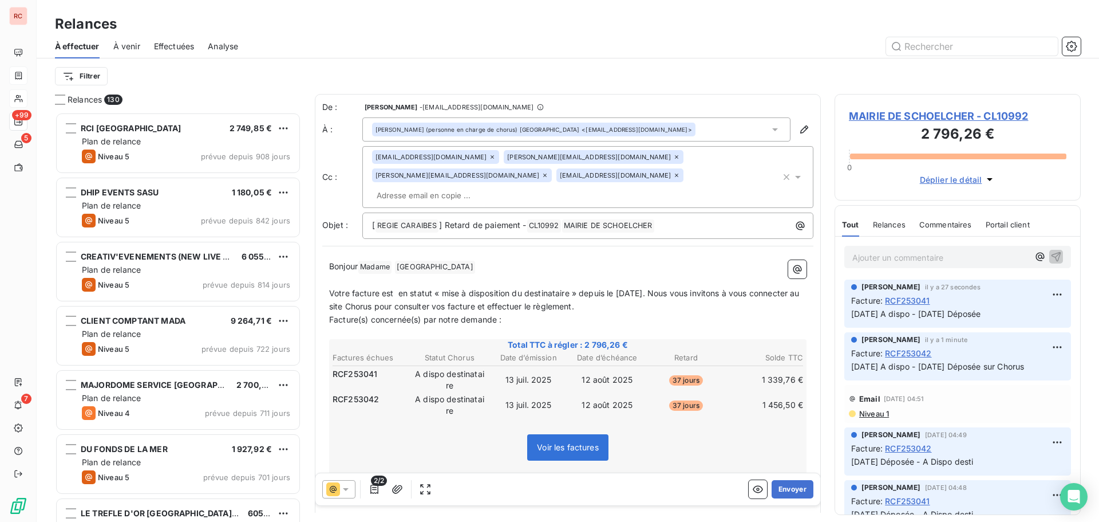
click at [531, 288] on span "Votre facture est en statut « mise à disposition du destinataire » depuis le 28…" at bounding box center [565, 299] width 473 height 23
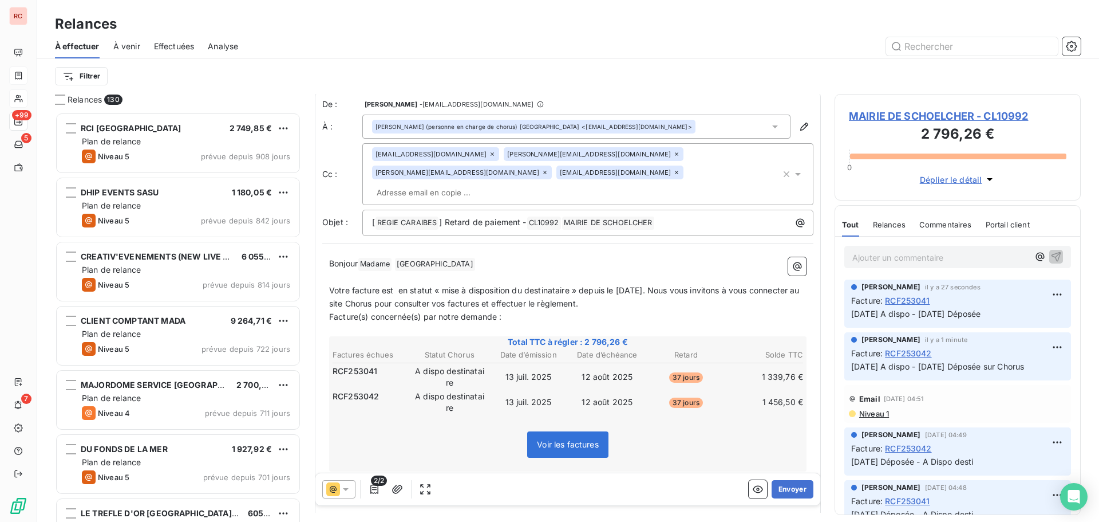
scroll to position [0, 0]
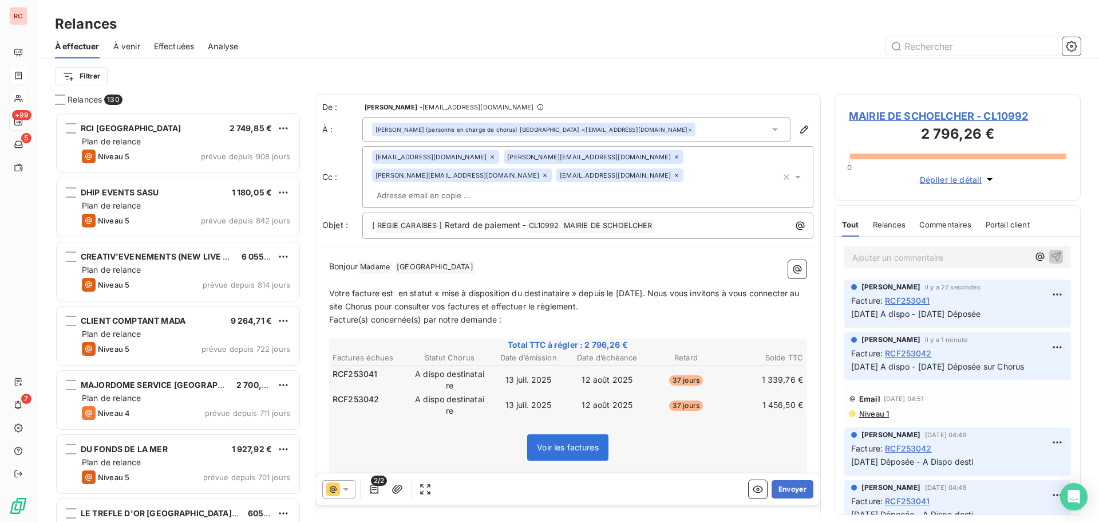
click at [352, 288] on span "Votre facture est en statut « mise à disposition du destinataire » depuis le 28…" at bounding box center [565, 299] width 473 height 23
click at [347, 288] on span "Votre facture est en statut « mise à disposition du destinataire » depuis le 28…" at bounding box center [565, 299] width 473 height 23
drag, startPoint x: 349, startPoint y: 274, endPoint x: 341, endPoint y: 275, distance: 8.6
click at [341, 288] on span "Votre facture est en statut « mise à disposition du destinataire » depuis le 28…" at bounding box center [565, 299] width 473 height 23
click at [373, 288] on span "Vos facture est en statut « mise à disposition du destinataire » depuis le 28/0…" at bounding box center [562, 299] width 466 height 23
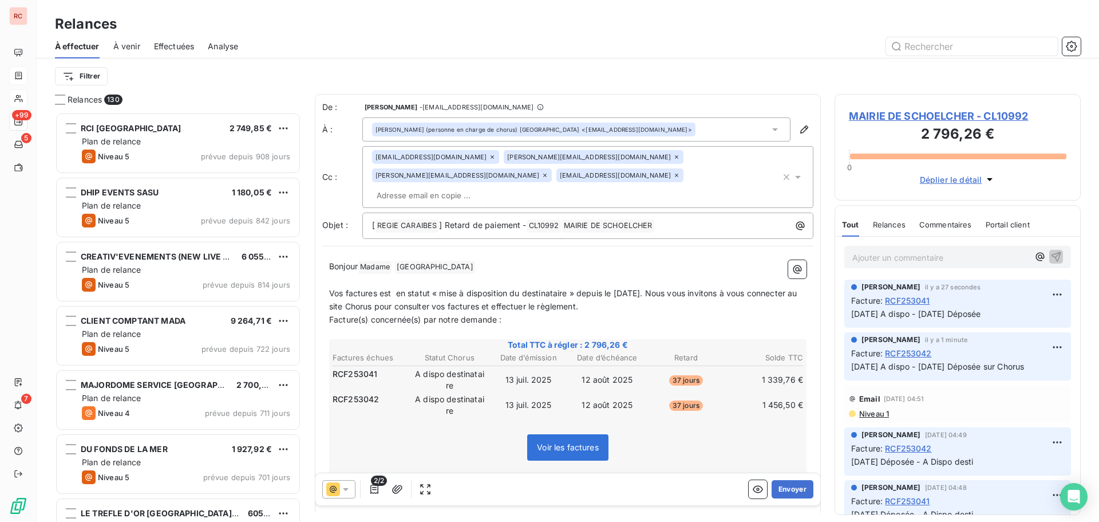
click at [388, 288] on span "Vos factures est en statut « mise à disposition du destinataire » depuis le 28/…" at bounding box center [564, 299] width 471 height 23
click at [392, 288] on span "Vos factures est en statut « mise à disposition du destinataire » depuis le 28/…" at bounding box center [564, 299] width 471 height 23
click at [396, 288] on span "Vos factures est en statut « mise à disposition du destinataire » depuis le 28/…" at bounding box center [564, 299] width 471 height 23
drag, startPoint x: 392, startPoint y: 274, endPoint x: 381, endPoint y: 274, distance: 11.5
click at [381, 288] on span "Vos factures est en statut « mise à disposition du destinataire » depuis le 28/…" at bounding box center [564, 299] width 471 height 23
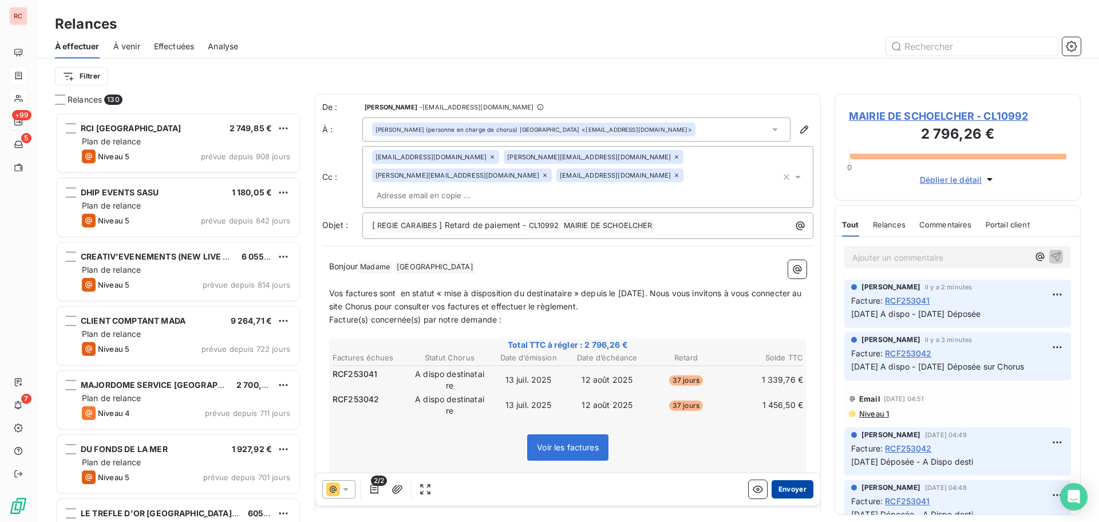
click at [798, 486] on button "Envoyer" at bounding box center [793, 489] width 42 height 18
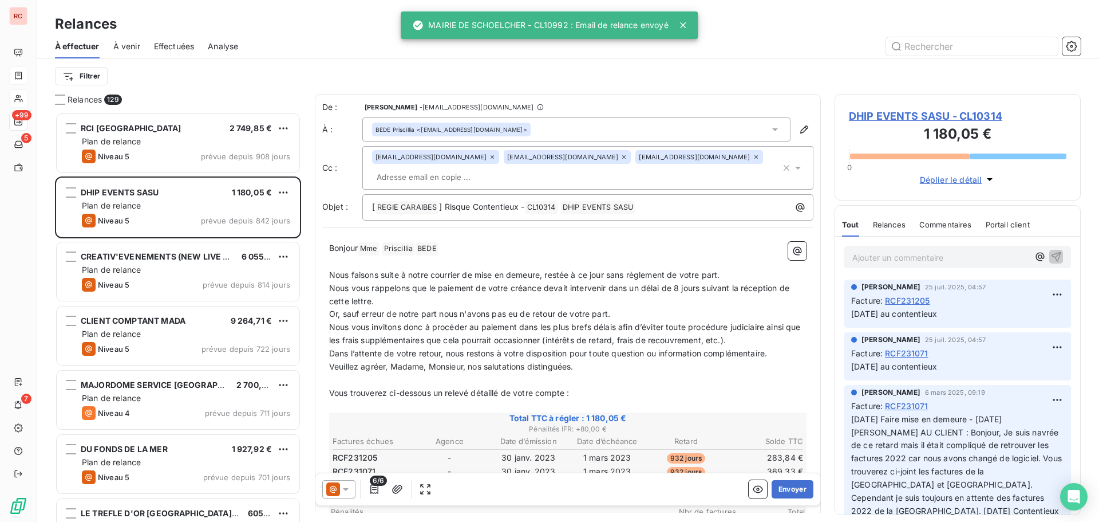
click at [185, 45] on span "Effectuées" at bounding box center [174, 46] width 41 height 11
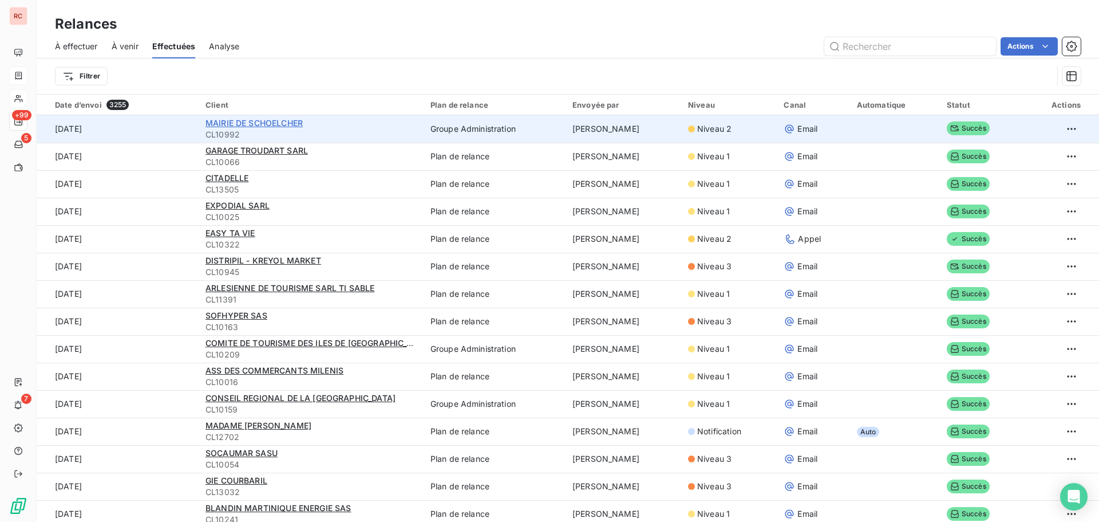
click at [294, 123] on span "MAIRIE DE SCHOELCHER" at bounding box center [254, 123] width 97 height 10
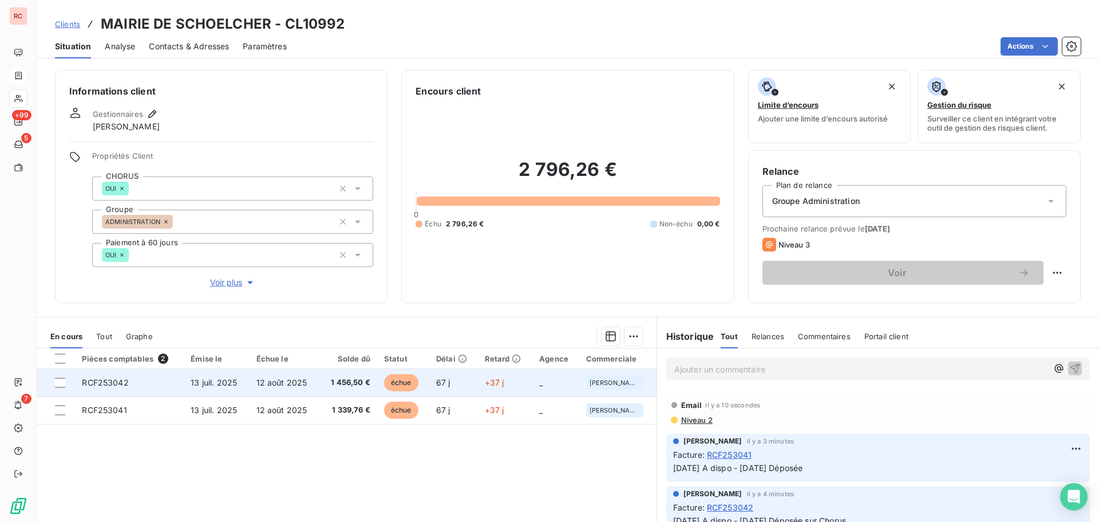
click at [225, 376] on td "13 juil. 2025" at bounding box center [216, 382] width 65 height 27
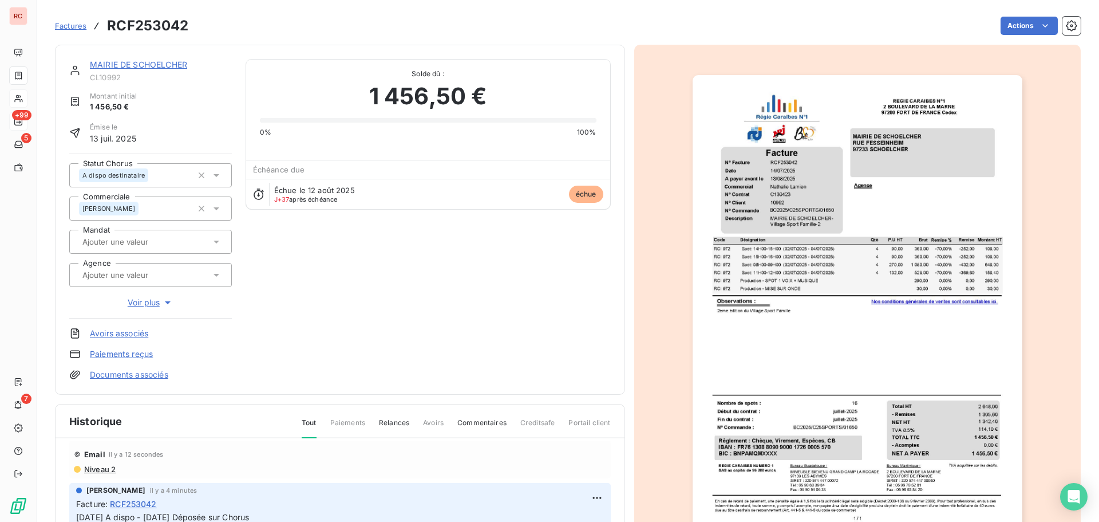
scroll to position [57, 0]
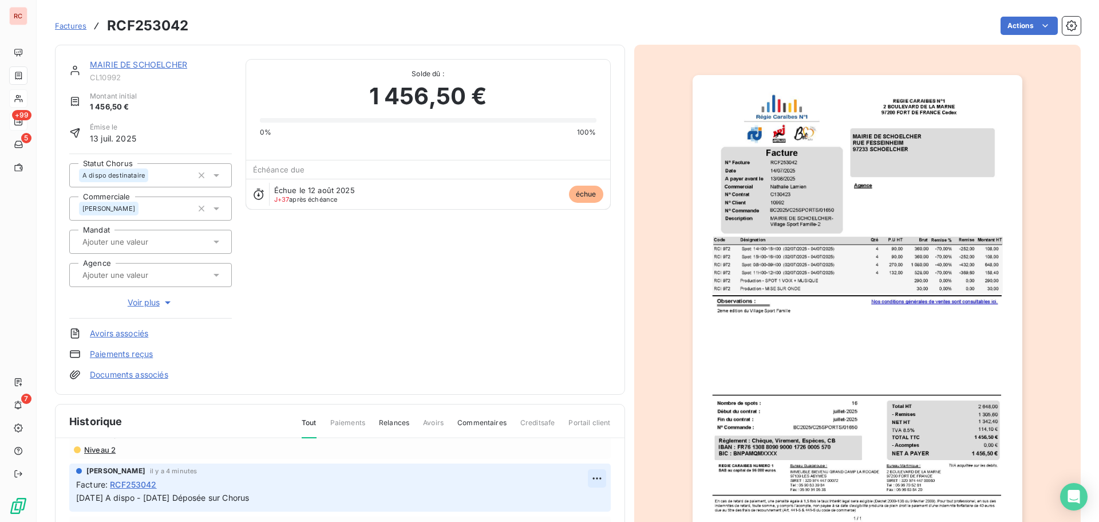
click at [585, 478] on html "RC +99 5 7 Factures RCF253042 Actions MAIRIE DE SCHOELCHER CL10992 Montant init…" at bounding box center [549, 261] width 1099 height 522
click at [543, 433] on div "Editer" at bounding box center [556, 432] width 64 height 18
click at [117, 498] on span "18/09/2025 A dispo - 28/08/2025 Déposée sur Chorus" at bounding box center [162, 497] width 173 height 10
click at [119, 499] on span "18/09/2025 A dispo - 28/08/2025 Déposée sur Chorus" at bounding box center [162, 497] width 173 height 10
drag, startPoint x: 382, startPoint y: 491, endPoint x: 122, endPoint y: 502, distance: 260.2
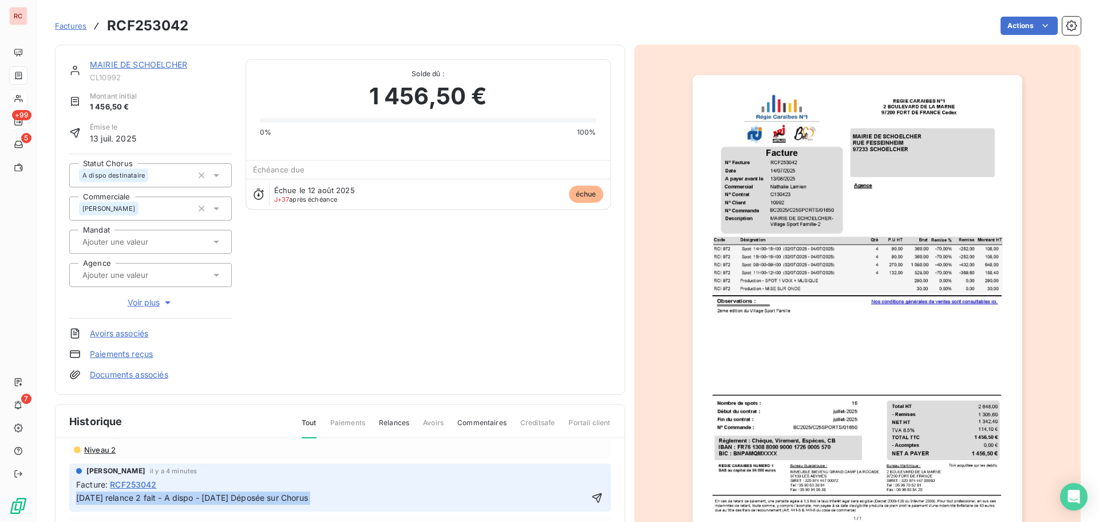
click at [122, 502] on div "18/09/2025 relance 2 fait - A dispo - 28/08/2025 Déposée sur Chorus" at bounding box center [332, 497] width 512 height 14
drag, startPoint x: 348, startPoint y: 498, endPoint x: 73, endPoint y: 499, distance: 275.4
click at [73, 499] on div "Claire DELAERE il y a 4 minutes Facture : RCF253042 18/09/2025 relance 2 fait -…" at bounding box center [340, 487] width 542 height 48
copy span "18/09/2025 relance 2 fait - A dispo - 28/08/2025 Déposée sur Chorus"
click at [591, 499] on icon "button" at bounding box center [596, 497] width 11 height 11
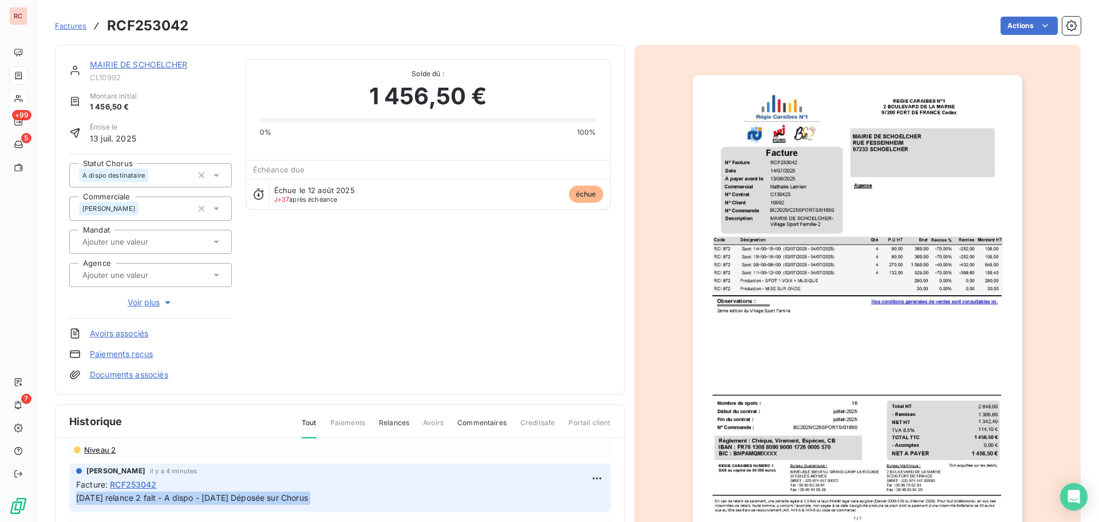
scroll to position [15, 0]
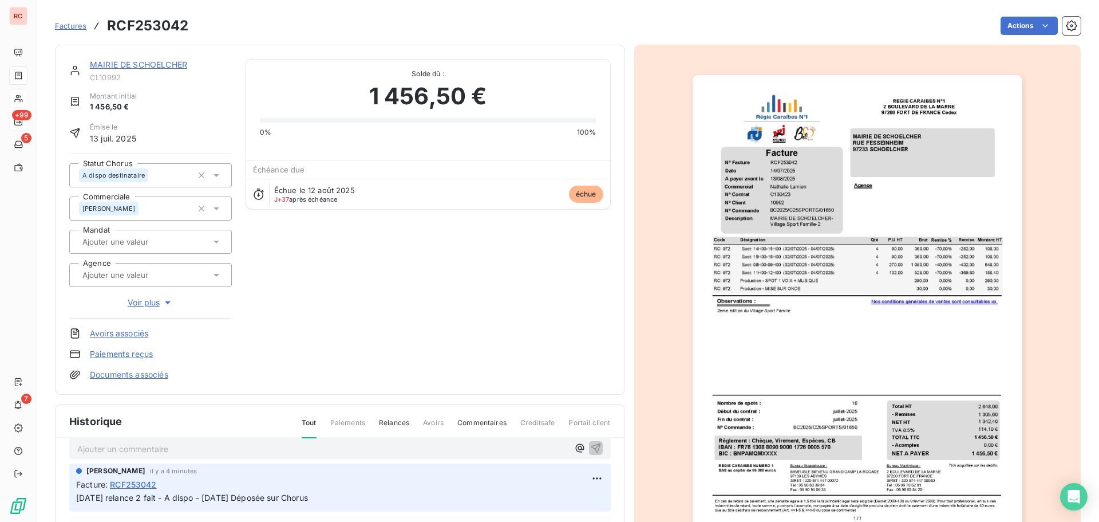
click at [176, 64] on link "MAIRIE DE SCHOELCHER" at bounding box center [138, 65] width 97 height 10
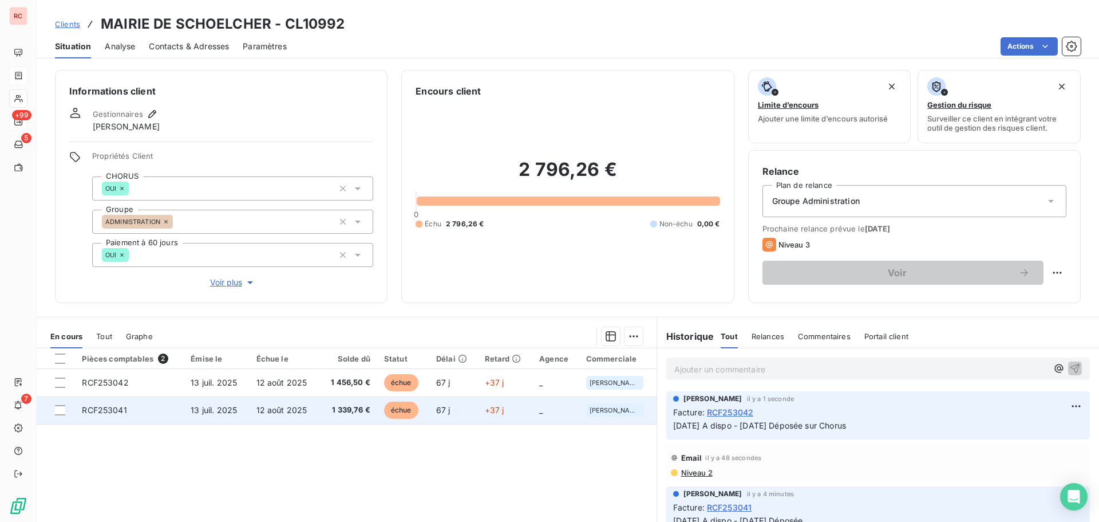
click at [147, 408] on td "RCF253041" at bounding box center [129, 409] width 109 height 27
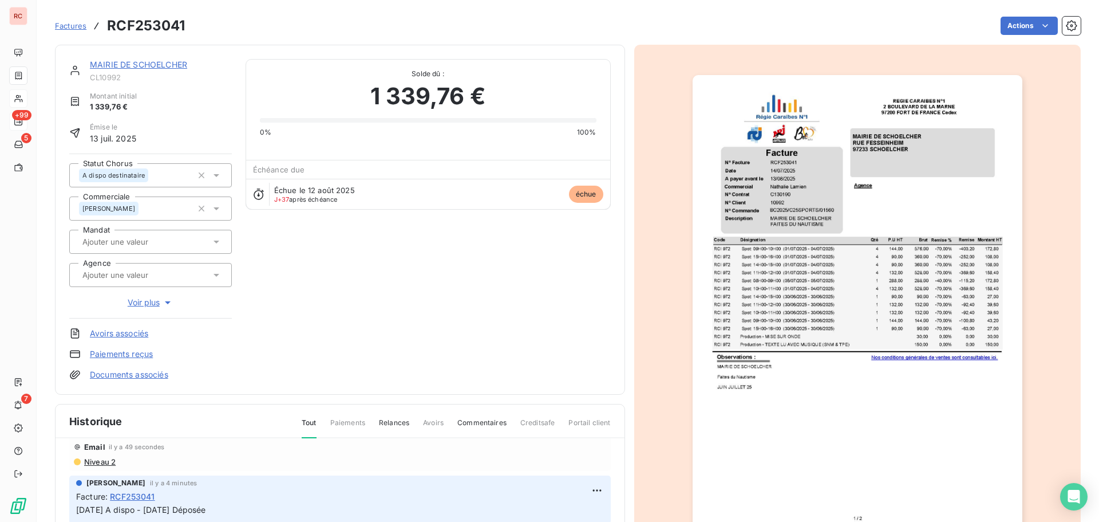
scroll to position [72, 0]
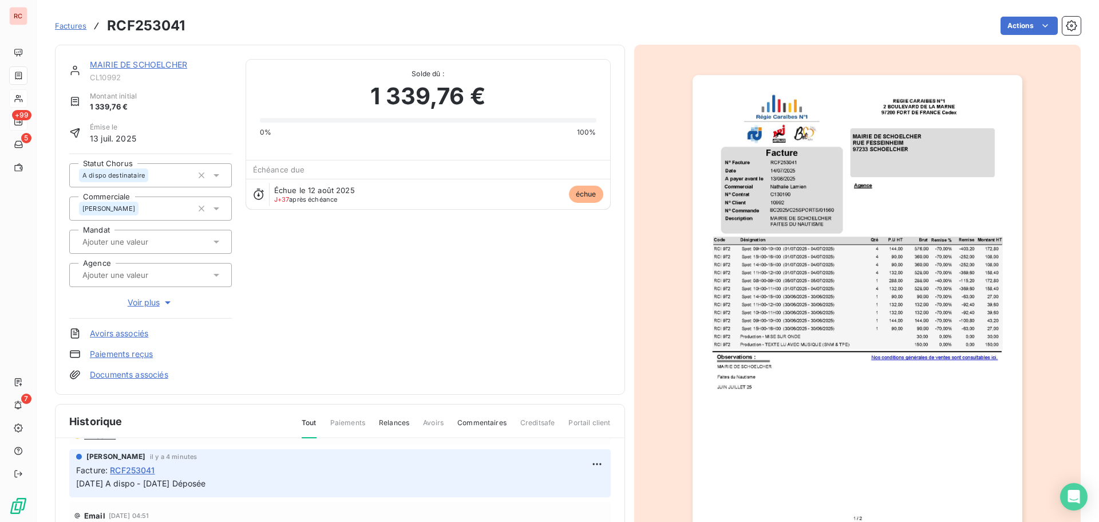
drag, startPoint x: 216, startPoint y: 482, endPoint x: 65, endPoint y: 481, distance: 150.6
click at [579, 462] on html "RC +99 5 7 Factures RCF253041 Actions MAIRIE DE SCHOELCHER CL10992 Montant init…" at bounding box center [549, 261] width 1099 height 522
click at [536, 420] on div "Editer" at bounding box center [556, 418] width 64 height 18
drag, startPoint x: 246, startPoint y: 484, endPoint x: 69, endPoint y: 486, distance: 176.9
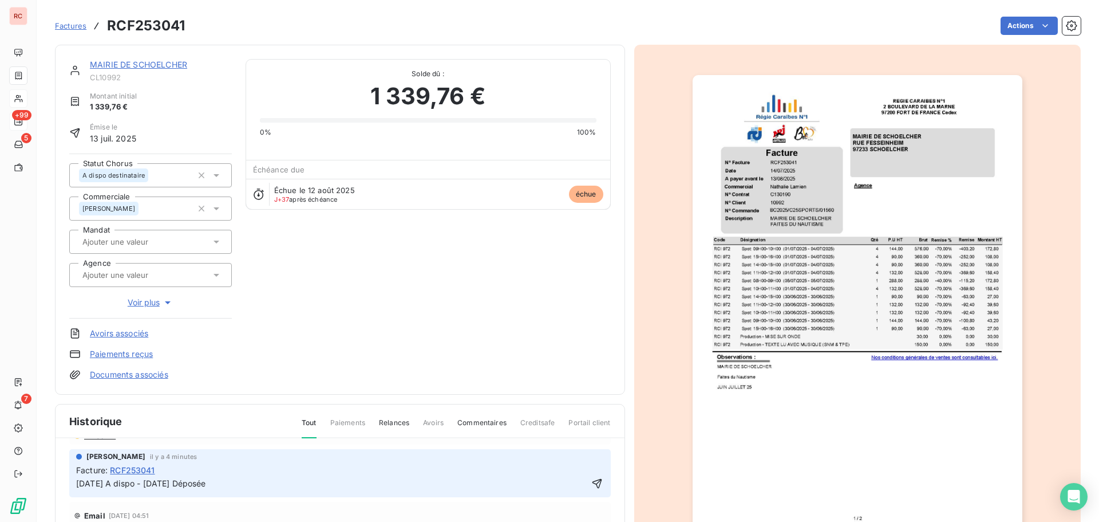
click at [127, 483] on span "18/09/2025 relance 2 fait - A dispo - 28/08/2025 Déposée sur Chorus" at bounding box center [192, 483] width 232 height 10
click at [591, 483] on icon "button" at bounding box center [596, 483] width 11 height 11
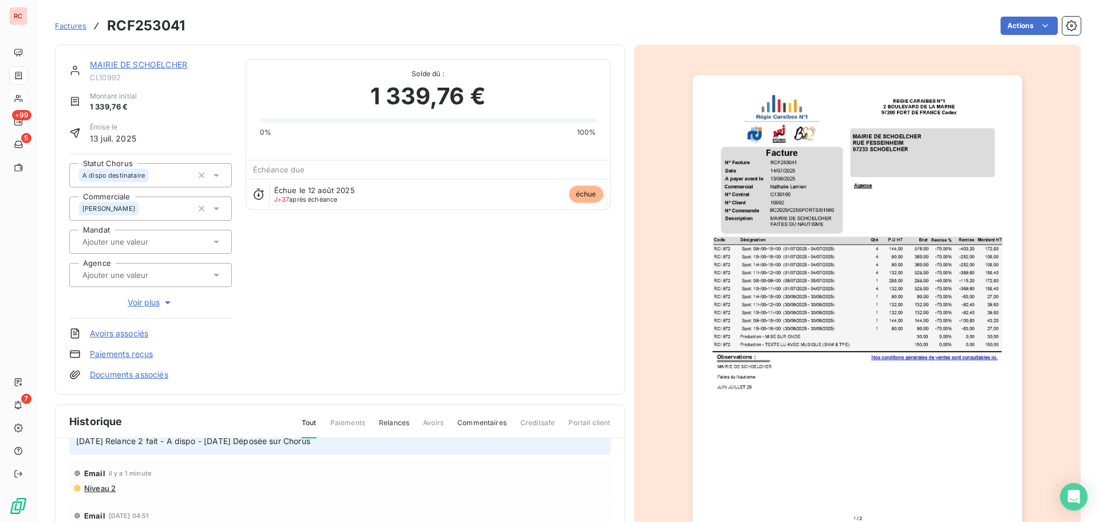
scroll to position [29, 0]
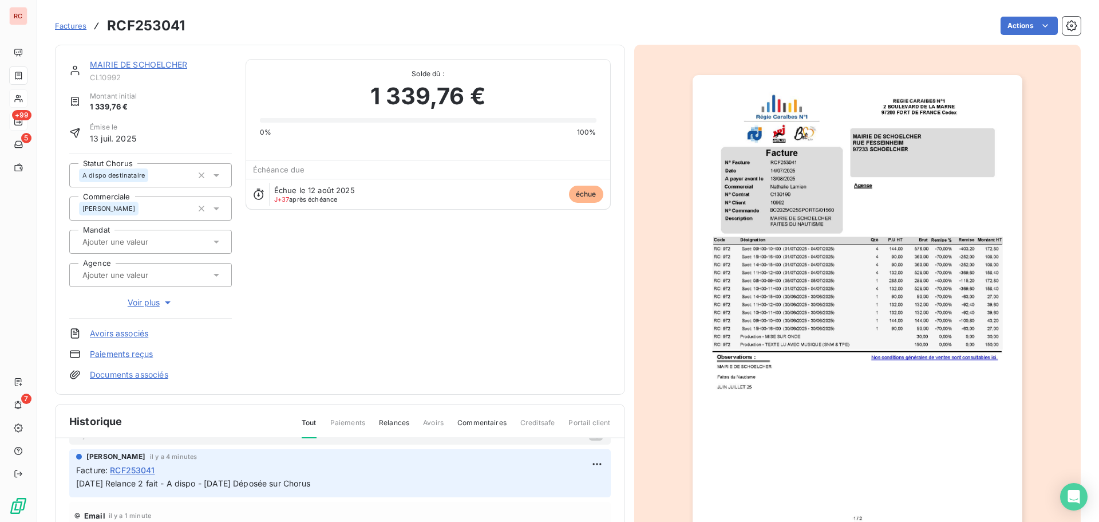
click at [141, 65] on link "MAIRIE DE SCHOELCHER" at bounding box center [138, 65] width 97 height 10
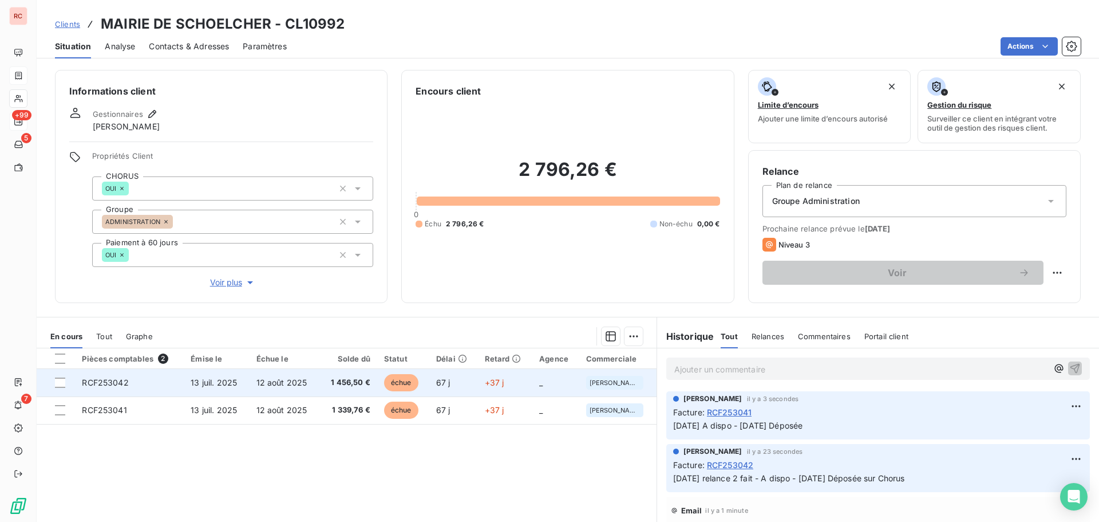
click at [169, 381] on td "RCF253042" at bounding box center [129, 382] width 109 height 27
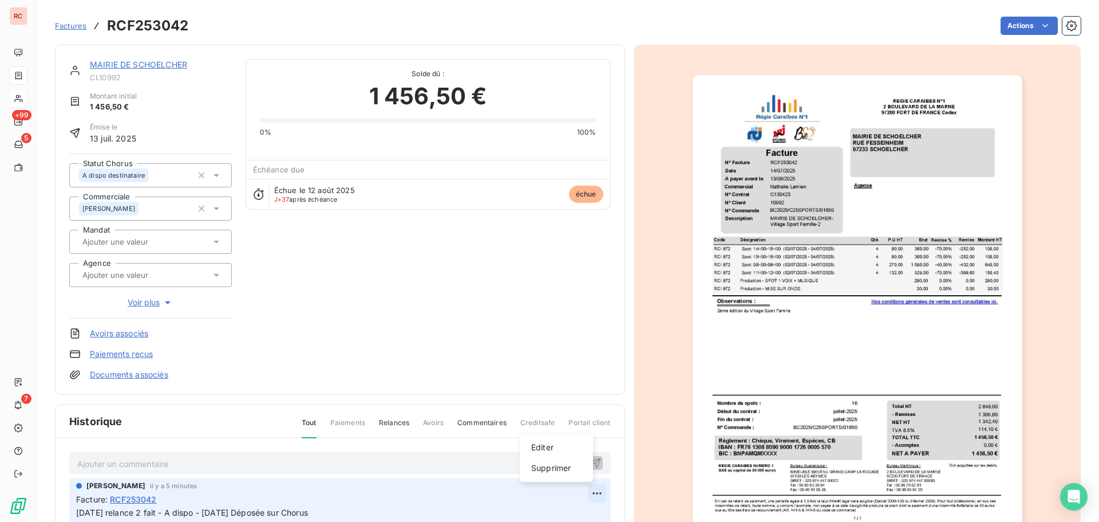
click at [583, 492] on html "RC +99 5 7 Factures RCF253042 Actions MAIRIE DE SCHOELCHER CL10992 Montant init…" at bounding box center [549, 261] width 1099 height 522
click at [546, 448] on div "Editer" at bounding box center [556, 447] width 64 height 18
click at [127, 515] on span "18/09/2025 relance 2 fait - A dispo - 28/08/2025 Déposée sur Chorus" at bounding box center [192, 512] width 232 height 10
click at [591, 507] on icon "button" at bounding box center [596, 512] width 11 height 11
click at [179, 58] on div "MAIRIE DE SCHOELCHER CL10992 Montant initial 1 456,50 € Émise le 13 juil. 2025 …" at bounding box center [340, 220] width 570 height 350
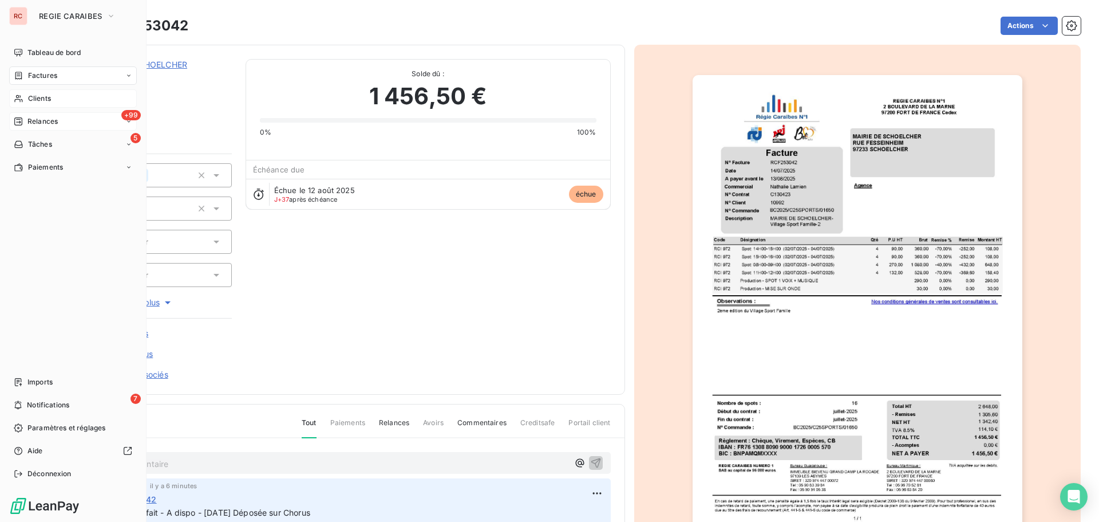
click at [35, 97] on span "Clients" at bounding box center [39, 98] width 23 height 10
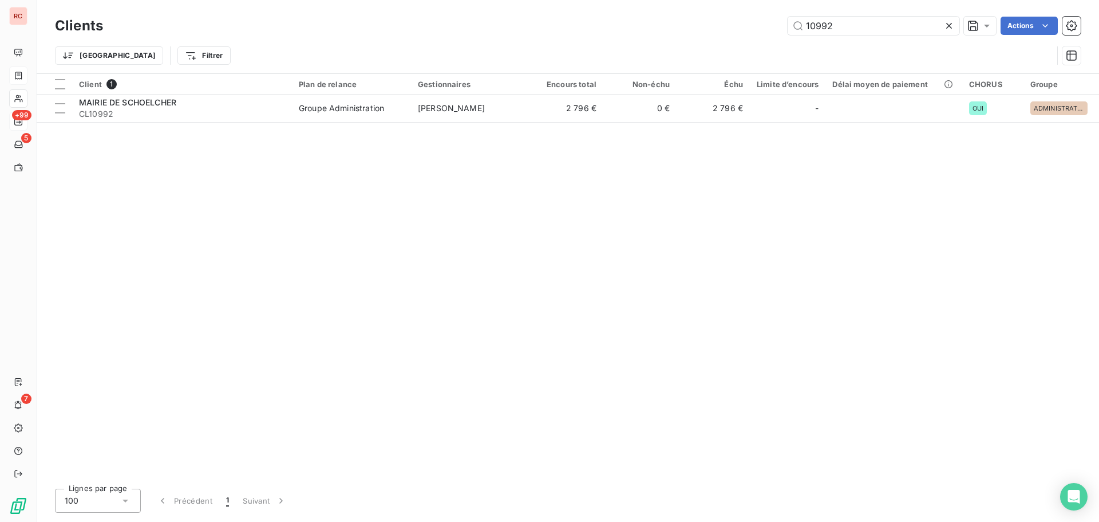
drag, startPoint x: 854, startPoint y: 21, endPoint x: 739, endPoint y: 28, distance: 114.7
click at [739, 28] on div "10992 Actions" at bounding box center [599, 26] width 964 height 18
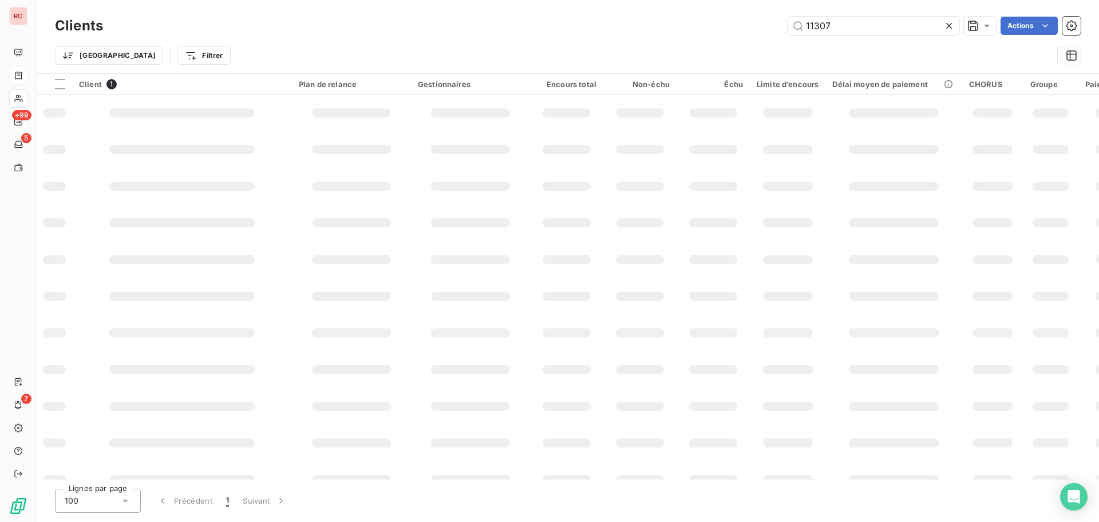
type input "11307"
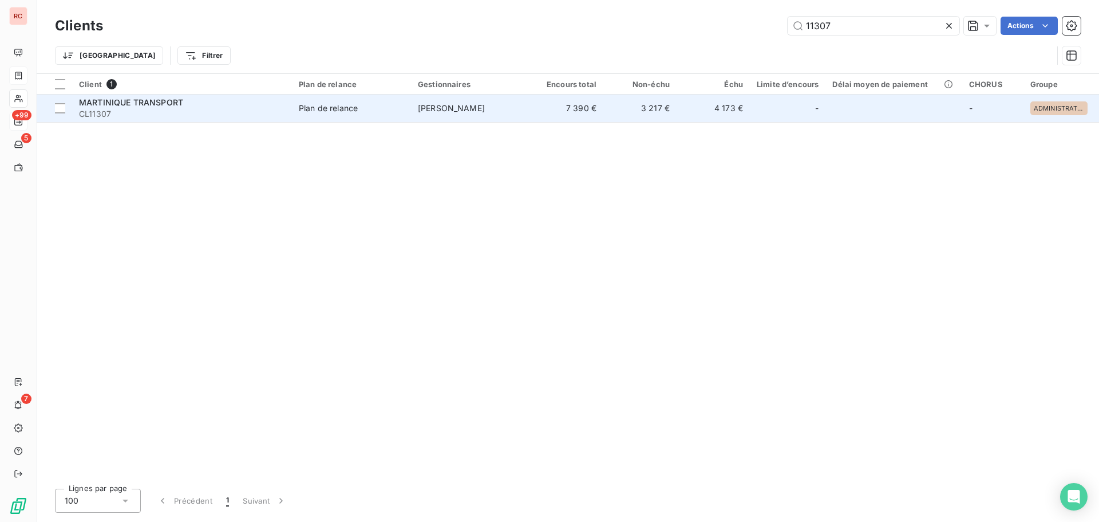
click at [202, 102] on div "MARTINIQUE TRANSPORT" at bounding box center [182, 102] width 206 height 11
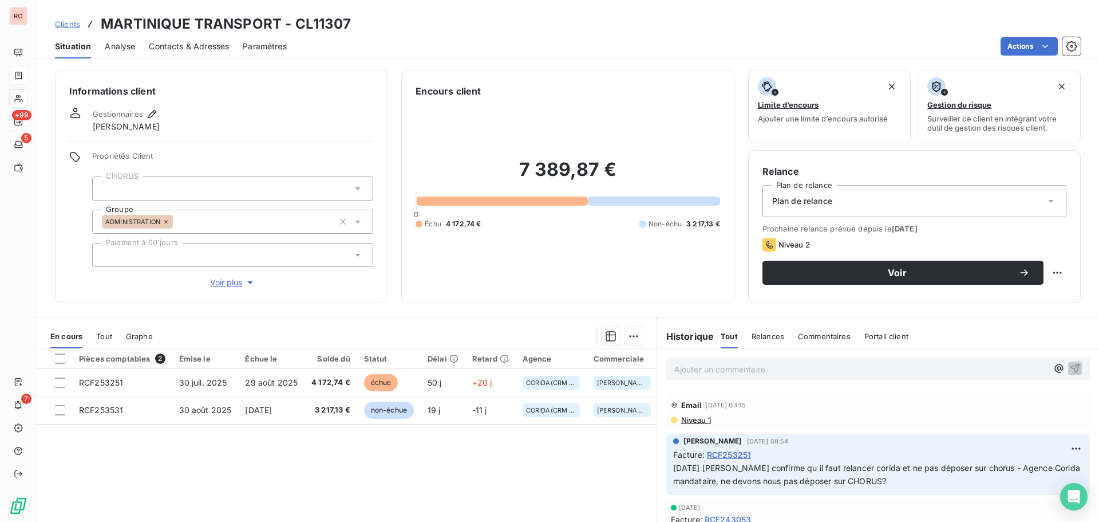
click at [219, 48] on span "Contacts & Adresses" at bounding box center [189, 46] width 80 height 11
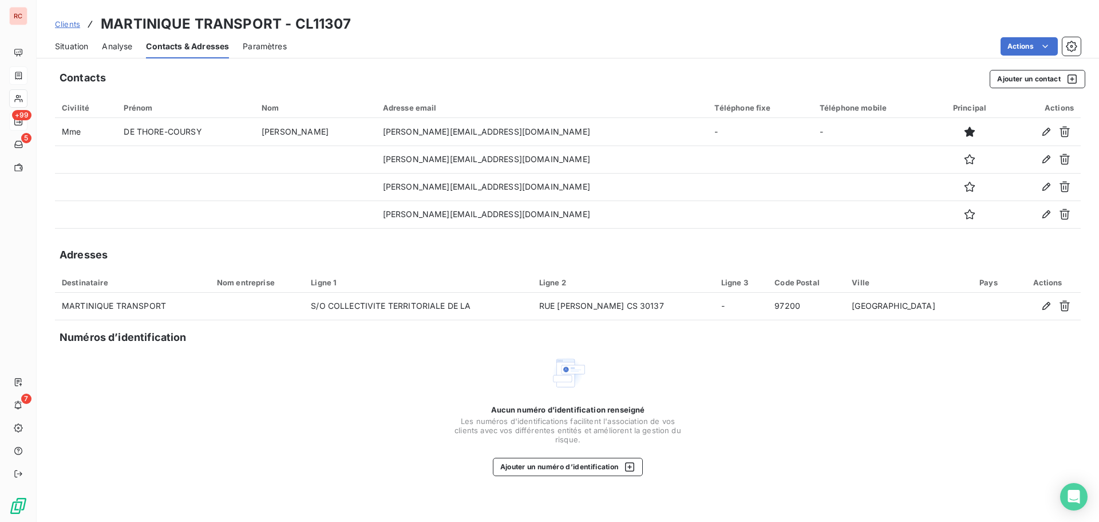
click at [72, 23] on span "Clients" at bounding box center [67, 23] width 25 height 9
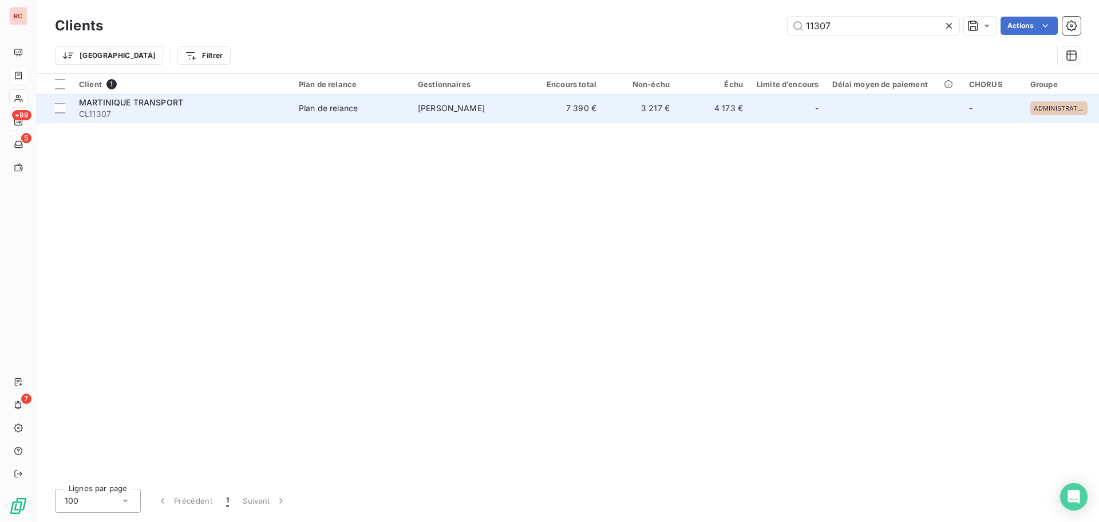
click at [229, 115] on span "CL11307" at bounding box center [182, 113] width 206 height 11
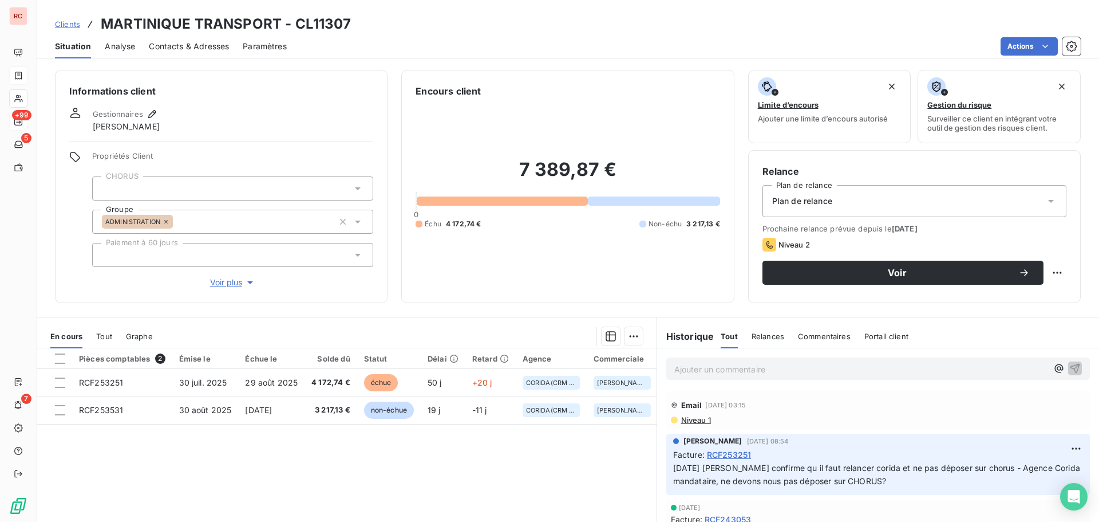
click at [694, 417] on span "Niveau 1" at bounding box center [695, 419] width 31 height 9
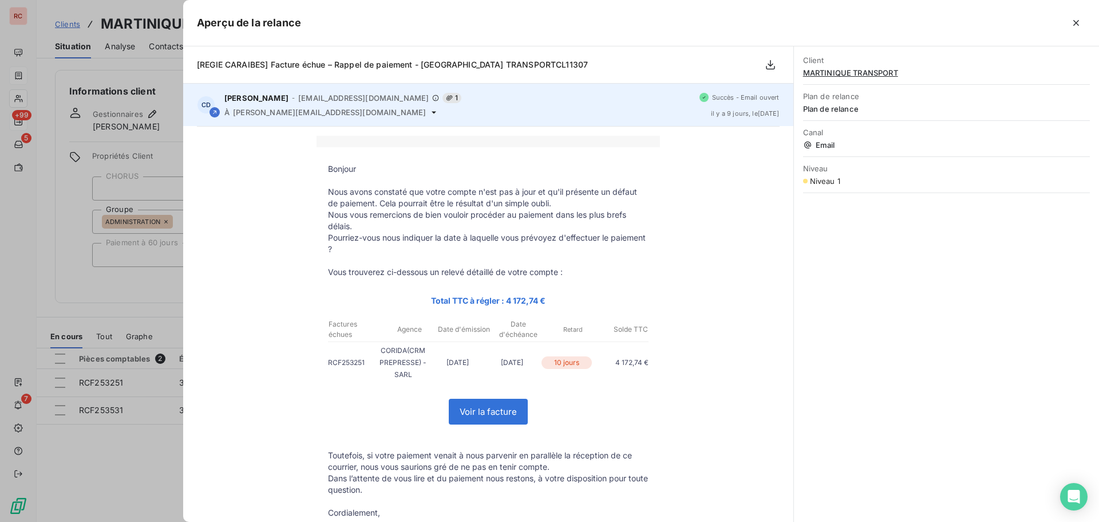
click at [429, 111] on icon at bounding box center [433, 112] width 9 height 9
click at [432, 112] on icon at bounding box center [434, 112] width 5 height 2
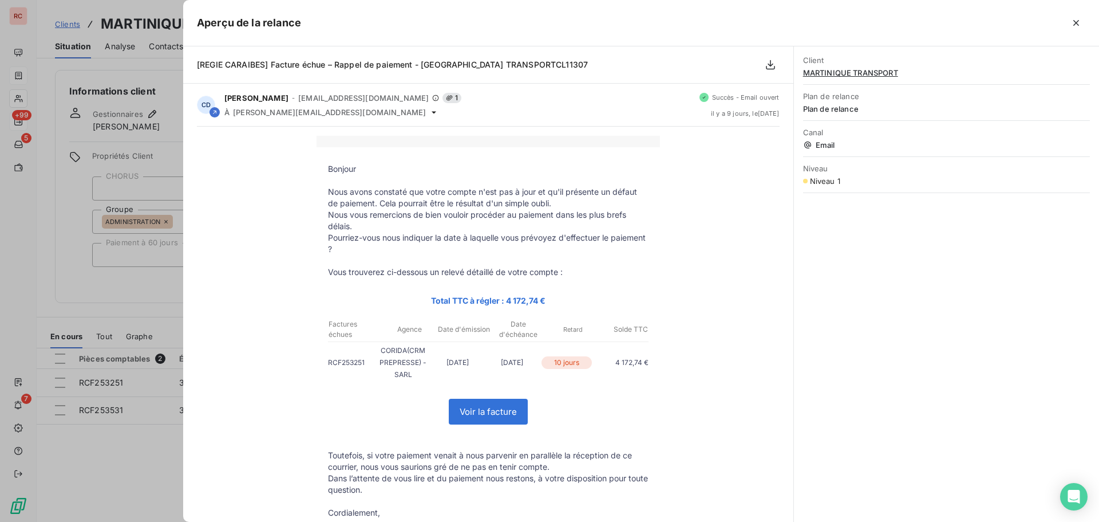
click at [50, 317] on div at bounding box center [549, 261] width 1099 height 522
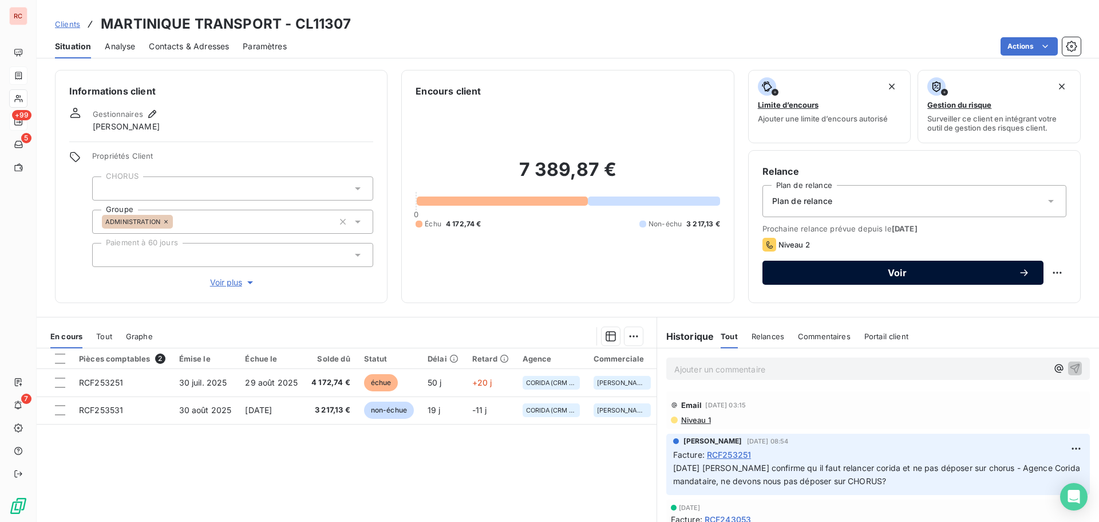
click at [823, 269] on span "Voir" at bounding box center [897, 272] width 242 height 9
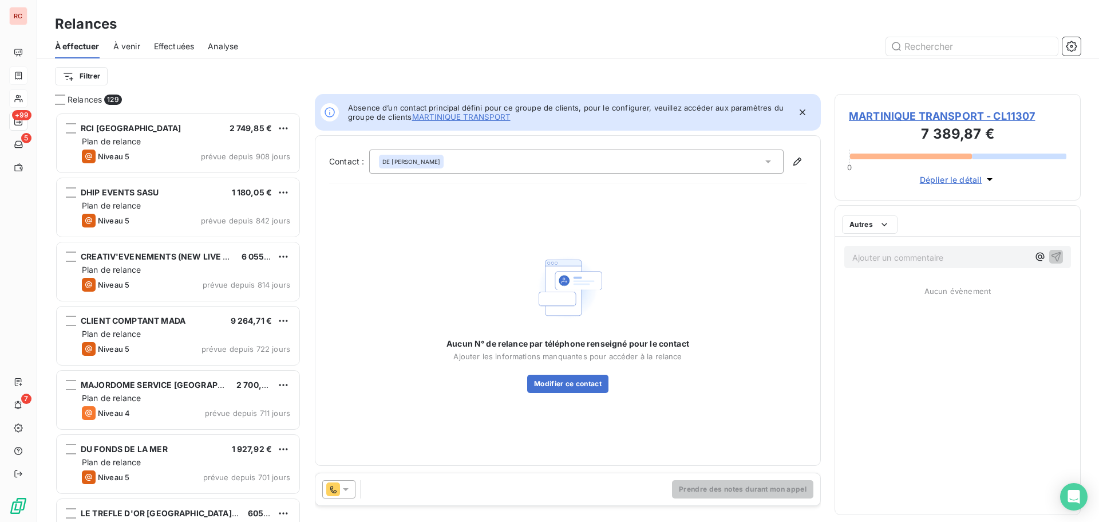
scroll to position [401, 238]
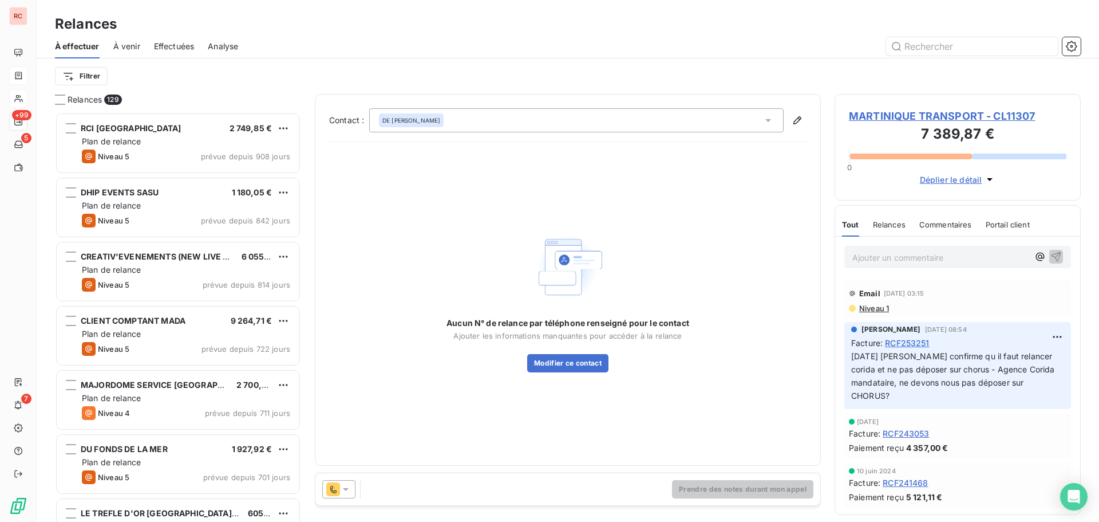
click at [871, 114] on span "MARTINIQUE TRANSPORT - CL11307" at bounding box center [958, 115] width 218 height 15
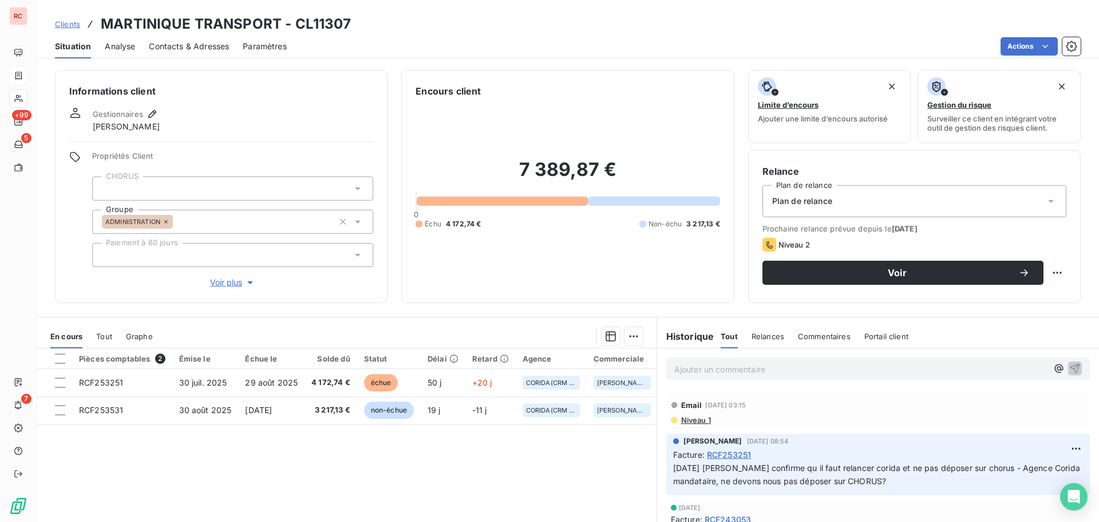
click at [163, 48] on span "Contacts & Adresses" at bounding box center [189, 46] width 80 height 11
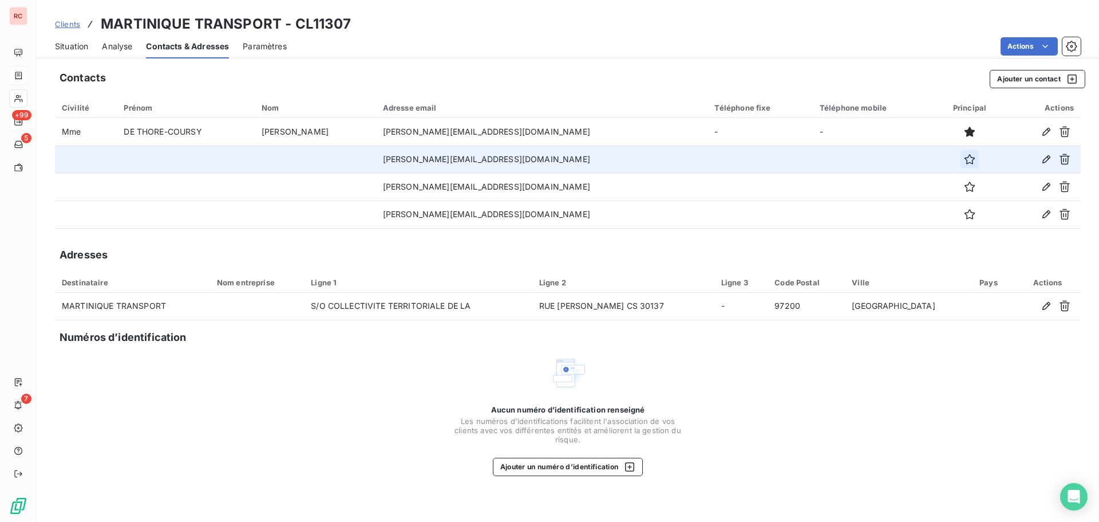
click at [965, 163] on icon "button" at bounding box center [970, 159] width 10 height 10
click at [68, 26] on span "Clients" at bounding box center [67, 23] width 25 height 9
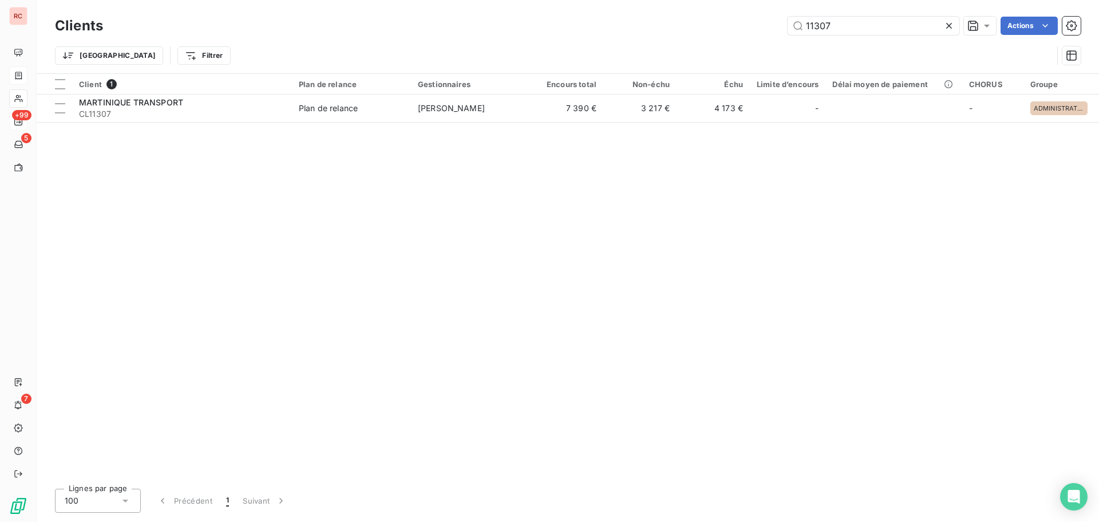
drag, startPoint x: 831, startPoint y: 26, endPoint x: 717, endPoint y: 26, distance: 113.9
click at [717, 26] on div "11307 Actions" at bounding box center [599, 26] width 964 height 18
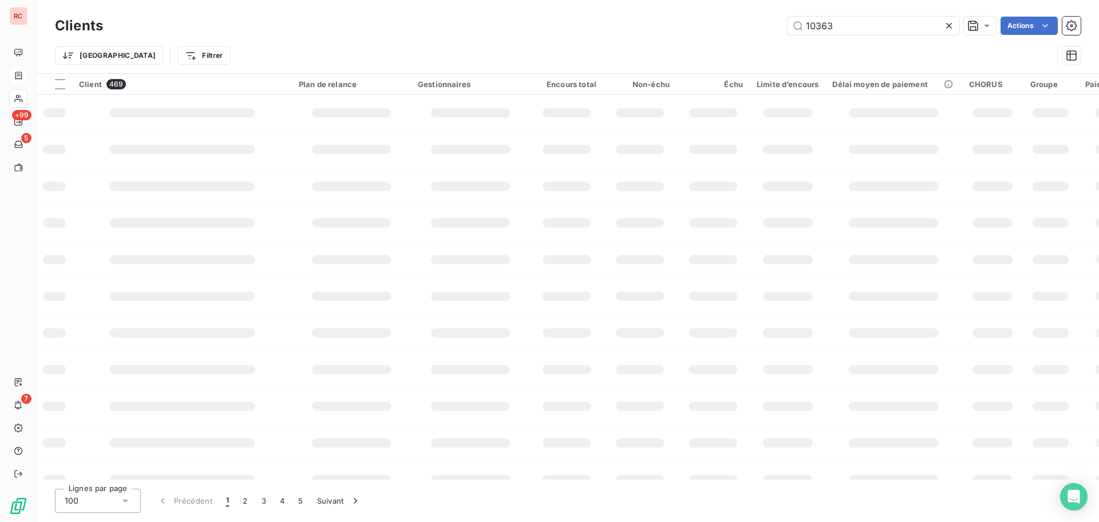
type input "10363"
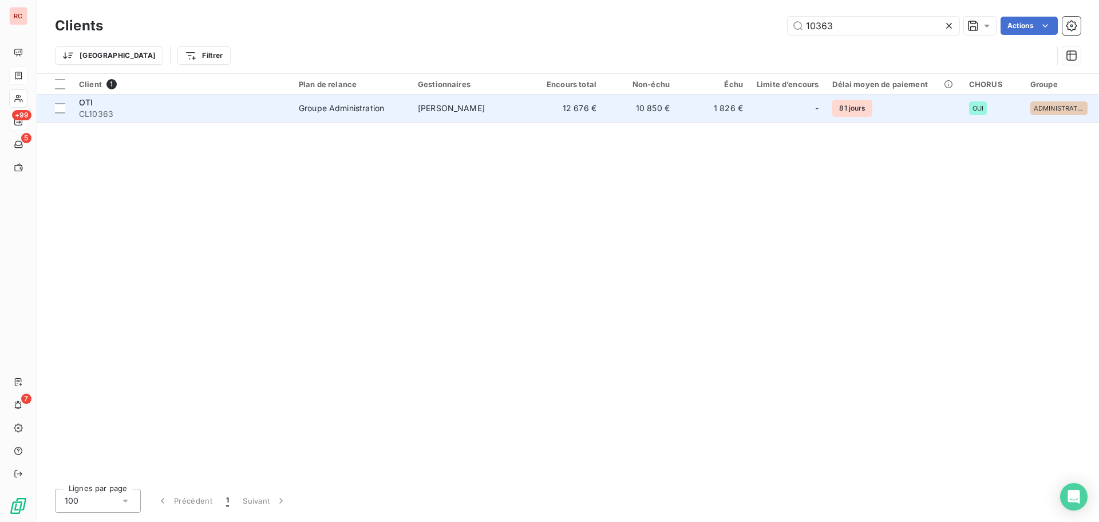
click at [303, 104] on div "Groupe Administration" at bounding box center [341, 107] width 85 height 11
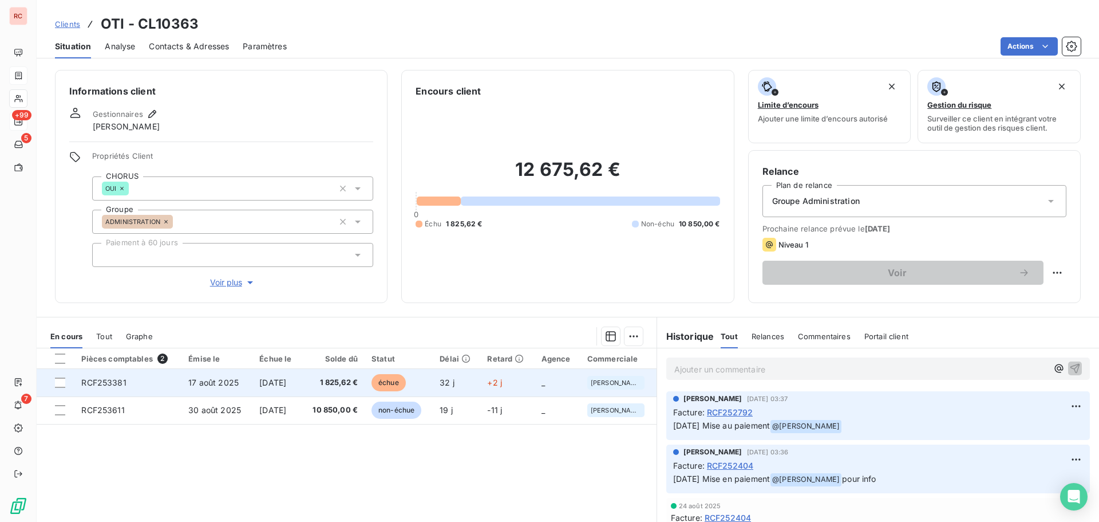
click at [338, 385] on span "1 825,62 €" at bounding box center [333, 382] width 49 height 11
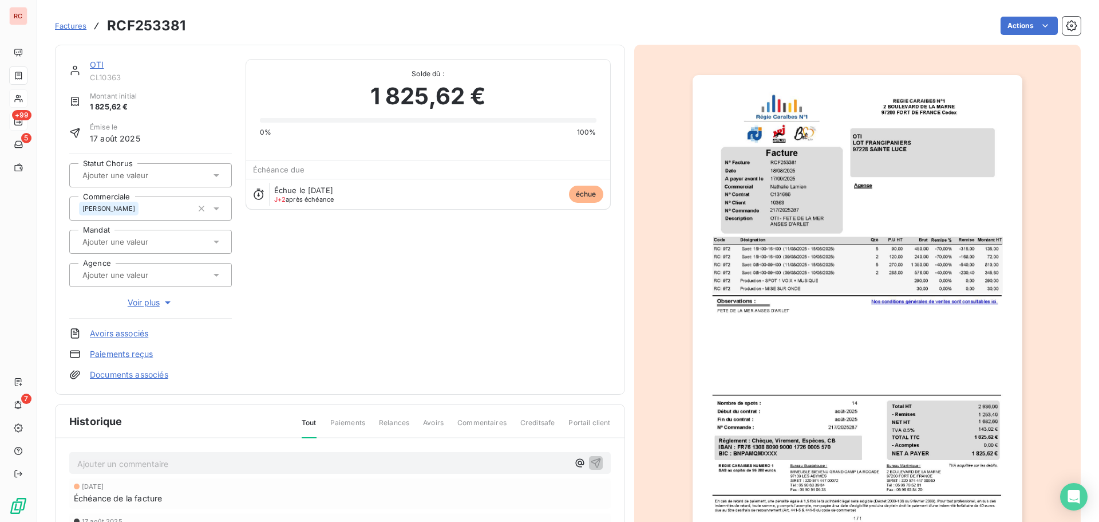
click at [111, 468] on p "Ajouter un commentaire ﻿" at bounding box center [322, 463] width 491 height 14
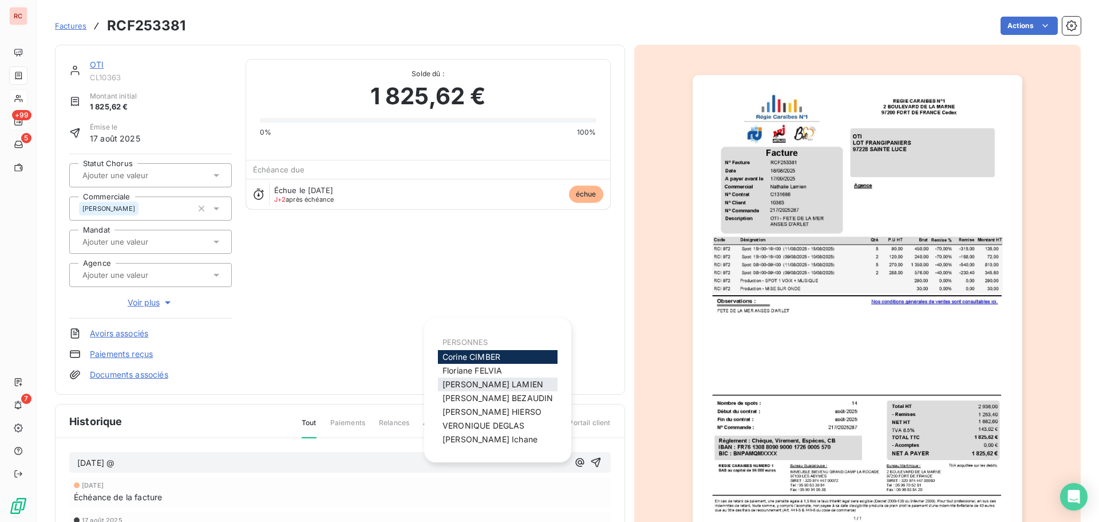
click at [470, 386] on span "Nathalie LAMIEN" at bounding box center [493, 384] width 101 height 10
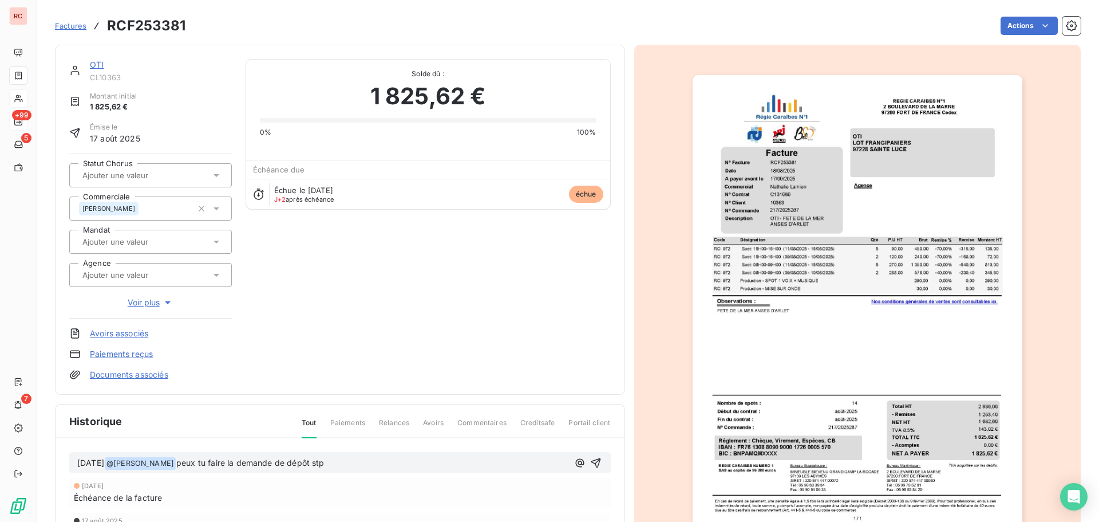
click at [368, 460] on p "18/09/2025 @ Nathalie LAMIEN ﻿ peux tu faire la demande de dépôt stp" at bounding box center [322, 463] width 491 height 14
drag, startPoint x: 178, startPoint y: 28, endPoint x: 105, endPoint y: 25, distance: 72.8
click at [105, 25] on div "Factures RCF253381 Actions" at bounding box center [568, 26] width 1026 height 24
copy h3 "RCF253381"
click at [373, 468] on p "18/09/2025 @ Nathalie LAMIEN ﻿ peux tu faire la demande de dépôt stp" at bounding box center [322, 463] width 491 height 14
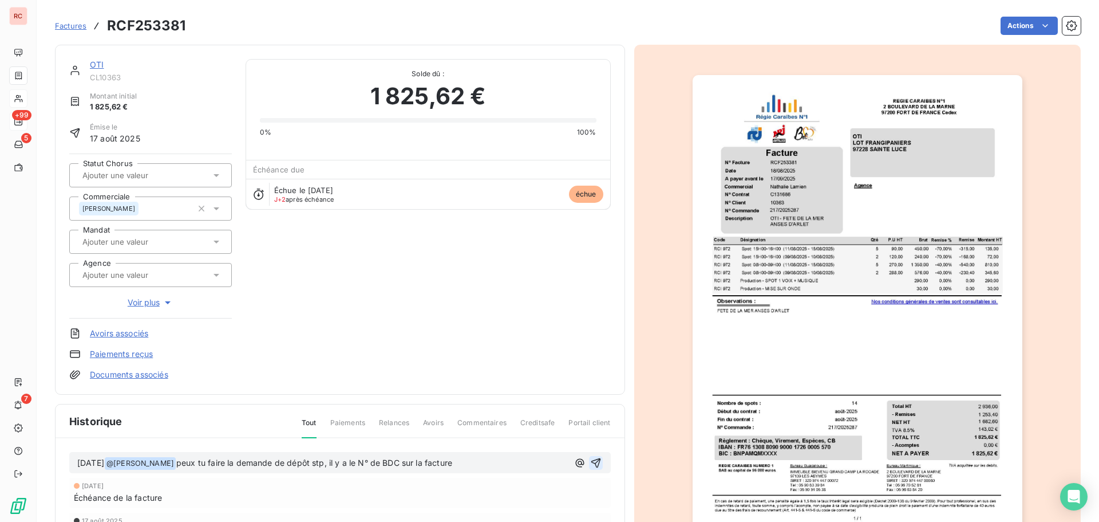
click at [594, 458] on icon "button" at bounding box center [596, 463] width 10 height 10
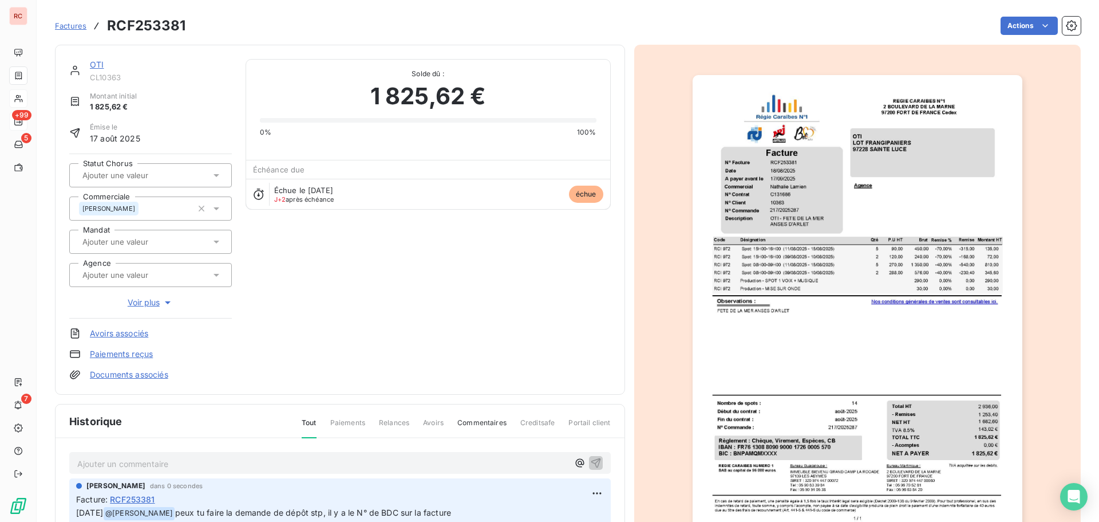
click at [91, 62] on link "OTI" at bounding box center [97, 65] width 14 height 10
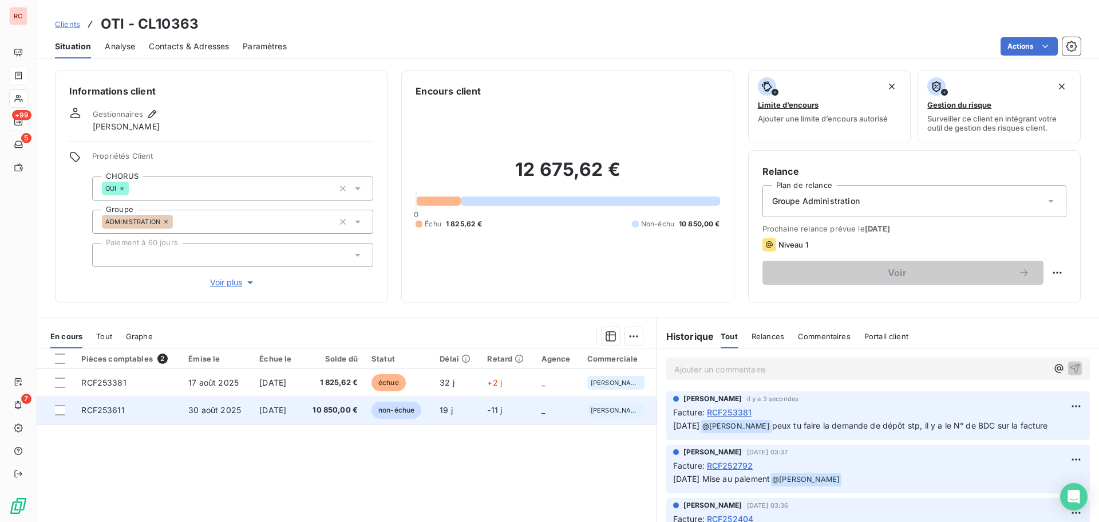
click at [265, 414] on span "[DATE]" at bounding box center [272, 410] width 27 height 10
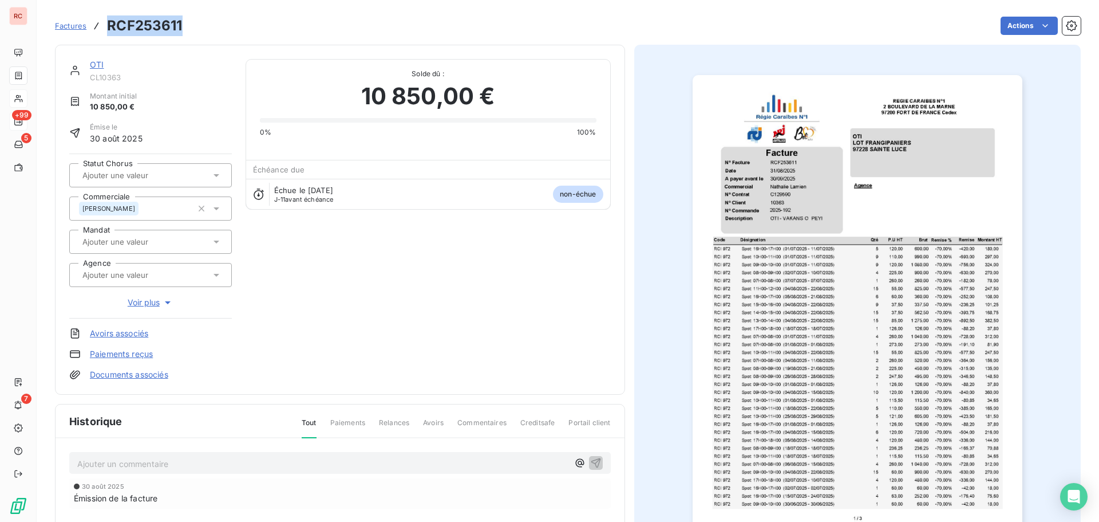
drag, startPoint x: 184, startPoint y: 22, endPoint x: 109, endPoint y: 15, distance: 75.9
click at [109, 15] on div "Factures RCF253611 Actions" at bounding box center [568, 26] width 1026 height 24
copy h3 "RCF253611"
click at [175, 468] on p "Ajouter un commentaire ﻿" at bounding box center [322, 463] width 491 height 14
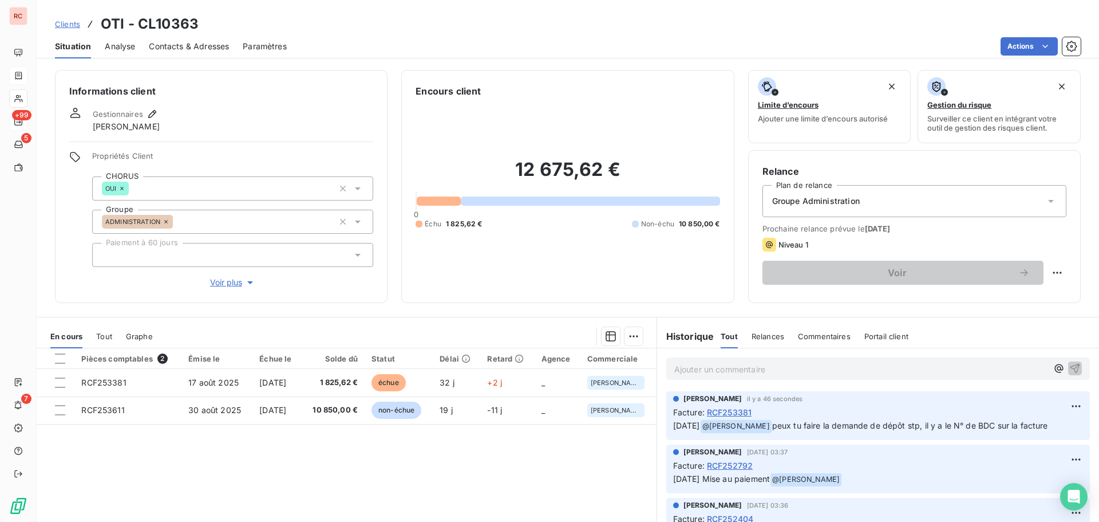
drag, startPoint x: 1069, startPoint y: 427, endPoint x: 788, endPoint y: 427, distance: 280.6
click at [788, 427] on div "Claire DELAERE il y a 46 secondes Facture : RCF253381 18/09/2025 @ Nathalie LAM…" at bounding box center [878, 415] width 424 height 49
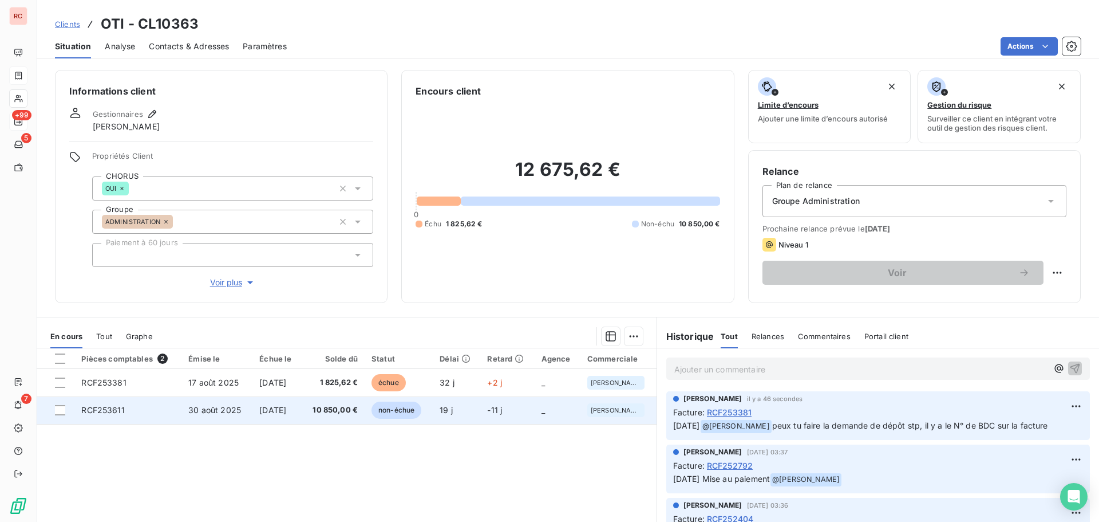
click at [259, 405] on span "[DATE]" at bounding box center [272, 410] width 27 height 10
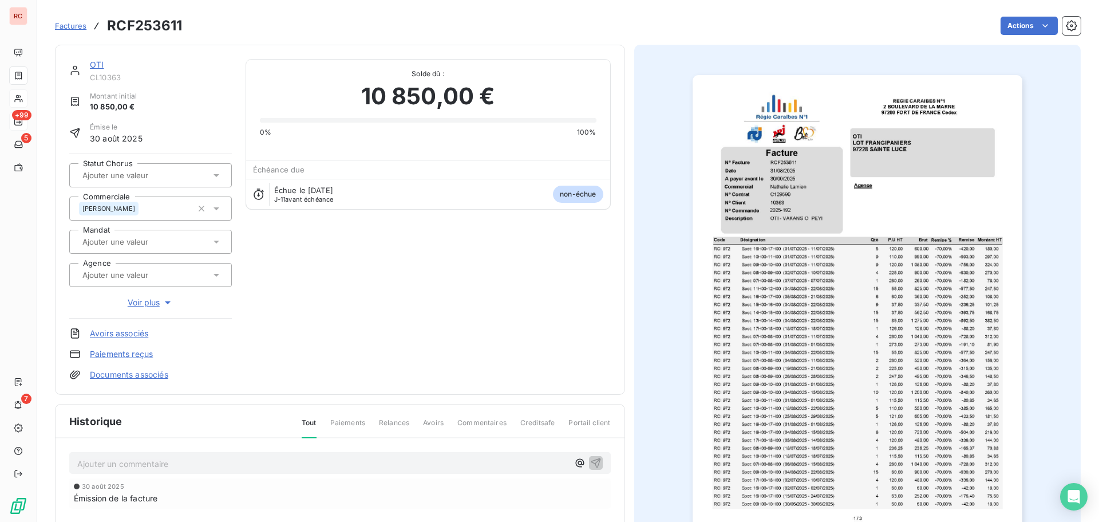
click at [144, 470] on p "Ajouter un commentaire ﻿" at bounding box center [322, 463] width 491 height 14
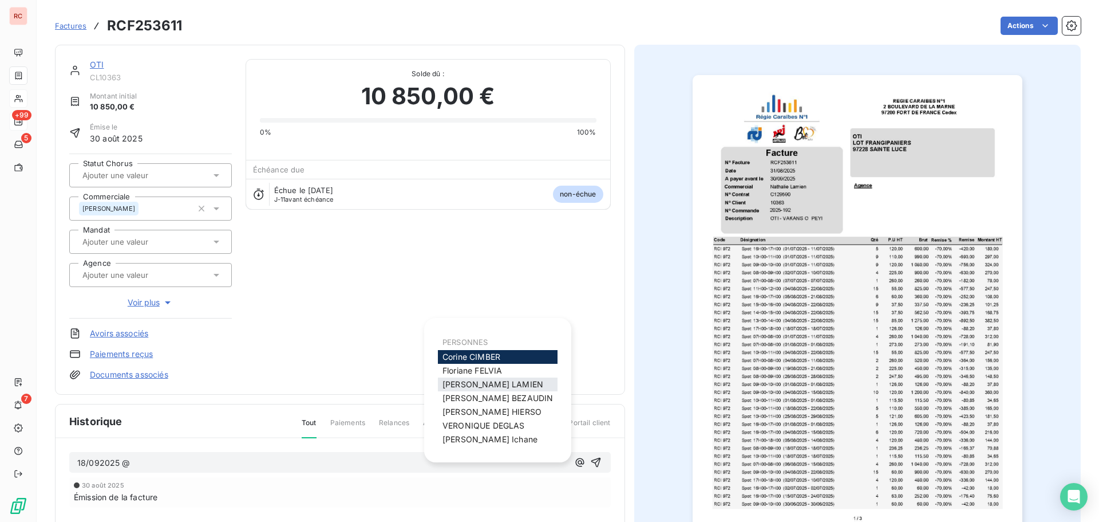
click at [476, 384] on span "Nathalie LAMIEN" at bounding box center [493, 384] width 101 height 10
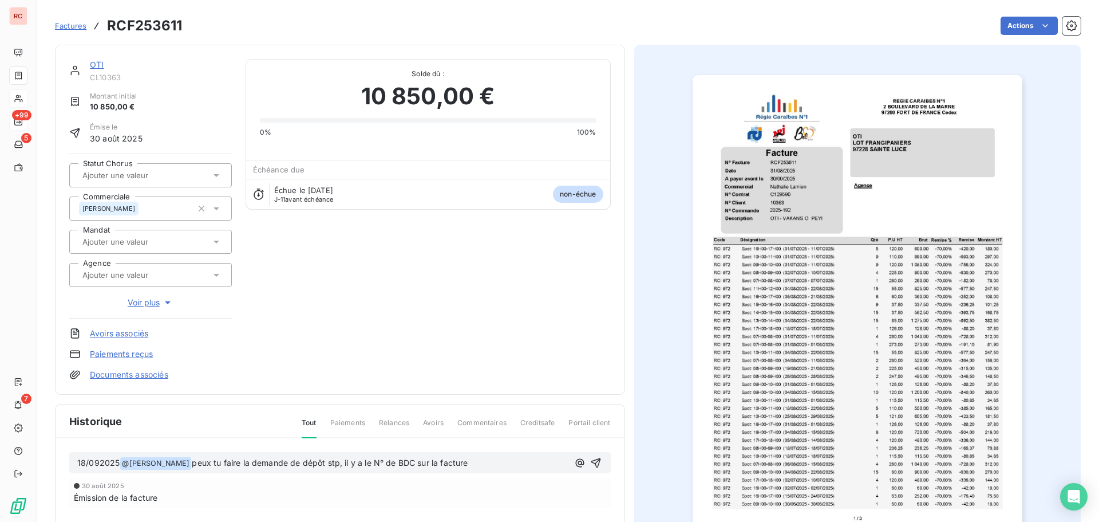
click at [100, 463] on span "18/092025" at bounding box center [98, 463] width 42 height 10
click at [590, 460] on icon "button" at bounding box center [595, 462] width 11 height 11
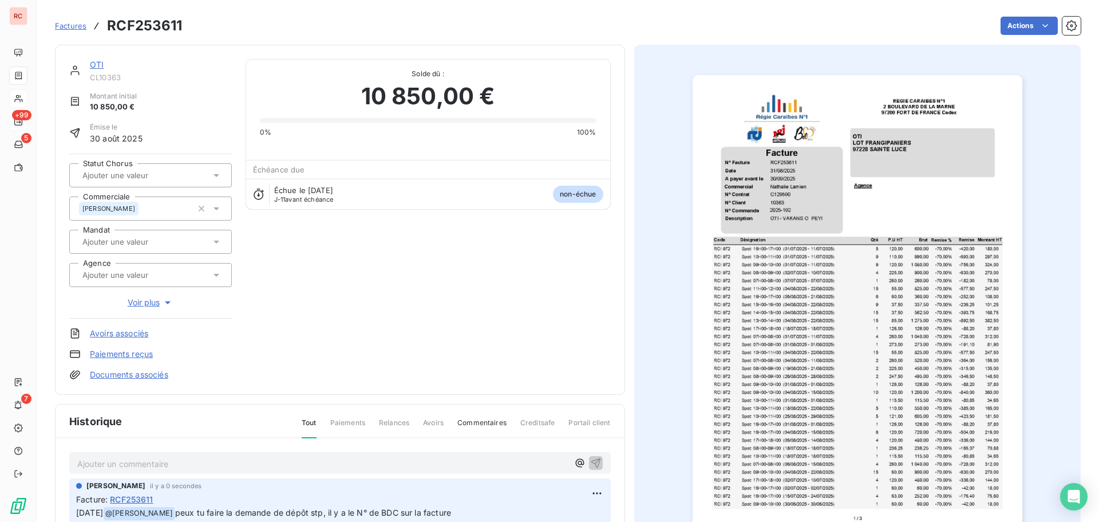
click at [91, 66] on link "OTI" at bounding box center [97, 65] width 14 height 10
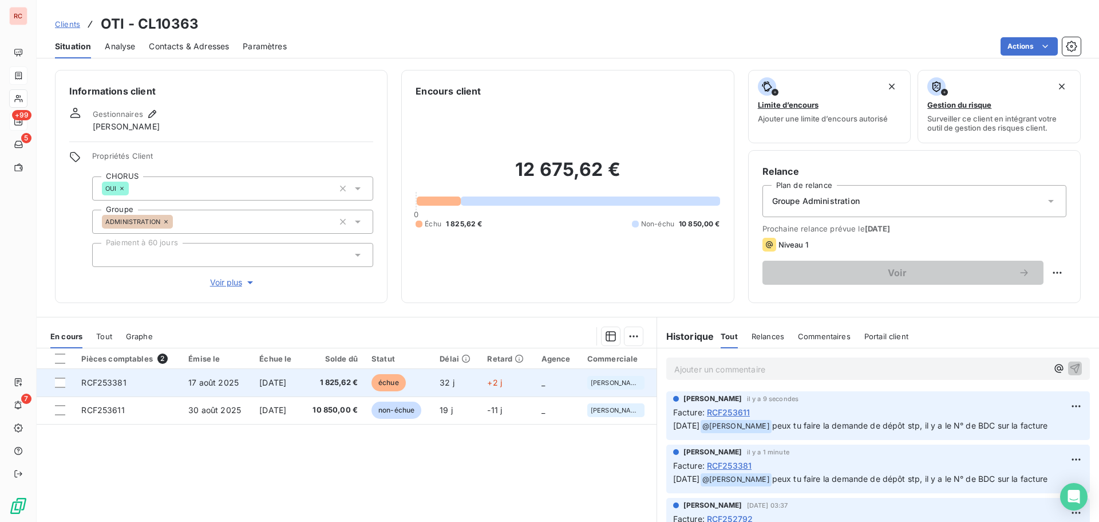
click at [204, 376] on td "17 août 2025" at bounding box center [217, 382] width 71 height 27
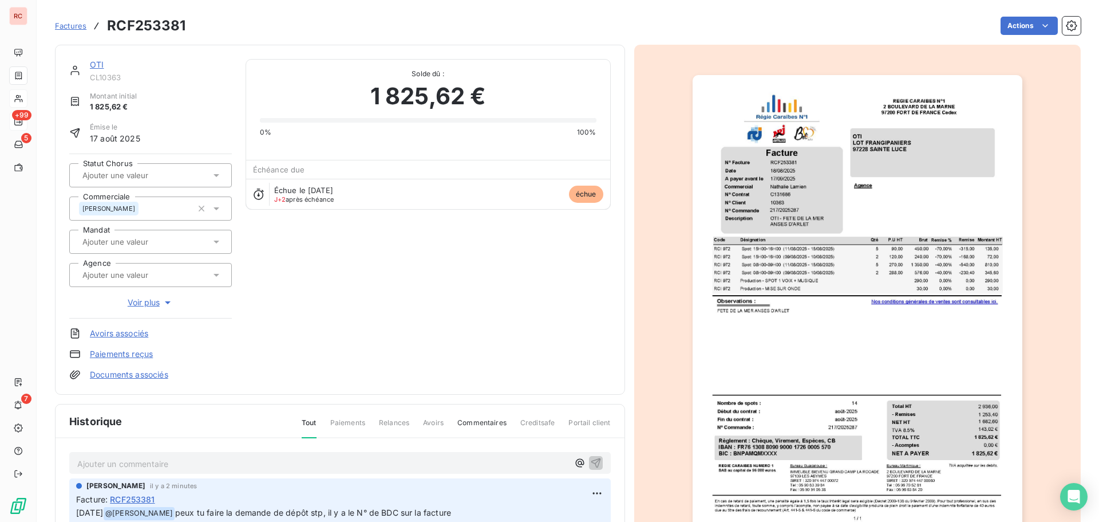
click at [210, 173] on div at bounding box center [150, 175] width 163 height 24
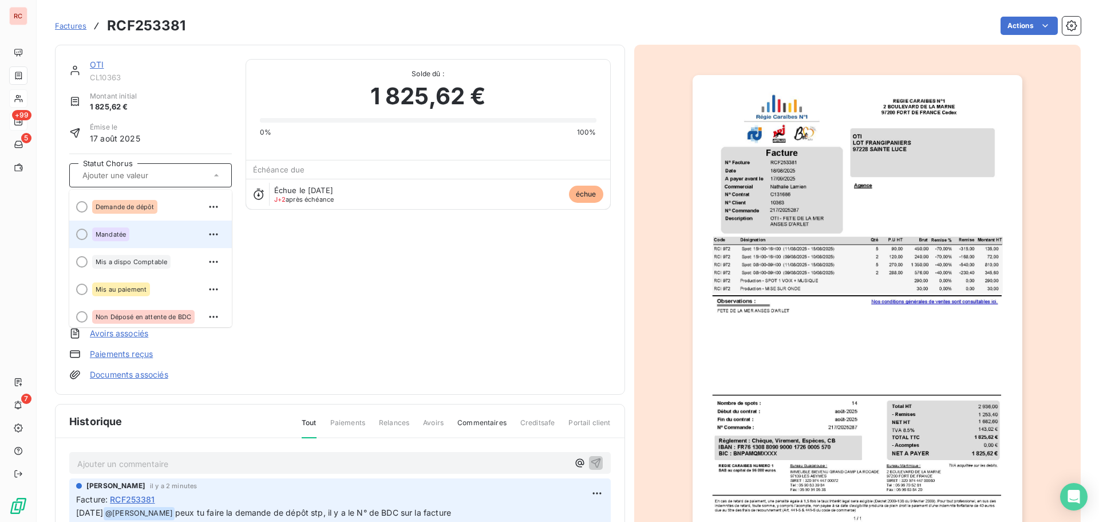
scroll to position [115, 0]
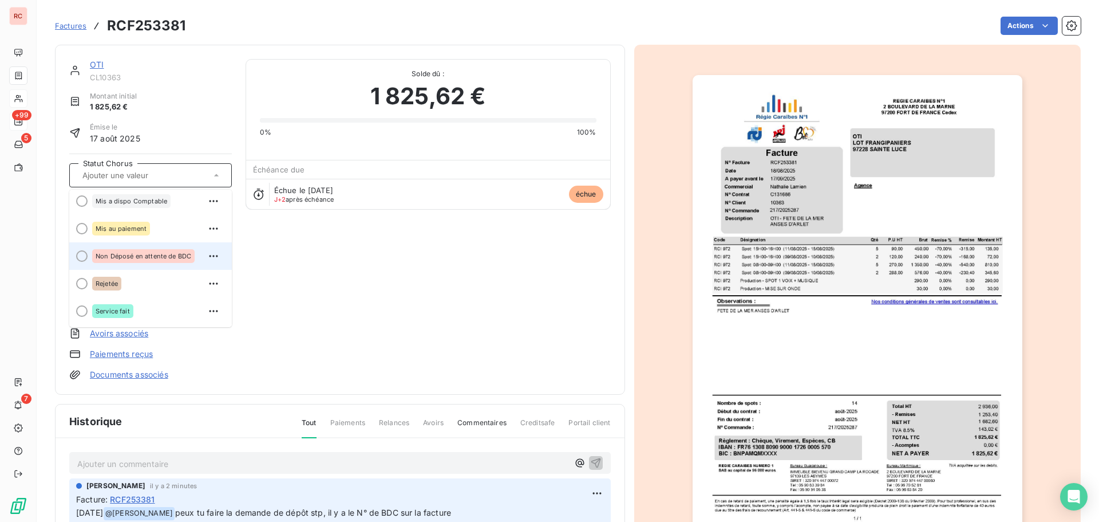
click at [132, 256] on span "Non Déposé en attente de BDC" at bounding box center [144, 256] width 96 height 7
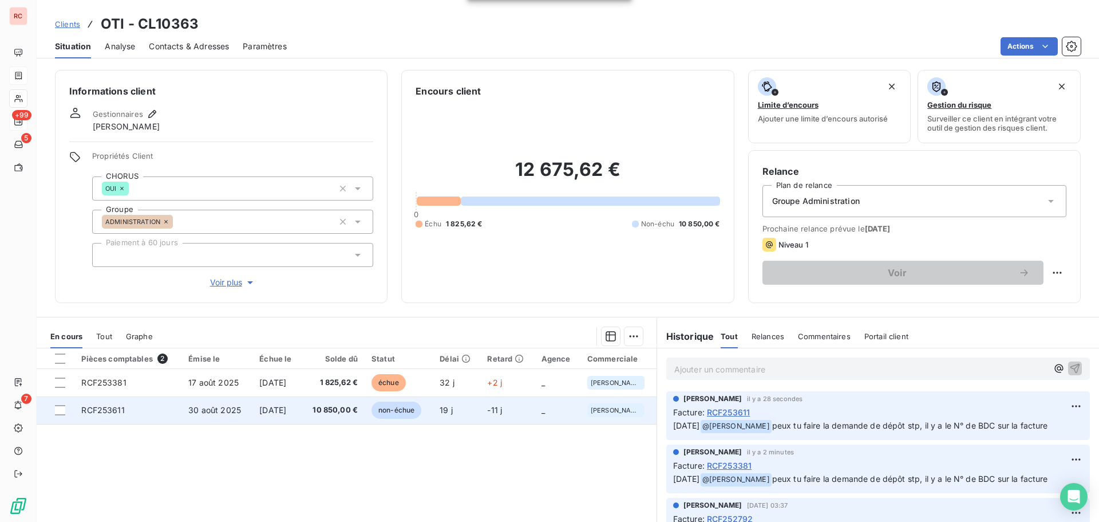
click at [188, 412] on span "30 août 2025" at bounding box center [214, 410] width 53 height 10
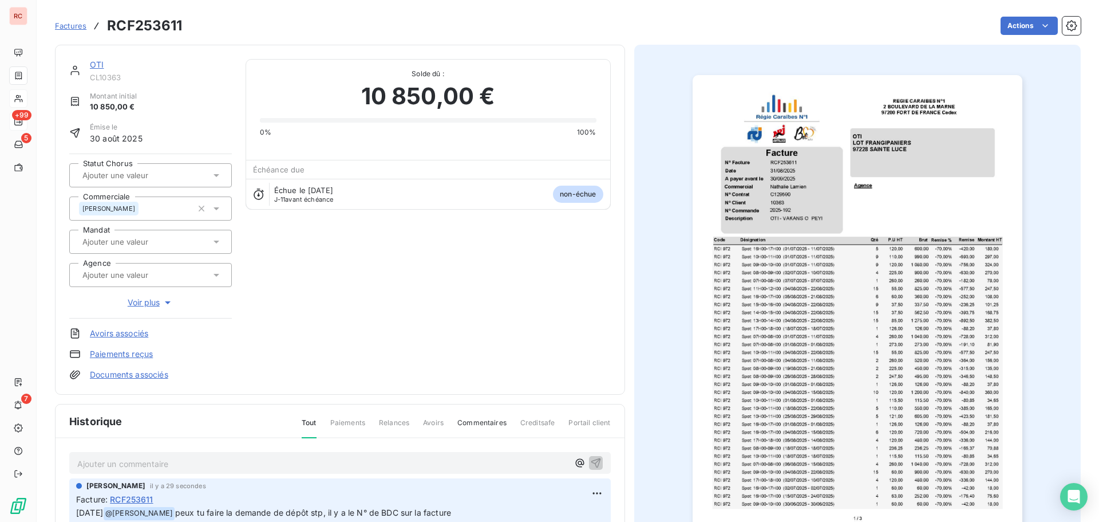
click at [214, 171] on icon at bounding box center [216, 174] width 11 height 11
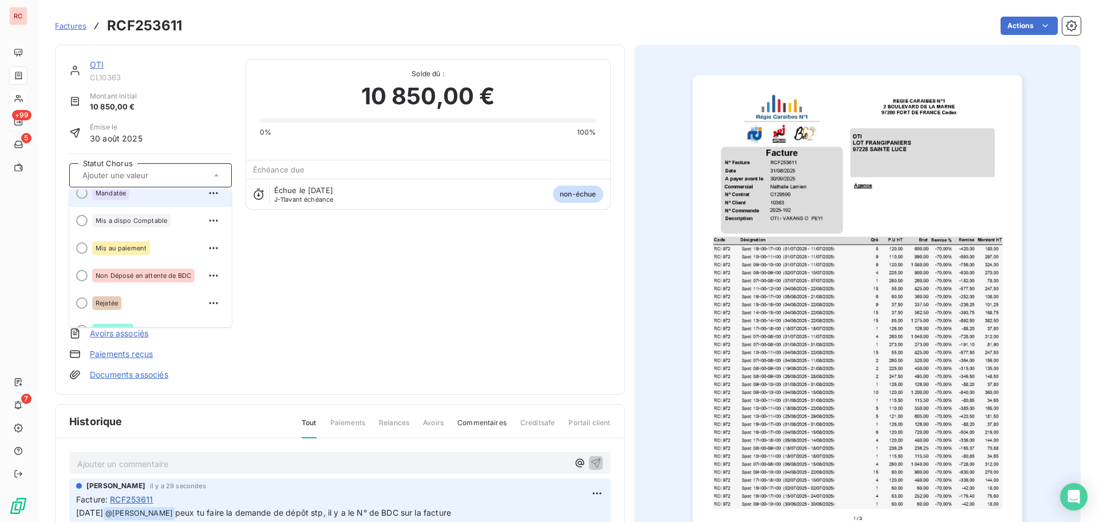
scroll to position [115, 0]
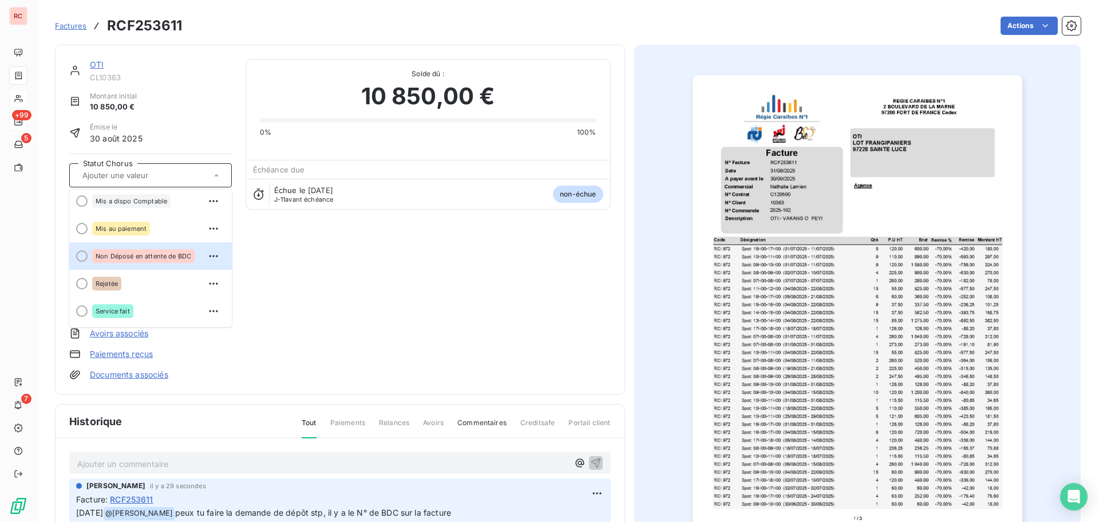
click at [152, 256] on span "Non Déposé en attente de BDC" at bounding box center [144, 256] width 96 height 7
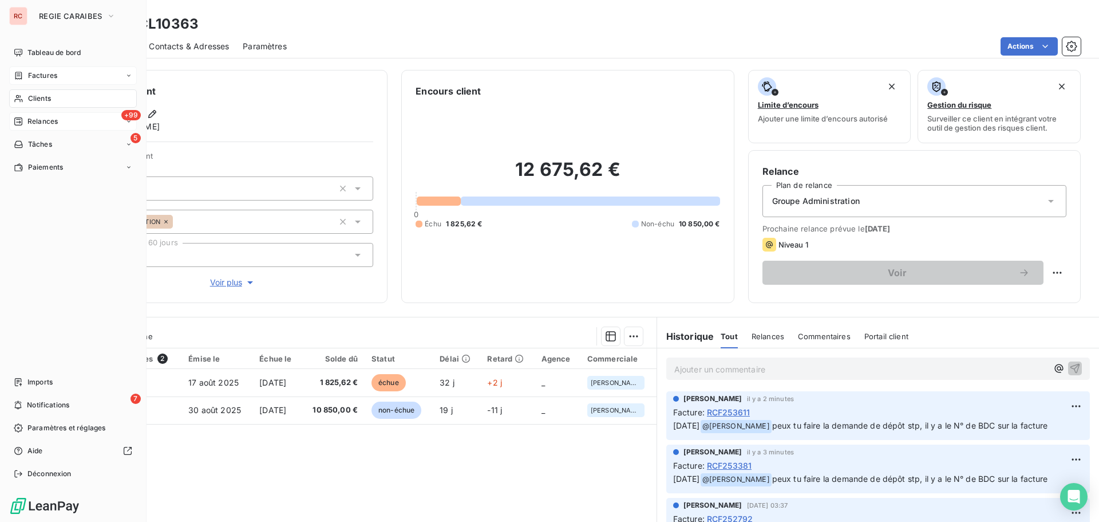
click at [42, 101] on span "Clients" at bounding box center [39, 98] width 23 height 10
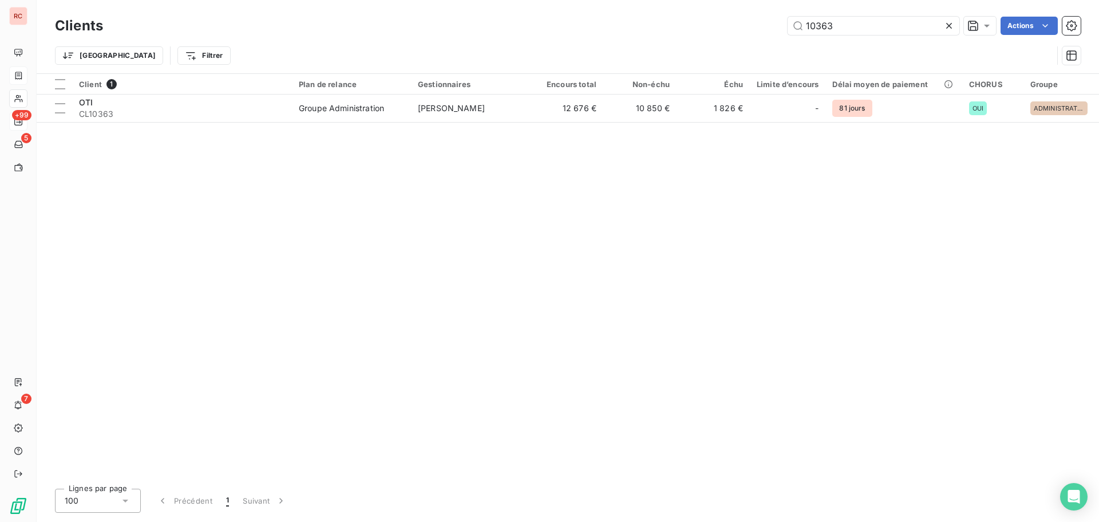
drag, startPoint x: 847, startPoint y: 29, endPoint x: 736, endPoint y: 28, distance: 111.7
click at [736, 28] on div "10363 Actions" at bounding box center [599, 26] width 964 height 18
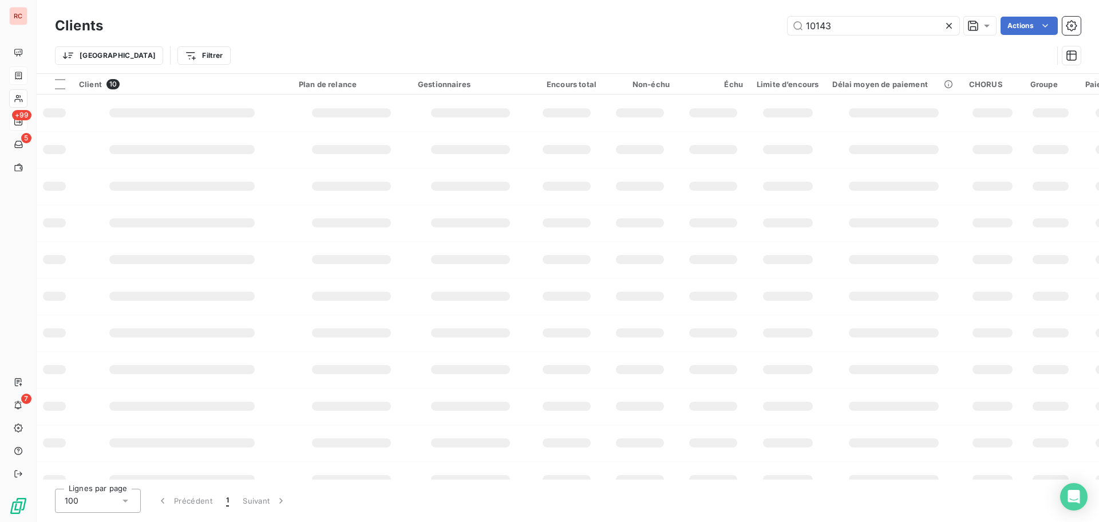
type input "10143"
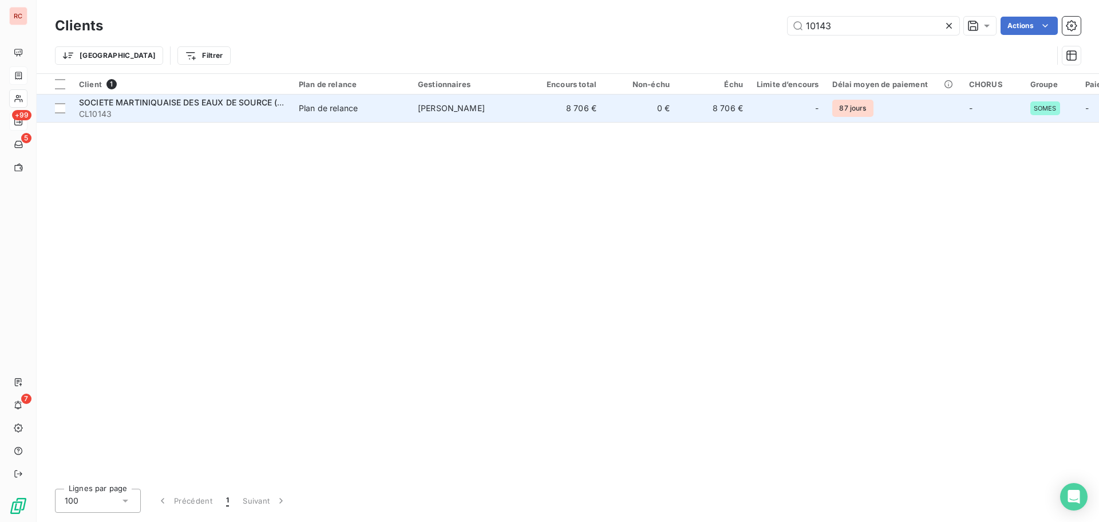
click at [218, 100] on span "SOCIETE MARTINIQUAISE DES EAUX DE SOURCE (SOMES) SARL" at bounding box center [206, 102] width 254 height 10
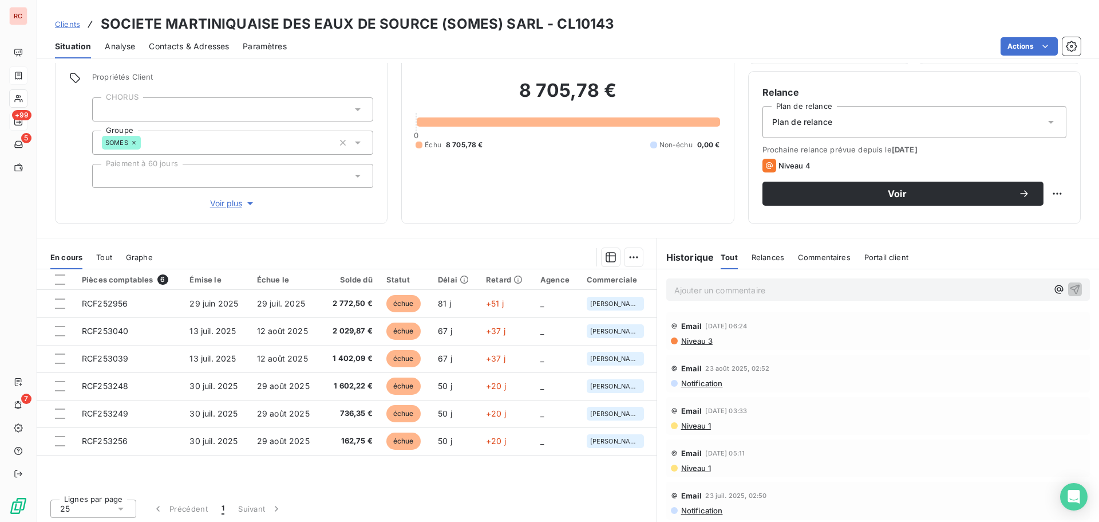
scroll to position [81, 0]
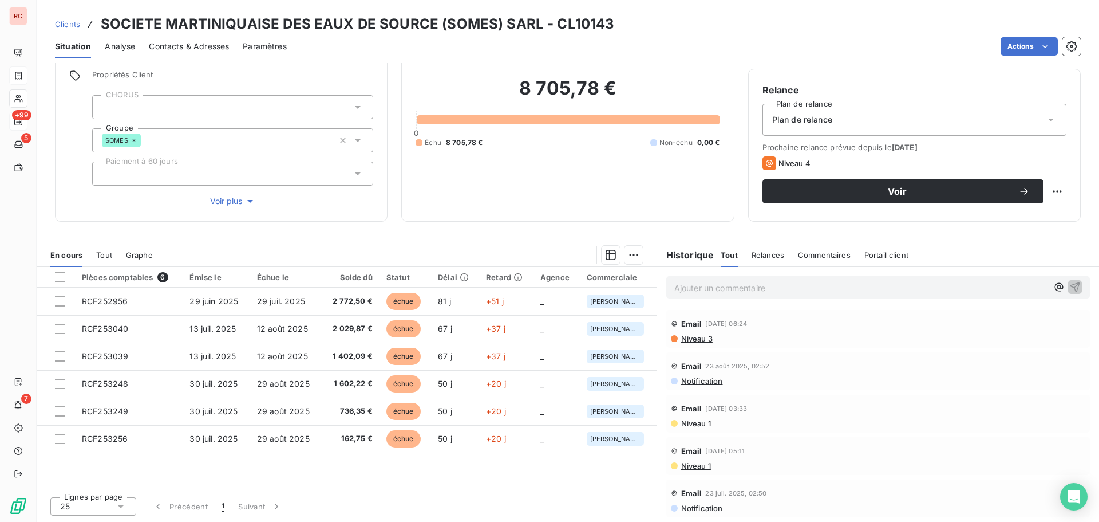
click at [689, 337] on span "Niveau 3" at bounding box center [696, 338] width 33 height 9
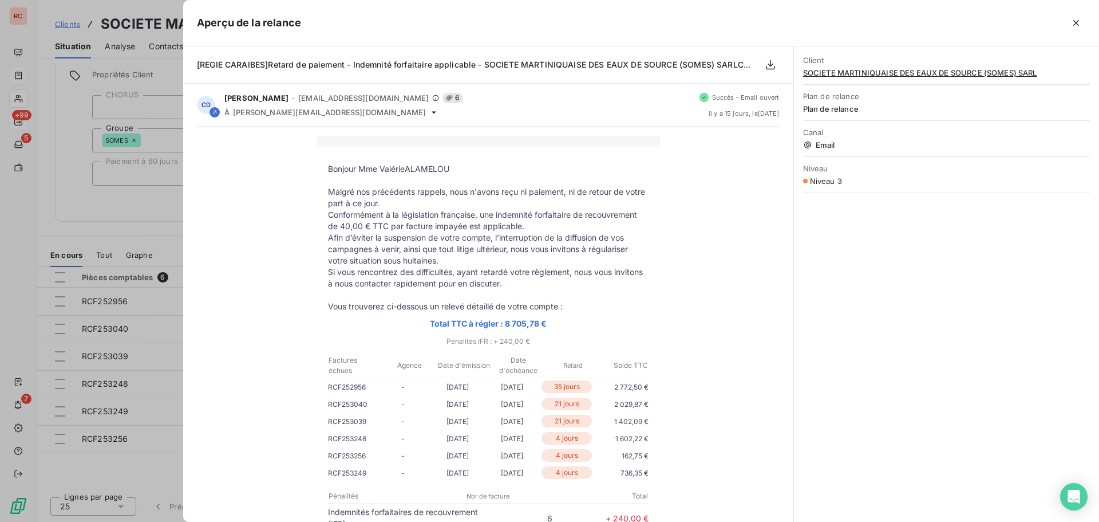
click at [114, 233] on div at bounding box center [549, 261] width 1099 height 522
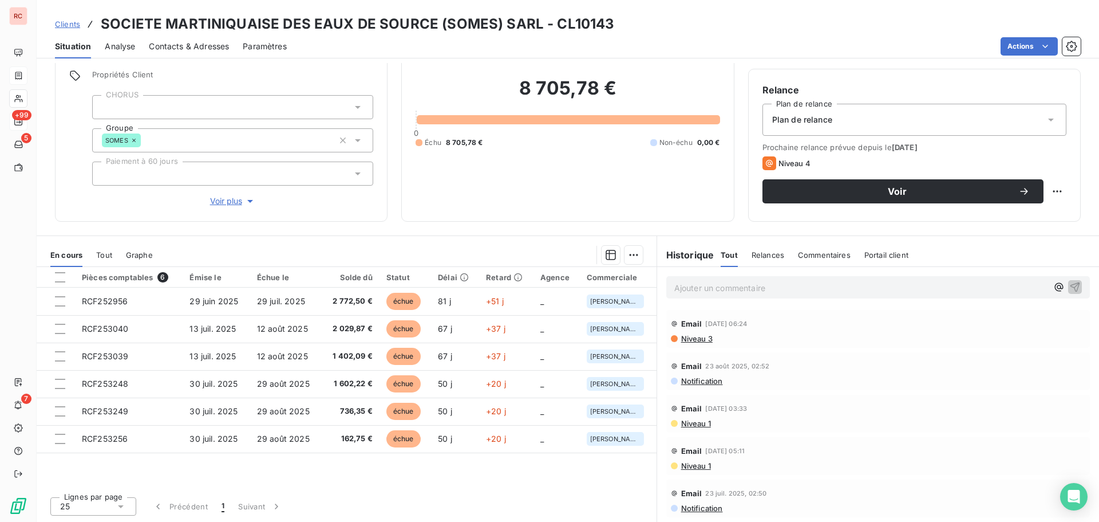
click at [190, 43] on span "Contacts & Adresses" at bounding box center [189, 46] width 80 height 11
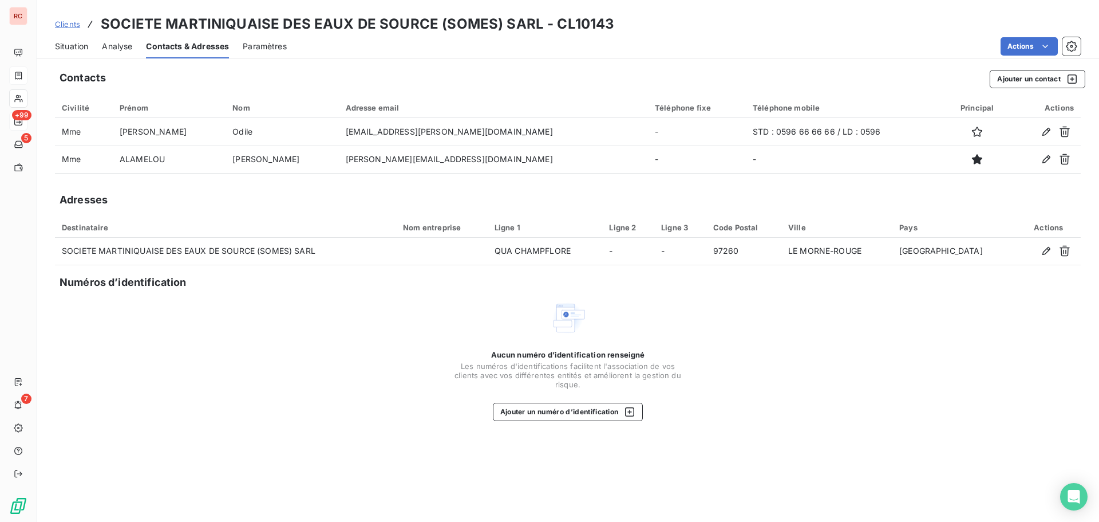
click at [82, 44] on span "Situation" at bounding box center [71, 46] width 33 height 11
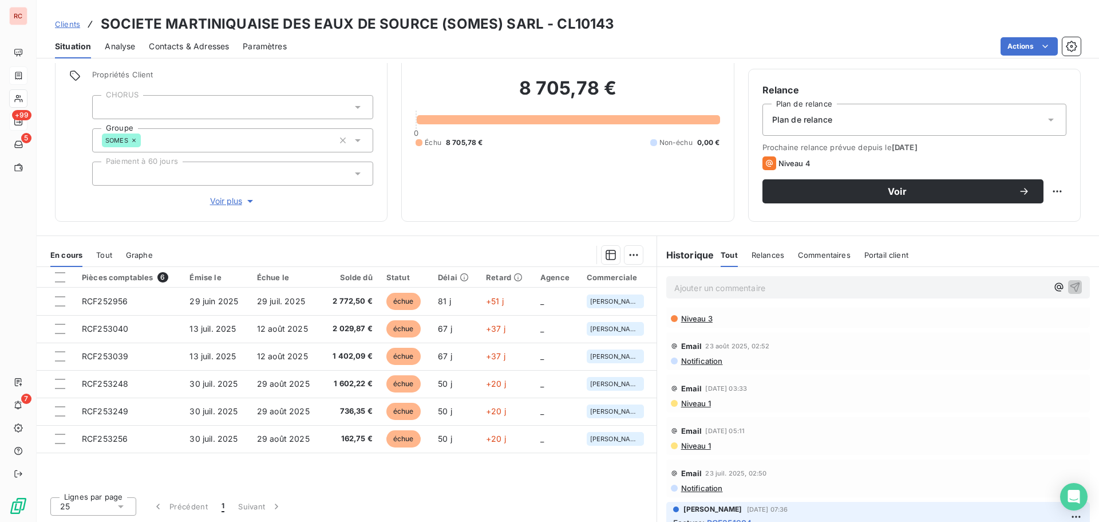
scroll to position [0, 0]
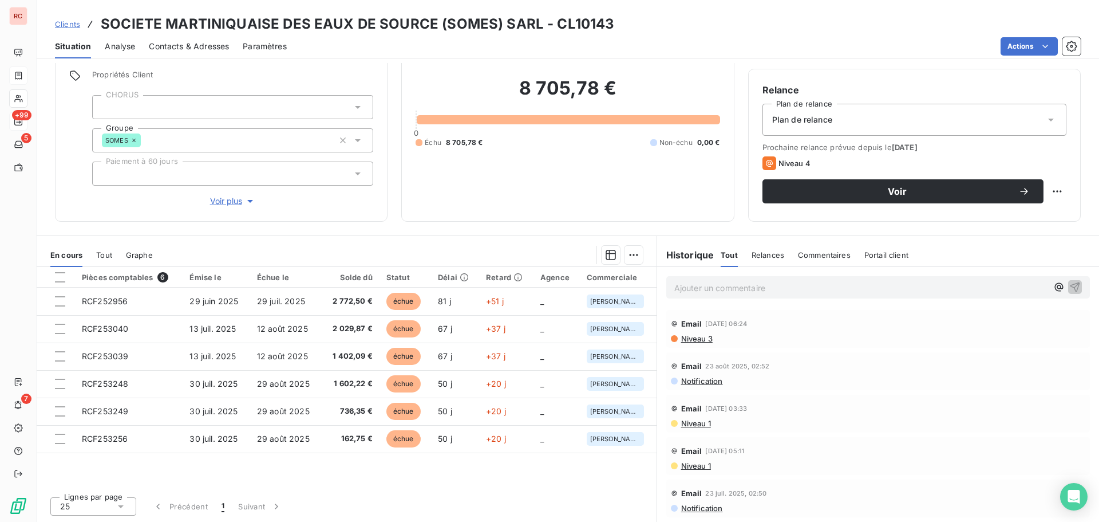
click at [696, 342] on span "Niveau 3" at bounding box center [696, 338] width 33 height 9
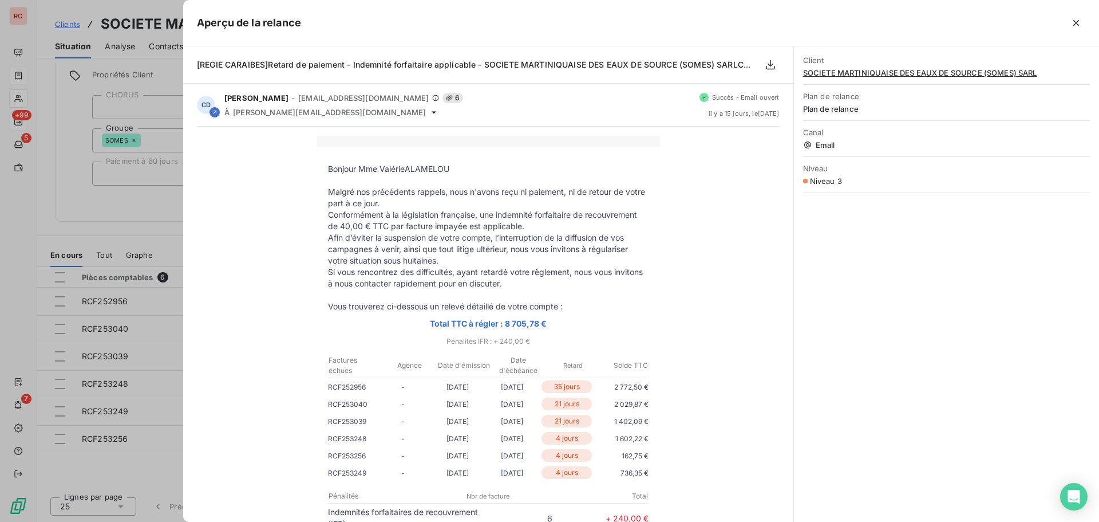
click at [18, 237] on div at bounding box center [549, 261] width 1099 height 522
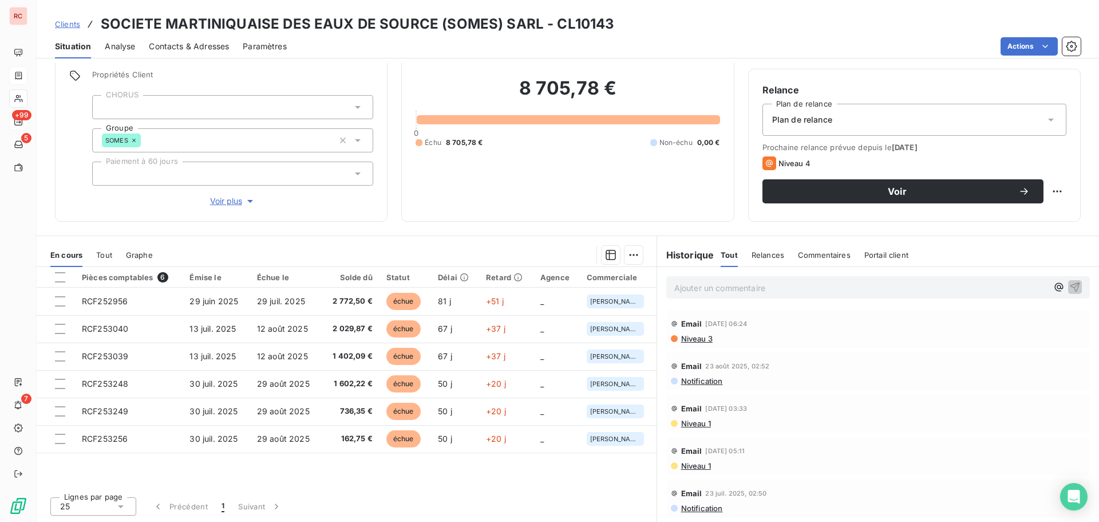
click at [70, 24] on span "Clients" at bounding box center [67, 23] width 25 height 9
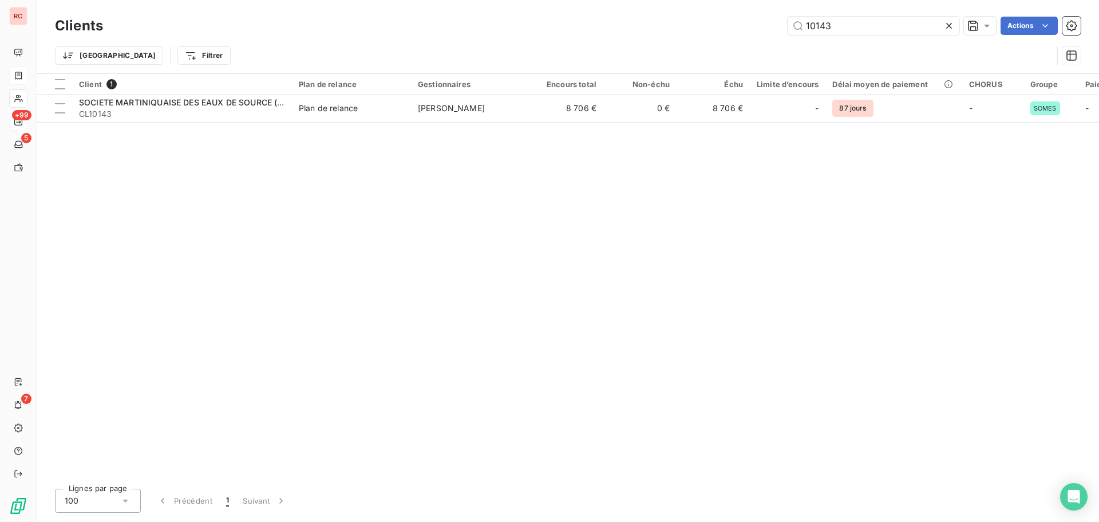
drag, startPoint x: 841, startPoint y: 26, endPoint x: 668, endPoint y: 24, distance: 172.9
click at [668, 24] on div "10143 Actions" at bounding box center [599, 26] width 964 height 18
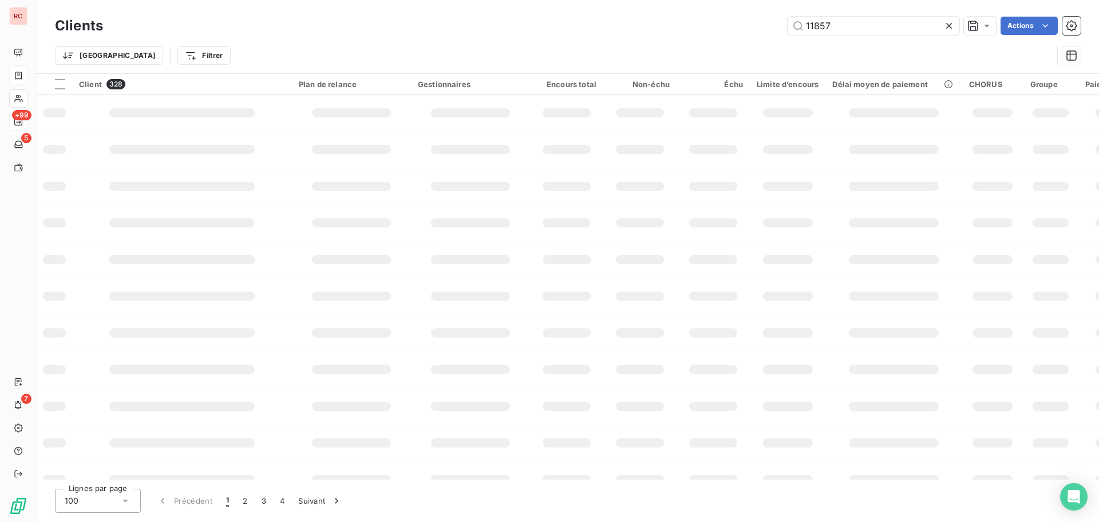
type input "11857"
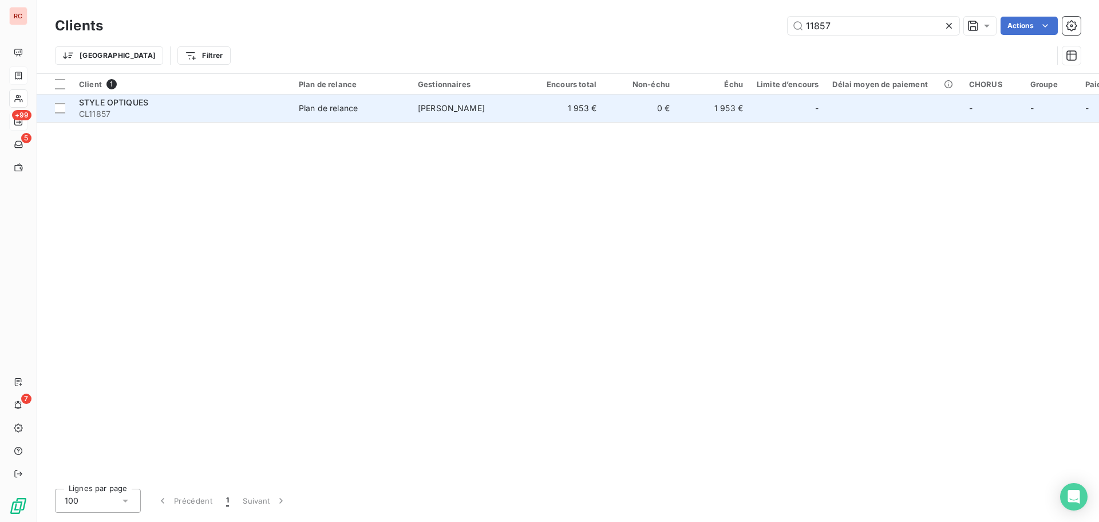
click at [504, 107] on td "[PERSON_NAME]" at bounding box center [470, 107] width 119 height 27
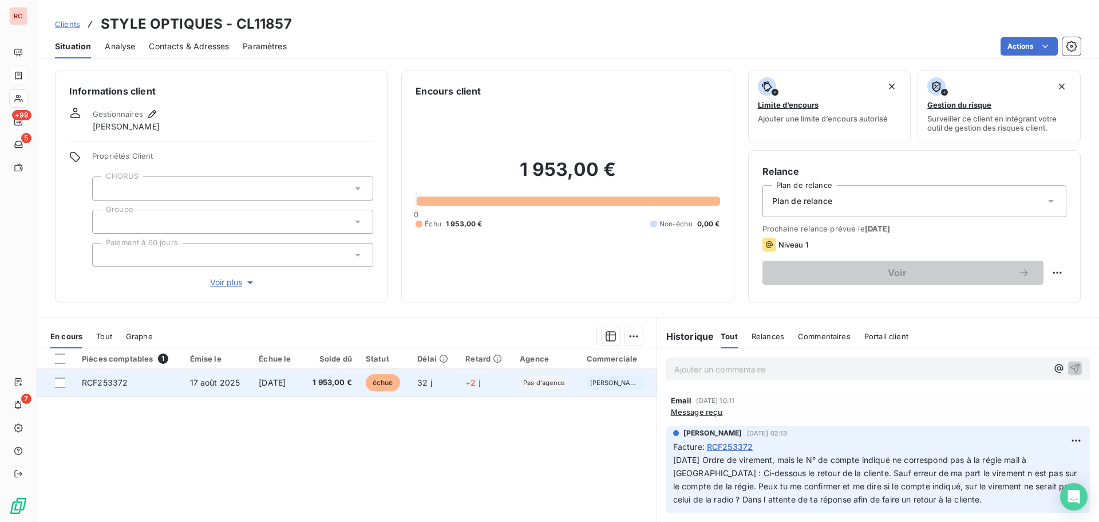
click at [222, 381] on span "17 août 2025" at bounding box center [215, 382] width 50 height 10
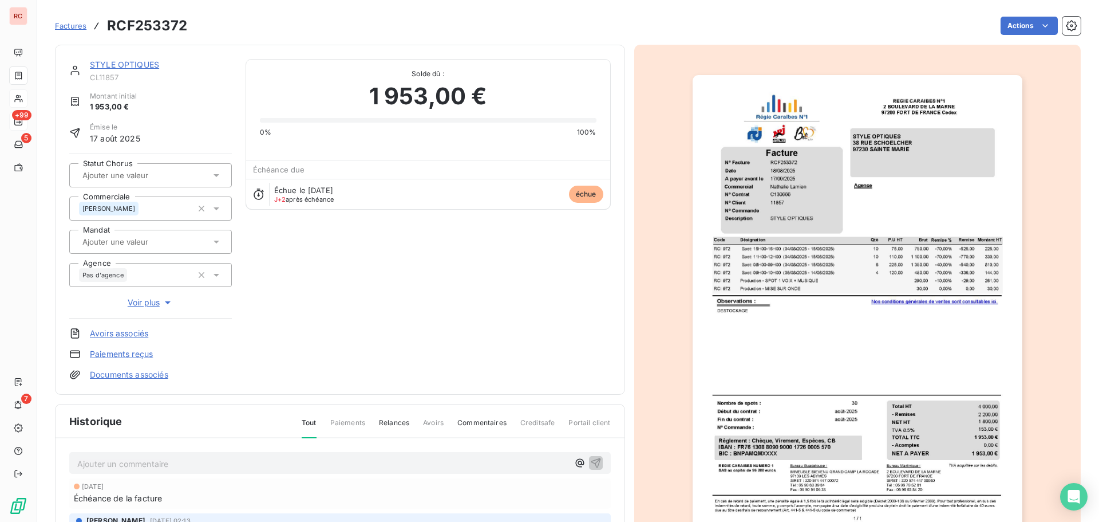
click at [127, 462] on p "Ajouter un commentaire ﻿" at bounding box center [322, 463] width 491 height 14
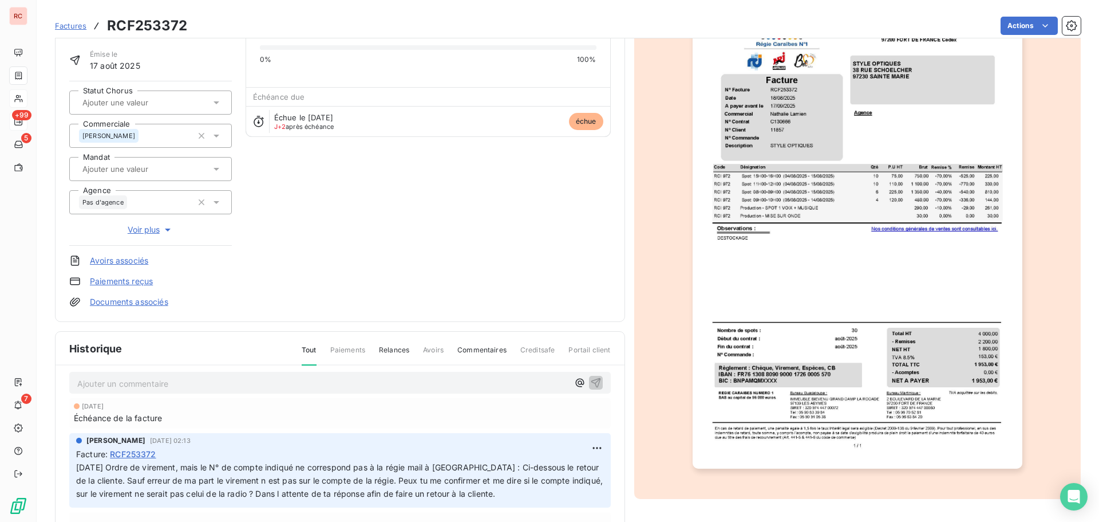
scroll to position [167, 0]
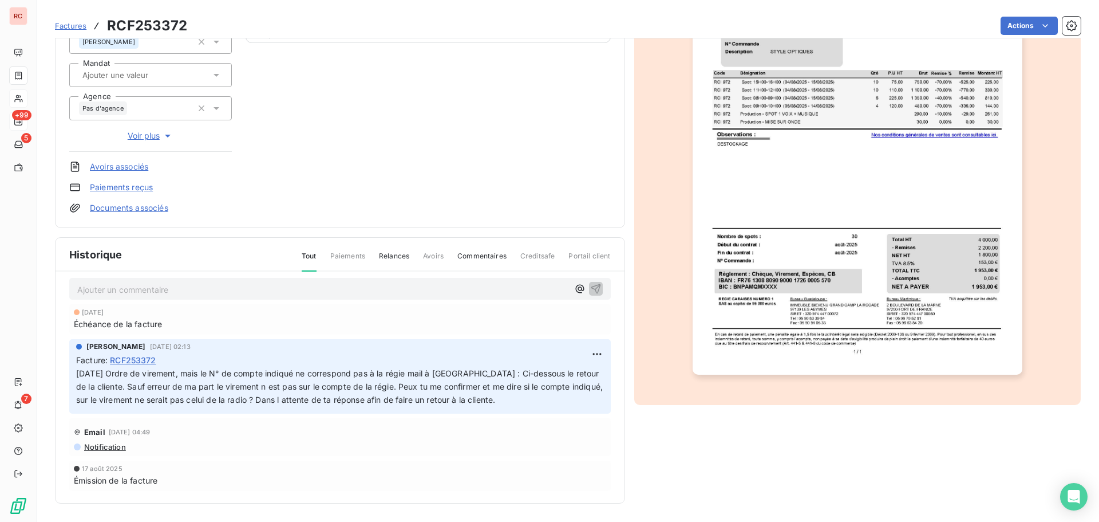
click at [119, 375] on span "16/09/2025 Ordre de virement, mais le N° de compte indiqué ne correspond pas à …" at bounding box center [340, 386] width 529 height 36
click at [582, 354] on html "RC +99 5 7 Factures RCF253372 Actions STYLE OPTIQUES CL11857 Montant initial 1 …" at bounding box center [549, 261] width 1099 height 522
click at [123, 372] on html "RC +99 5 7 Factures RCF253372 Actions STYLE OPTIQUES CL11857 Montant initial 1 …" at bounding box center [549, 261] width 1099 height 522
click at [119, 372] on span "16/09/2025 Ordre de virement, mais le N° de compte indiqué ne correspond pas à …" at bounding box center [340, 386] width 529 height 36
click at [578, 350] on html "RC +99 5 7 Factures RCF253372 Actions STYLE OPTIQUES CL11857 Montant initial 1 …" at bounding box center [549, 261] width 1099 height 522
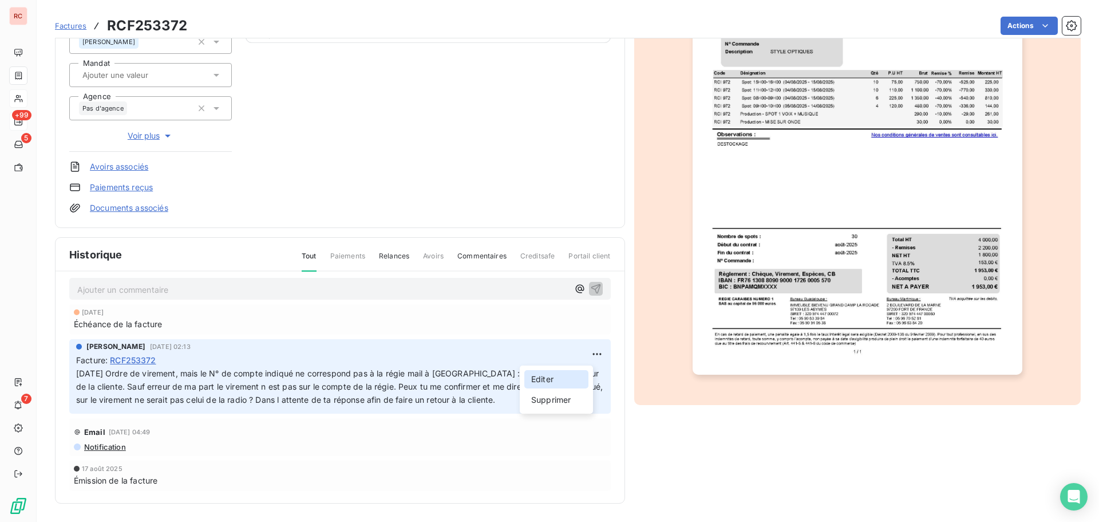
click at [541, 382] on div "Editer" at bounding box center [556, 379] width 64 height 18
click at [123, 374] on span "16/09/2025 Ordre de virement, mais le N° de compte indiqué ne correspond pas à …" at bounding box center [326, 386] width 500 height 36
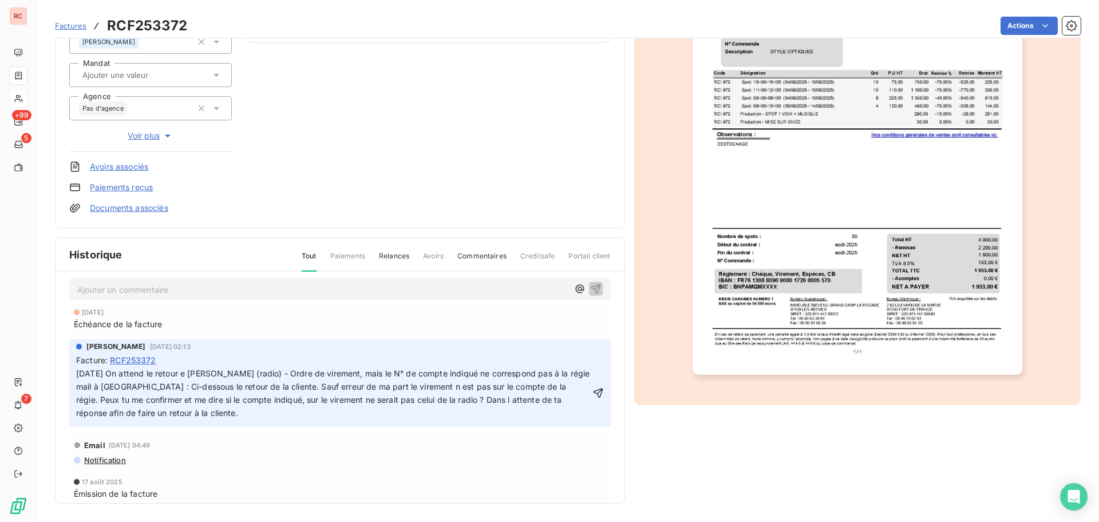
click at [197, 376] on span "16/09/2025 On attend le retour e Edmée EUZEBE (radio) - Ordre de virement, mais…" at bounding box center [334, 392] width 516 height 49
click at [593, 392] on icon "button" at bounding box center [598, 392] width 11 height 11
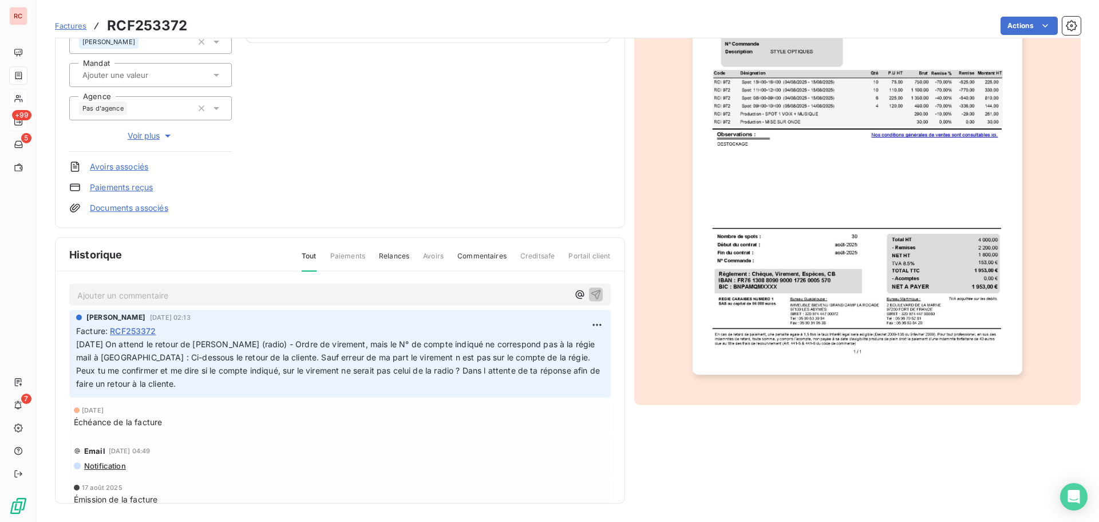
scroll to position [0, 0]
